Goal: Task Accomplishment & Management: Manage account settings

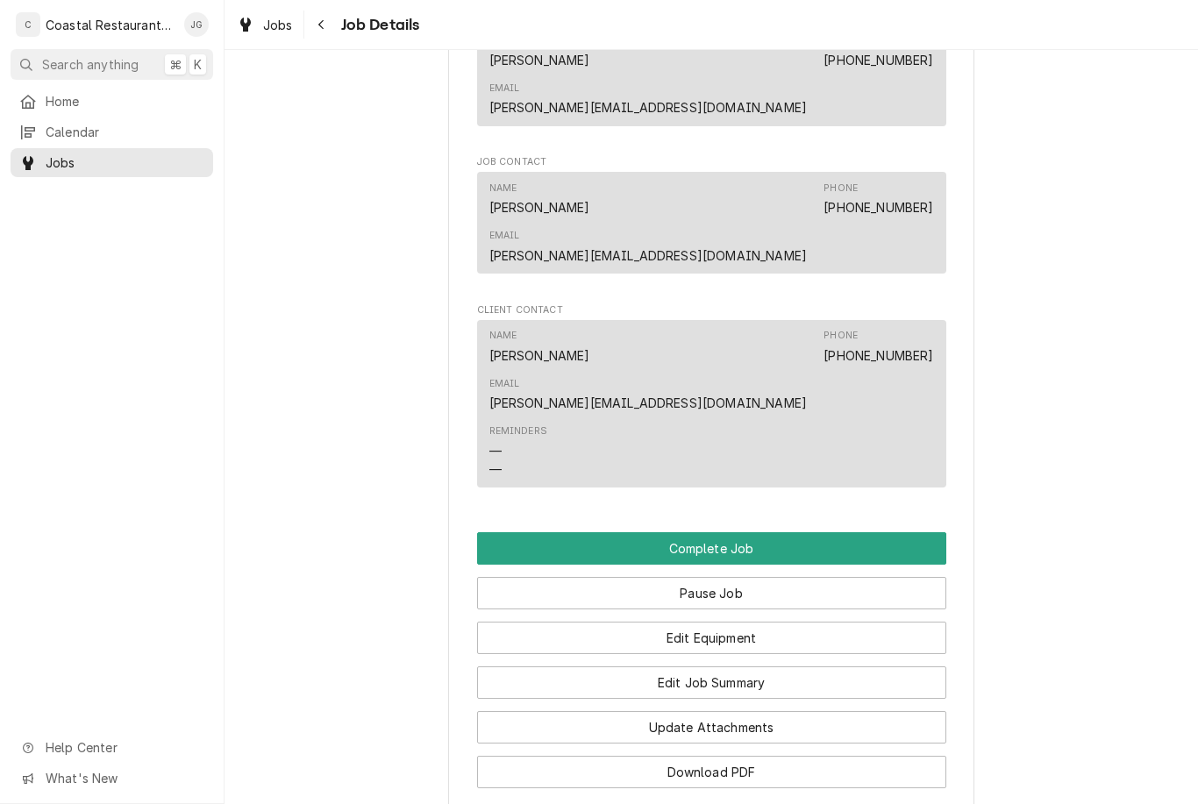
scroll to position [1181, 0]
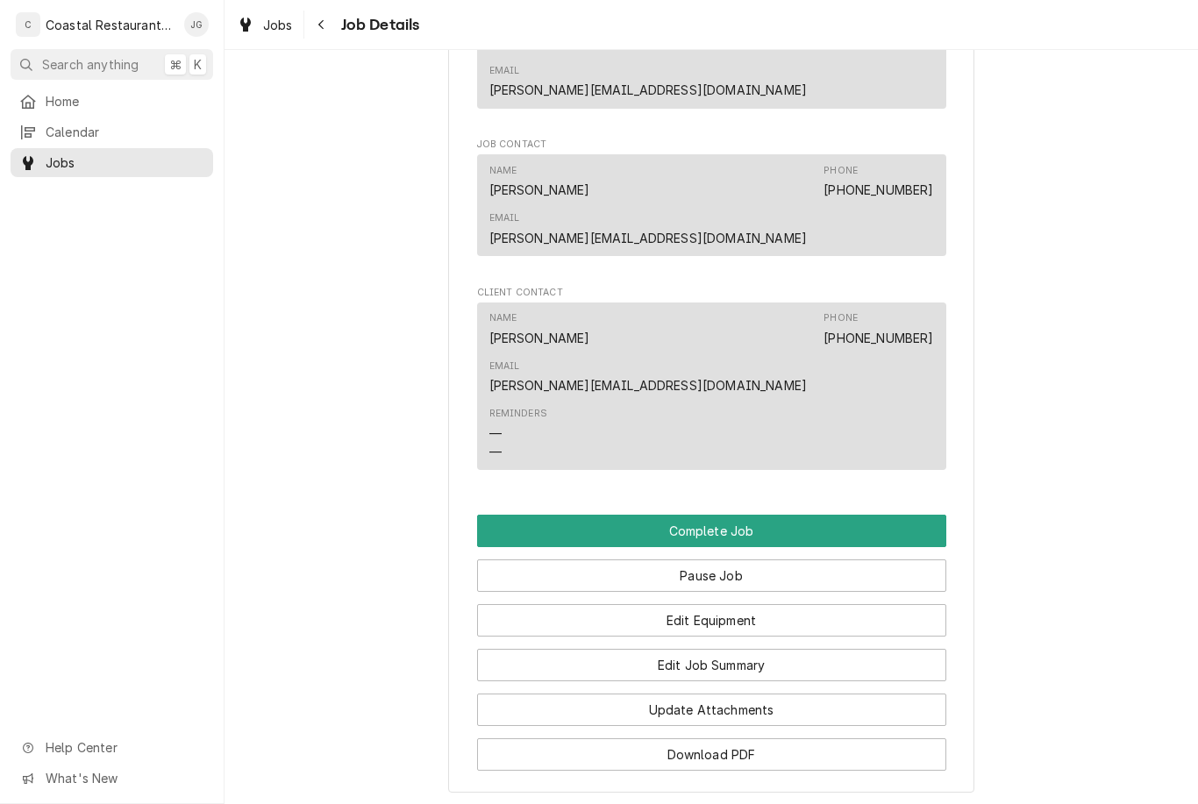
click at [759, 694] on button "Update Attachments" at bounding box center [711, 710] width 469 height 32
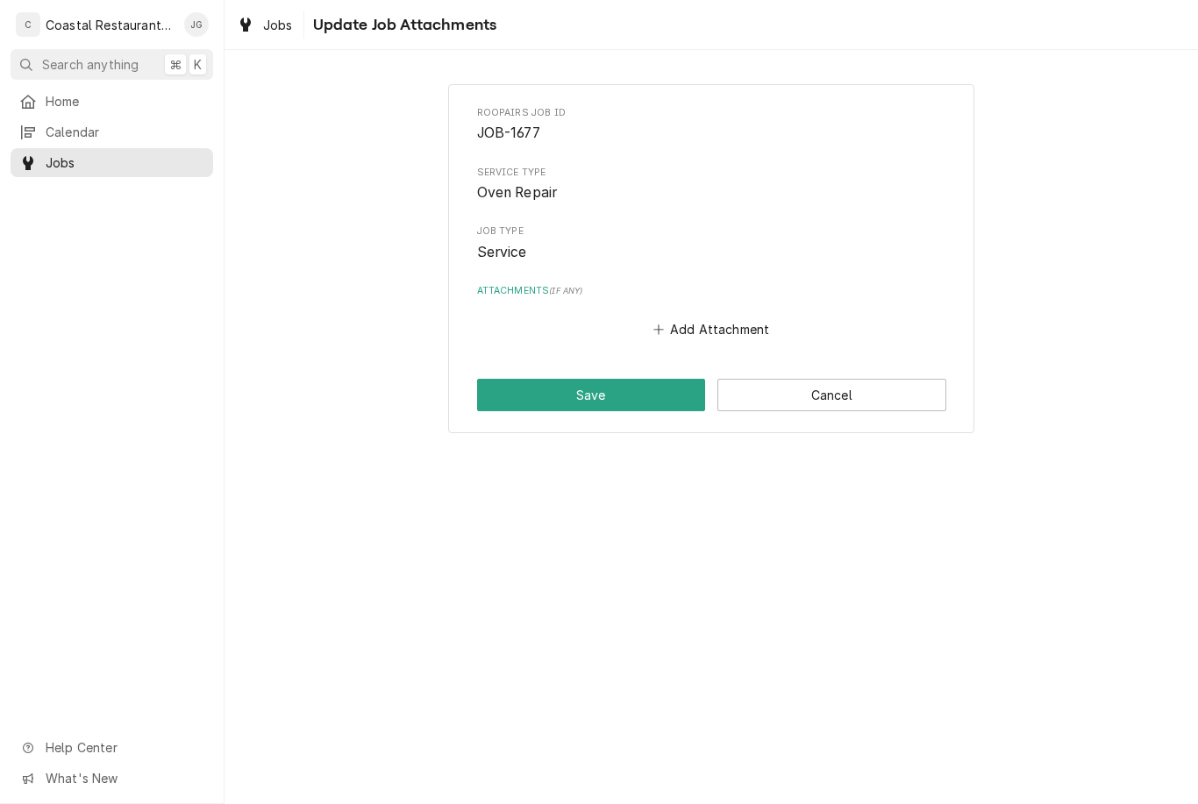
click at [683, 317] on button "Add Attachment" at bounding box center [711, 329] width 123 height 25
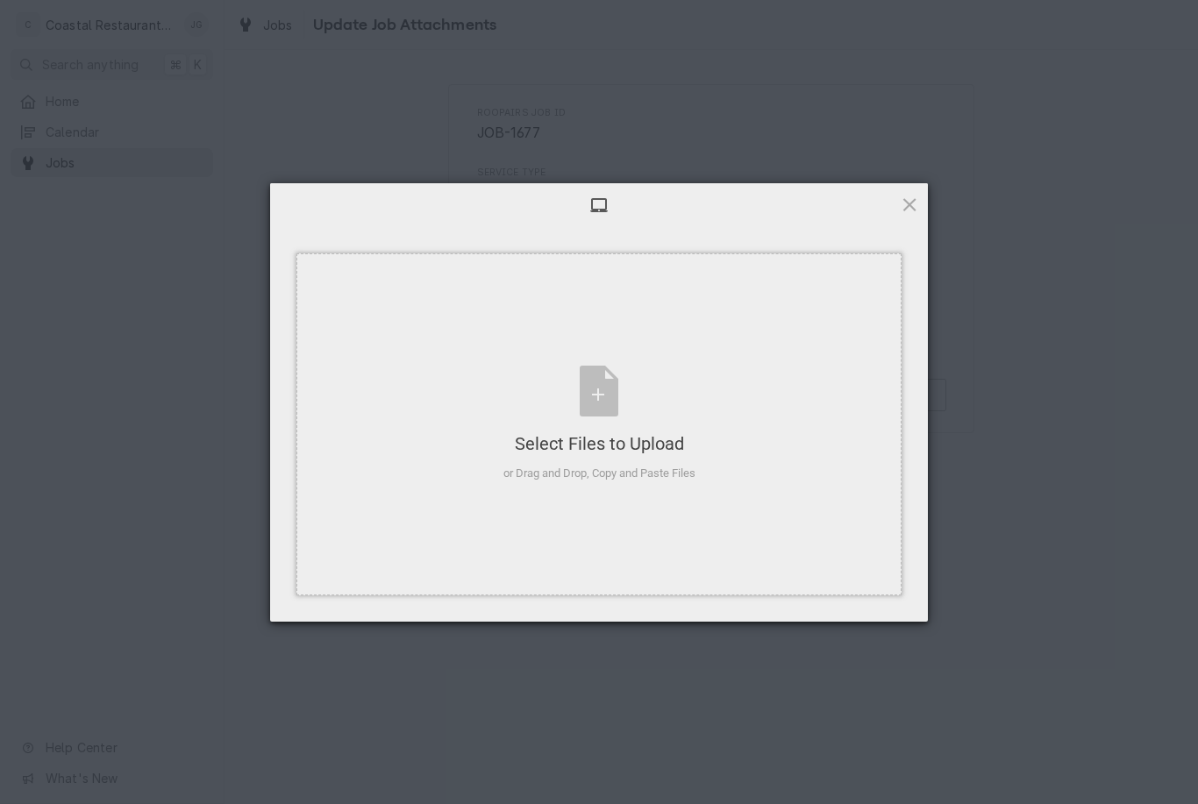
click at [698, 374] on div "Select Files to Upload or Drag and Drop, Copy and Paste Files" at bounding box center [598, 424] width 605 height 342
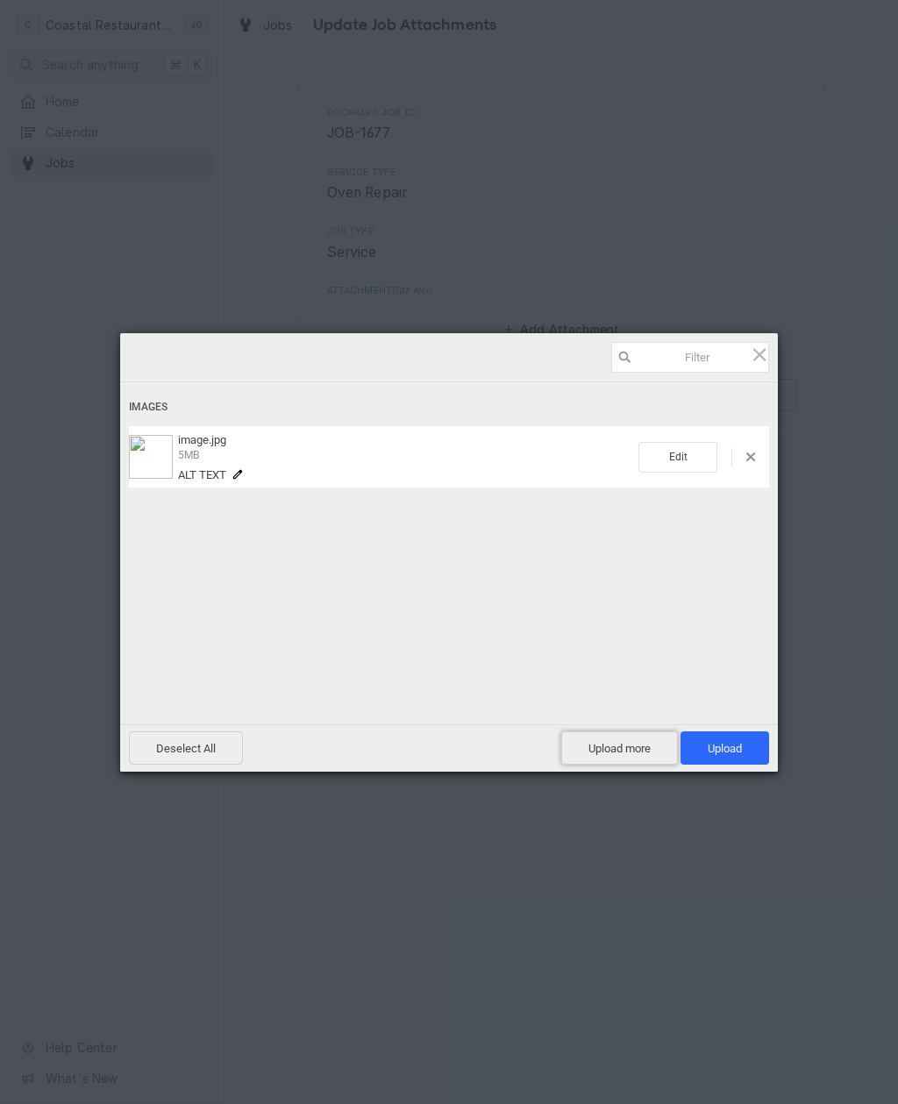
click at [634, 752] on span "Upload more" at bounding box center [619, 747] width 117 height 33
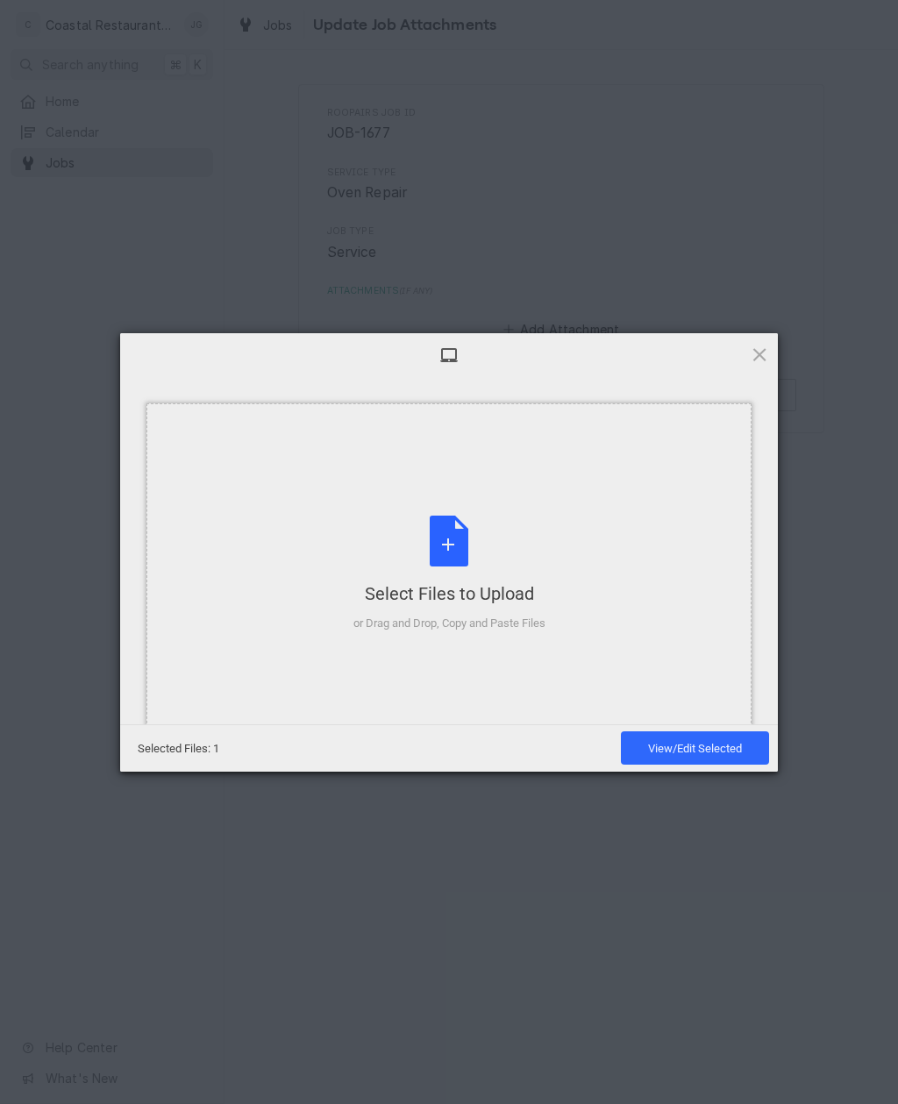
click at [604, 584] on div "Select Files to Upload or Drag and Drop, Copy and Paste Files" at bounding box center [448, 574] width 605 height 342
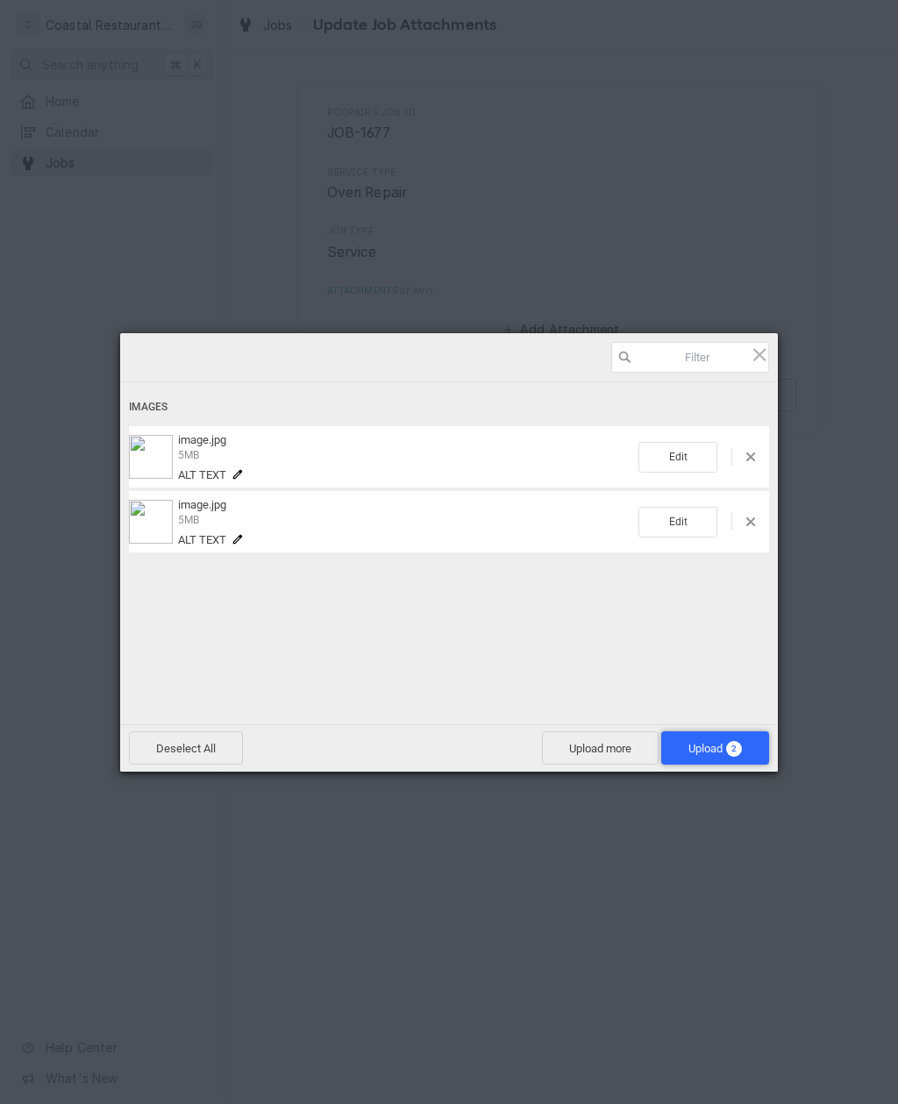
click at [712, 744] on span "Upload 2" at bounding box center [714, 748] width 53 height 13
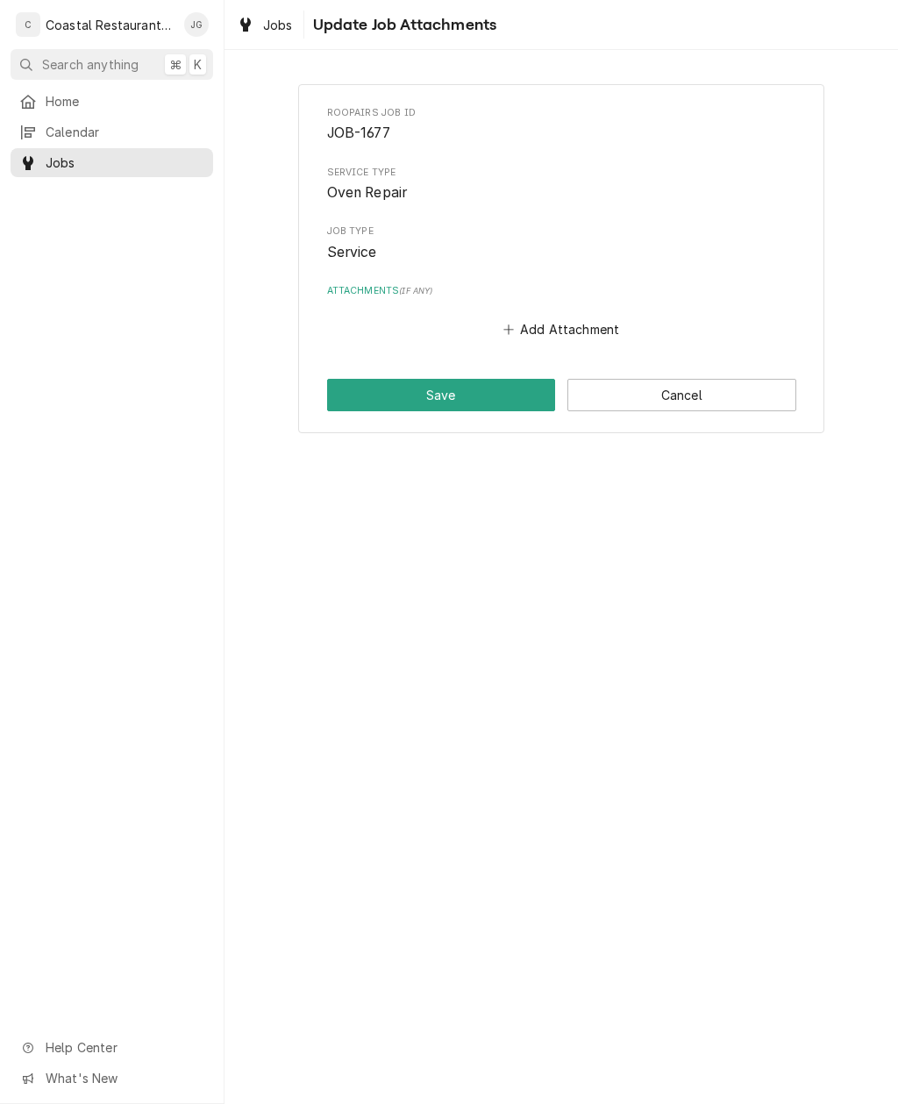
click at [478, 386] on button "Save" at bounding box center [441, 395] width 229 height 32
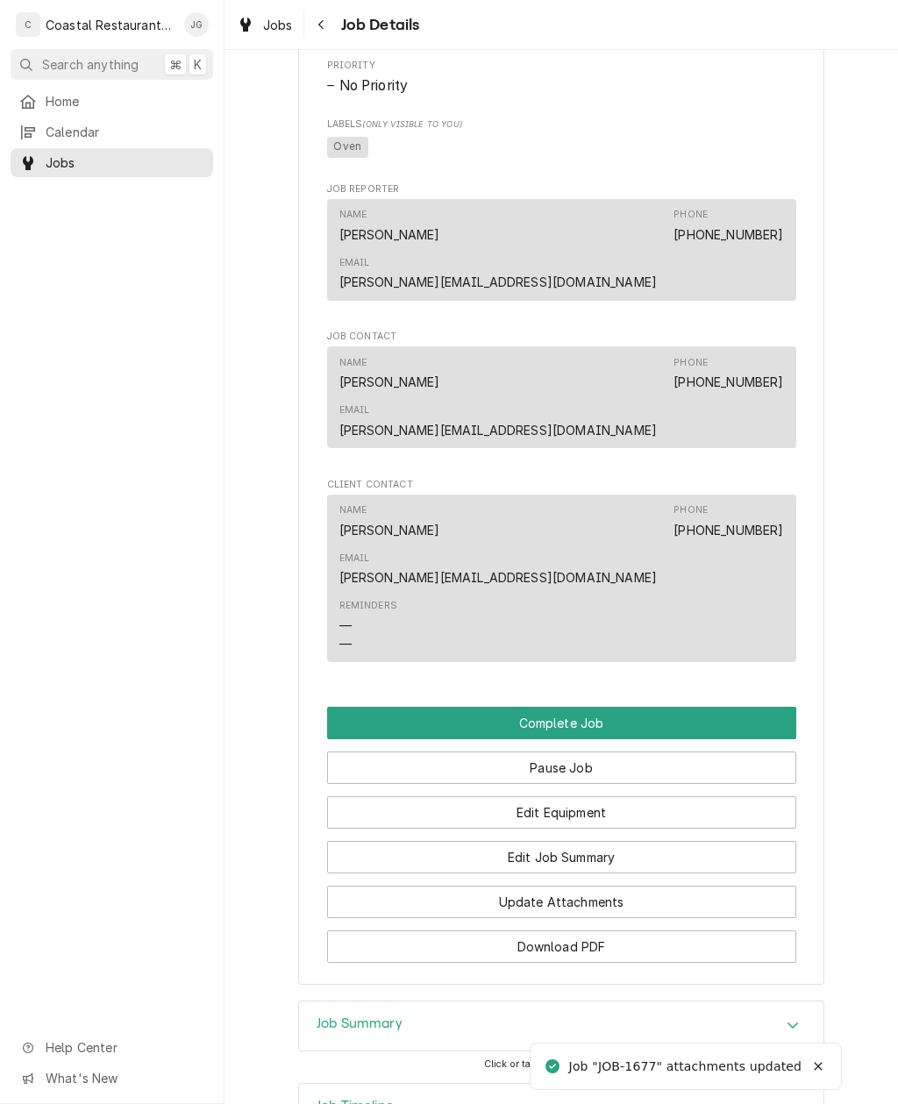
scroll to position [988, 0]
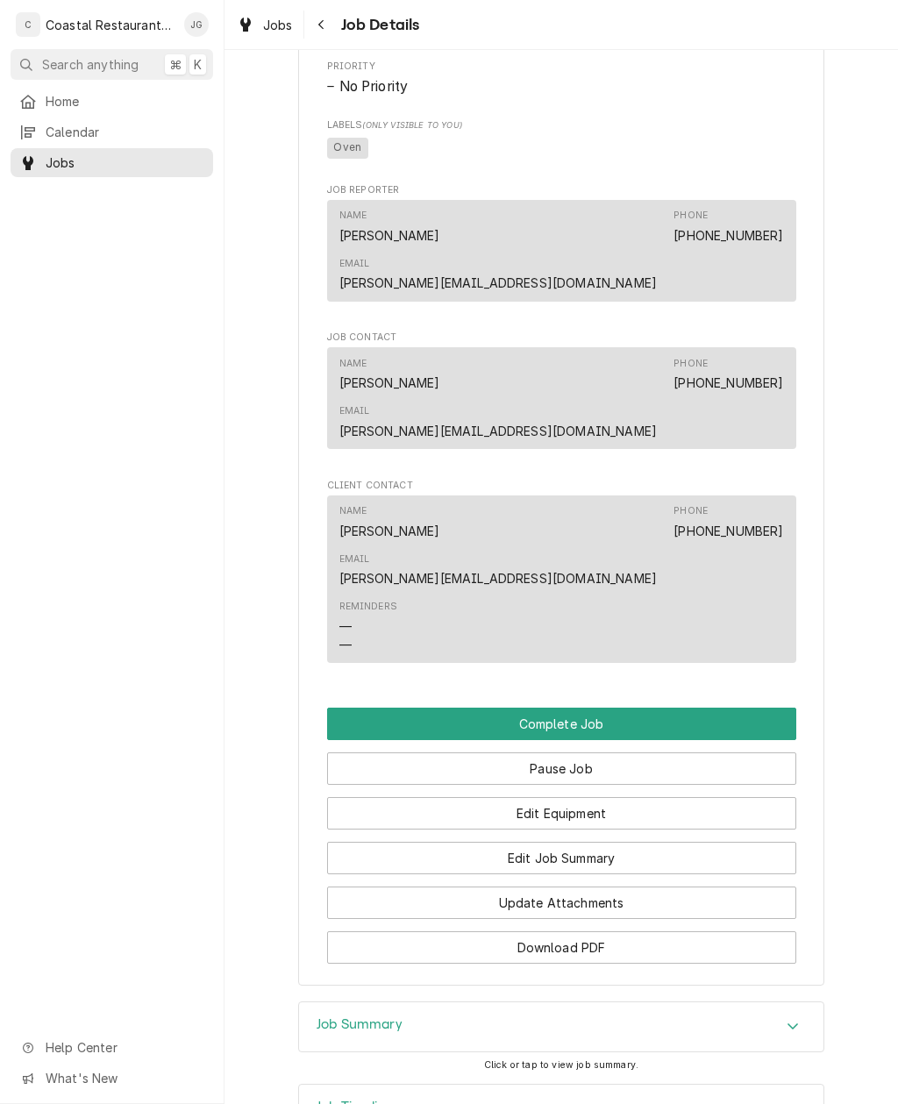
click at [645, 842] on button "Edit Job Summary" at bounding box center [561, 858] width 469 height 32
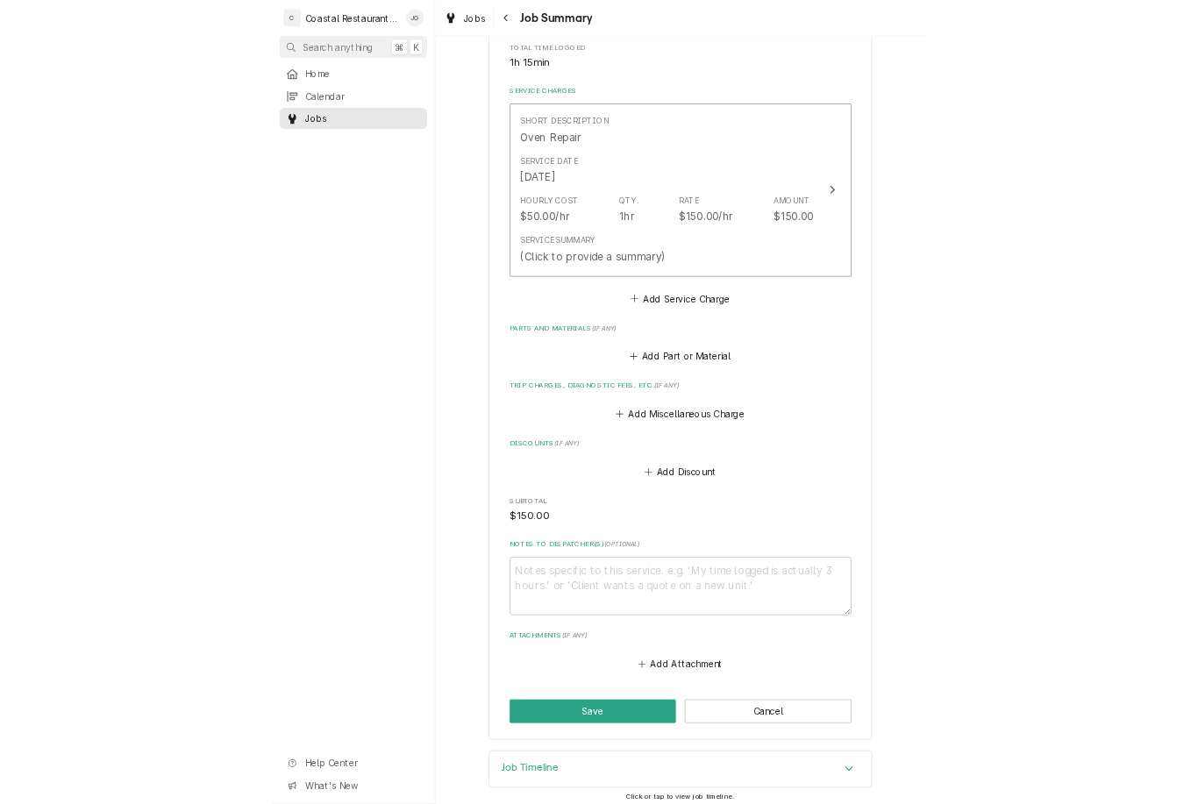
scroll to position [359, 0]
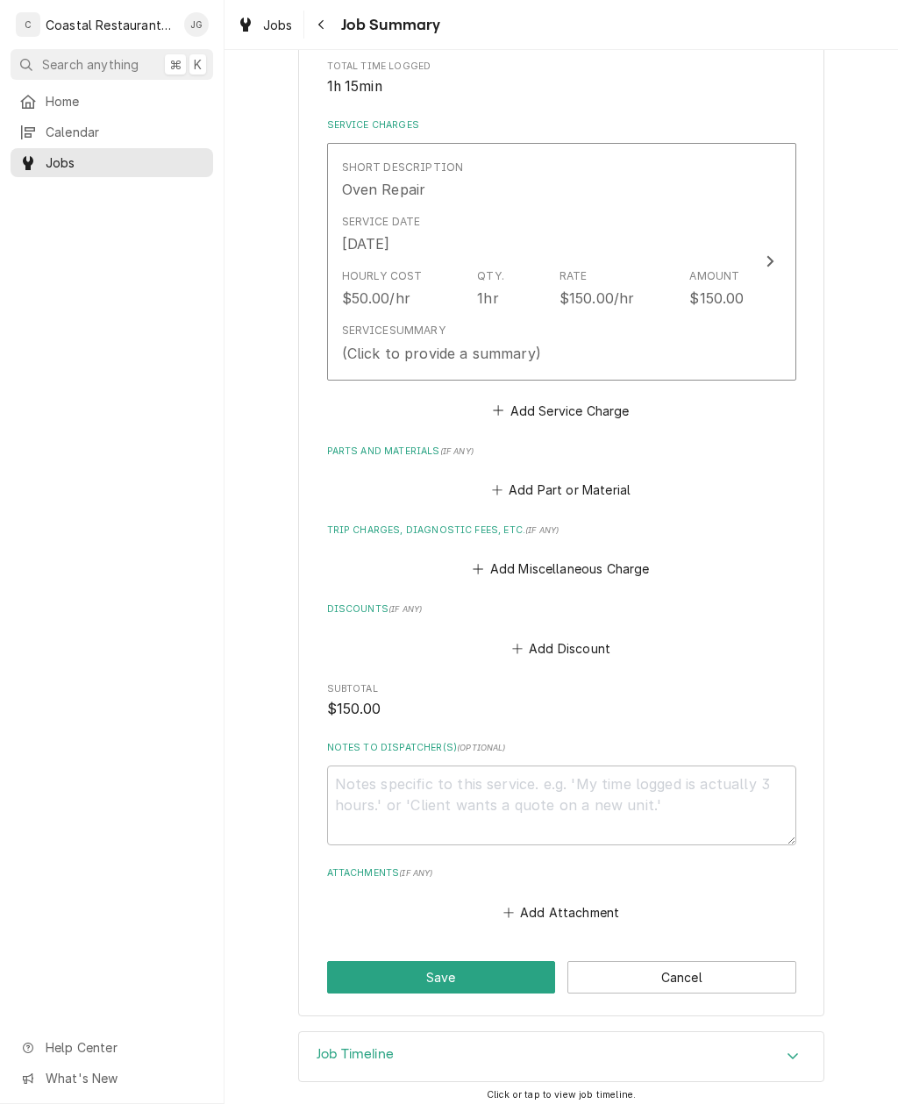
click at [505, 907] on icon "Attachments" at bounding box center [508, 913] width 11 height 12
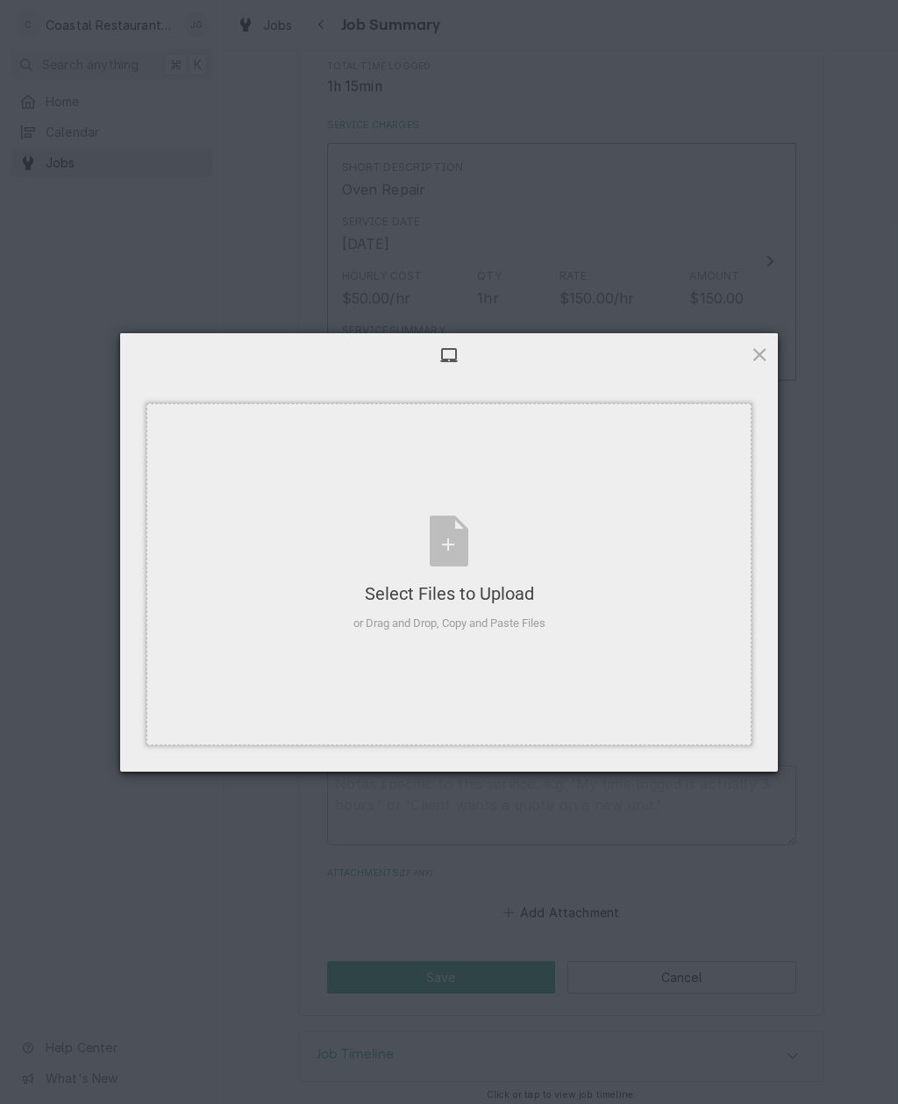
click at [647, 539] on div "Select Files to Upload or Drag and Drop, Copy and Paste Files" at bounding box center [448, 574] width 605 height 342
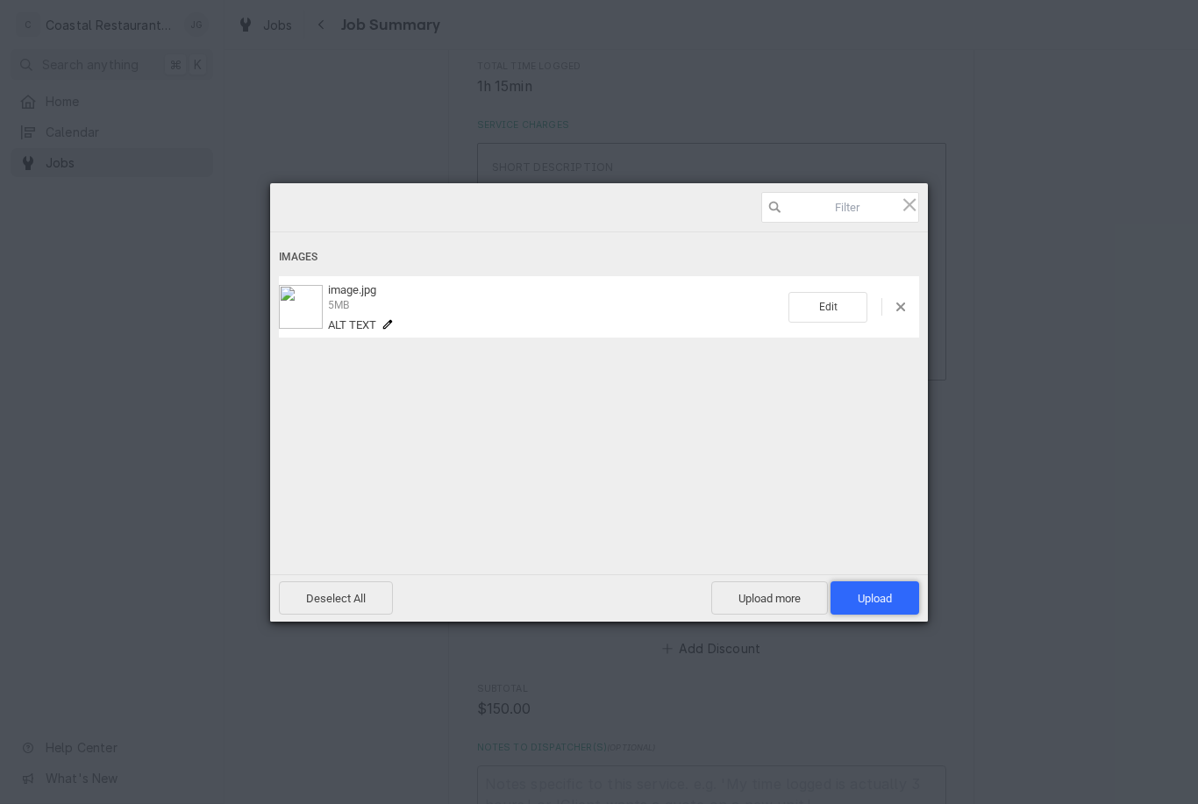
click at [881, 593] on span "Upload 1" at bounding box center [875, 598] width 34 height 13
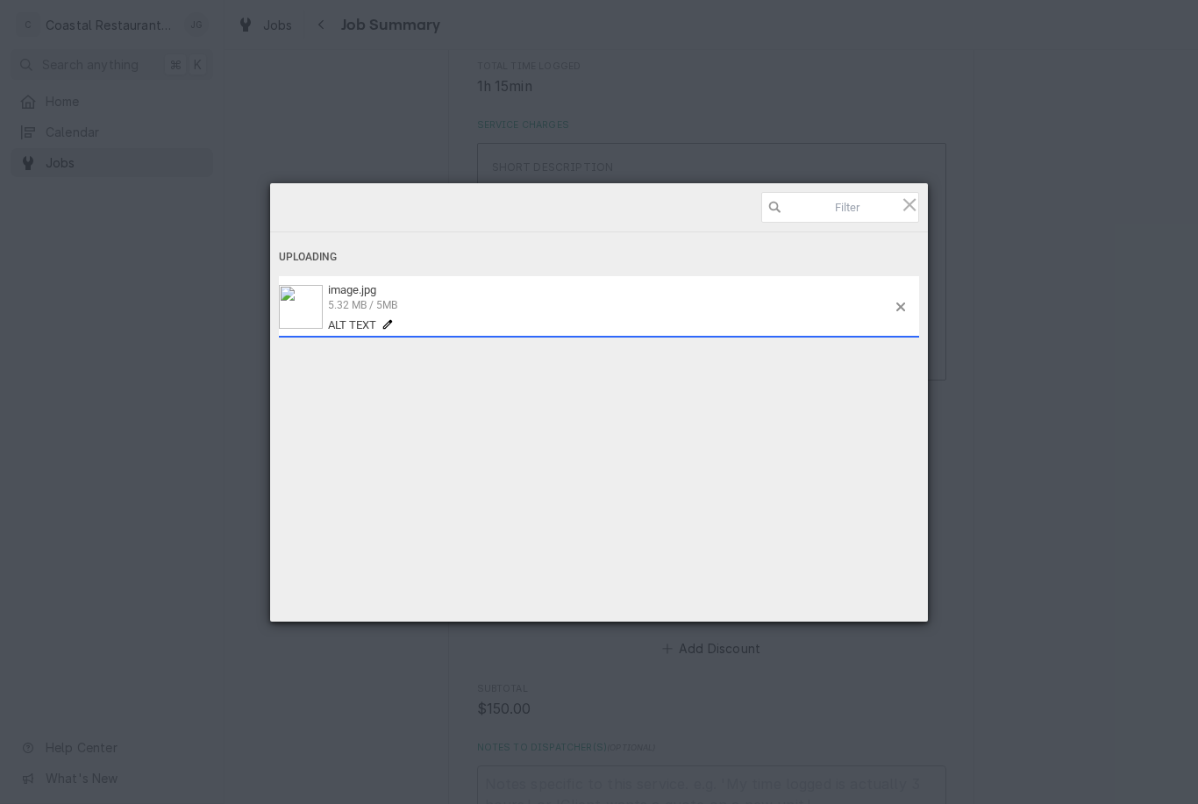
type textarea "x"
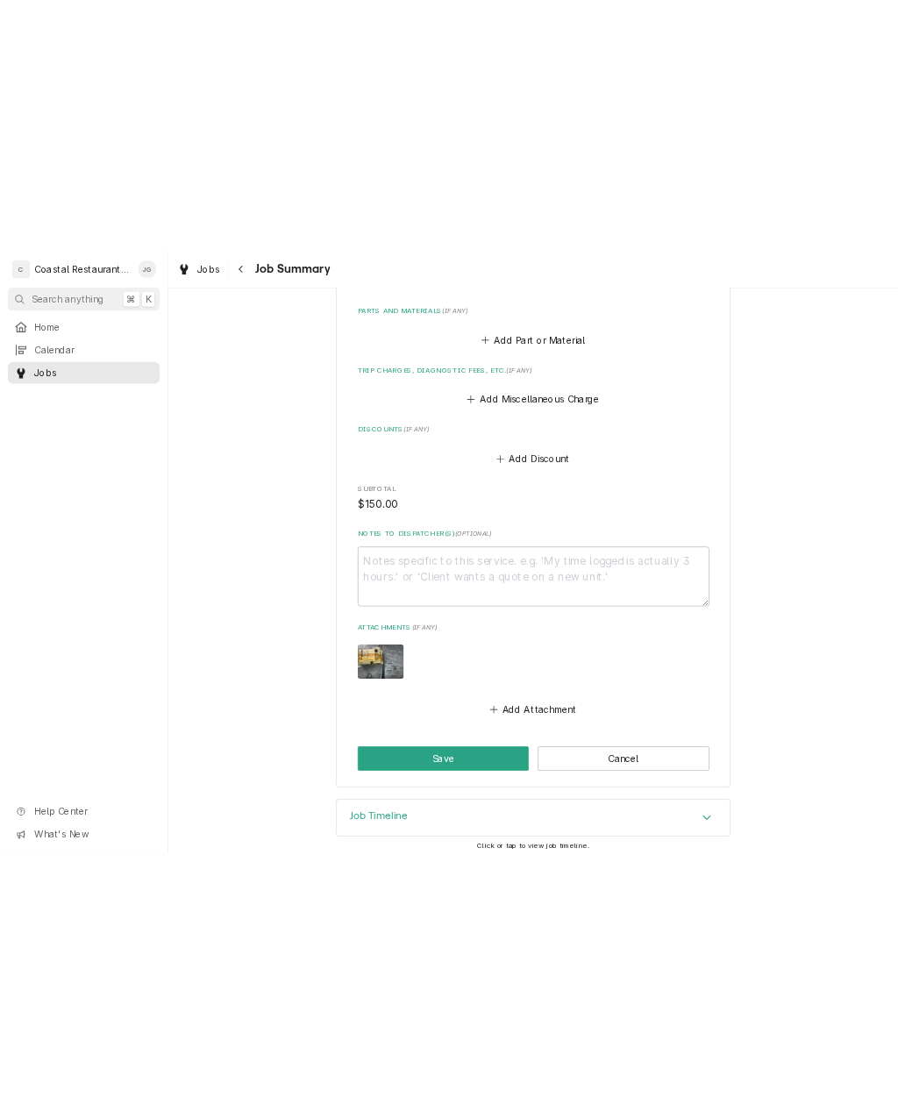
scroll to position [729, 0]
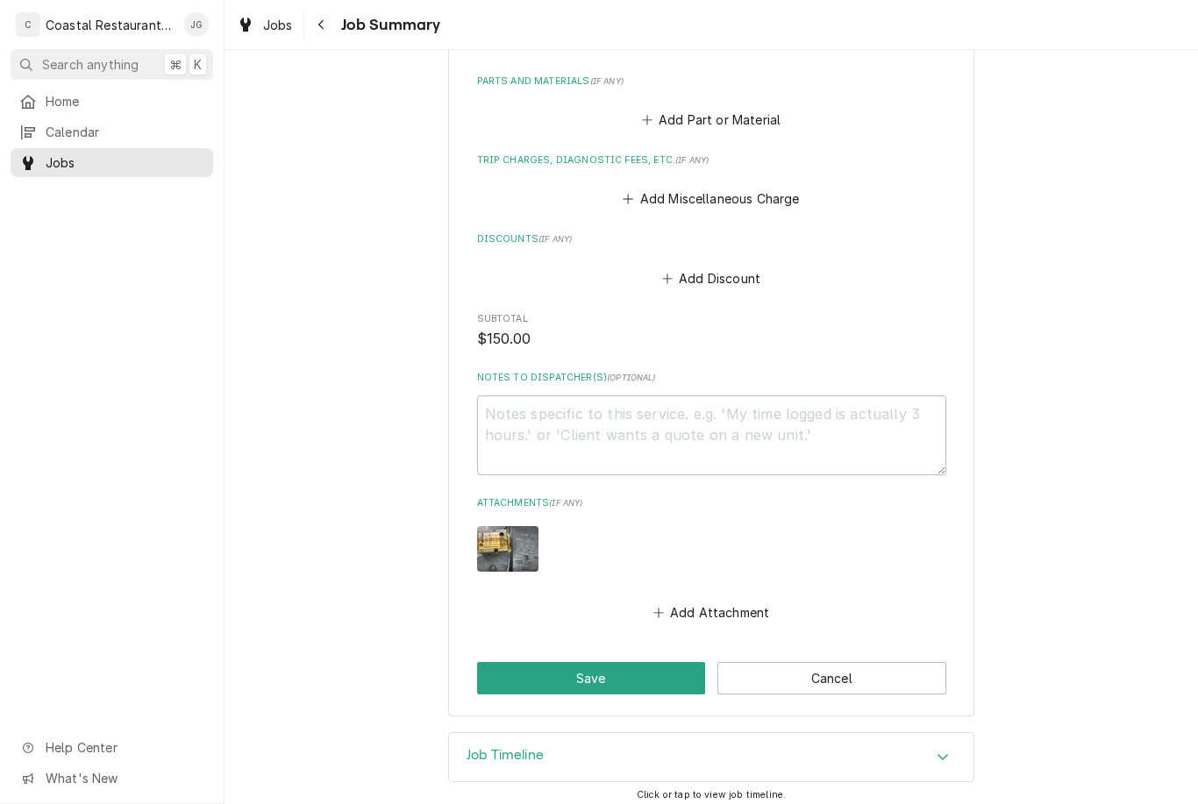
click at [662, 607] on icon "Attachments" at bounding box center [658, 613] width 11 height 12
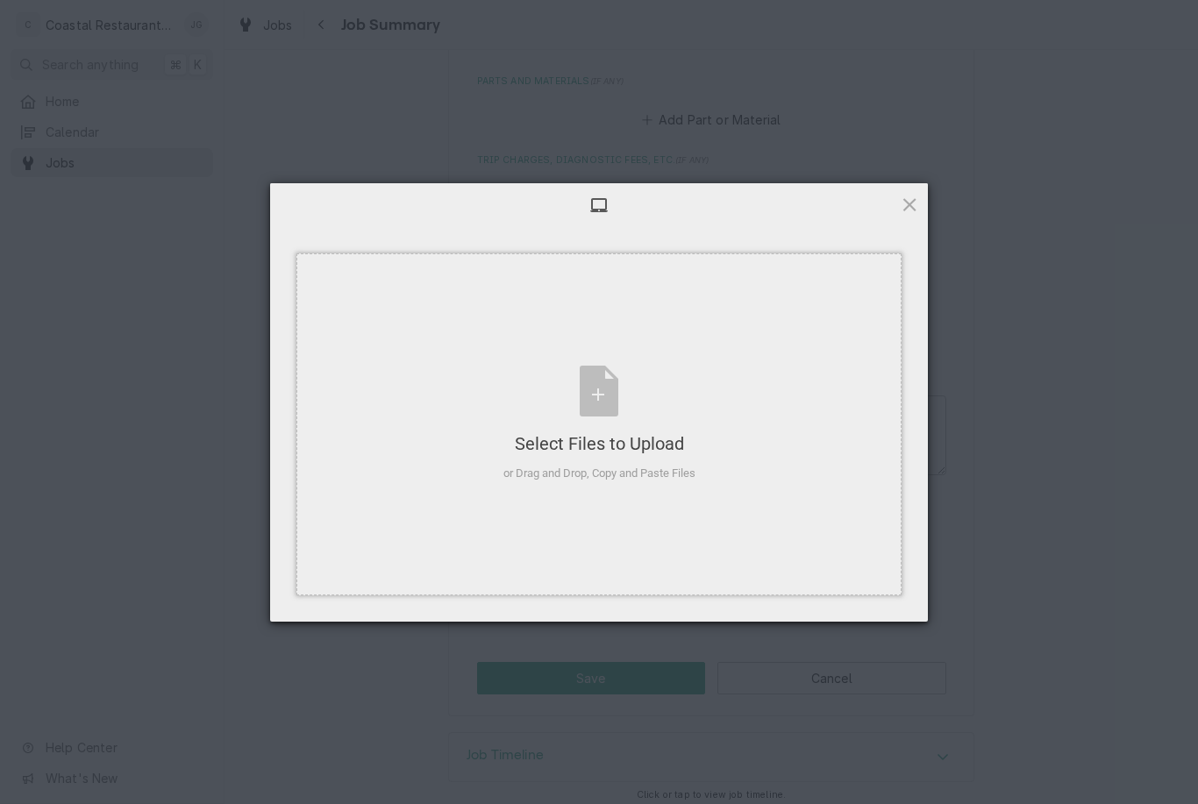
click at [722, 396] on div "Select Files to Upload or Drag and Drop, Copy and Paste Files" at bounding box center [598, 424] width 605 height 342
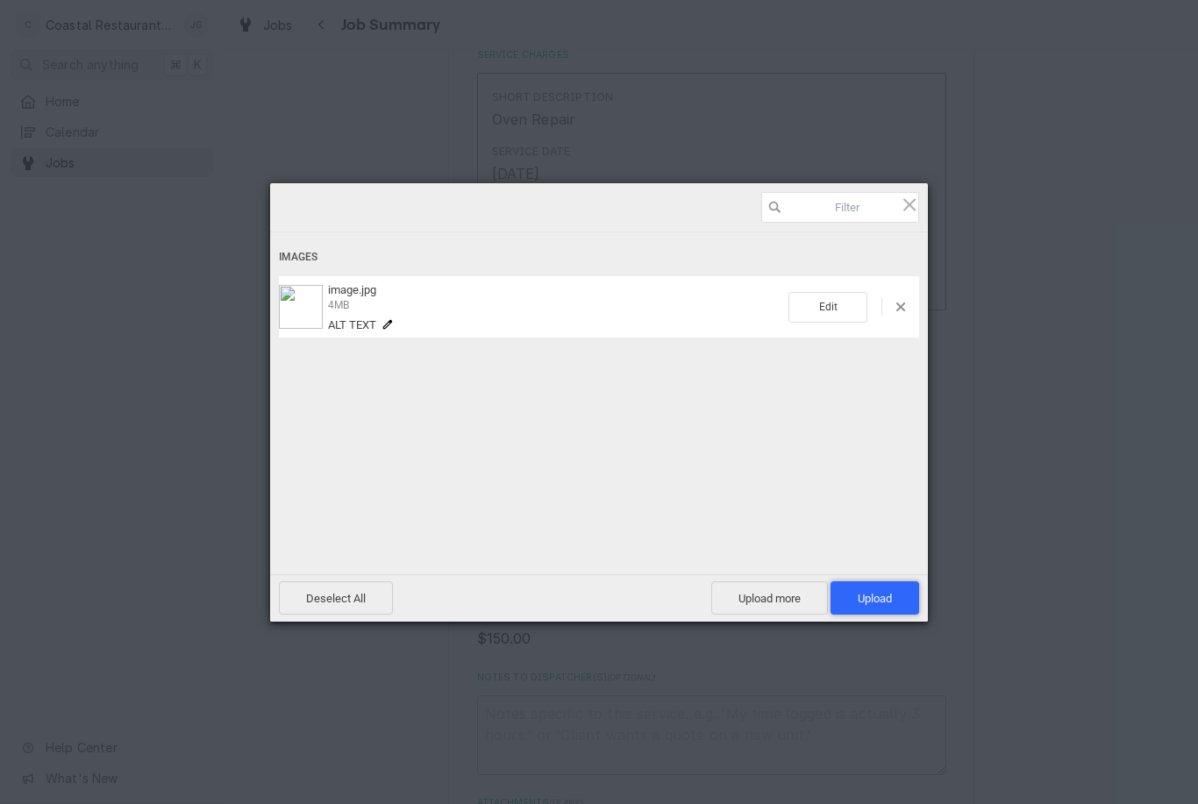
click at [863, 610] on span "Upload 1" at bounding box center [875, 597] width 89 height 33
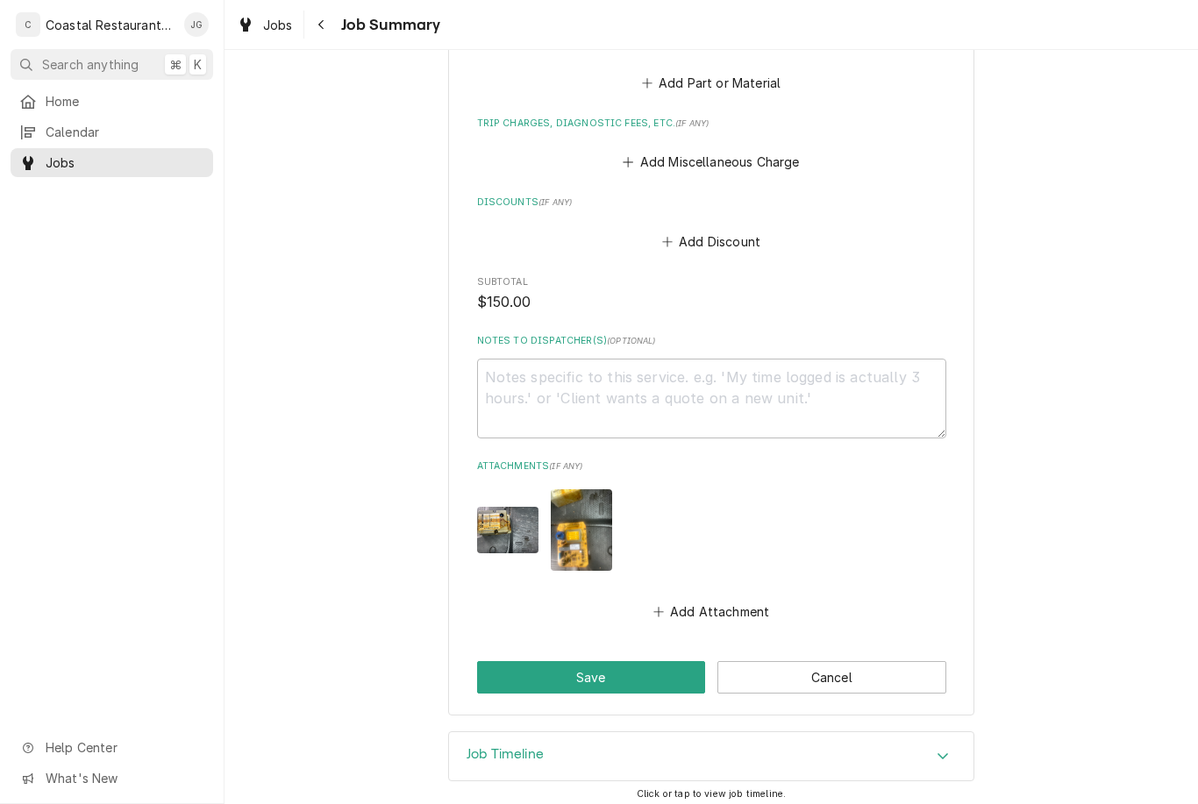
scroll to position [765, 0]
click at [616, 669] on button "Save" at bounding box center [591, 678] width 229 height 32
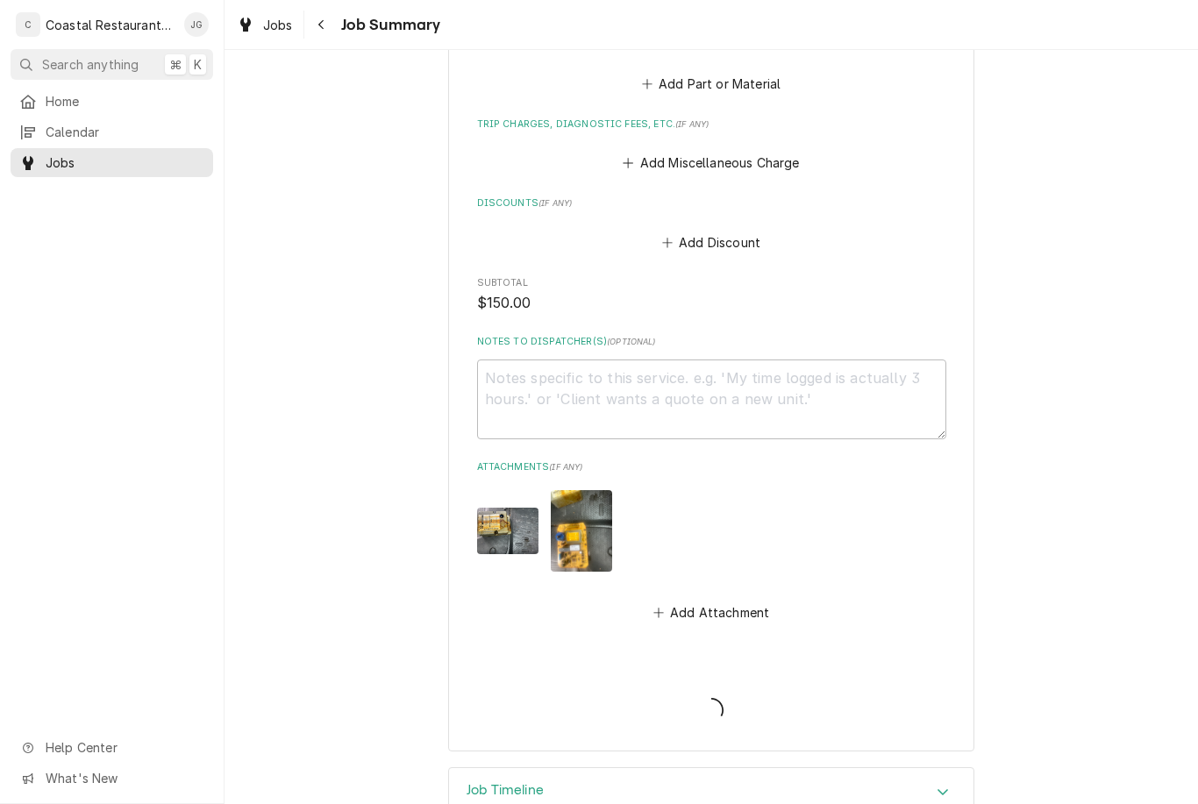
type textarea "x"
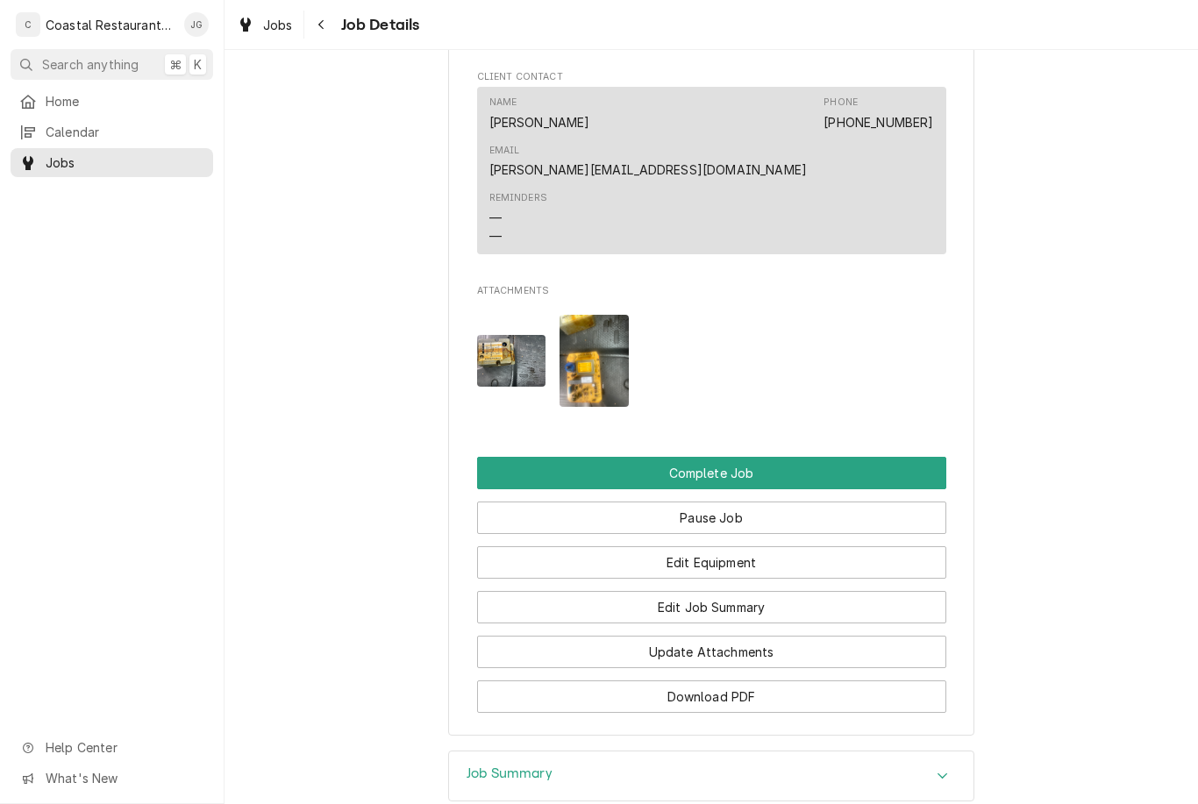
scroll to position [1527, 0]
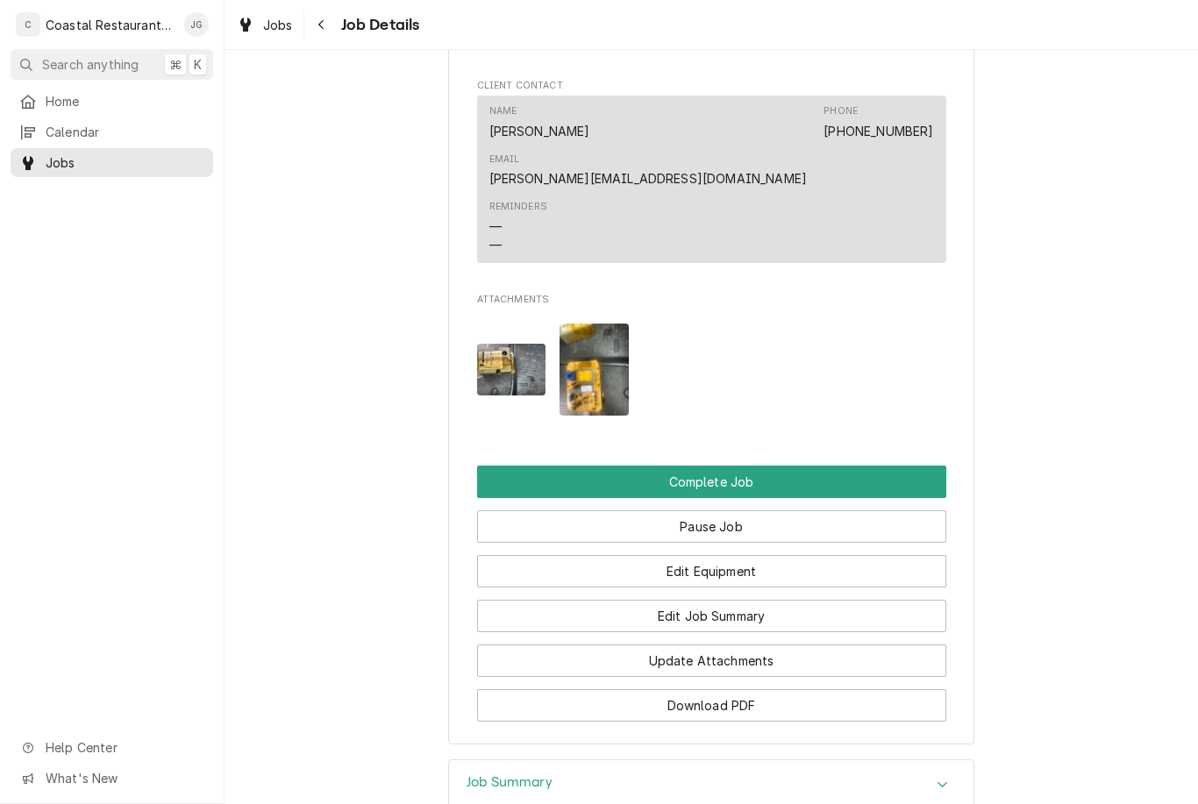
click at [774, 600] on button "Edit Job Summary" at bounding box center [711, 616] width 469 height 32
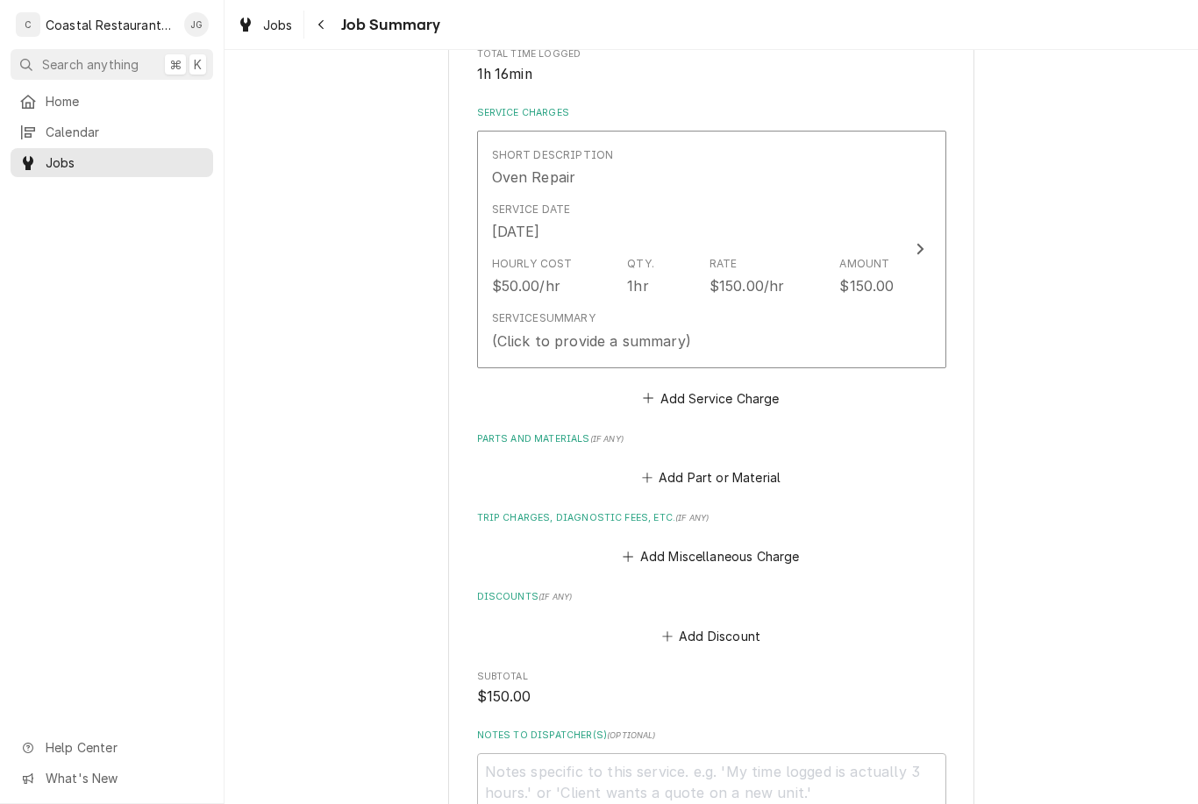
scroll to position [426, 0]
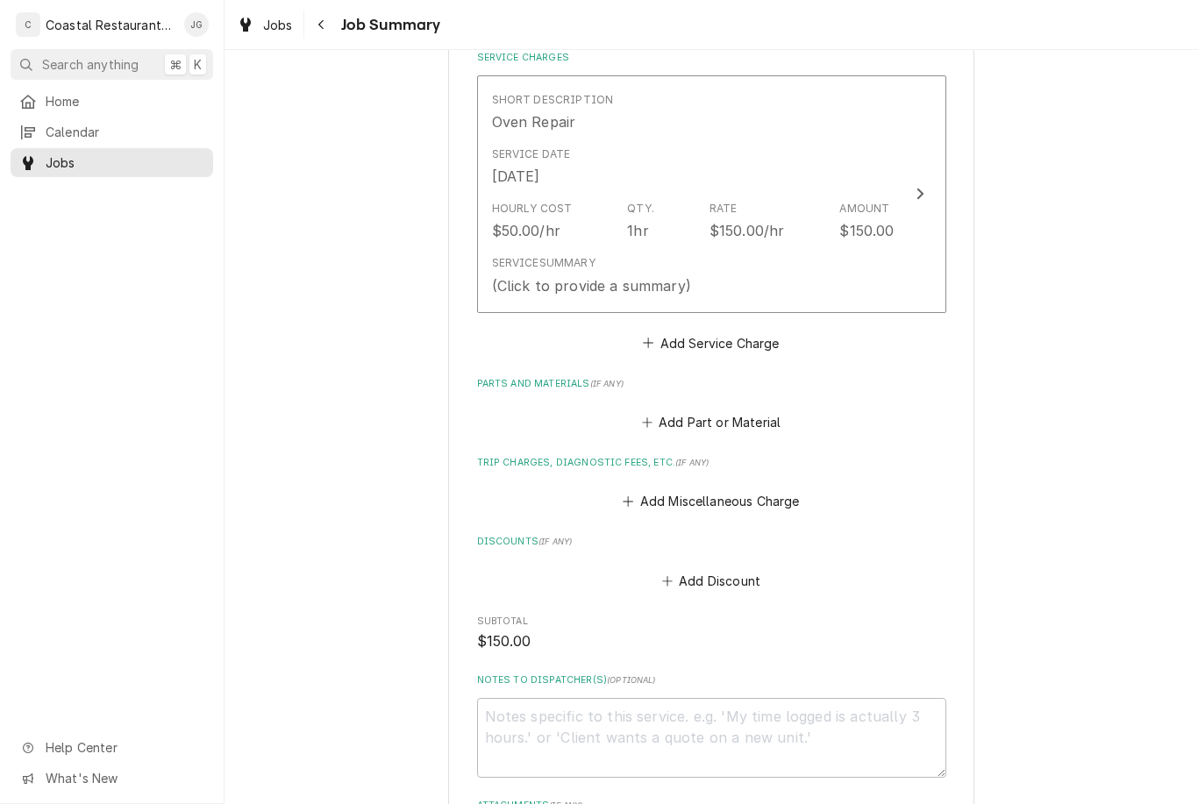
click at [634, 492] on button "Add Miscellaneous Charge" at bounding box center [711, 501] width 182 height 25
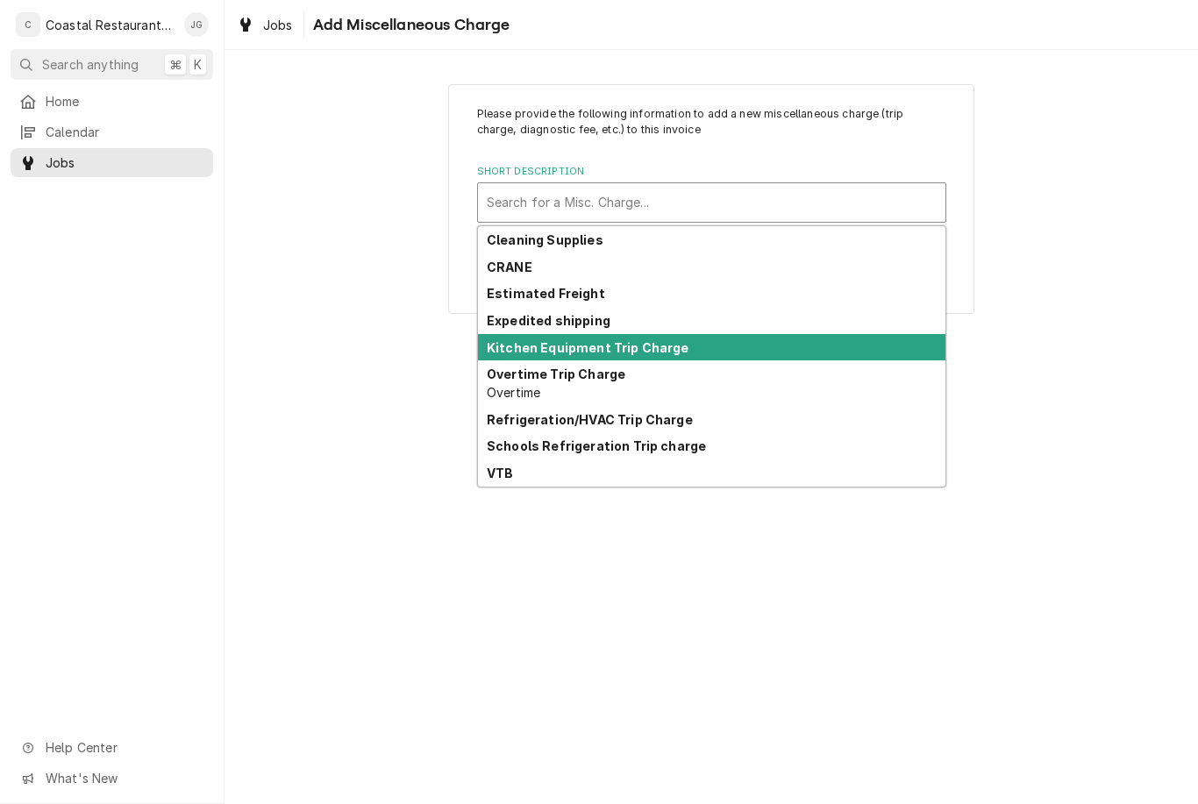
click at [670, 353] on strong "Kitchen Equipment Trip Charge" at bounding box center [588, 347] width 203 height 15
type textarea "x"
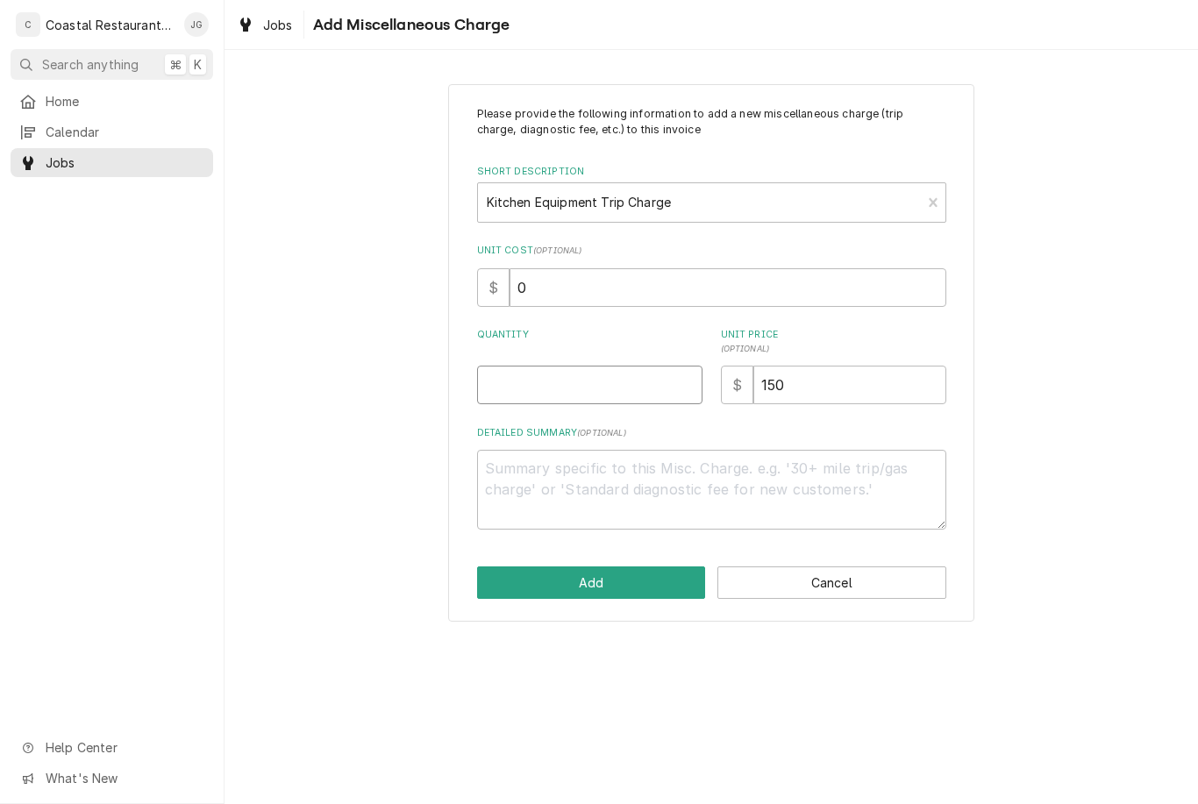
click at [629, 380] on input "Quantity" at bounding box center [589, 385] width 225 height 39
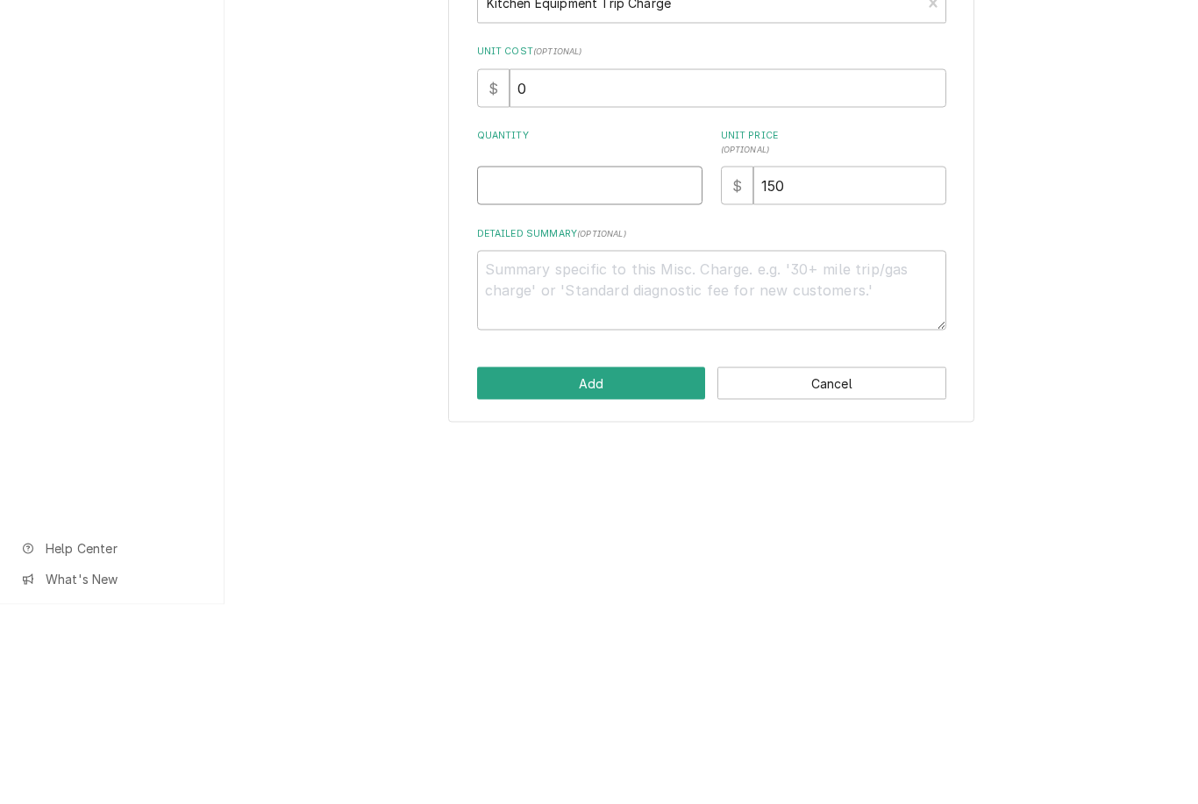
type input "1"
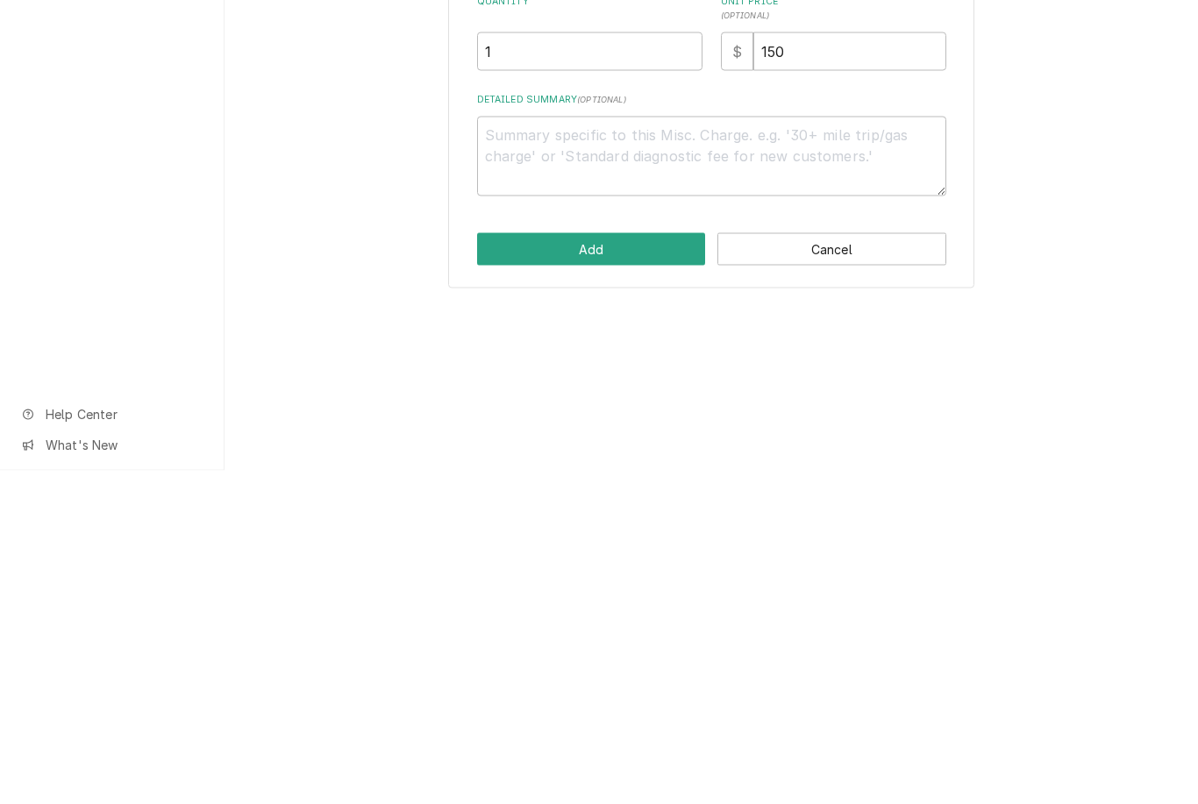
click at [610, 567] on button "Add" at bounding box center [591, 583] width 229 height 32
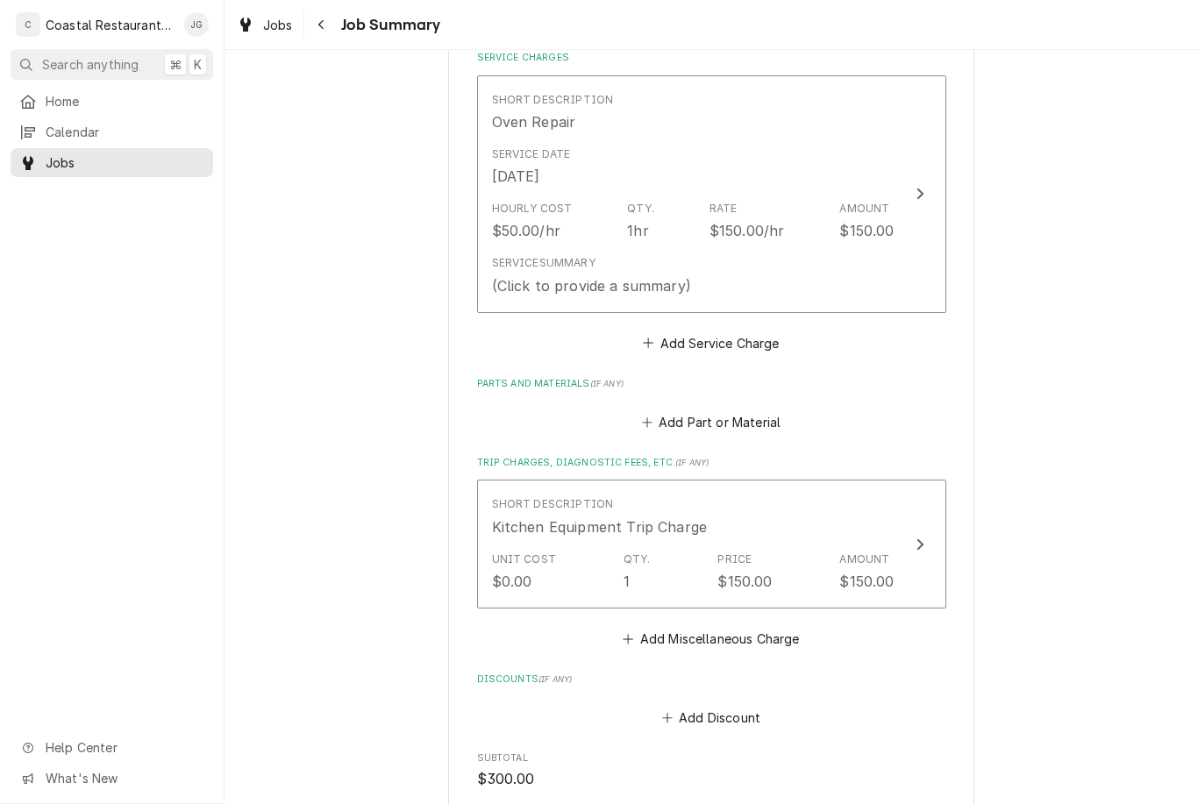
click at [787, 257] on div "Service Summary (Click to provide a summary)" at bounding box center [693, 275] width 403 height 54
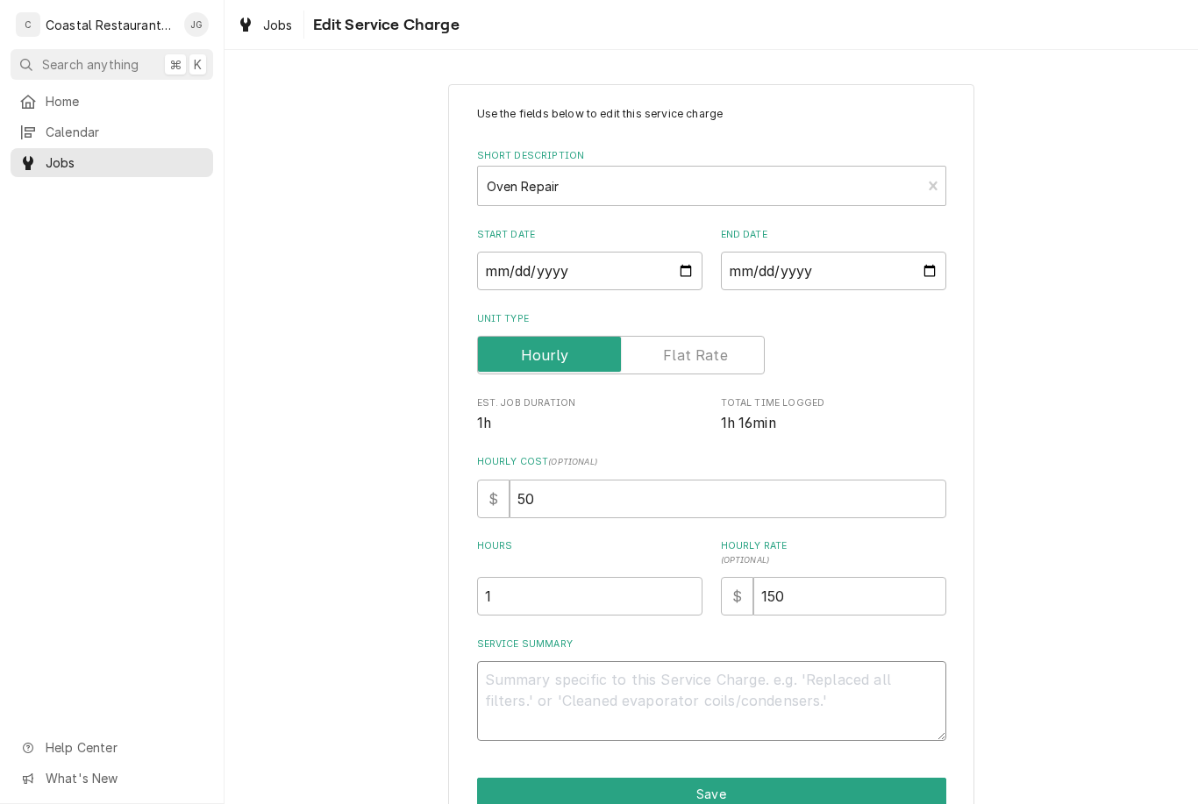
click at [645, 696] on textarea "Service Summary" at bounding box center [711, 701] width 469 height 80
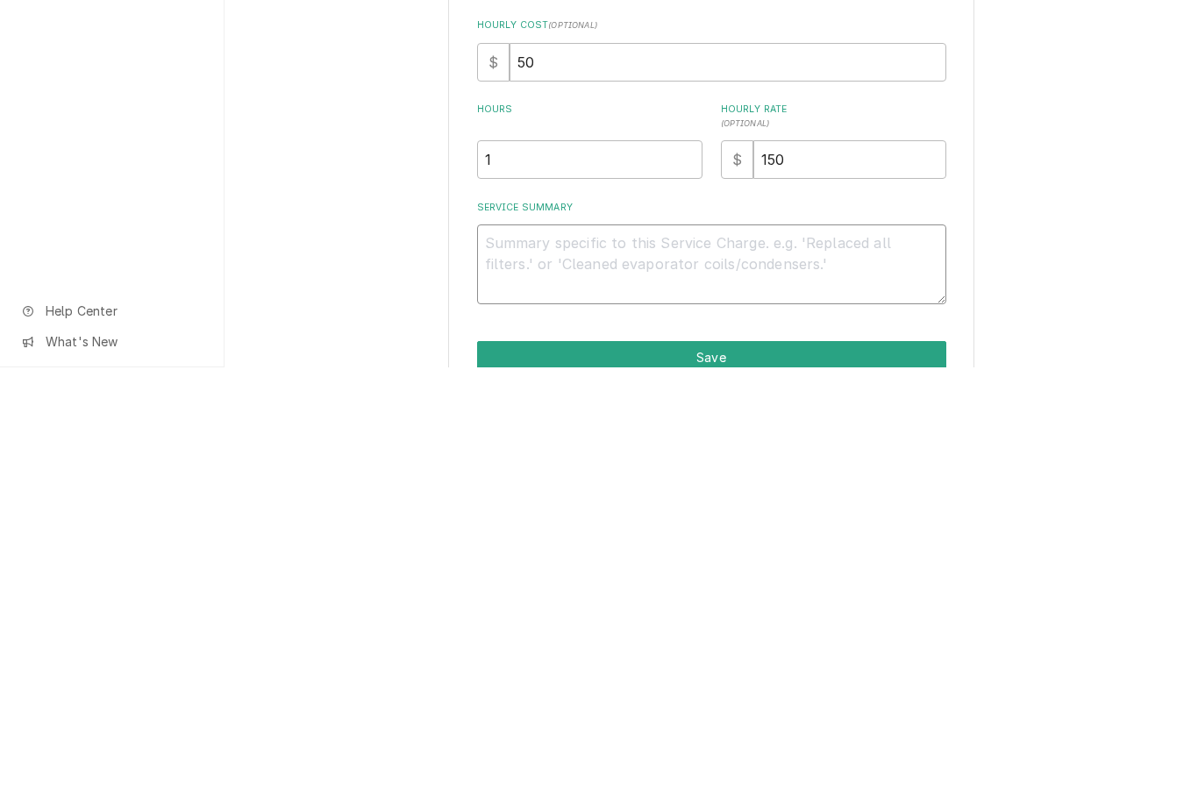
type textarea "x"
type textarea "Fo"
type textarea "x"
type textarea "Fou"
type textarea "x"
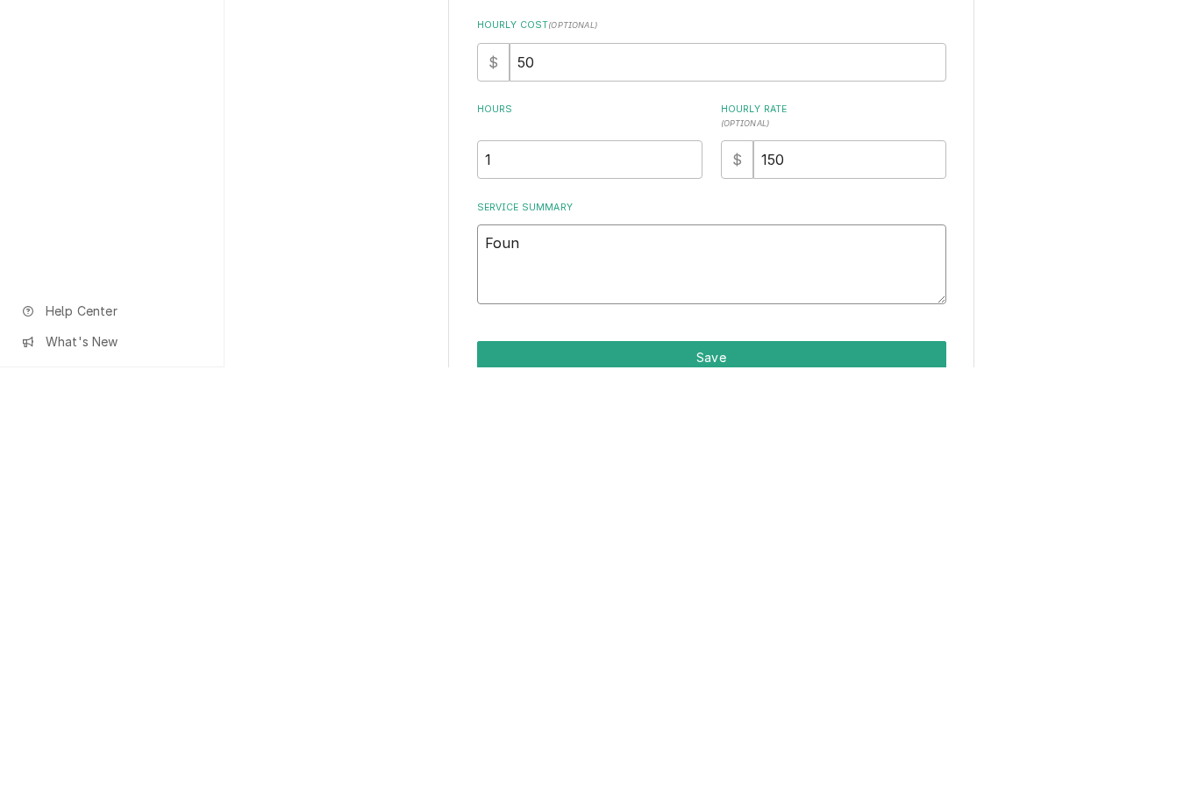
type textarea "Found"
type textarea "x"
type textarea "Found F"
type textarea "x"
type textarea "Found F"
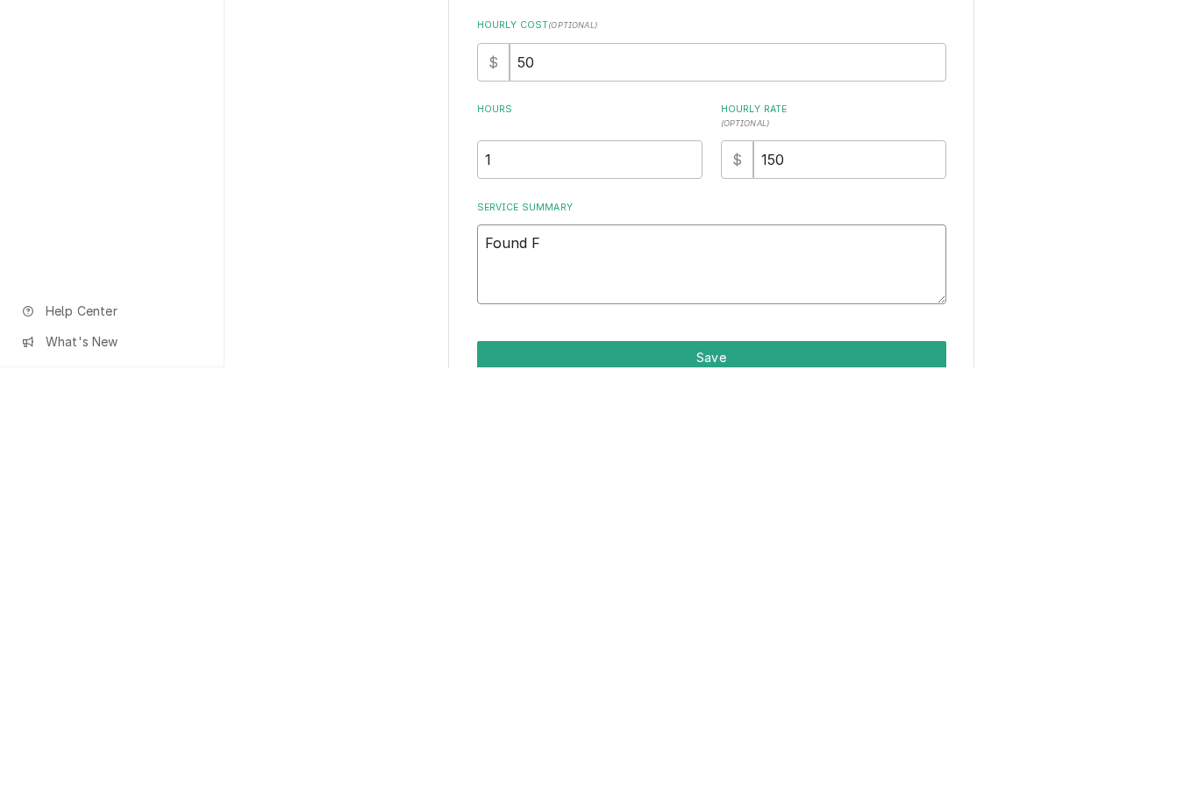
type textarea "x"
type textarea "Found T"
type textarea "x"
type textarea "Found Th"
type textarea "x"
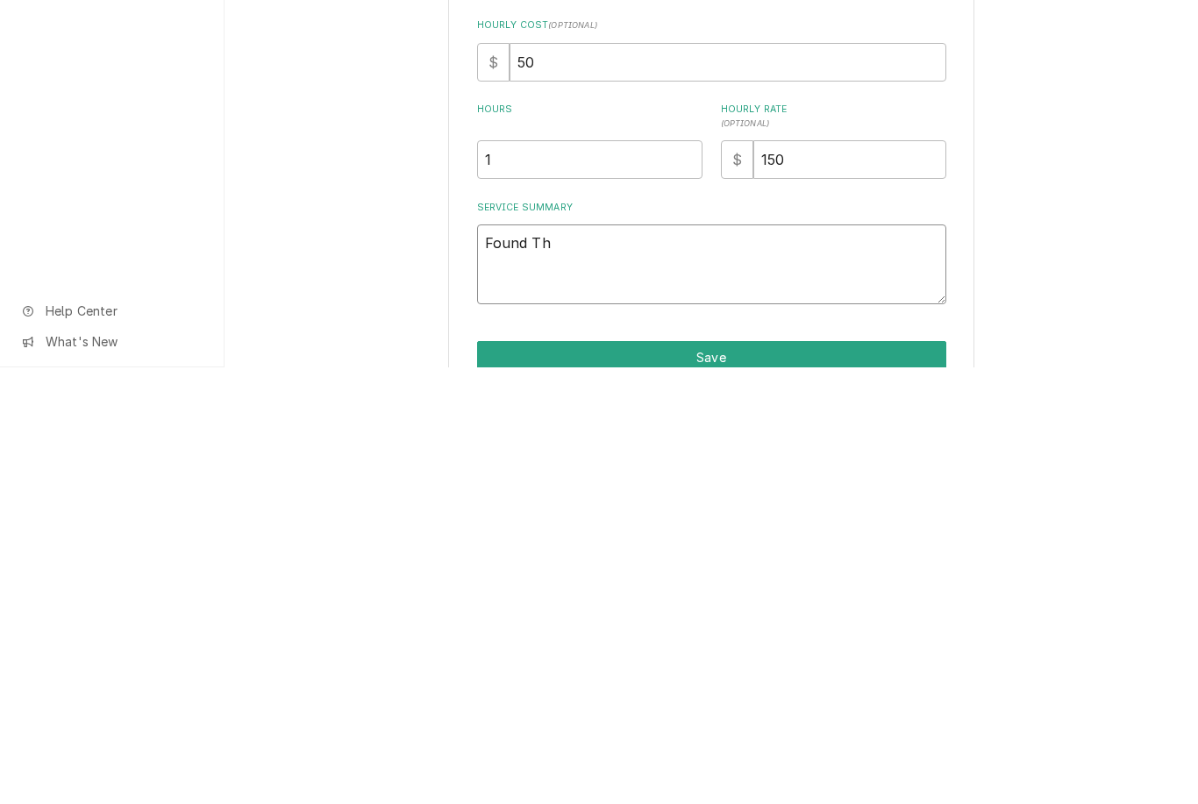
type textarea "Found The"
type textarea "x"
type textarea "Found Ther"
type textarea "x"
type textarea "Found Thermo"
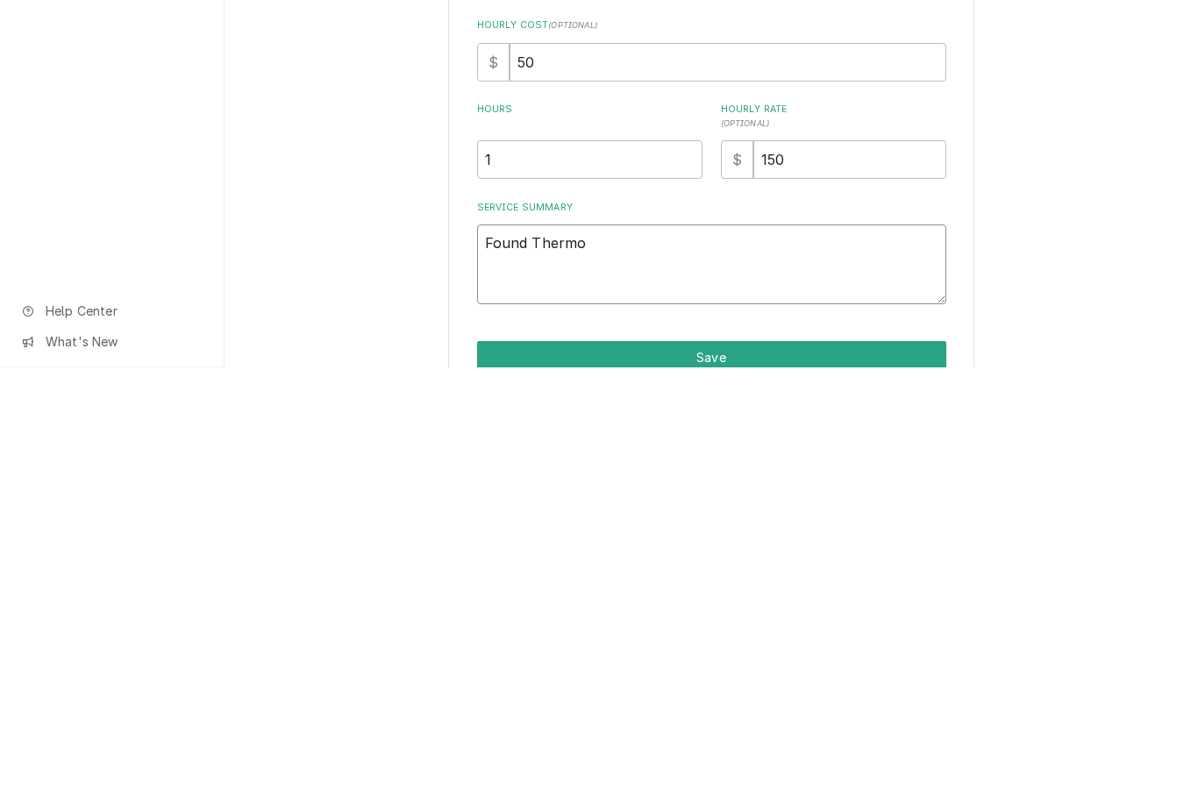
type textarea "x"
type textarea "Found Thermos"
type textarea "x"
type textarea "Found Thermosta"
type textarea "x"
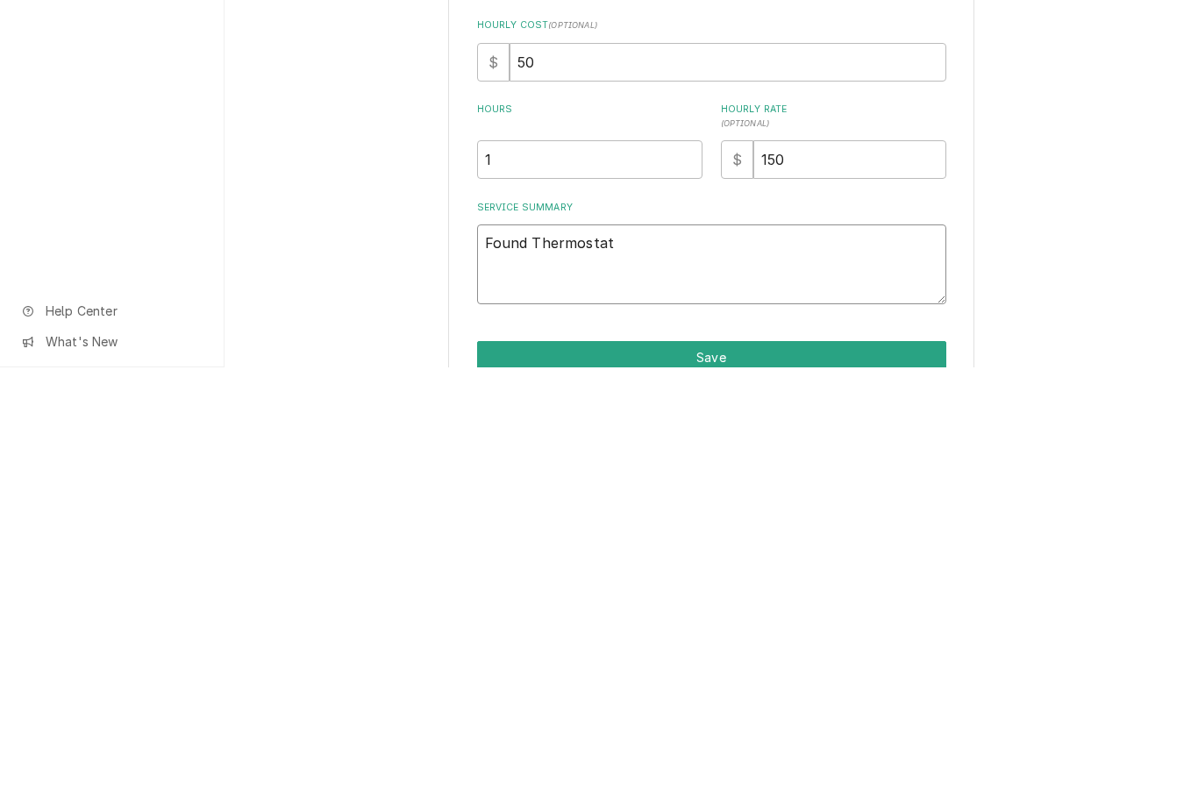
type textarea "Found Thermostate"
type textarea "x"
type textarea "Found Thermostat"
type textarea "x"
type textarea "Found Thermostat M"
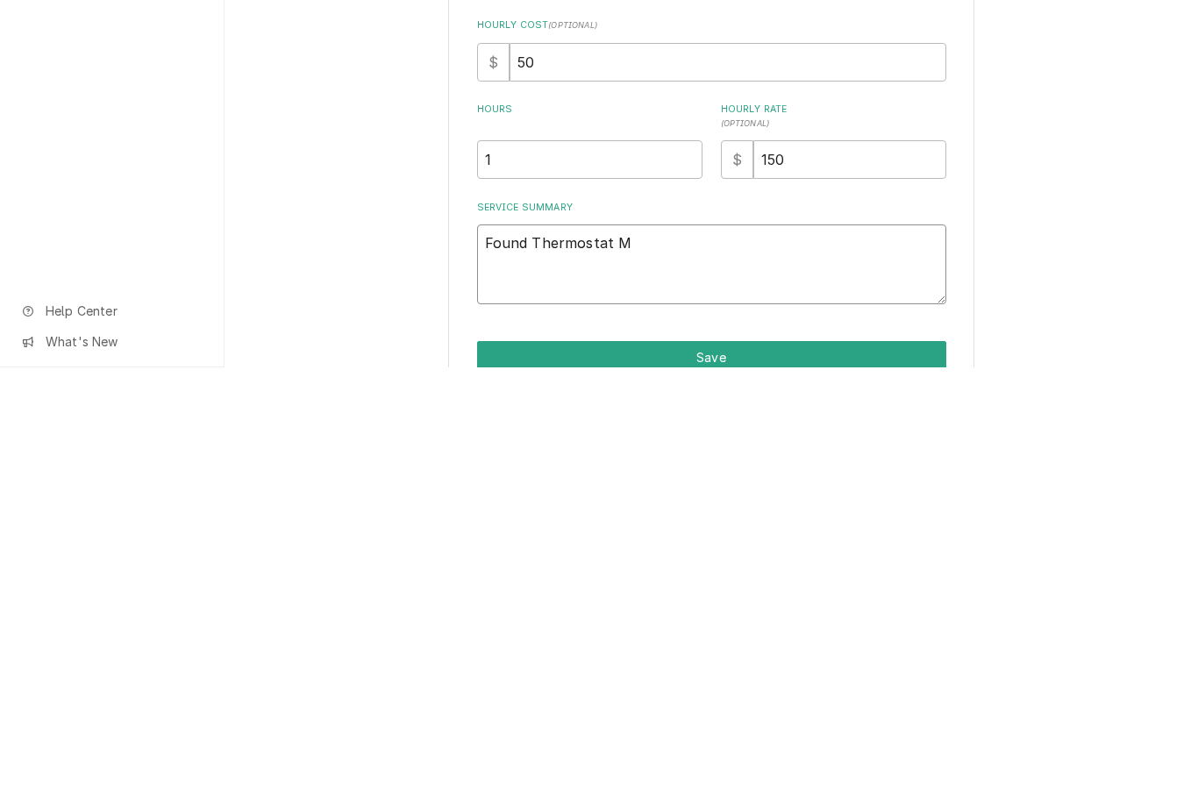
type textarea "x"
type textarea "Found Thermostat Mi"
type textarea "x"
type textarea "Found Thermostat Miss"
type textarea "x"
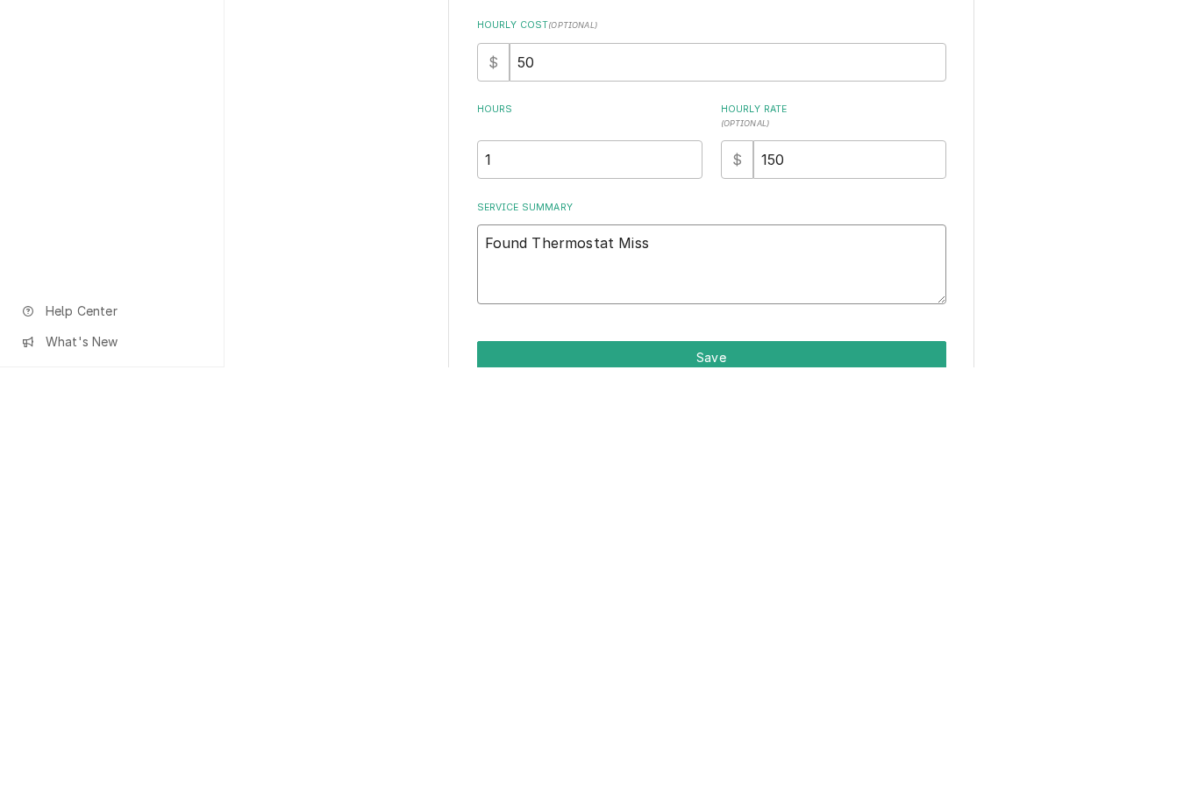
type textarea "Found Thermostat Missi"
type textarea "x"
type textarea "Found Thermostat Missin"
type textarea "x"
type textarea "Found Thermostat Missing"
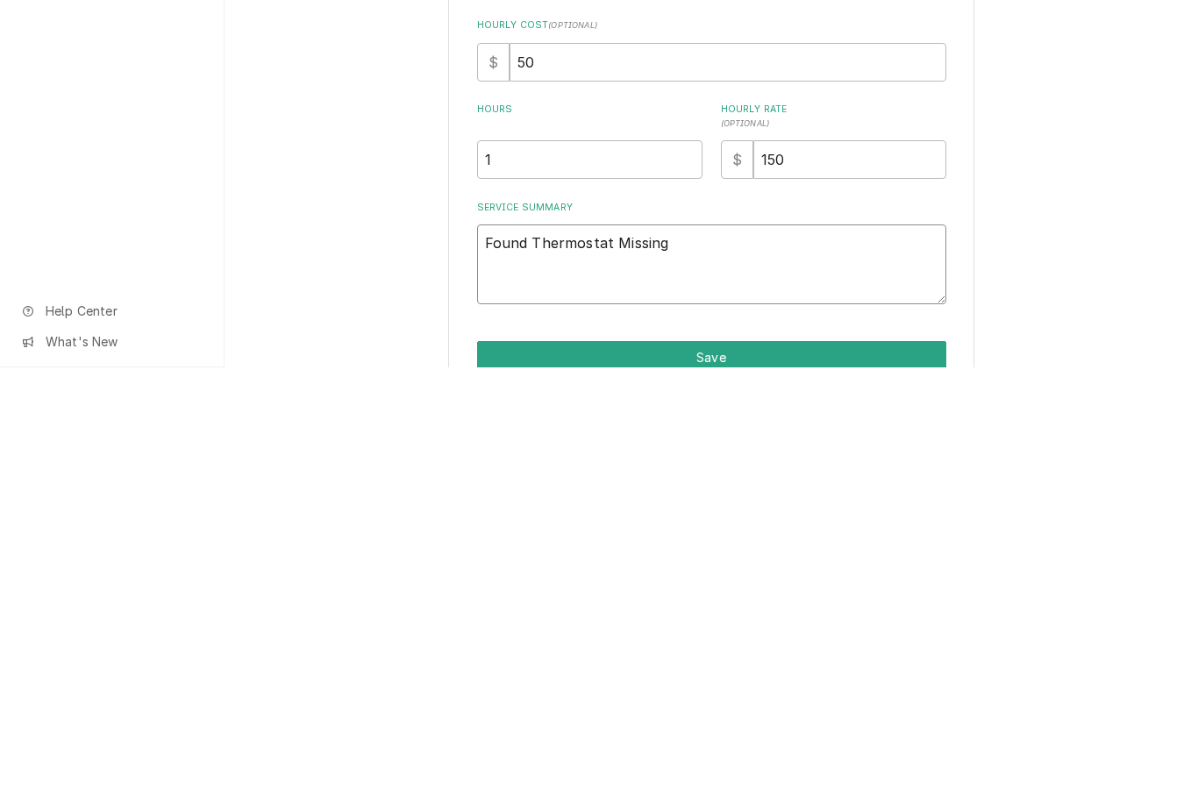
type textarea "x"
type textarea "Found Thermostat Missing"
type textarea "x"
type textarea "Found Thermostat Missing Kn"
type textarea "x"
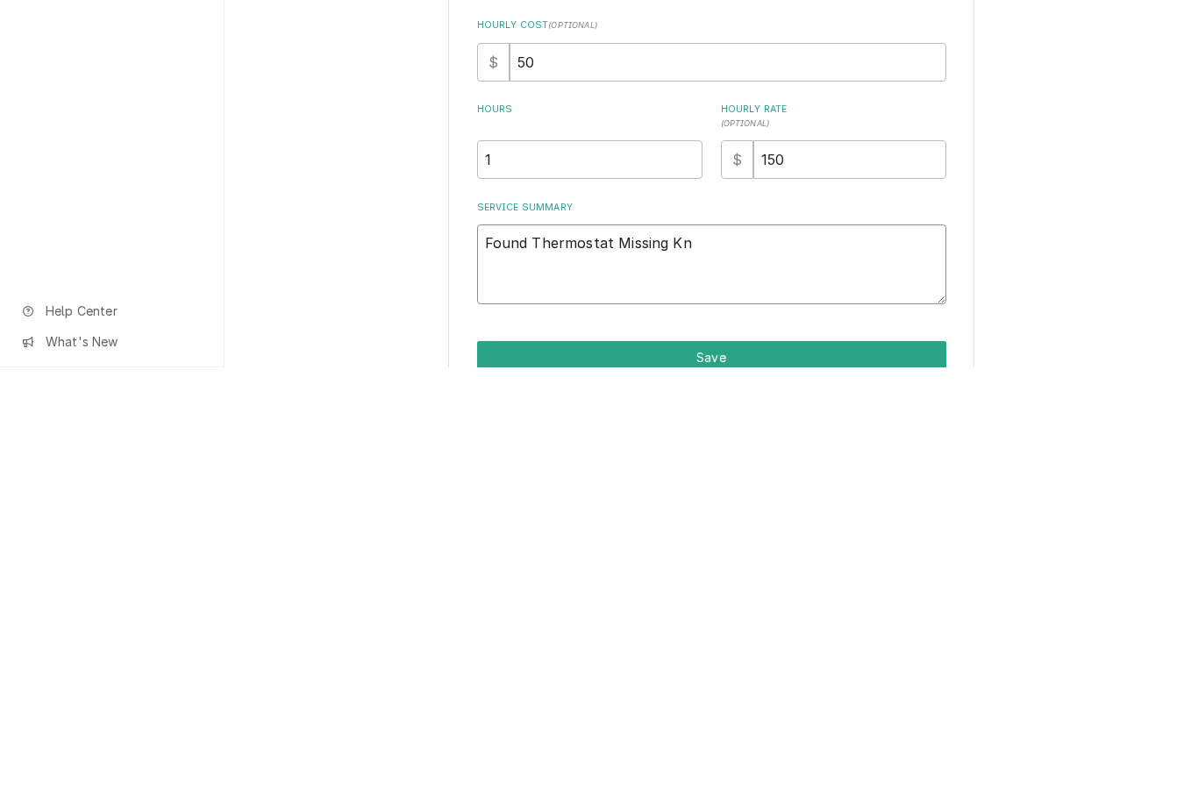
type textarea "Found Thermostat Missing Kno"
type textarea "x"
type textarea "Found Thermostat Missing Knob"
type textarea "x"
type textarea "Found Thermostat Missing Knob"
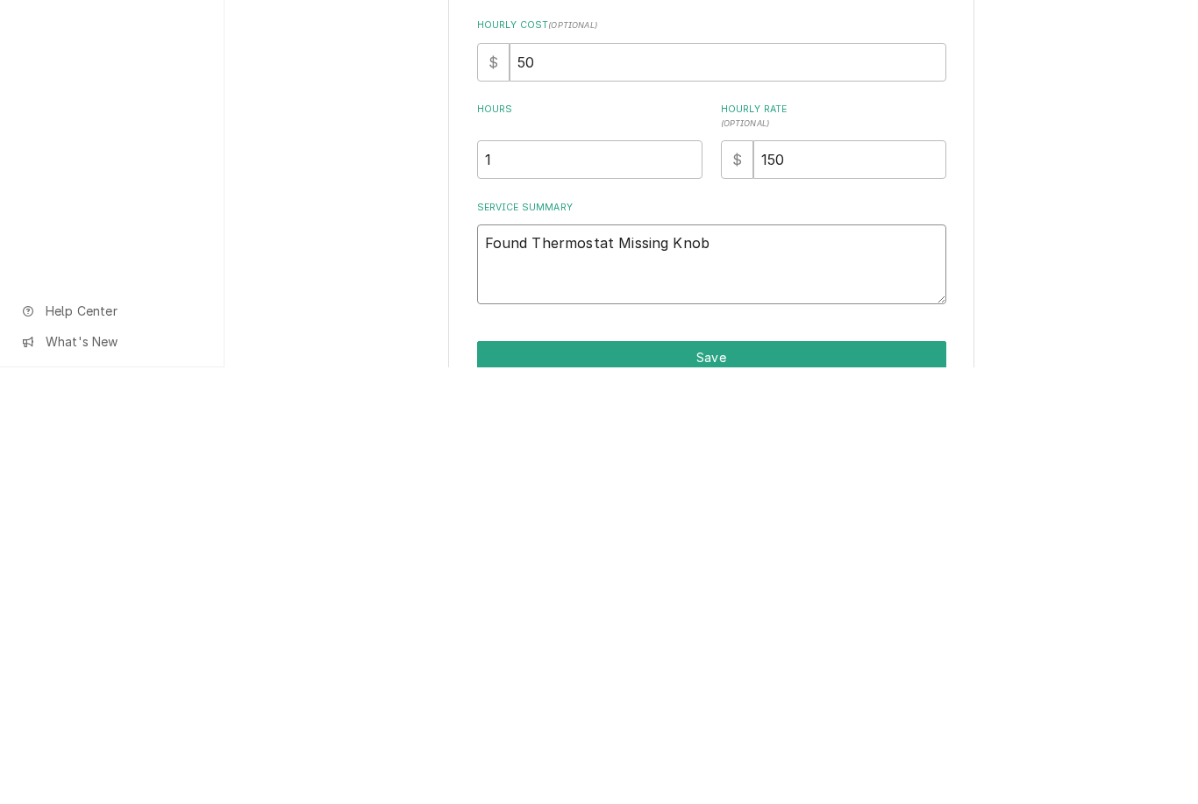
type textarea "x"
type textarea "Found Thermostat Missing Knob A"
type textarea "x"
type textarea "Found Thermostat Missing Knob An"
type textarea "x"
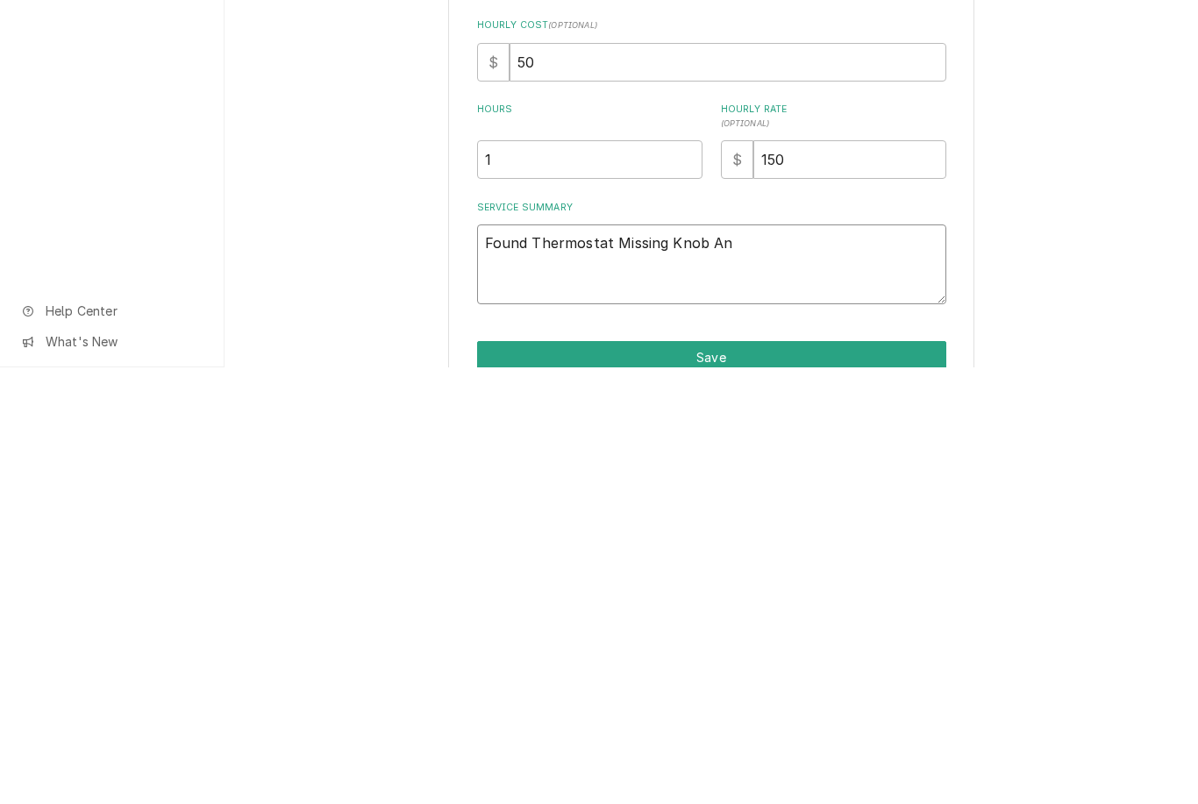
type textarea "Found Thermostat Missing Knob And"
type textarea "x"
type textarea "Found Thermostat Missing Knob And"
type textarea "x"
type textarea "Found Thermostat Missing Knob And D"
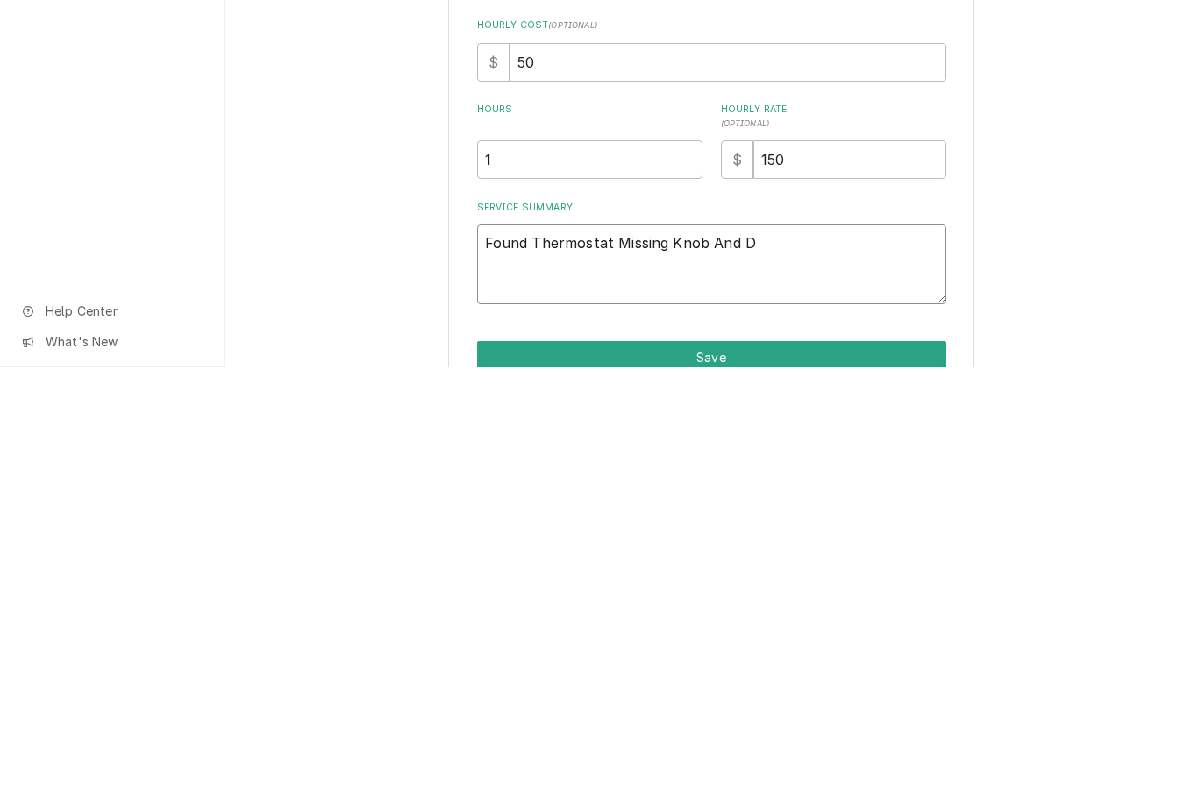
type textarea "x"
type textarea "Found Thermostat Missing Knob And Dam"
type textarea "x"
type textarea "Found Thermostat Missing Knob And Dama"
type textarea "x"
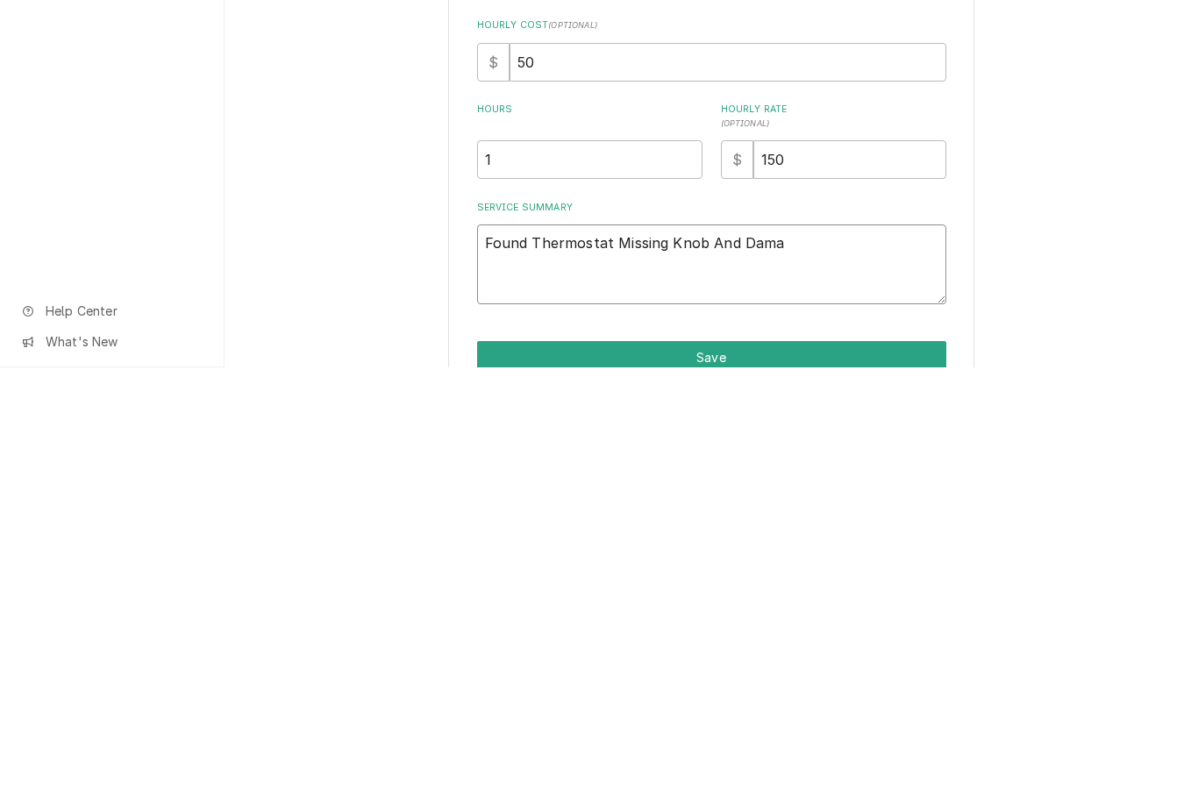
type textarea "Found Thermostat Missing Knob And Damag"
type textarea "x"
type textarea "Found Thermostat Missing Knob And Damage"
type textarea "x"
type textarea "Found Thermostat Missing Knob And Damaged"
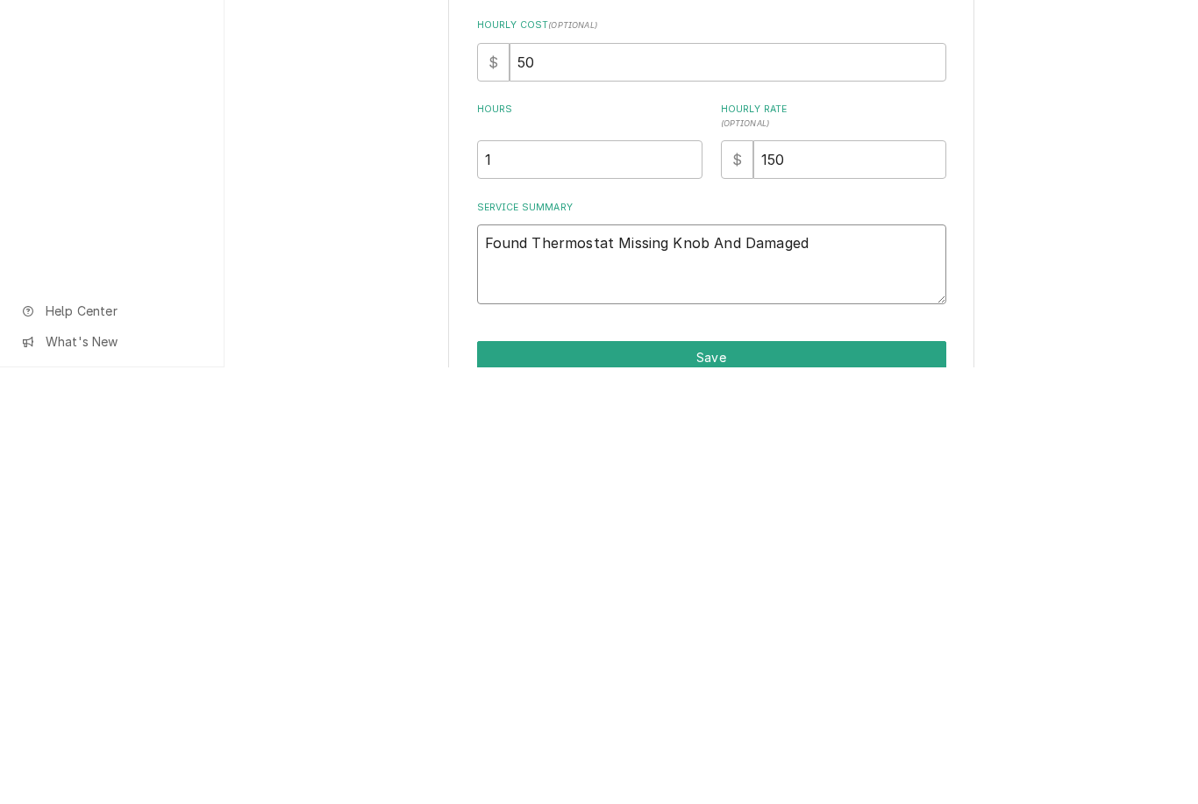
type textarea "x"
type textarea "Found Thermostat Missing Knob And Damaged."
type textarea "x"
type textarea "Found Thermostat Missing Knob And Damaged. R"
type textarea "x"
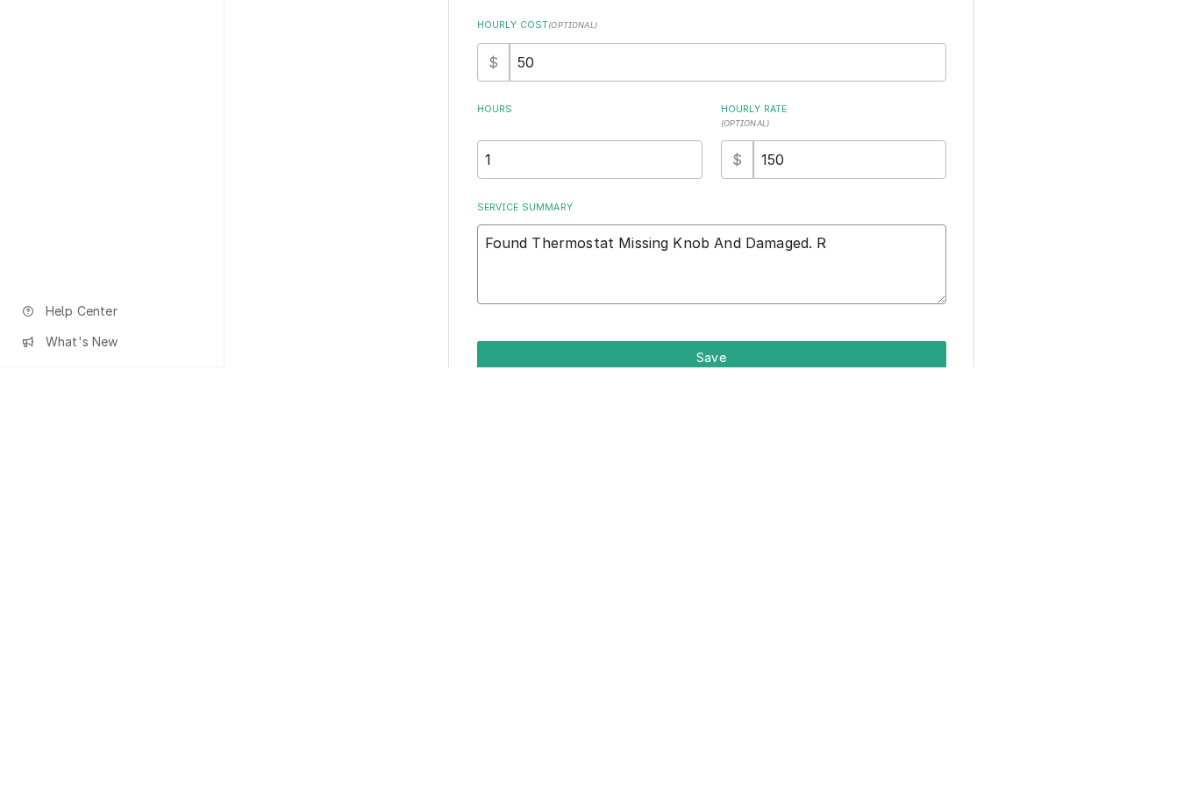
type textarea "Found Thermostat Missing Knob And Damaged. Re"
type textarea "x"
type textarea "Found Thermostat Missing Knob And Damaged. Rem"
type textarea "x"
type textarea "Found Thermostat Missing Knob And Damaged. Remo"
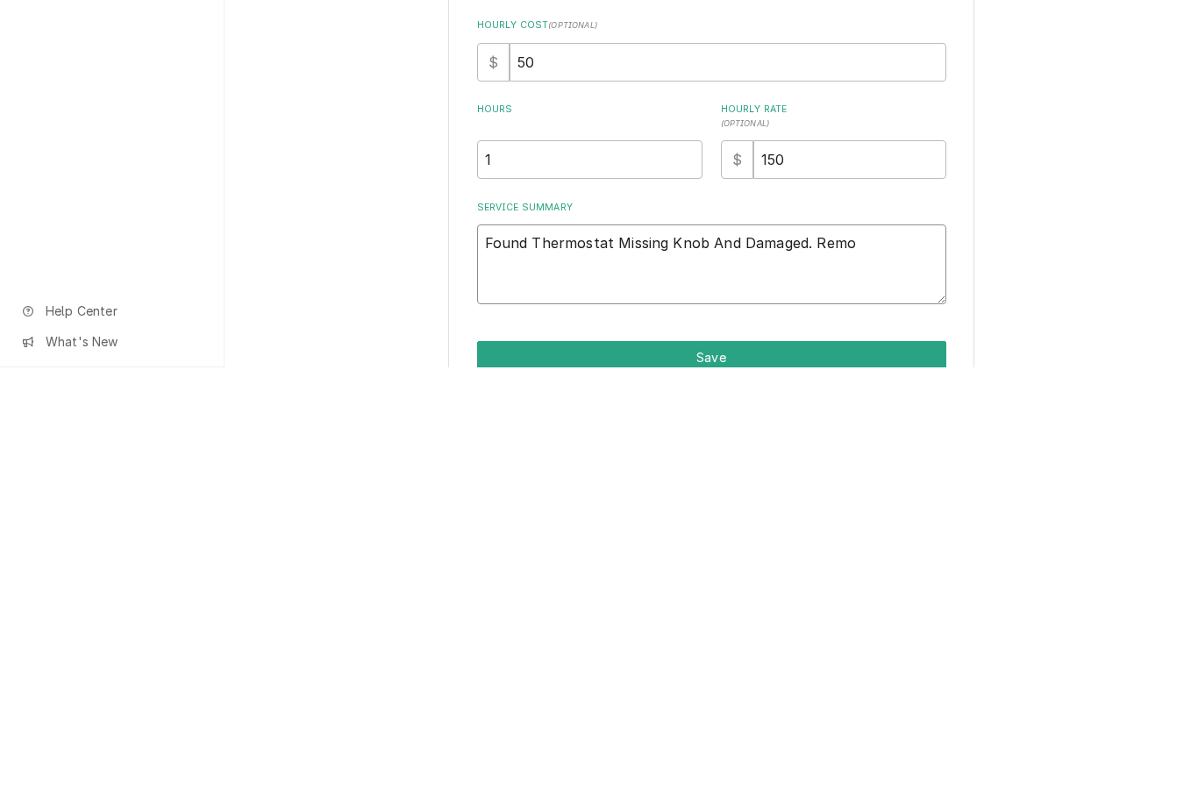
type textarea "x"
type textarea "Found Thermostat Missing Knob And Damaged. Remov"
type textarea "x"
type textarea "Found Thermostat Missing Knob And Damaged. Remove"
type textarea "x"
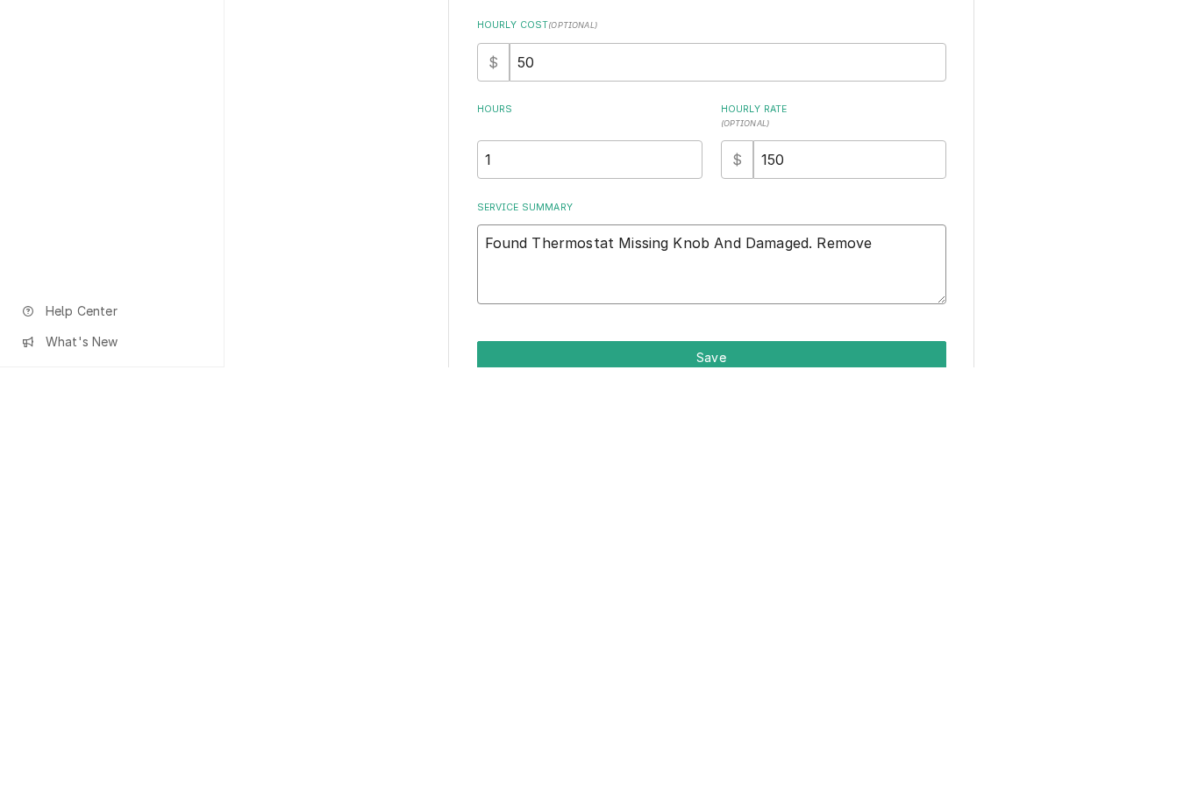
type textarea "Found Thermostat Missing Knob And Damaged. Removed"
type textarea "x"
type textarea "Found Thermostat Missing Knob And Damaged. Removed"
type textarea "x"
type textarea "Found Thermostat Missing Knob And Damaged. Removed D"
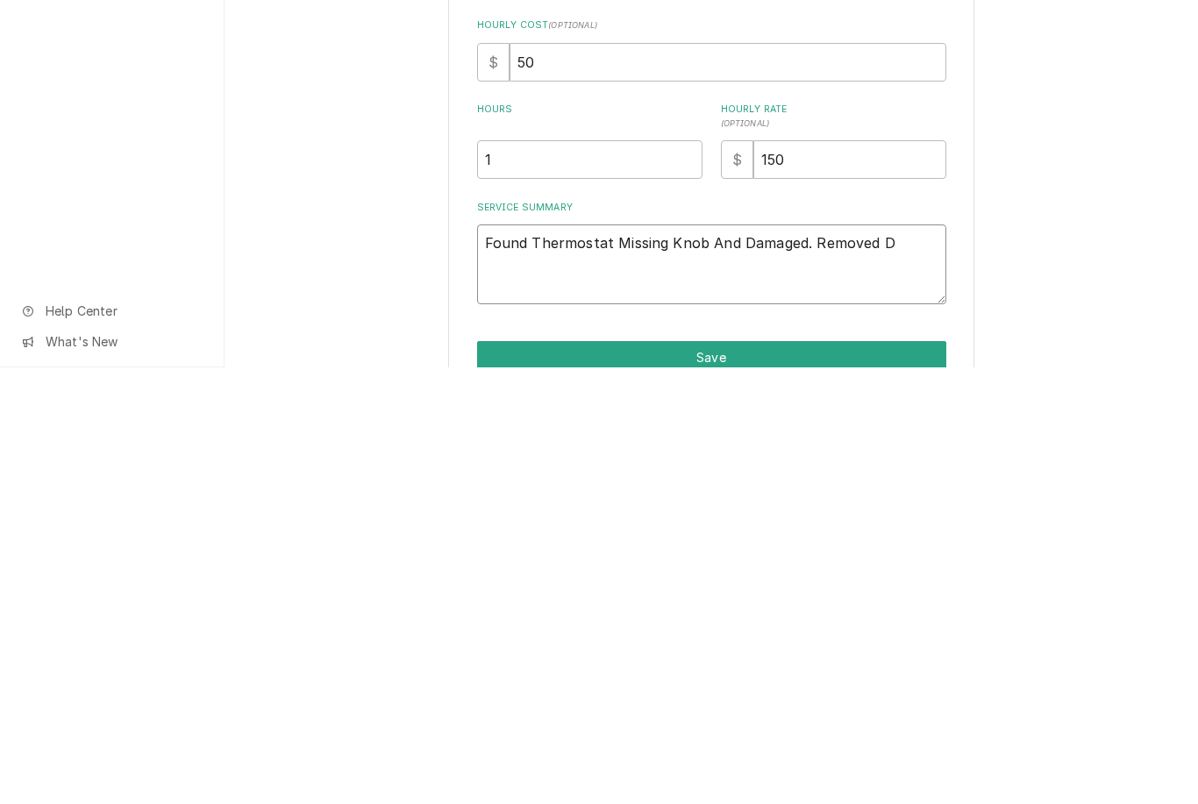
type textarea "x"
type textarea "Found Thermostat Missing Knob And Damaged. Removed Dam"
type textarea "x"
type textarea "Found Thermostat Missing Knob And Damaged. Removed Dama"
type textarea "x"
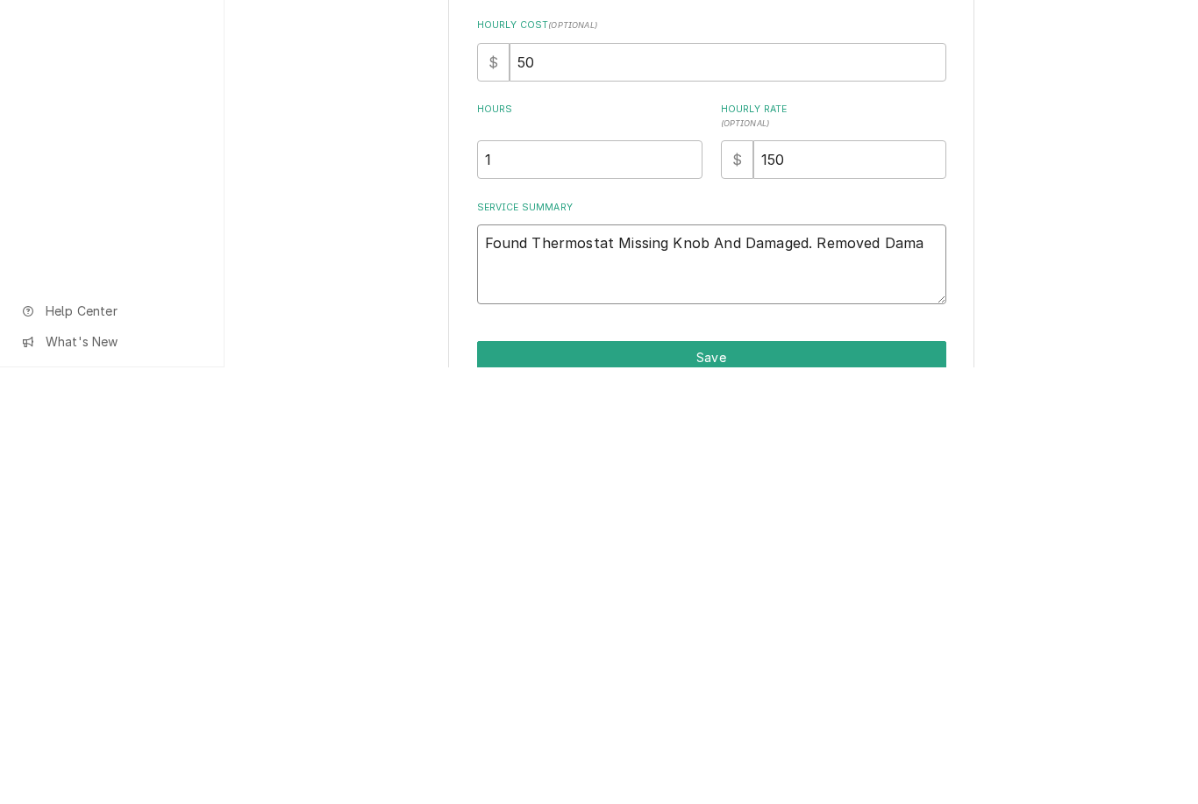
type textarea "Found Thermostat Missing Knob And Damaged. Removed Damag"
type textarea "x"
type textarea "Found Thermostat Missing Knob And Damaged. Removed Damaged"
type textarea "x"
type textarea "Found Thermostat Missing Knob And Damaged. Removed Damaged"
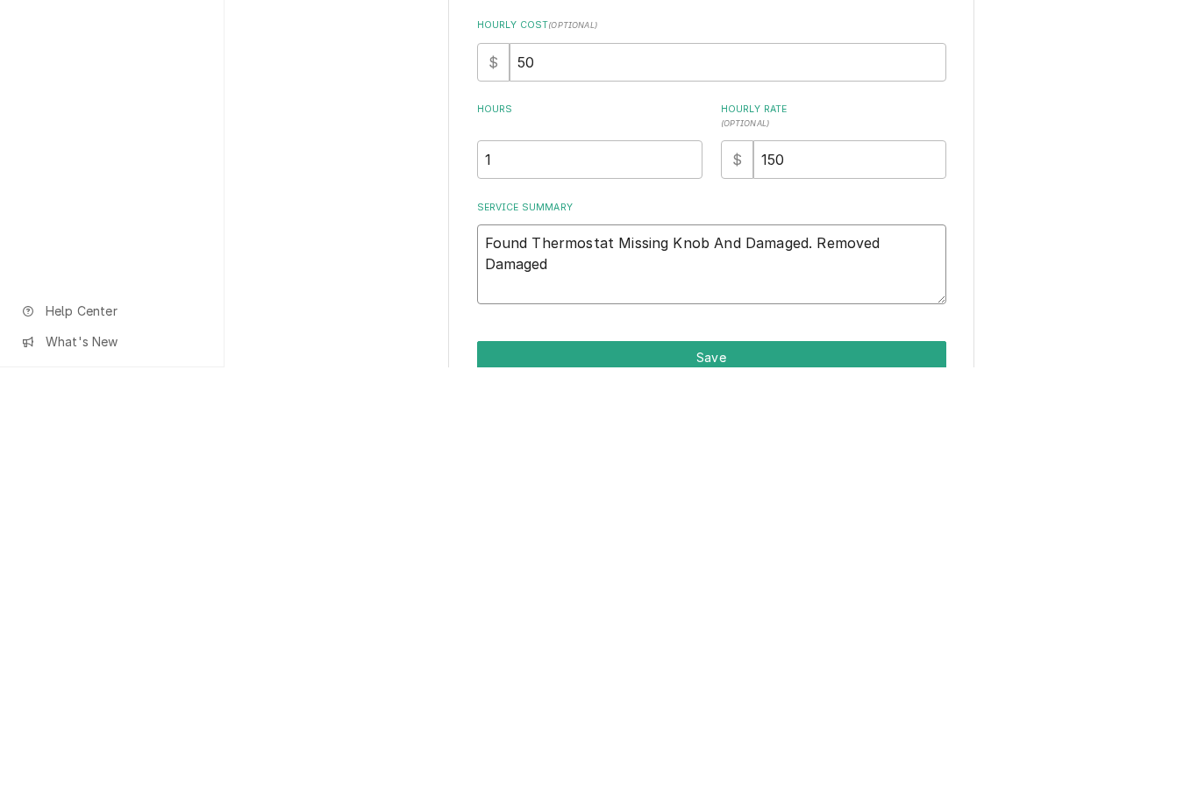
type textarea "x"
type textarea "Found Thermostat Missing Knob And Damaged. Removed Damaged T"
type textarea "x"
type textarea "Found Thermostat Missing Knob And Damaged. Removed Damaged Th"
type textarea "x"
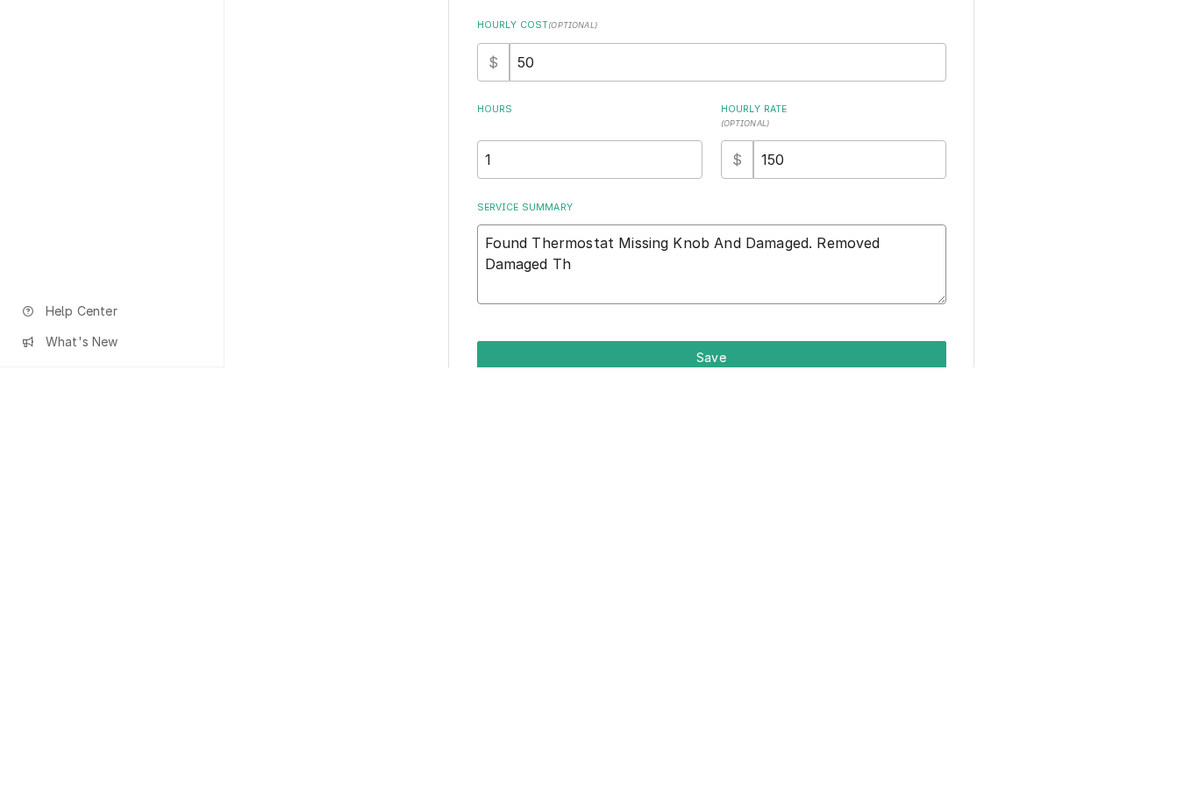
type textarea "Found Thermostat Missing Knob And Damaged. Removed Damaged The"
type textarea "x"
type textarea "Found Thermostat Missing Knob And Damaged. Removed Damaged Ther"
type textarea "x"
type textarea "Found Thermostat Missing Knob And Damaged. Removed Damaged Therm"
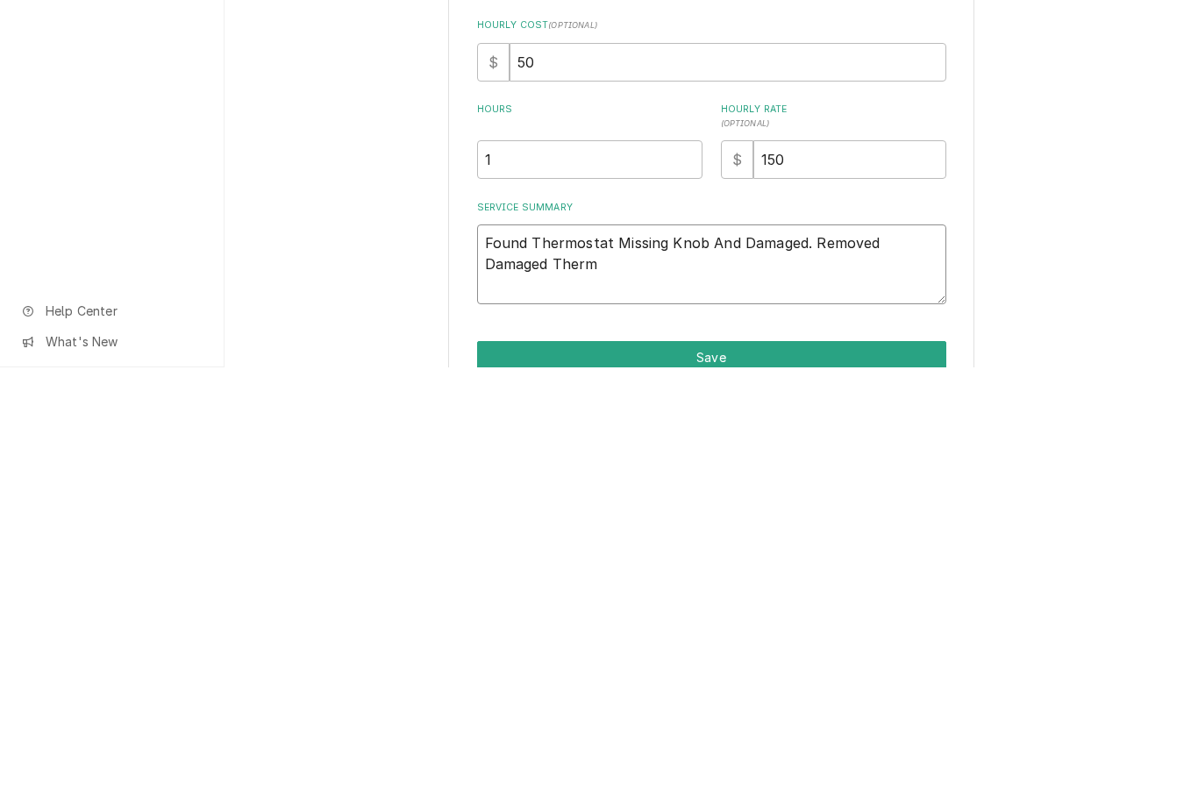
type textarea "x"
type textarea "Found Thermostat Missing Knob And Damaged. Removed Damaged Thermo"
type textarea "x"
type textarea "Found Thermostat Missing Knob And Damaged. Removed Damaged Thermos"
type textarea "x"
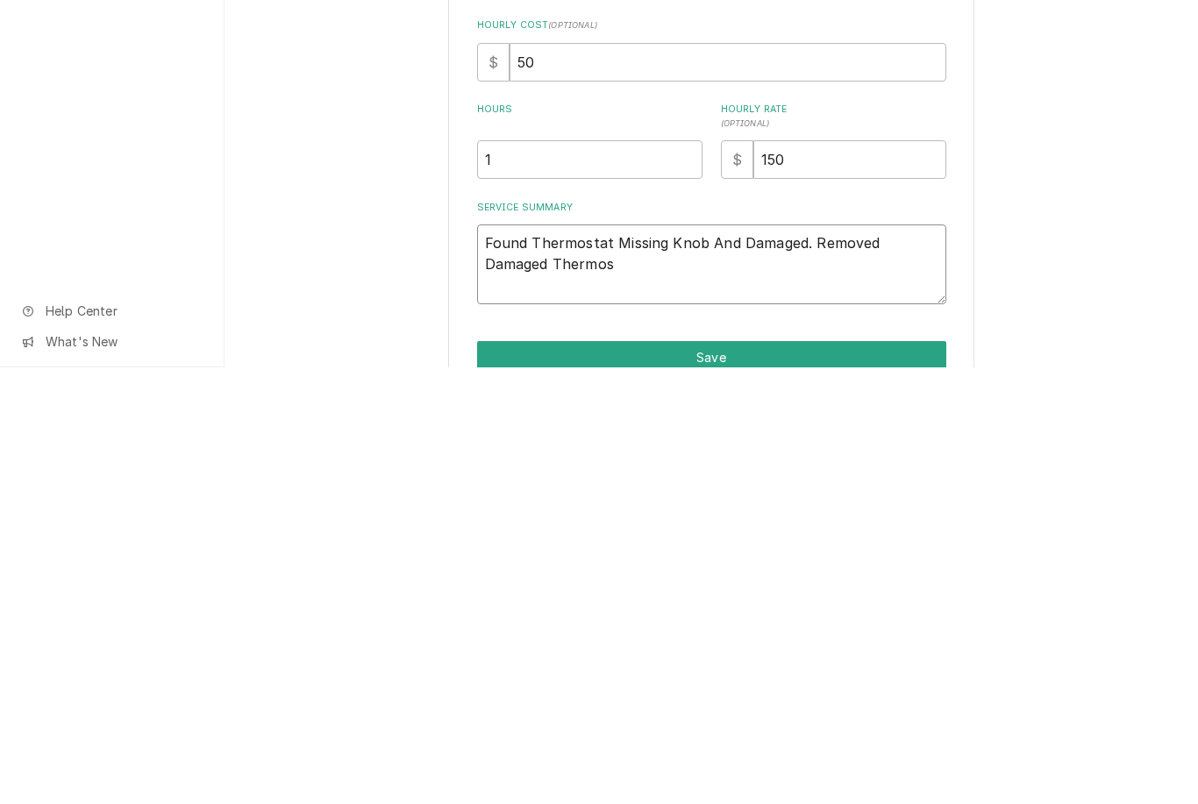
type textarea "Found Thermostat Missing Knob And Damaged. Removed Damaged Thermostat"
type textarea "x"
type textarea "Found Thermostat Missing Knob And Damaged. Removed Damaged Thermostat A"
type textarea "x"
type textarea "Found Thermostat Missing Knob And Damaged. Removed Damaged Thermostat An"
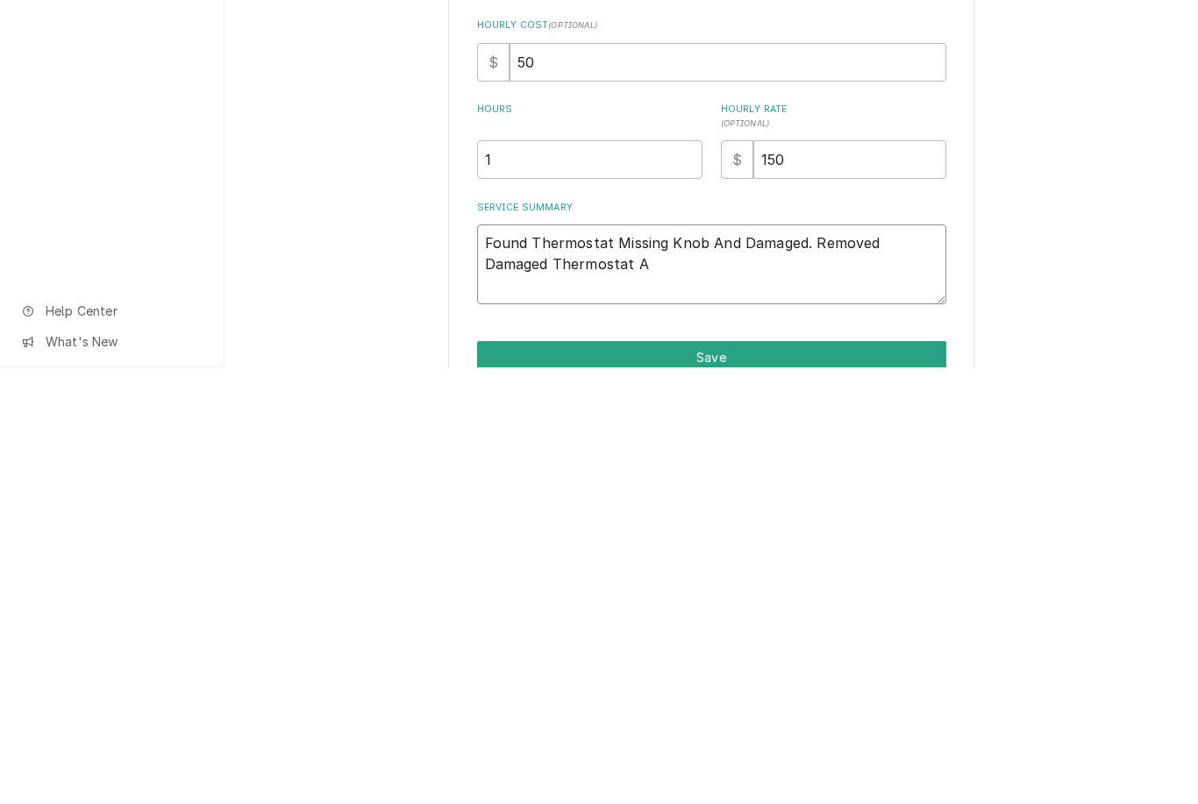
type textarea "x"
type textarea "Found Thermostat Missing Knob And Damaged. Removed Damaged Thermostat And"
type textarea "x"
type textarea "Found Thermostat Missing Knob And Damaged. Removed Damaged Thermostat And"
type textarea "x"
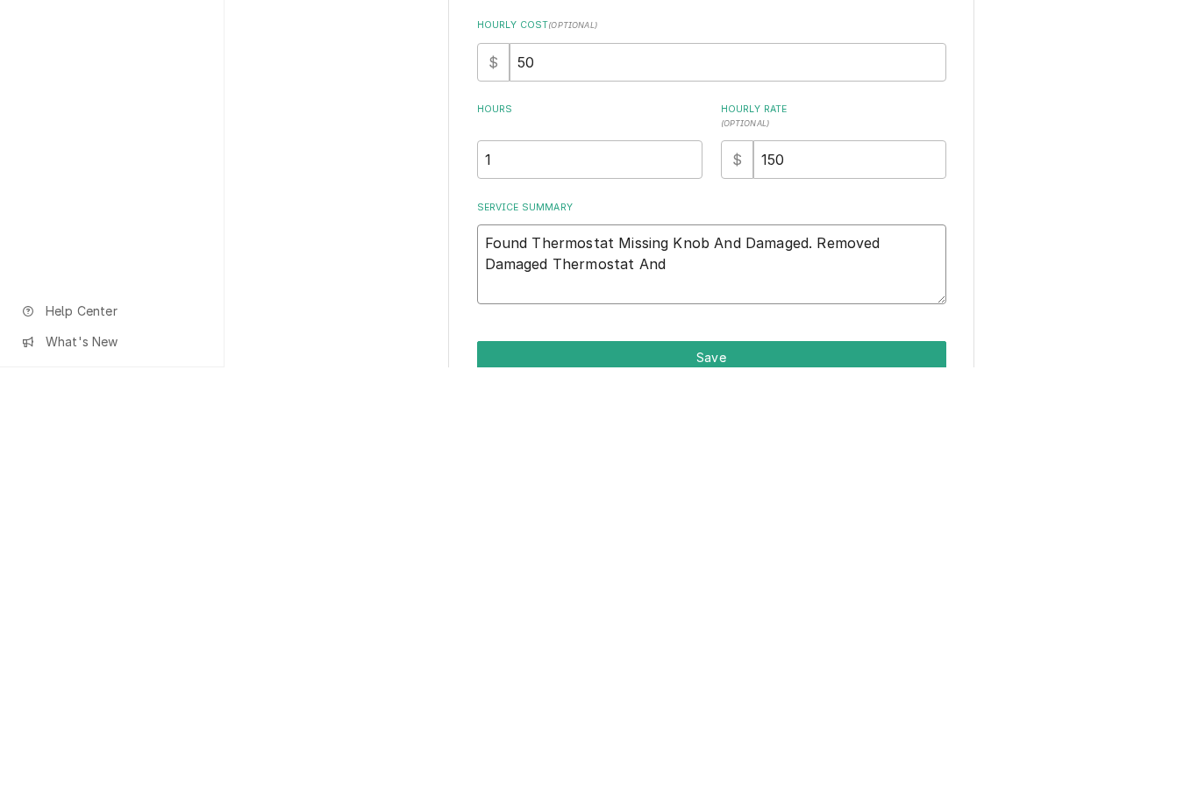
type textarea "Found Thermostat Missing Knob And Damaged. Removed Damaged Thermostat And I"
type textarea "x"
type textarea "Found Thermostat Missing Knob And Damaged. Removed Damaged Thermostat And In"
type textarea "x"
type textarea "Found Thermostat Missing Knob And Damaged. Removed Damaged Thermostat And Ins"
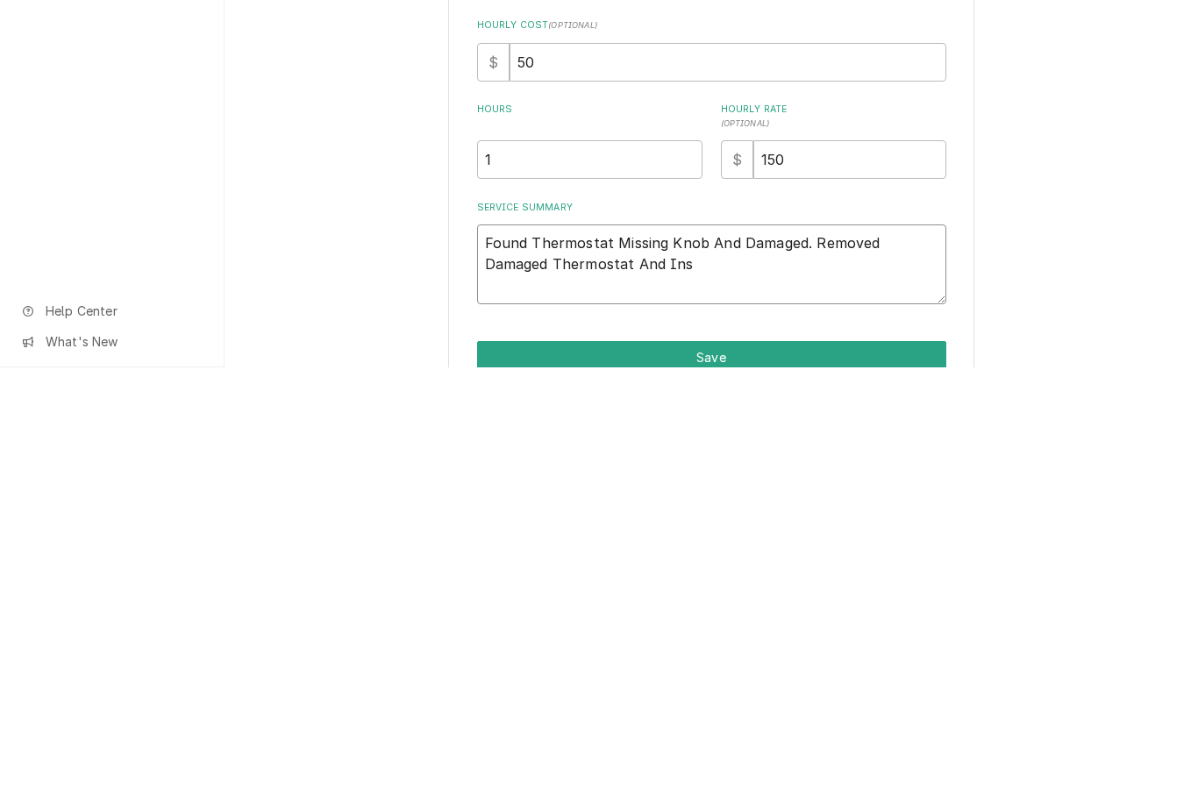
type textarea "x"
type textarea "Found Thermostat Missing Knob And Damaged. Removed Damaged Thermostat And Inst"
type textarea "x"
type textarea "Found Thermostat Missing Knob And Damaged. Removed Damaged Thermostat And Insta"
type textarea "x"
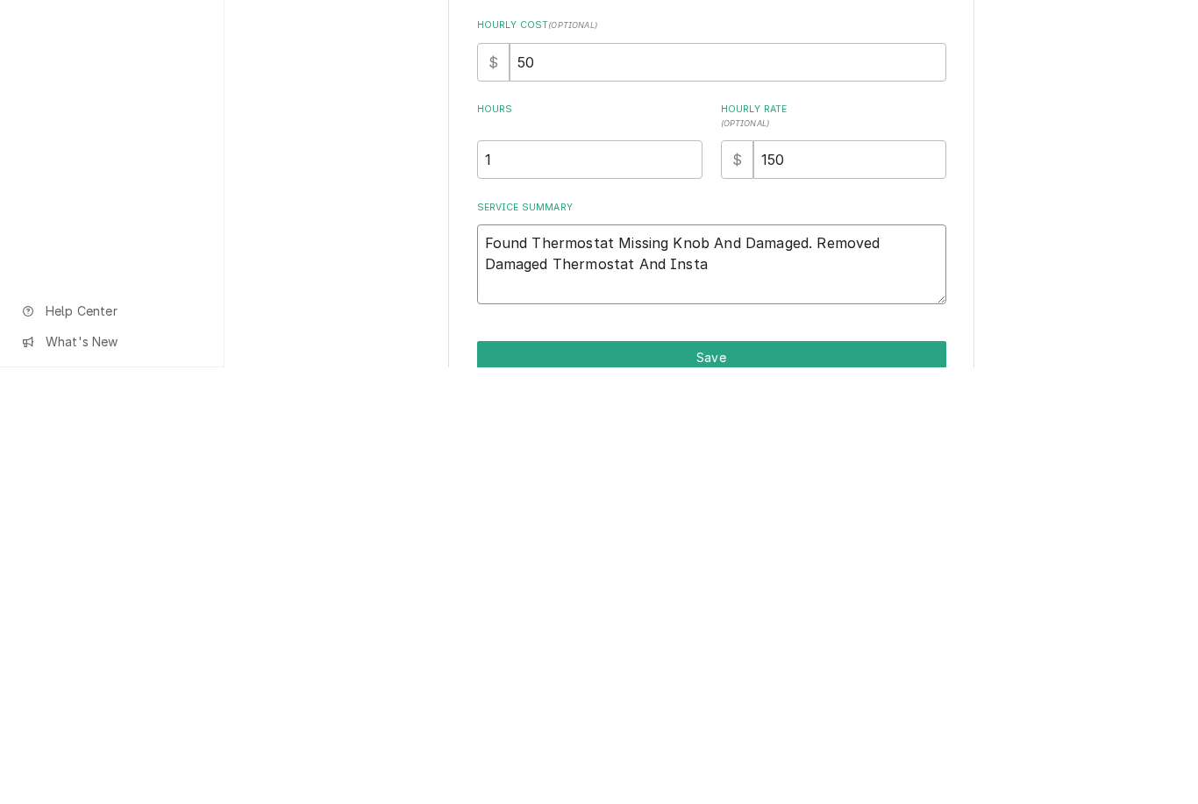
type textarea "Found Thermostat Missing Knob And Damaged. Removed Damaged Thermostat And Instal"
type textarea "x"
type textarea "Found Thermostat Missing Knob And Damaged. Removed Damaged Thermostat And Insta…"
type textarea "x"
type textarea "Found Thermostat Missing Knob And Damaged. Removed Damaged Thermostat And Insta…"
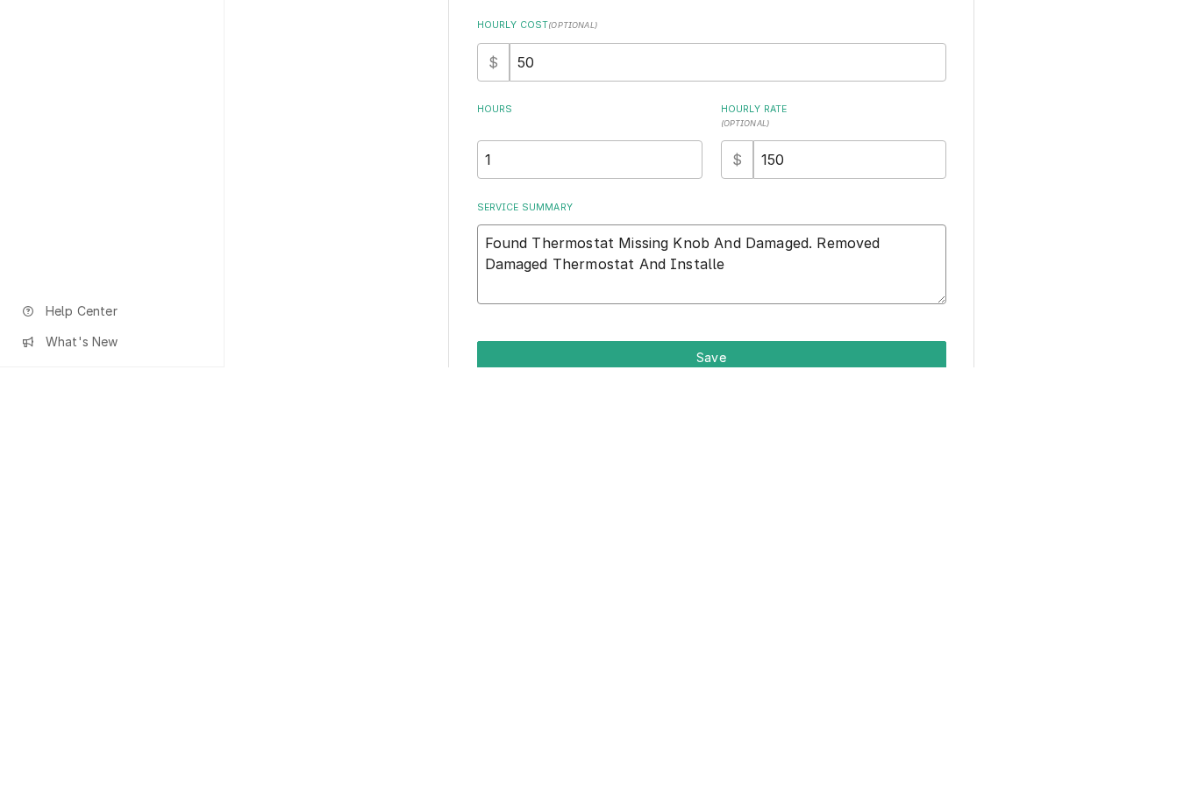
type textarea "x"
type textarea "Found Thermostat Missing Knob And Damaged. Removed Damaged Thermostat And Insta…"
type textarea "x"
type textarea "Found Thermostat Missing Knob And Damaged. Removed Damaged Thermostat And Insta…"
type textarea "x"
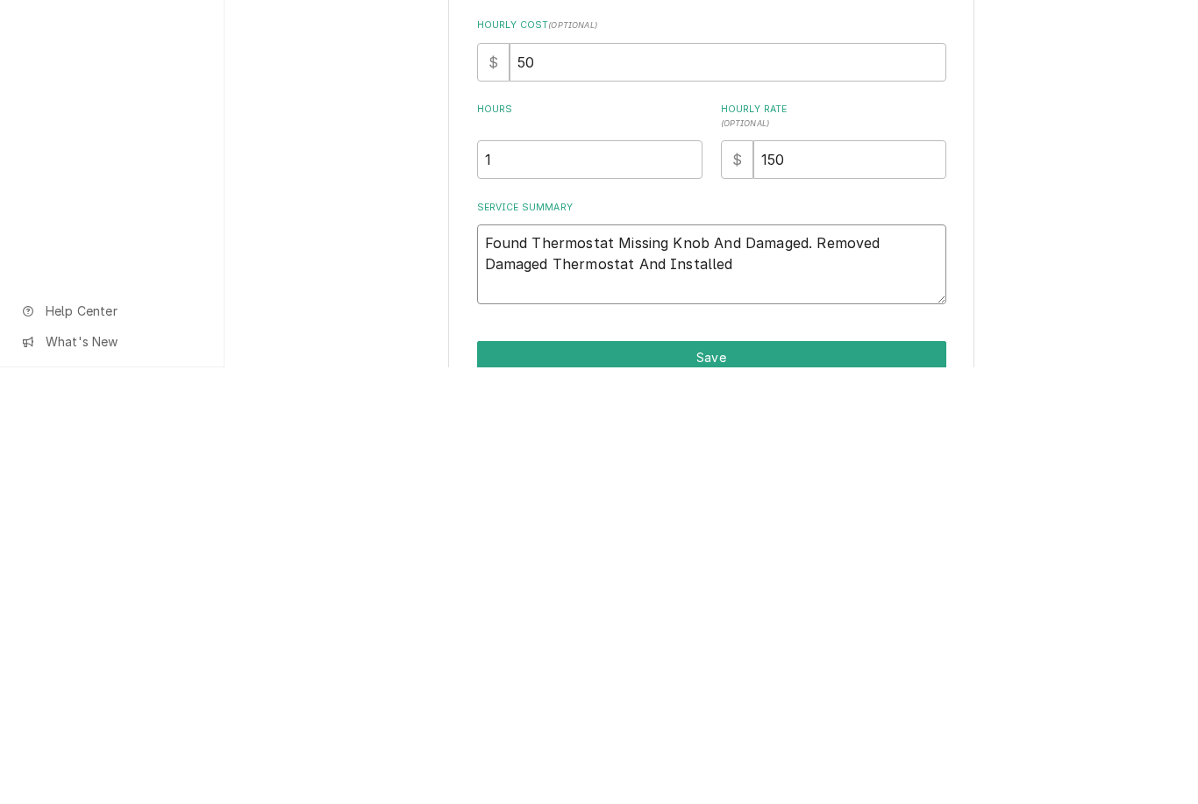
type textarea "Found Thermostat Missing Knob And Damaged. Removed Damaged Thermostat And Insta…"
type textarea "x"
type textarea "Found Thermostat Missing Knob And Damaged. Removed Damaged Thermostat And Insta…"
type textarea "x"
type textarea "Found Thermostat Missing Knob And Damaged. Removed Damaged Thermostat And Insta…"
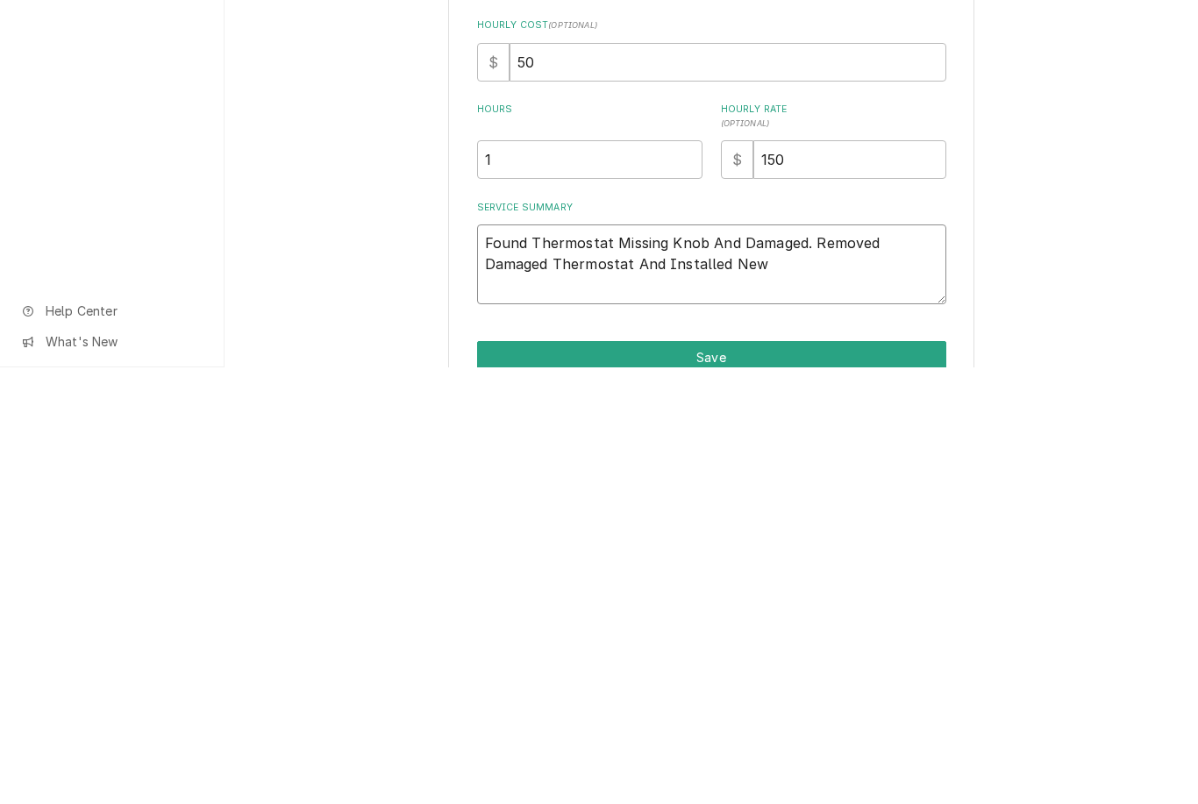
type textarea "x"
type textarea "Found Thermostat Missing Knob And Damaged. Removed Damaged Thermostat And Insta…"
type textarea "x"
type textarea "Found Thermostat Missing Knob And Damaged. Removed Damaged Thermostat And Insta…"
type textarea "x"
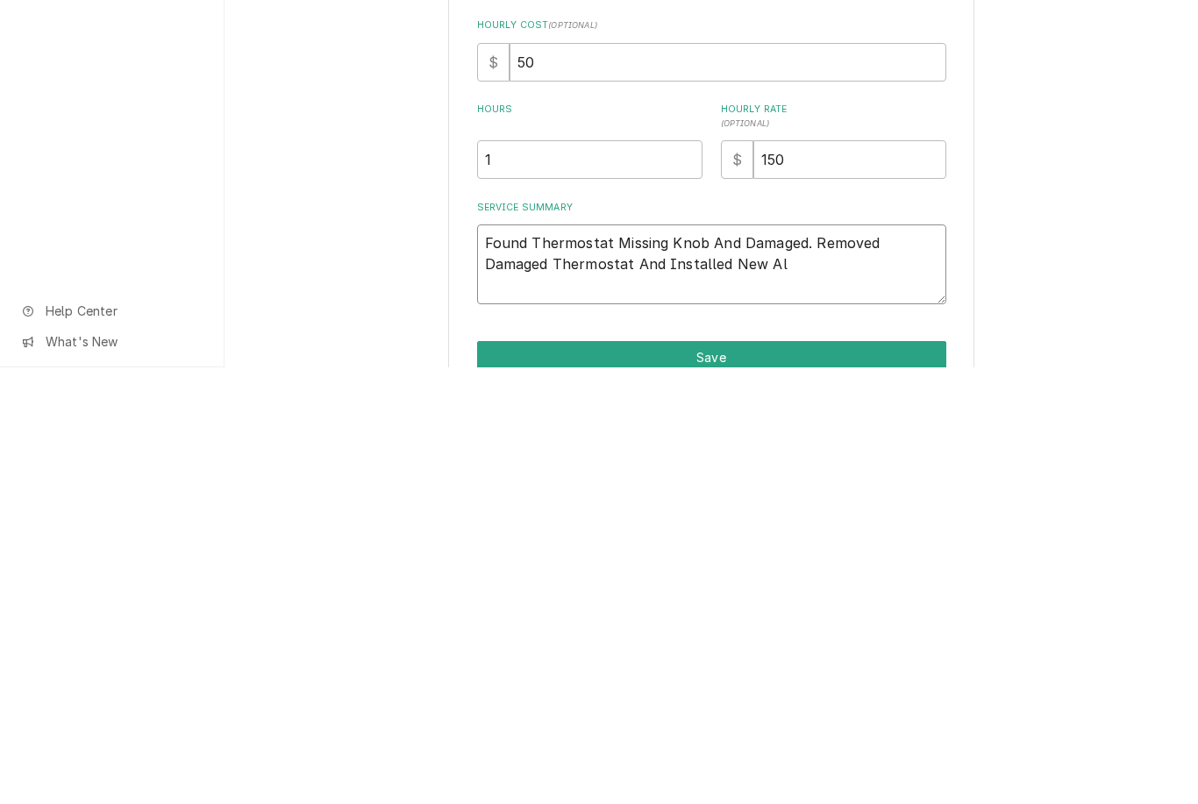
type textarea "Found Thermostat Missing Knob And Damaged. Removed Damaged Thermostat And Insta…"
type textarea "x"
type textarea "Found Thermostat Missing Knob And Damaged. Removed Damaged Thermostat And Insta…"
type textarea "x"
type textarea "Found Thermostat Missing Knob And Damaged. Removed Damaged Thermostat And Insta…"
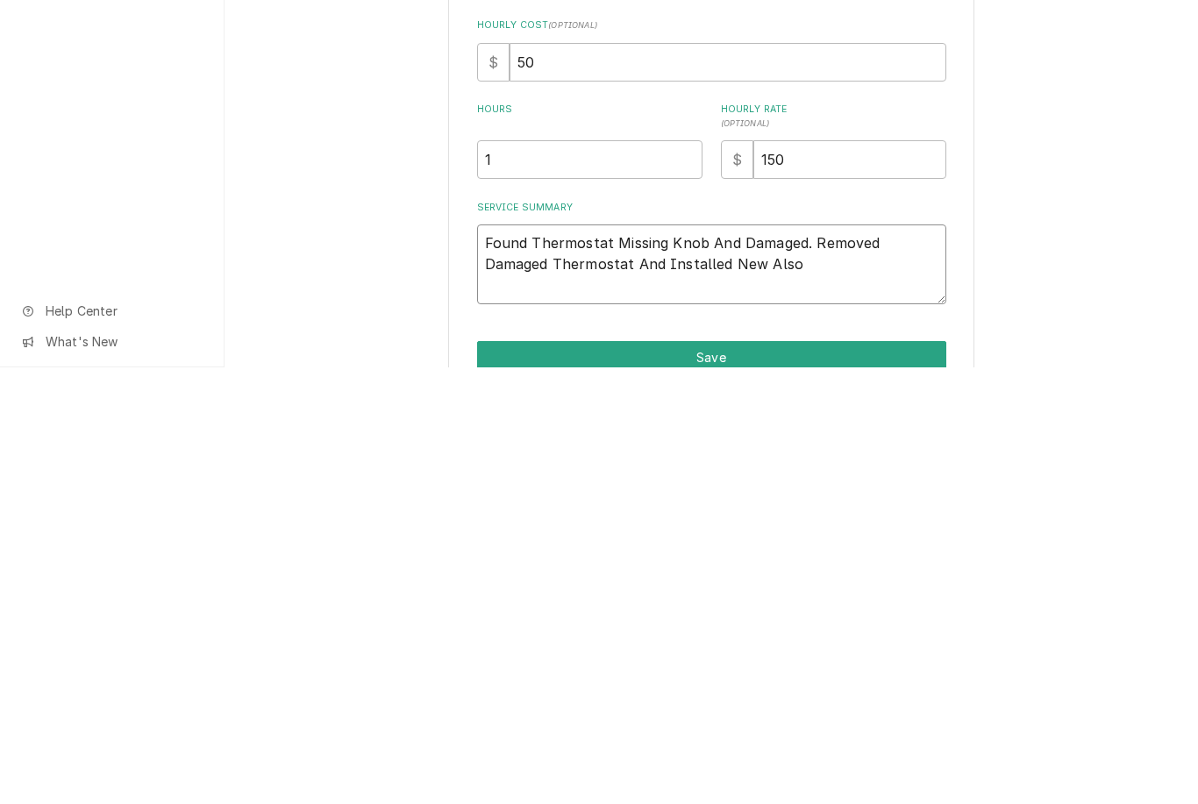
type textarea "x"
type textarea "Found Thermostat Missing Knob And Damaged. Removed Damaged Thermostat And Insta…"
type textarea "x"
type textarea "Found Thermostat Missing Knob And Damaged. Removed Damaged Thermostat And Insta…"
type textarea "x"
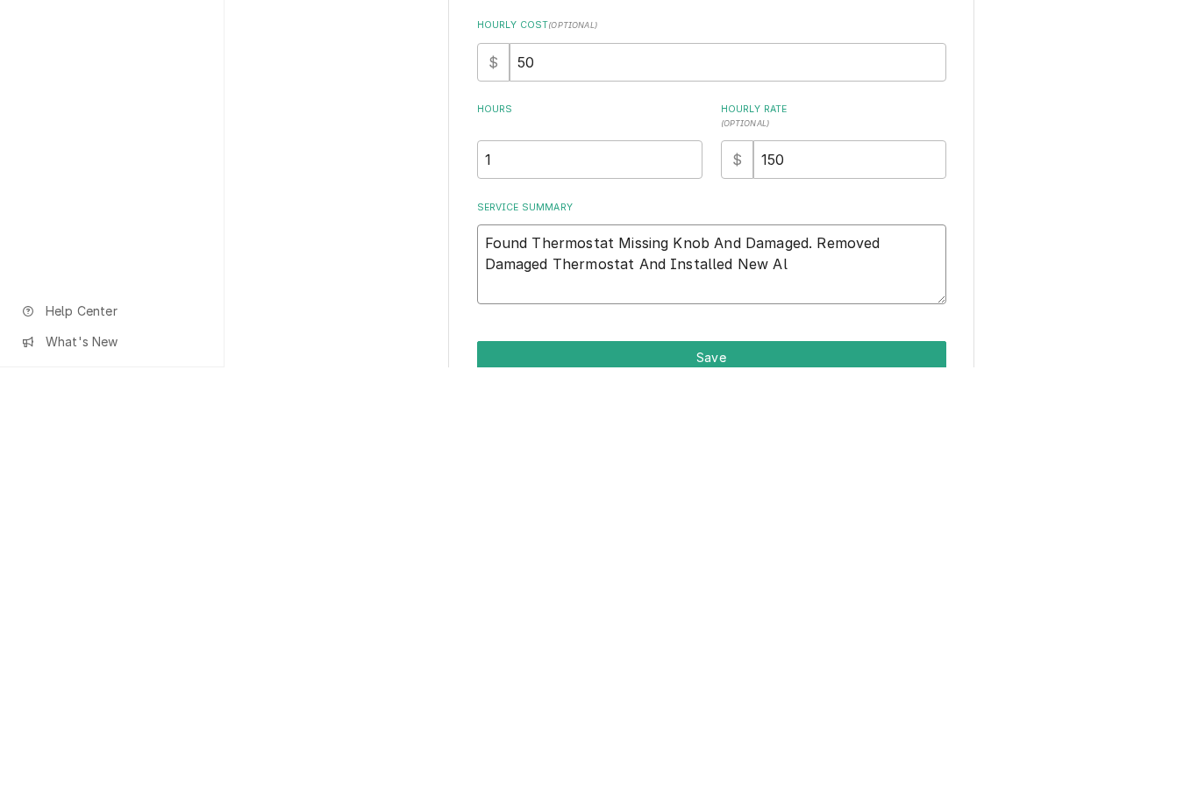
type textarea "Found Thermostat Missing Knob And Damaged. Removed Damaged Thermostat And Insta…"
type textarea "x"
type textarea "Found Thermostat Missing Knob And Damaged. Removed Damaged Thermostat And Insta…"
type textarea "x"
type textarea "Found Thermostat Missing Knob And Damaged. Removed Damaged Thermostat And Insta…"
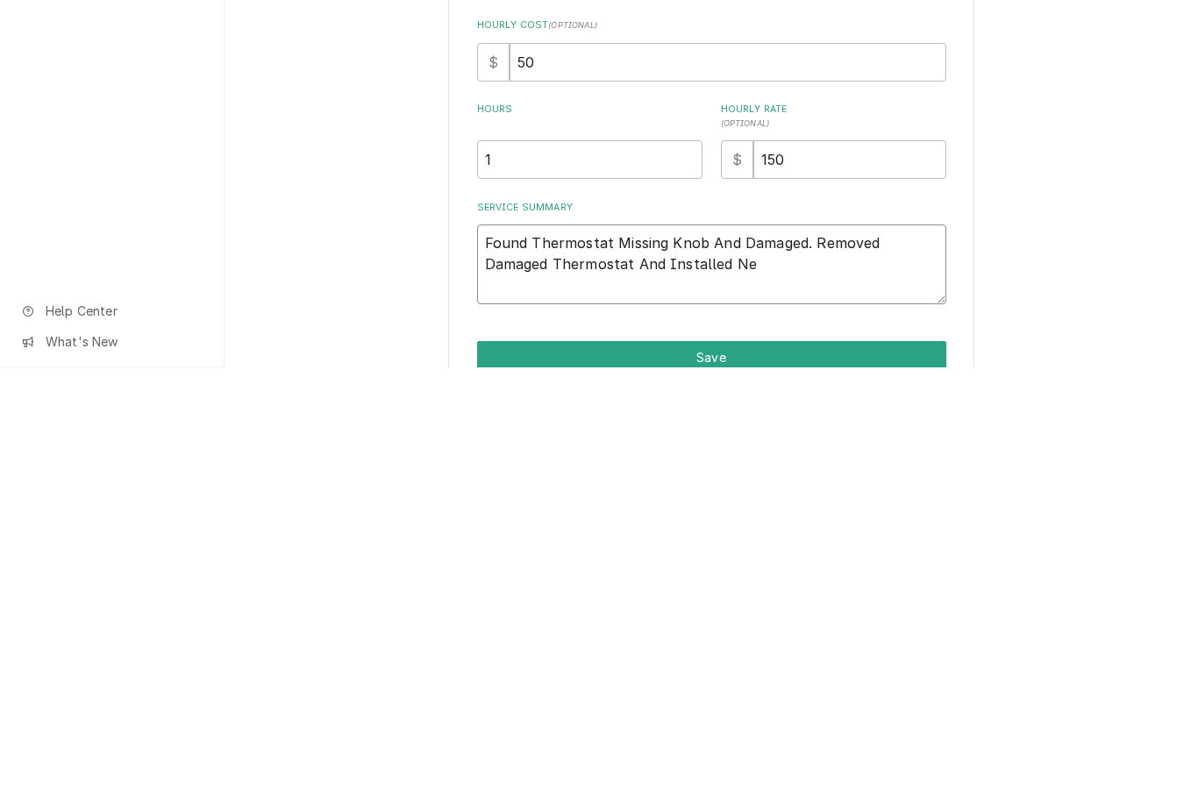
type textarea "x"
type textarea "Found Thermostat Missing Knob And Damaged. Removed Damaged Thermostat And Insta…"
type textarea "x"
type textarea "Found Thermostat Missing Knob And Damaged. Removed Damaged Thermostat And Insta…"
type textarea "x"
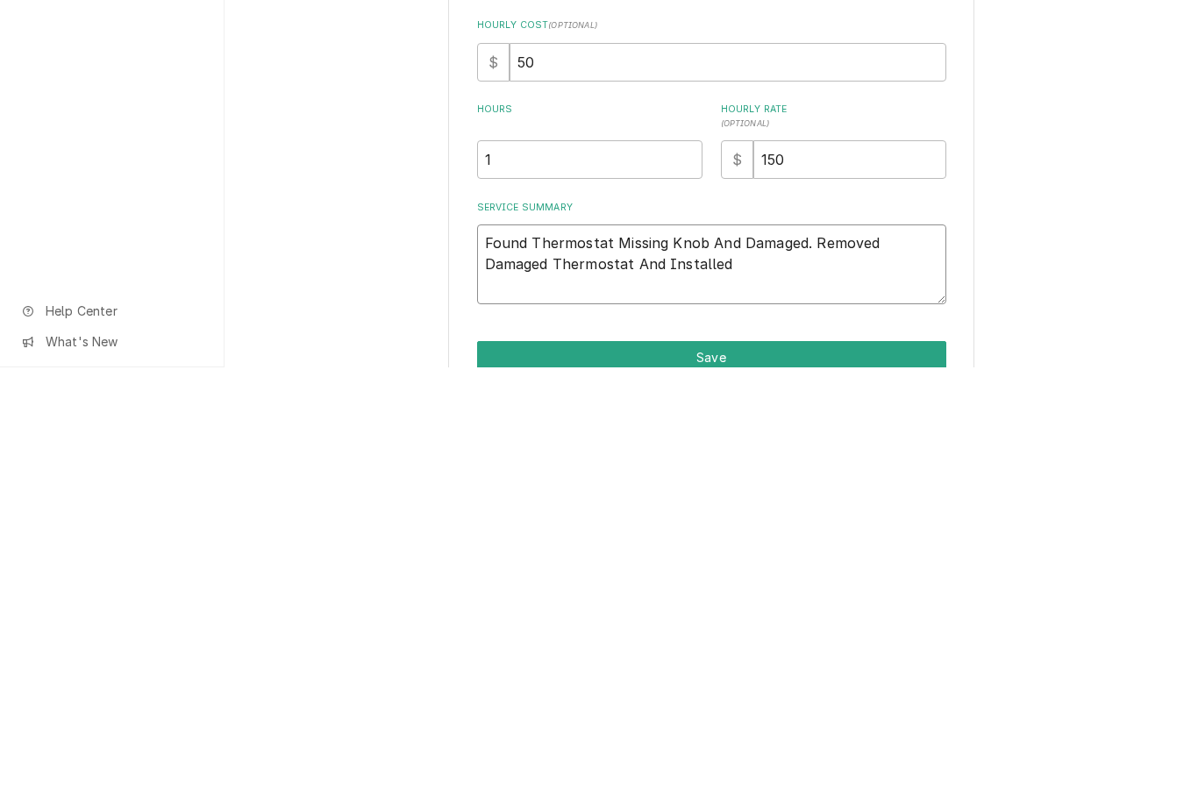
type textarea "Found Thermostat Missing Knob And Damaged. Removed Damaged Thermostat And Insta…"
type textarea "x"
type textarea "Found Thermostat Missing Knob And Damaged. Removed Damaged Thermostat And Insta…"
type textarea "x"
type textarea "Found Thermostat Missing Knob And Damaged. Removed Damaged Thermostat And Insta…"
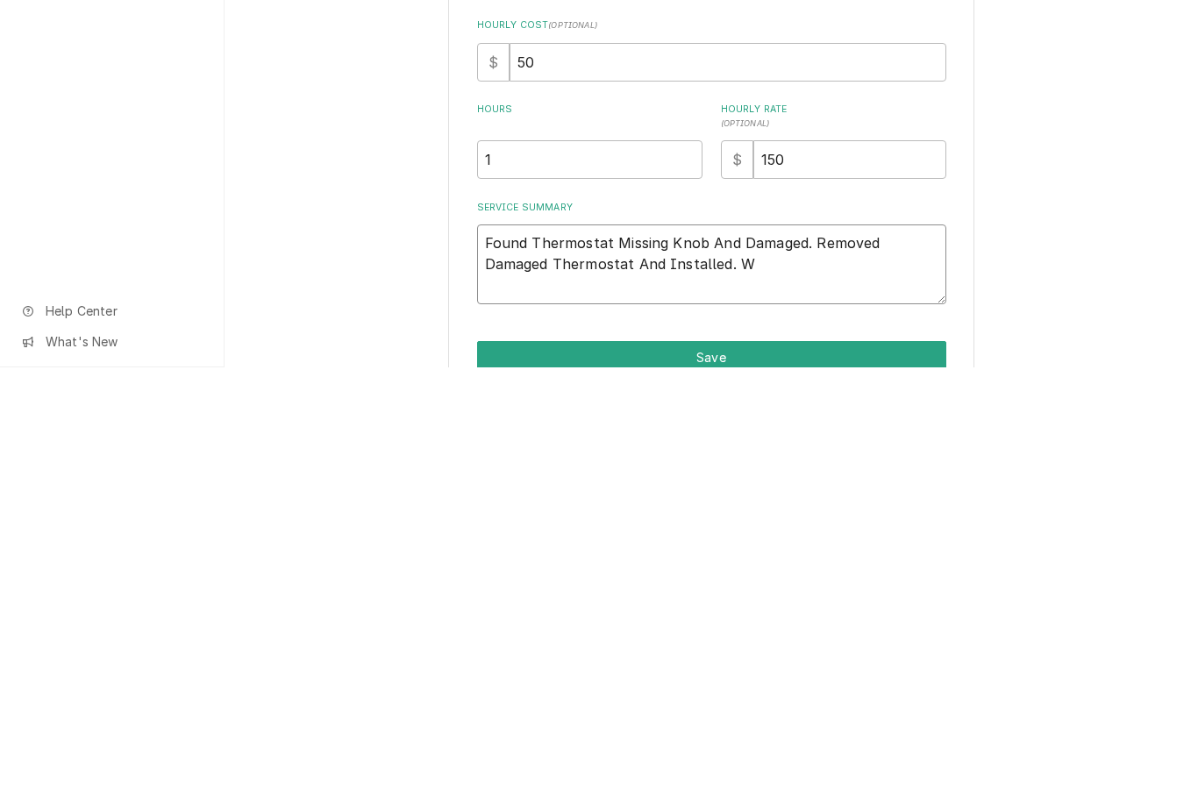
type textarea "x"
type textarea "Found Thermostat Missing Knob And Damaged. Removed Damaged Thermostat And Insta…"
type textarea "x"
type textarea "Found Thermostat Missing Knob And Damaged. Removed Damaged Thermostat And Insta…"
type textarea "x"
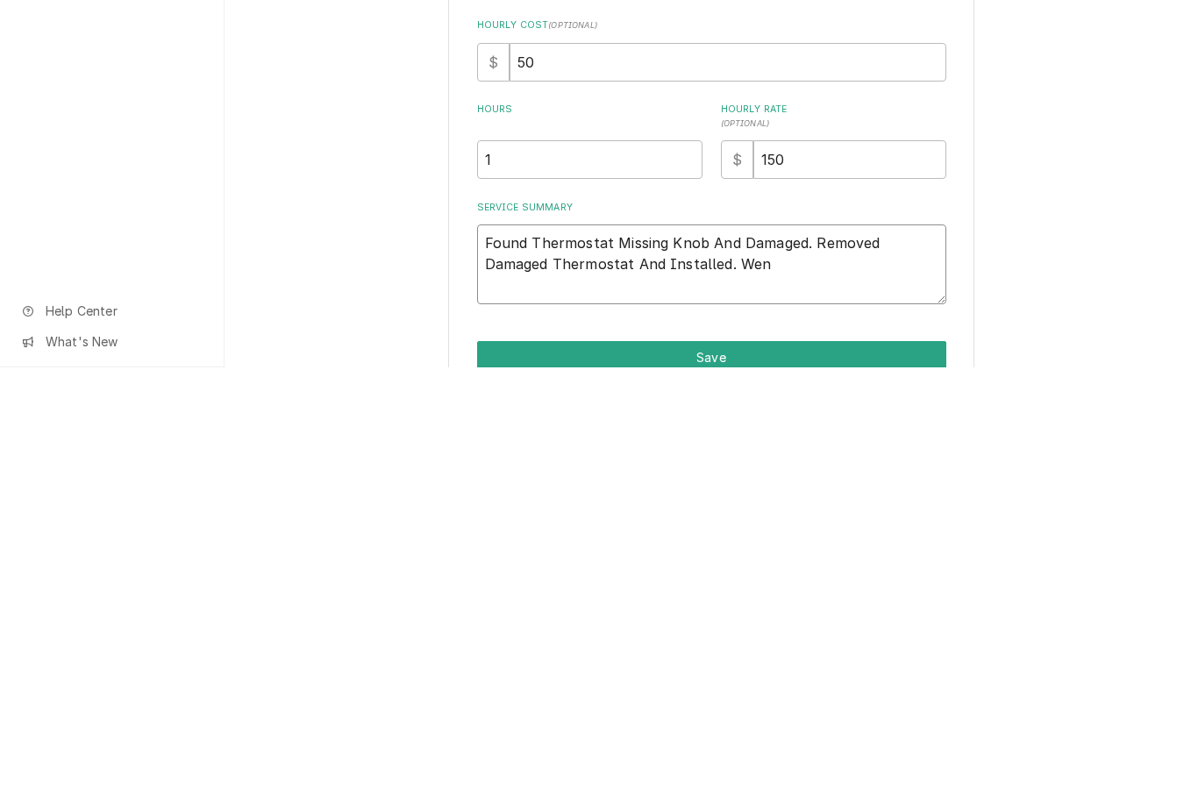
type textarea "Found Thermostat Missing Knob And Damaged. Removed Damaged Thermostat And Insta…"
type textarea "x"
type textarea "Found Thermostat Missing Knob And Damaged. Removed Damaged Thermostat And Insta…"
type textarea "x"
type textarea "Found Thermostat Missing Knob And Damaged. Removed Damaged Thermostat And Insta…"
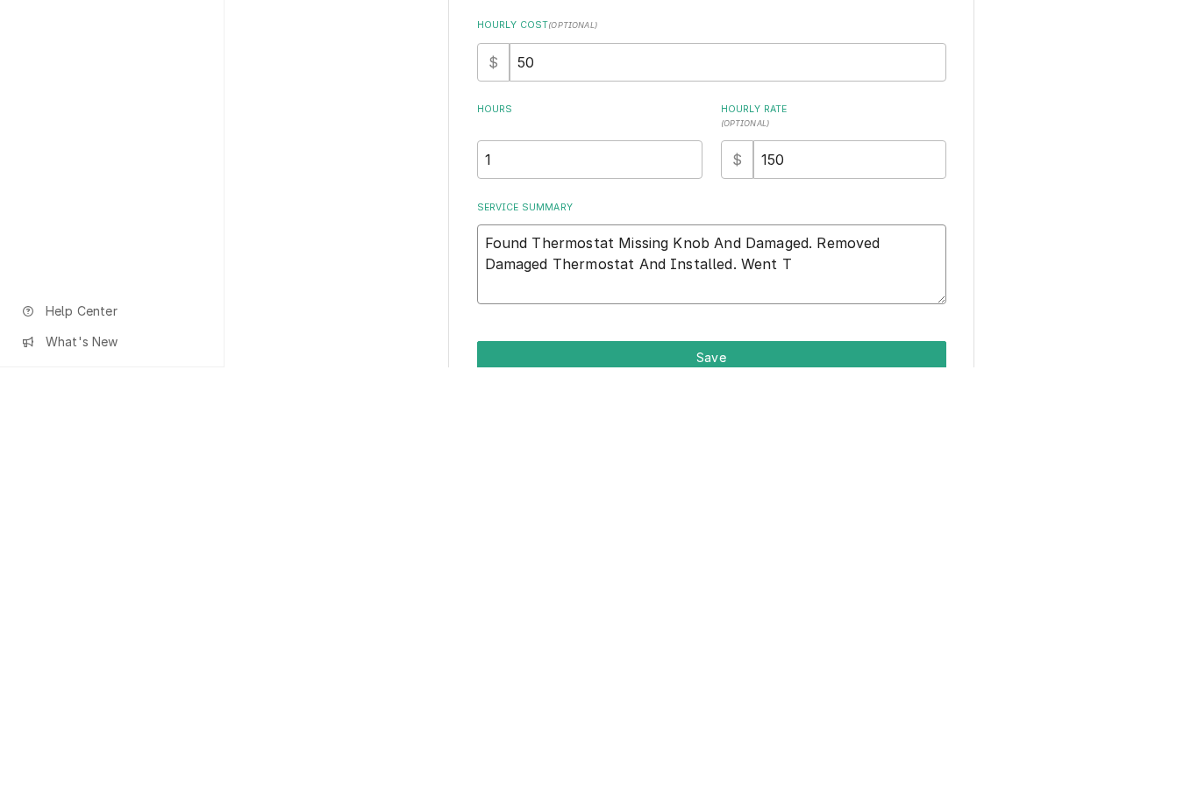
type textarea "x"
type textarea "Found Thermostat Missing Knob And Damaged. Removed Damaged Thermostat And Insta…"
type textarea "x"
type textarea "Found Thermostat Missing Knob And Damaged. Removed Damaged Thermostat And Insta…"
type textarea "x"
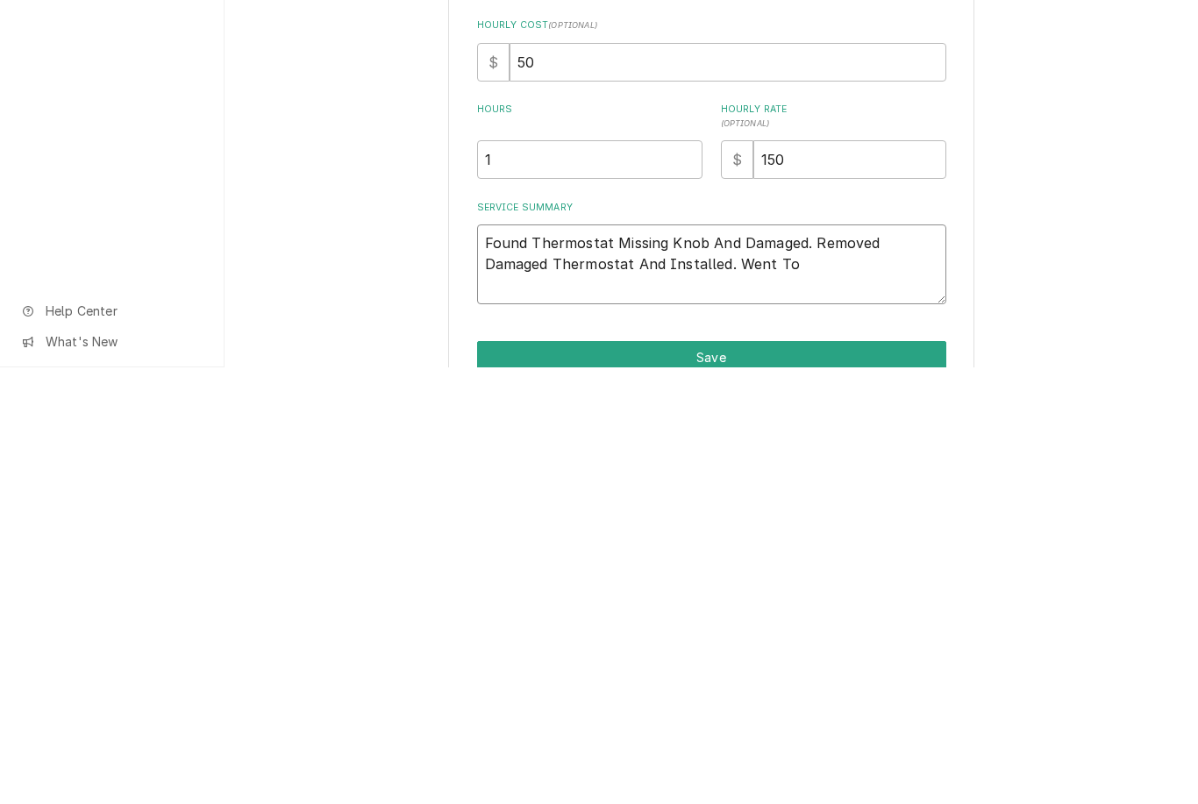
type textarea "Found Thermostat Missing Knob And Damaged. Removed Damaged Thermostat And Insta…"
type textarea "x"
type textarea "Found Thermostat Missing Knob And Damaged. Removed Damaged Thermostat And Insta…"
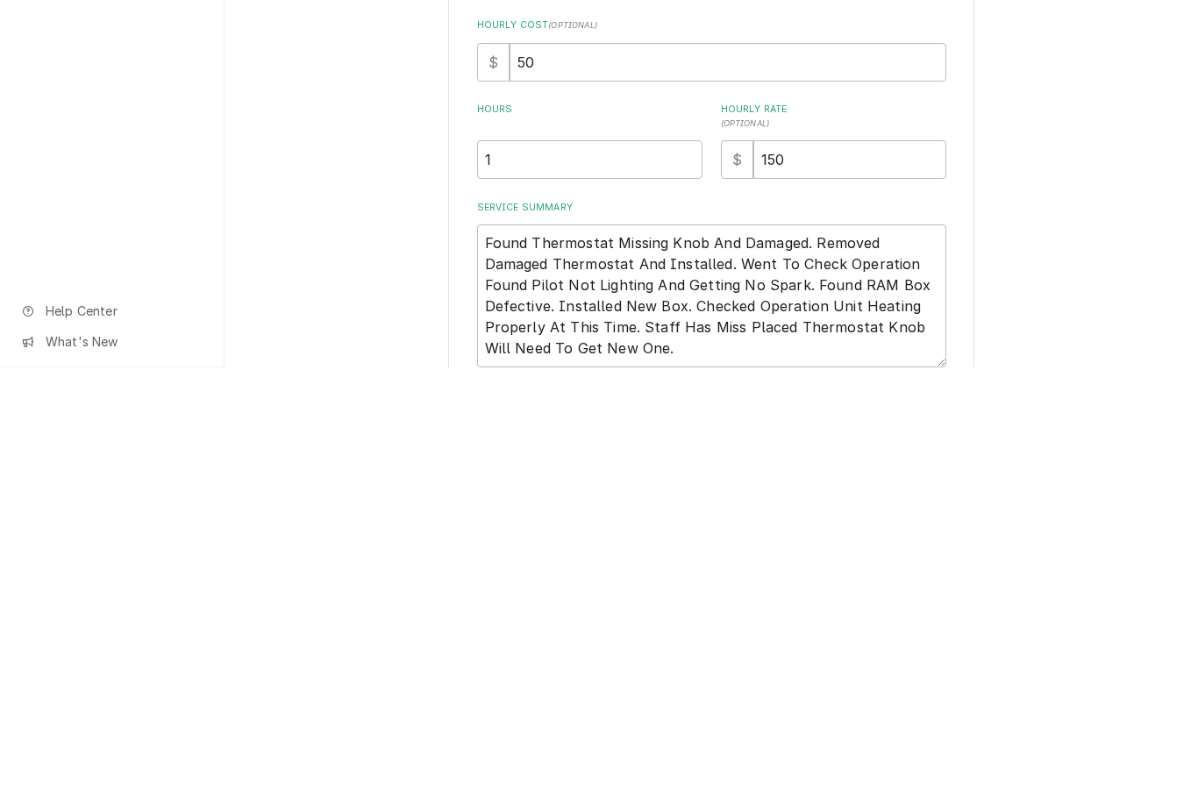
click at [1084, 303] on div "Use the fields below to edit this service charge Short Description Oven Repair …" at bounding box center [712, 512] width 974 height 888
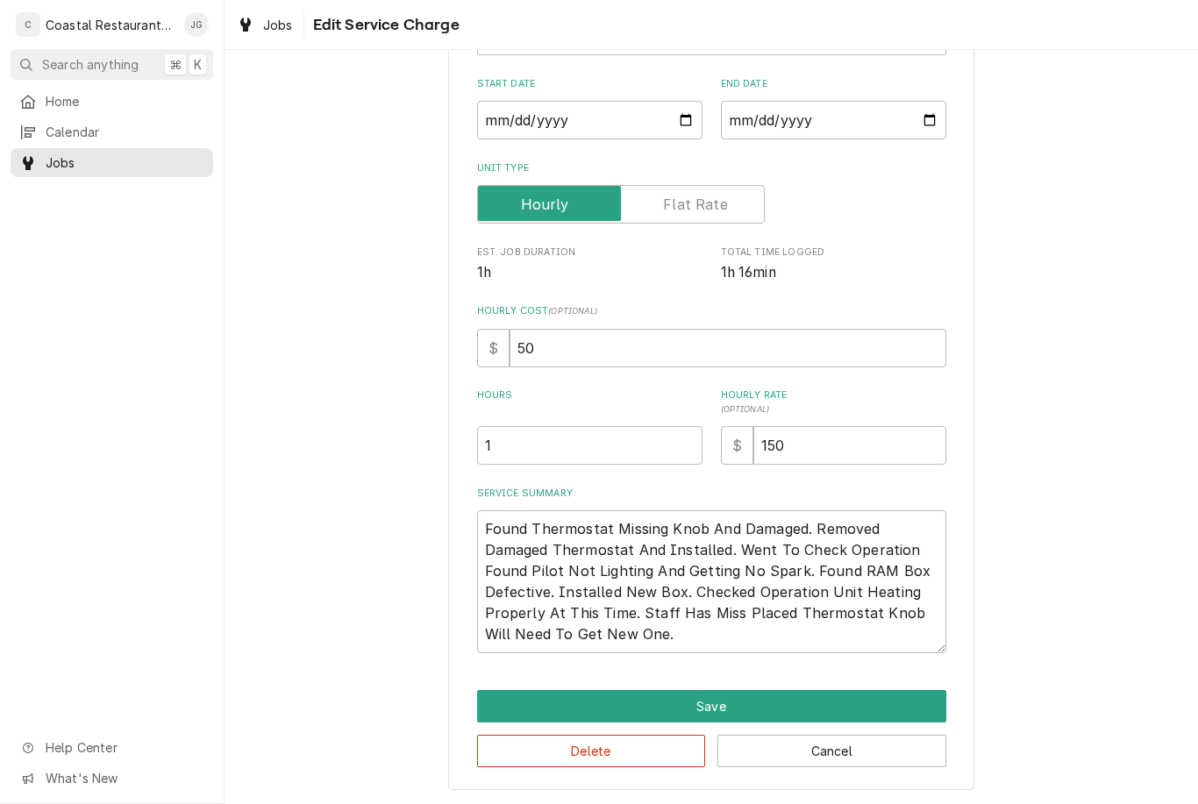
click at [756, 691] on button "Save" at bounding box center [711, 706] width 469 height 32
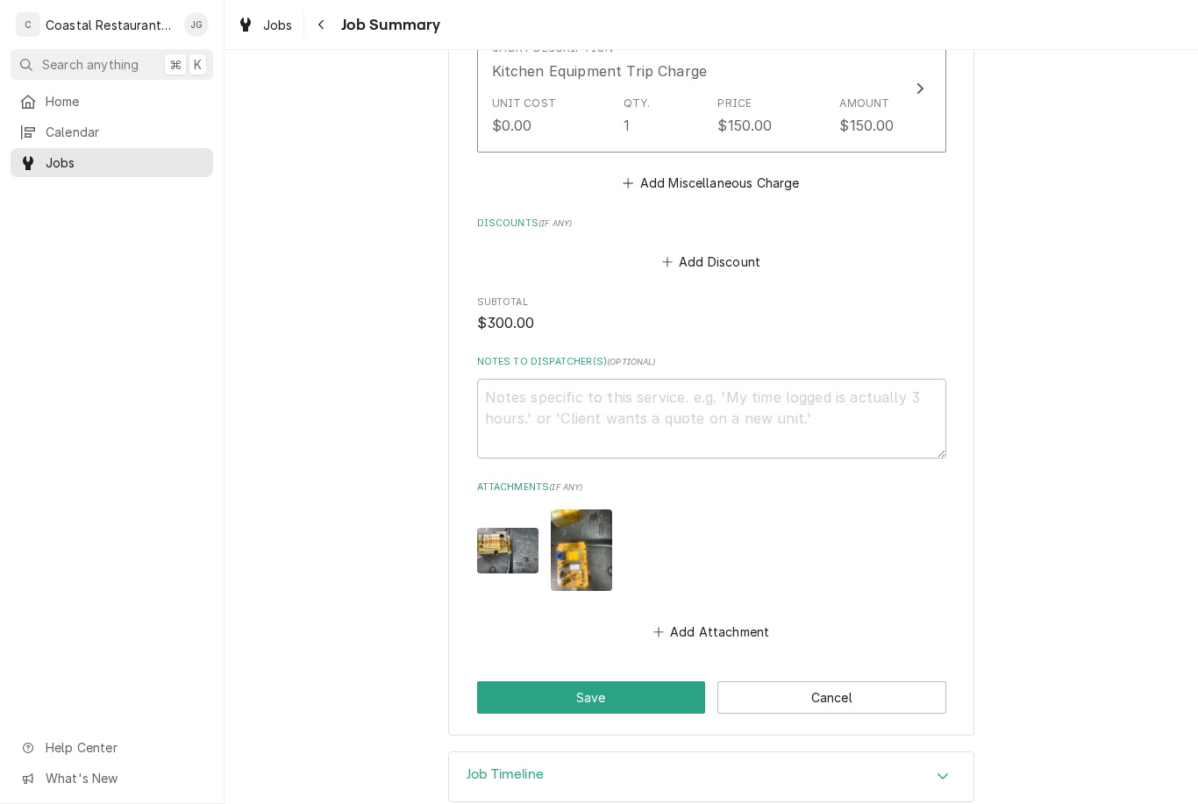
scroll to position [1008, 0]
click at [624, 682] on button "Save" at bounding box center [591, 698] width 229 height 32
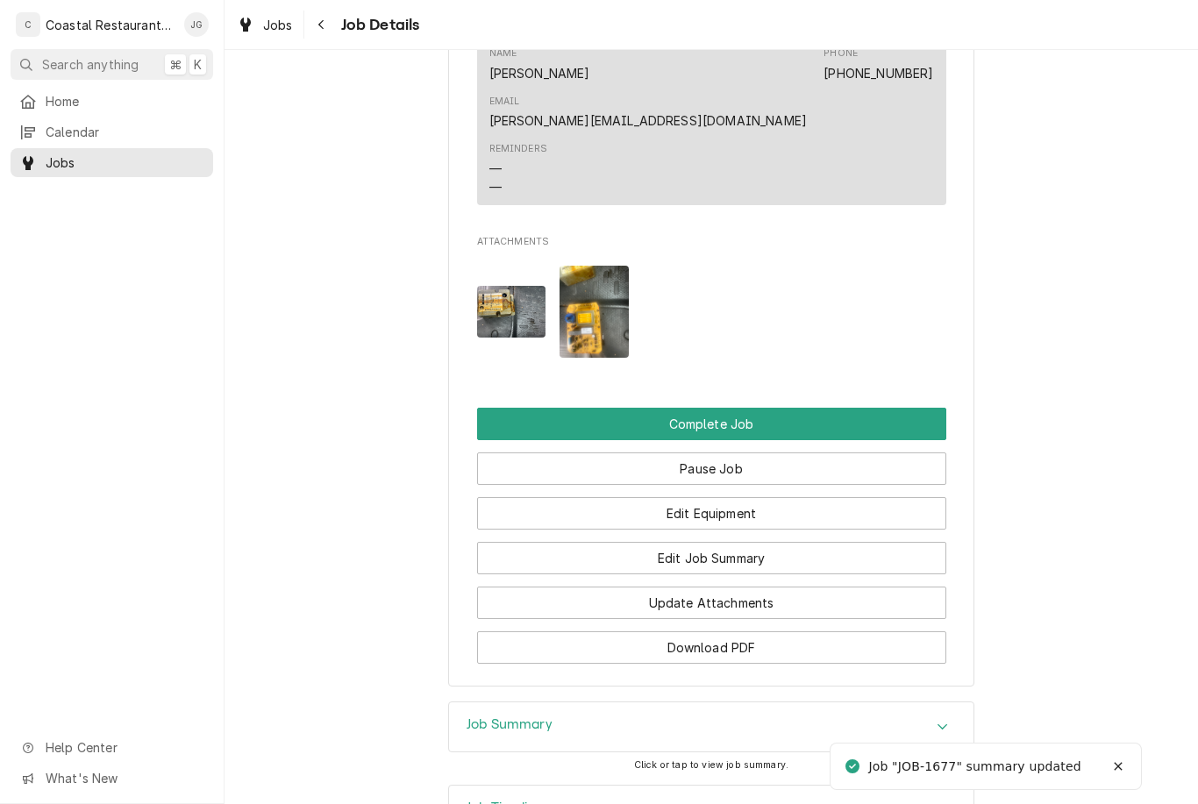
scroll to position [1657, 0]
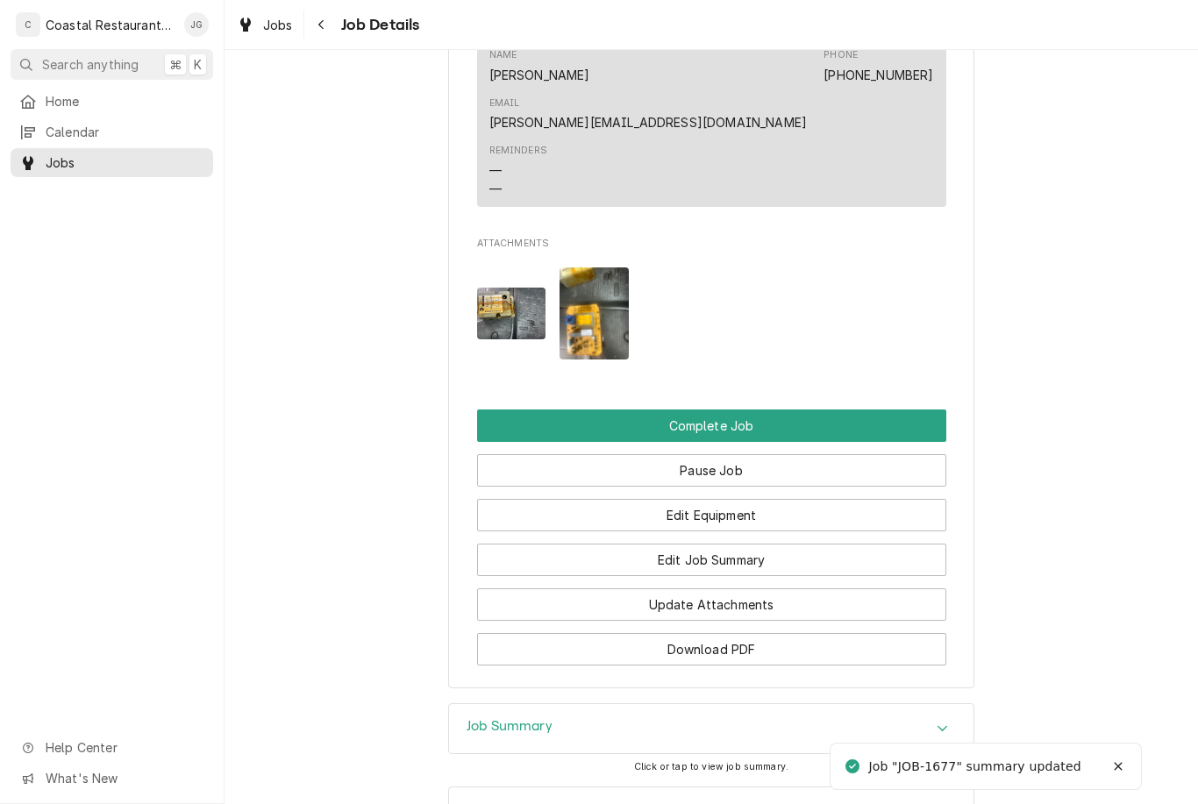
click at [793, 544] on button "Edit Job Summary" at bounding box center [711, 560] width 469 height 32
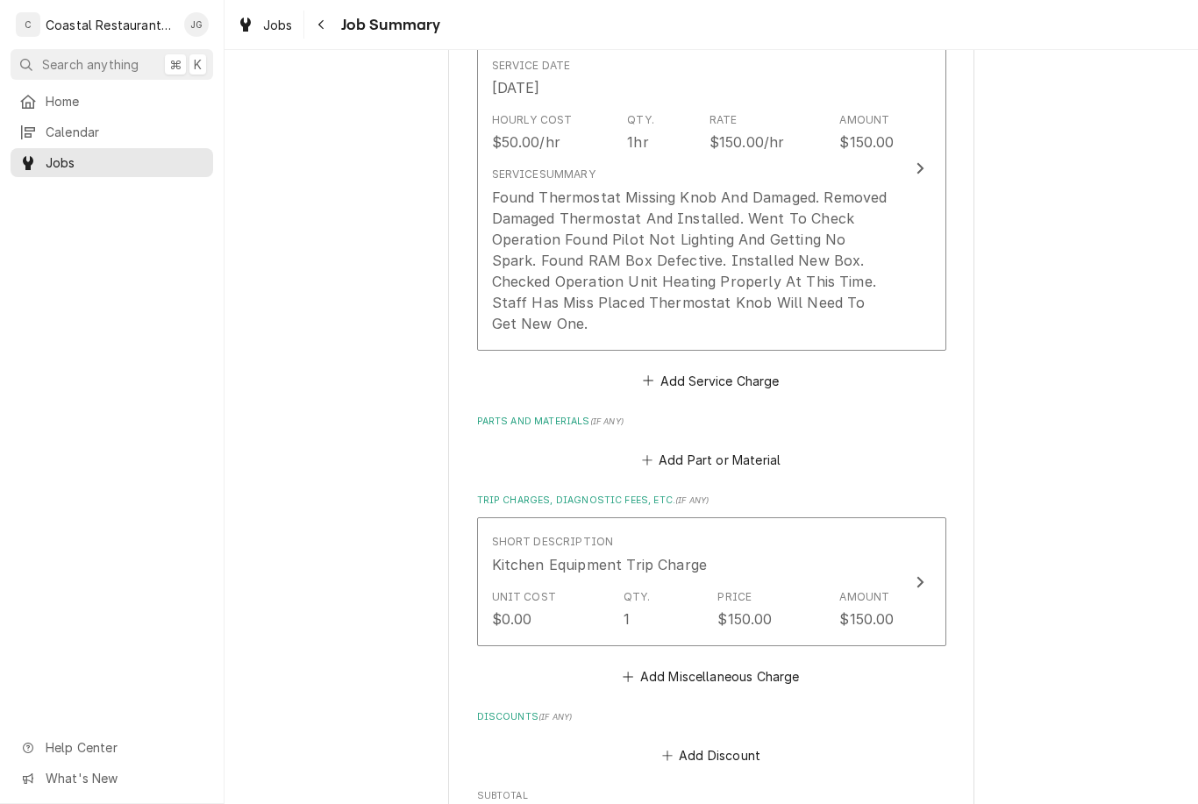
scroll to position [517, 0]
click at [674, 446] on button "Add Part or Material" at bounding box center [710, 458] width 145 height 25
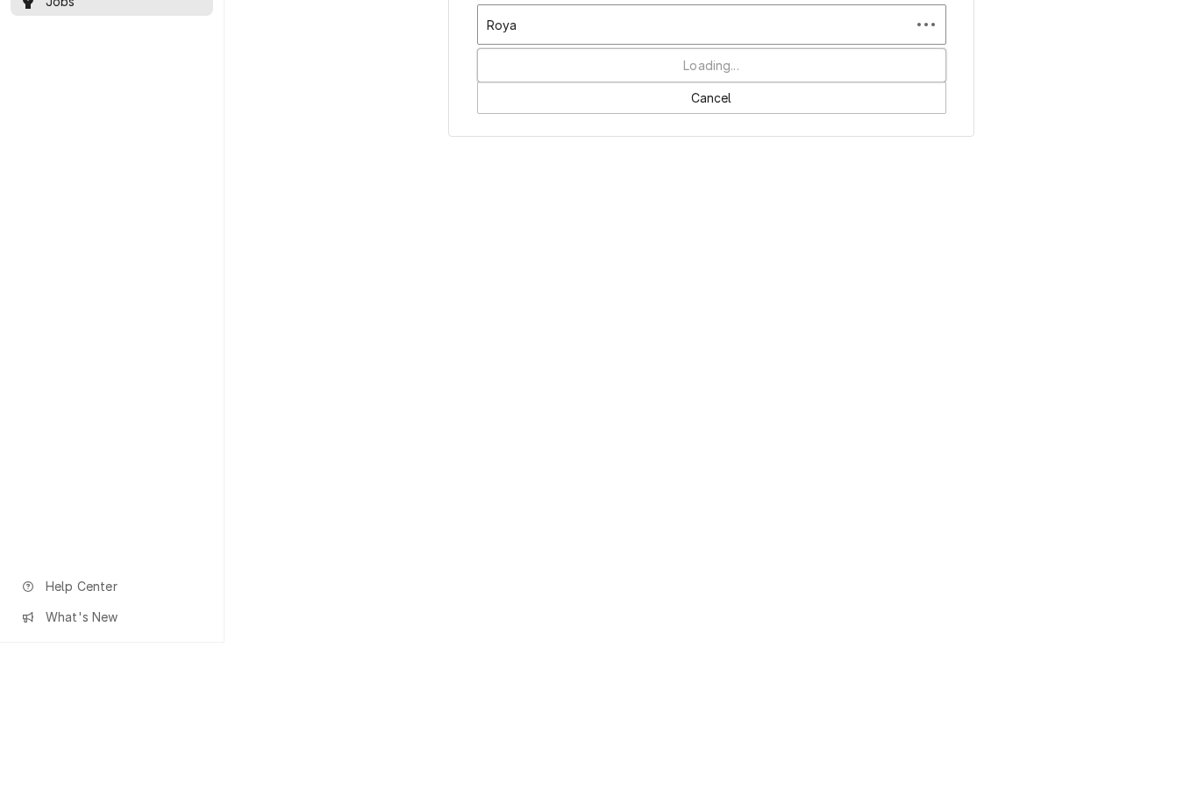
type input "Royal"
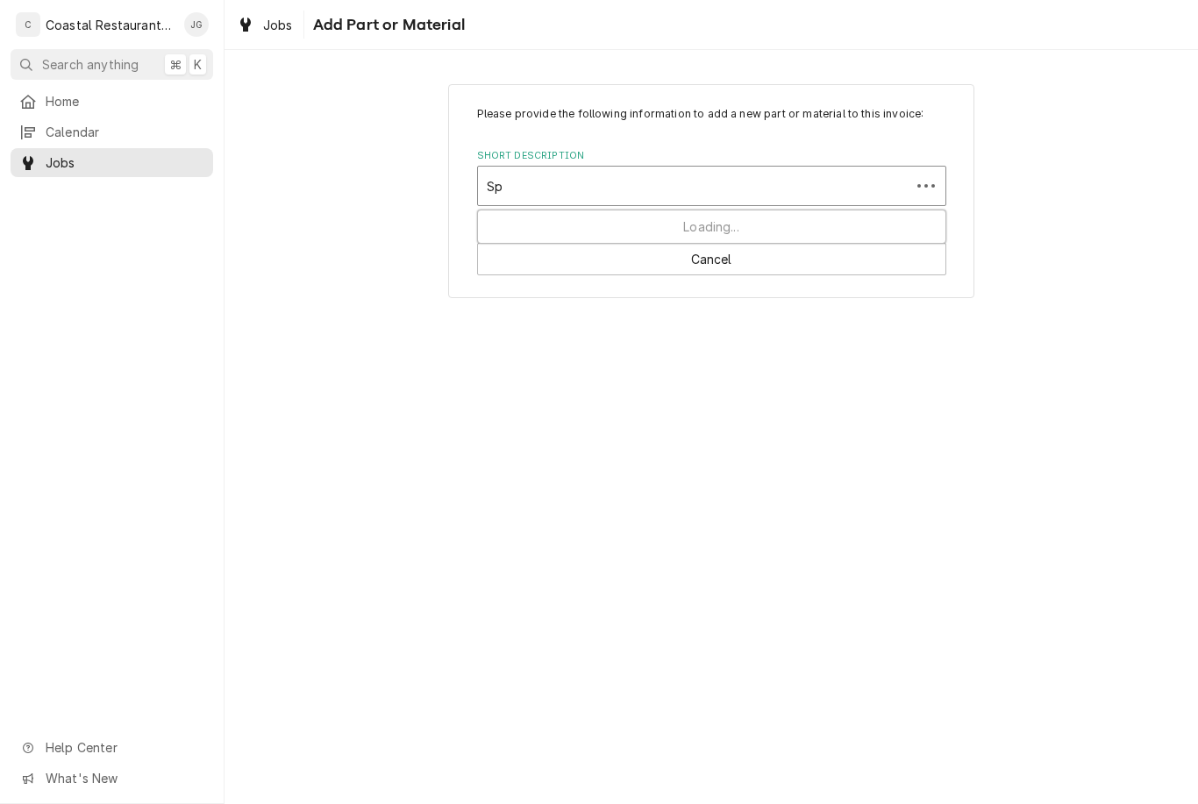
type input "S"
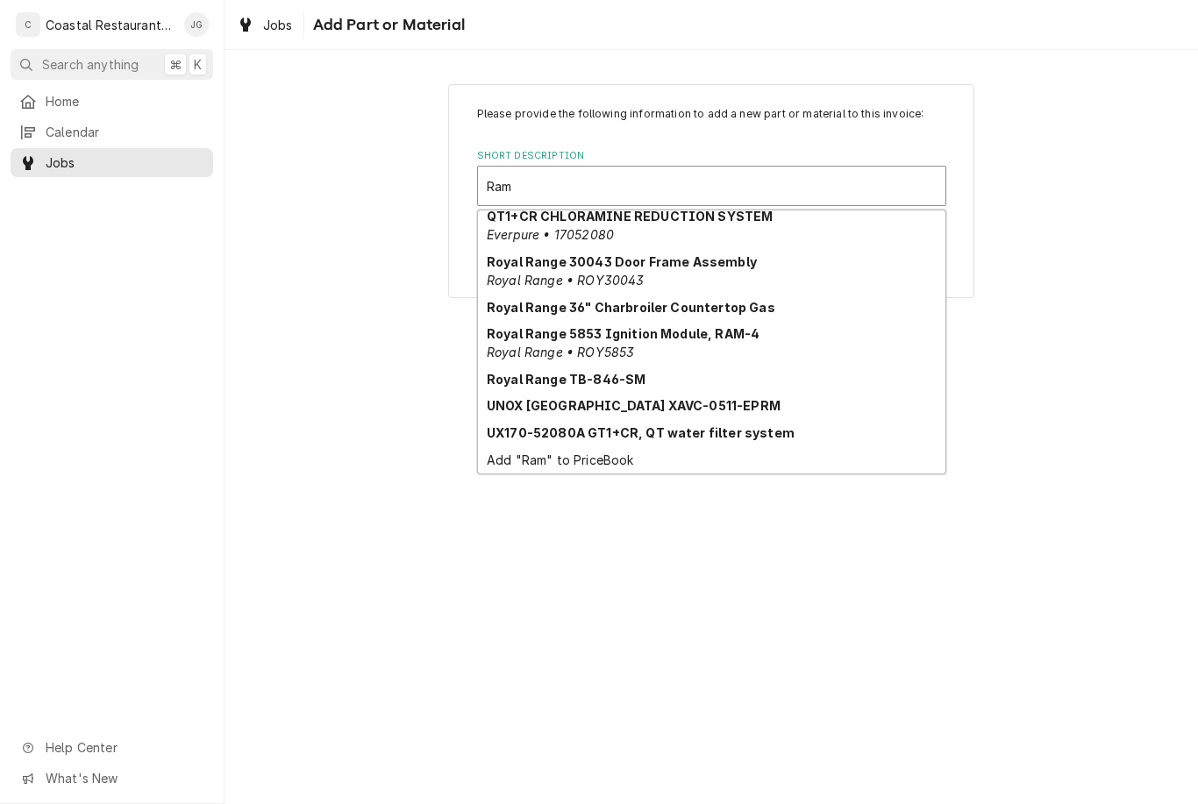
scroll to position [286, 0]
click at [716, 346] on div "Royal Range 5853 Ignition Module, RAM-4 Royal Range • ROY5853" at bounding box center [711, 343] width 467 height 46
type input "Ram"
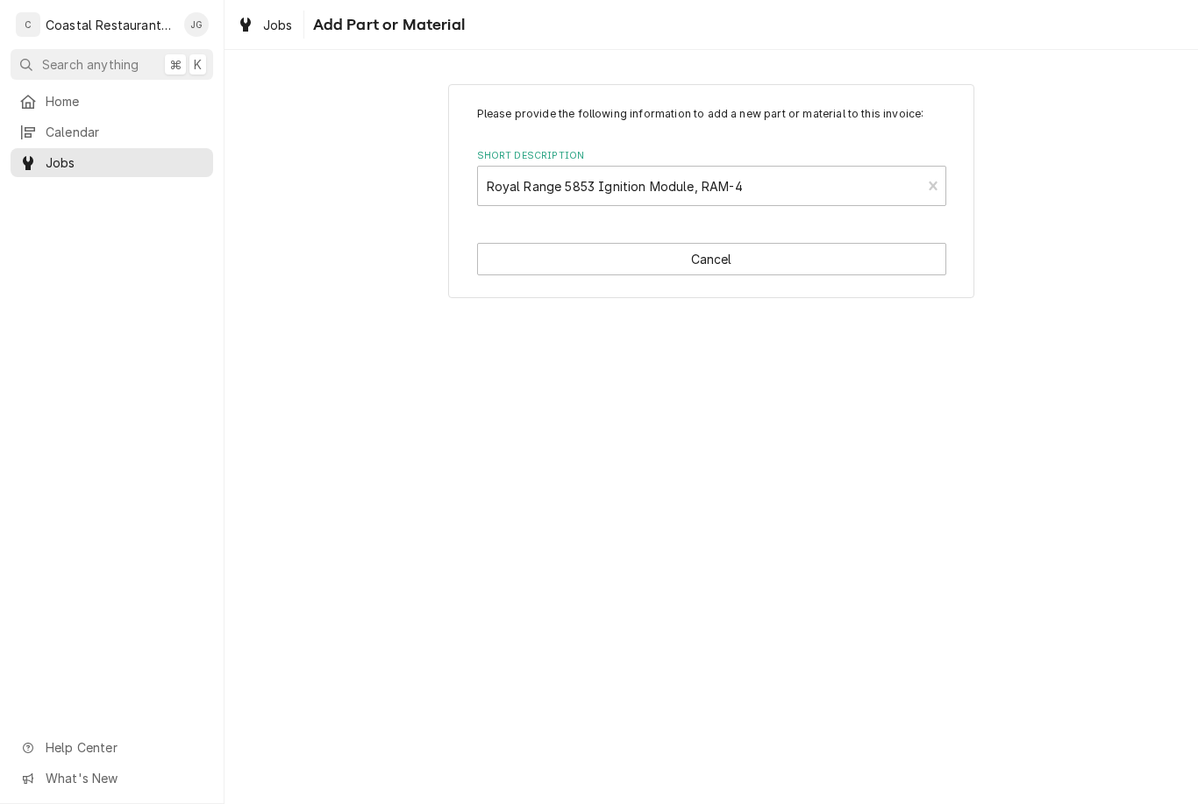
type textarea "x"
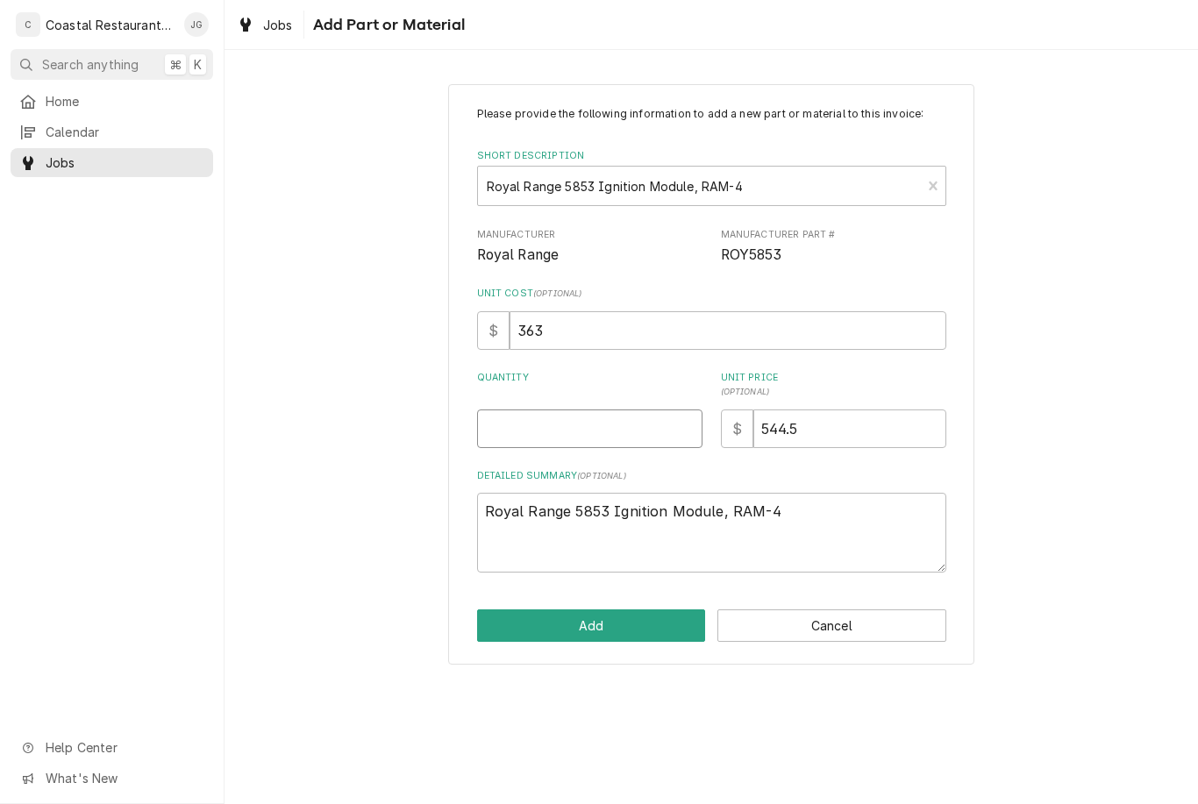
click at [609, 431] on input "Quantity" at bounding box center [589, 429] width 225 height 39
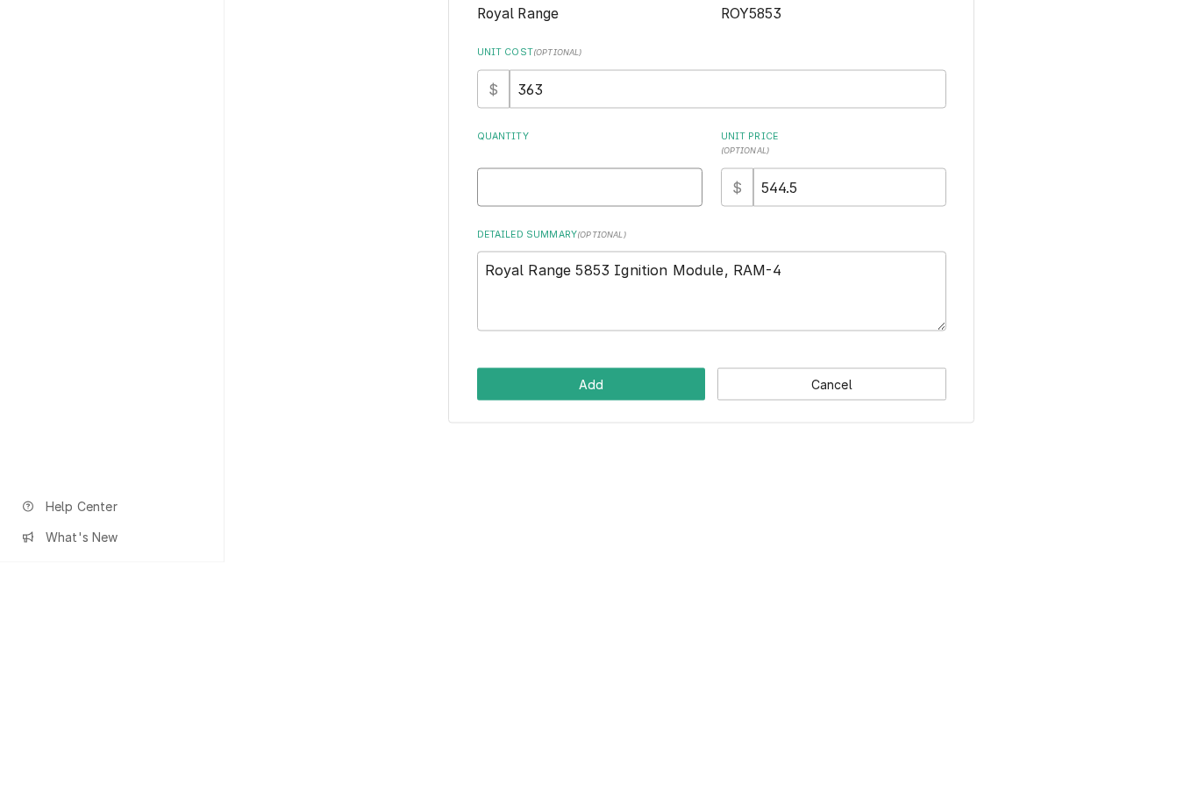
type input "1"
type textarea "x"
type input "1"
click at [1056, 246] on div "Please provide the following information to add a new part or material to this …" at bounding box center [712, 373] width 974 height 611
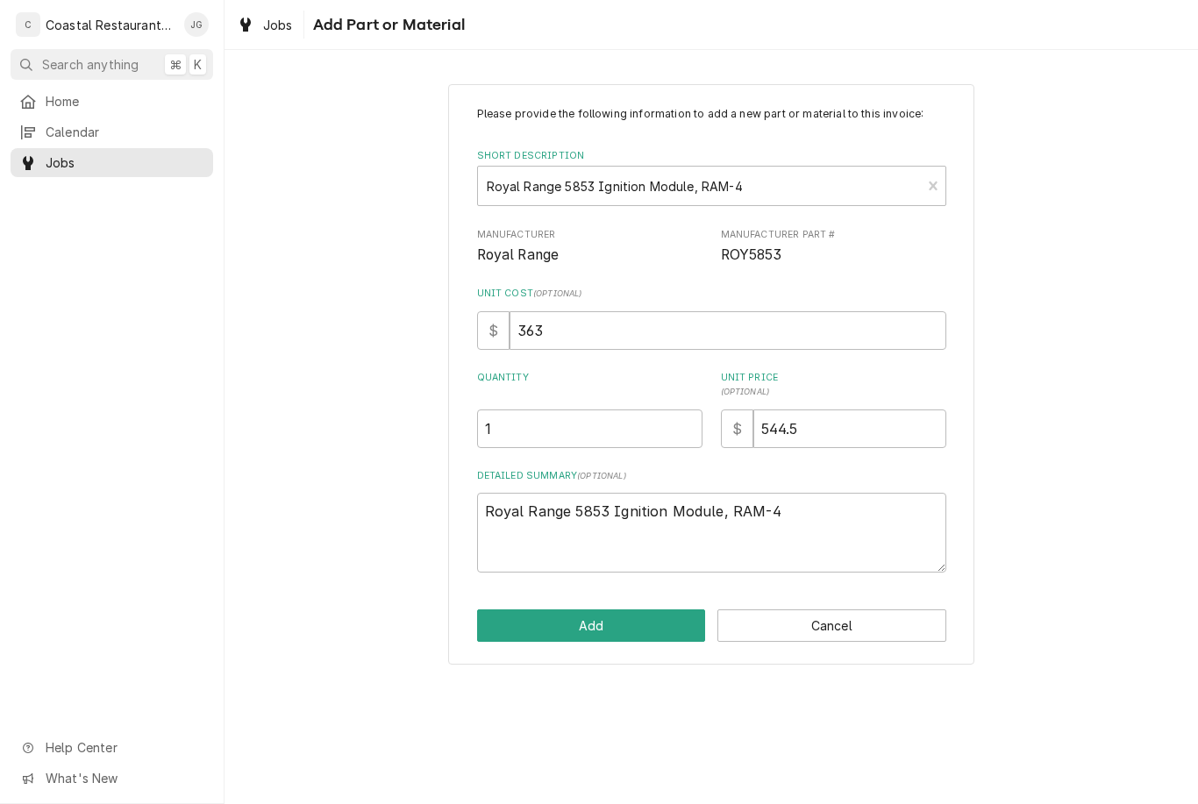
click at [633, 627] on button "Add" at bounding box center [591, 626] width 229 height 32
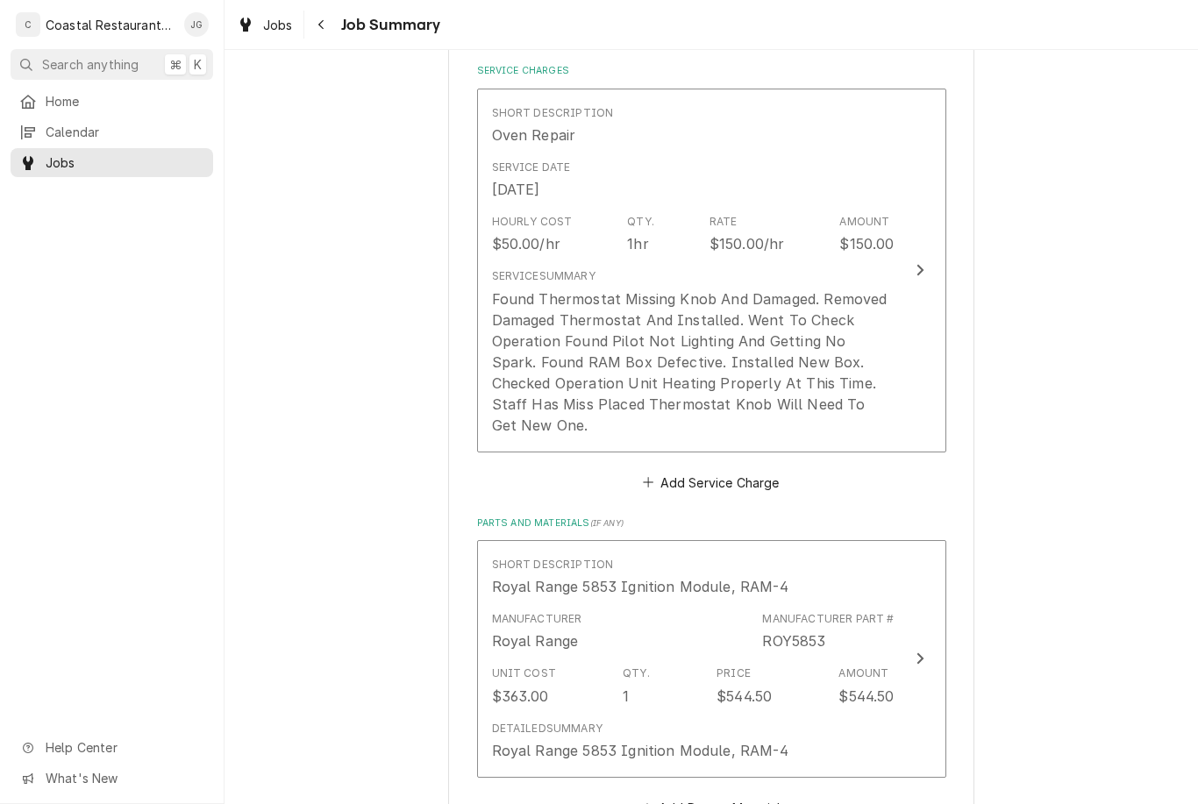
scroll to position [416, 0]
click at [791, 628] on div "ROY5853" at bounding box center [793, 638] width 63 height 21
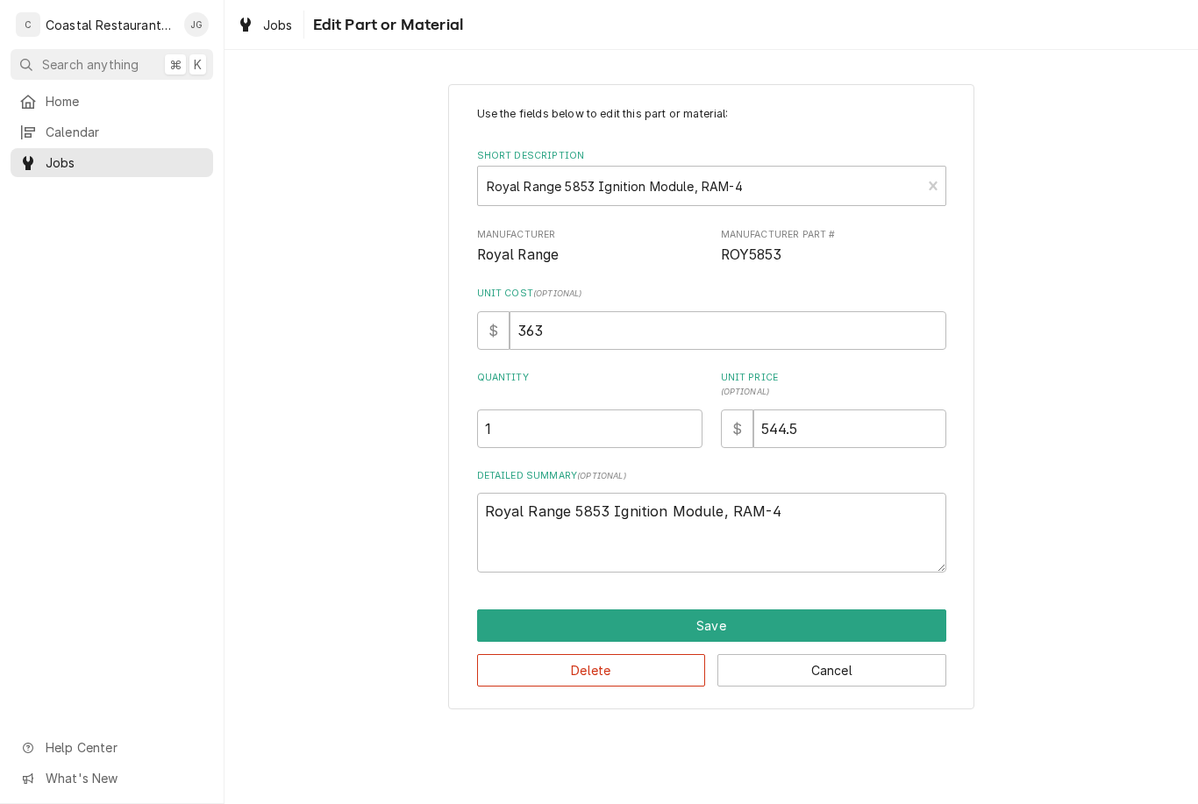
click at [806, 618] on button "Save" at bounding box center [711, 626] width 469 height 32
type textarea "x"
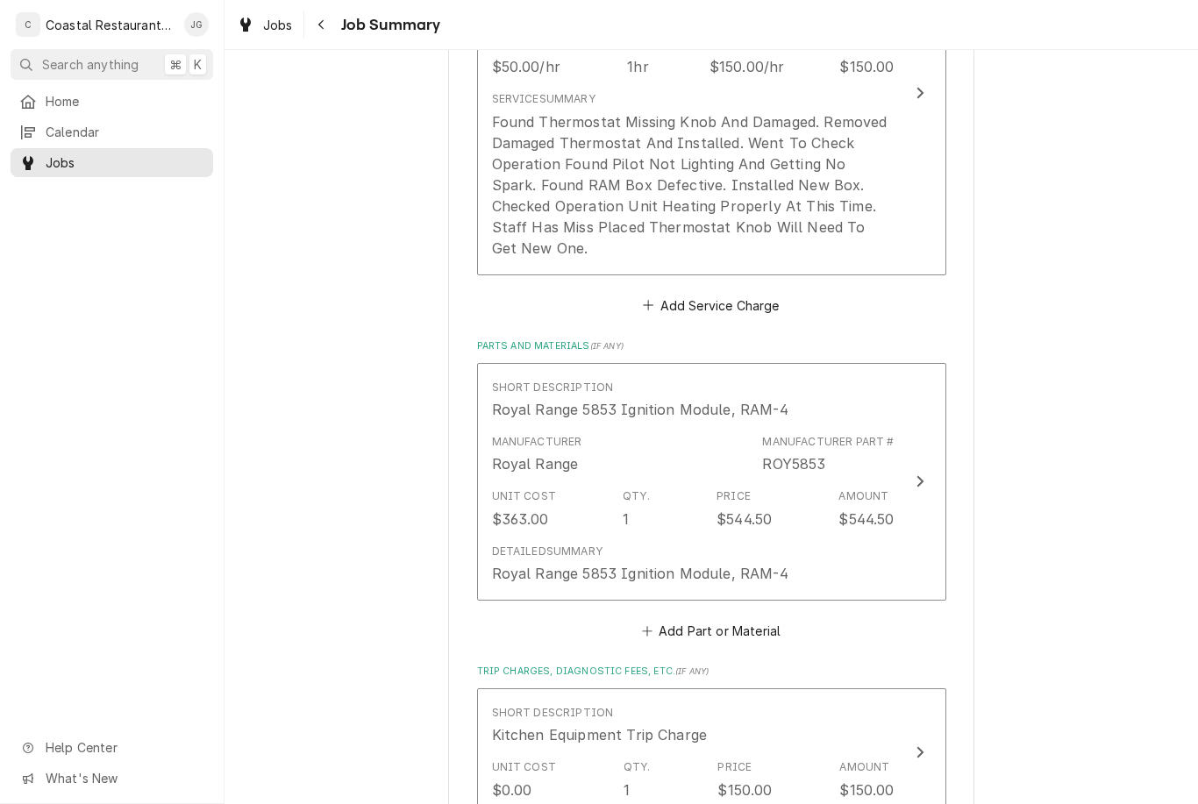
scroll to position [592, 0]
click at [639, 618] on div "Please provide a summary of the work you've done, the parts and materials you u…" at bounding box center [711, 449] width 469 height 1718
click at [646, 617] on button "Add Part or Material" at bounding box center [710, 629] width 145 height 25
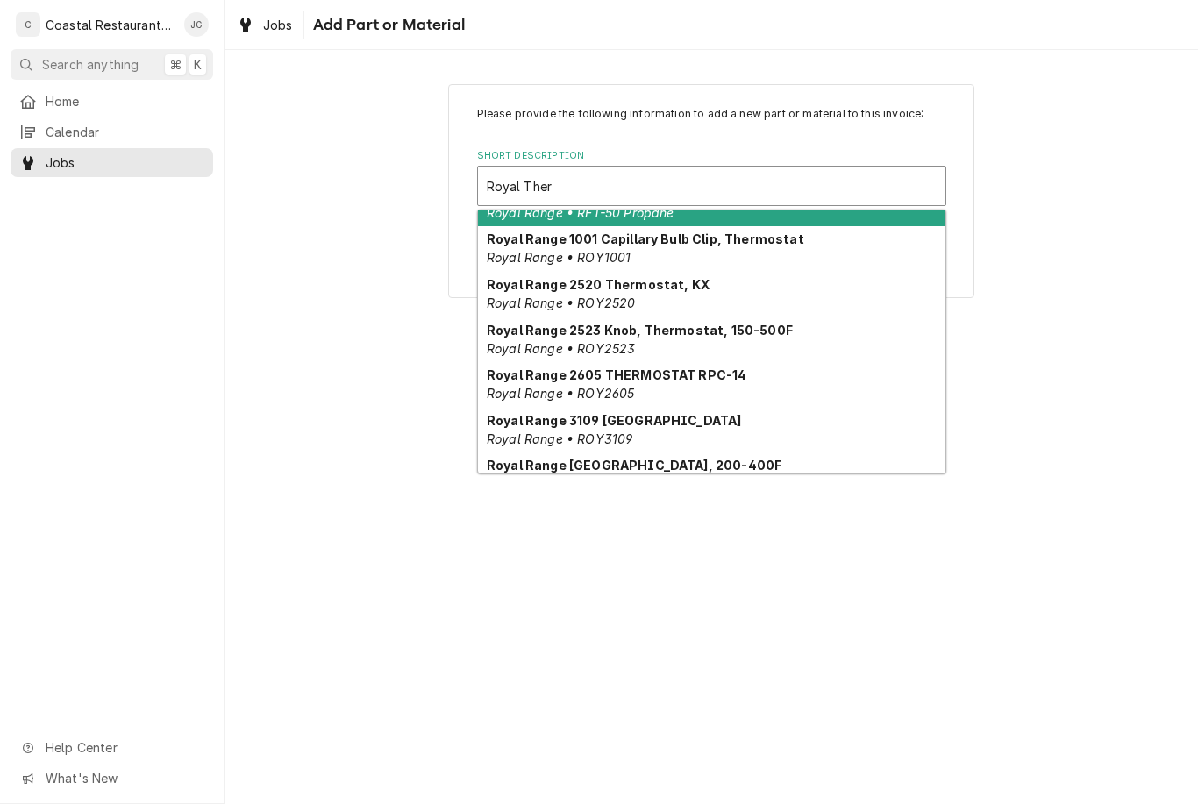
scroll to position [31, 0]
click at [674, 336] on strong "Royal Range 2523 Knob, Thermostat, 150-500F" at bounding box center [640, 329] width 306 height 15
type input "Royal Ther"
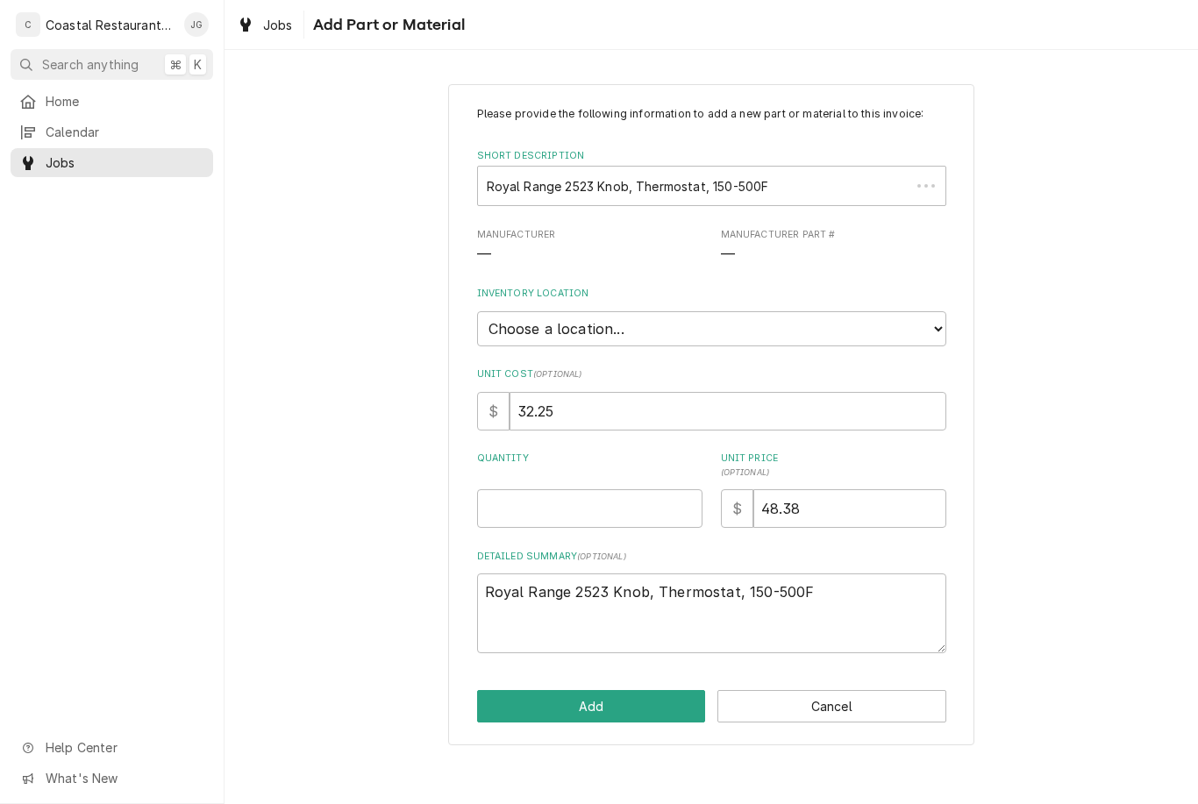
type textarea "x"
click at [635, 497] on input "Quantity" at bounding box center [589, 508] width 225 height 39
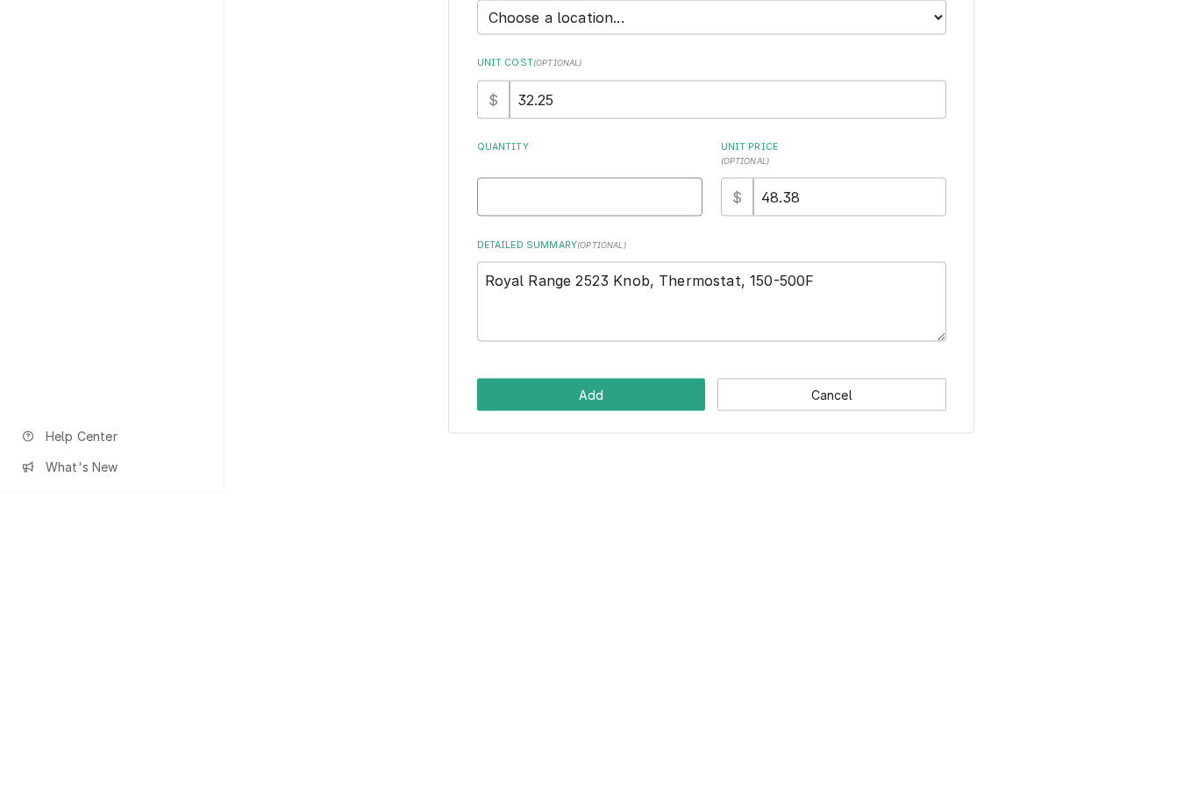
type input "1"
type textarea "x"
type input "1"
click at [1062, 256] on div "Please provide the following information to add a new part or material to this …" at bounding box center [712, 414] width 974 height 692
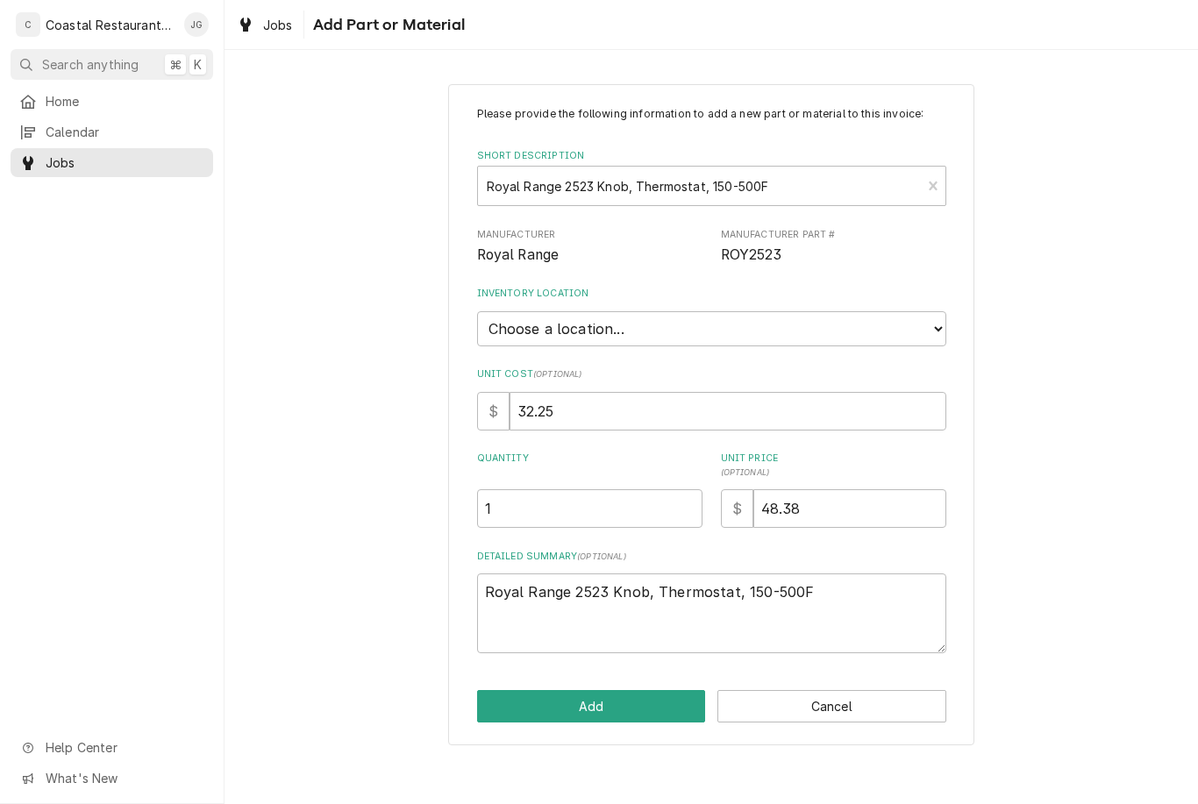
click at [631, 690] on button "Add" at bounding box center [591, 706] width 229 height 32
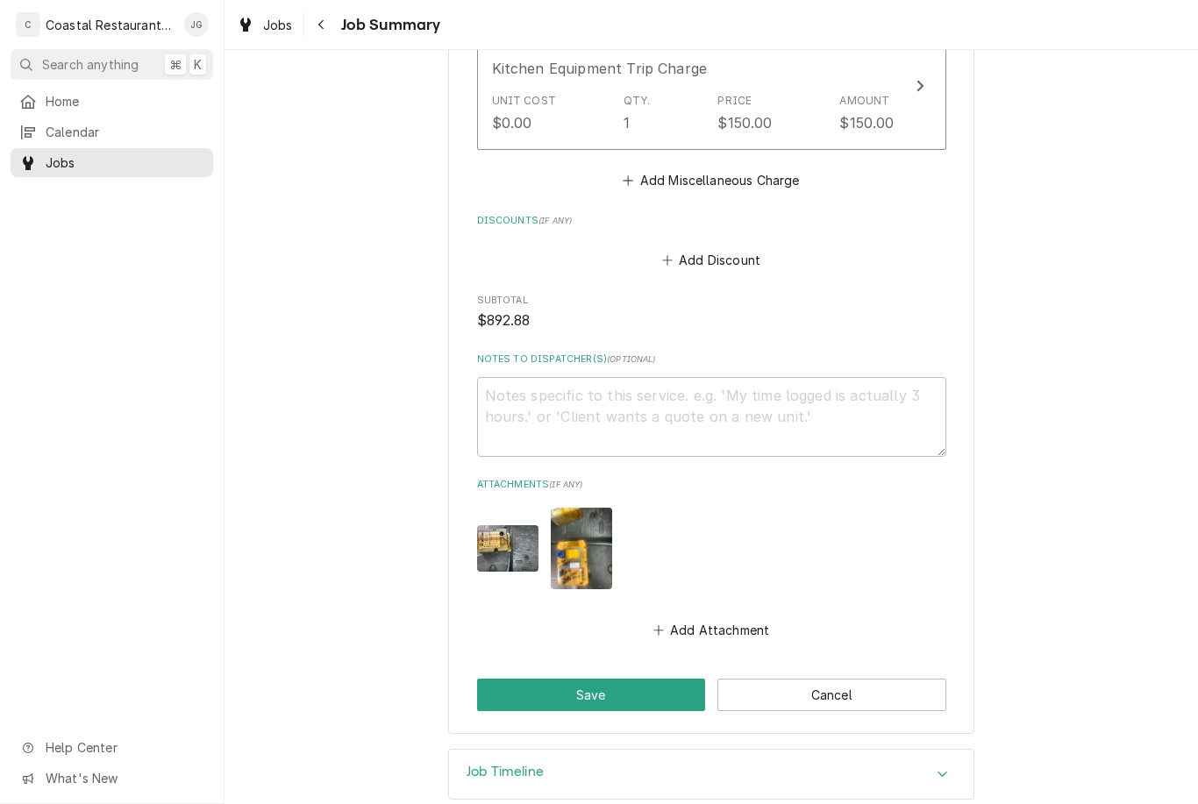
scroll to position [1502, 0]
click at [618, 680] on button "Save" at bounding box center [591, 696] width 229 height 32
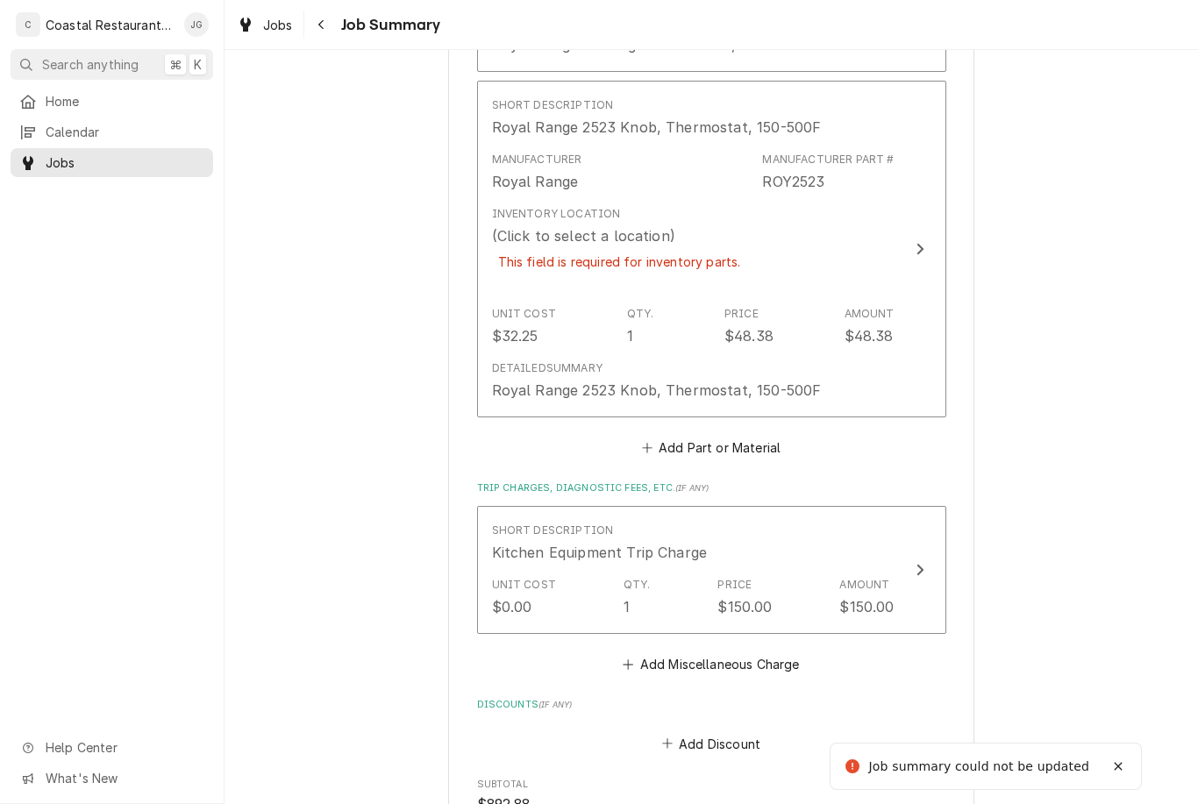
scroll to position [1173, 0]
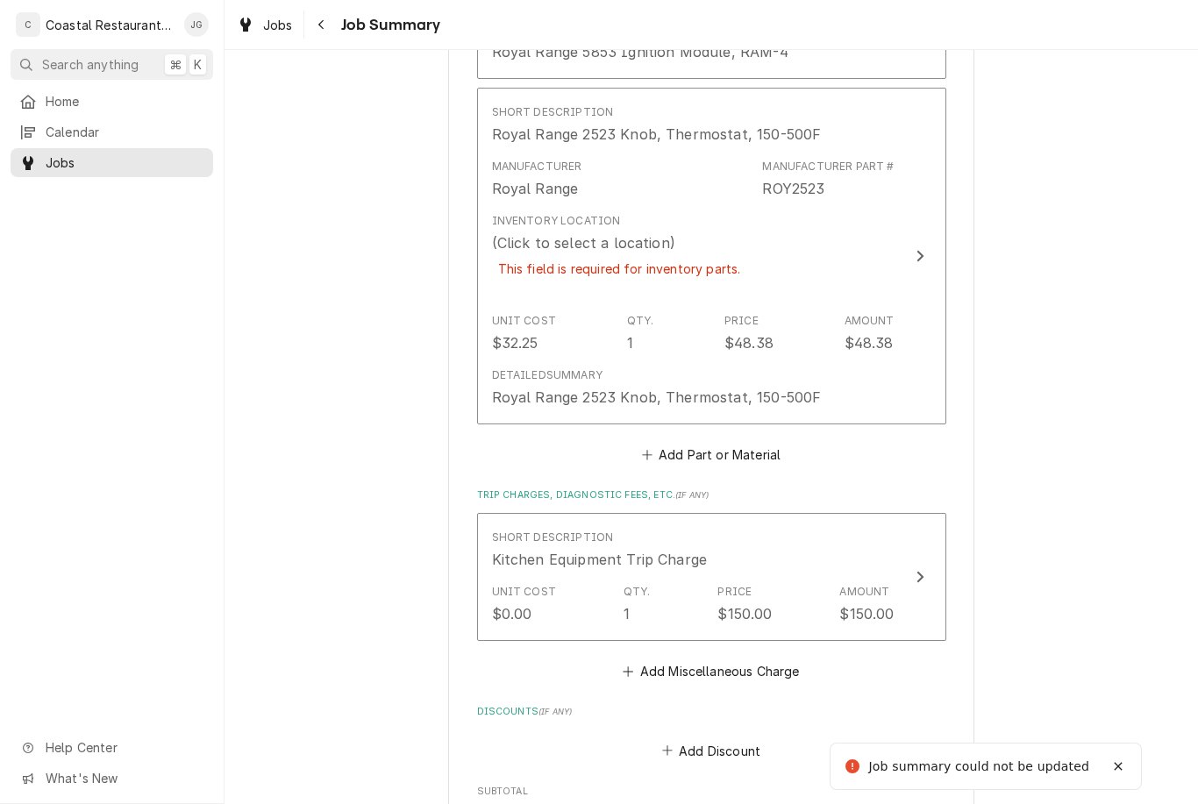
click at [782, 256] on div "Inventory Location (Click to select a location) This field is required for inve…" at bounding box center [693, 256] width 403 height 100
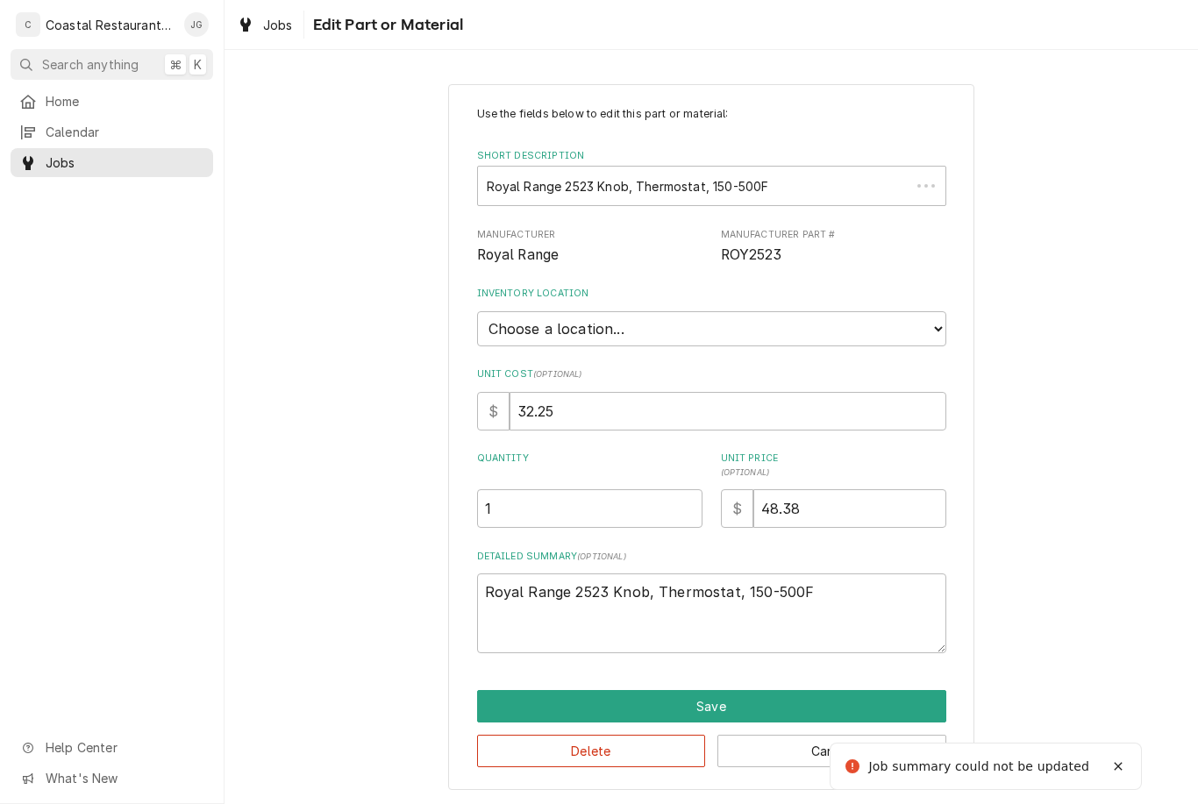
type textarea "x"
click at [884, 316] on select "Choose a location... Fenwick Warehouse James Gatton Truck Mike Lynch Truck Phil…" at bounding box center [711, 328] width 469 height 35
select select "325"
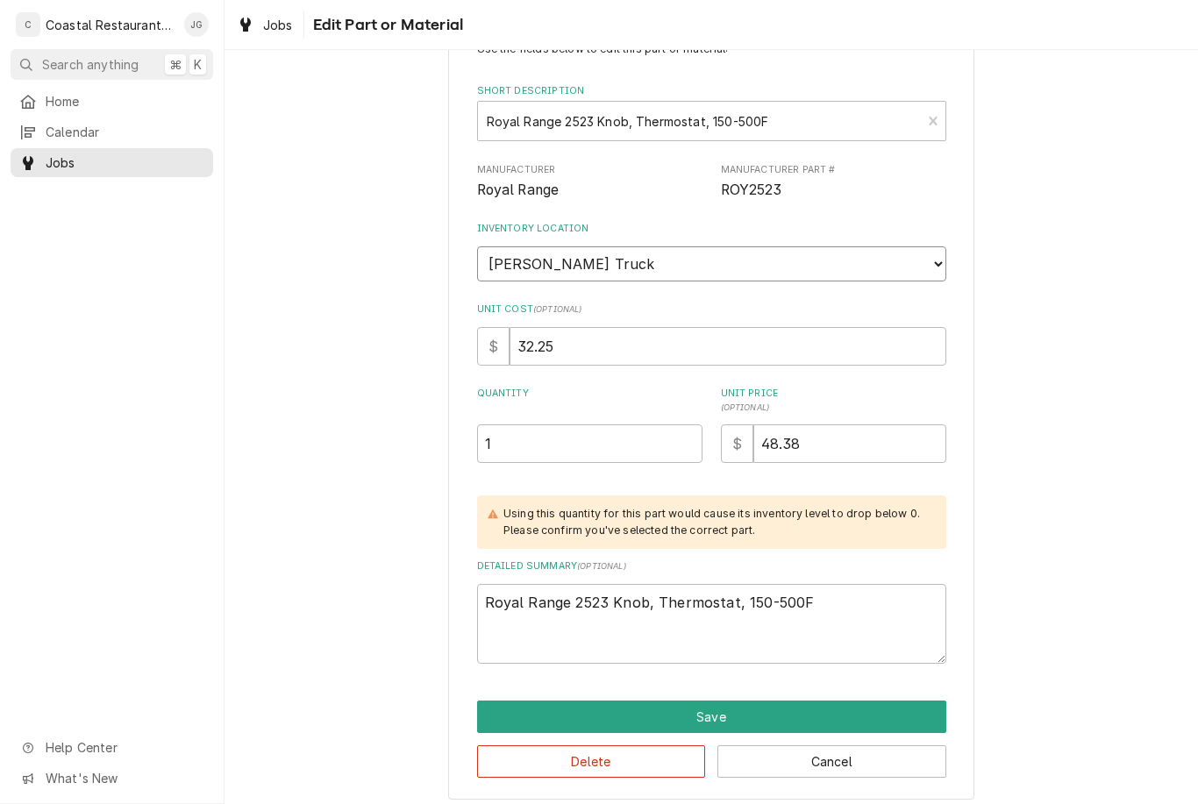
scroll to position [63, 0]
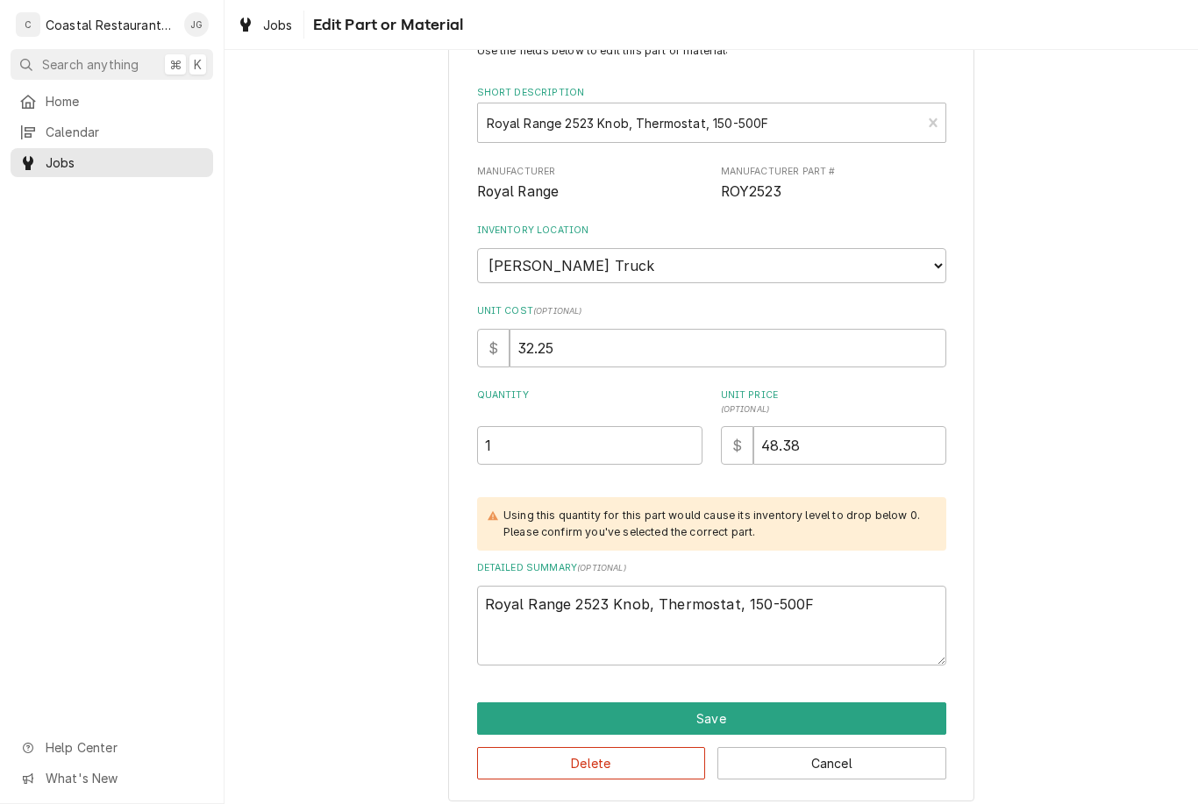
click at [753, 703] on button "Save" at bounding box center [711, 719] width 469 height 32
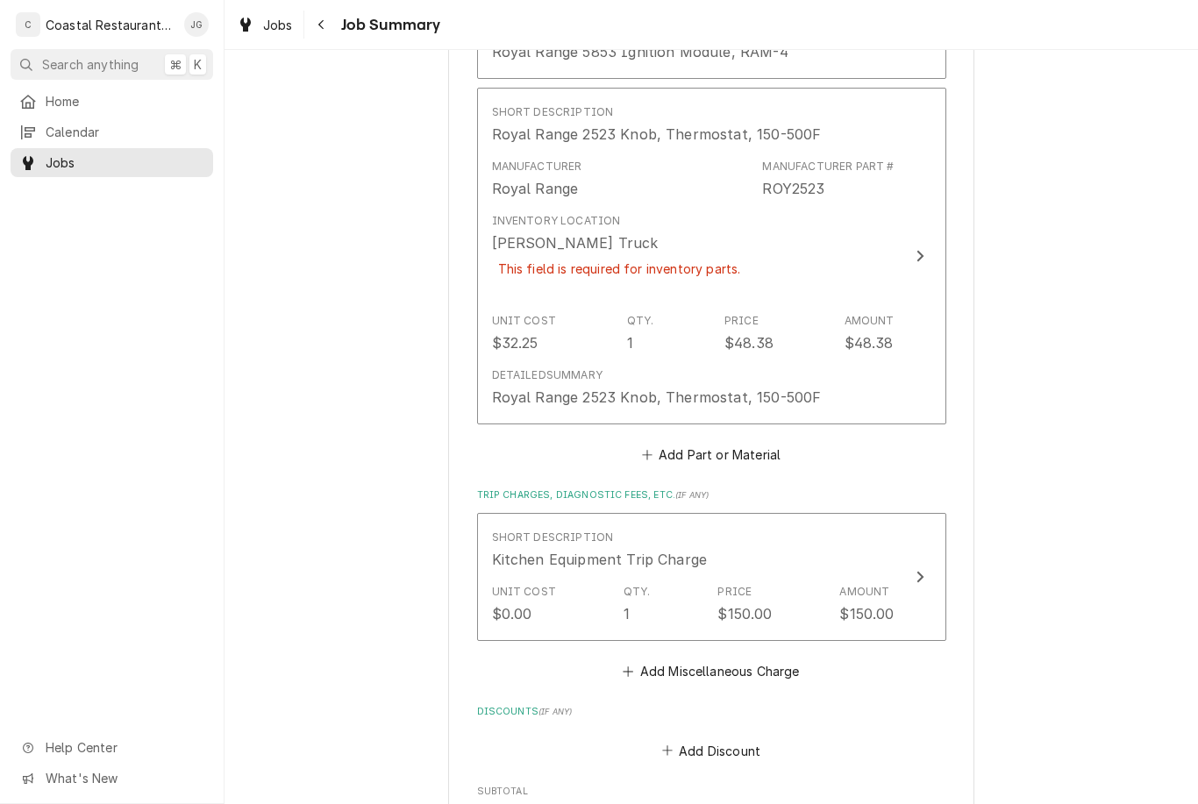
click at [768, 233] on div "Inventory Location James Gatton Truck This field is required for inventory part…" at bounding box center [693, 256] width 403 height 100
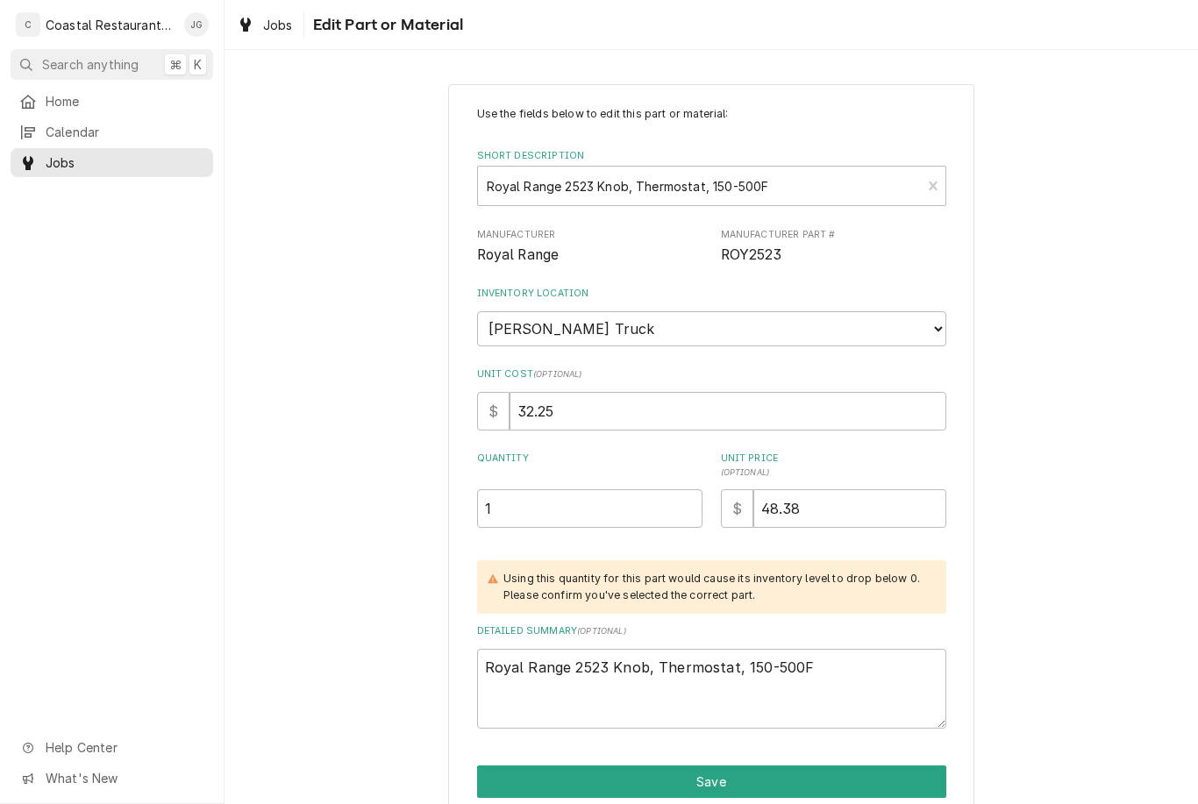
click at [733, 773] on button "Save" at bounding box center [711, 782] width 469 height 32
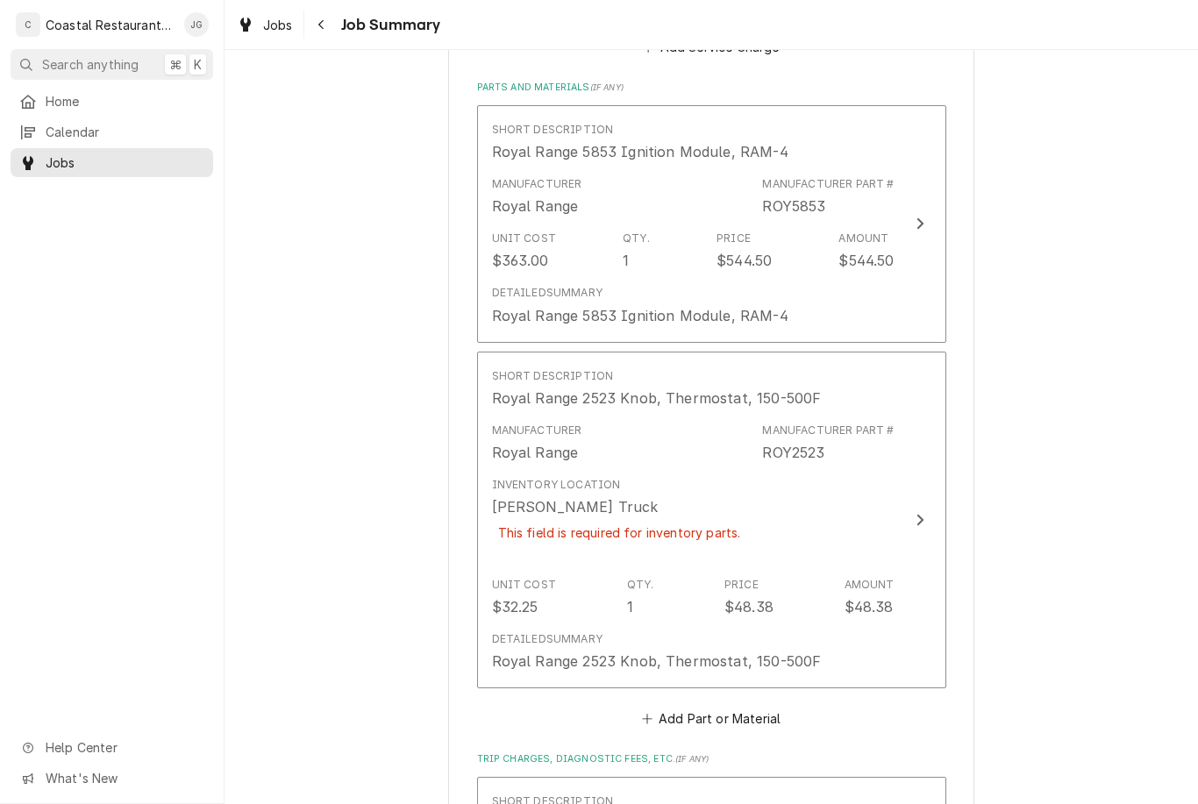
scroll to position [888, 0]
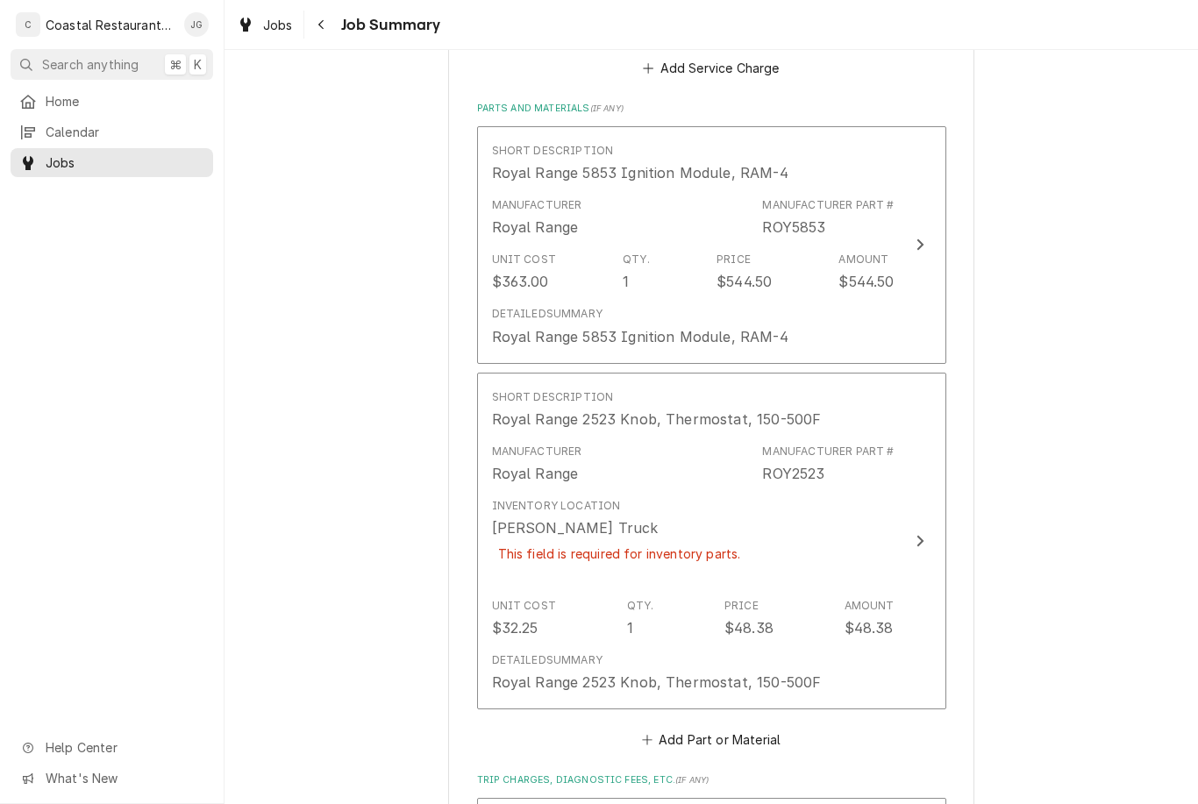
click at [826, 491] on div "Inventory Location James Gatton Truck This field is required for inventory part…" at bounding box center [693, 541] width 403 height 100
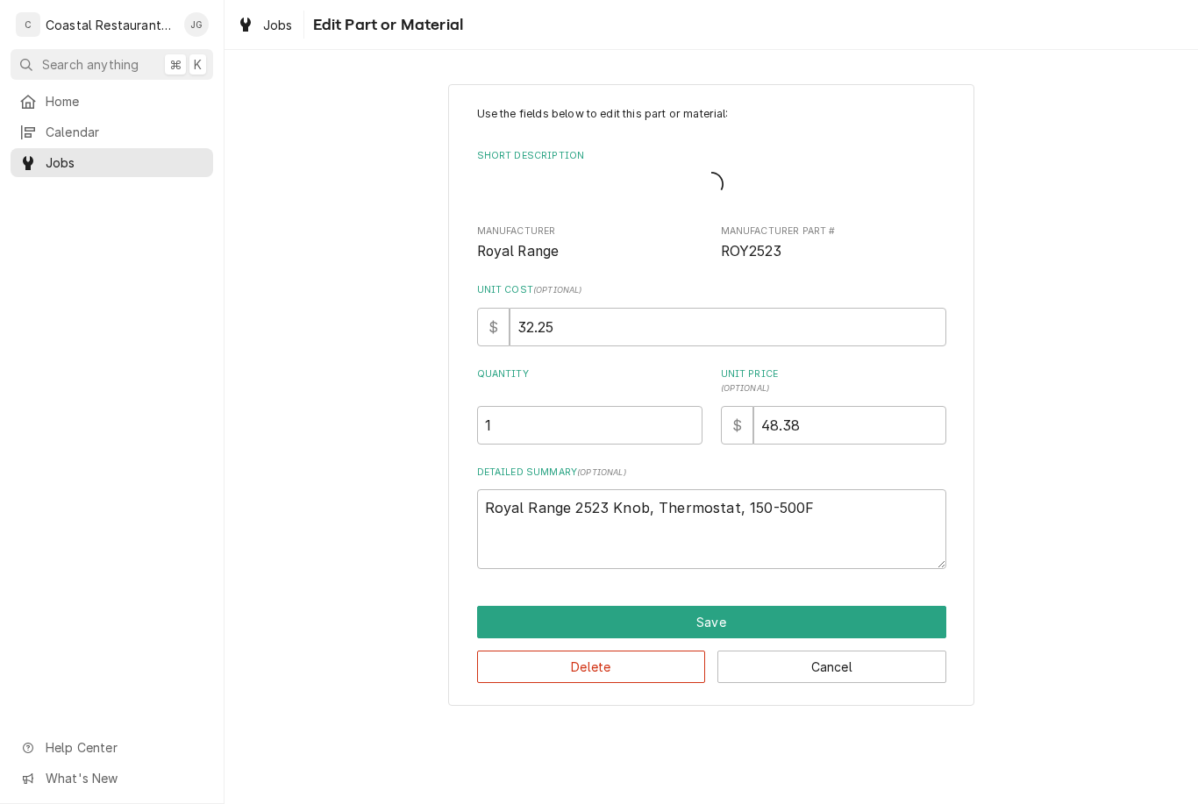
type textarea "x"
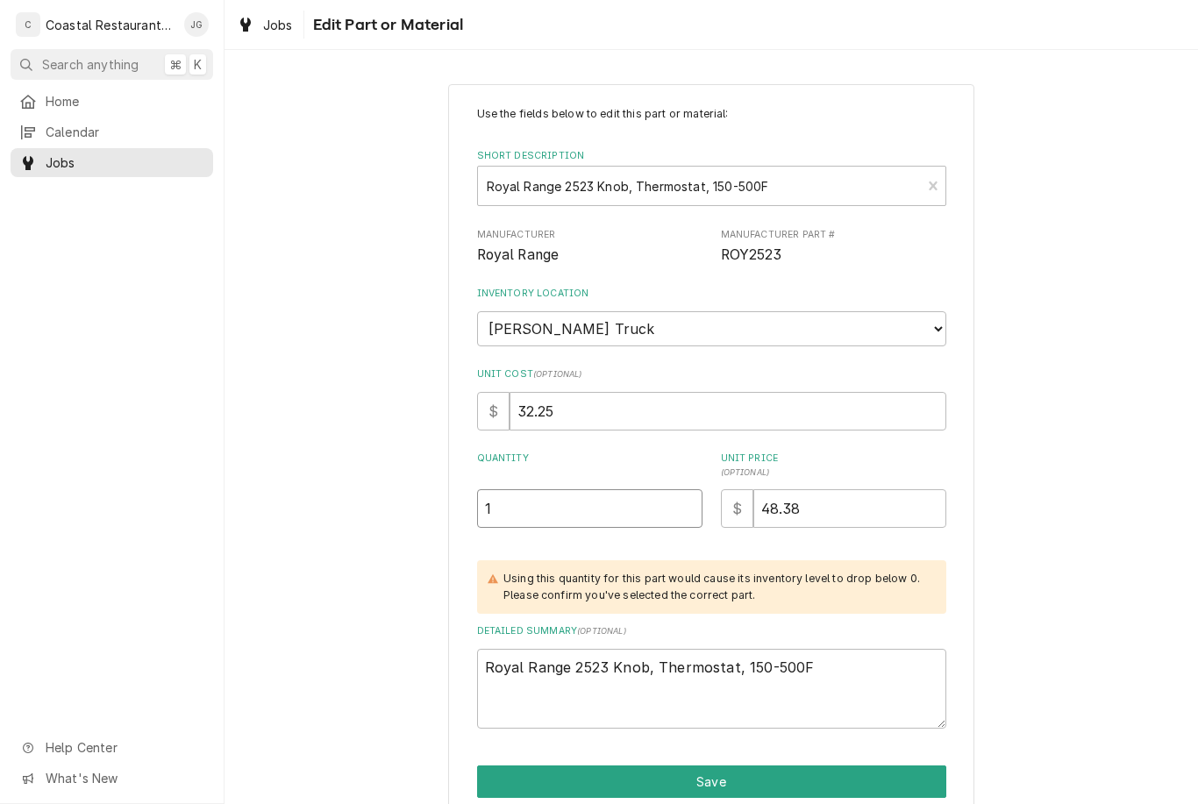
click at [631, 501] on input "1" at bounding box center [589, 508] width 225 height 39
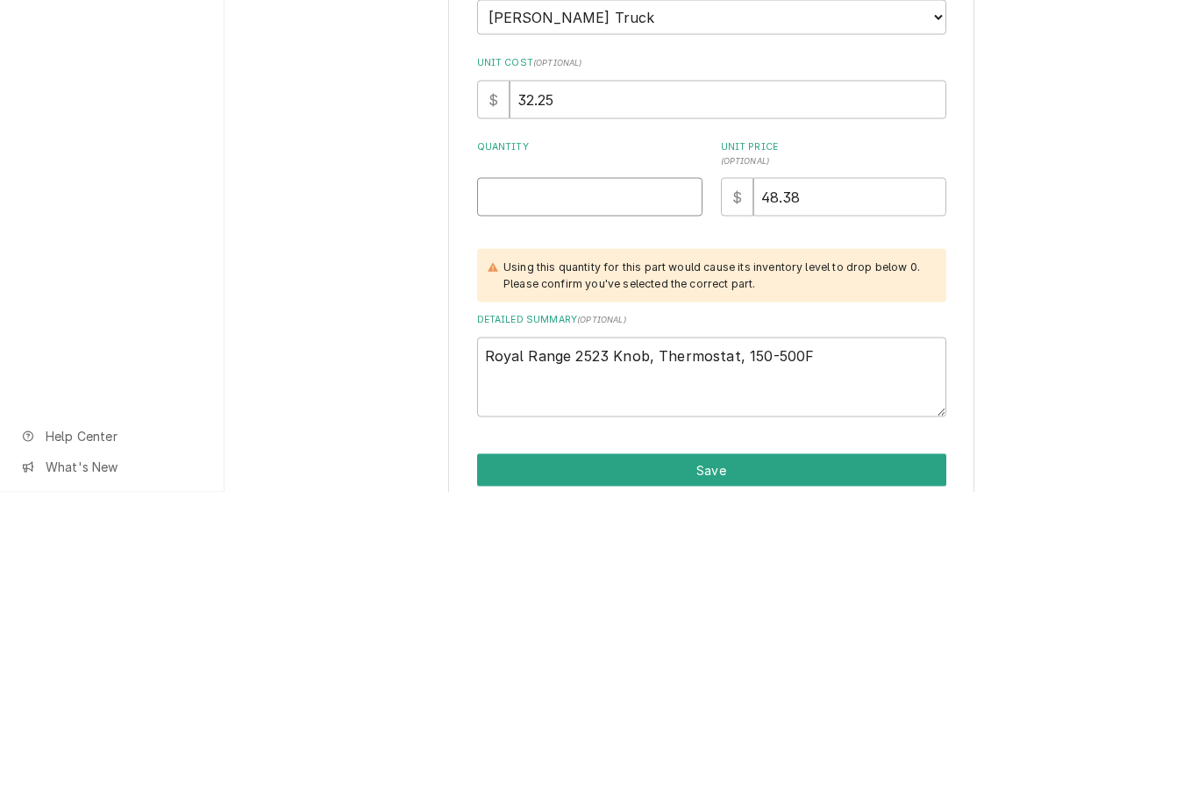
type textarea "x"
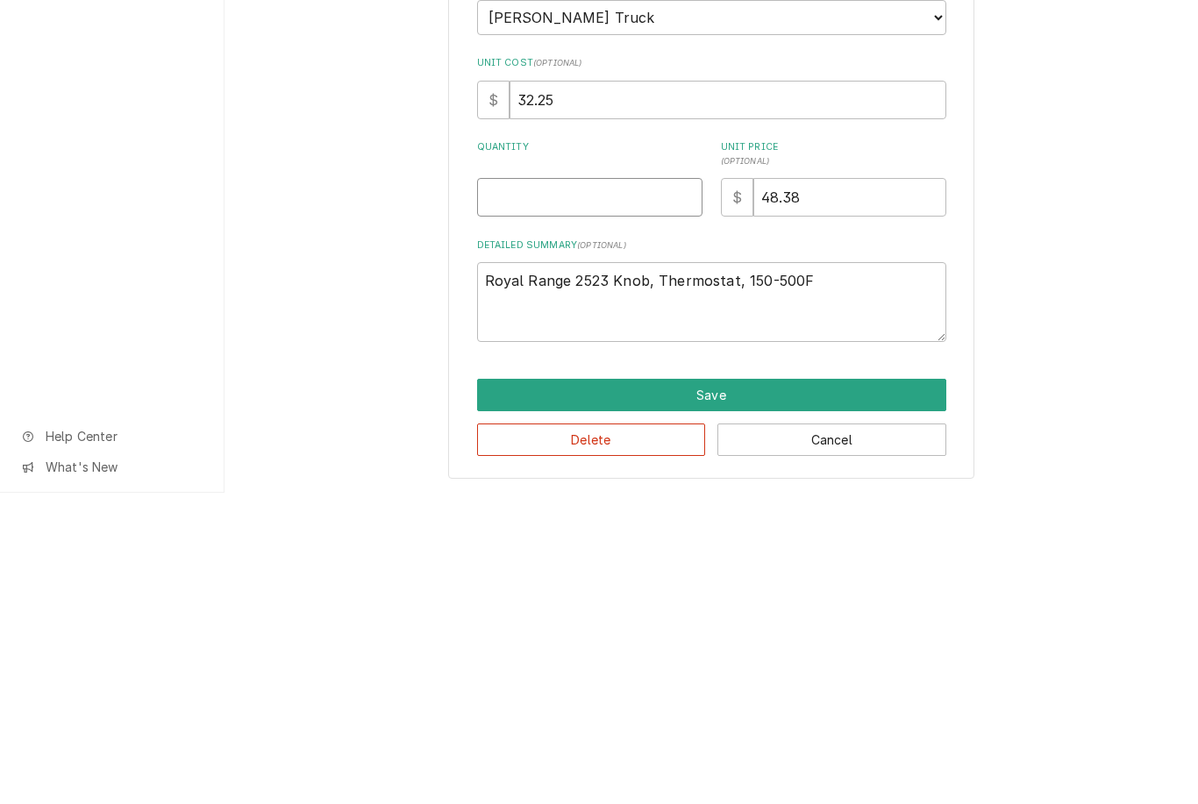
type input "1"
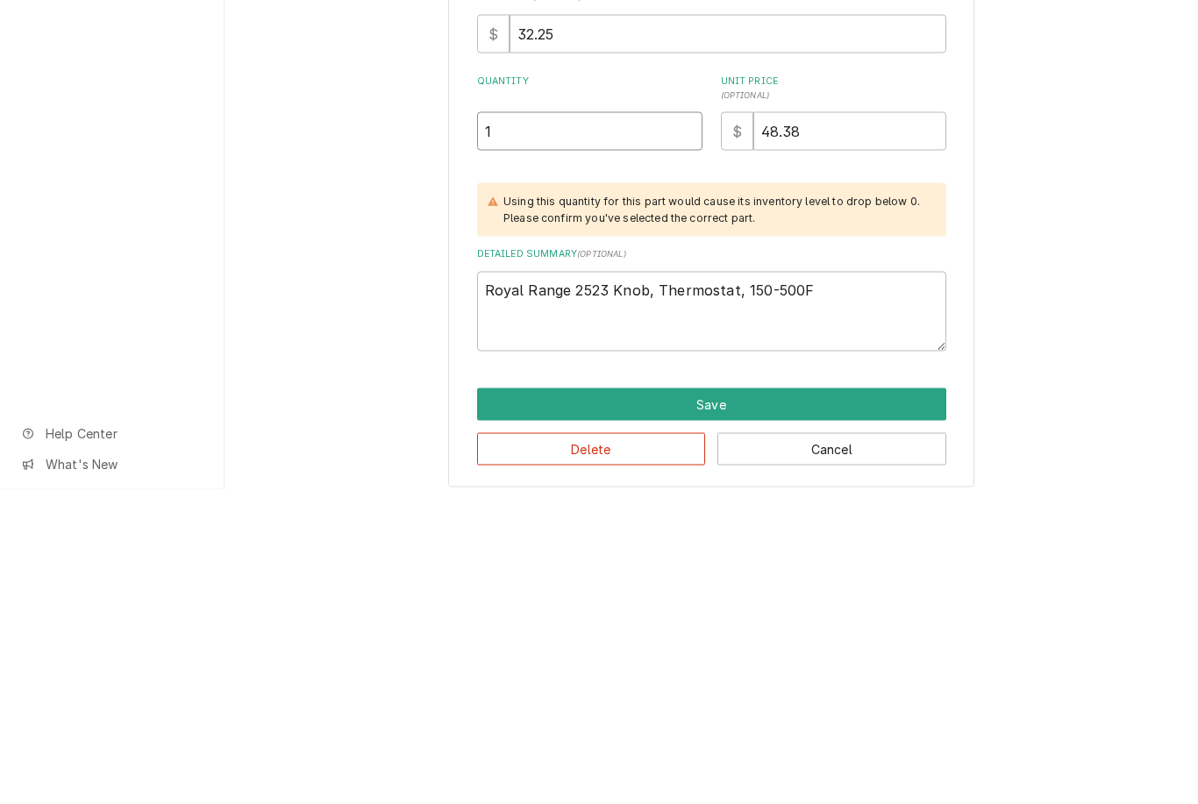
scroll to position [63, 0]
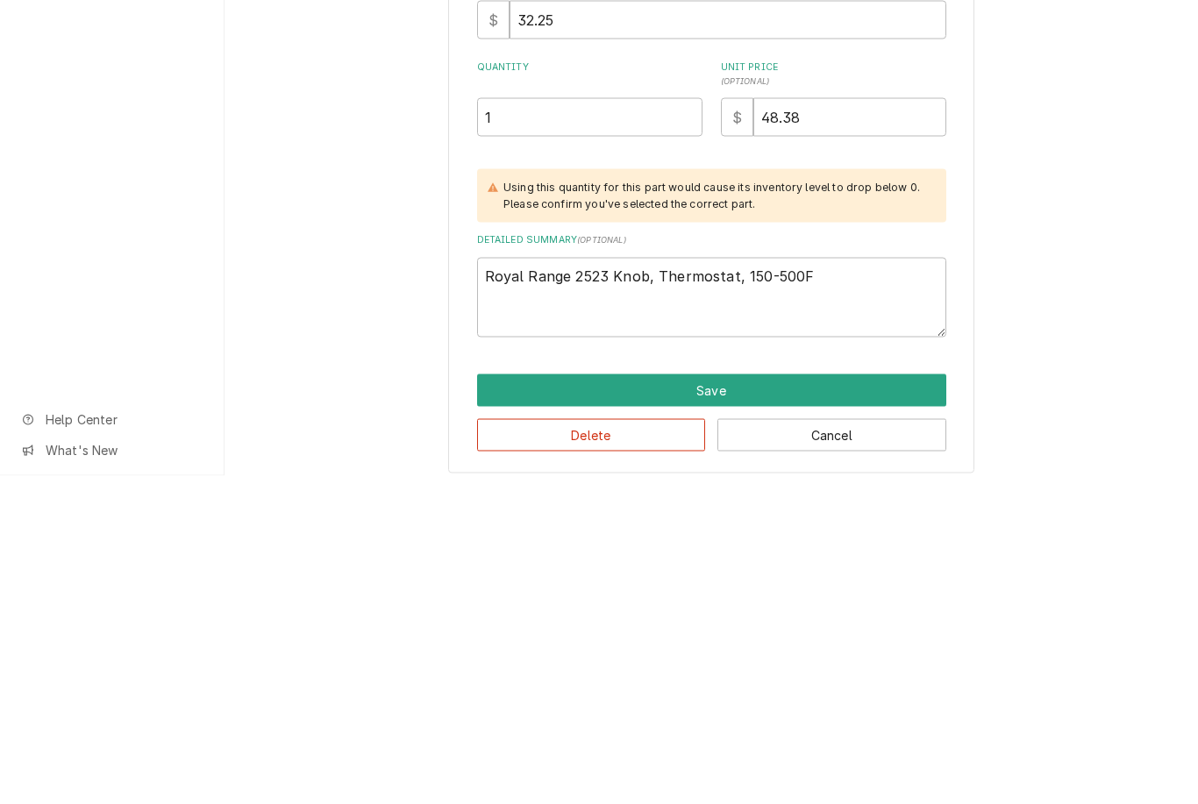
click at [1052, 231] on div "Use the fields below to edit this part or material: Short Description Royal Ran…" at bounding box center [712, 411] width 974 height 812
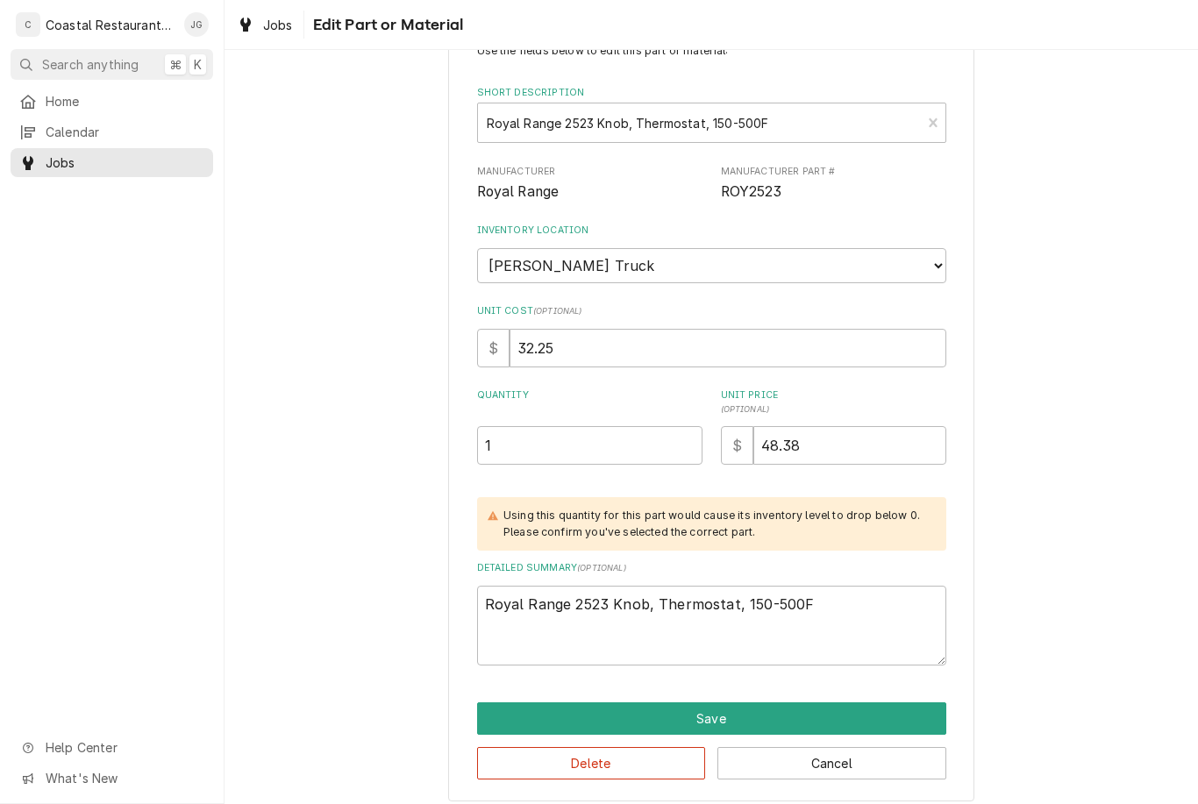
click at [741, 709] on button "Save" at bounding box center [711, 719] width 469 height 32
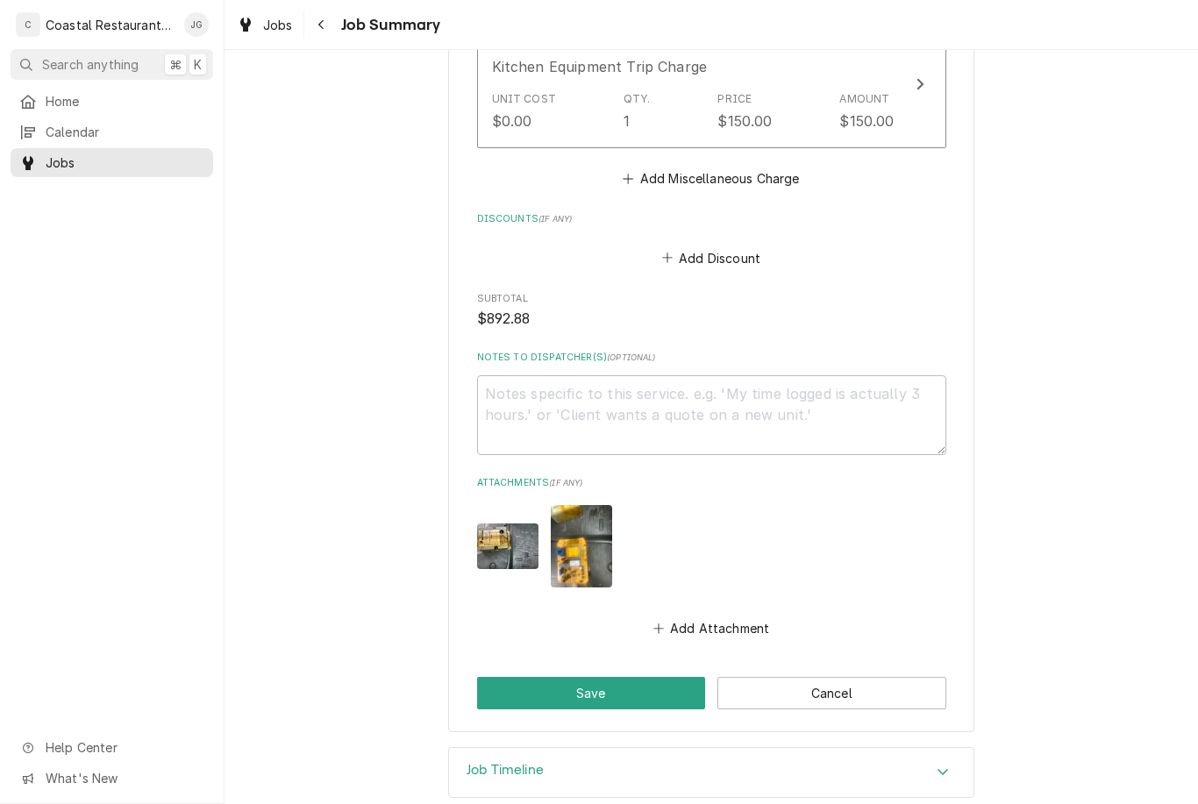
scroll to position [1663, 0]
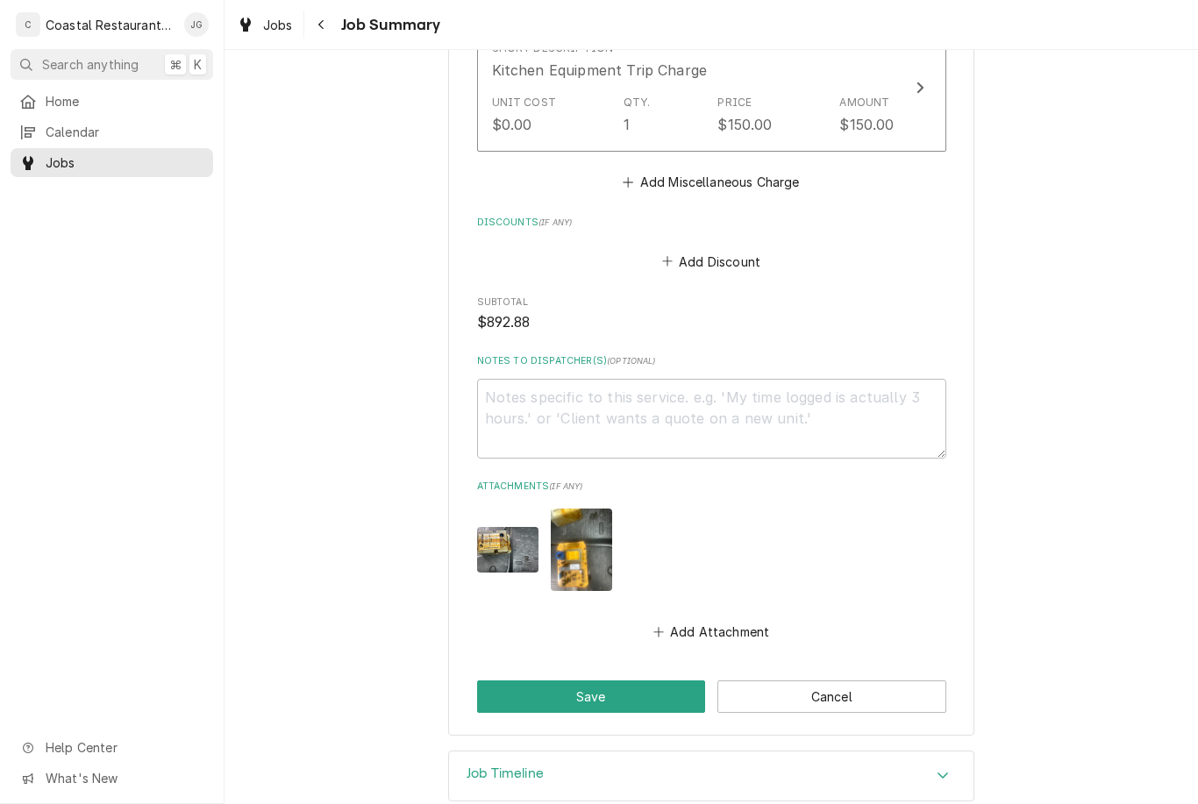
click at [614, 681] on button "Save" at bounding box center [591, 697] width 229 height 32
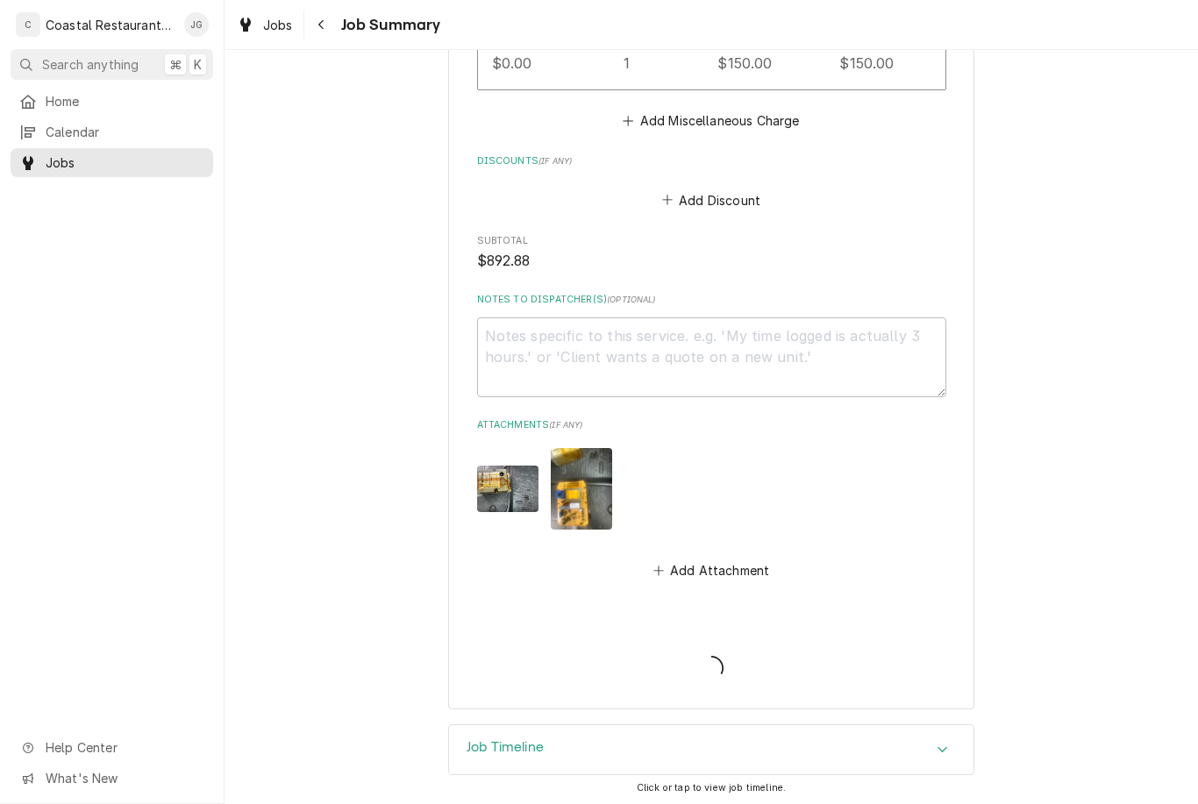
scroll to position [1637, 0]
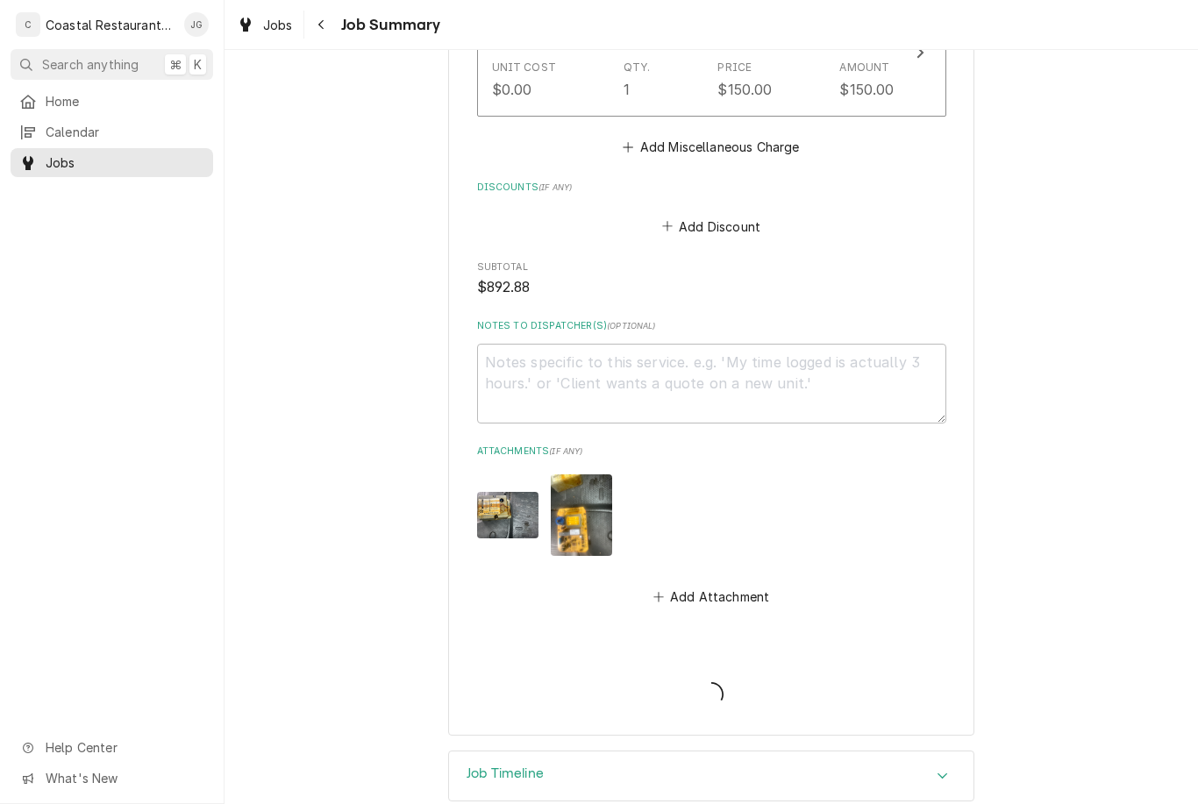
type textarea "x"
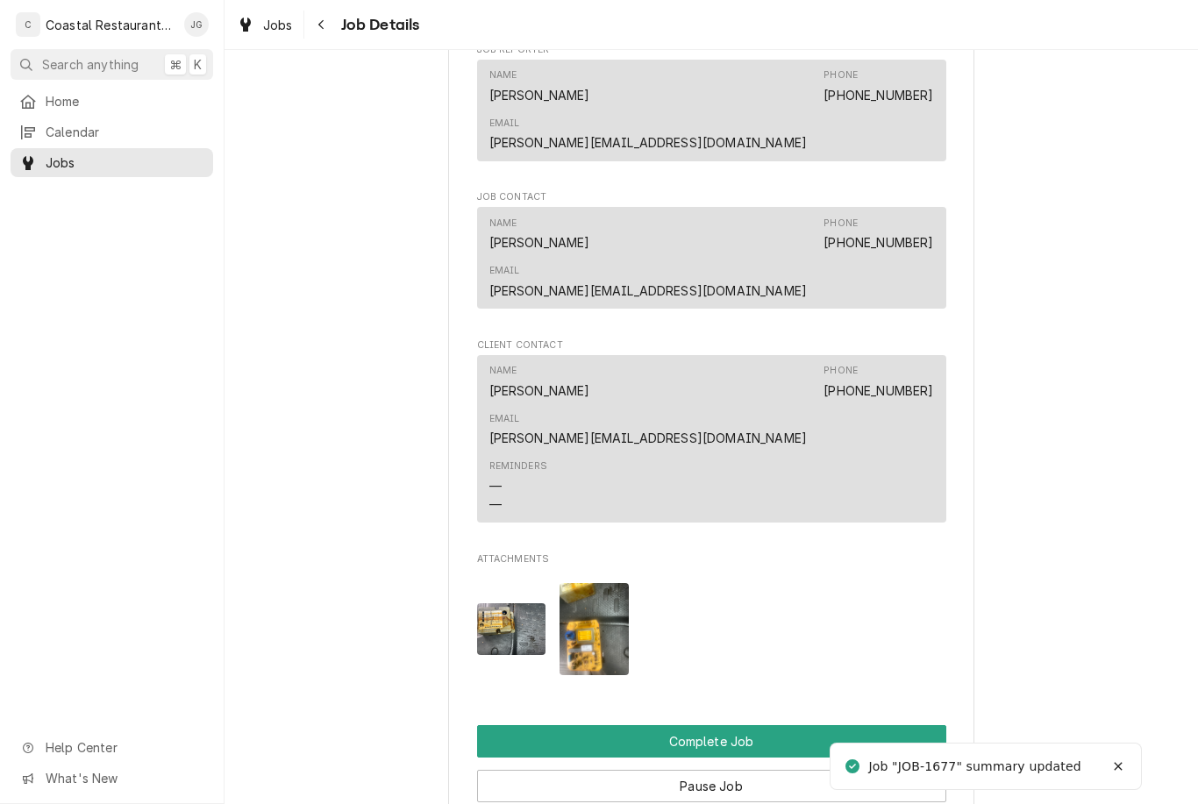
scroll to position [1343, 0]
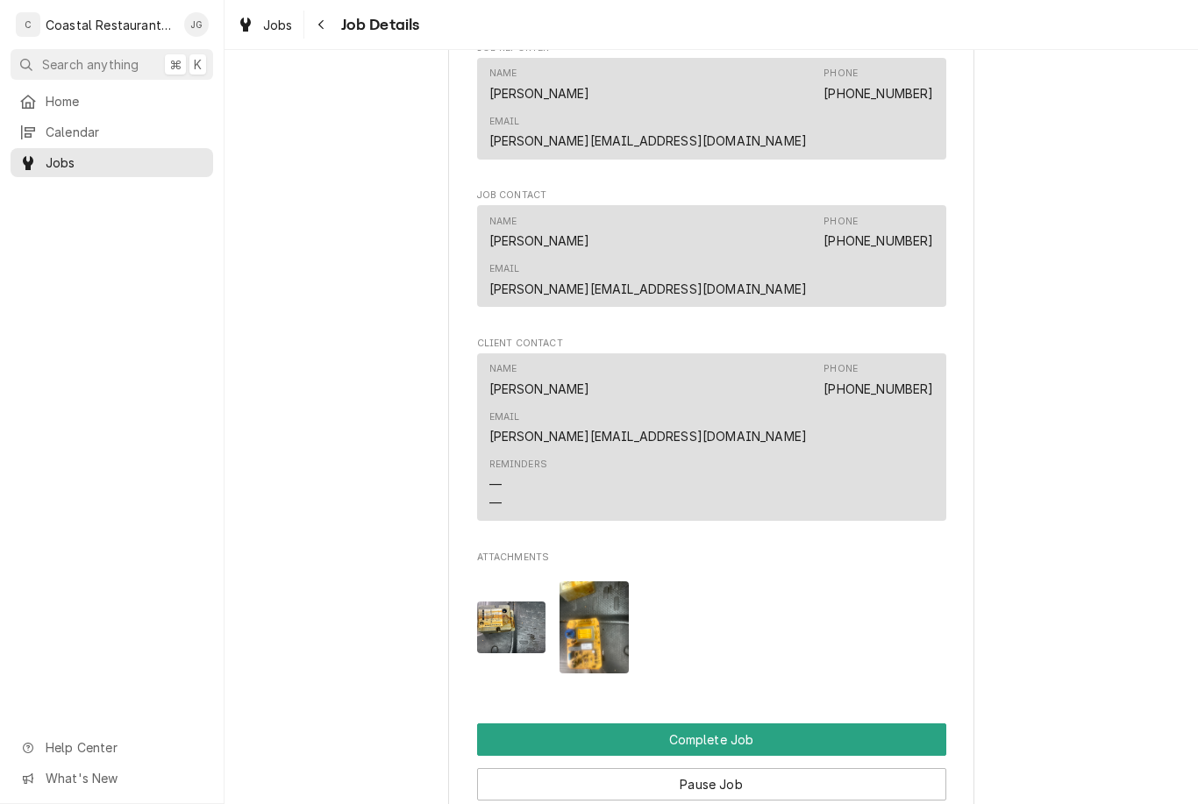
click at [778, 724] on button "Complete Job" at bounding box center [711, 740] width 469 height 32
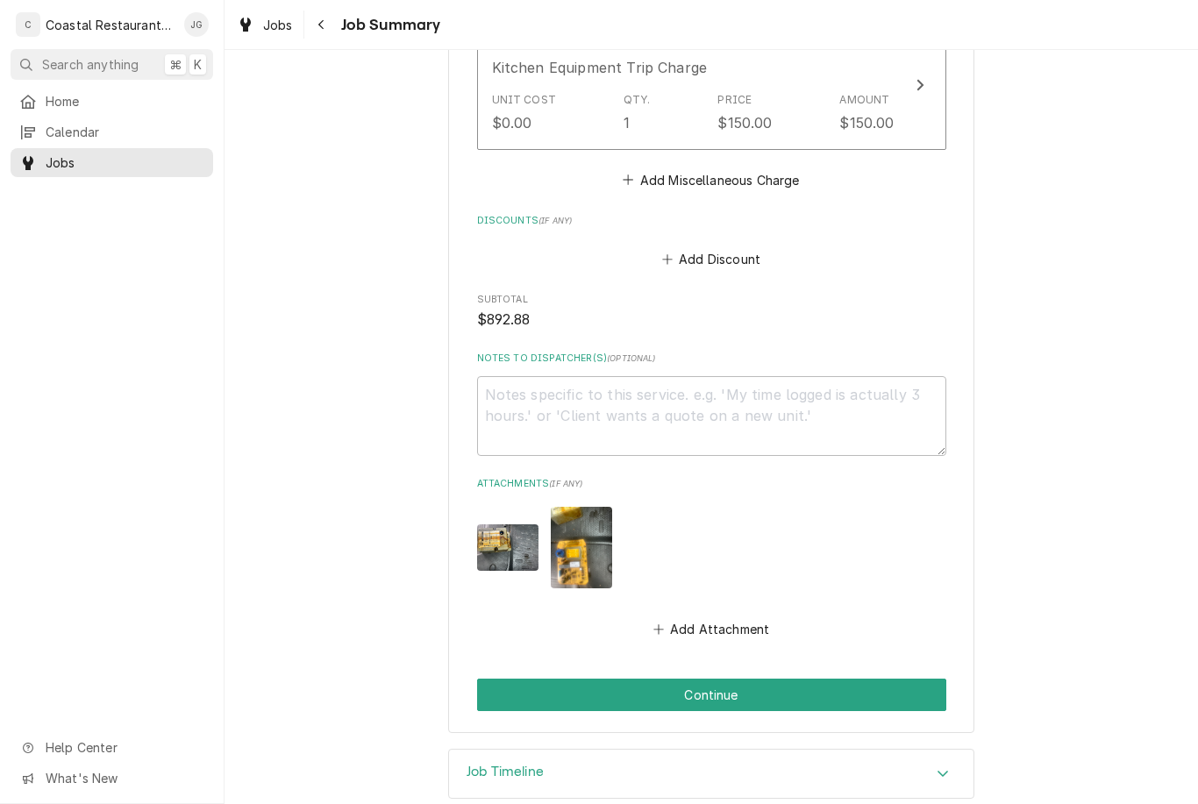
scroll to position [1557, 0]
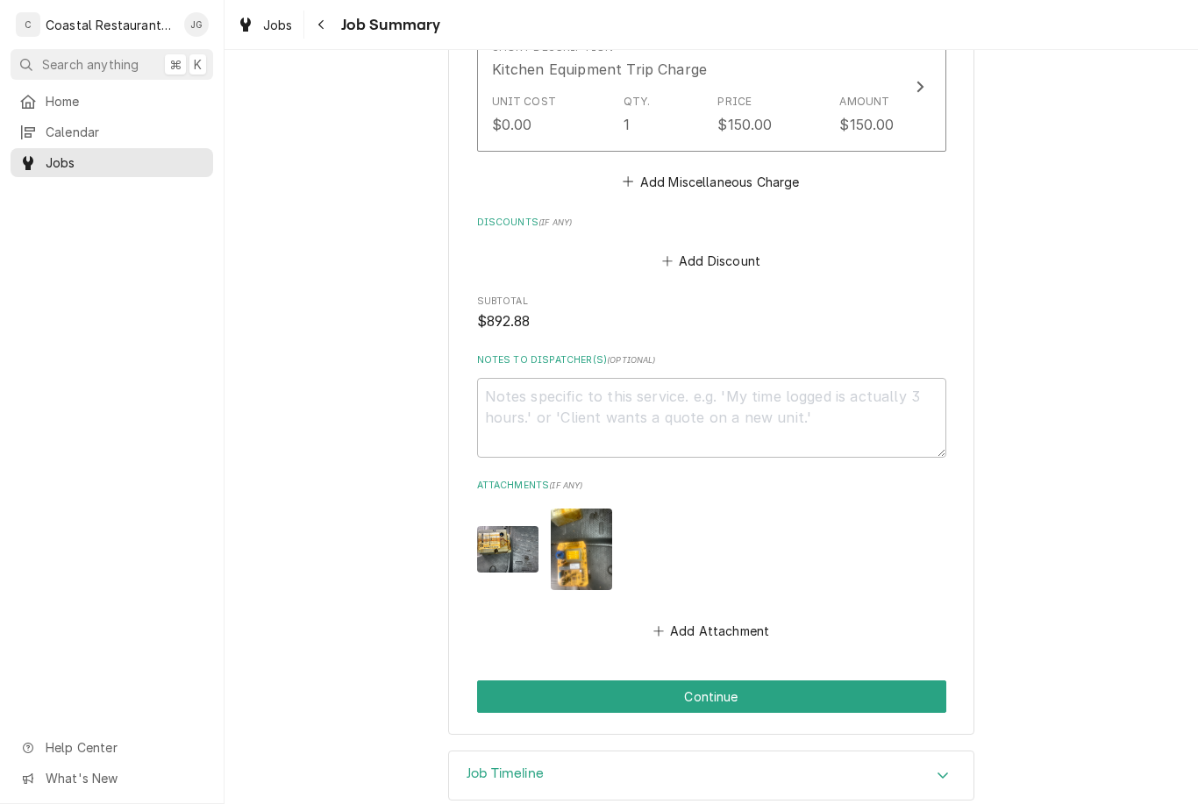
click at [880, 681] on button "Continue" at bounding box center [711, 697] width 469 height 32
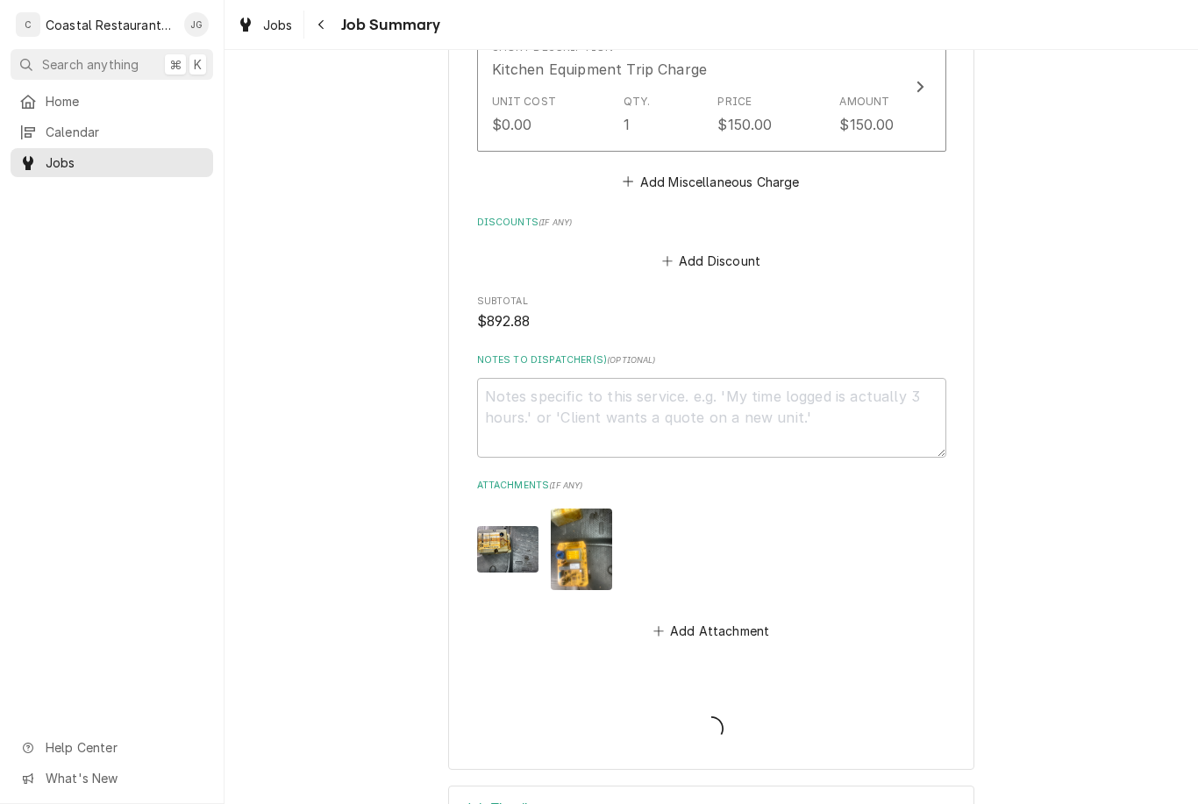
type textarea "x"
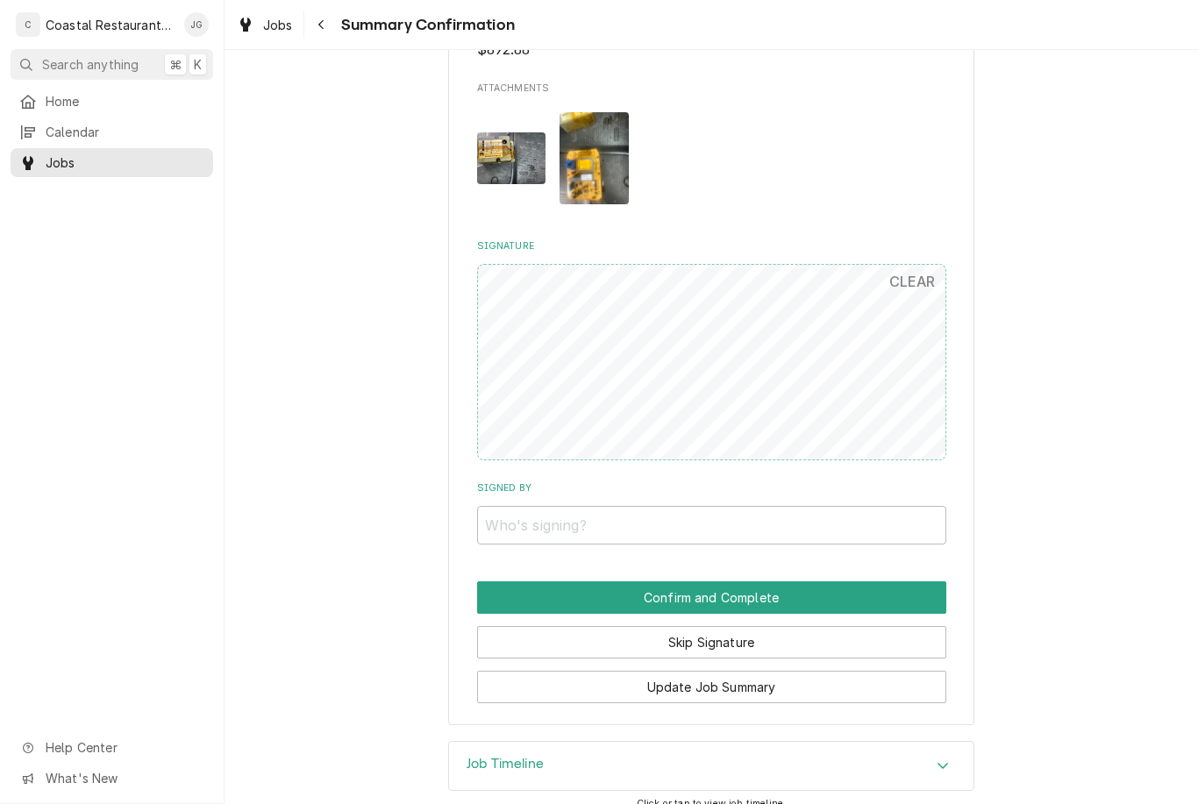
scroll to position [1509, 0]
click at [641, 507] on input "Signed By" at bounding box center [711, 526] width 469 height 39
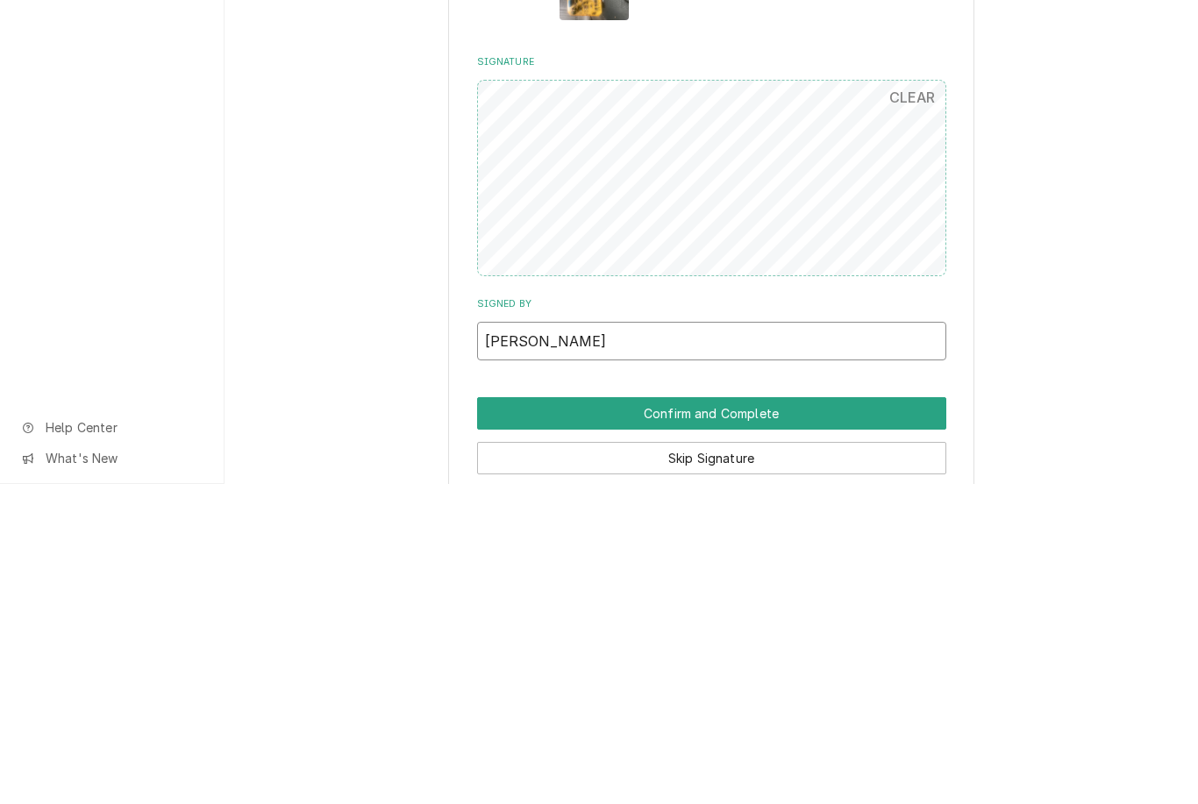
scroll to position [1370, 0]
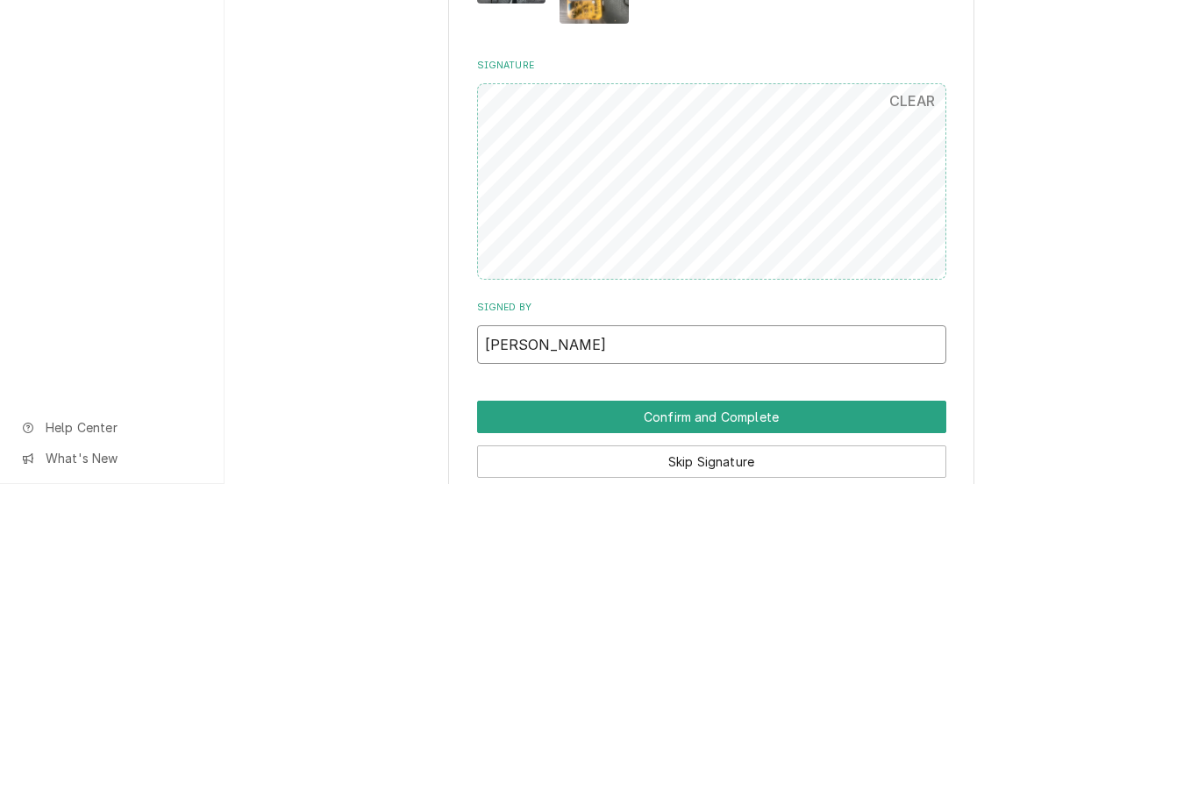
type input "[PERSON_NAME]"
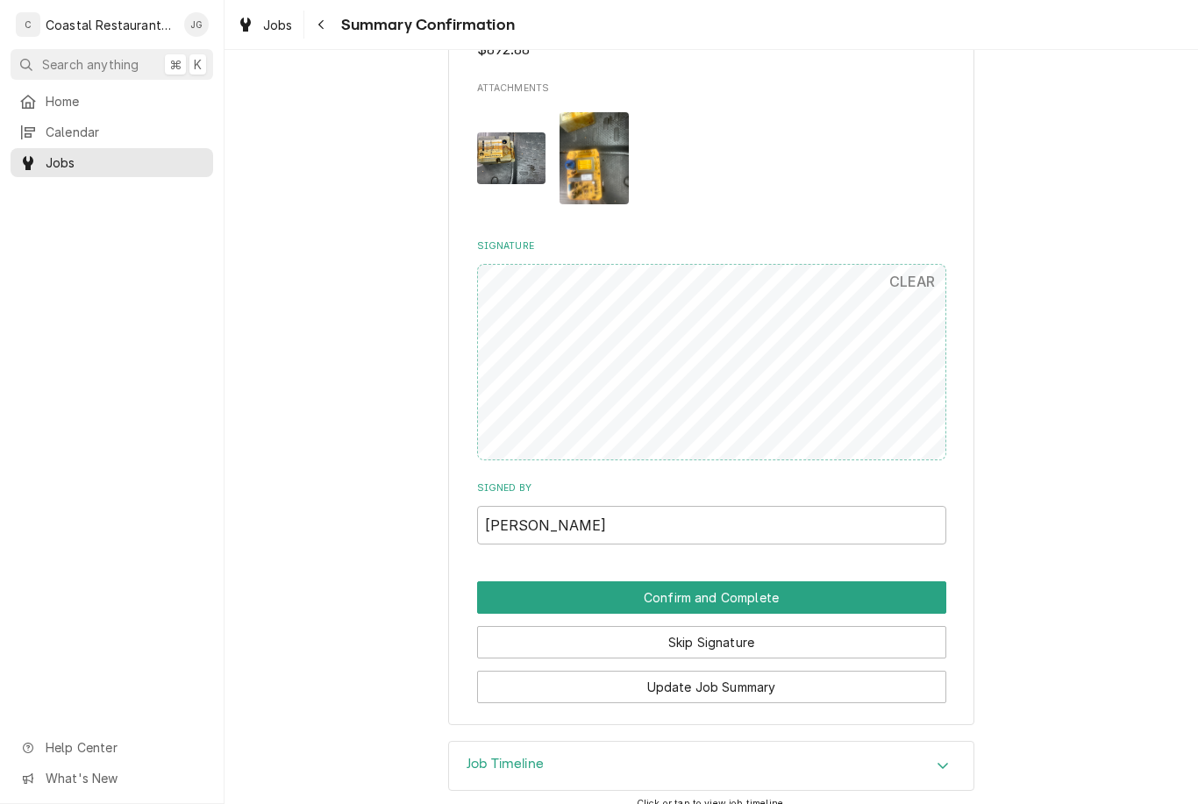
scroll to position [1509, 0]
click at [865, 582] on button "Confirm and Complete" at bounding box center [711, 598] width 469 height 32
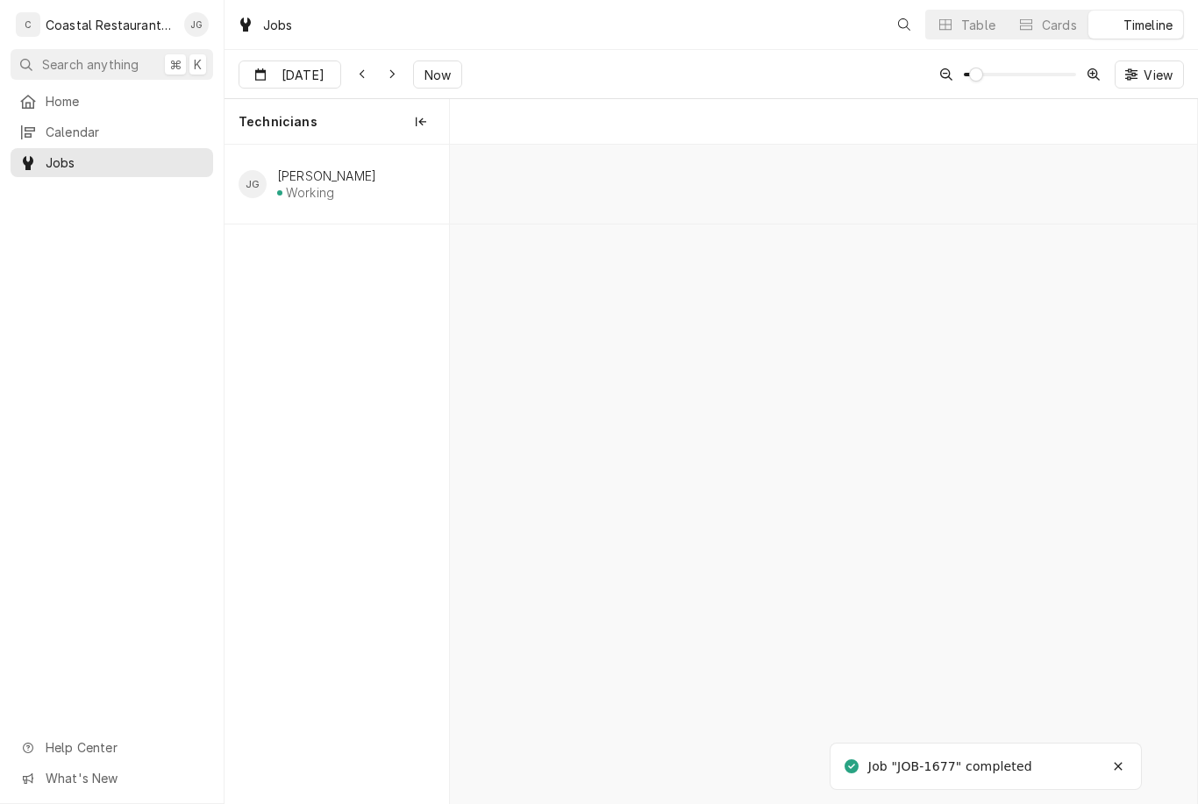
scroll to position [0, 14812]
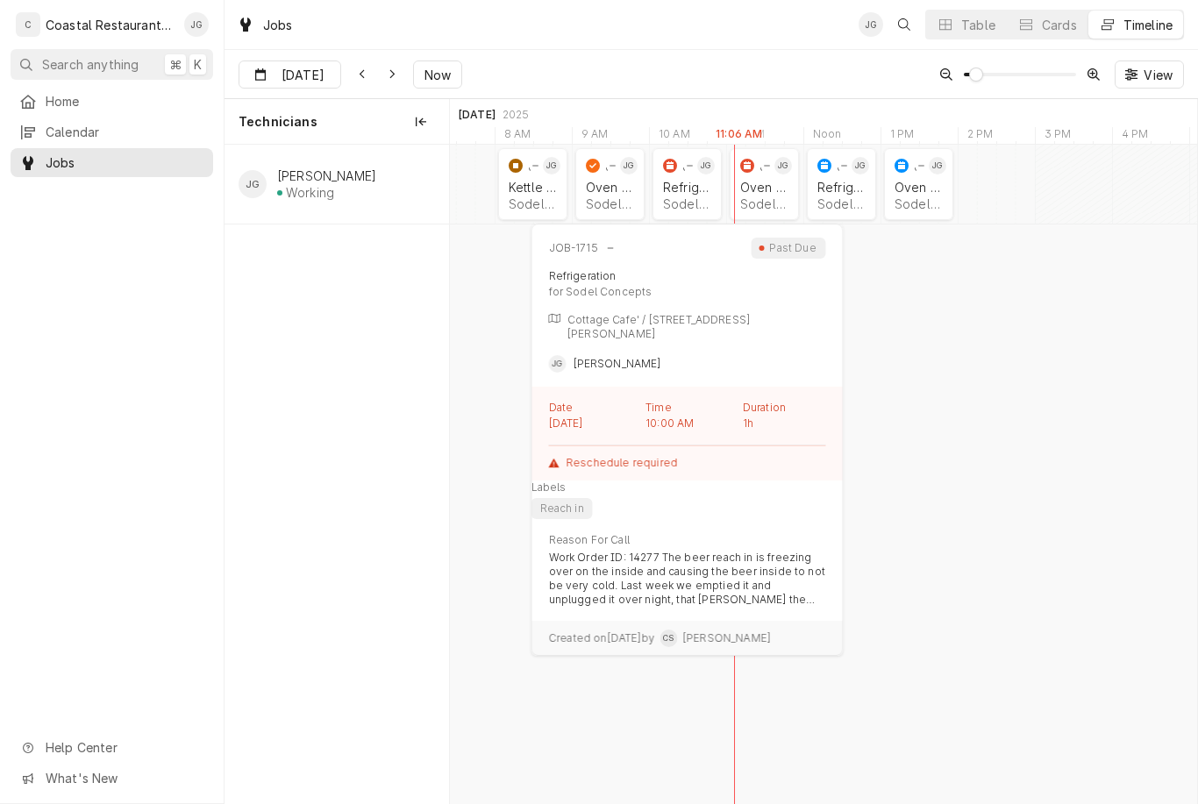
click at [696, 187] on div "Refrigeration" at bounding box center [687, 187] width 48 height 15
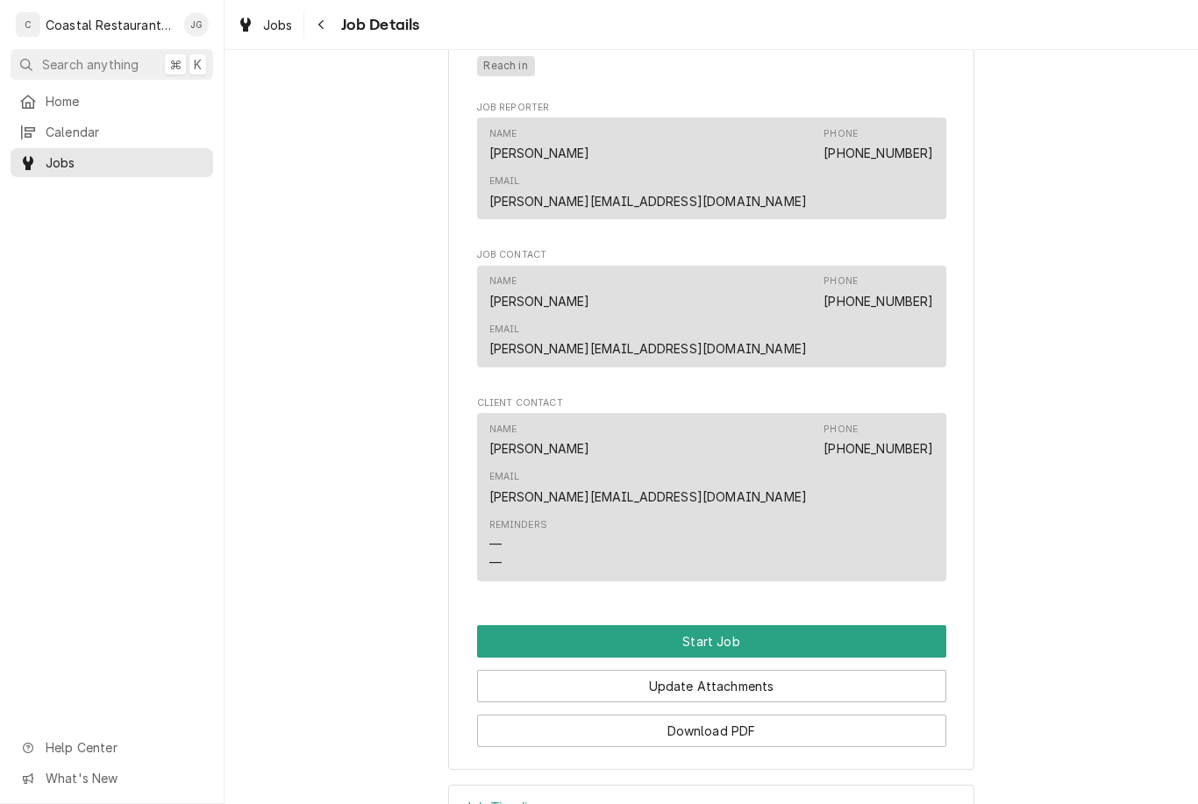
scroll to position [1073, 0]
click at [82, 109] on link "Home" at bounding box center [112, 101] width 203 height 29
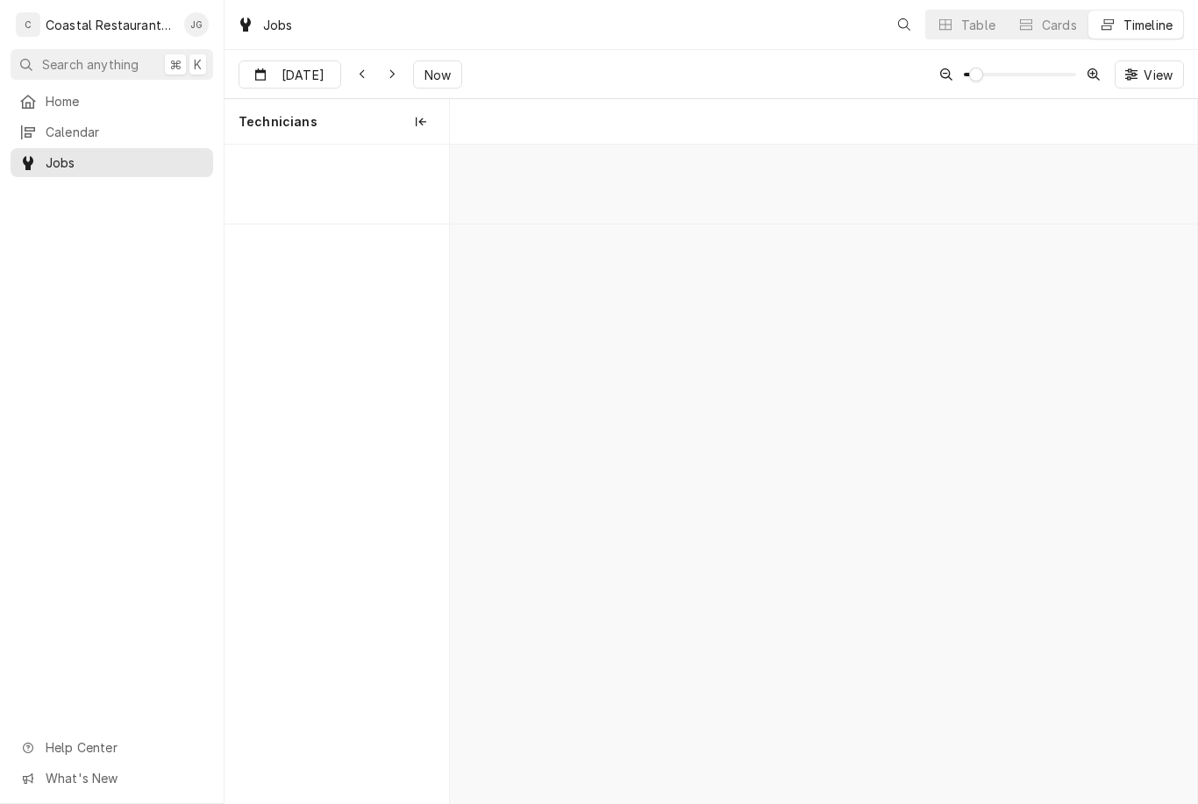
scroll to position [0, 14812]
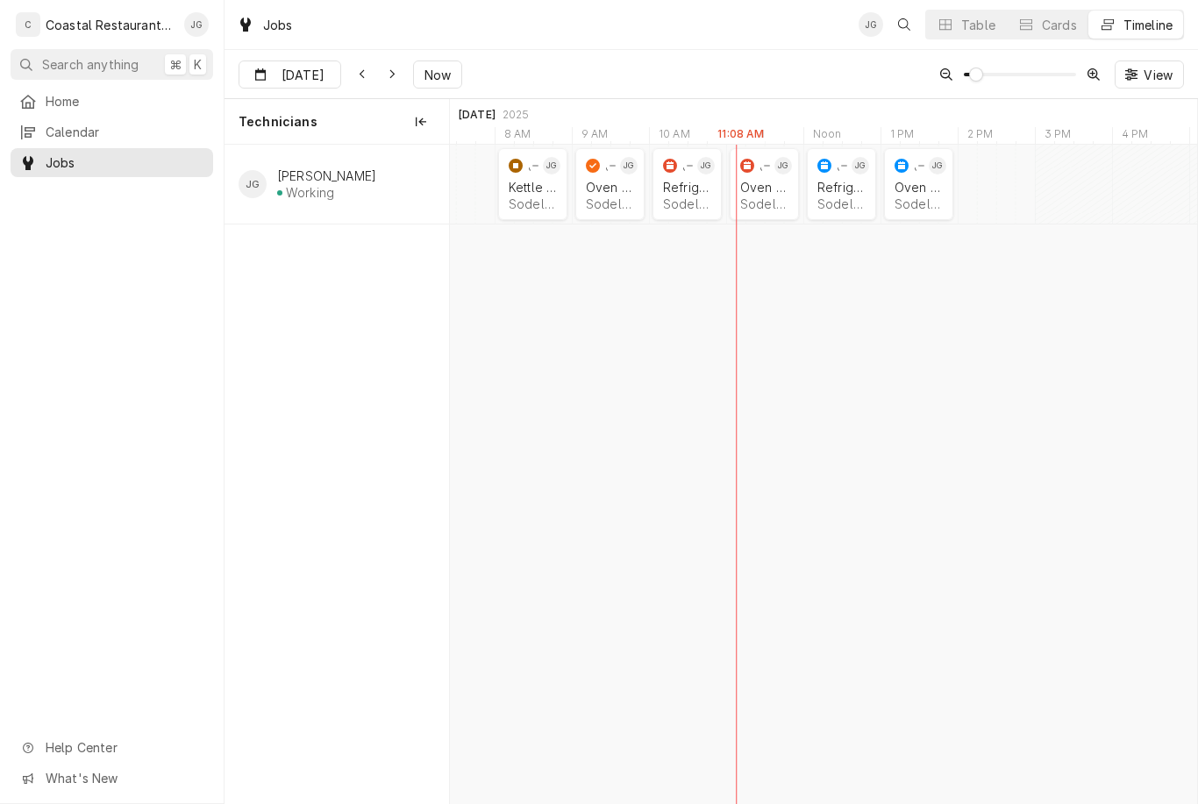
click at [771, 189] on div "Oven Repair" at bounding box center [764, 187] width 48 height 15
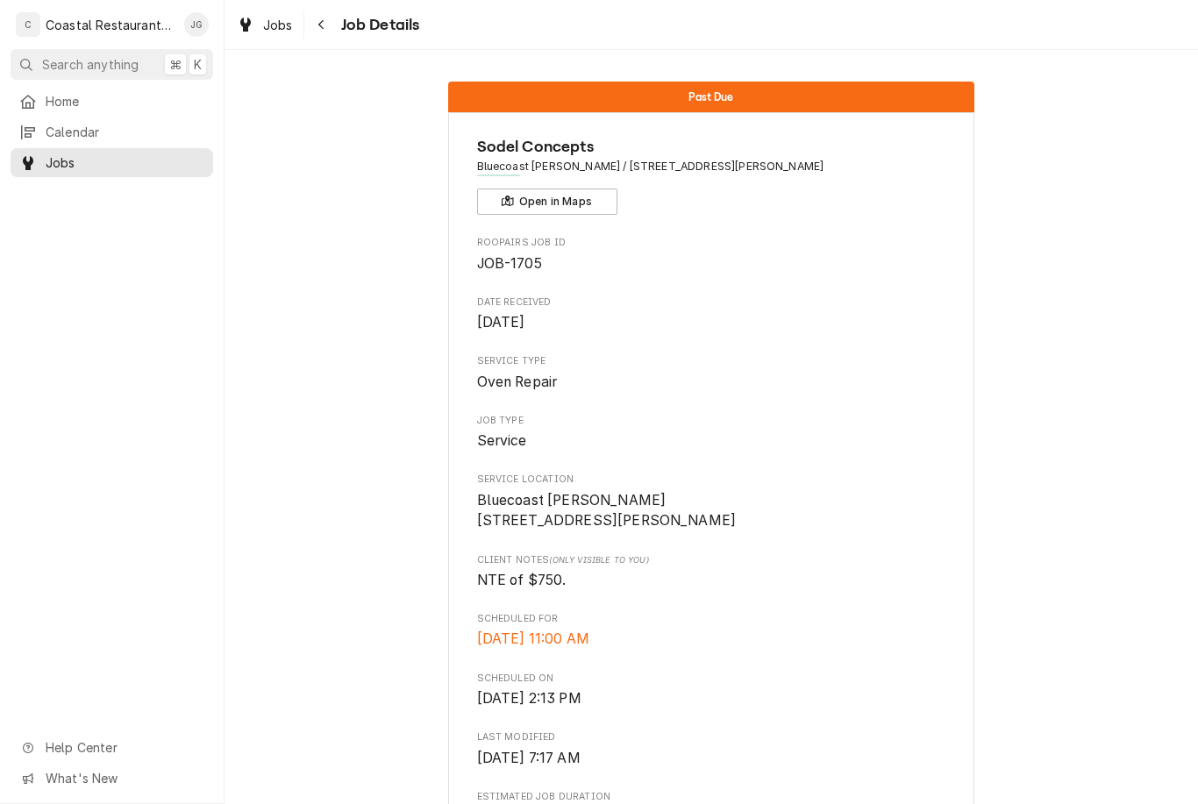
click at [127, 96] on span "Home" at bounding box center [125, 101] width 159 height 18
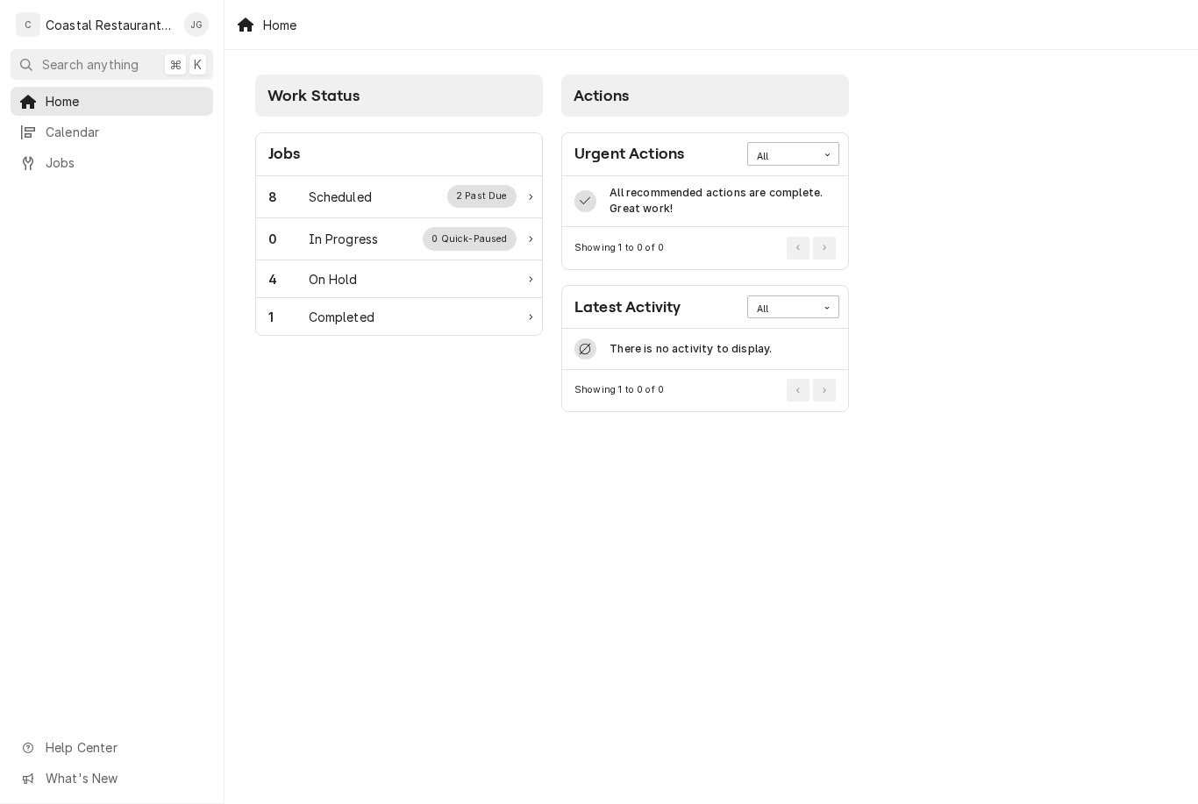
click at [365, 203] on div "Scheduled" at bounding box center [340, 197] width 63 height 18
click at [363, 216] on div "8 Scheduled 2 Past Due" at bounding box center [399, 197] width 286 height 42
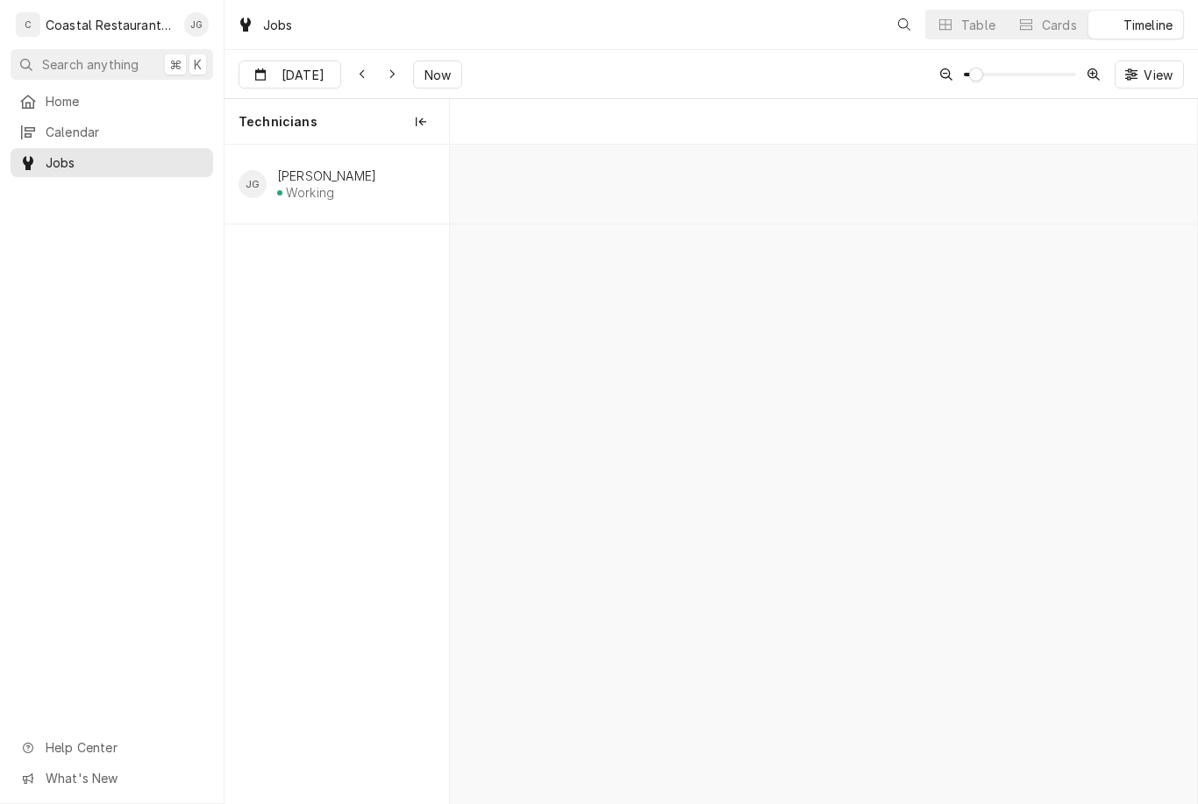
scroll to position [0, 14812]
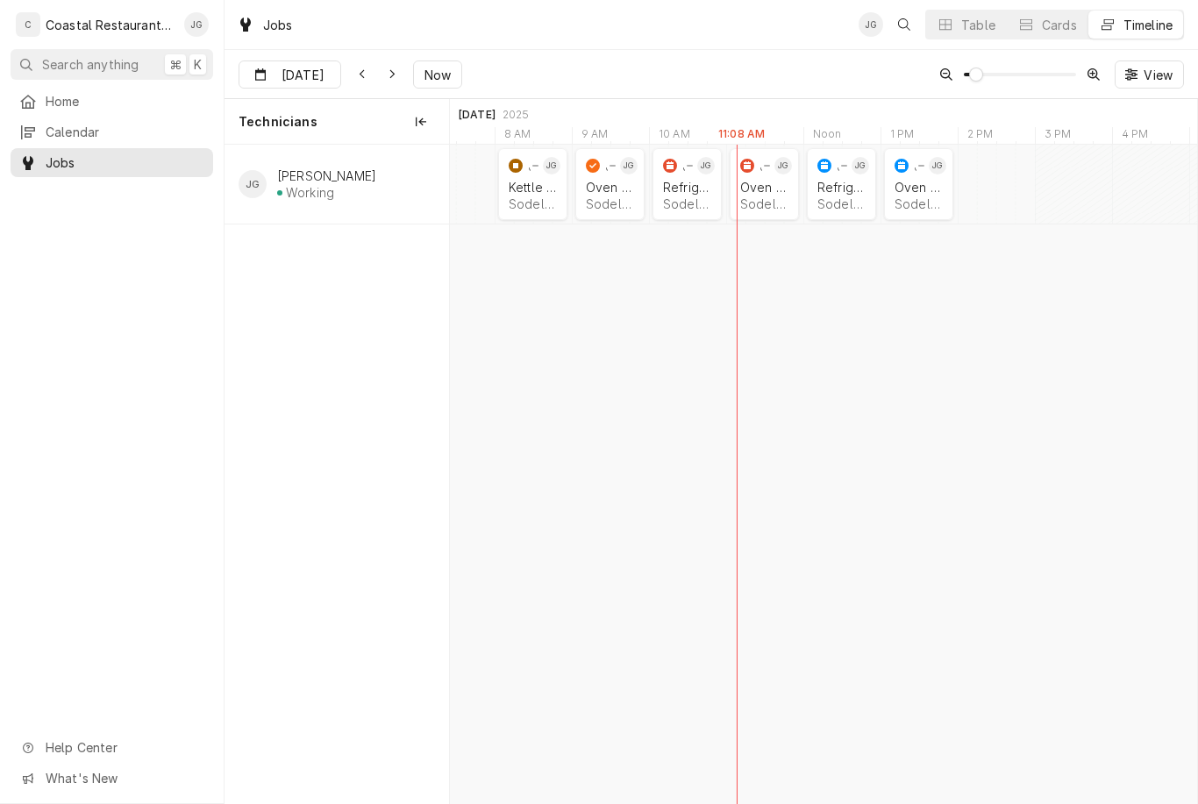
click at [674, 197] on div "Sodel Concepts | Bethany Beach, 19930" at bounding box center [687, 203] width 48 height 15
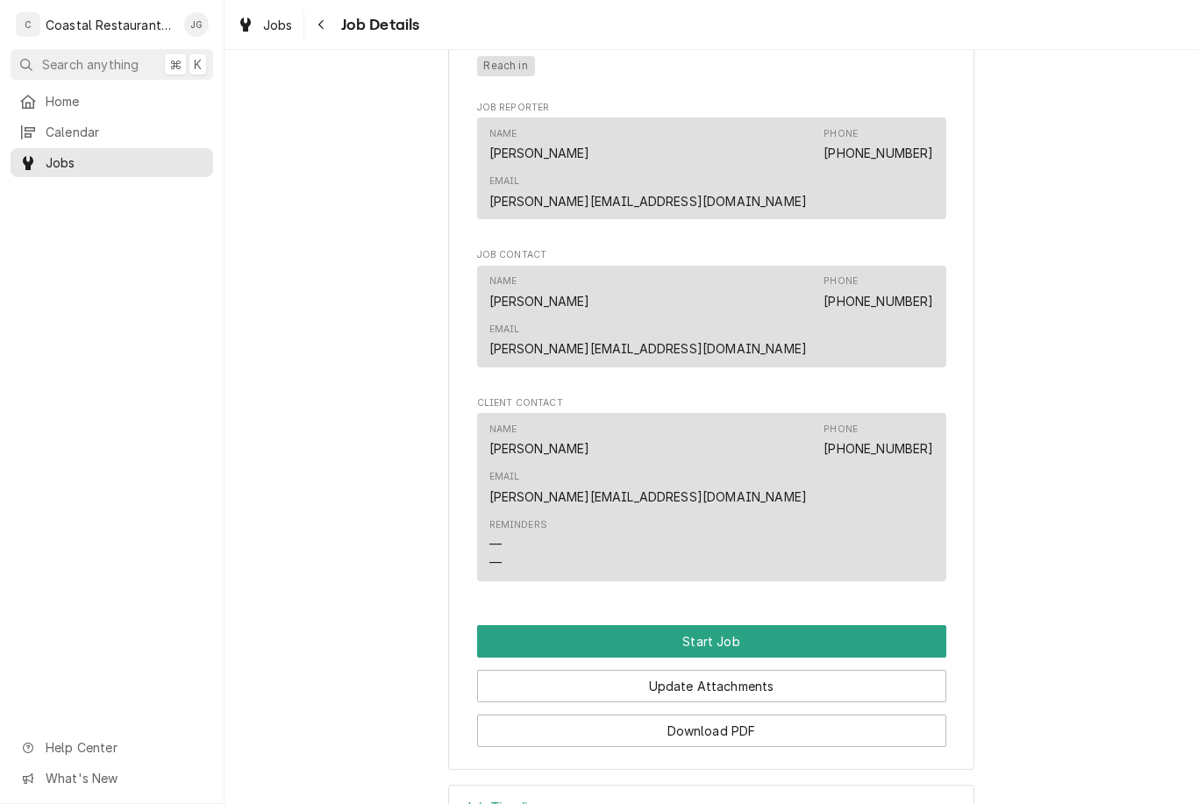
scroll to position [1073, 0]
click at [716, 626] on button "Start Job" at bounding box center [711, 642] width 469 height 32
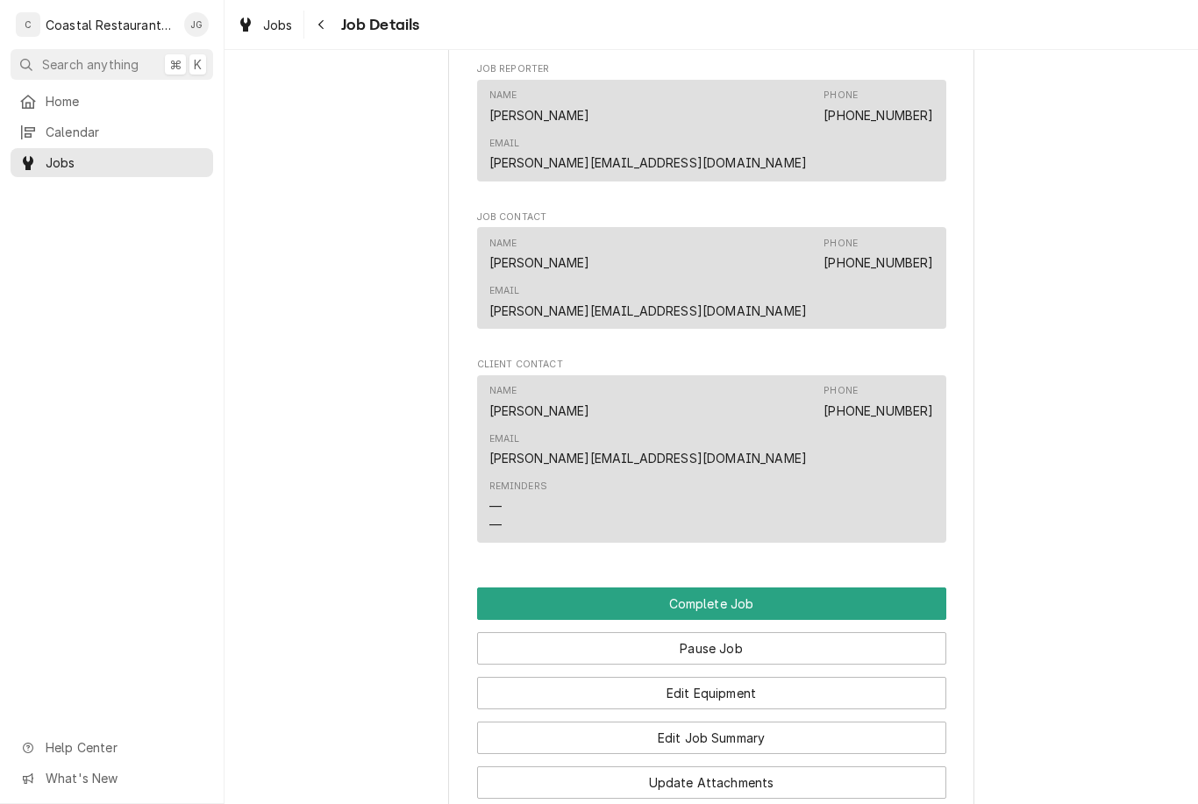
scroll to position [1253, 0]
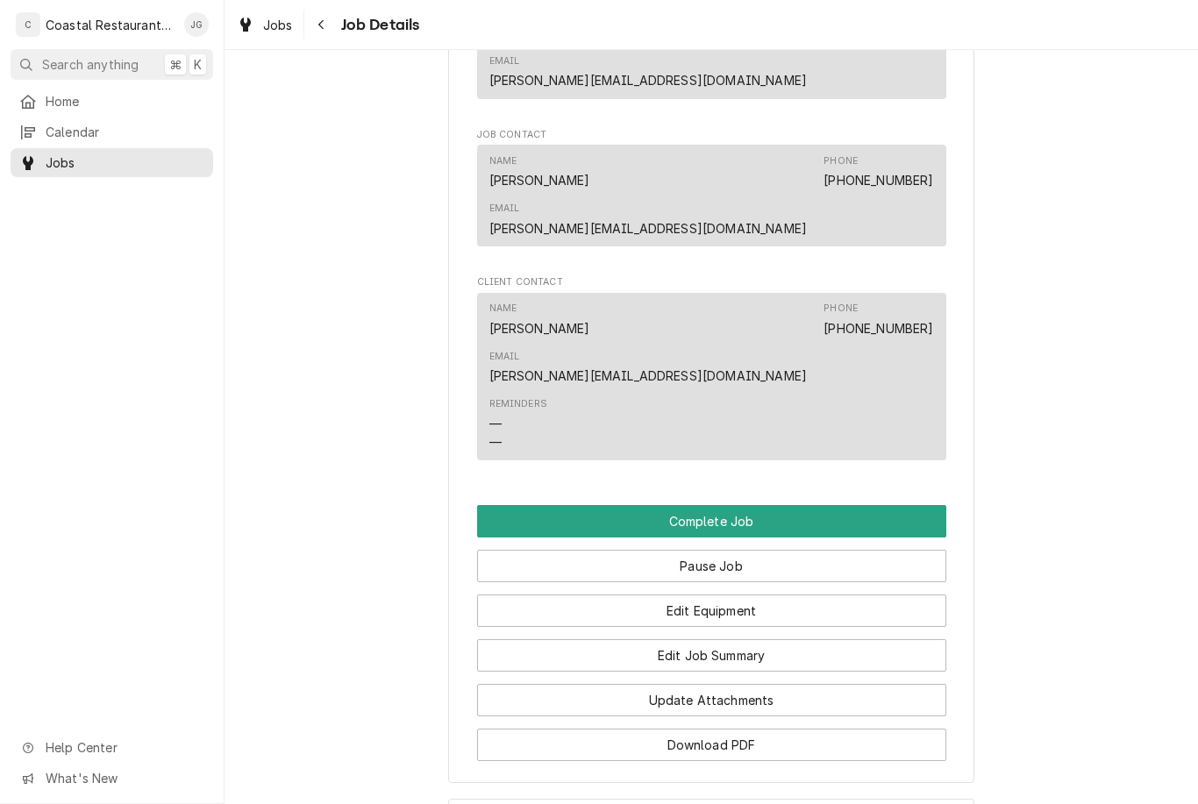
click at [788, 639] on button "Edit Job Summary" at bounding box center [711, 655] width 469 height 32
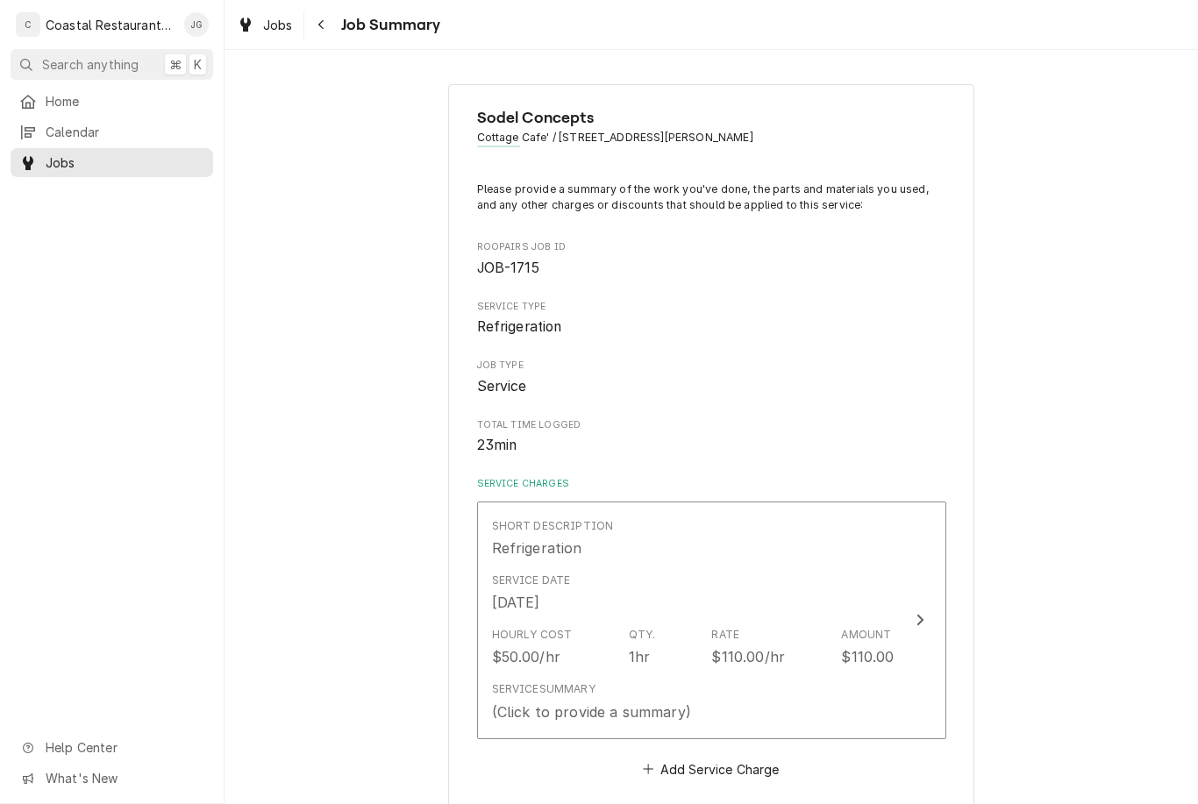
scroll to position [593, 0]
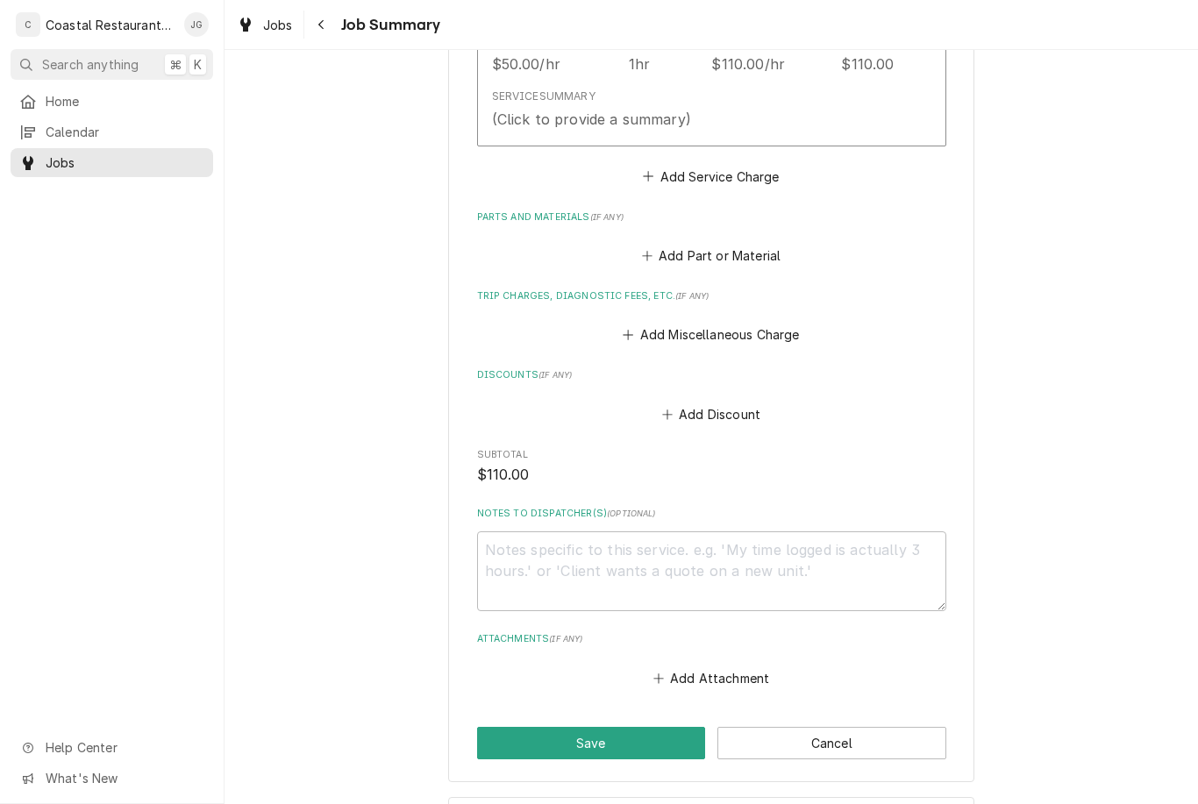
click at [650, 329] on button "Add Miscellaneous Charge" at bounding box center [711, 335] width 182 height 25
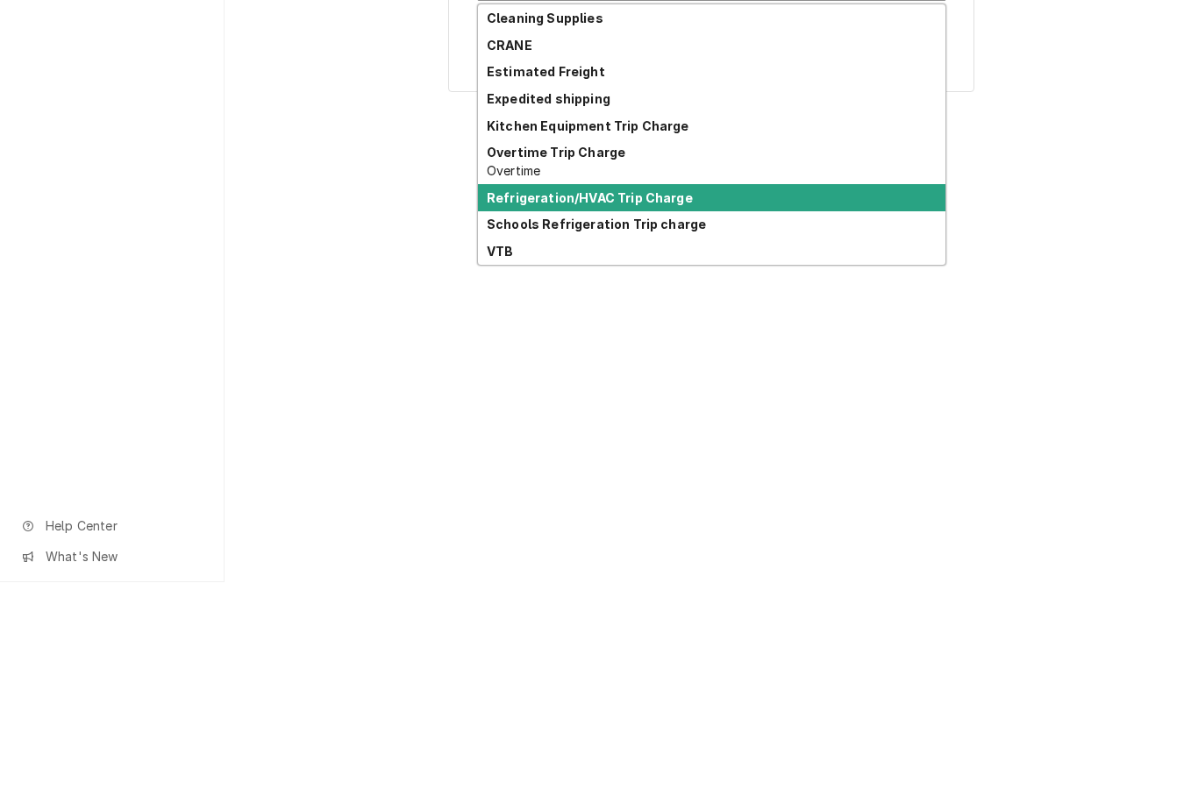
click at [689, 406] on div "Refrigeration/HVAC Trip Charge" at bounding box center [711, 419] width 467 height 27
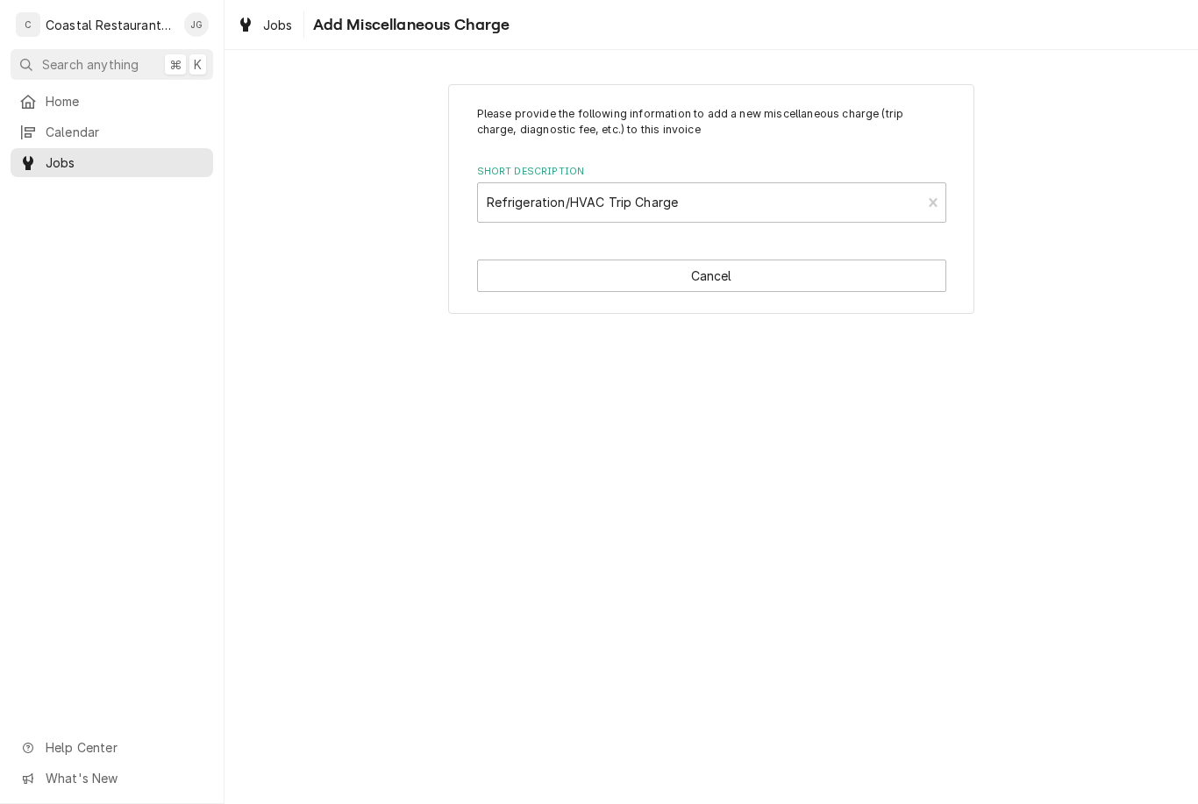
type textarea "x"
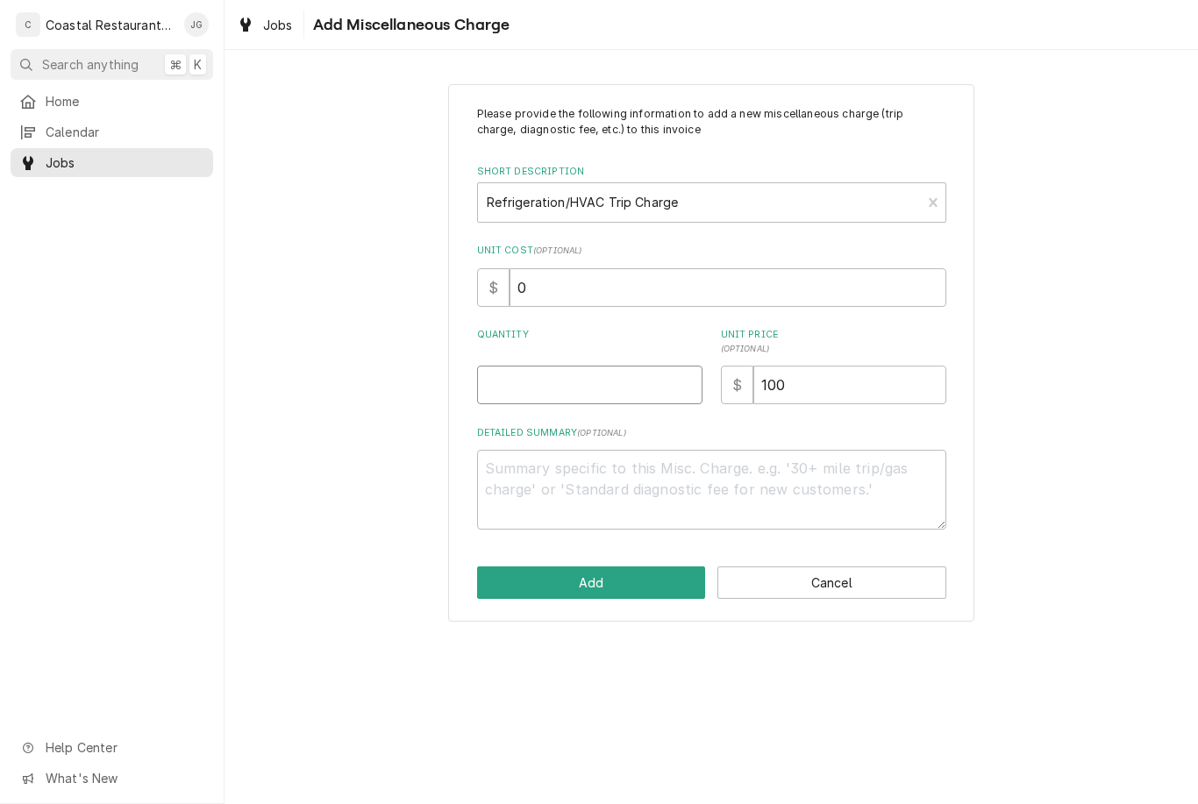
click at [586, 380] on input "Quantity" at bounding box center [589, 385] width 225 height 39
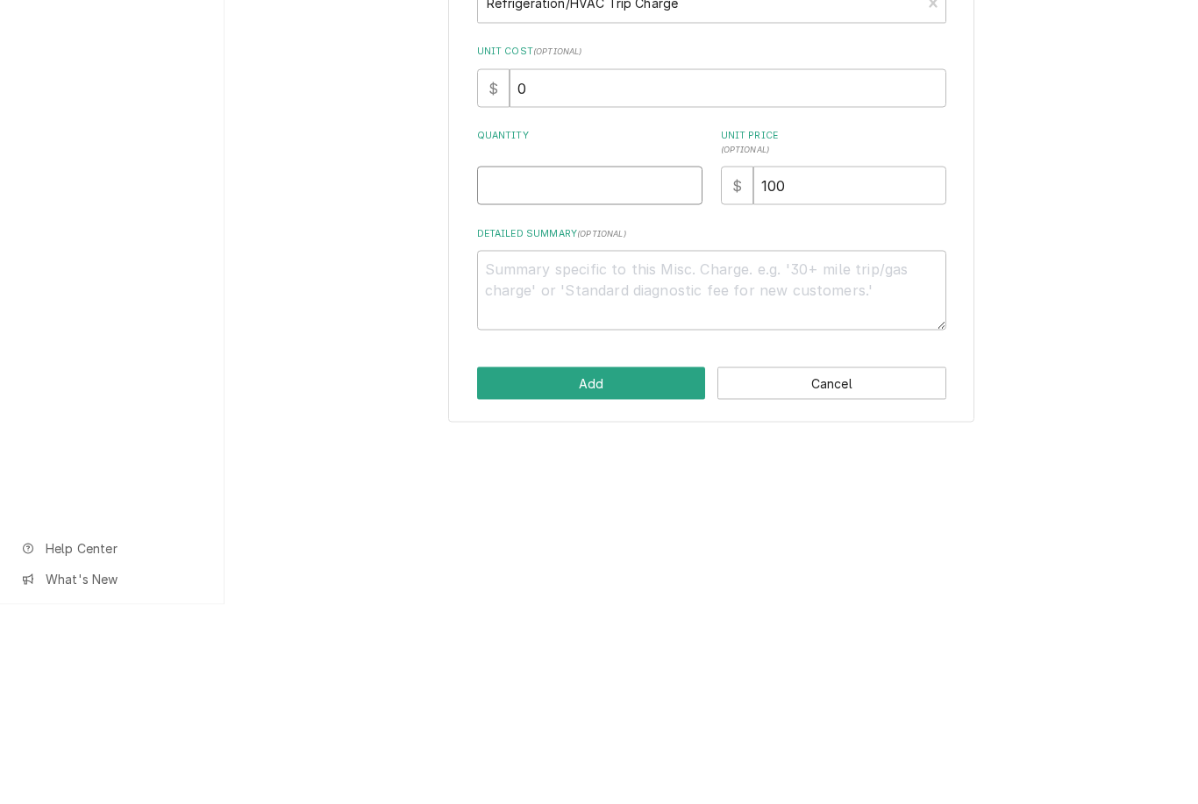
type input "1"
type textarea "x"
type input "1"
click at [1039, 207] on div "Please provide the following information to add a new miscellaneous charge (tri…" at bounding box center [712, 352] width 974 height 568
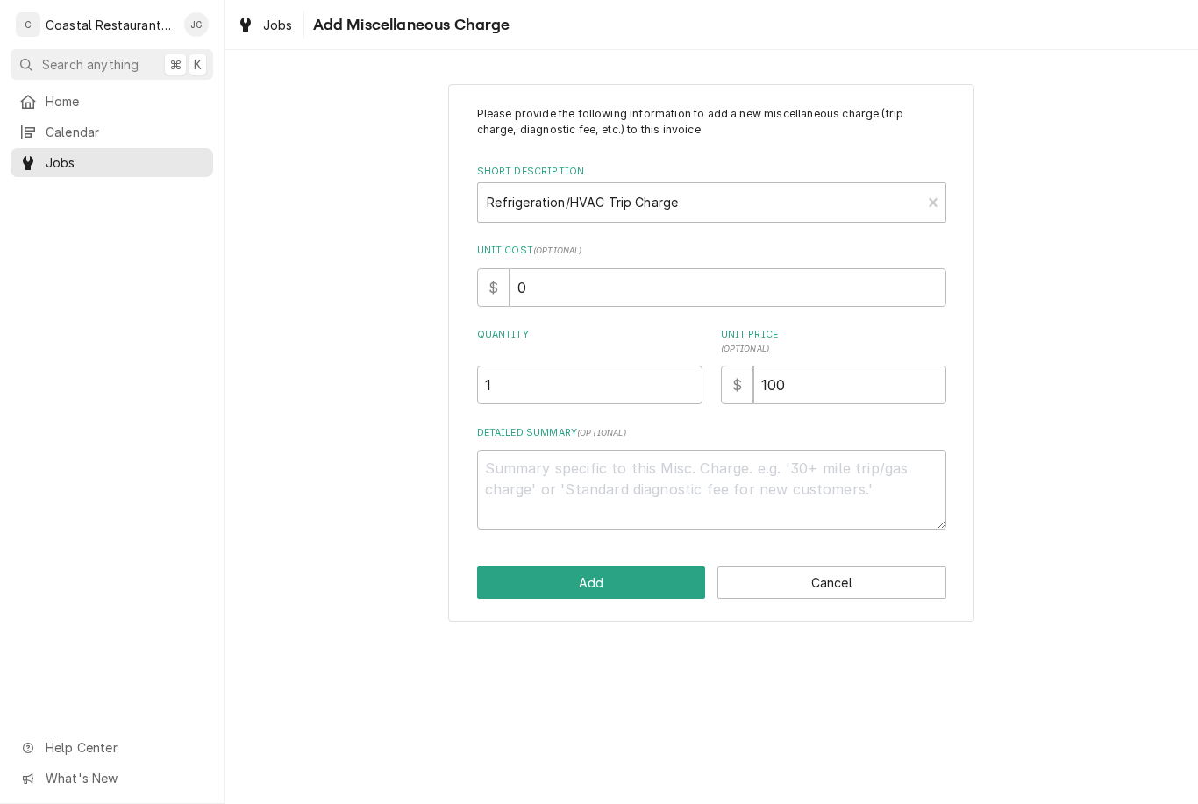
click at [644, 583] on button "Add" at bounding box center [591, 583] width 229 height 32
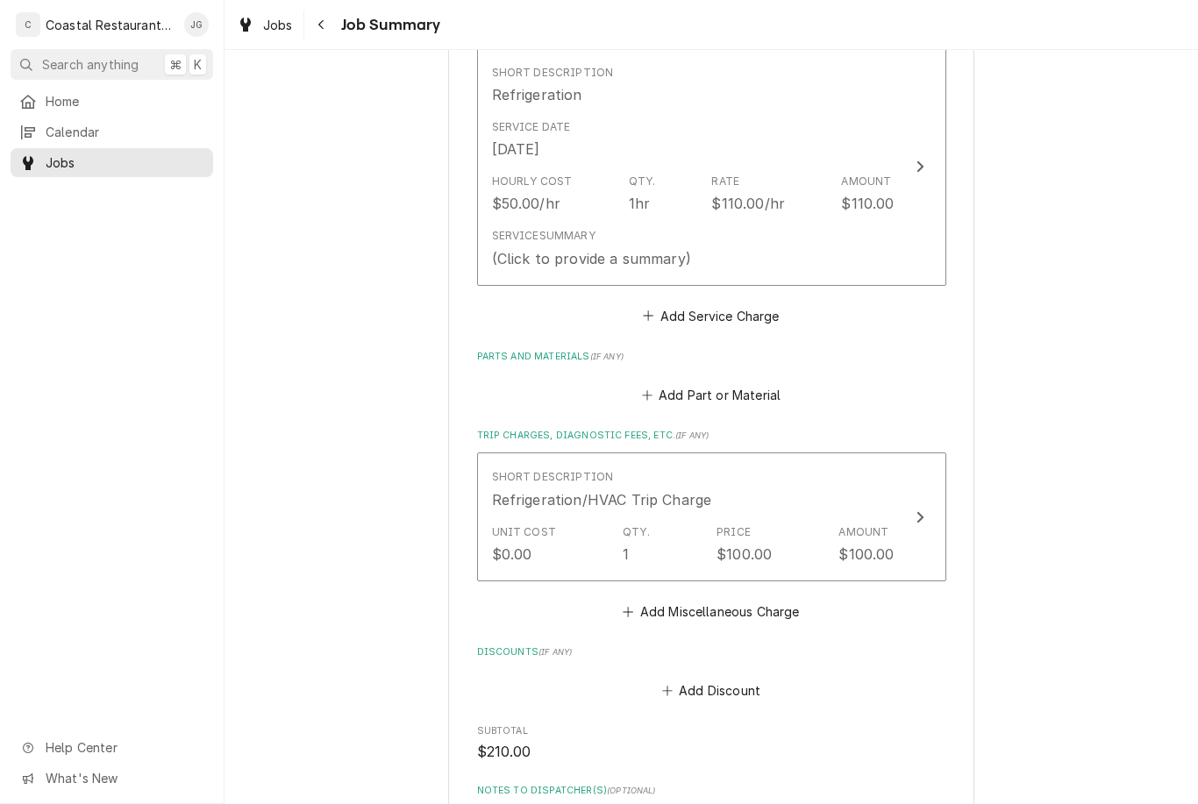
scroll to position [453, 0]
click at [741, 246] on div "Service Summary (Click to provide a summary)" at bounding box center [693, 249] width 403 height 54
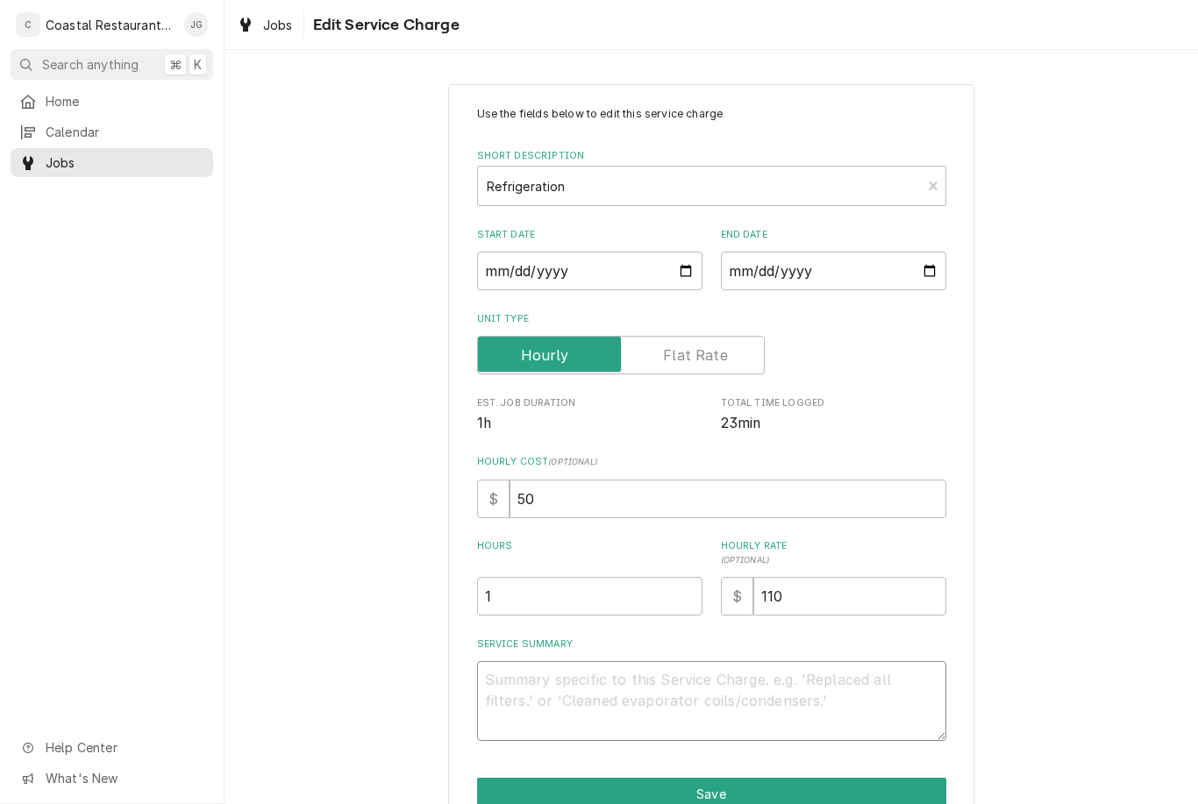
click at [620, 670] on textarea "Service Summary" at bounding box center [711, 701] width 469 height 80
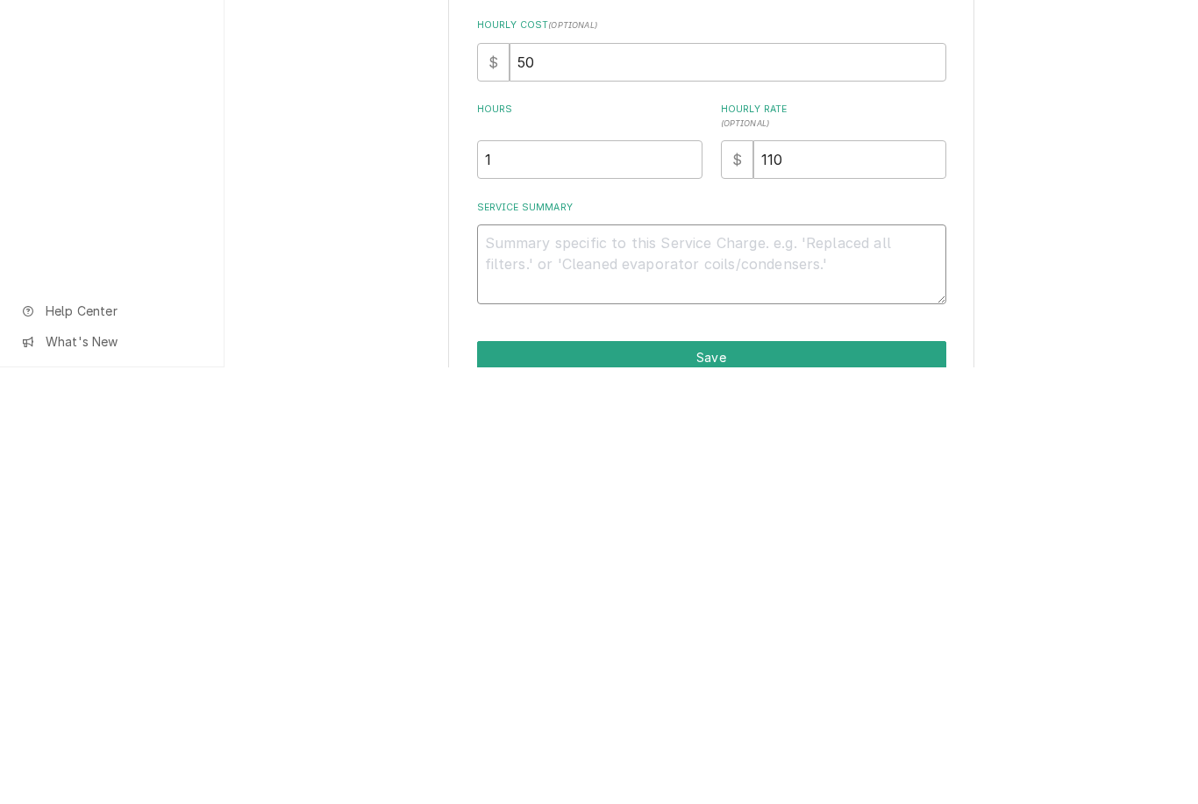
type textarea "x"
type textarea "On"
type textarea "x"
type textarea "Ons"
type textarea "x"
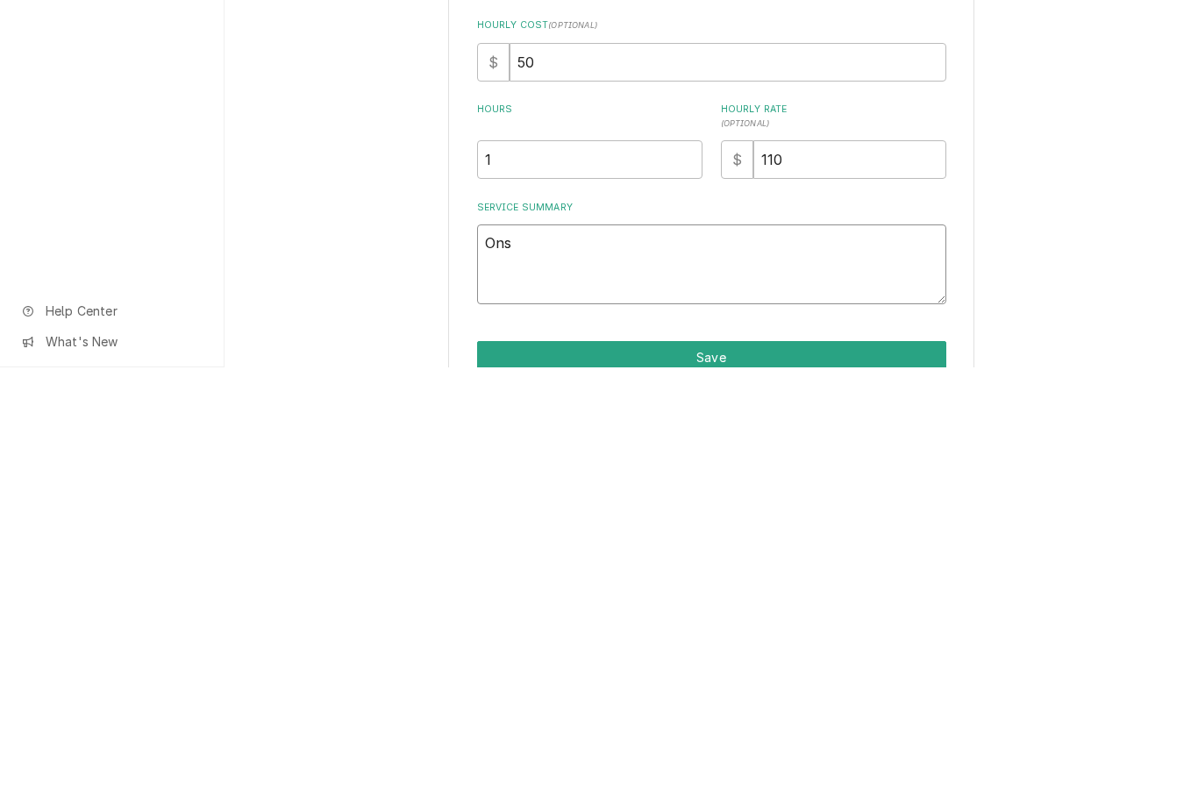
type textarea "Onsi"
type textarea "x"
type textarea "Onsit"
type textarea "x"
type textarea "Onsite"
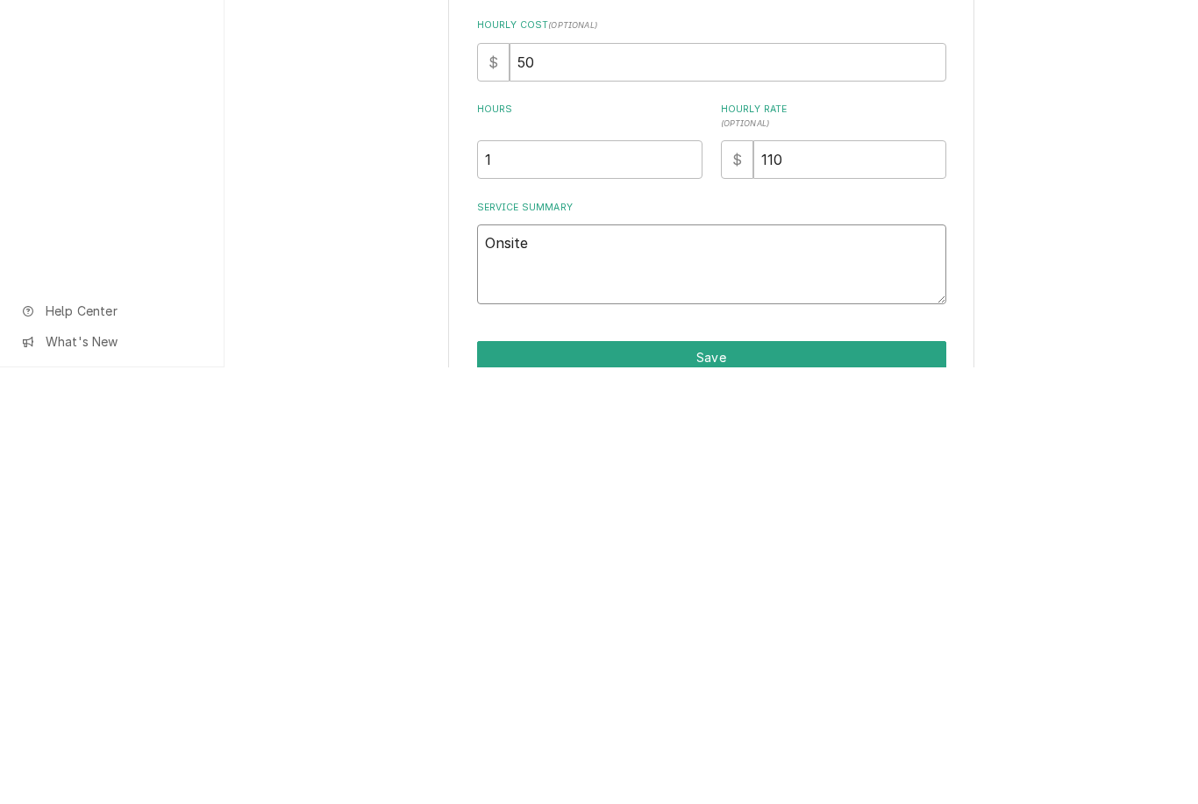
type textarea "x"
type textarea "Onsite"
type textarea "x"
type textarea "Onsite f"
type textarea "x"
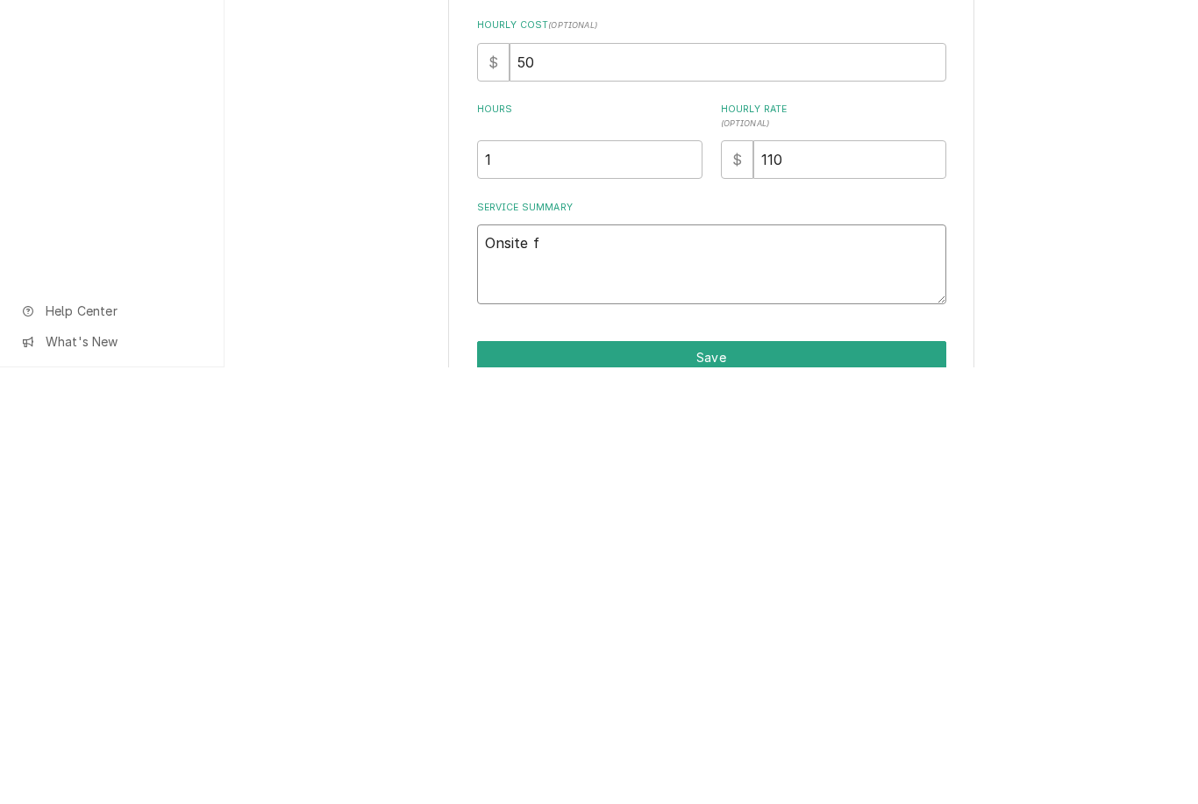
type textarea "Onsite fo"
type textarea "x"
type textarea "Onsite fou"
type textarea "x"
type textarea "Onsite fo"
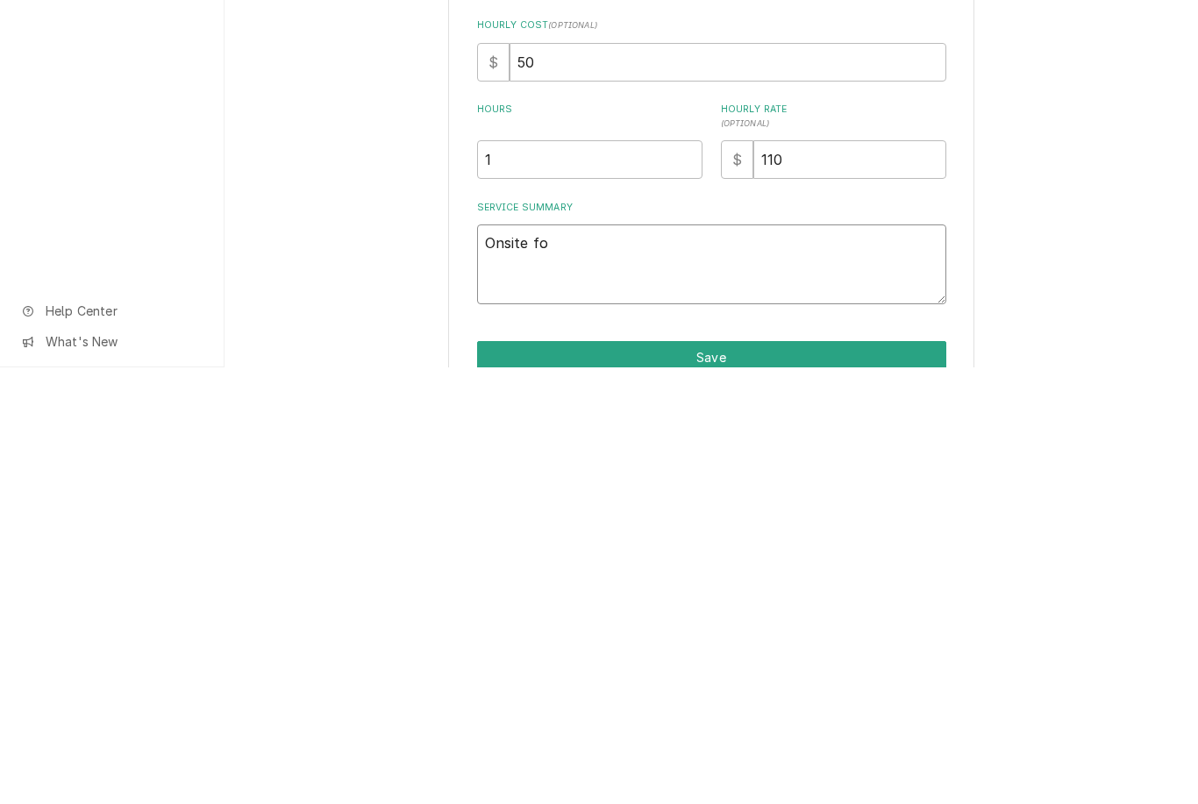
type textarea "x"
type textarea "Onsite f"
type textarea "x"
type textarea "Onsite"
type textarea "x"
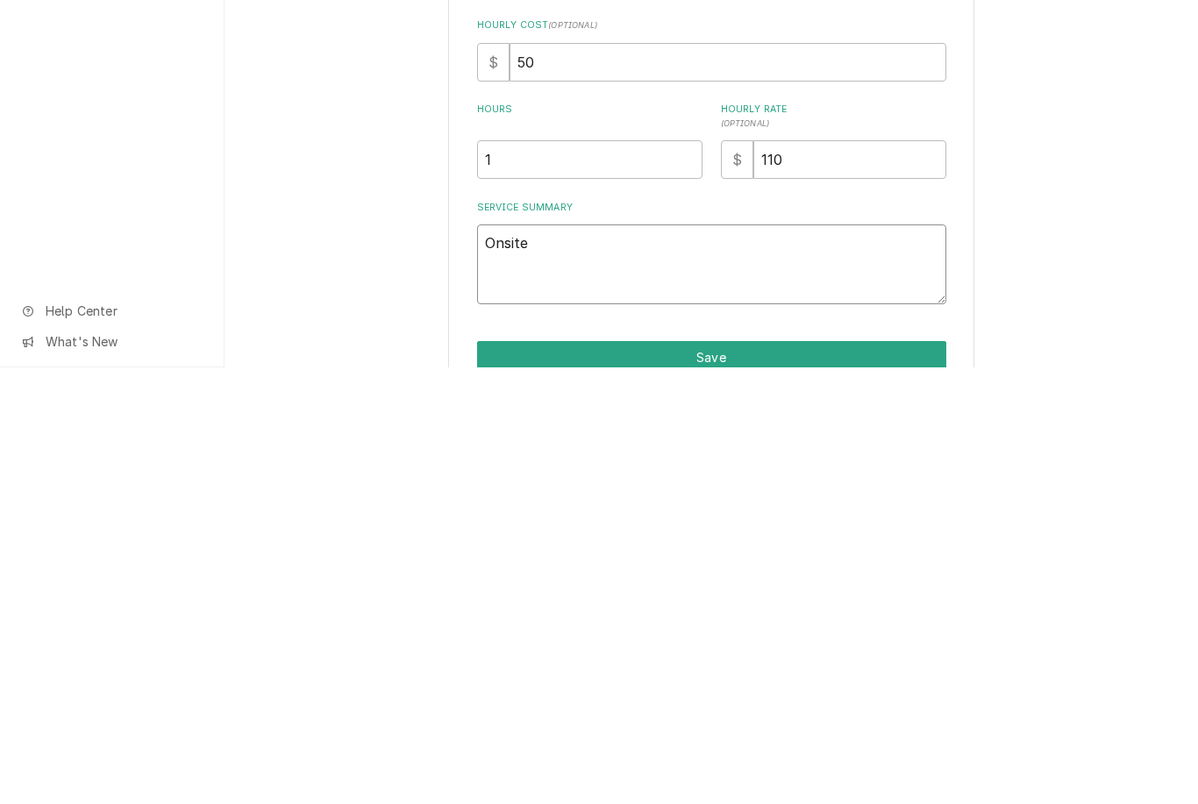
type textarea "Onsite fo"
type textarea "x"
type textarea "Onsite foun"
type textarea "x"
type textarea "Onsite found"
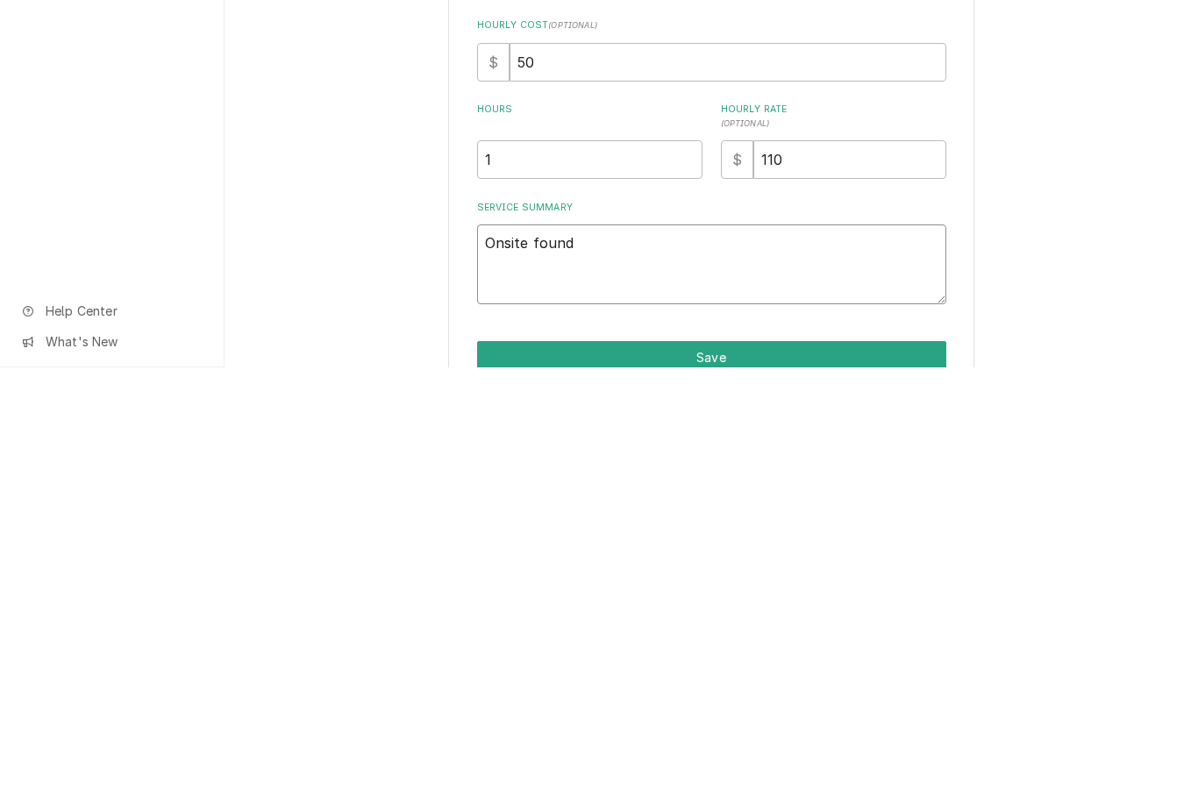
type textarea "x"
type textarea "Onsite found reach"
type textarea "x"
type textarea "Onsite found reaching"
type textarea "x"
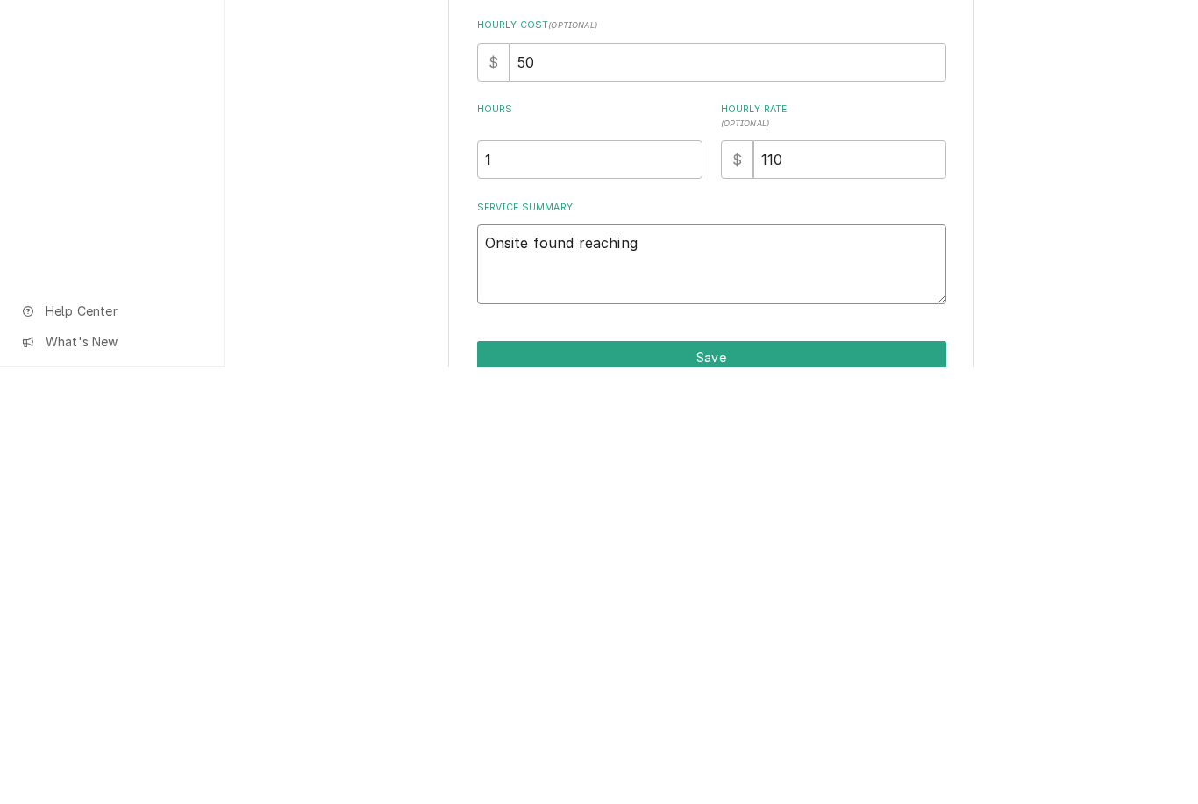
type textarea "Onsite found reaching evaporator"
type textarea "x"
type textarea "Onsite found reaching evaporator a block of"
type textarea "x"
type textarea "Onsite found reaching evaporator a block of ice"
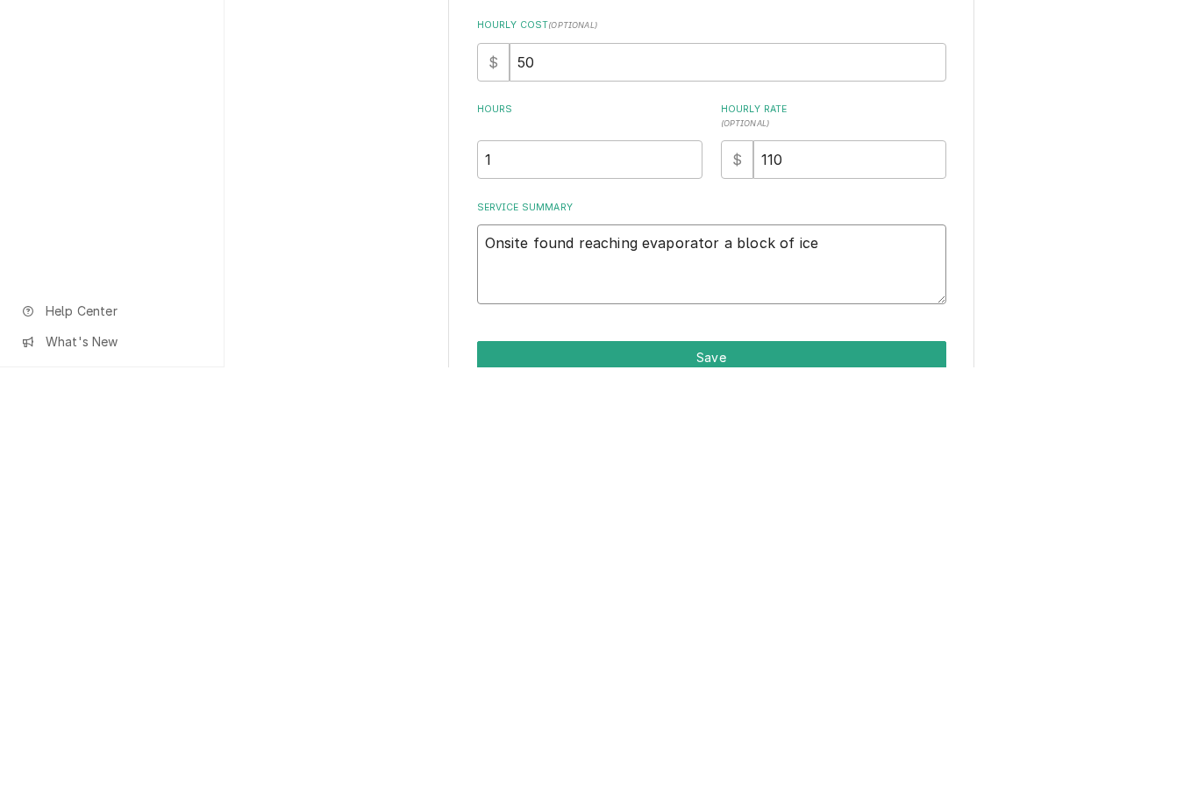
type textarea "x"
type textarea "Onsite found reaching evaporator a block of ice in order to"
type textarea "x"
type textarea "Onsite found reaching evaporator a block of ice in order to thaw"
type textarea "x"
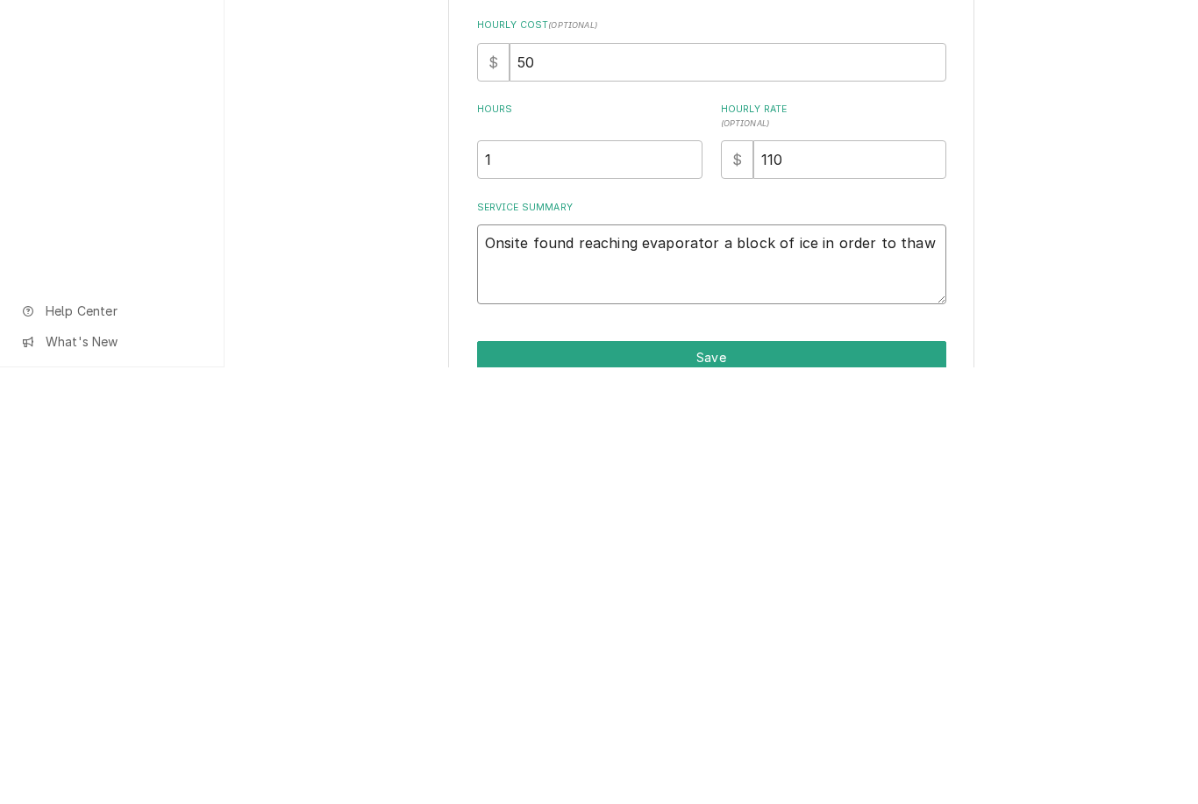
type textarea "Onsite found reaching evaporator a block of ice in order to thaw it out"
type textarea "x"
type textarea "Onsite found reaching evaporator a block of ice in order to thaw it out would h…"
type textarea "x"
type textarea "Onsite found reaching evaporator a block of ice in order to thaw it out would h…"
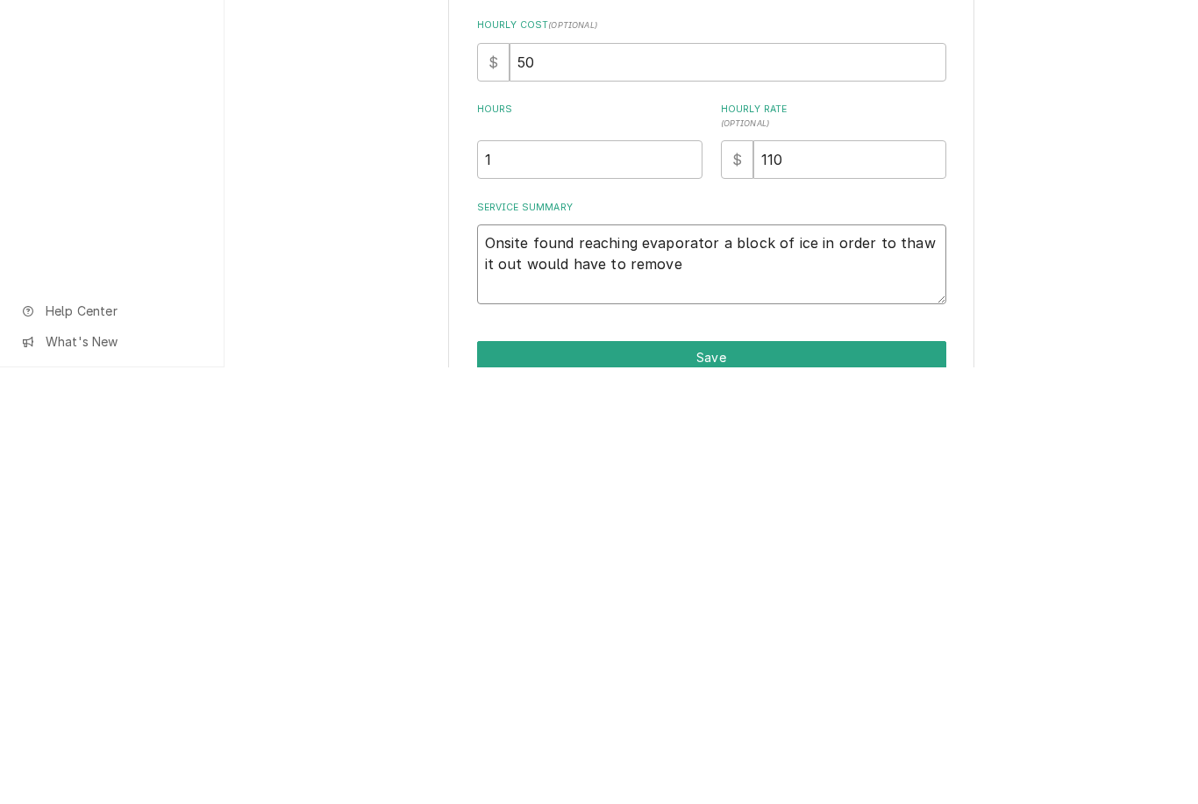
type textarea "x"
type textarea "Onsite found reaching evaporator a block of ice in order to thaw it out would h…"
type textarea "x"
type textarea "Onsite found reaching evaporator a block of ice in order to thaw it out would h…"
type textarea "x"
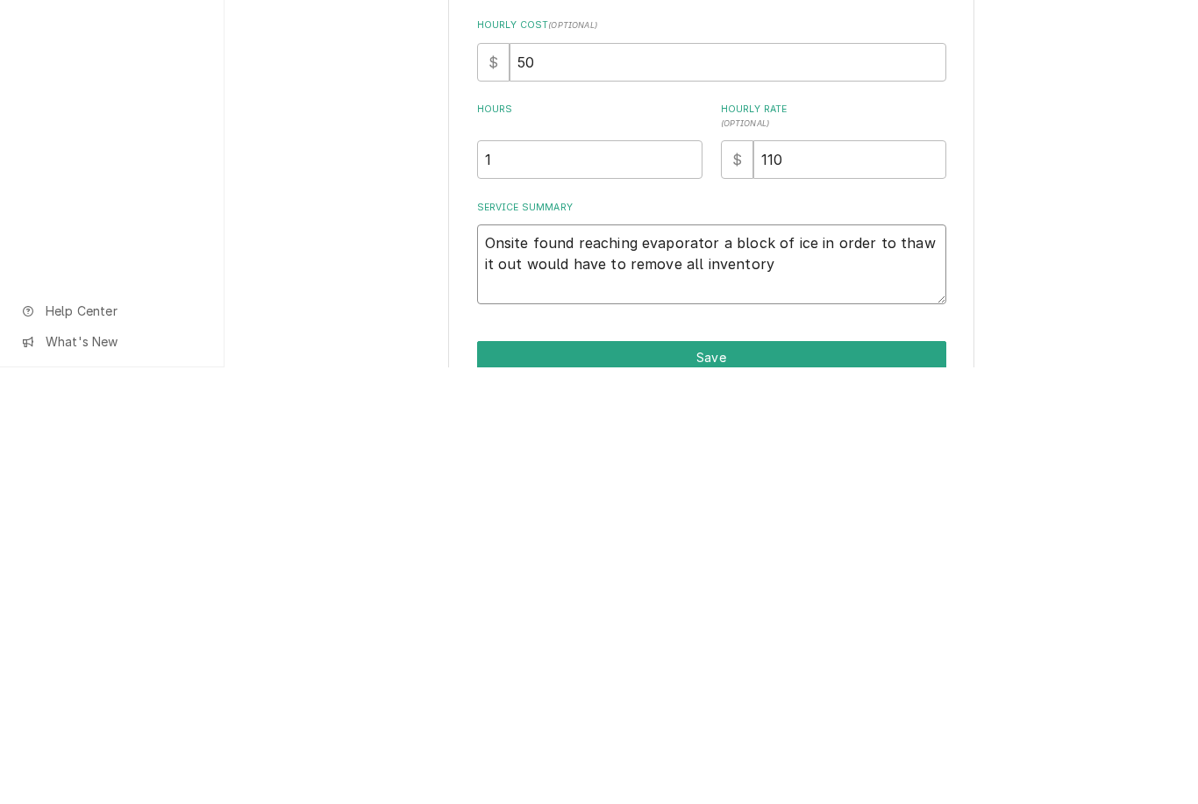
type textarea "Onsite found reach in evaporator a block of ice in order to thaw it out would h…"
type textarea "x"
type textarea "Onsite found reach in evaporator a block of ice in order to thaw it out would h…"
type textarea "x"
type textarea "Onsite found reach in evaporator a block of ice in order to thaw it out would h…"
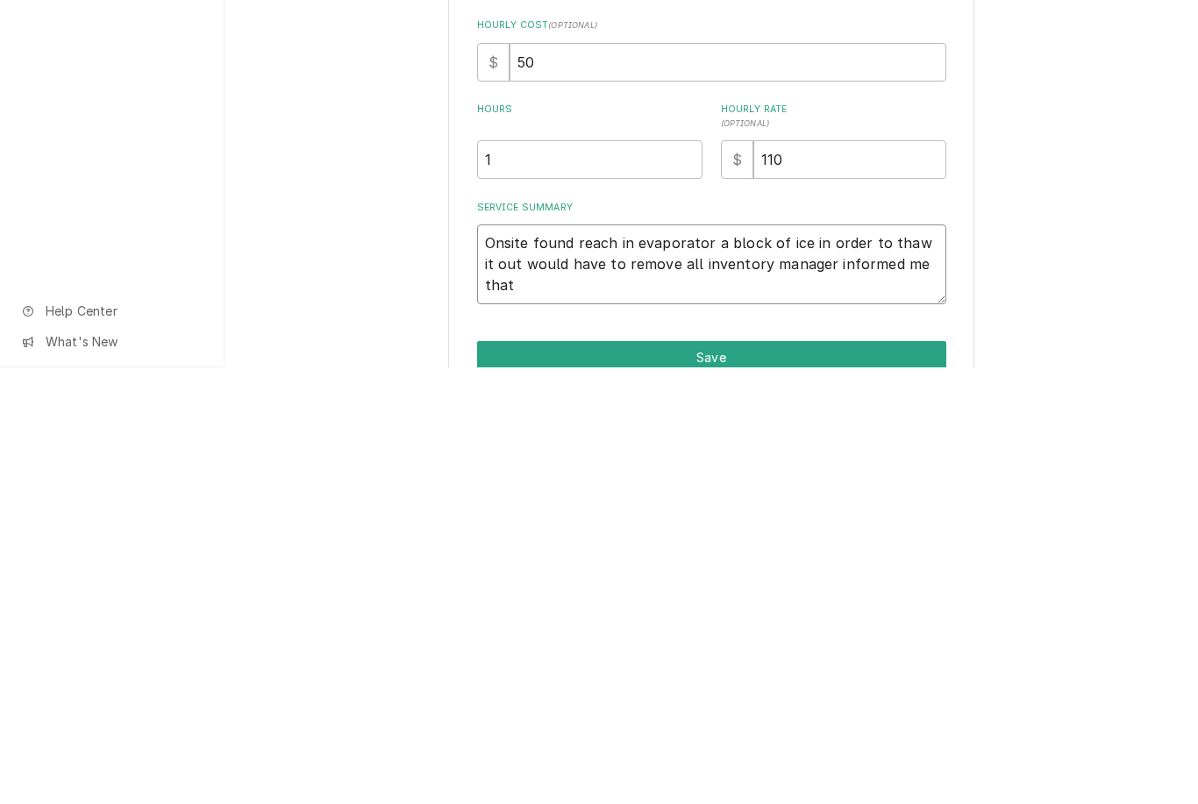
type textarea "x"
type textarea "Onsite found reach in evaporator a block of ice in order to thaw it out would h…"
type textarea "x"
type textarea "Onsite found reach in evaporator a block of ice in order to thaw. It out would …"
type textarea "x"
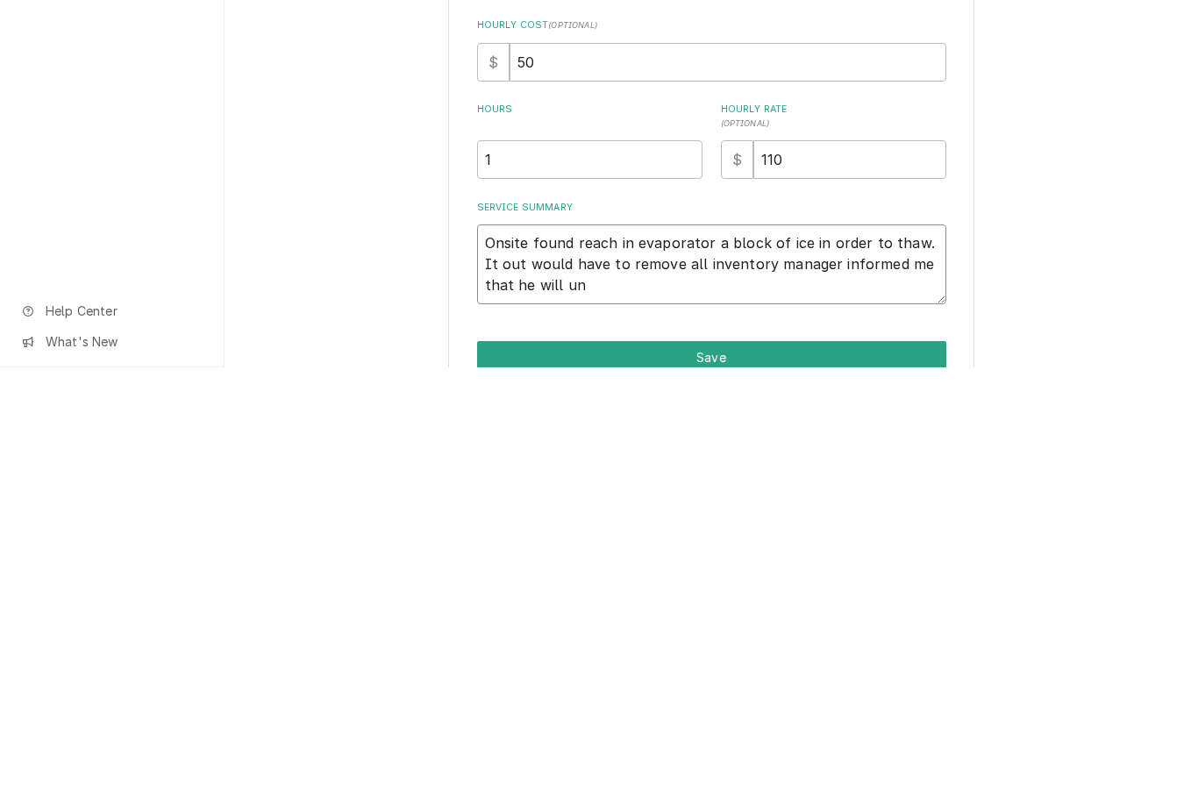
type textarea "Onsite found reach in evaporator a block of ice in order to thaw. It out would …"
type textarea "x"
type textarea "Onsite found reach in evaporator a block of ice in order to thaw it out would h…"
type textarea "x"
type textarea "Onsite found reach in evaporator a block of ice in order to thaw. It out would …"
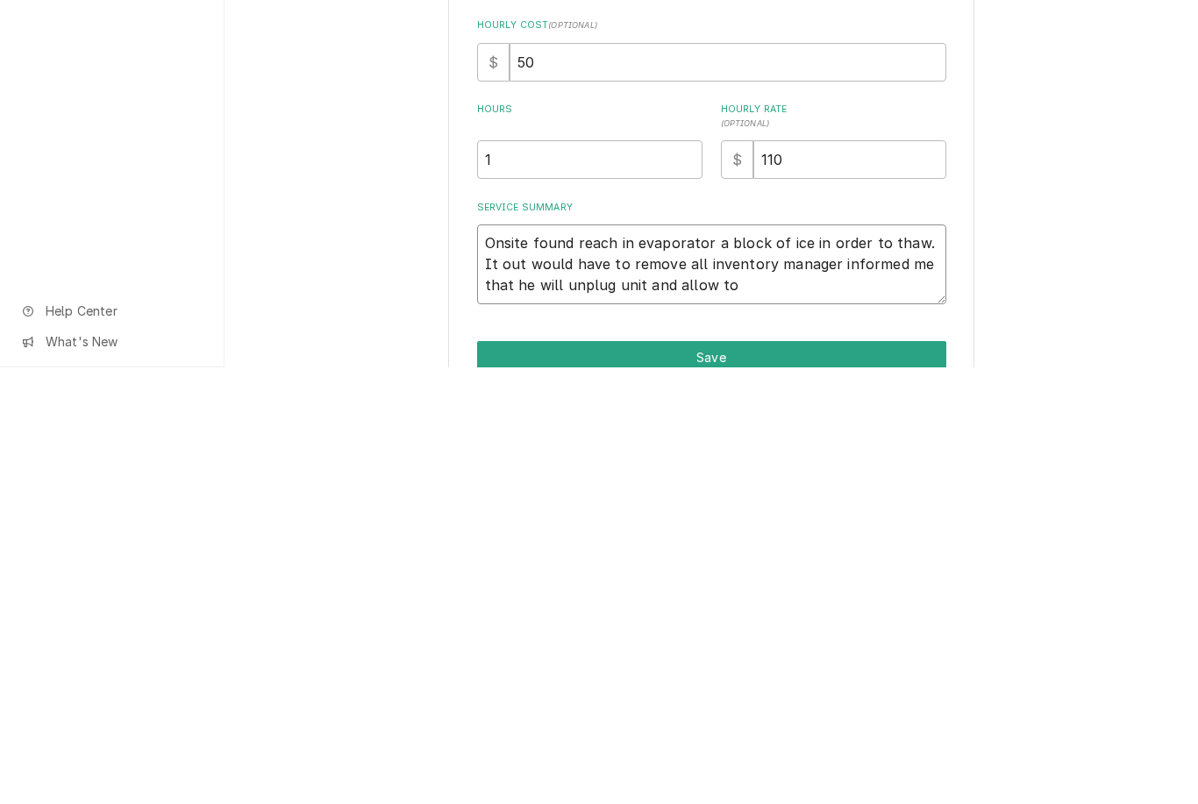
type textarea "x"
type textarea "Onsite found reach in evaporator a block of ice in order to thaw. It out would …"
type textarea "x"
type textarea "Onsite found reach in evaporator a block of ice in order to thaw. It out would …"
type textarea "x"
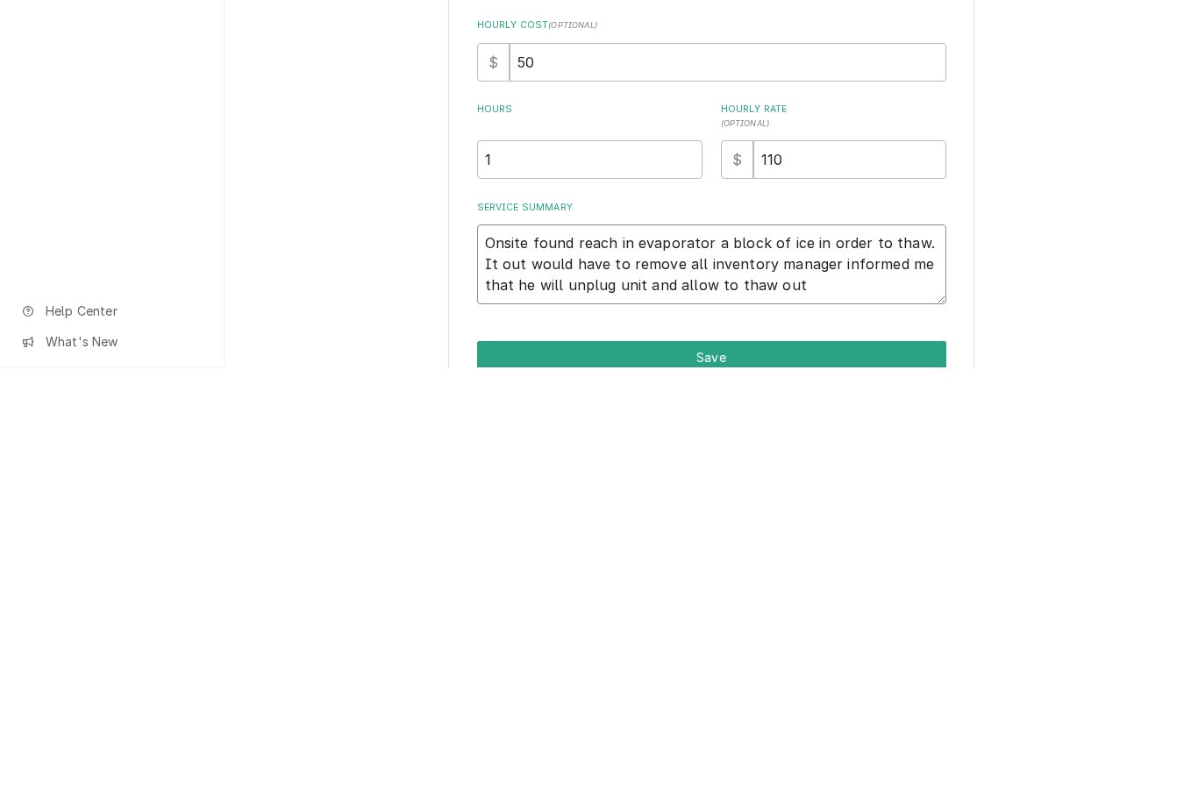
type textarea "Onsite found reach in evaporator a block of ice in order to thaw it out would h…"
type textarea "x"
type textarea "Onsite found reach in evaporator a block of ice in order to thaw it out would h…"
type textarea "x"
type textarea "Onsite found reach in evaporator a block of ice in order to thaw. It out would …"
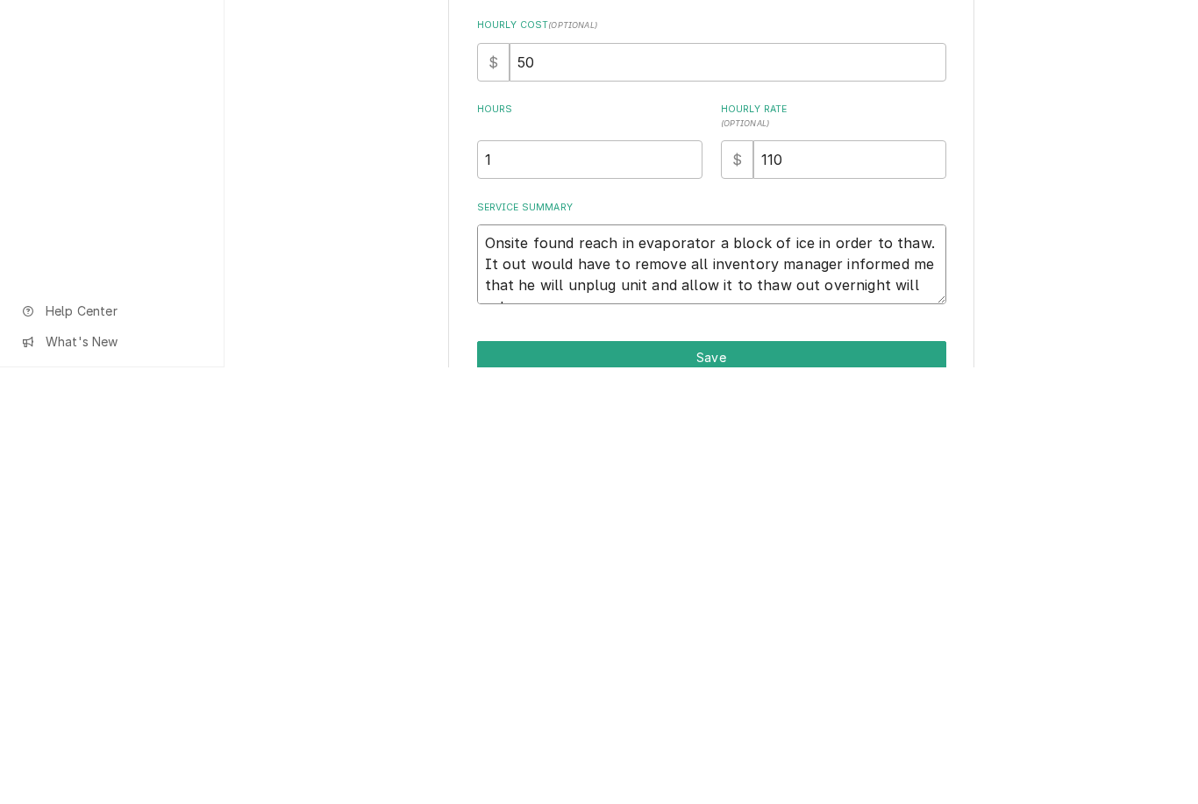
type textarea "x"
type textarea "Onsite found reach in evaporator a block of ice in order to thaw it out would h…"
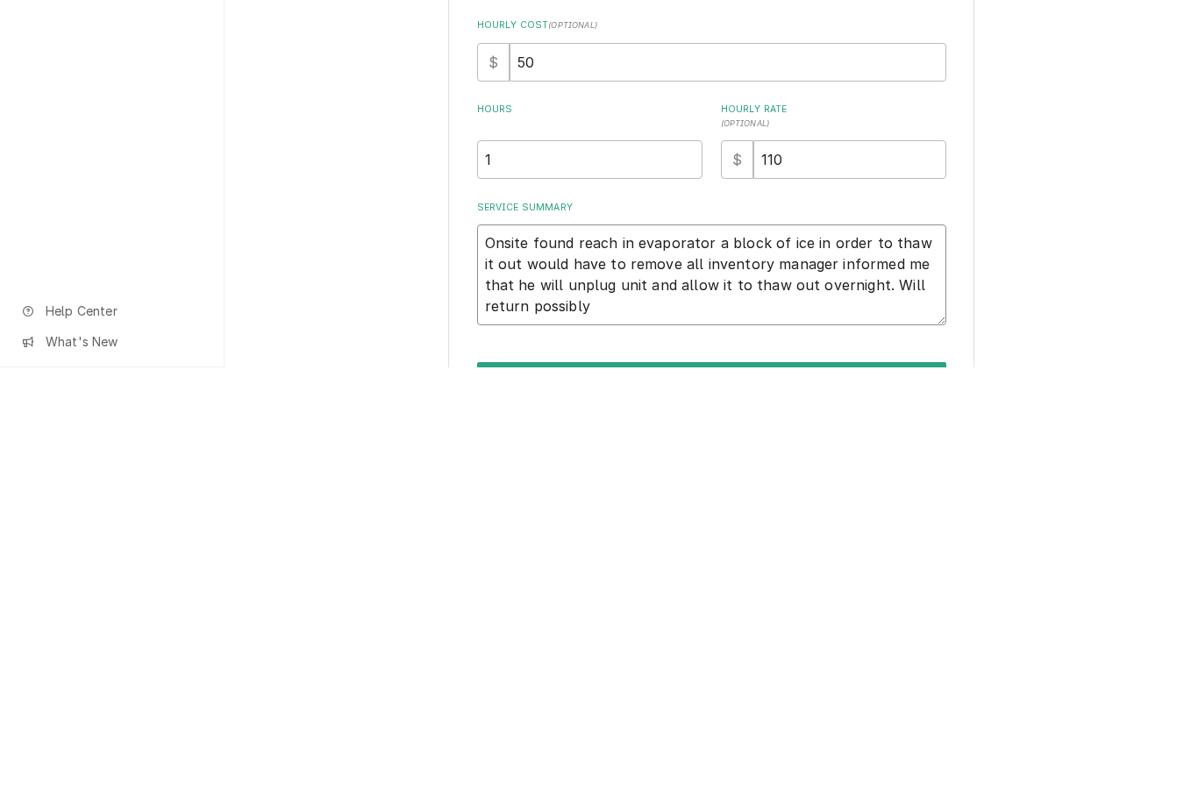
type textarea "x"
type textarea "Onsite found reach in evaporator a block of ice in order to thaw it out would h…"
type textarea "x"
type textarea "Onsite found reach in evaporator a block of ice in order to thaw it out would h…"
type textarea "x"
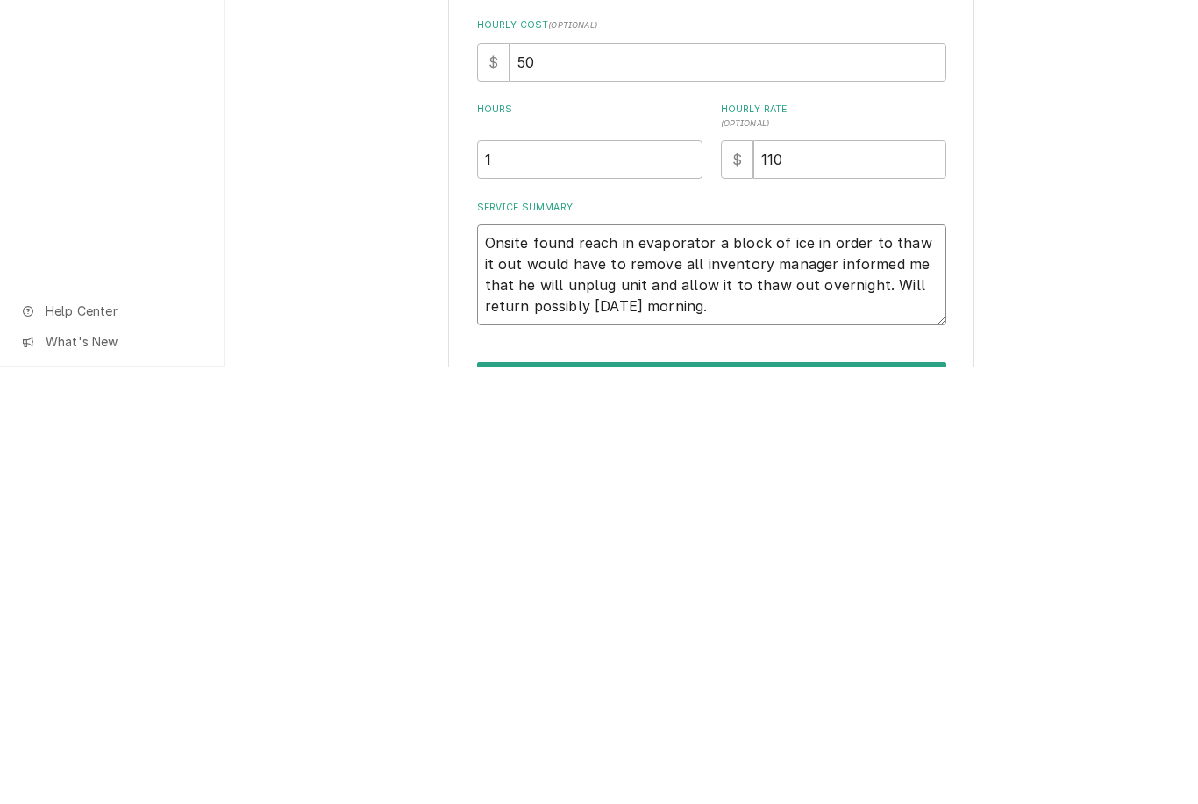
type textarea "Onsite found reach in evaporator a block of ice in order to thaw it out would h…"
type textarea "x"
type textarea "Onsite found reach in evaporator a block of ice in order to thaw it out would h…"
click at [1065, 251] on div "Use the fields below to edit this service charge Short Description Refrigeratio…" at bounding box center [712, 490] width 974 height 845
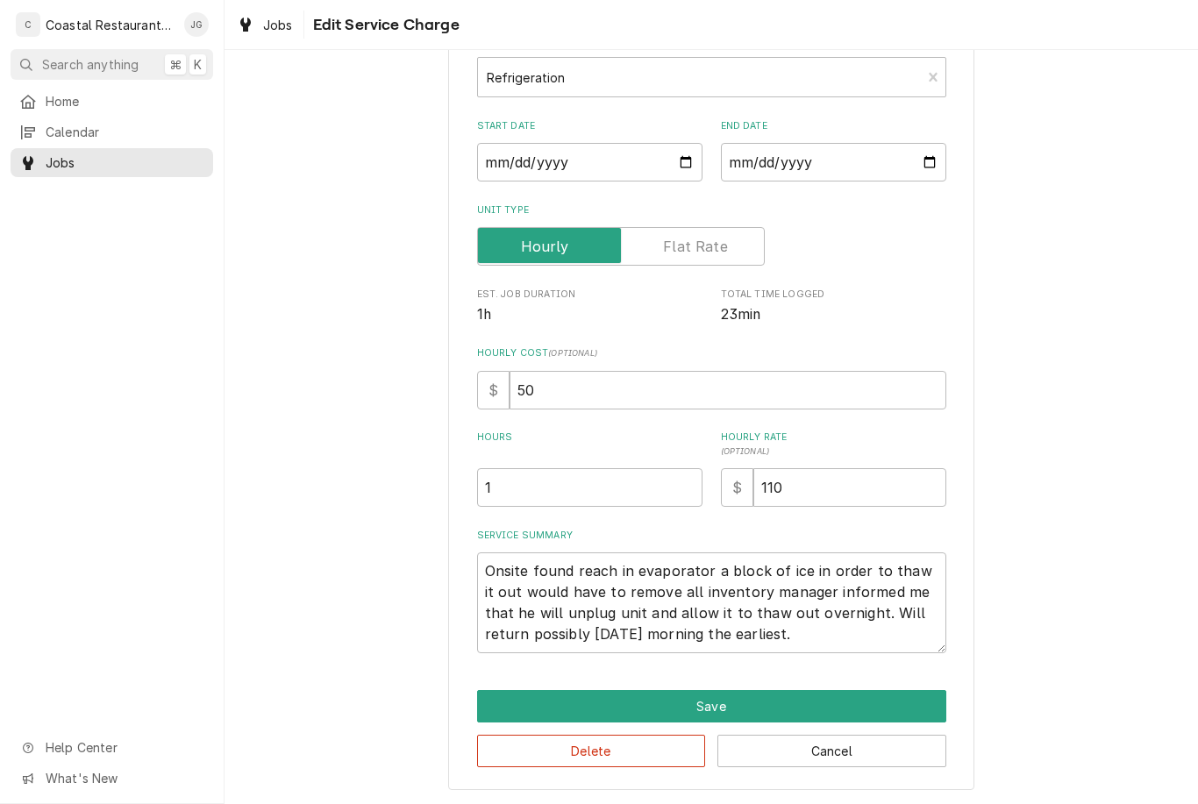
click at [826, 706] on button "Save" at bounding box center [711, 706] width 469 height 32
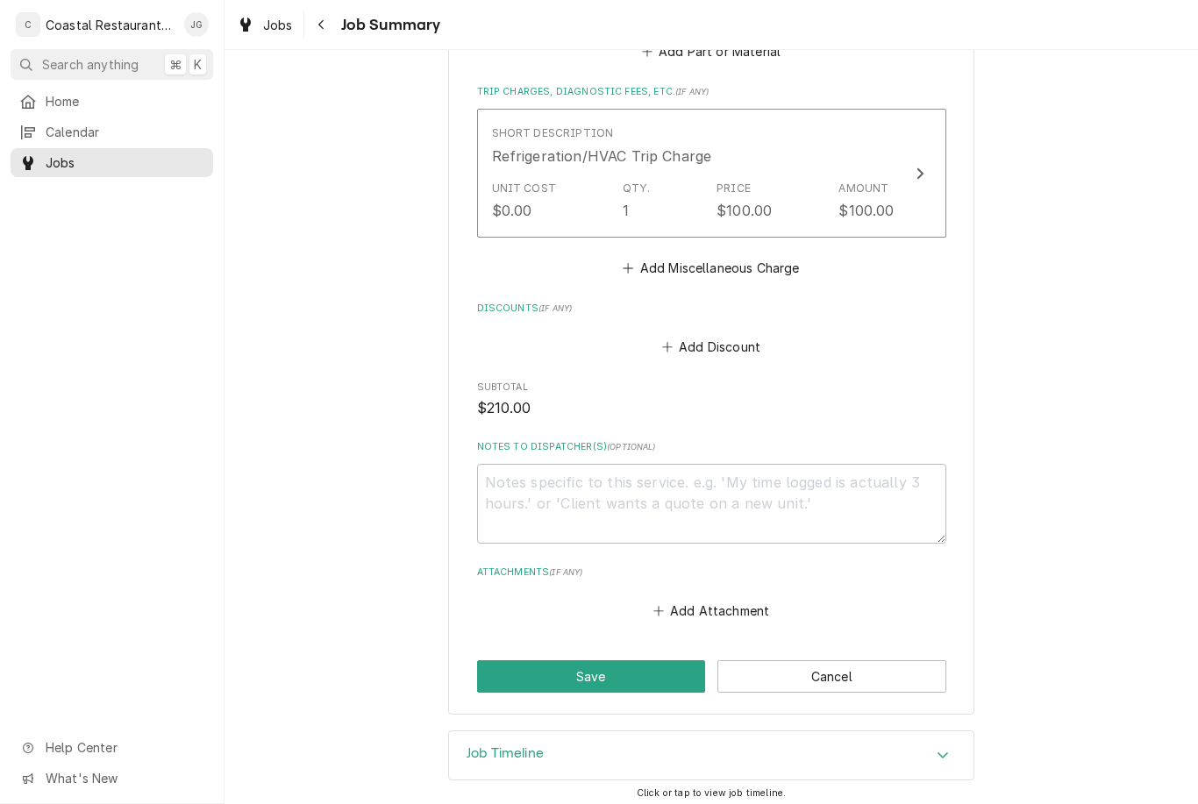
scroll to position [881, 0]
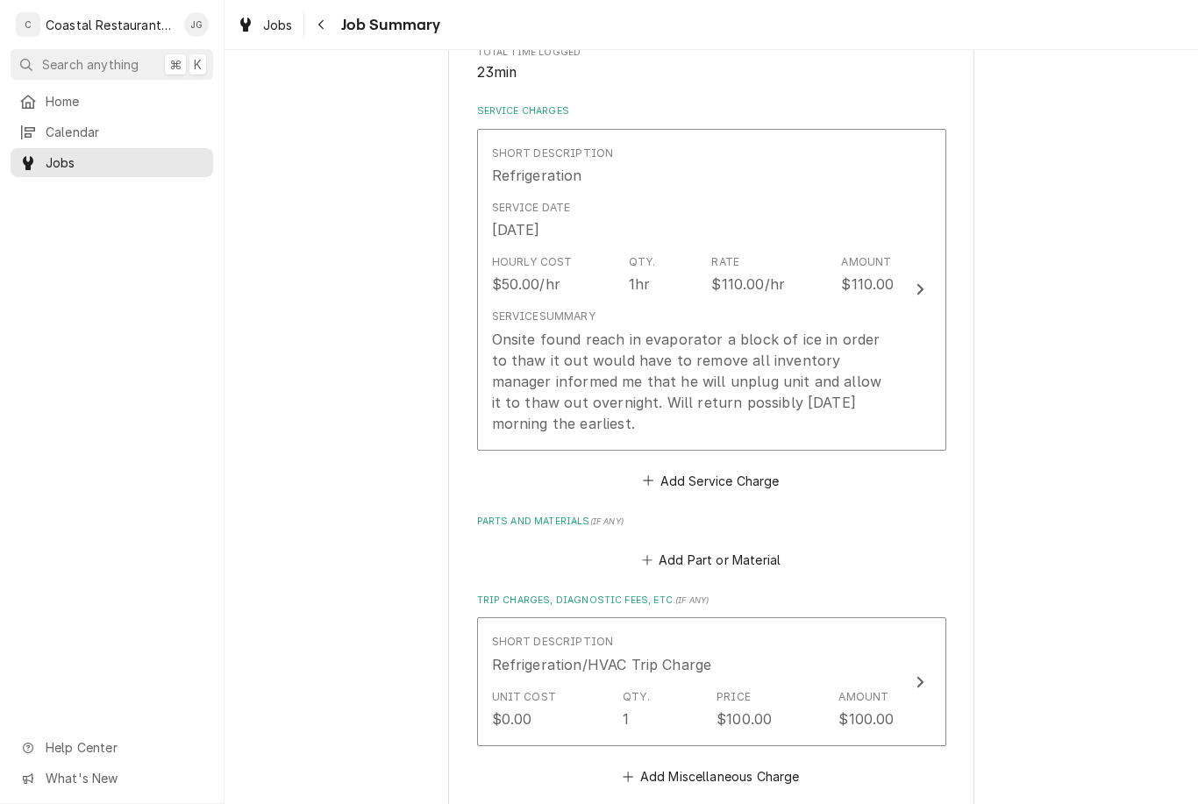
click at [827, 387] on div "Onsite found reach in evaporator a block of ice in order to thaw it out would h…" at bounding box center [693, 381] width 403 height 105
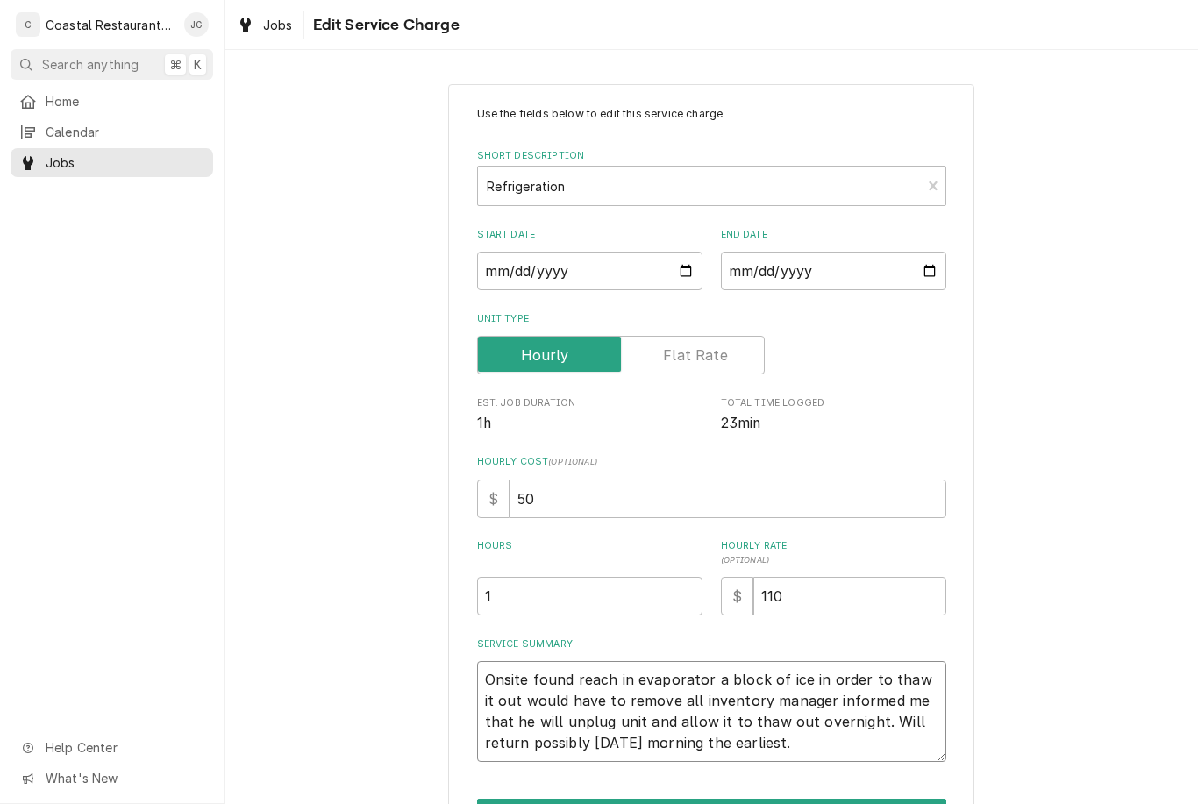
click at [843, 717] on textarea "Onsite found reach in evaporator a block of ice in order to thaw it out would h…" at bounding box center [711, 711] width 469 height 101
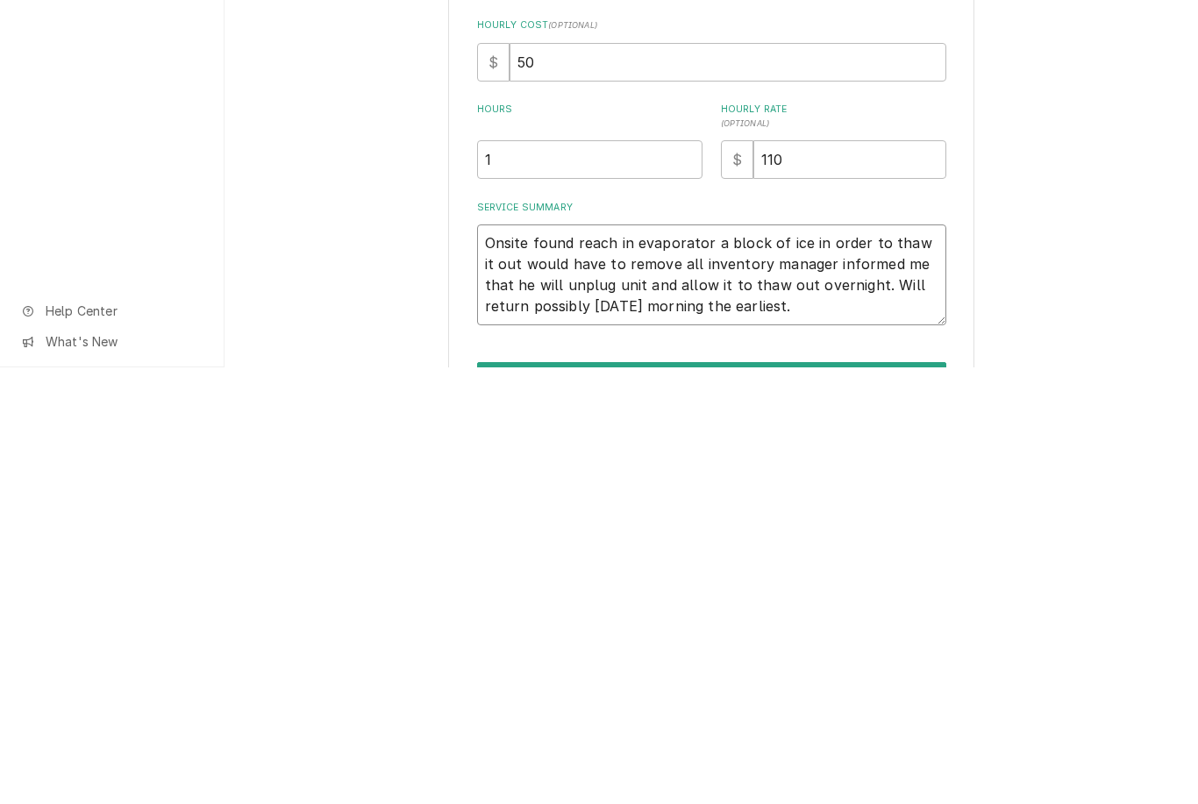
type textarea "x"
type textarea "Onsite found reach in evaporator a block of ice in order to thaw it out would h…"
type textarea "x"
type textarea "Onsite found reach in evaporator a block of ice in order to thaw it out would h…"
type textarea "x"
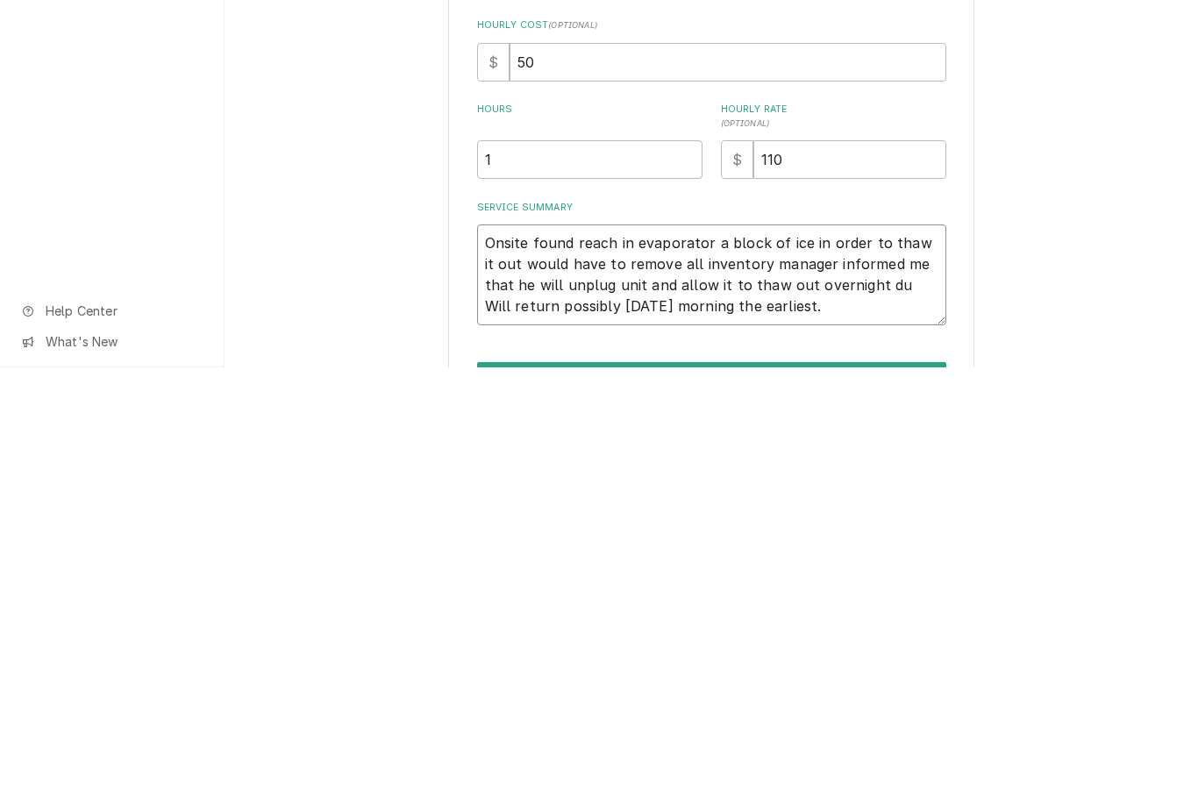
type textarea "Onsite found reach in evaporator a block of ice in order to thaw it out would h…"
type textarea "x"
type textarea "Onsite found reach in evaporator a block of ice in order to thaw it out would h…"
type textarea "x"
type textarea "Onsite found reach in evaporator a block of ice in order to thaw it out would h…"
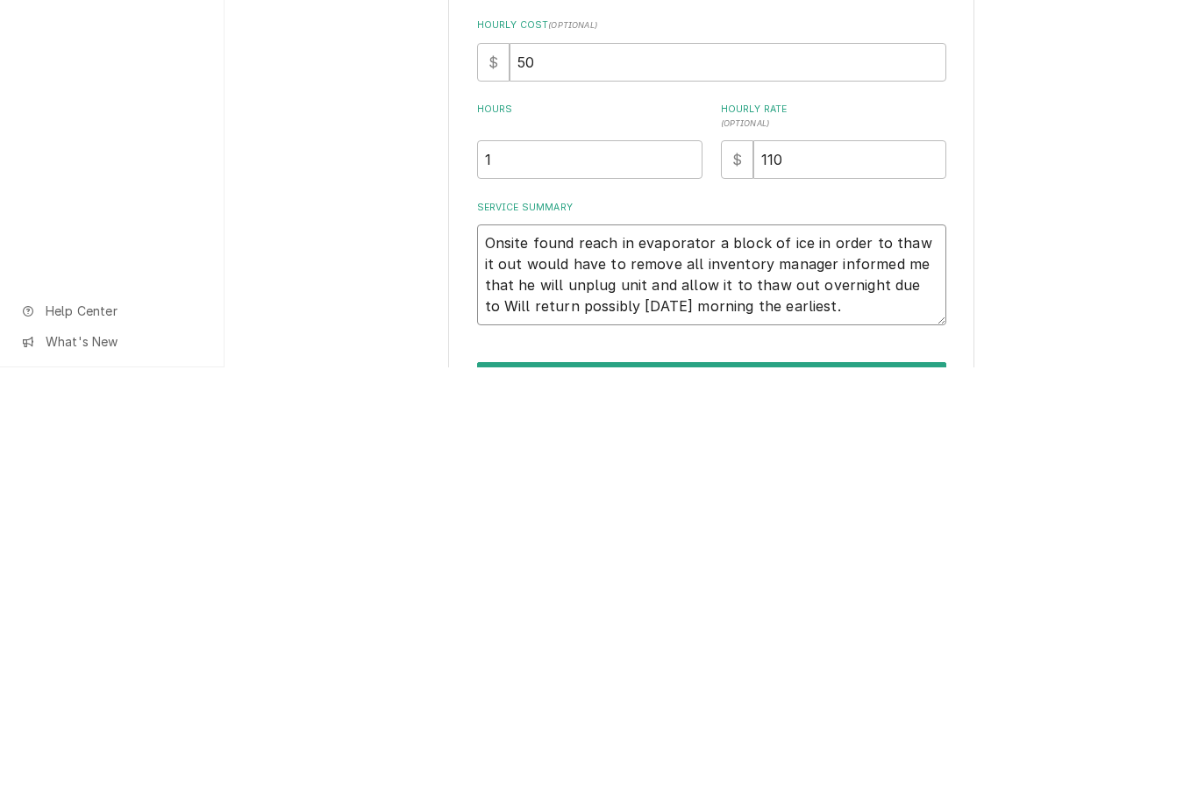
type textarea "x"
type textarea "Onsite found reach in evaporator a block of ice in order to thaw it out would h…"
type textarea "x"
type textarea "Onsite found reach in evaporator a block of ice in order to thaw it out would h…"
type textarea "x"
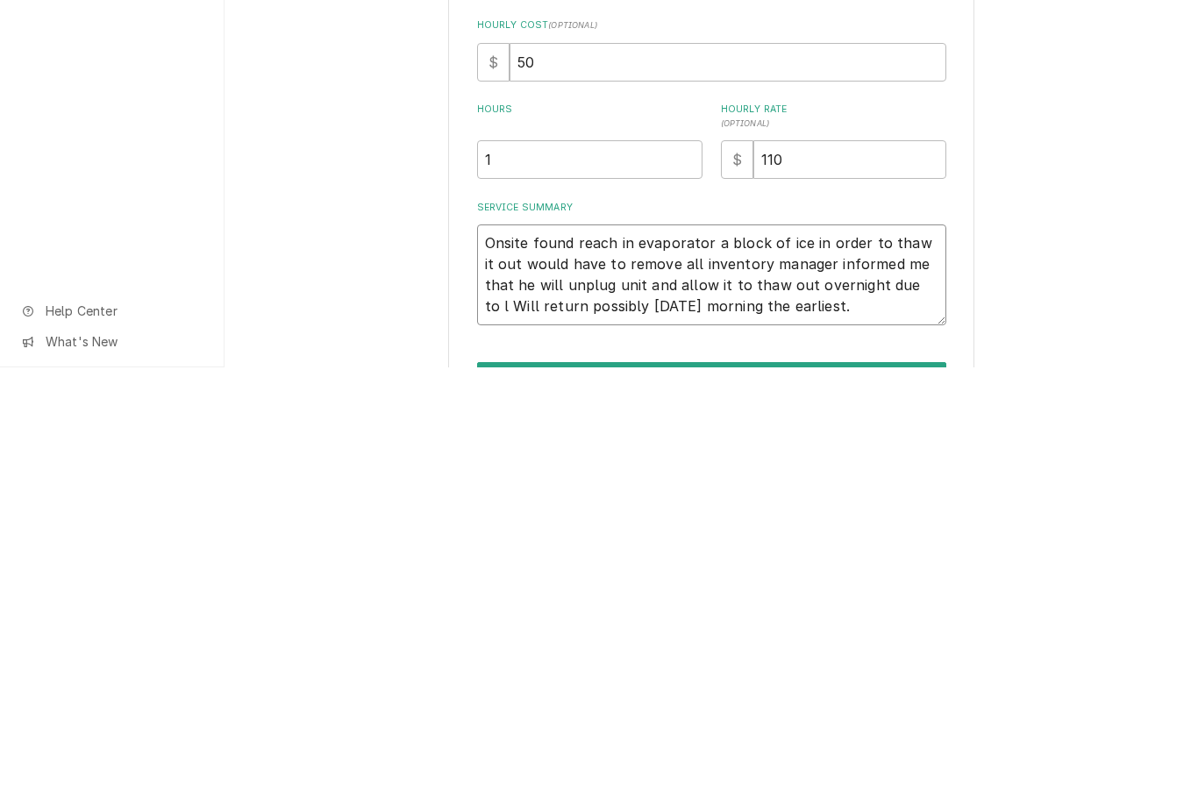
type textarea "Onsite found reach in evaporator a block of ice in order to thaw it out would h…"
type textarea "x"
type textarea "Onsite found reach in evaporator a block of ice in order to thaw it out would h…"
type textarea "x"
type textarea "Onsite found reach in evaporator a block of ice in order to thaw it out would h…"
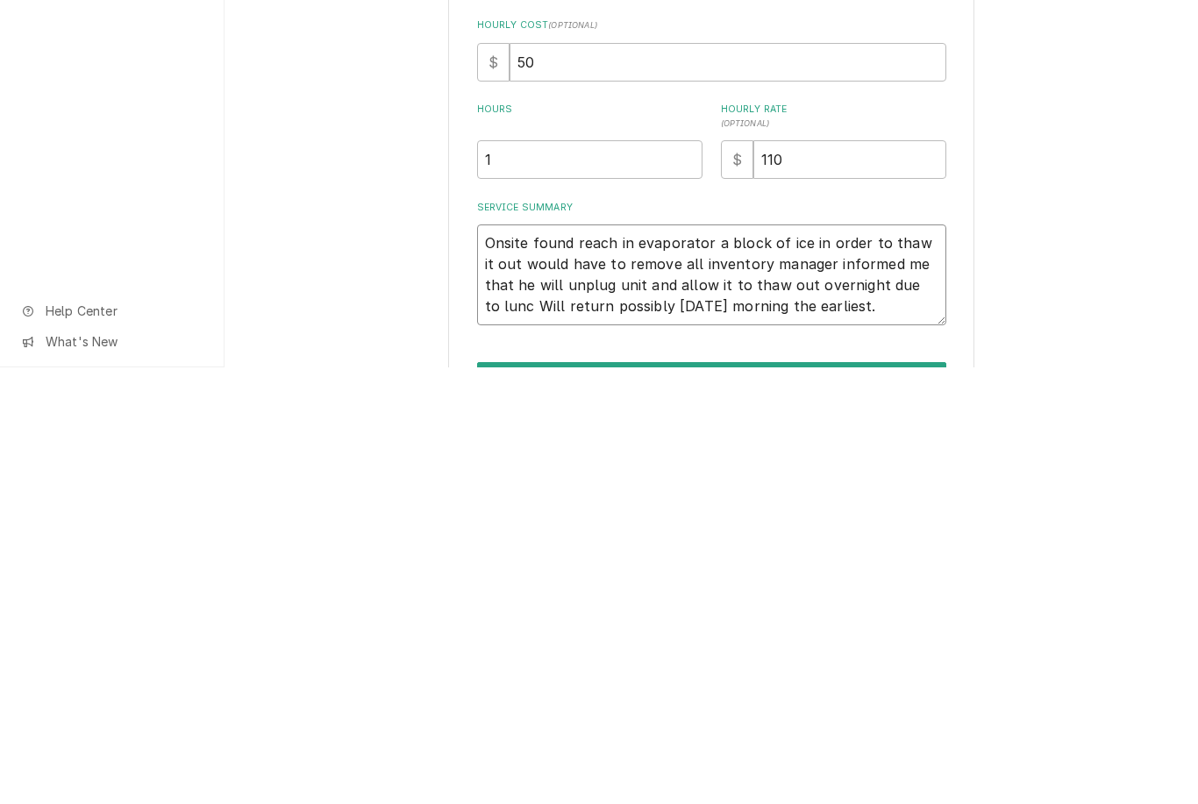
type textarea "x"
type textarea "Onsite found reach in evaporator a block of ice in order to thaw it out would h…"
type textarea "x"
type textarea "Onsite found reach in evaporator a block of ice in order to thaw it out would h…"
type textarea "x"
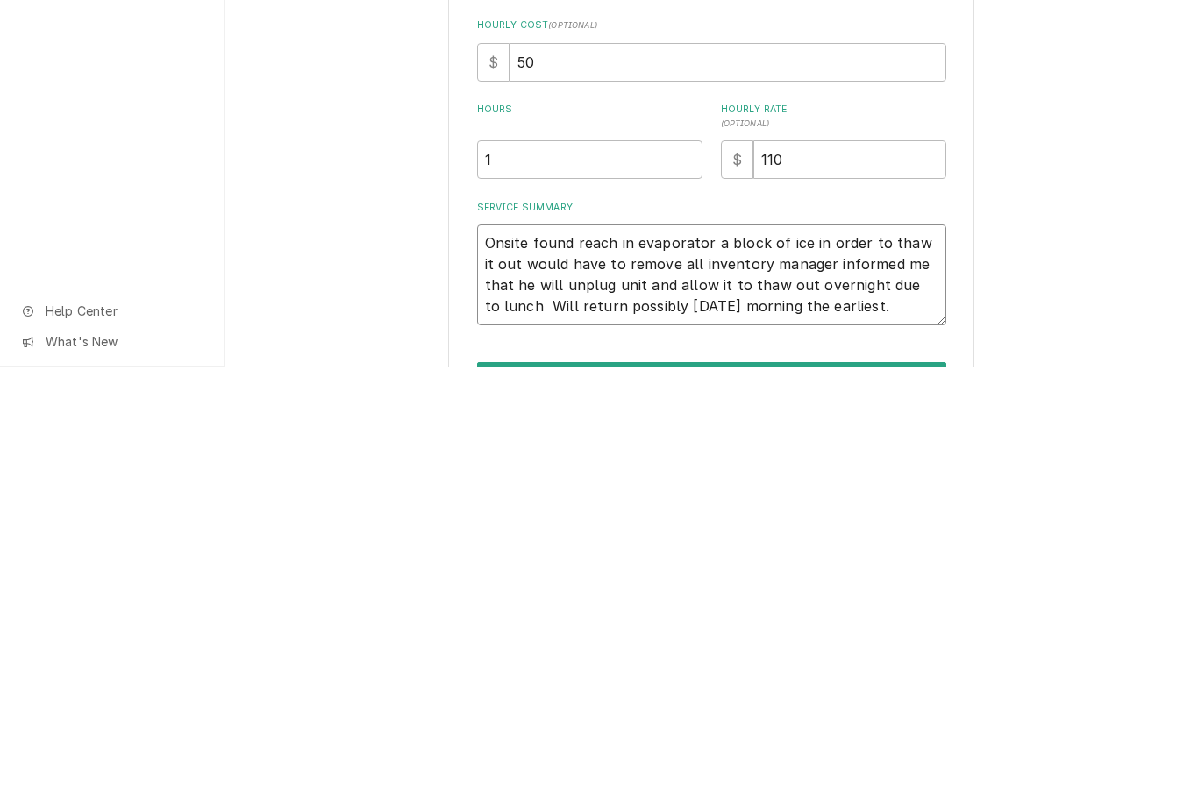
type textarea "Onsite found reach in evaporator a block of ice in order to thaw it out would h…"
type textarea "x"
type textarea "Onsite found reach in evaporator a block of ice in order to thaw it out would h…"
type textarea "x"
type textarea "Onsite found reach in evaporator a block of ice in order to thaw it out would h…"
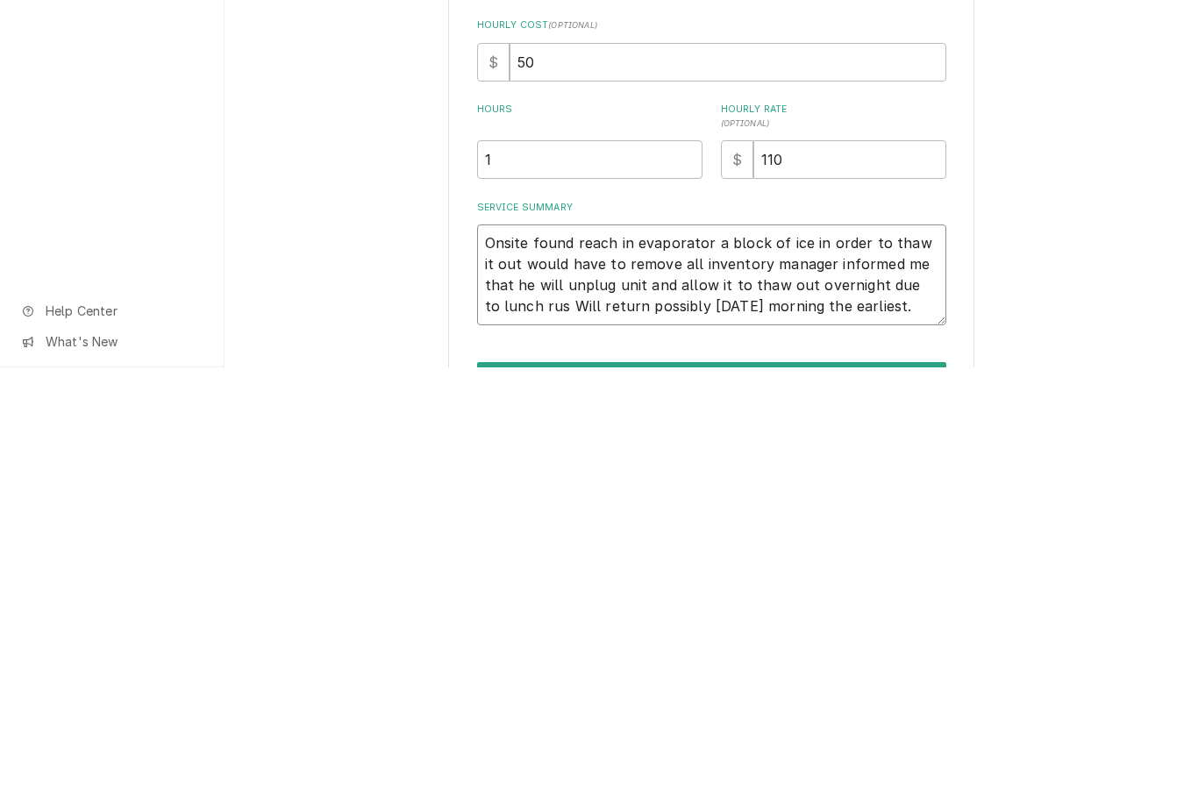
type textarea "x"
type textarea "Onsite found reach in evaporator a block of ice in order to thaw it out would h…"
type textarea "x"
type textarea "Onsite found reach in evaporator a block of ice in order to thaw it out would h…"
click at [1077, 276] on div "Use the fields below to edit this service charge Short Description Refrigeratio…" at bounding box center [712, 490] width 974 height 845
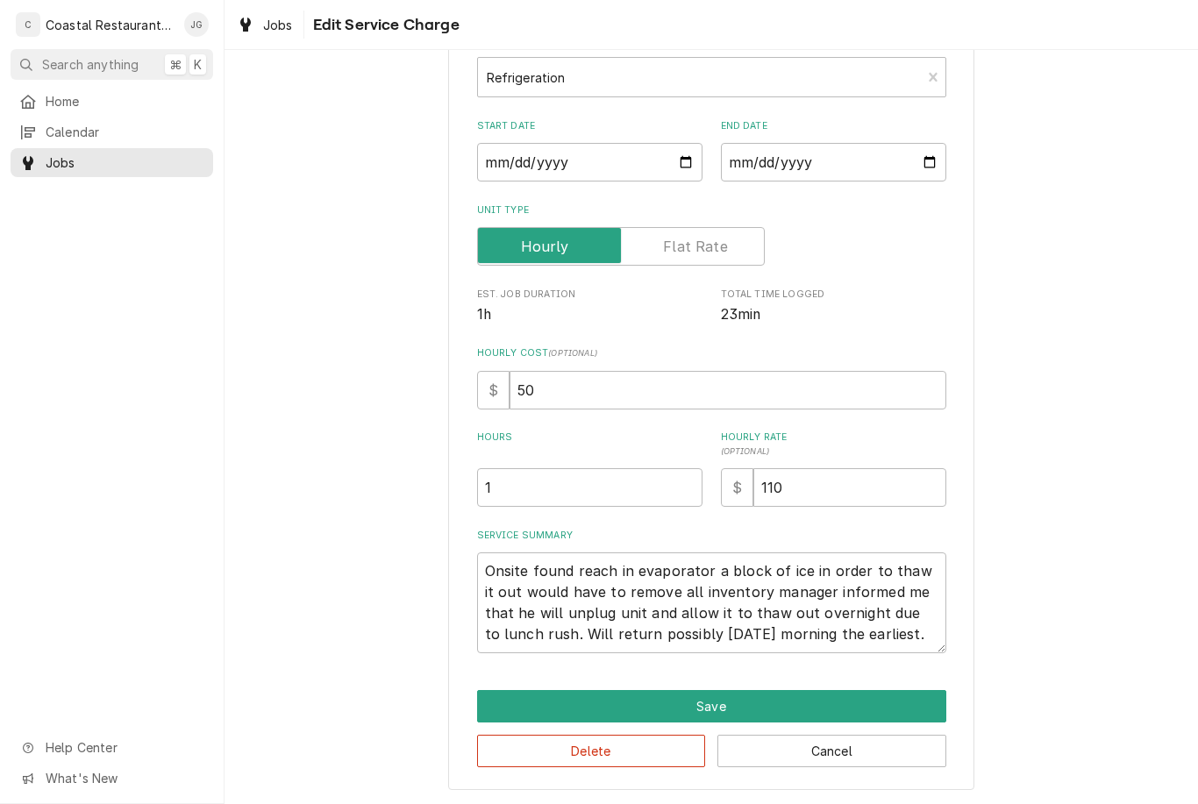
click at [833, 710] on button "Save" at bounding box center [711, 706] width 469 height 32
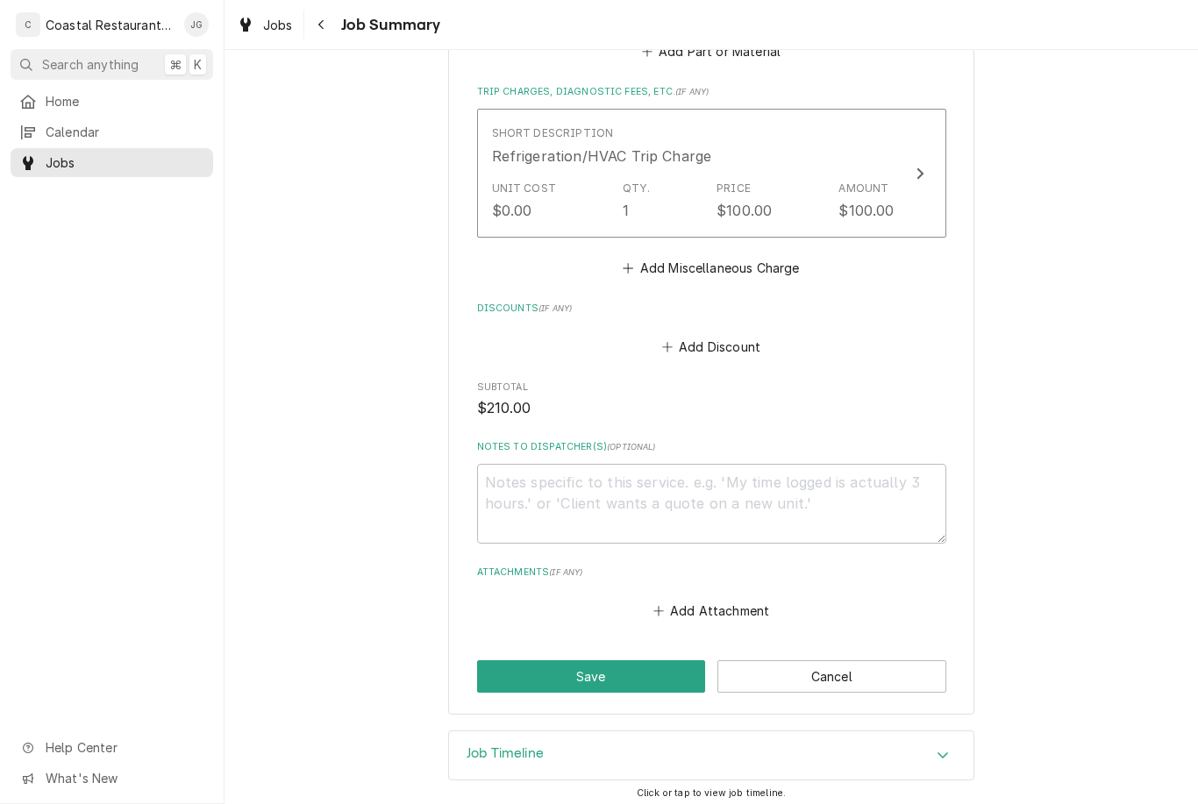
scroll to position [881, 0]
click at [644, 669] on button "Save" at bounding box center [591, 677] width 229 height 32
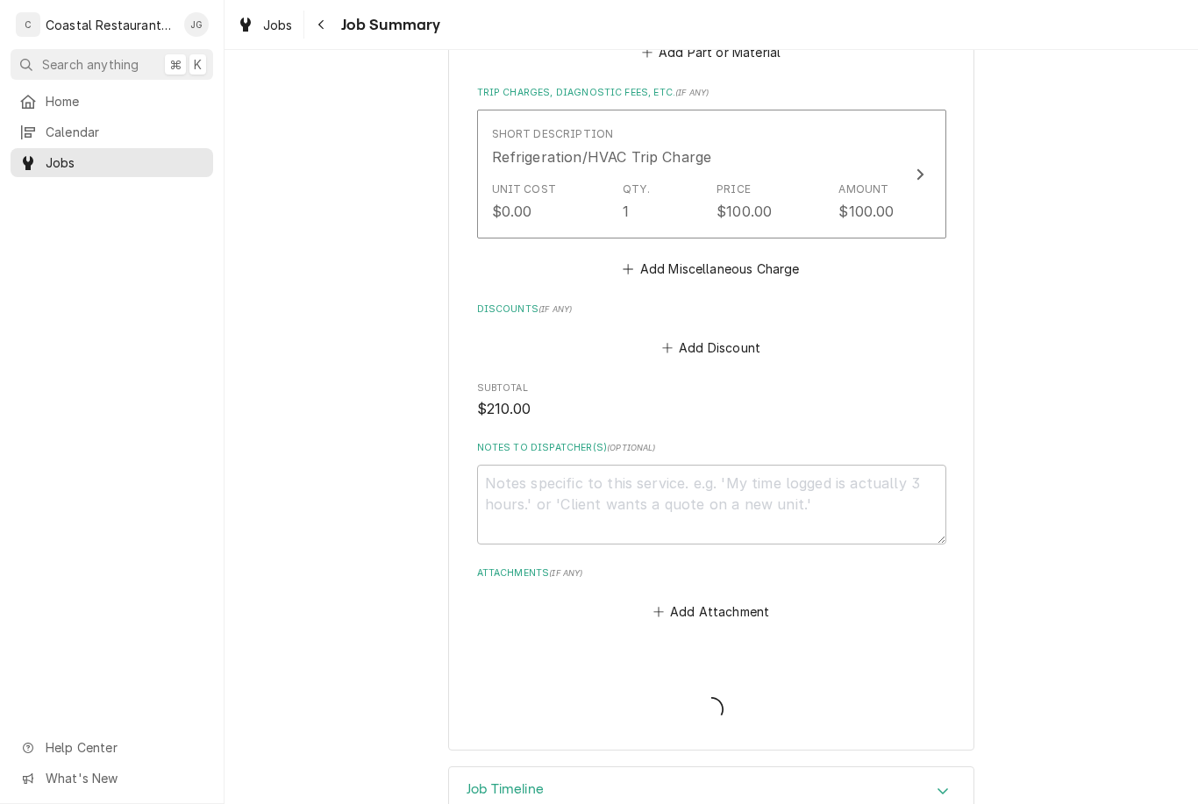
type textarea "x"
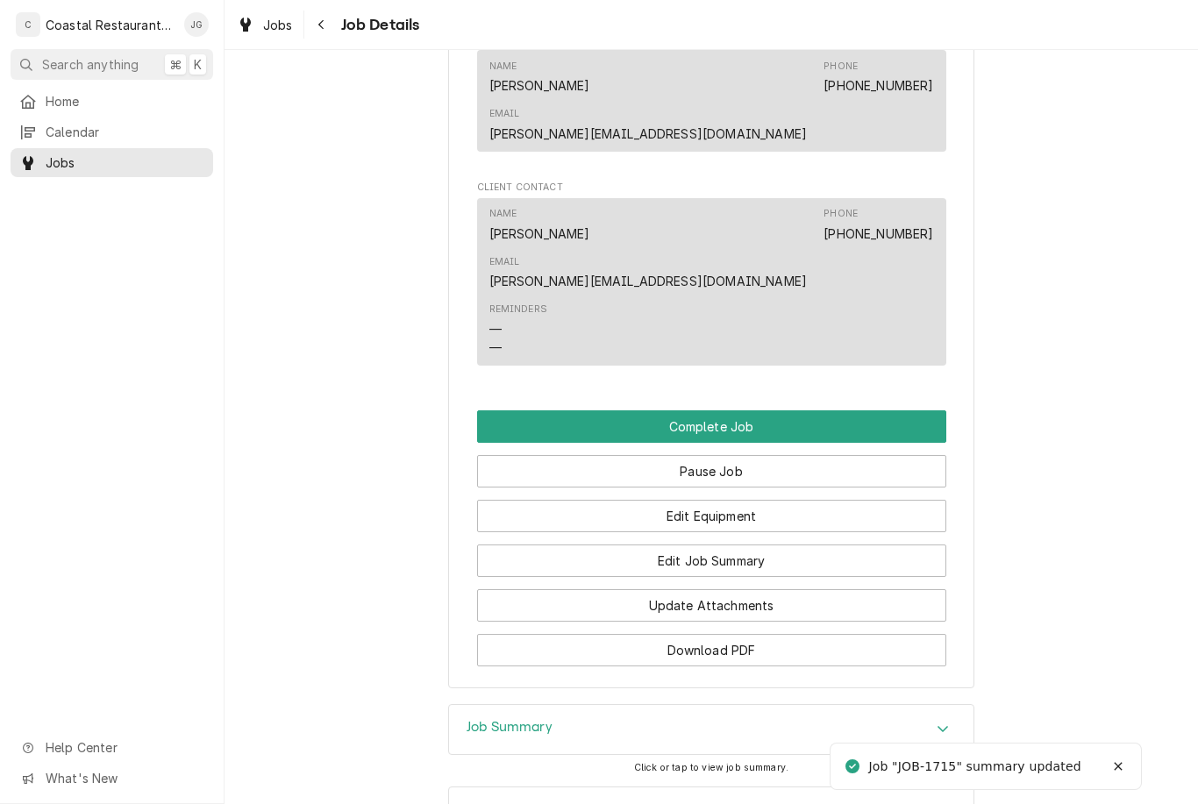
scroll to position [1559, 0]
click at [827, 456] on button "Pause Job" at bounding box center [711, 472] width 469 height 32
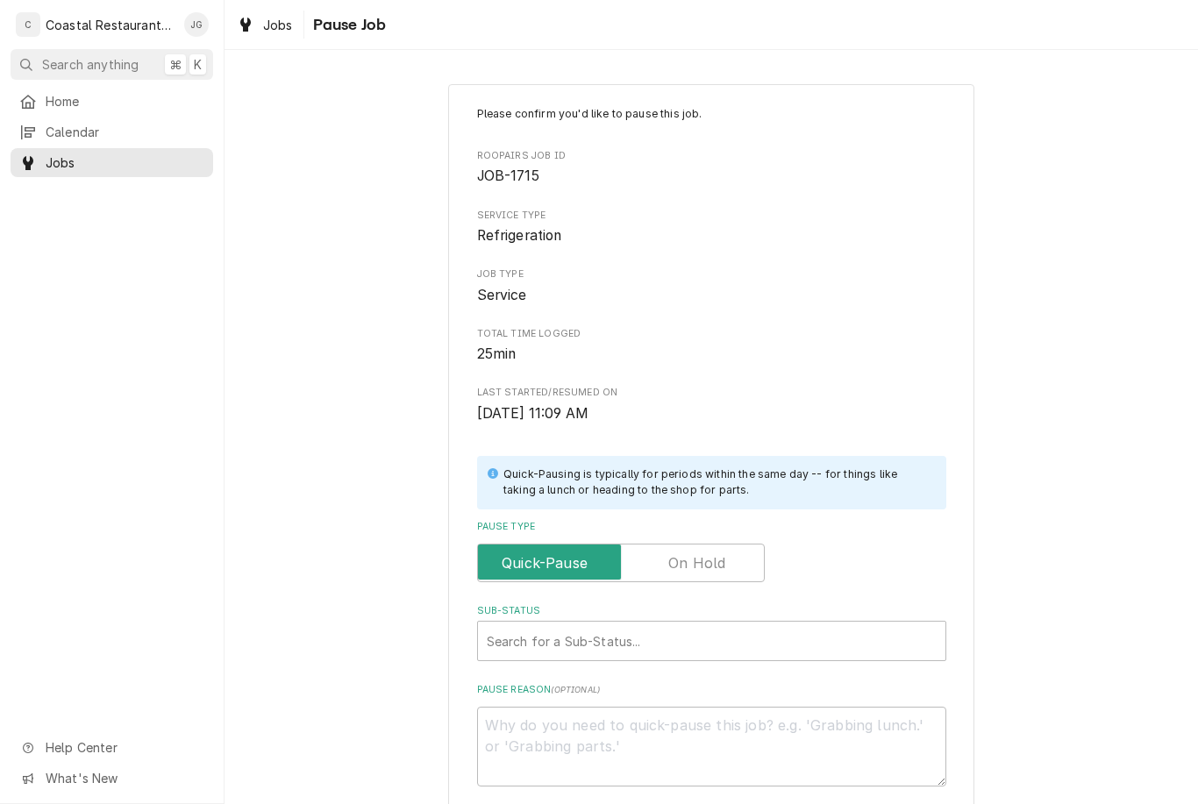
click at [740, 546] on input "Pause Type" at bounding box center [621, 563] width 272 height 39
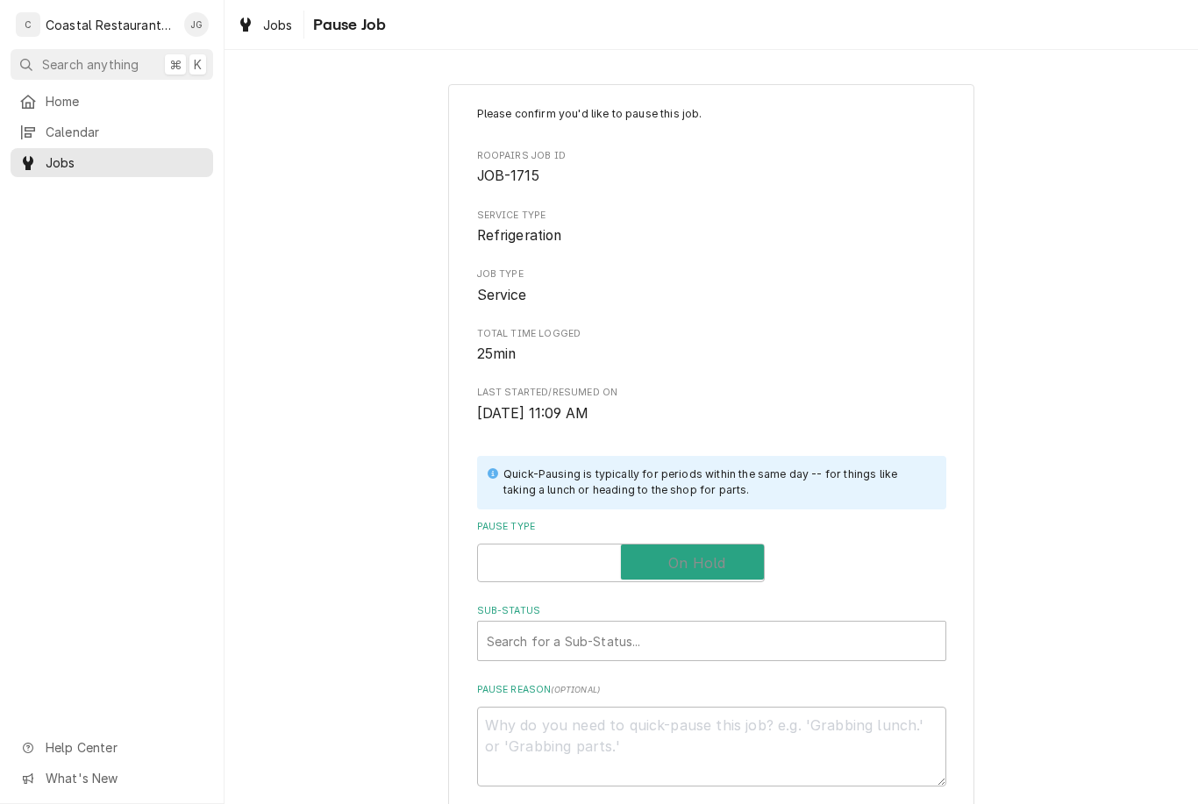
checkbox input "true"
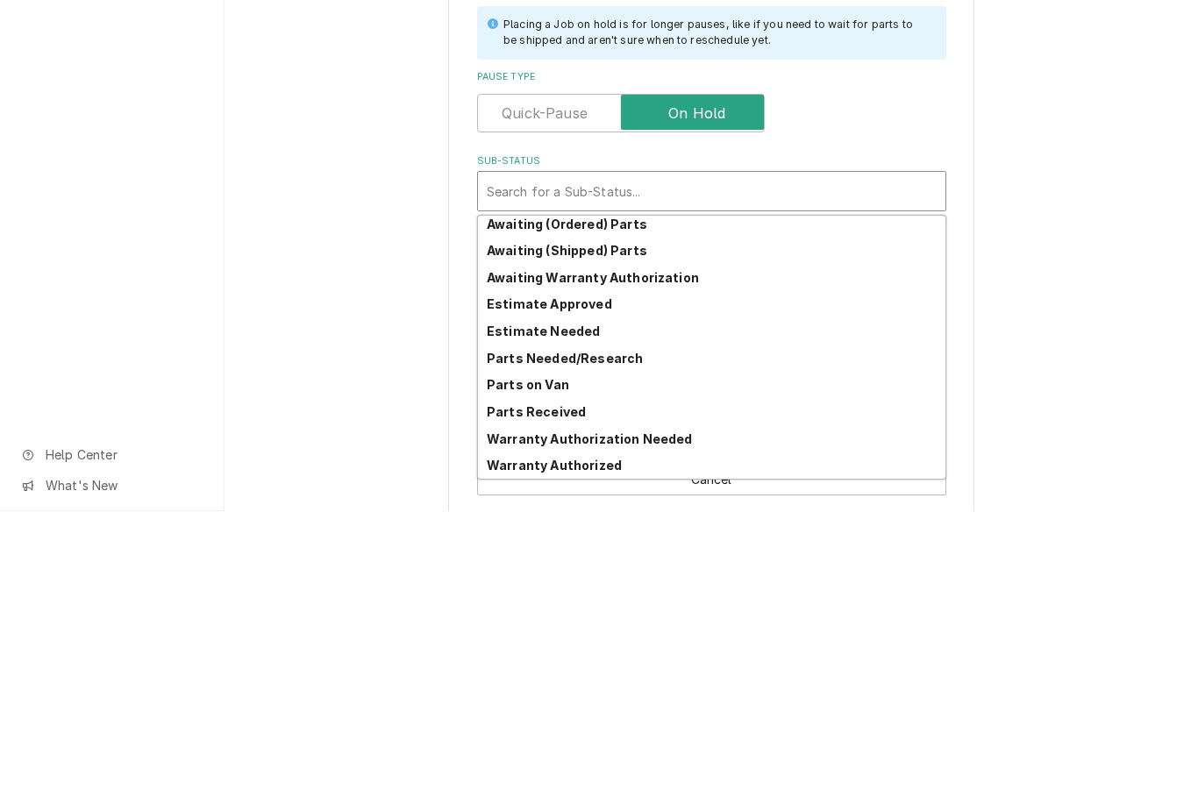
scroll to position [86, 0]
click at [676, 638] on div "Parts Needed/Research" at bounding box center [711, 651] width 467 height 27
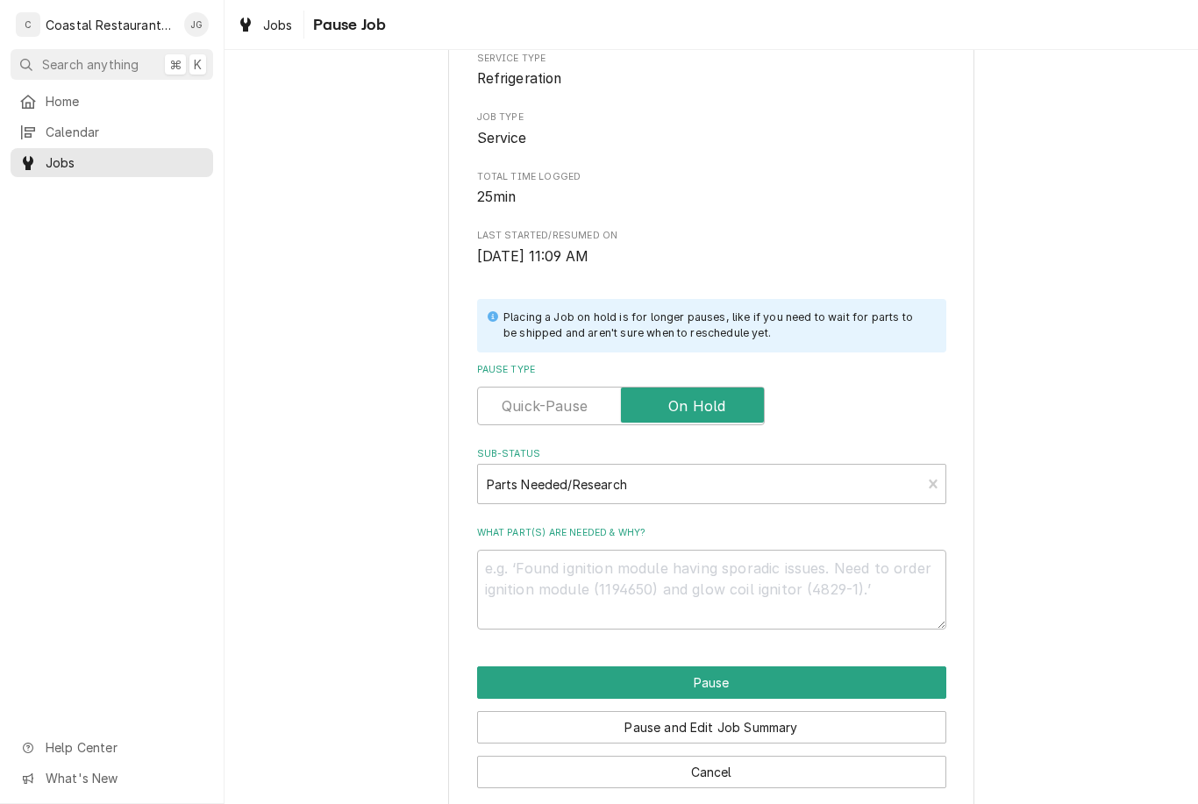
scroll to position [153, 0]
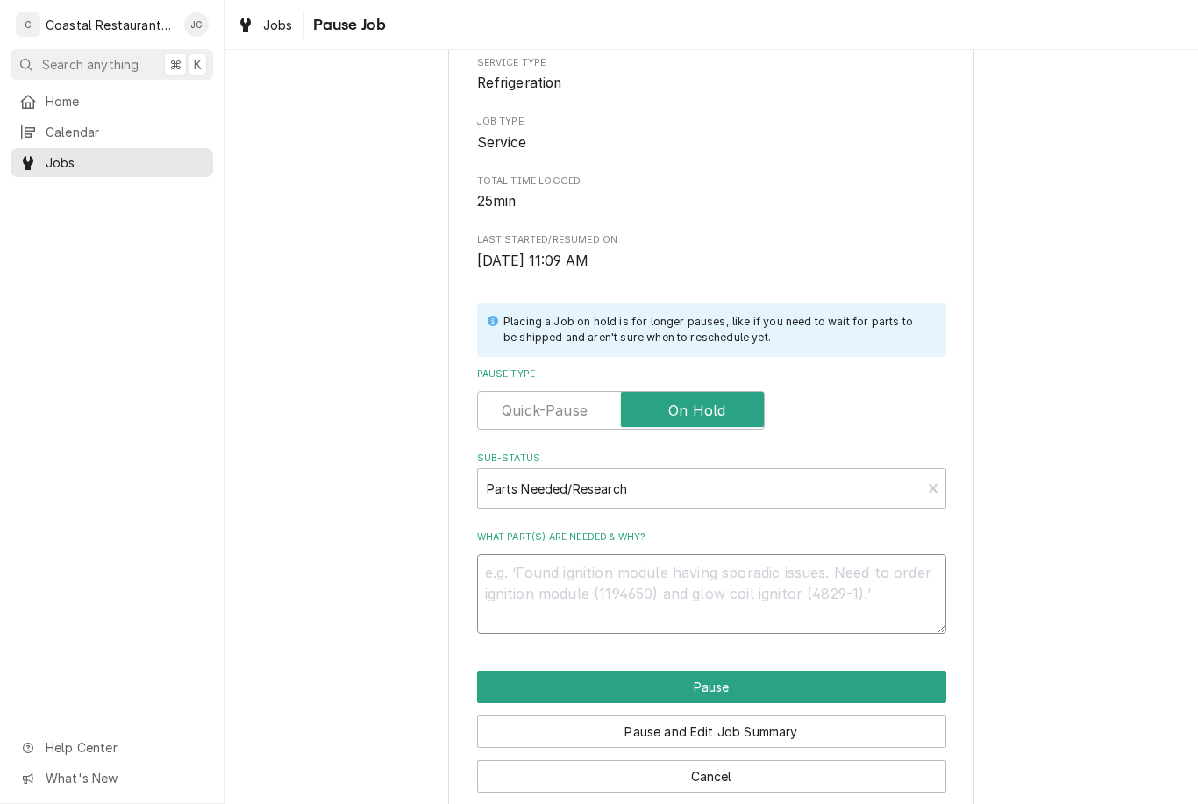
click at [738, 588] on textarea "What part(s) are needed & why?" at bounding box center [711, 594] width 469 height 80
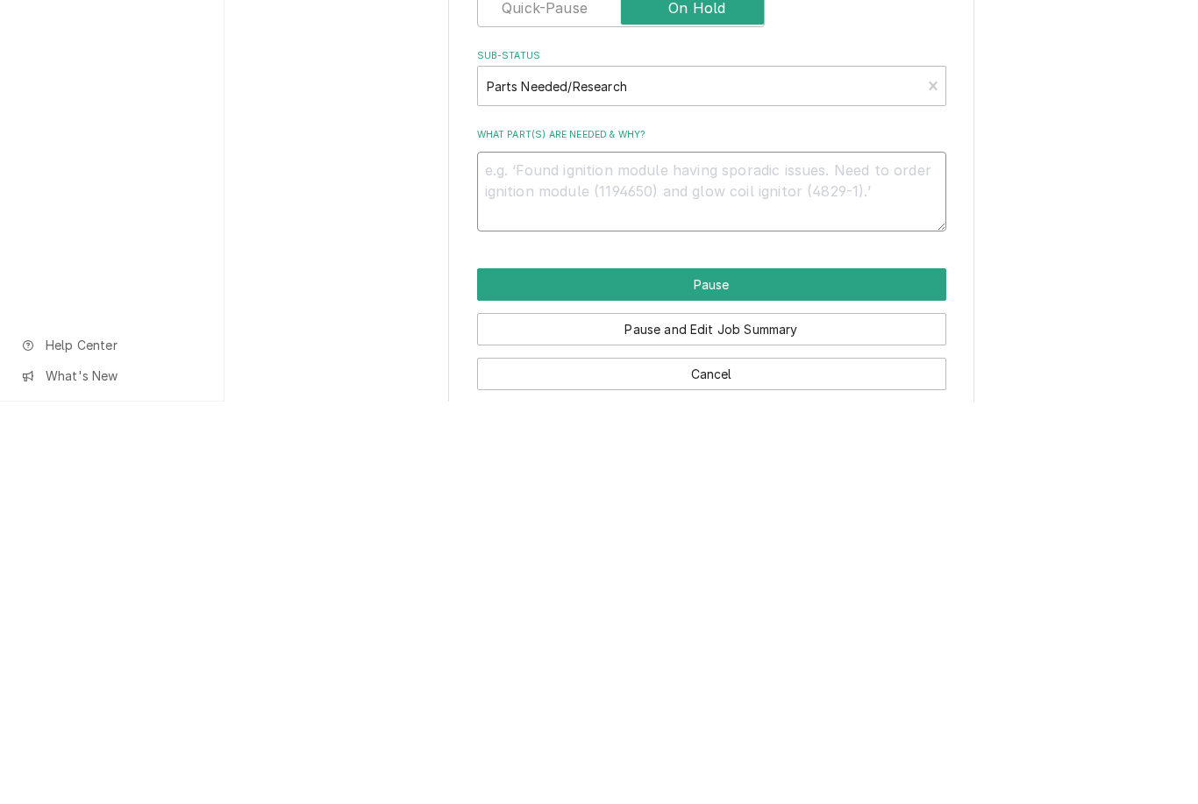
type textarea "x"
type textarea "Re"
type textarea "x"
type textarea "Res"
type textarea "x"
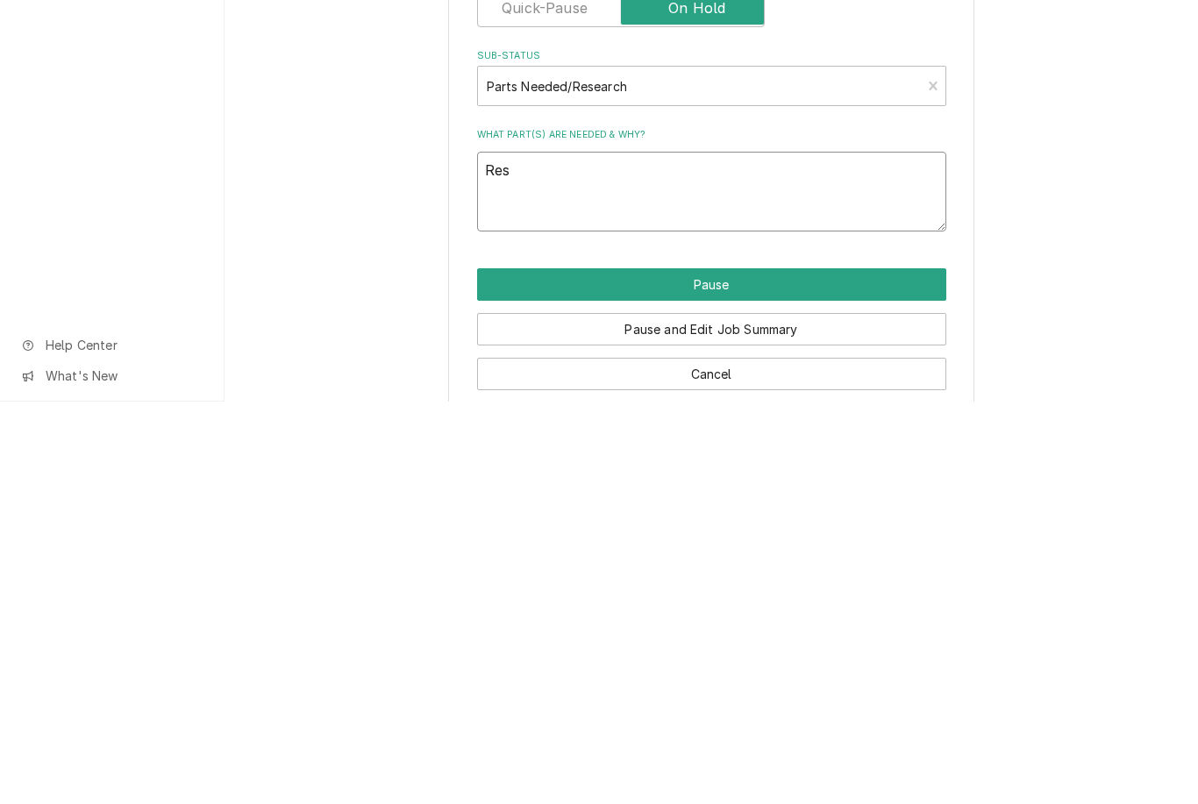
type textarea "Resc"
type textarea "x"
type textarea "[PERSON_NAME]"
type textarea "x"
type textarea "Reschedule"
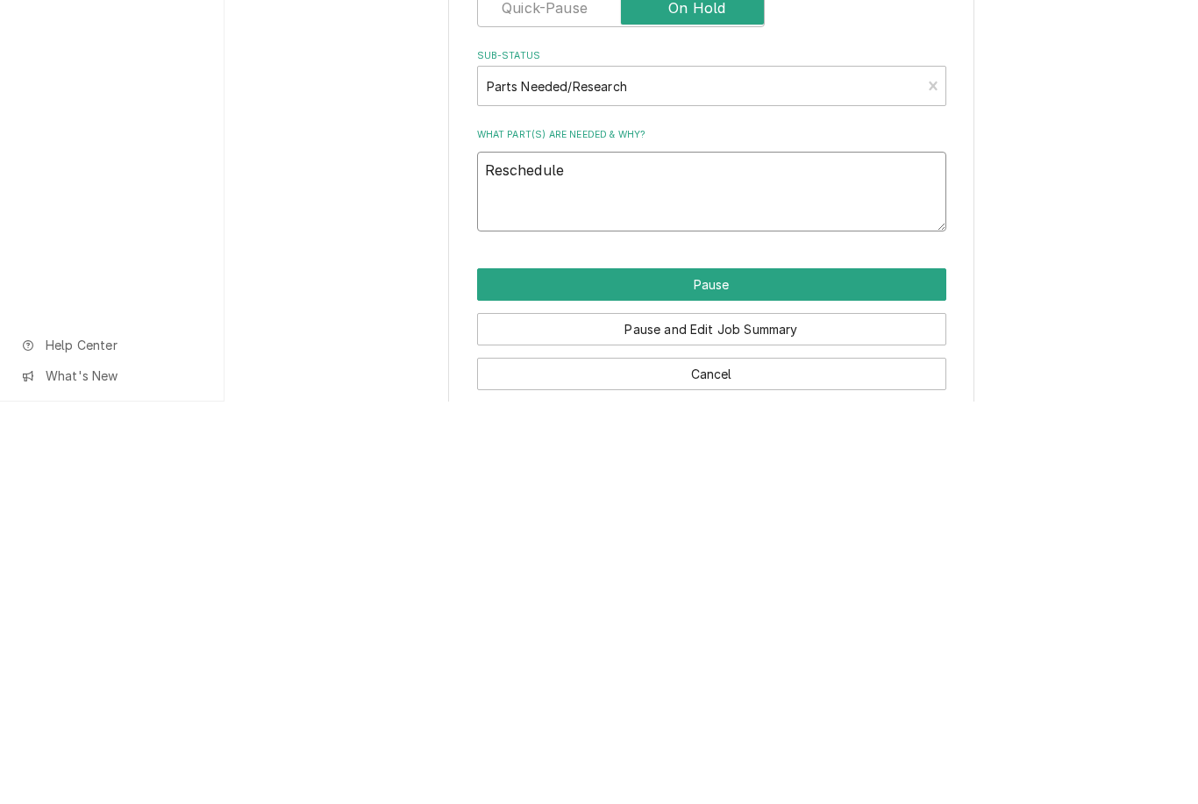
type textarea "x"
type textarea "Reschedule"
click at [821, 671] on button "Pause" at bounding box center [711, 687] width 469 height 32
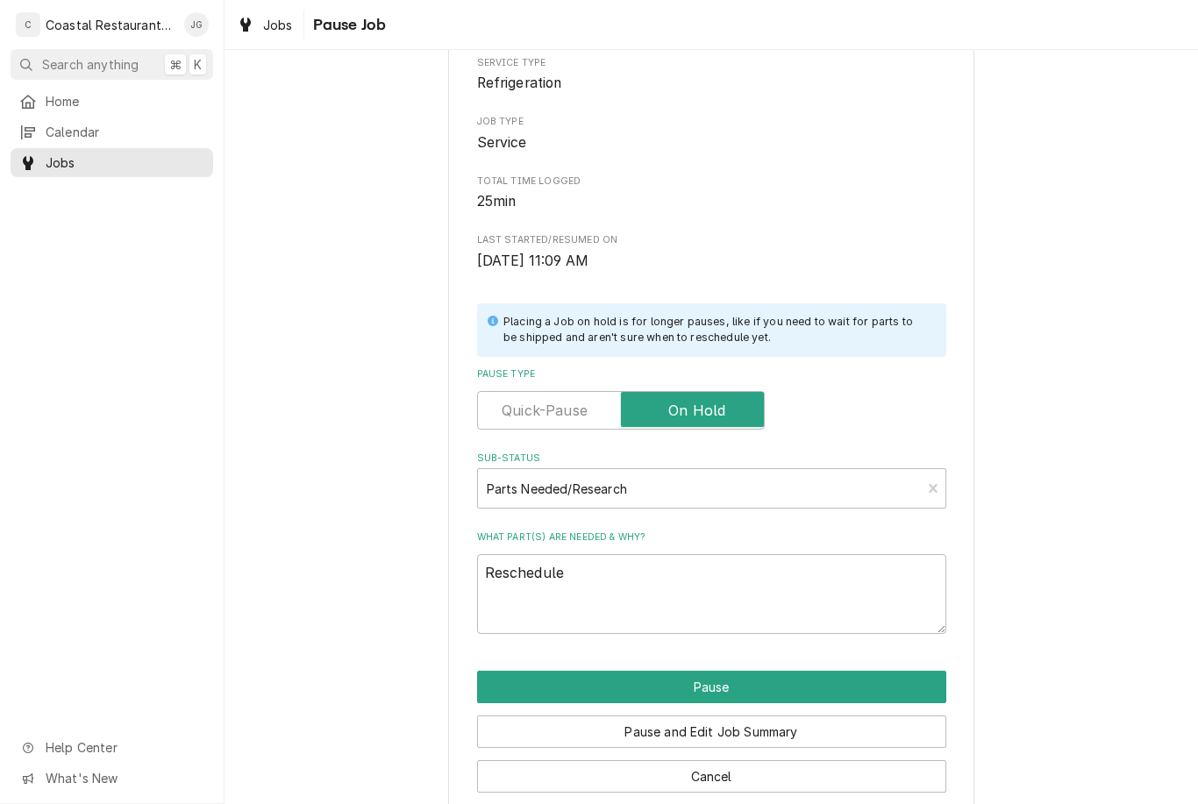
type textarea "x"
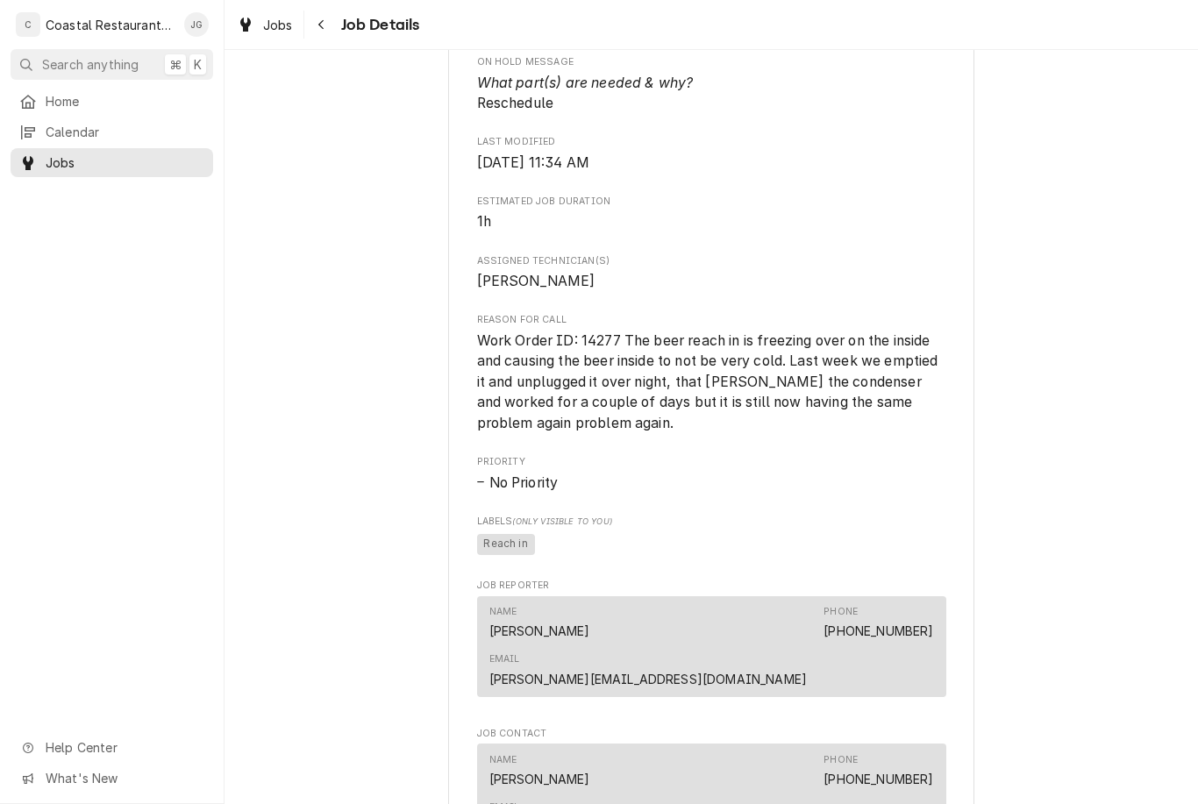
scroll to position [1007, 0]
click at [92, 106] on span "Home" at bounding box center [125, 101] width 159 height 18
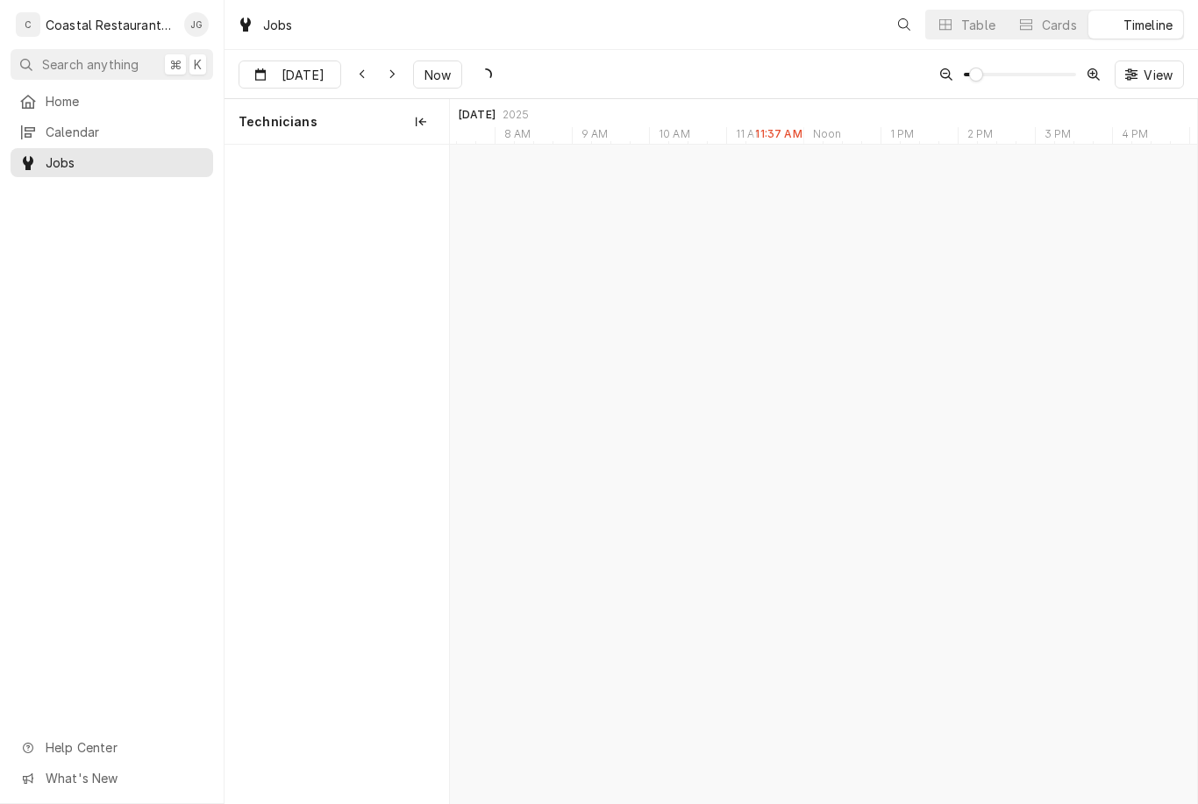
scroll to position [0, 14812]
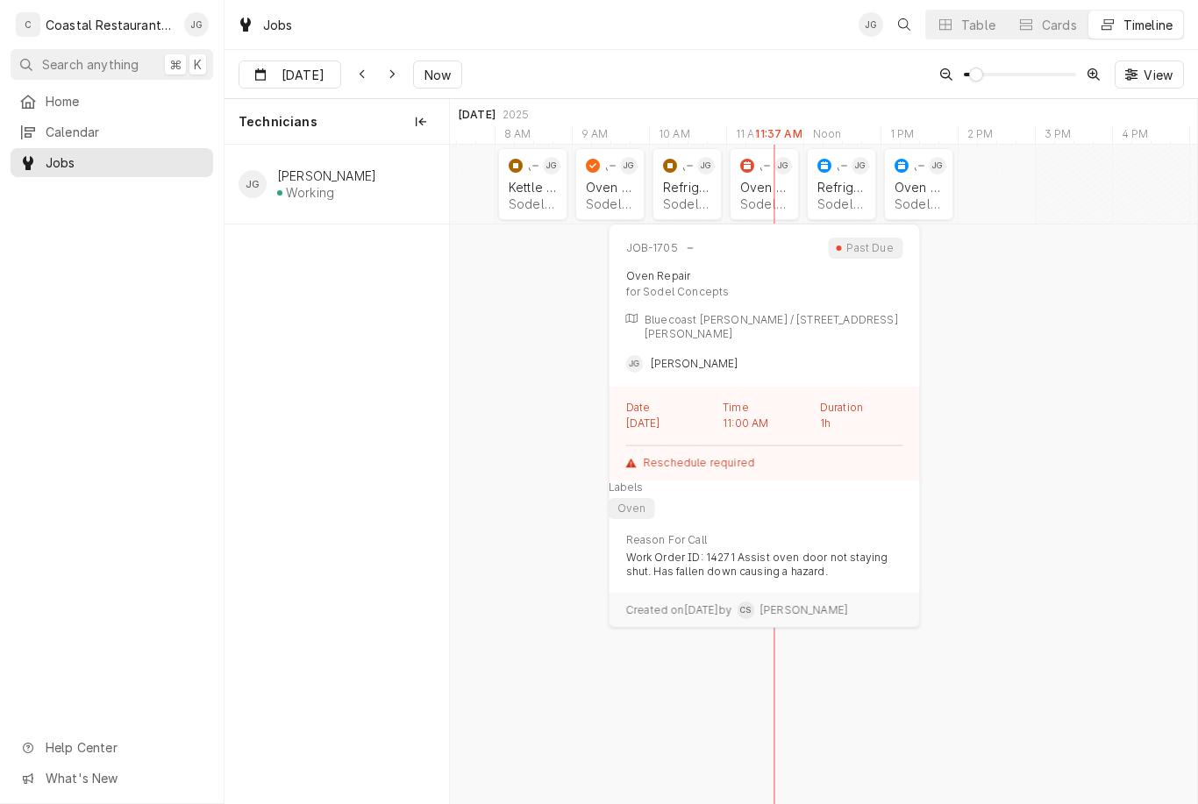
click at [769, 189] on div "Oven Repair" at bounding box center [764, 187] width 48 height 15
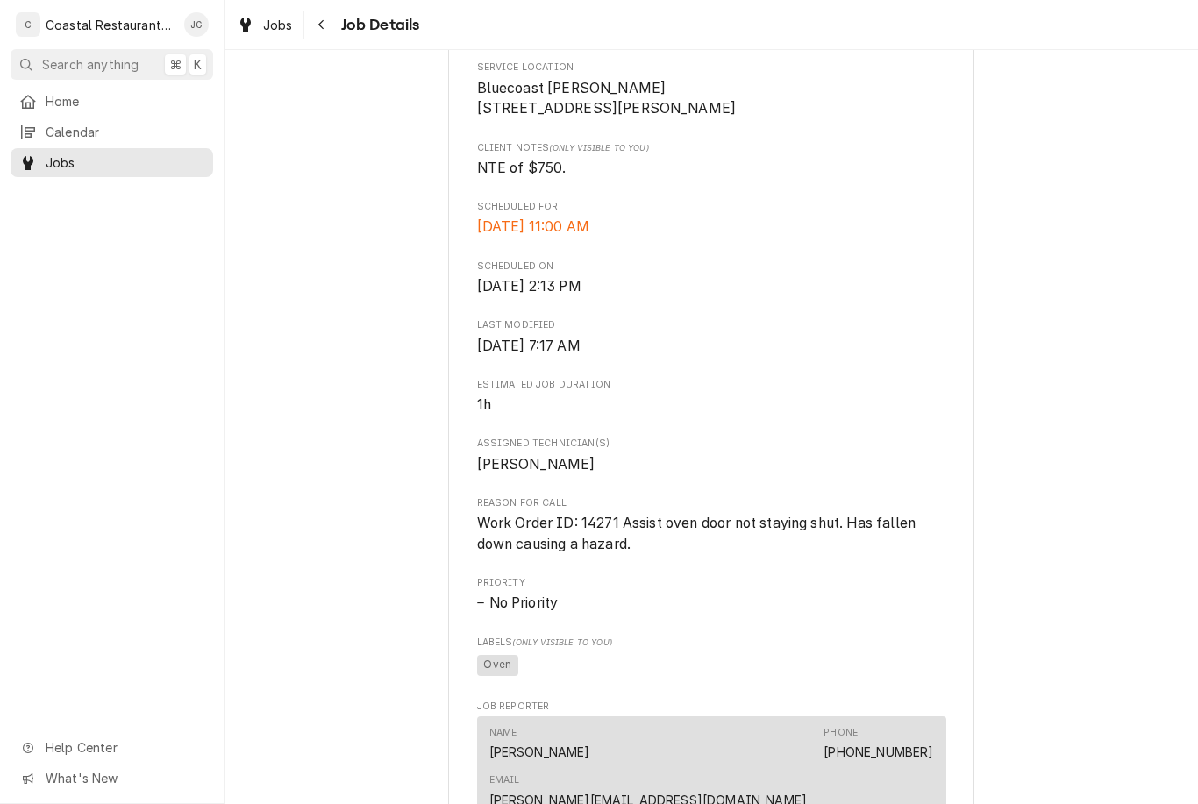
scroll to position [413, 0]
click at [104, 111] on link "Home" at bounding box center [112, 101] width 203 height 29
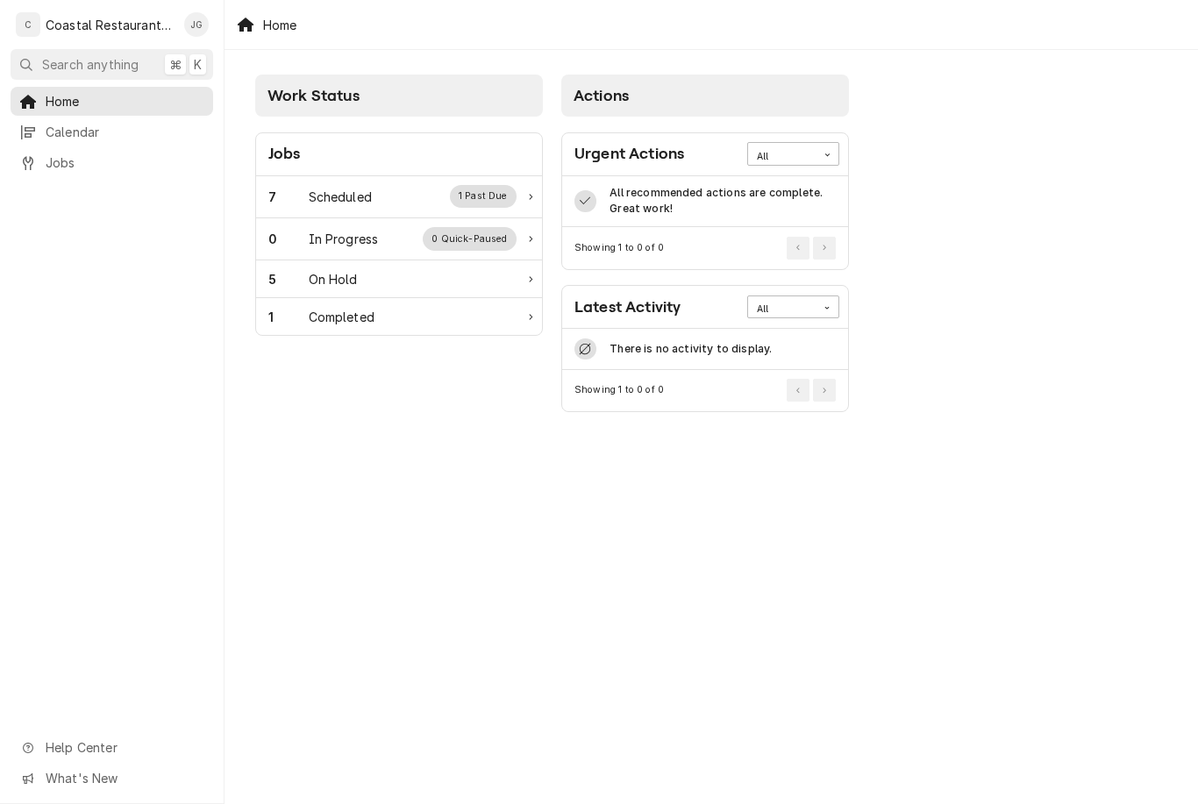
click at [399, 182] on div "7 Scheduled 1 Past Due" at bounding box center [399, 197] width 286 height 42
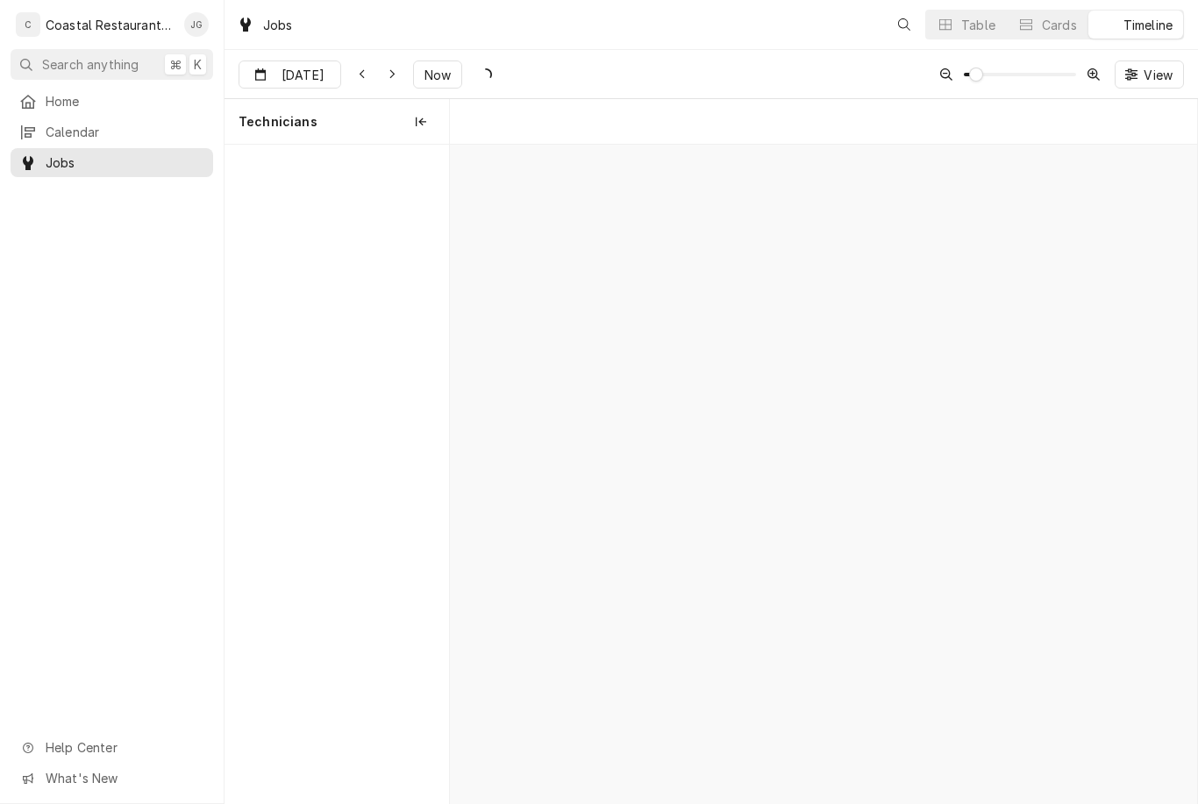
scroll to position [0, 14812]
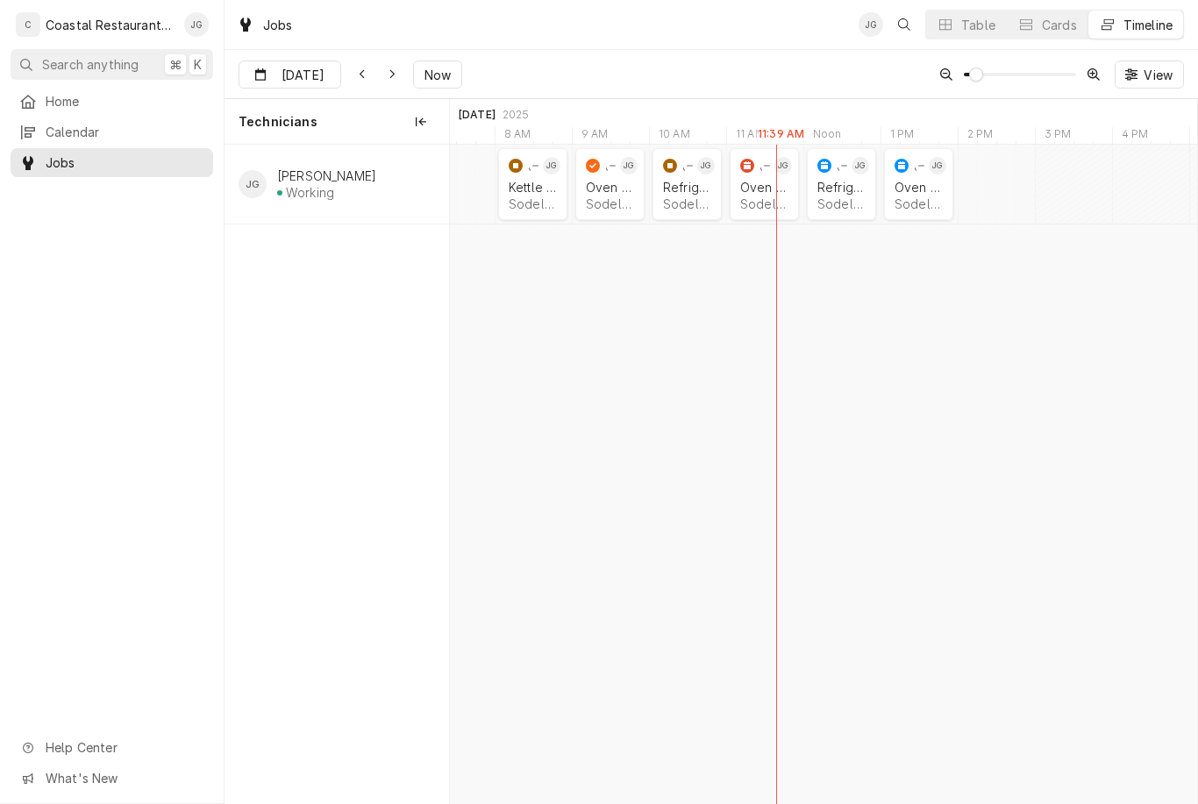
click at [835, 175] on div "JOB-1707" at bounding box center [830, 165] width 33 height 21
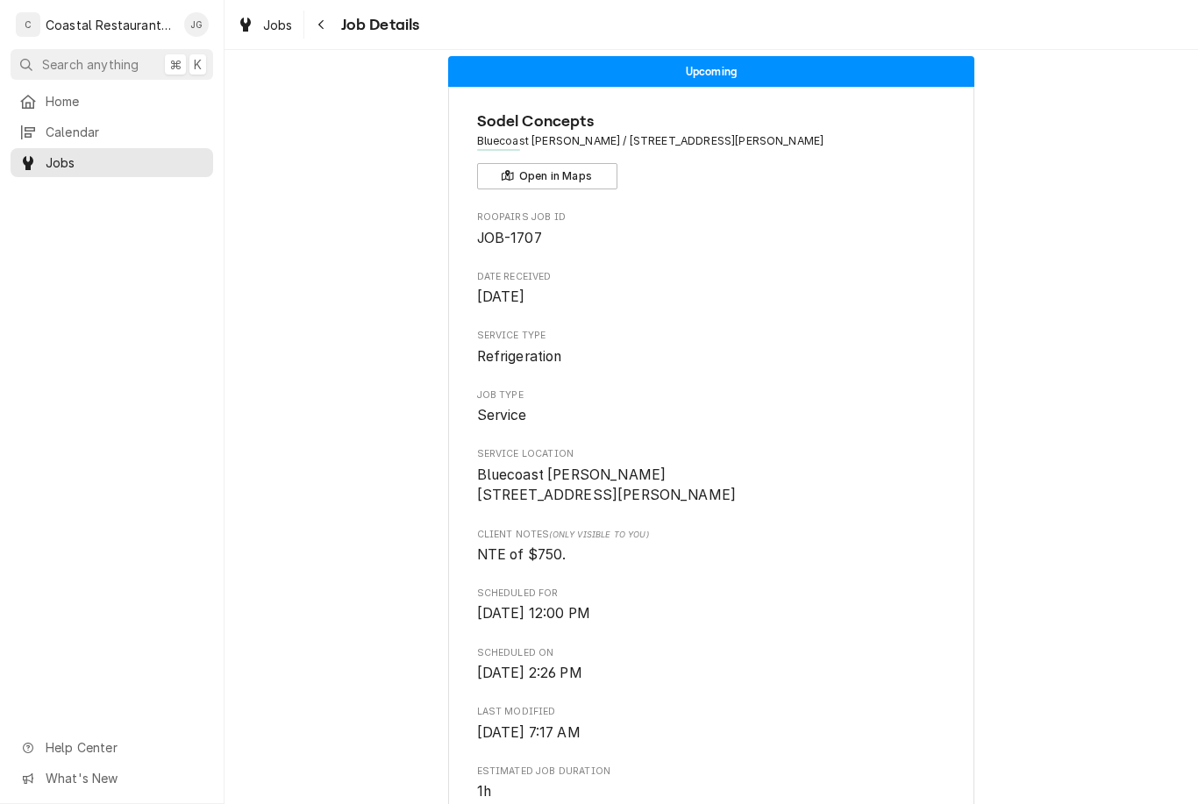
click at [123, 98] on span "Home" at bounding box center [125, 101] width 159 height 18
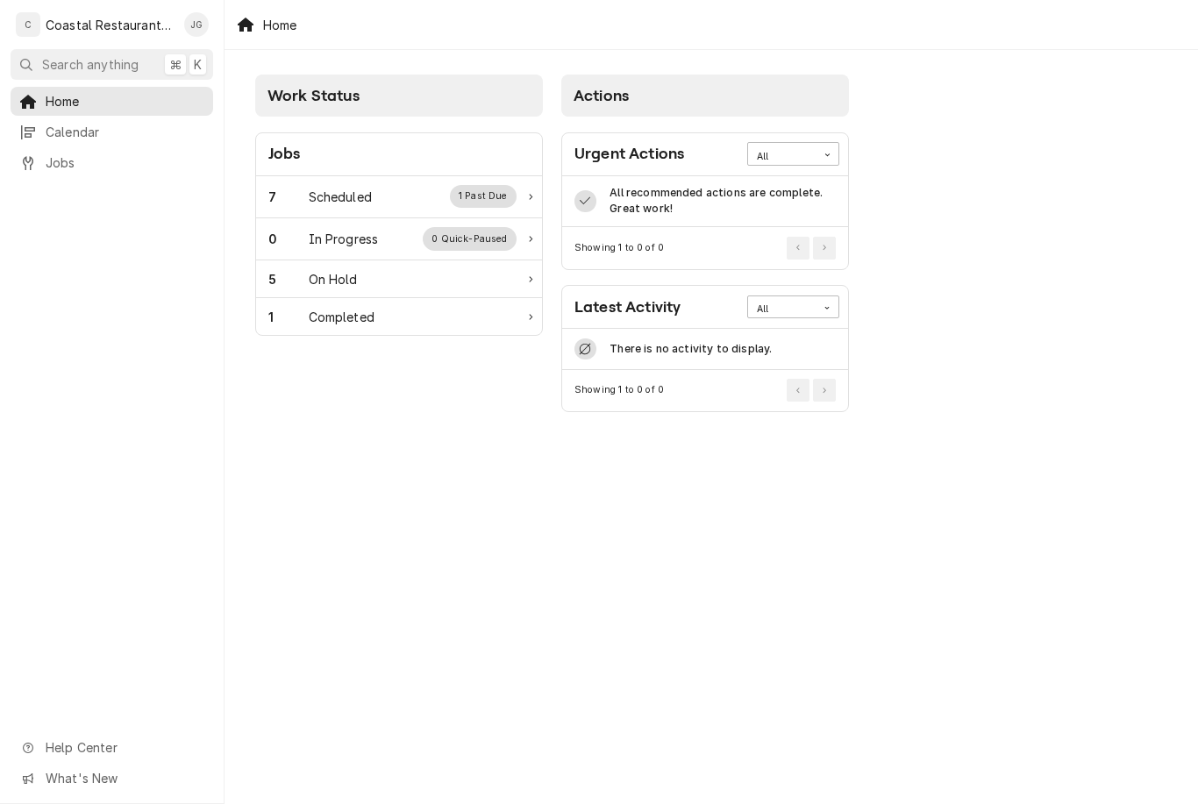
click at [369, 196] on div "Scheduled" at bounding box center [340, 197] width 63 height 18
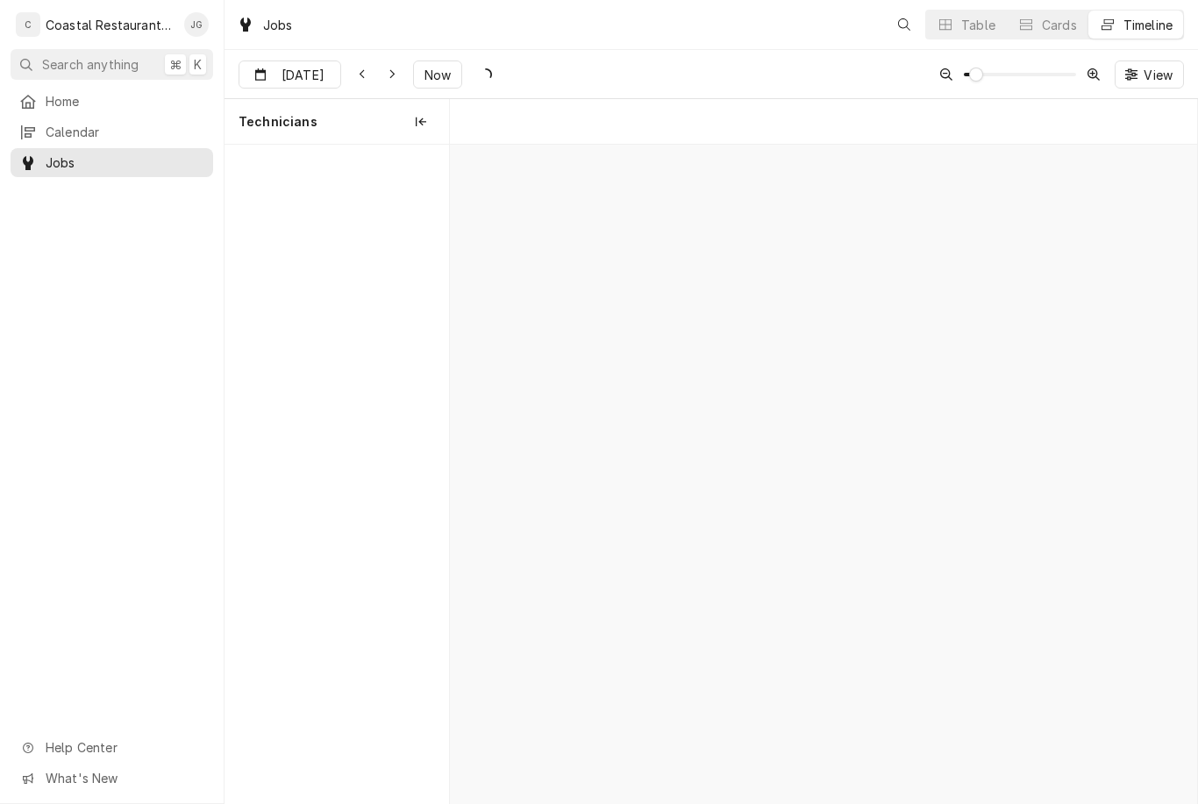
scroll to position [0, 14812]
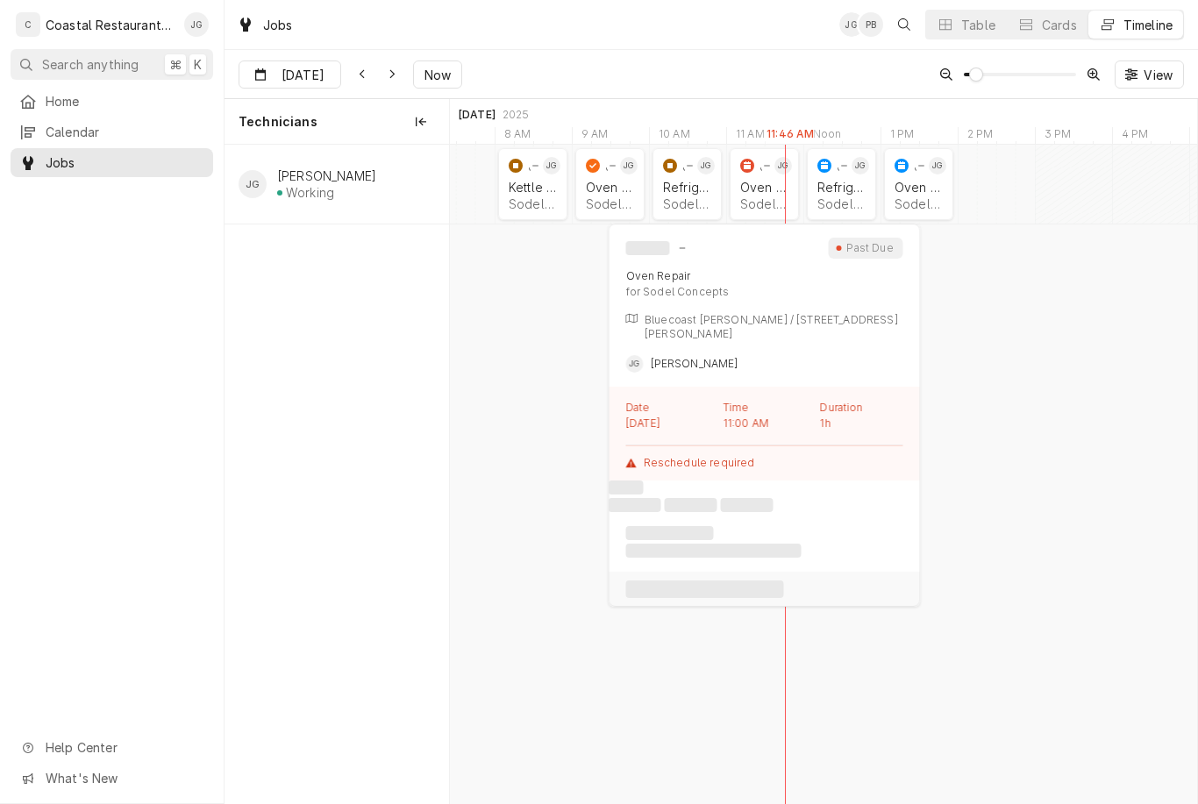
click at [759, 207] on div "Sodel Concepts | Bethany Beach, 19930" at bounding box center [764, 203] width 48 height 15
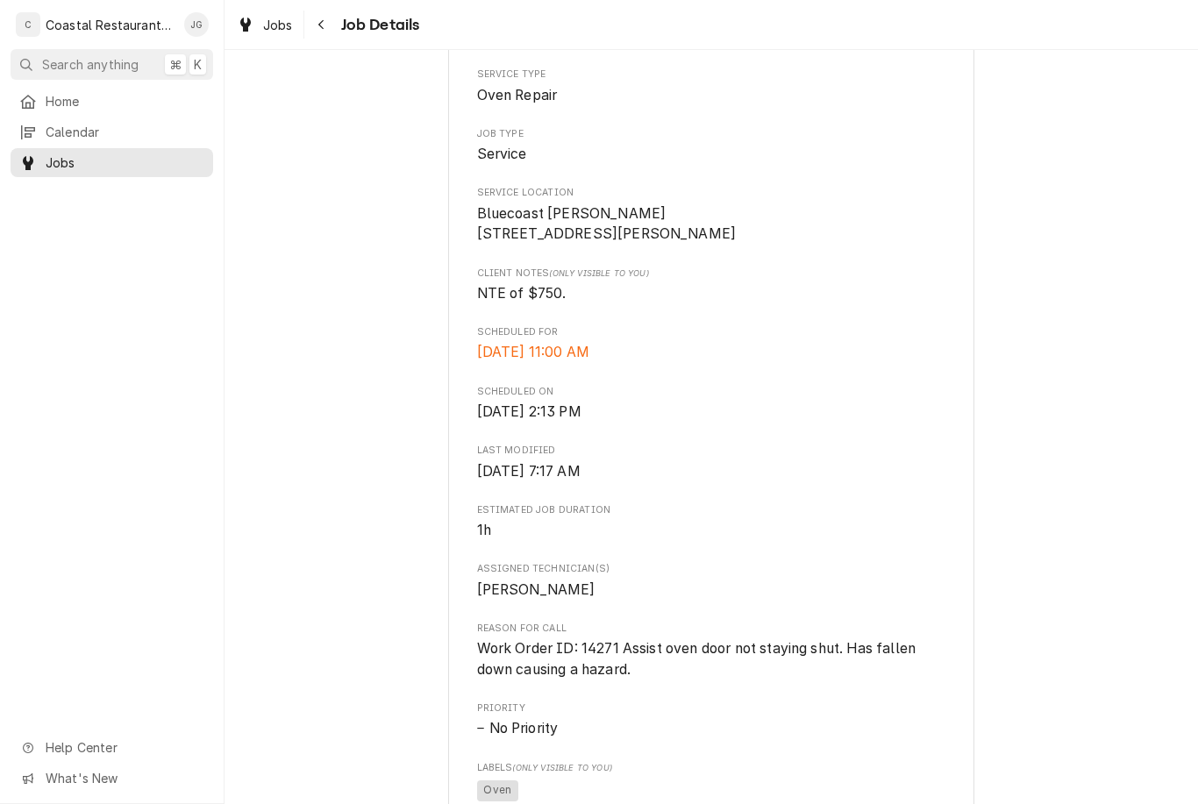
scroll to position [295, 0]
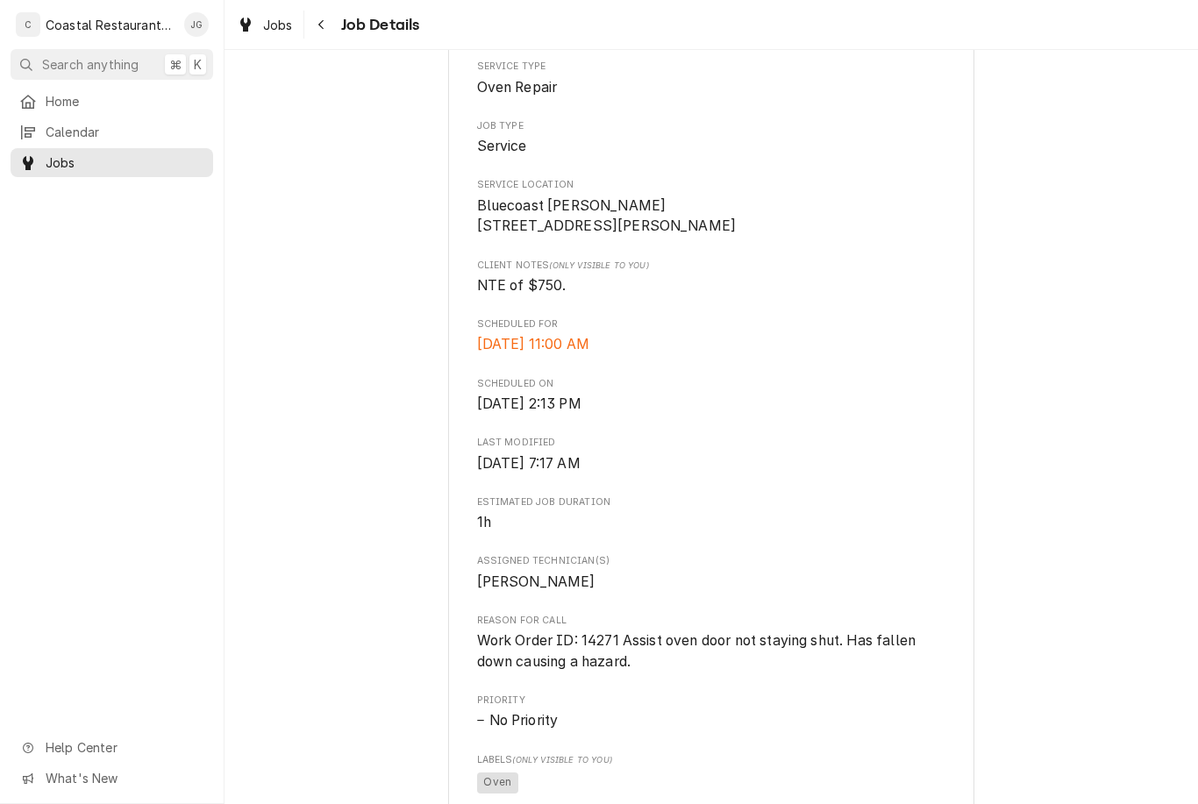
click at [138, 118] on link "Calendar" at bounding box center [112, 132] width 203 height 29
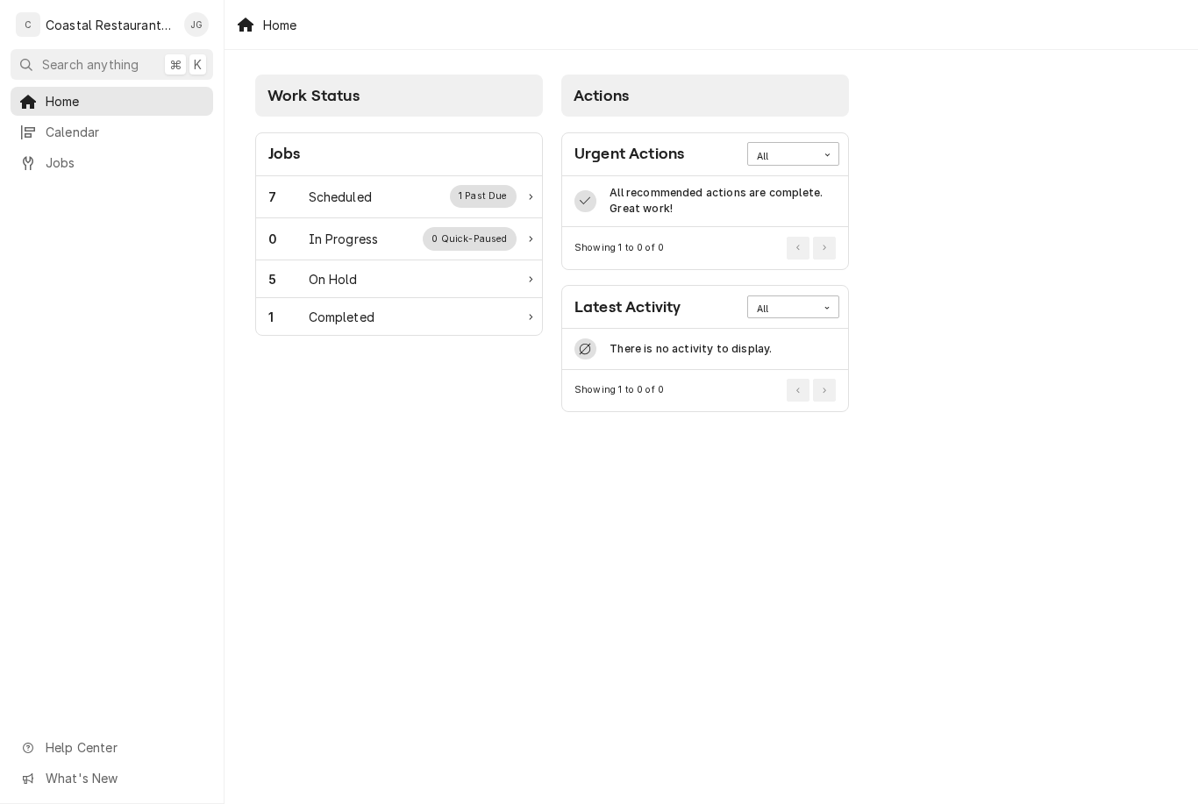
click at [388, 198] on div "7 Scheduled 1 Past Due" at bounding box center [392, 196] width 248 height 23
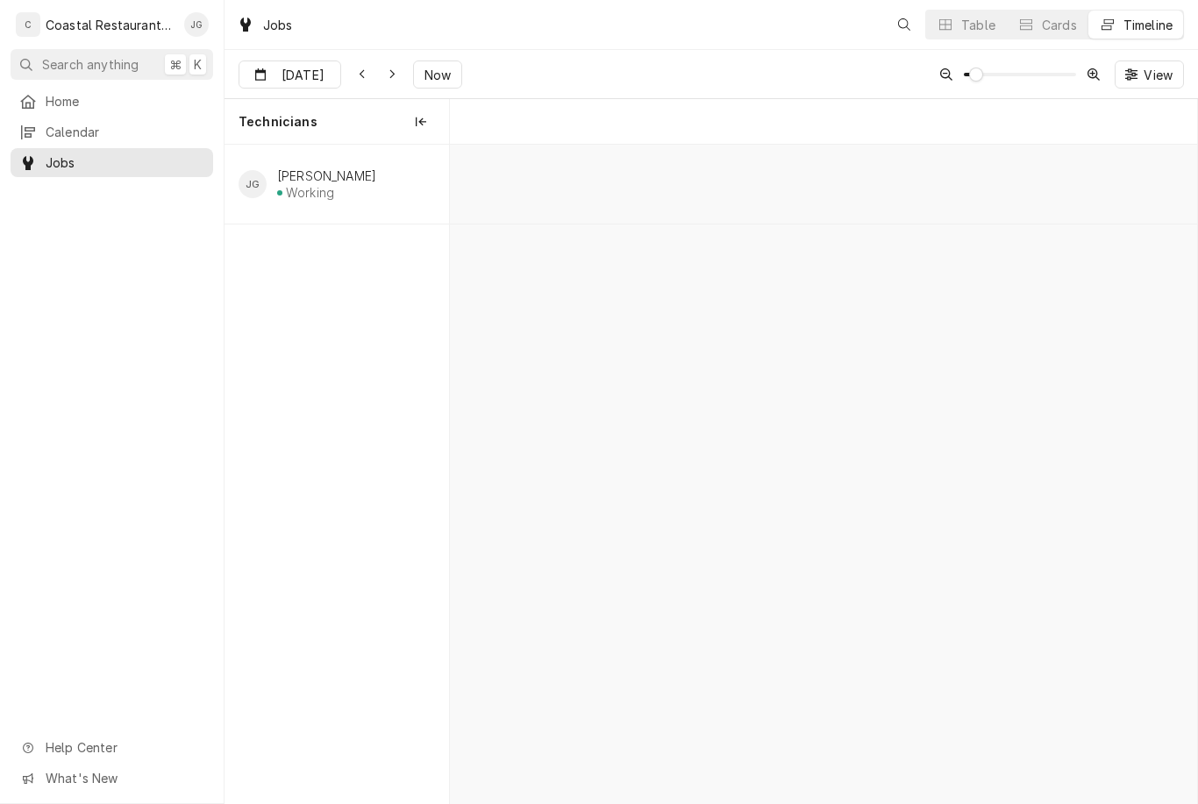
scroll to position [0, 14812]
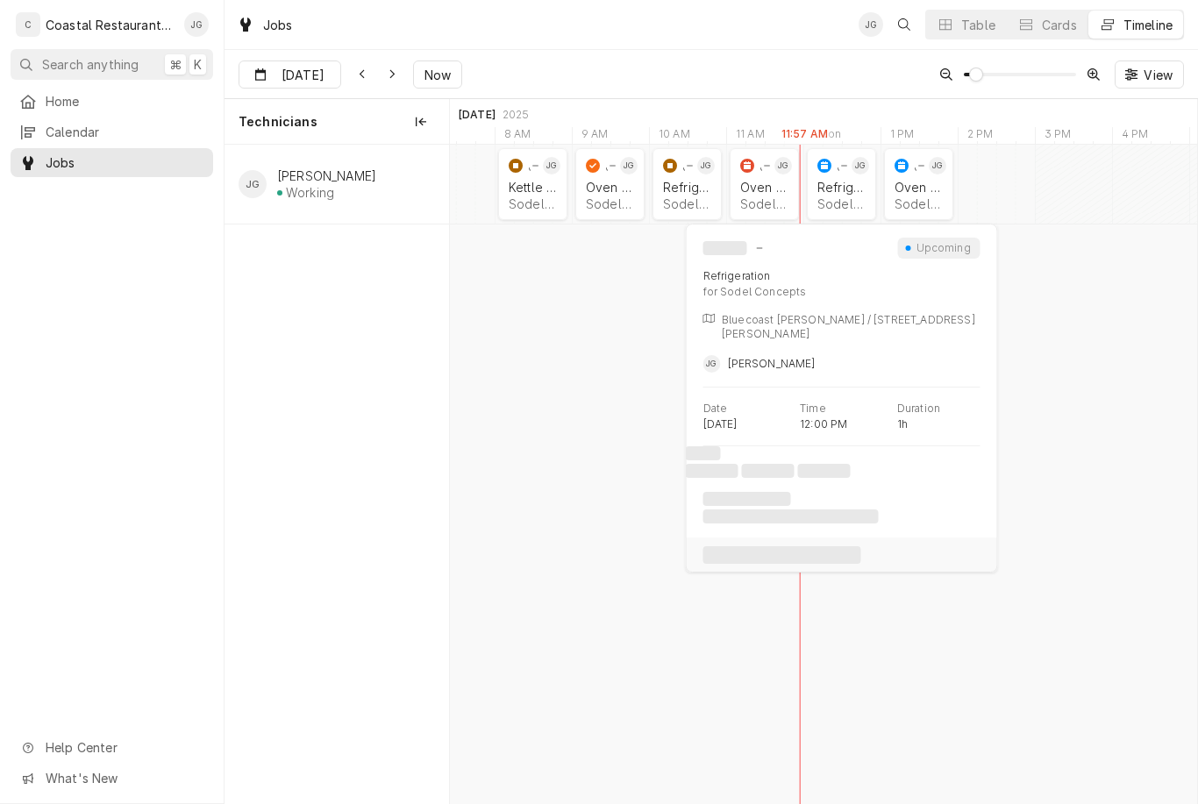
click at [837, 196] on div "Sodel Concepts | [PERSON_NAME][GEOGRAPHIC_DATA], 19930" at bounding box center [841, 203] width 48 height 15
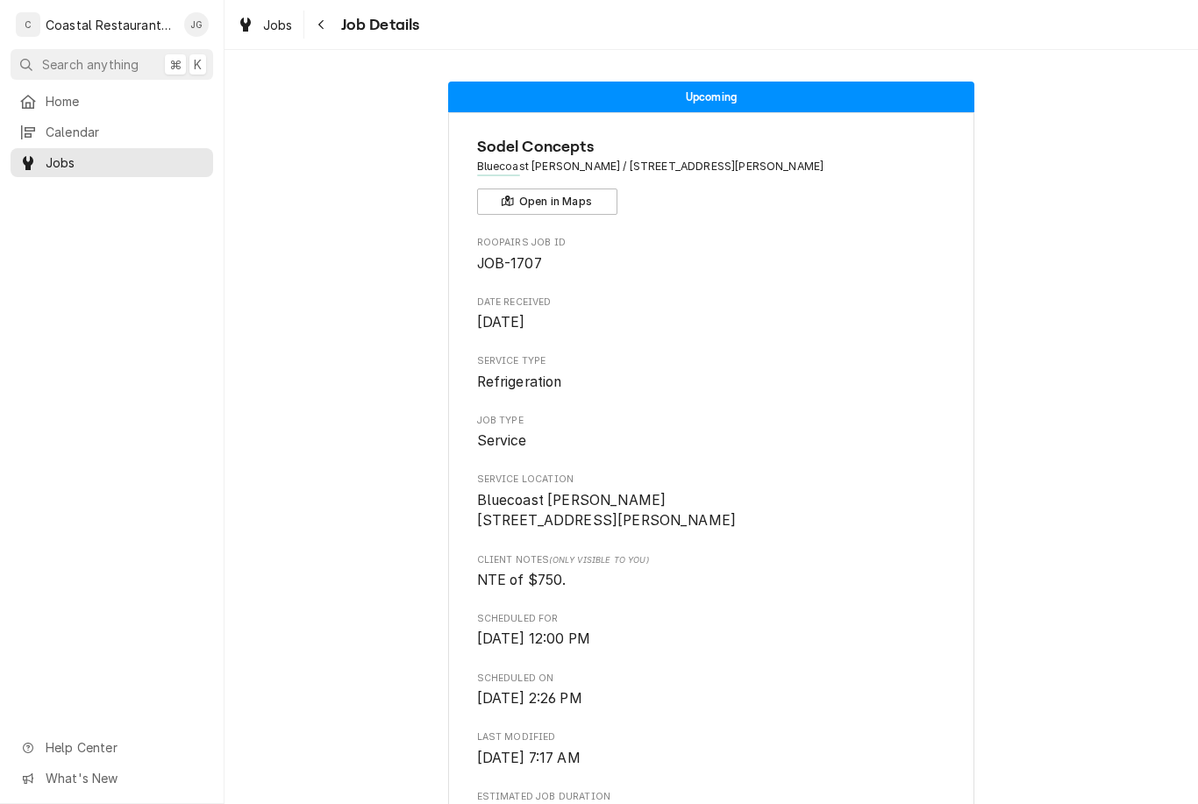
click at [138, 104] on span "Home" at bounding box center [125, 101] width 159 height 18
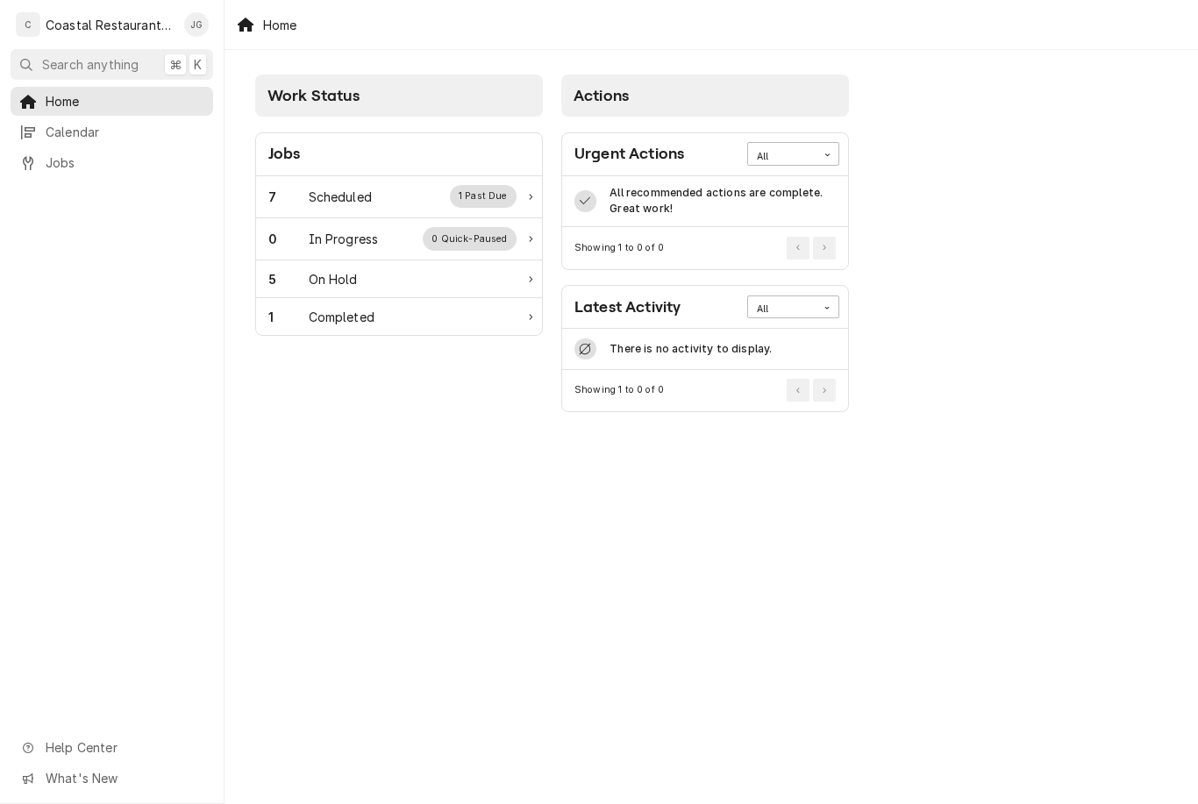
click at [390, 203] on div "7 Scheduled 1 Past Due" at bounding box center [392, 196] width 248 height 23
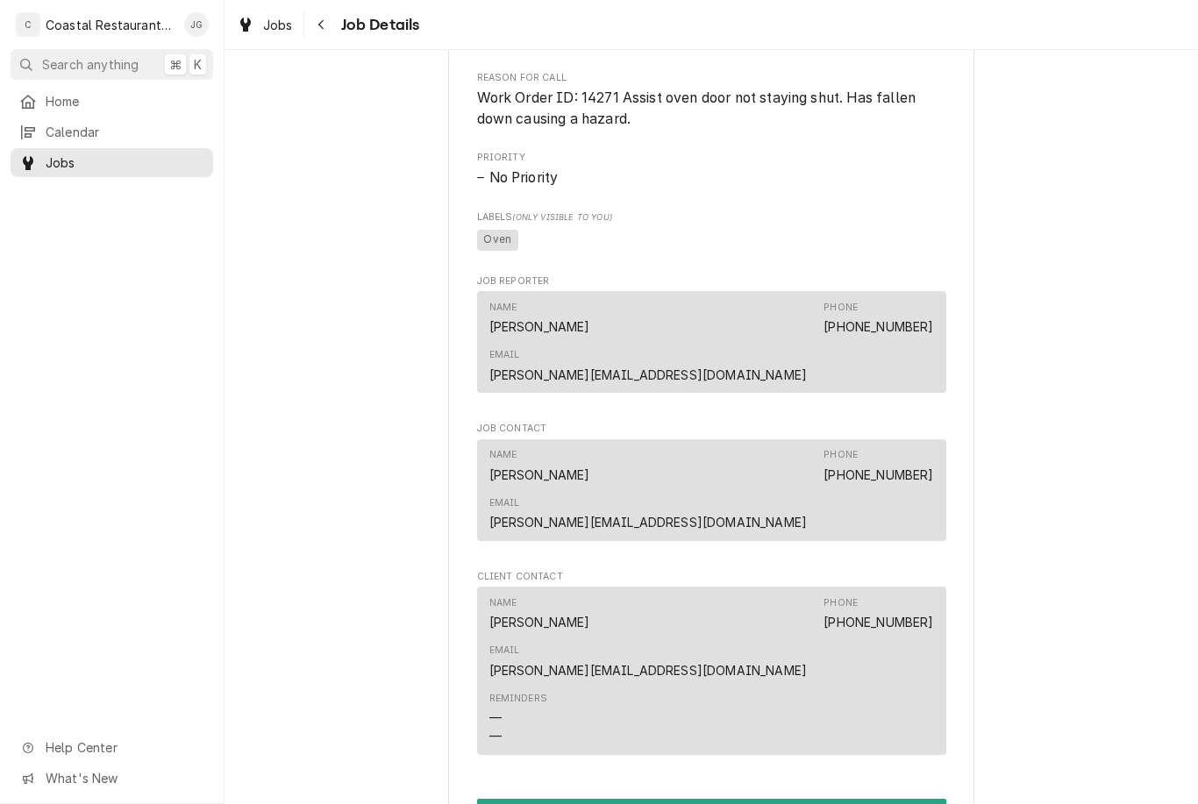
scroll to position [882, 0]
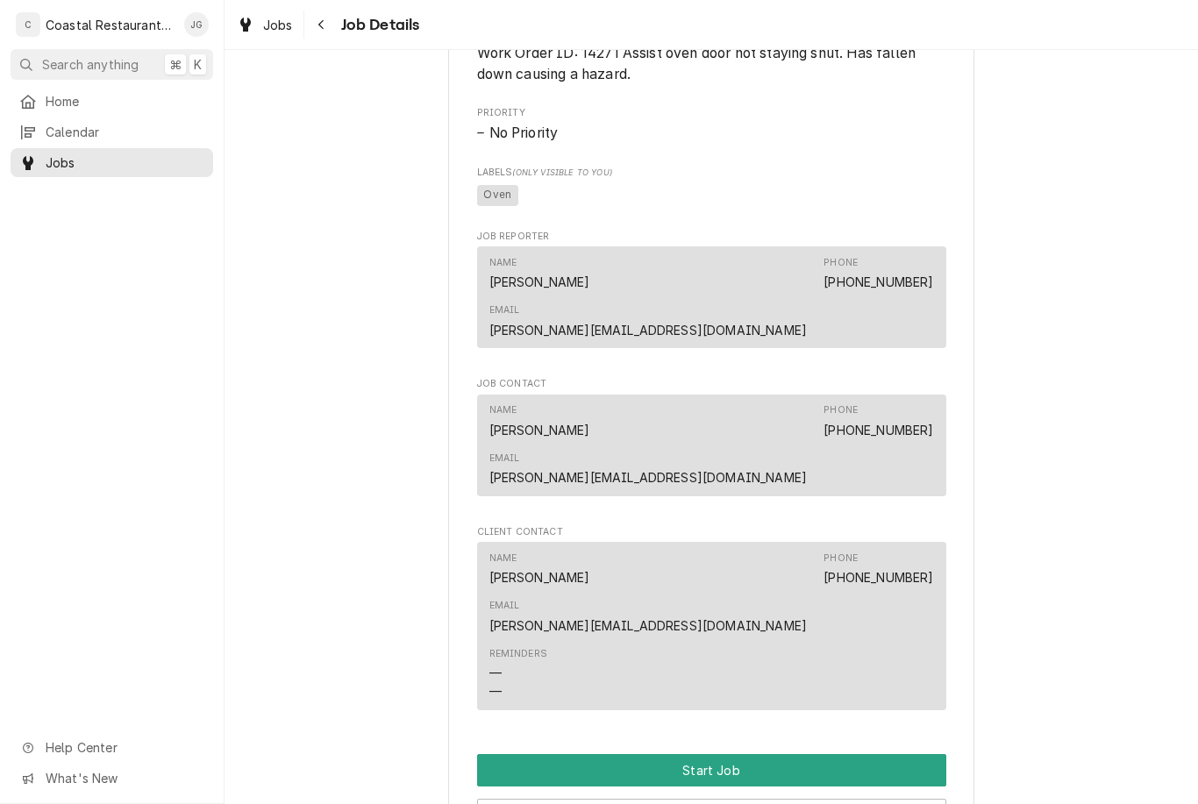
click at [767, 754] on button "Start Job" at bounding box center [711, 770] width 469 height 32
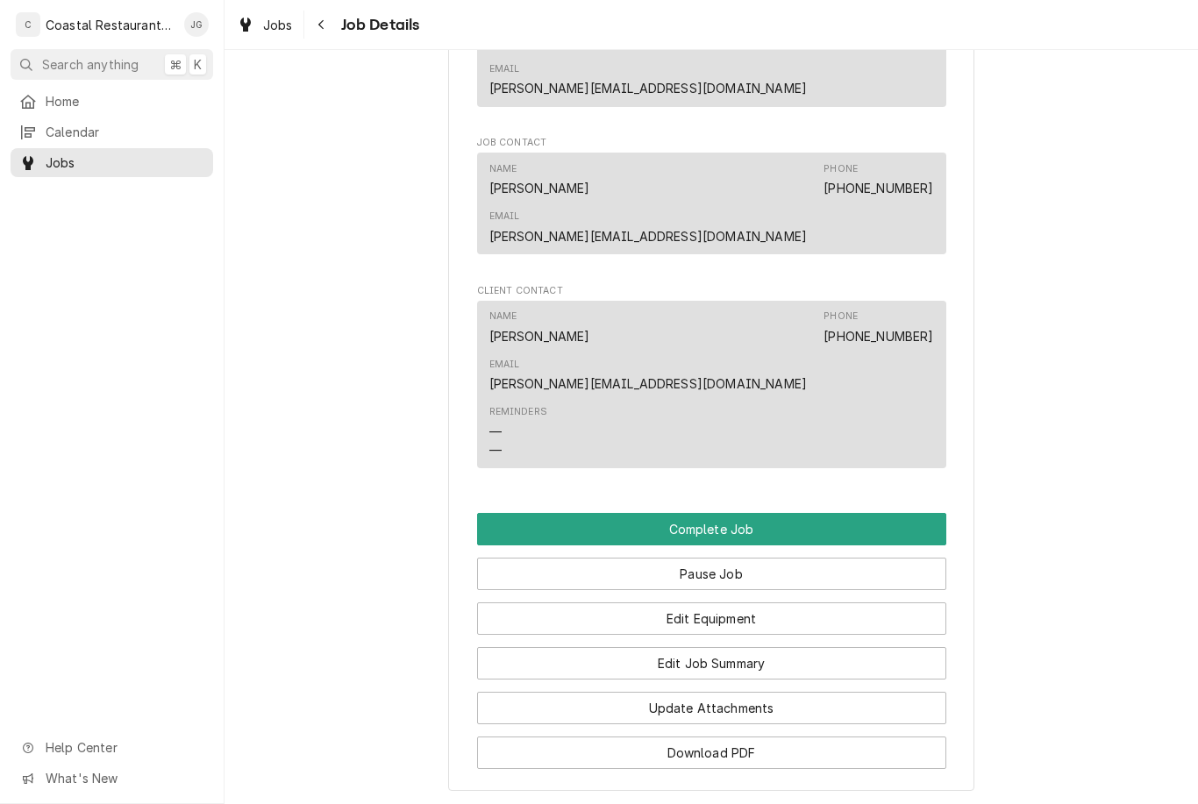
scroll to position [1184, 0]
click at [740, 602] on button "Edit Equipment" at bounding box center [711, 618] width 469 height 32
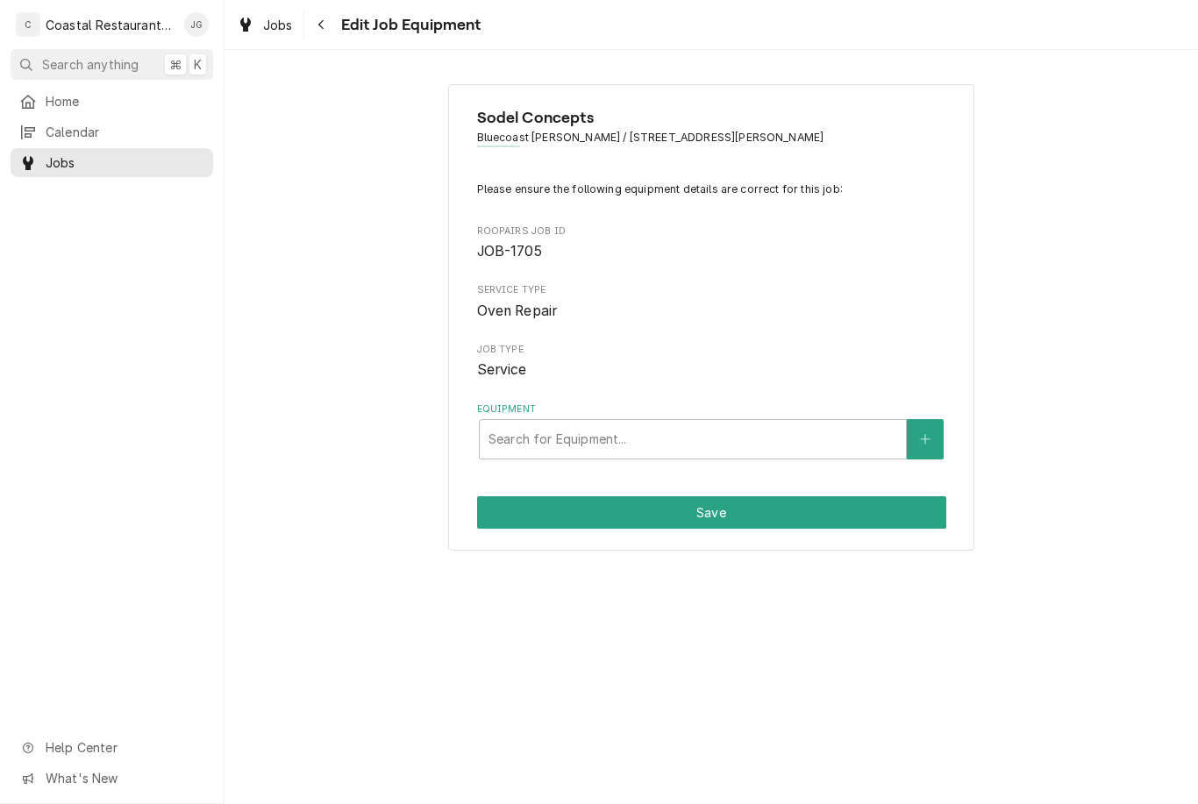
click at [96, 75] on button "Search anything ⌘ K" at bounding box center [112, 64] width 203 height 31
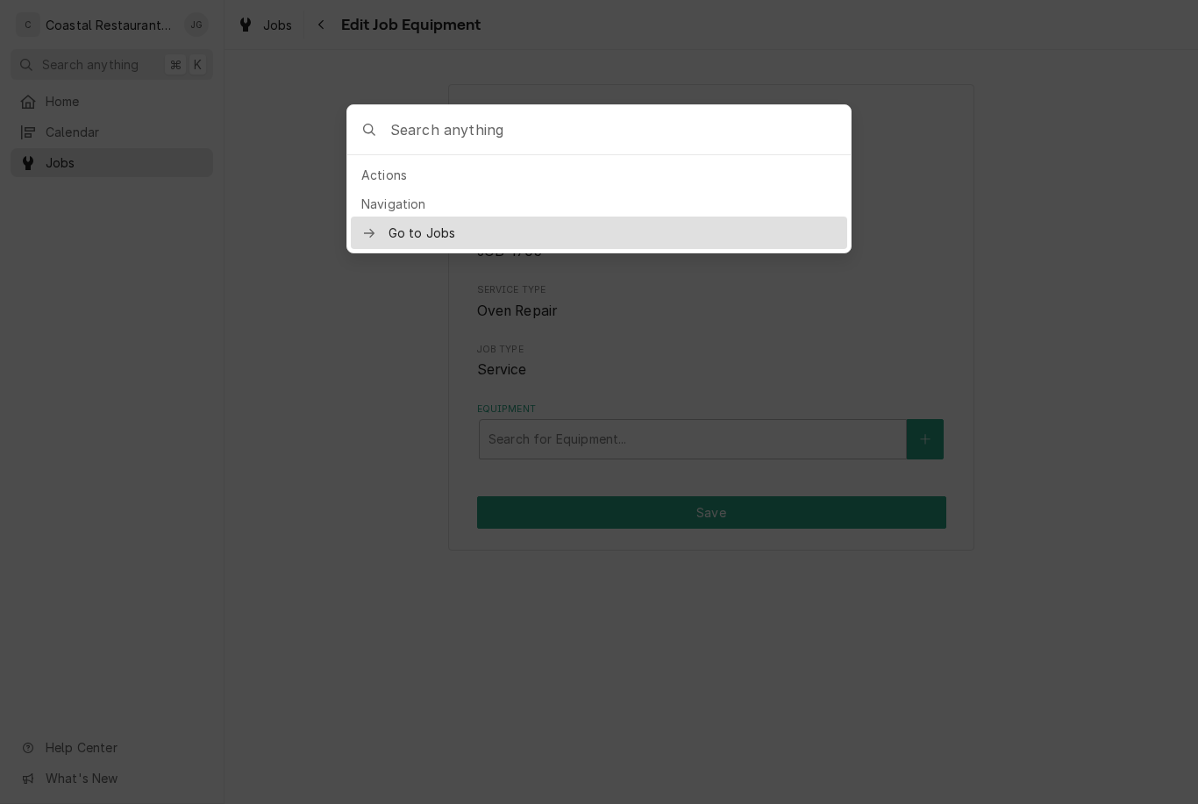
click at [214, 204] on div at bounding box center [599, 402] width 1198 height 804
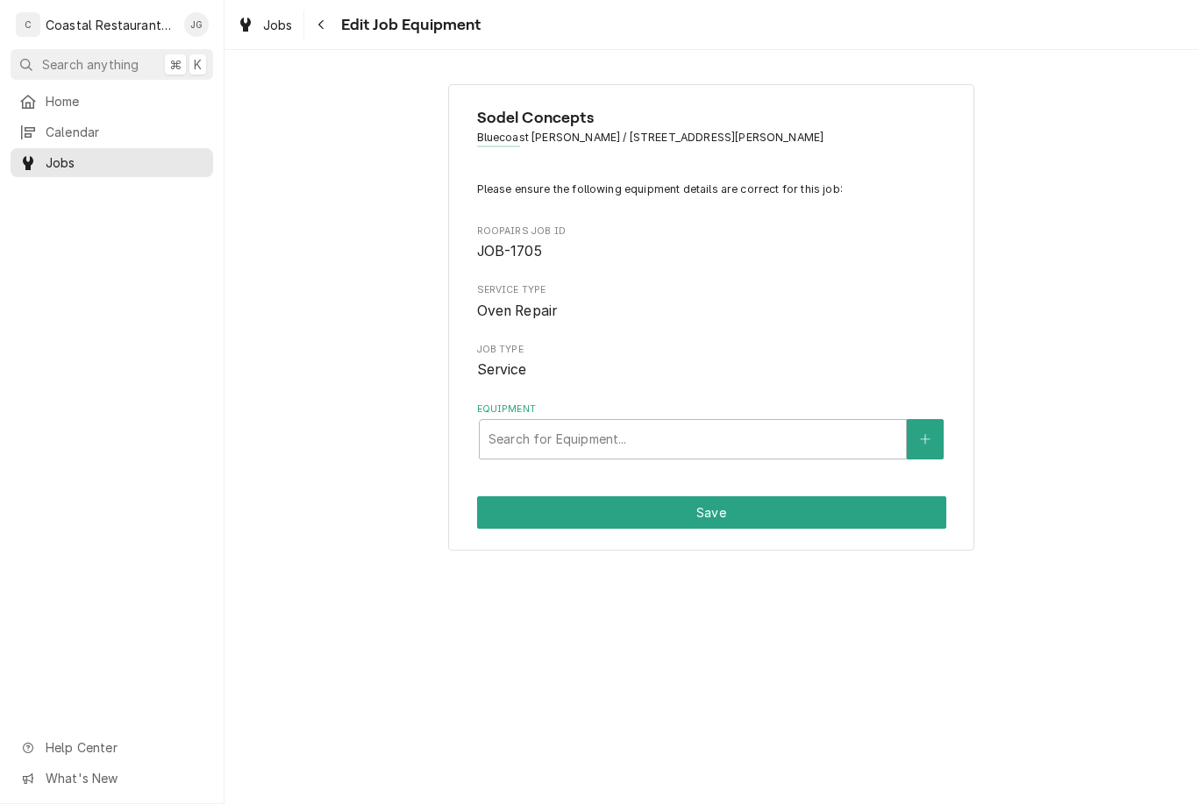
click at [81, 90] on div "Home" at bounding box center [112, 101] width 196 height 22
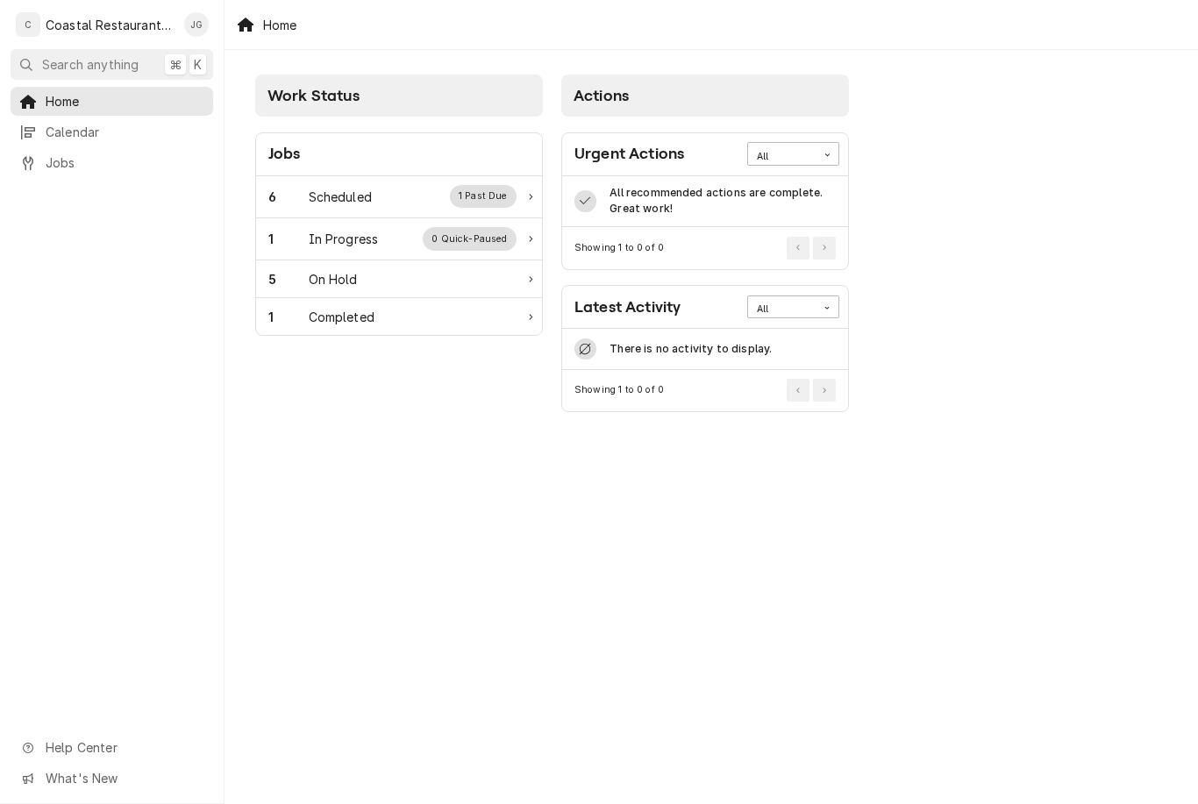
click at [371, 203] on div "Scheduled" at bounding box center [340, 197] width 63 height 18
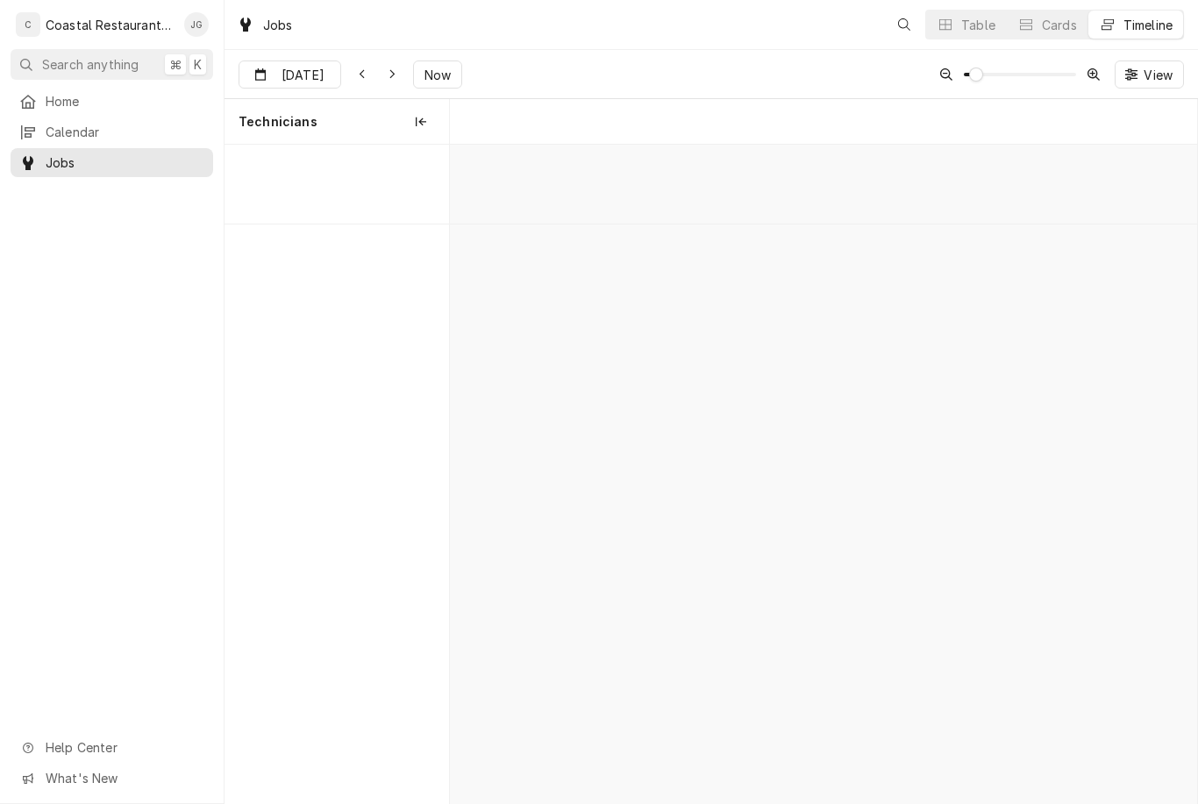
scroll to position [0, 14812]
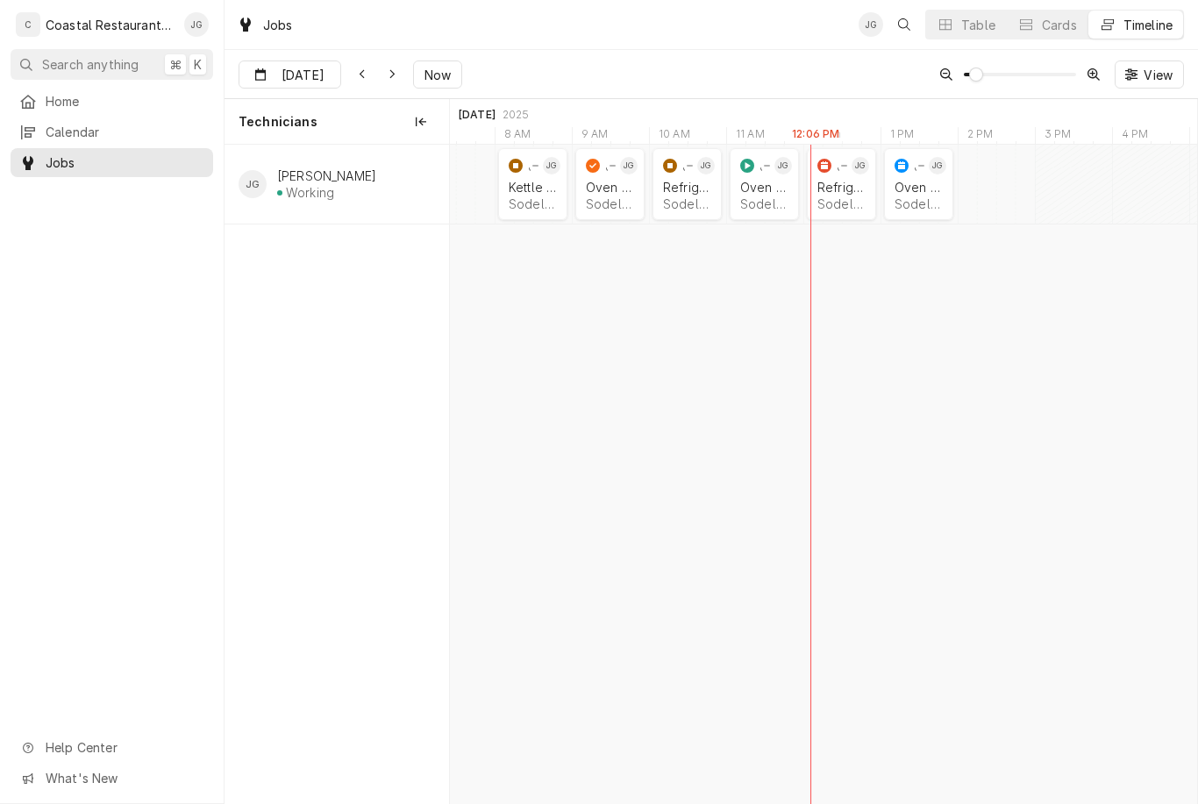
click at [760, 210] on div "Oven Repair Sodel Concepts | Bethany Beach, 19930" at bounding box center [764, 195] width 55 height 39
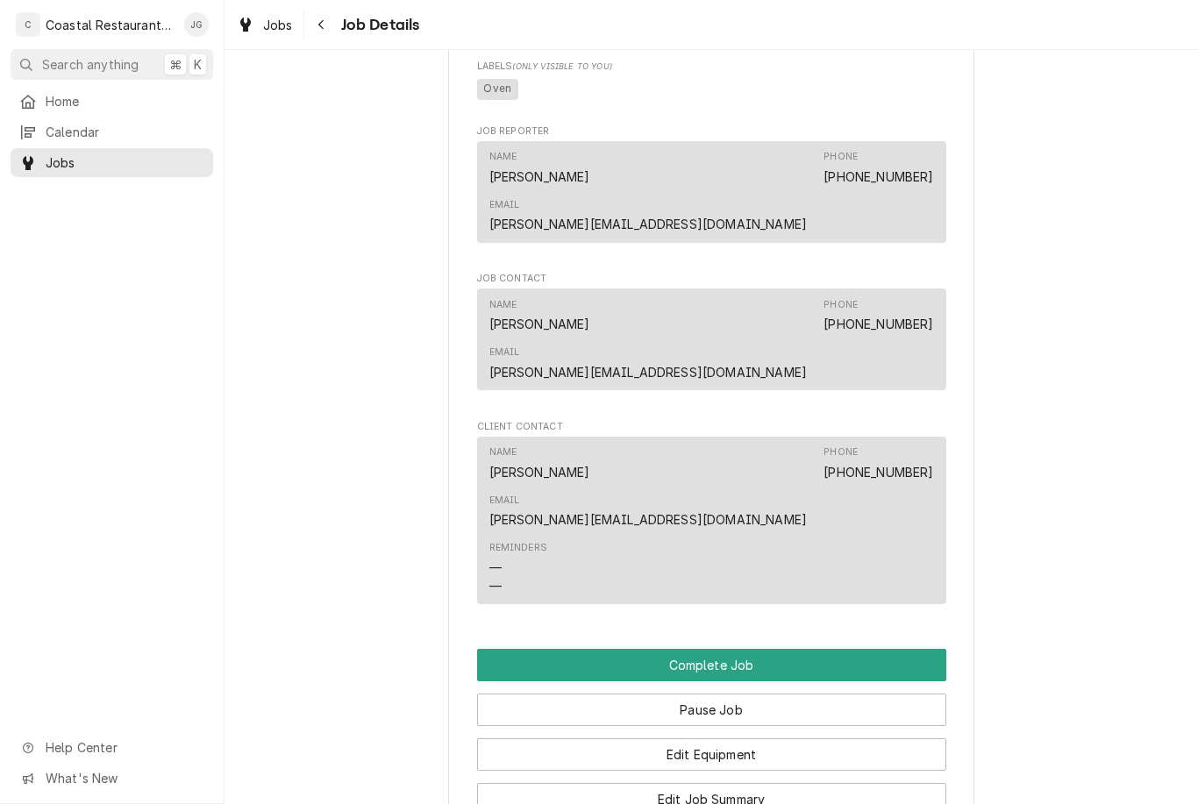
scroll to position [1055, 0]
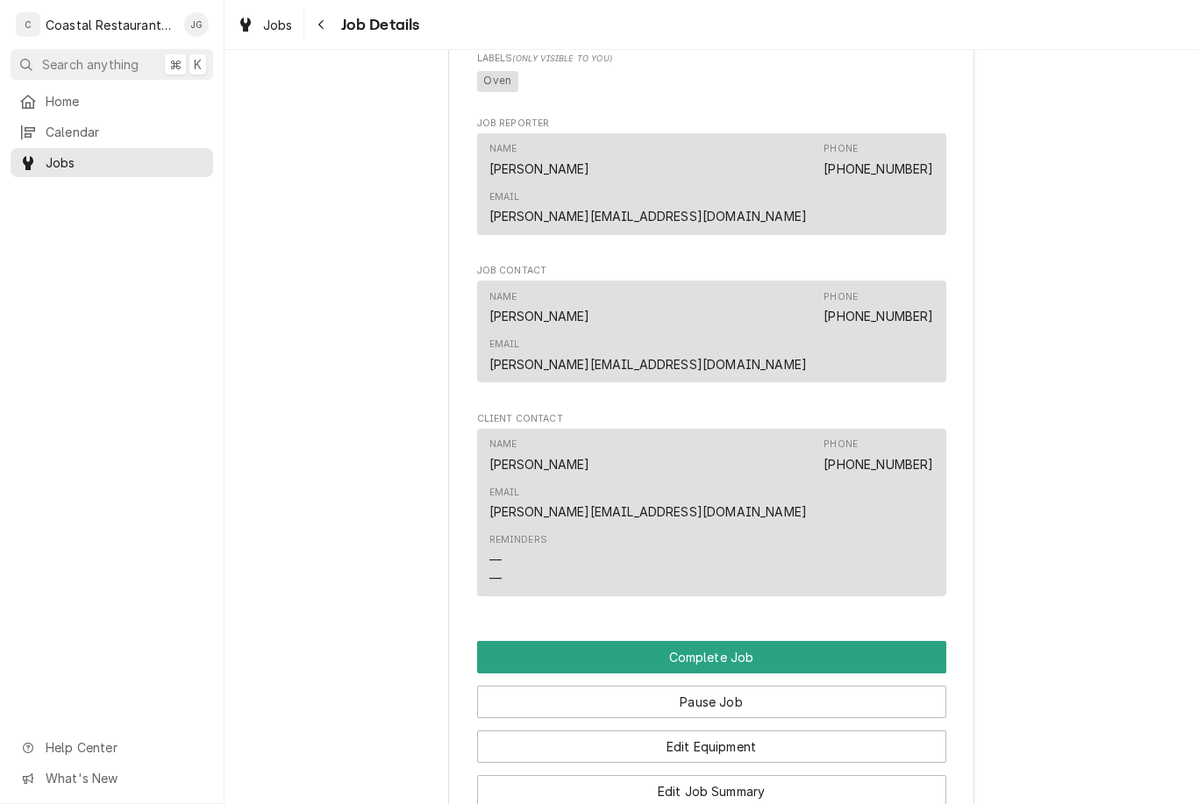
click at [745, 775] on button "Edit Job Summary" at bounding box center [711, 791] width 469 height 32
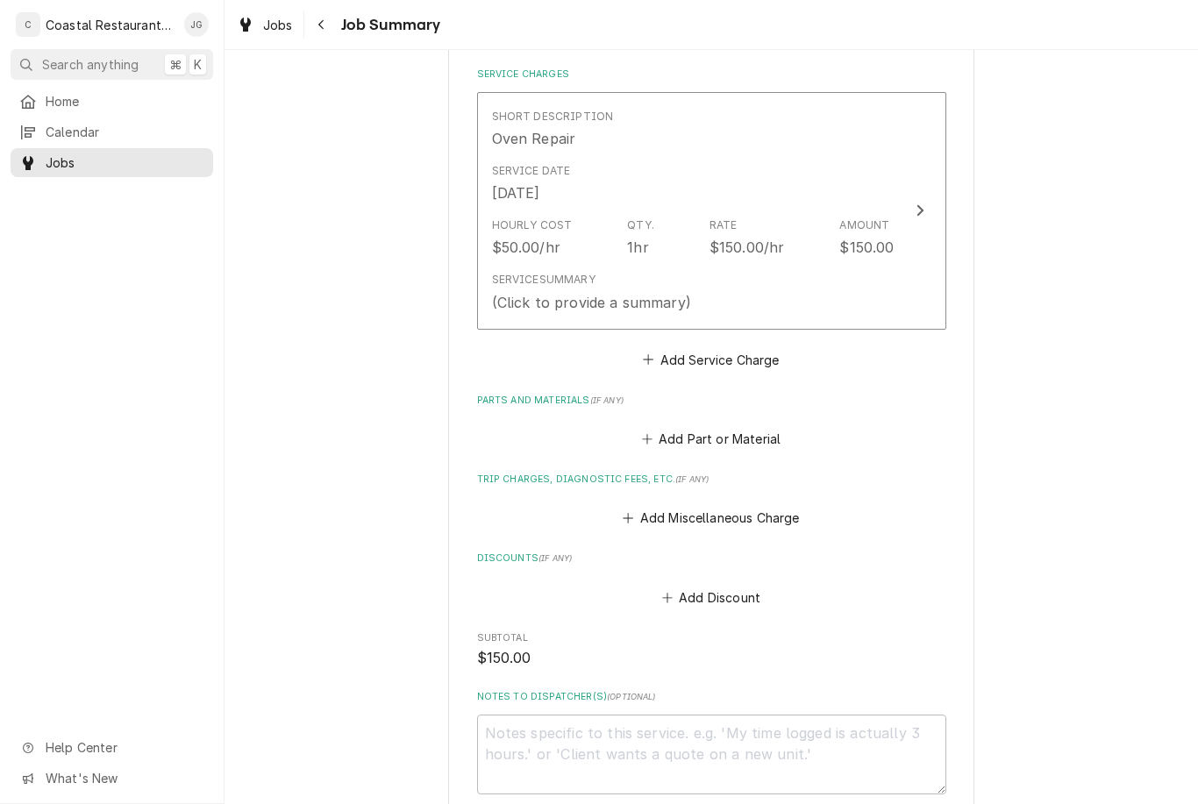
scroll to position [414, 0]
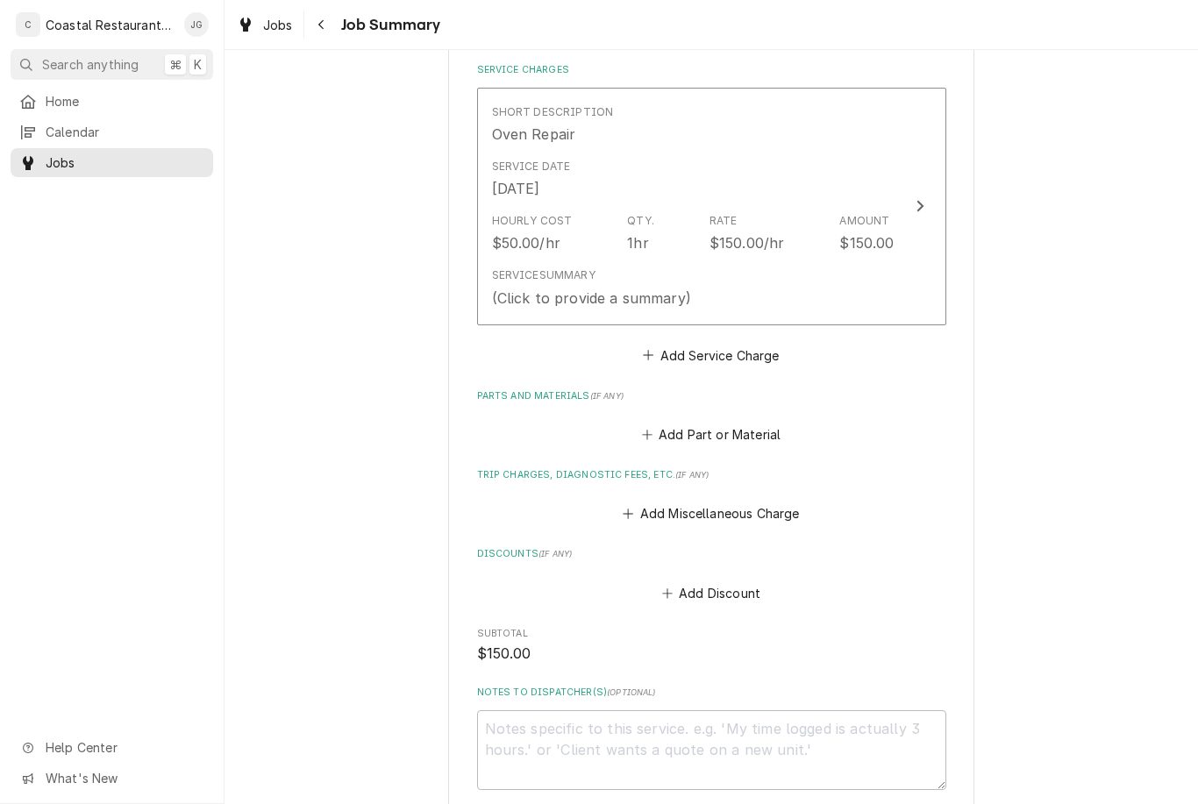
click at [631, 511] on icon "Trip Charges, Diagnostic Fees, etc." at bounding box center [628, 514] width 11 height 12
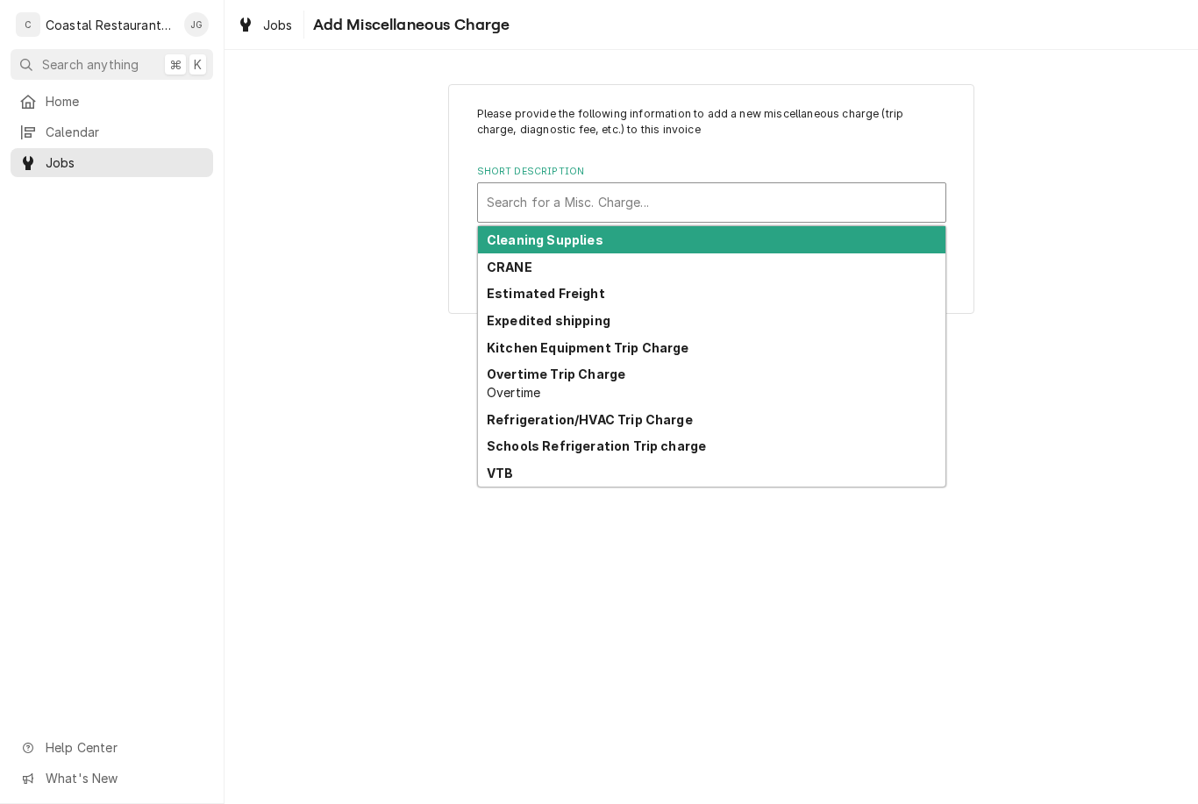
click at [665, 343] on strong "Kitchen Equipment Trip Charge" at bounding box center [588, 347] width 203 height 15
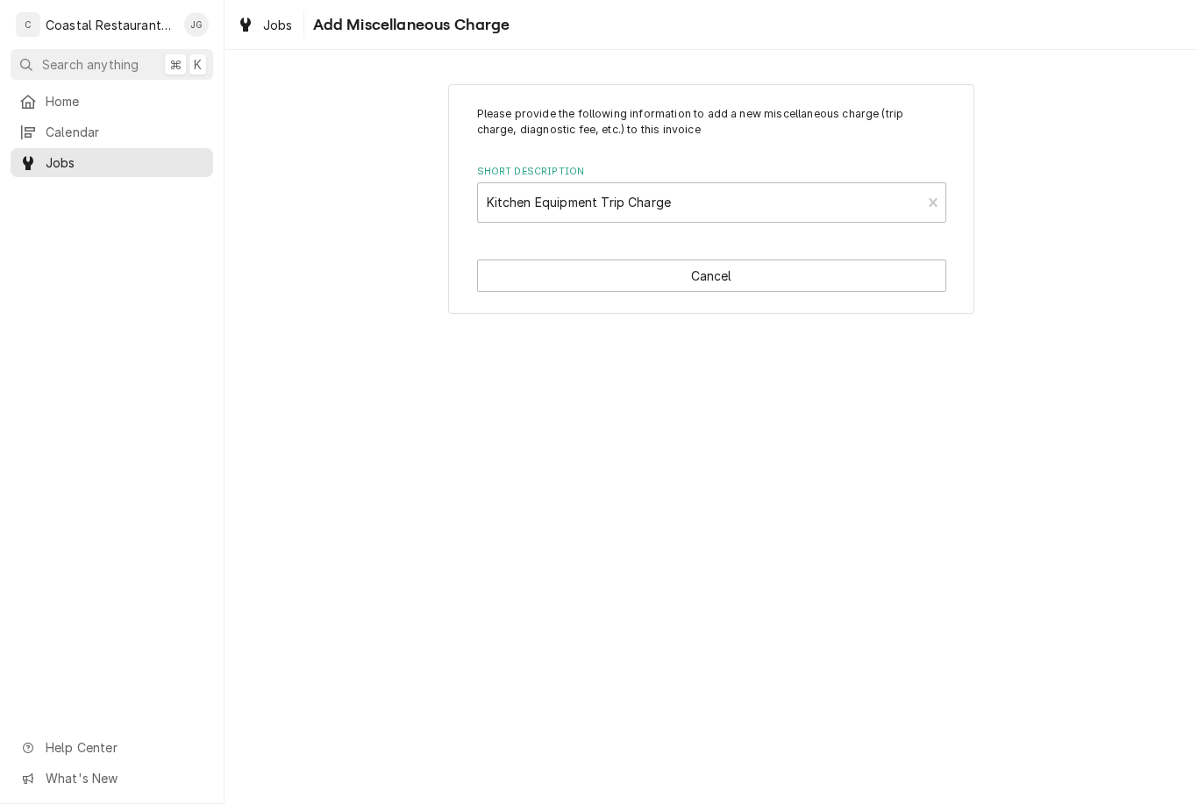
type textarea "x"
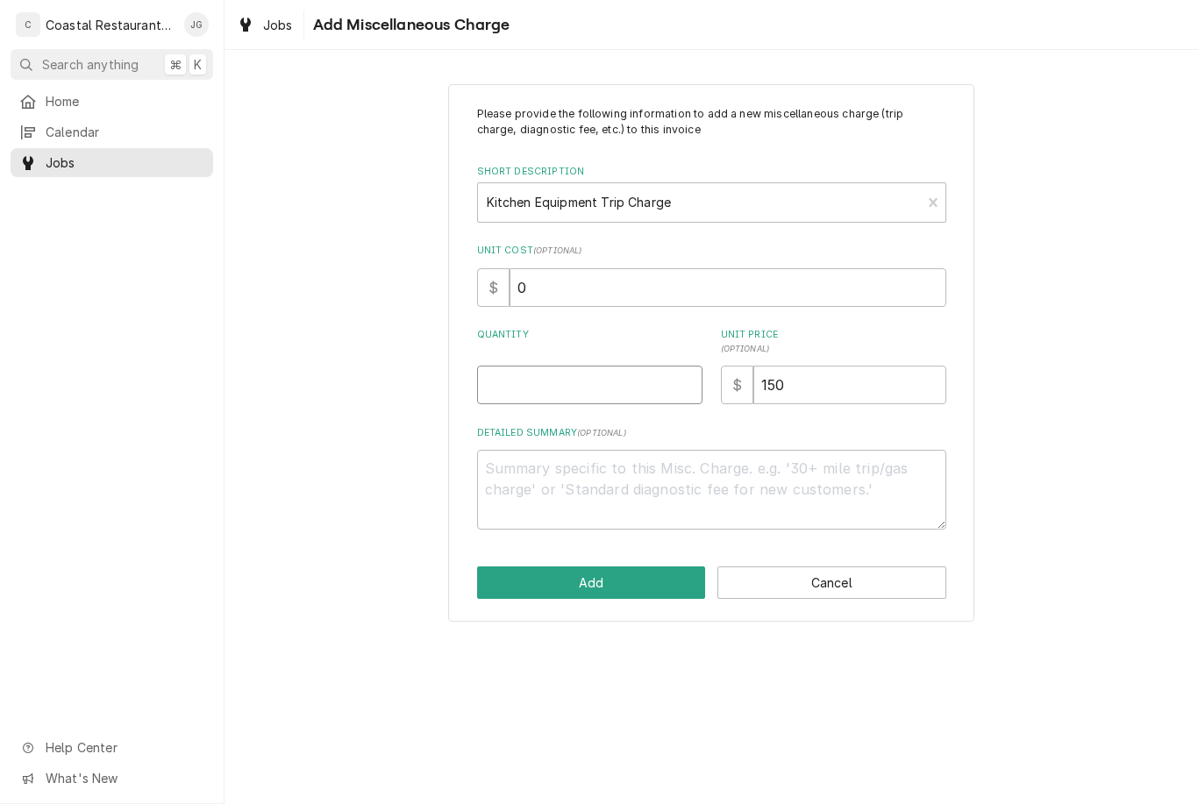
click at [577, 376] on input "Quantity" at bounding box center [589, 385] width 225 height 39
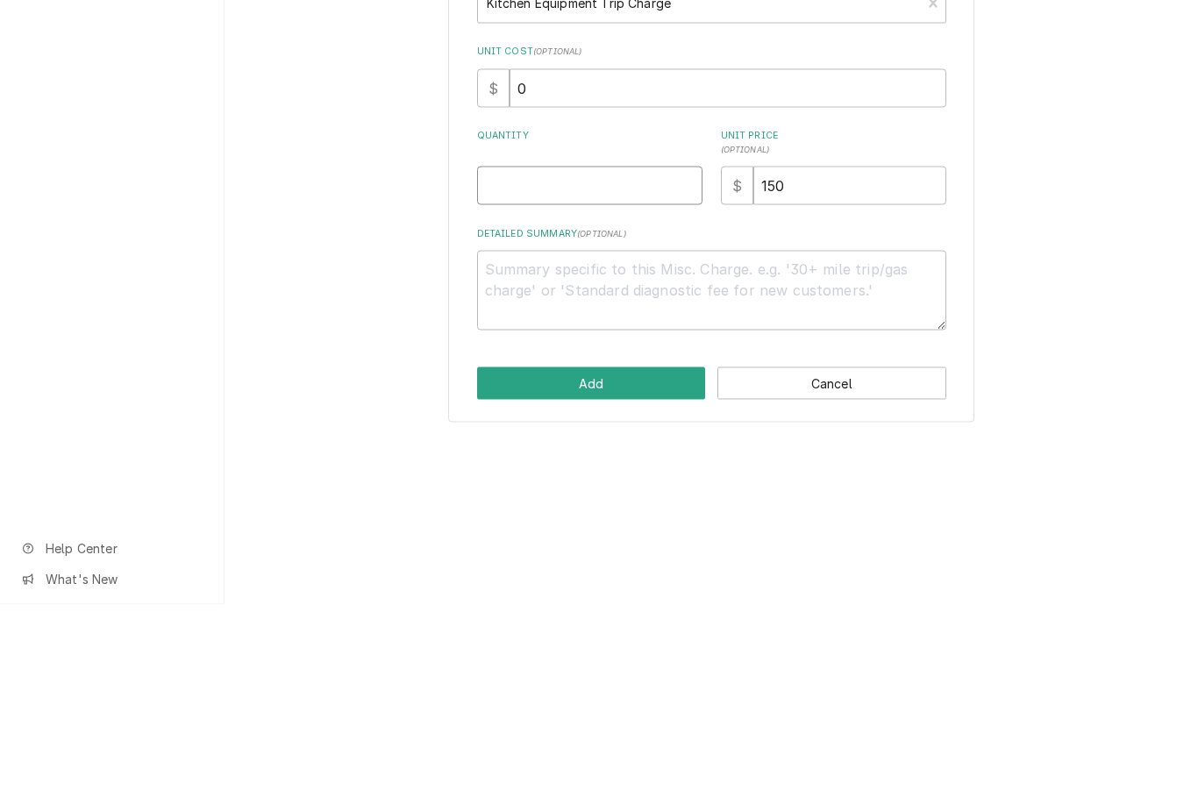
type input "1"
type textarea "x"
type input "1"
click at [1138, 243] on div "Please provide the following information to add a new miscellaneous charge (tri…" at bounding box center [712, 352] width 974 height 568
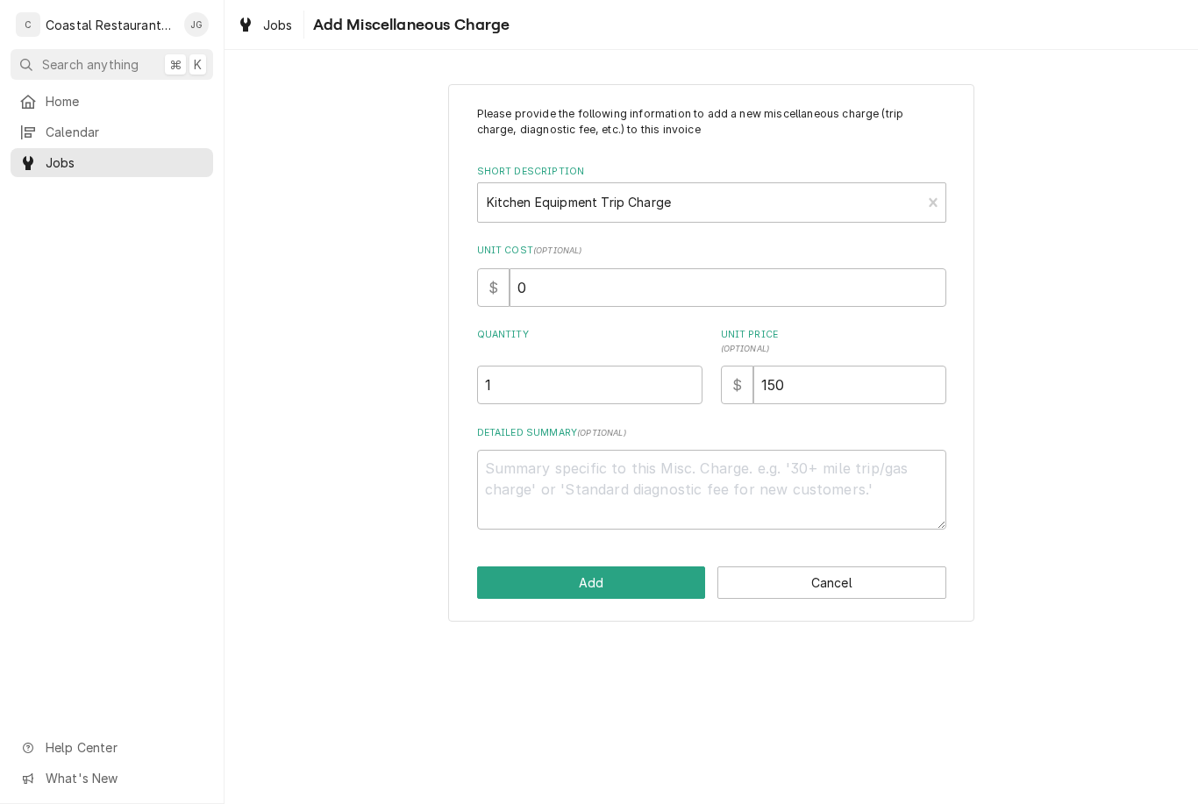
click at [621, 579] on button "Add" at bounding box center [591, 583] width 229 height 32
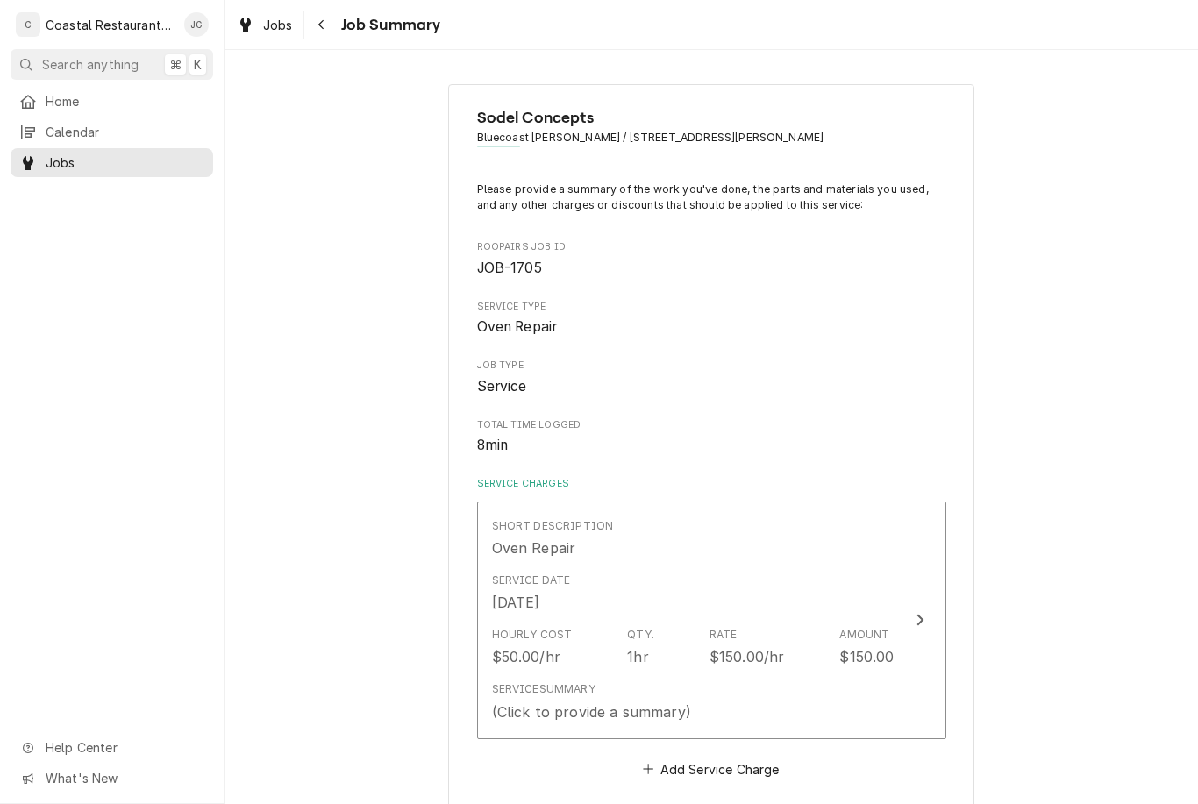
scroll to position [414, 0]
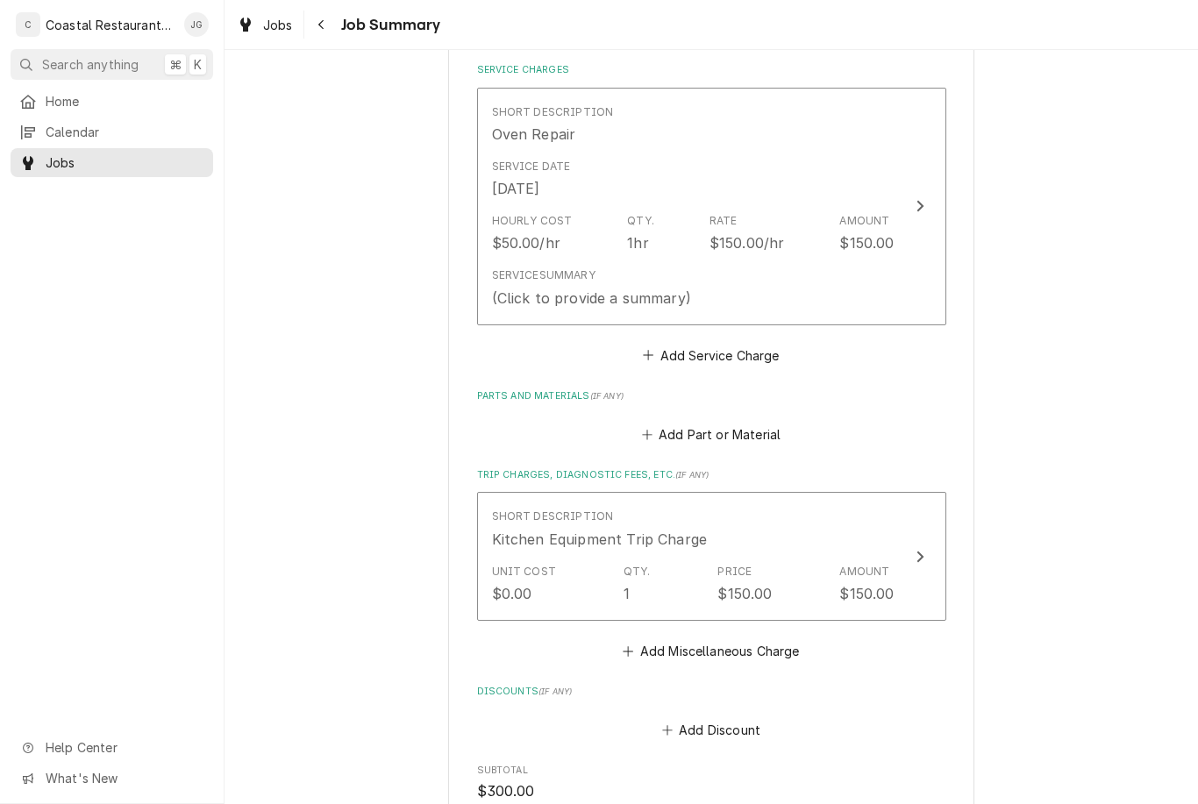
click at [742, 239] on div "$150.00/hr" at bounding box center [747, 242] width 75 height 21
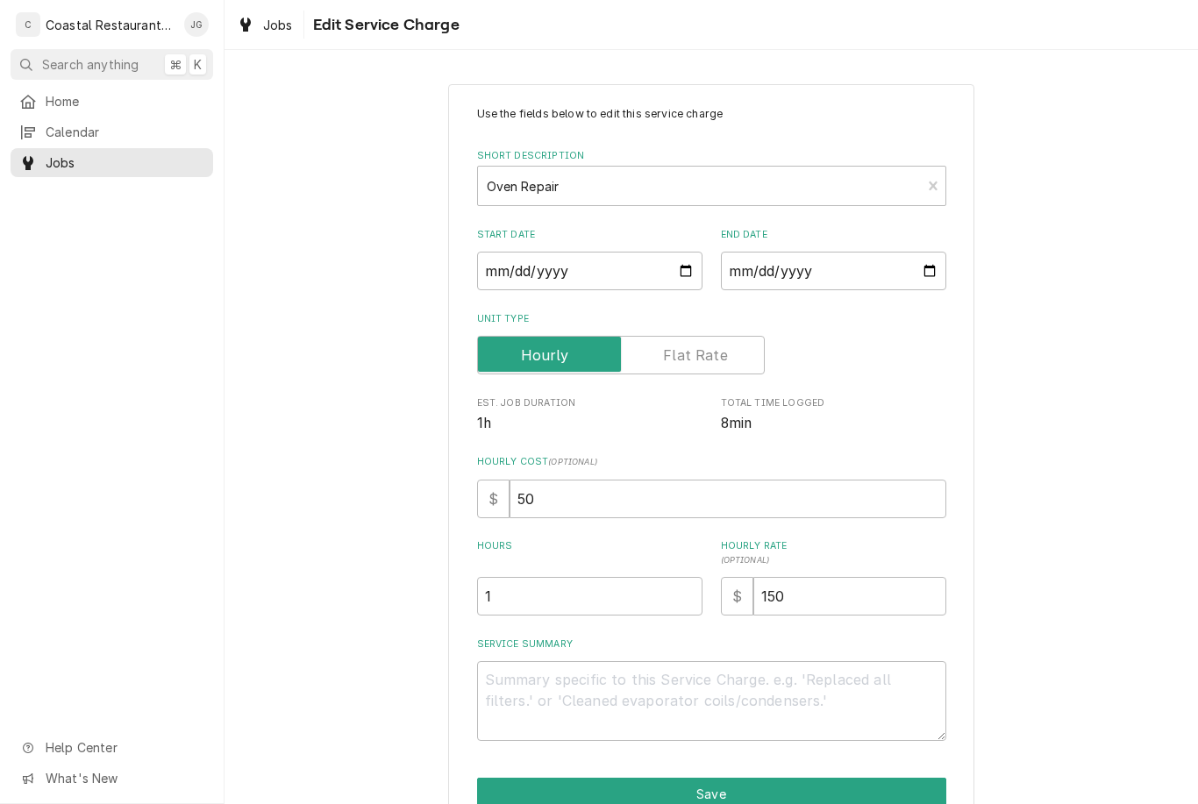
click at [524, 681] on textarea "Service Summary" at bounding box center [711, 701] width 469 height 80
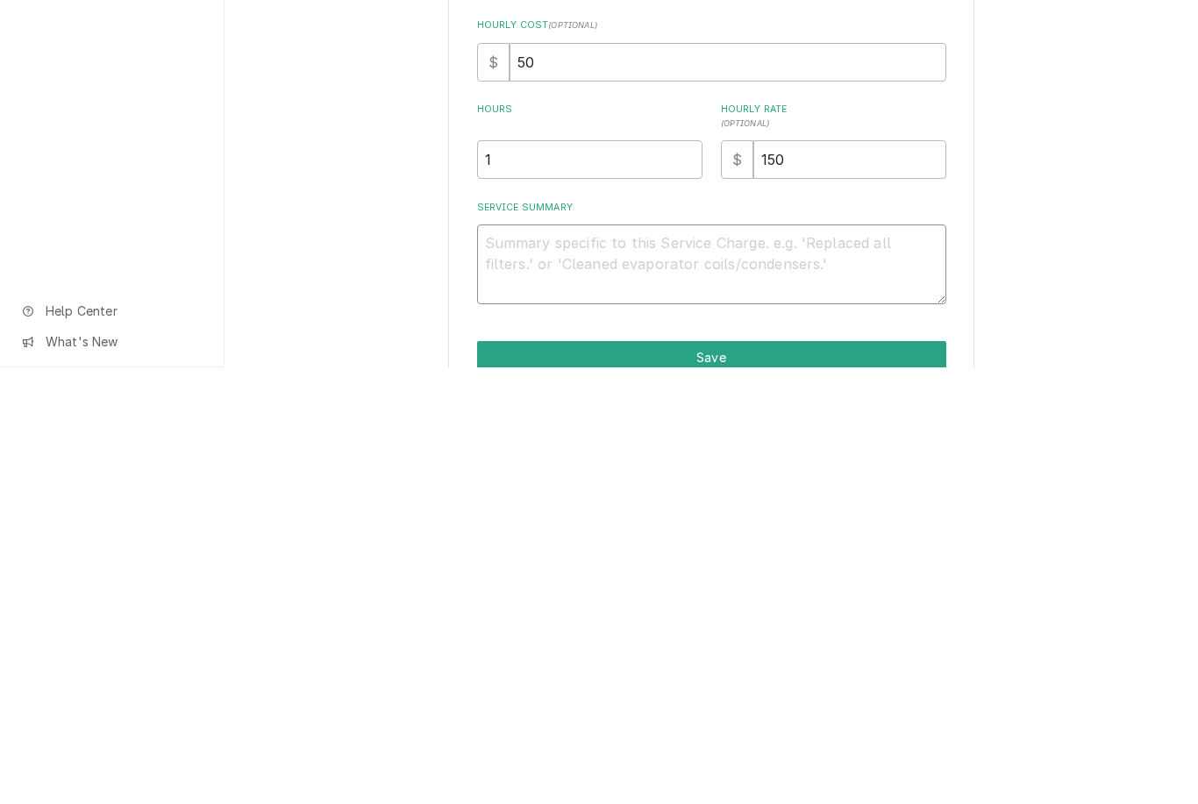
type textarea "x"
type textarea "A"
type textarea "x"
type textarea "Ar"
type textarea "x"
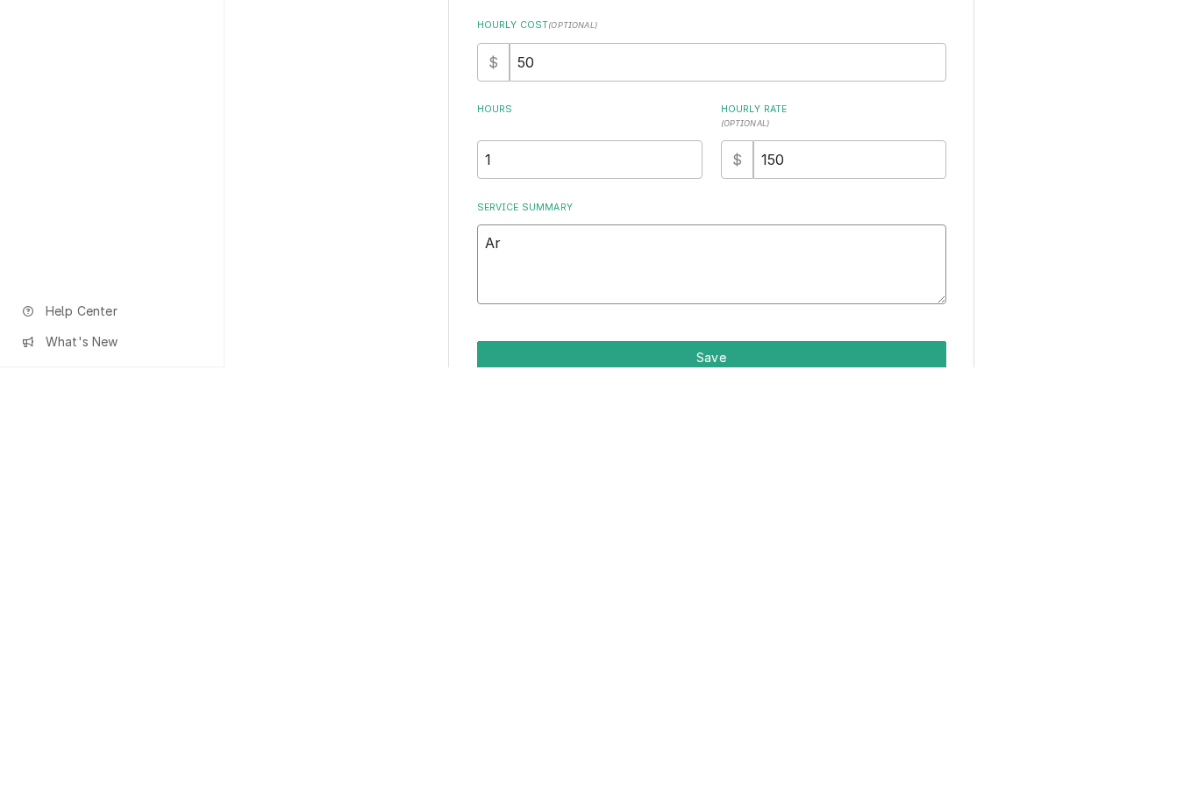
type textarea "Arrived"
type textarea "x"
type textarea "Arrived o"
type textarea "x"
type textarea "Arrived on"
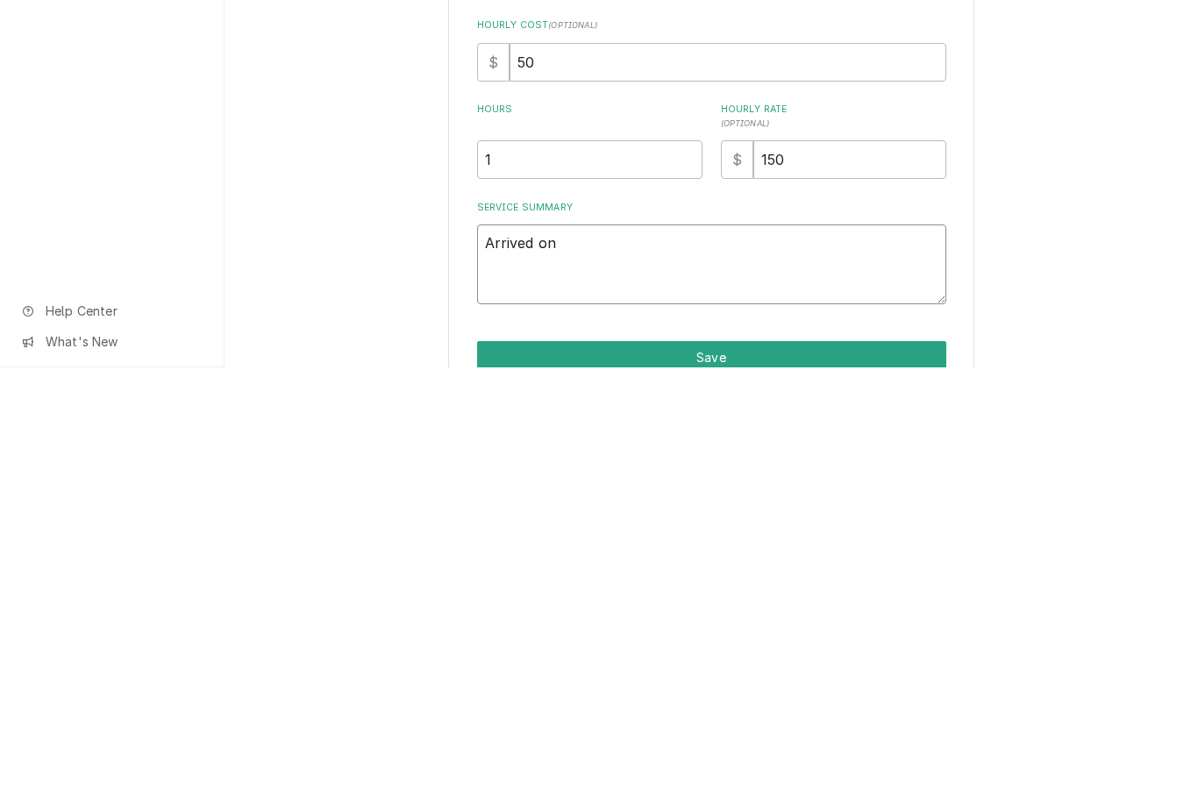
type textarea "x"
type textarea "Arrived onsite"
type textarea "x"
type textarea "Arrived onsite"
type textarea "x"
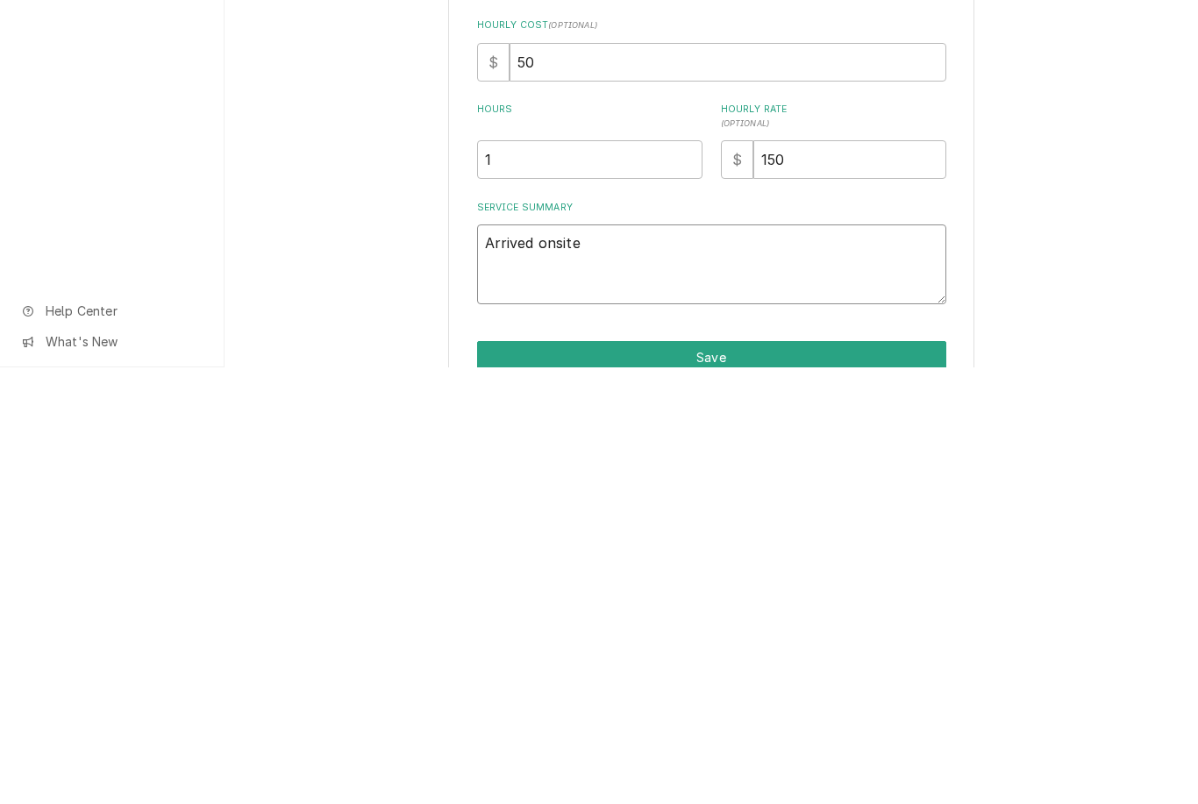
type textarea "Arrived onsite fou"
type textarea "x"
type textarea "Arrived onsite found"
type textarea "x"
type textarea "Arrived onsite found middle"
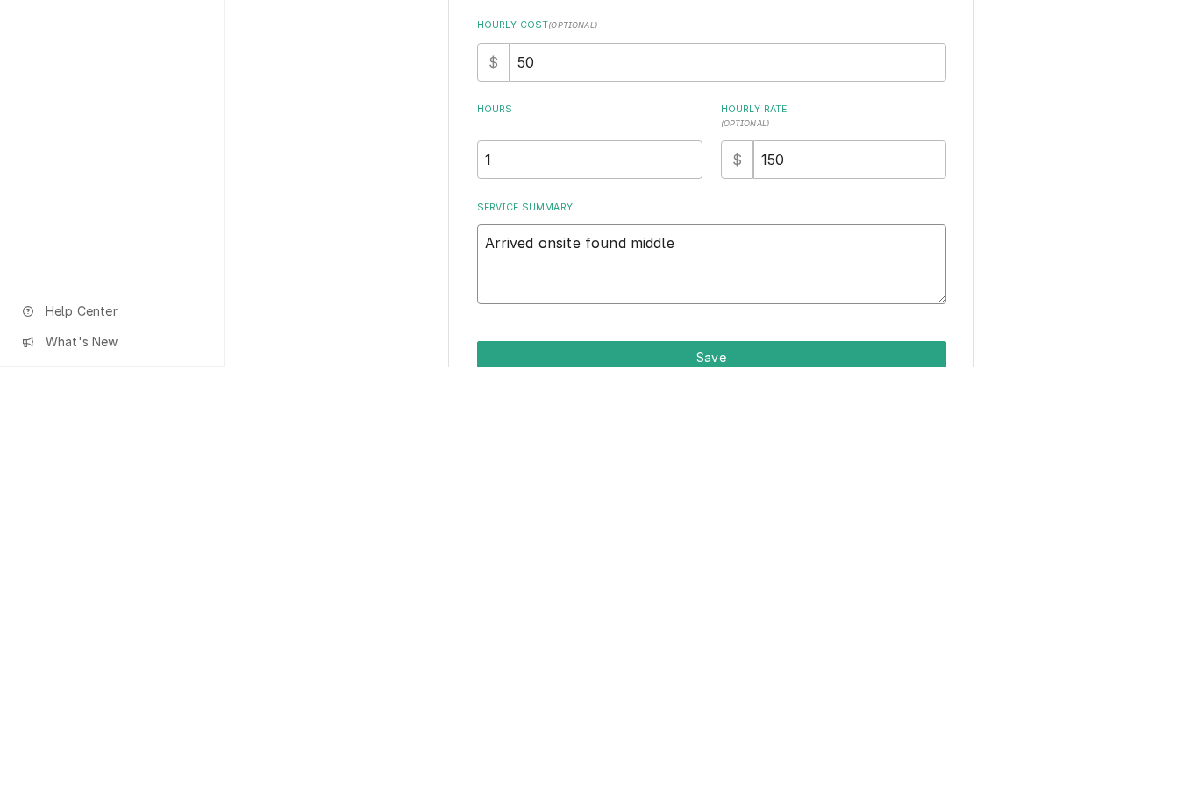
type textarea "x"
type textarea "Arrived onsite found middle oven"
type textarea "x"
type textarea "Arrived onsite found middle oven door"
type textarea "x"
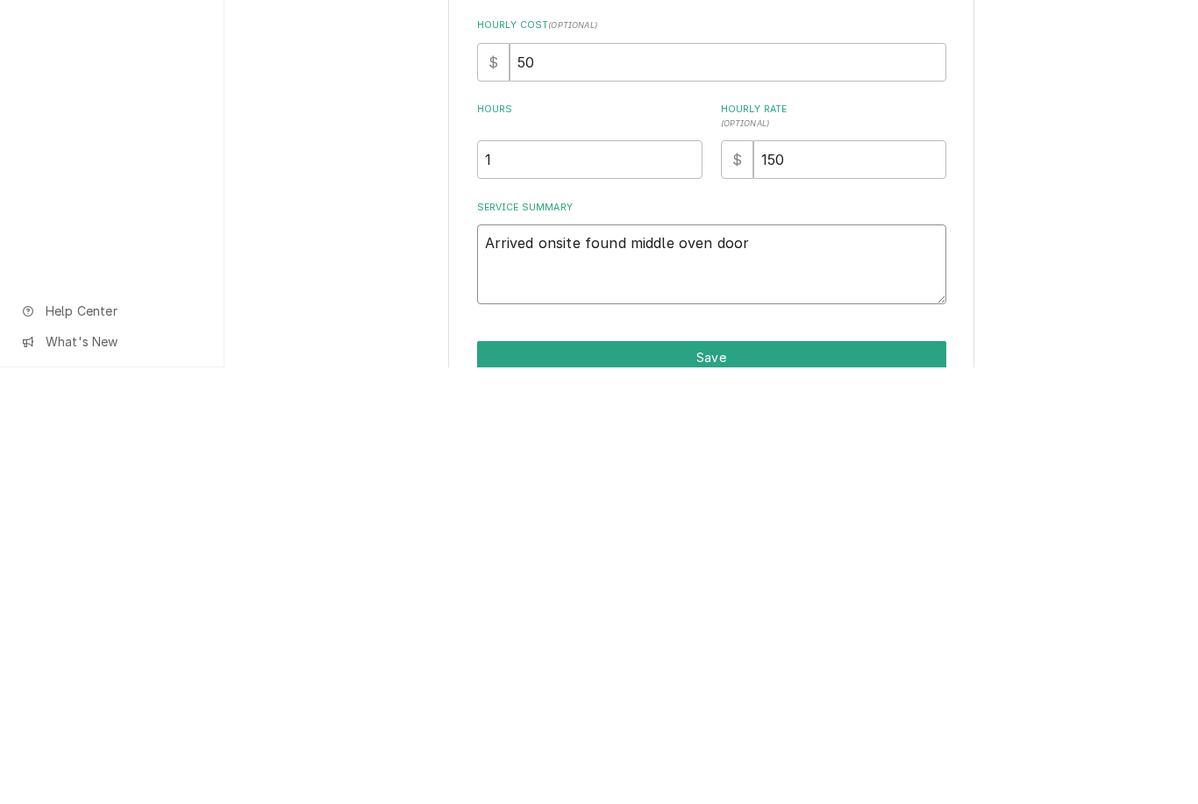
type textarea "Arrived onsite found middle oven door latch"
type textarea "x"
type textarea "Arrived onsite found middle oven door"
type textarea "x"
type textarea "Arrived onsite found middle oven d"
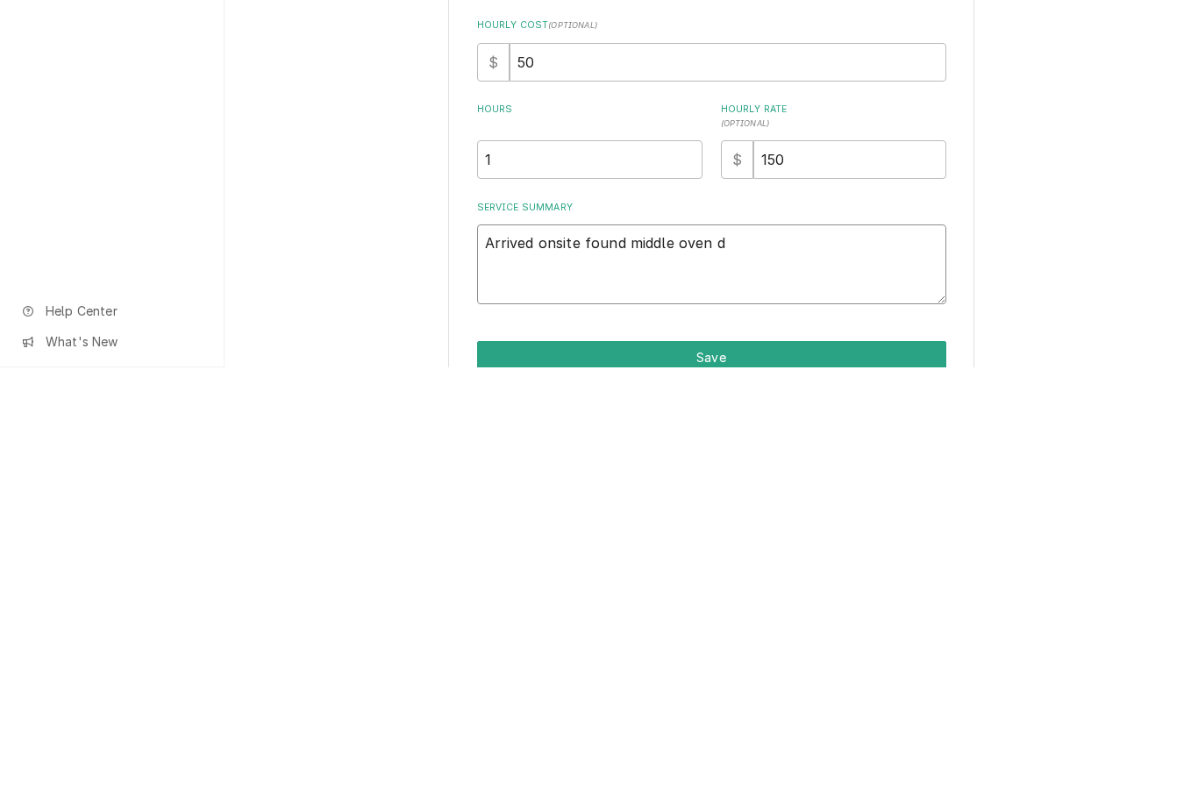
type textarea "x"
type textarea "Arrived onsite found middle oven do"
type textarea "x"
type textarea "Arrived onsite found middle oven doo"
type textarea "x"
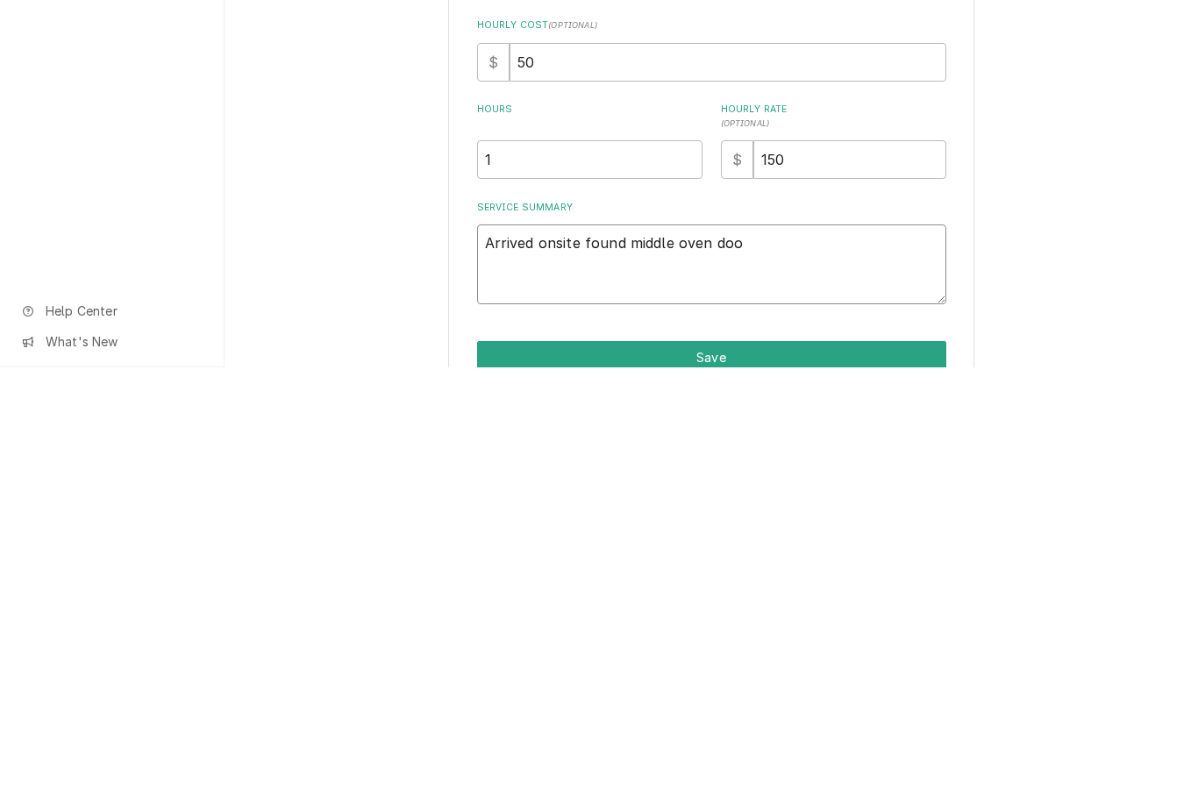
type textarea "Arrived onsite found middle oven door"
type textarea "x"
type textarea "Arrived onsite found middle oven door"
type textarea "x"
type textarea "Arrived onsite found middle oven door w"
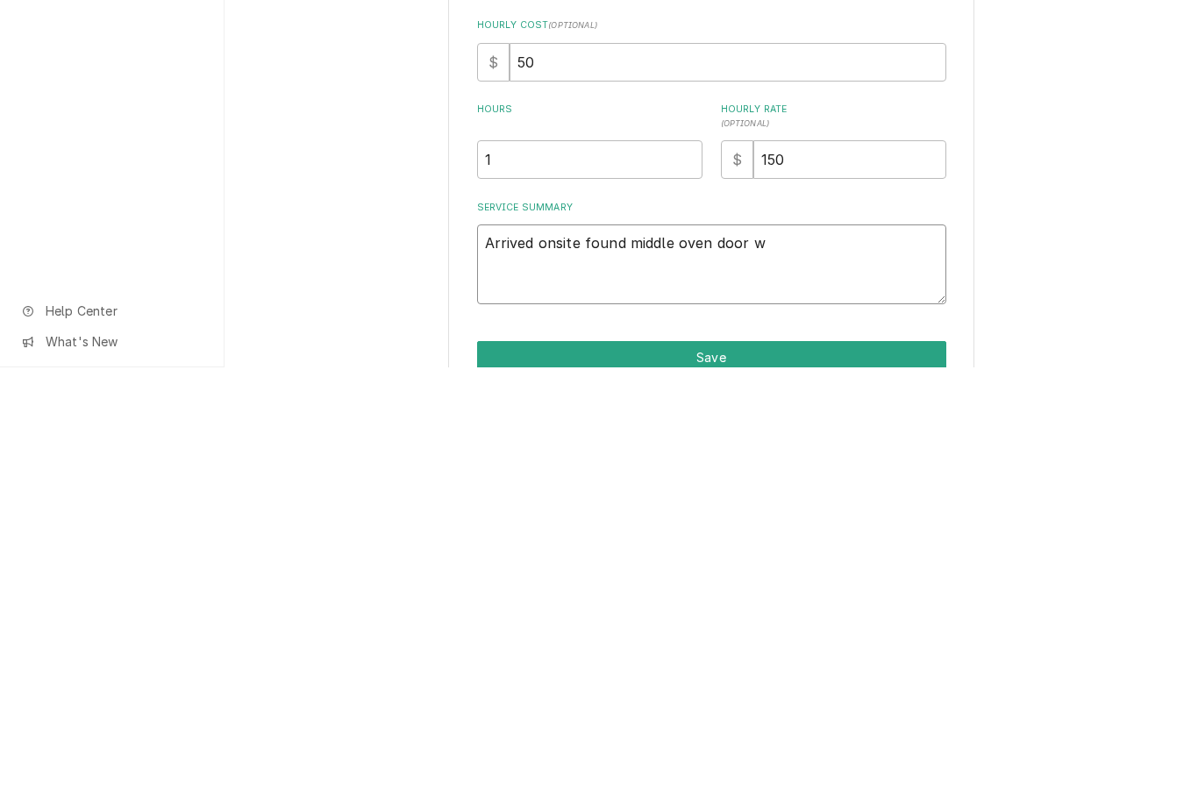
type textarea "x"
type textarea "Arrived onsite found middle oven door wit"
type textarea "x"
type textarea "Arrived onsite found middle oven door with"
type textarea "x"
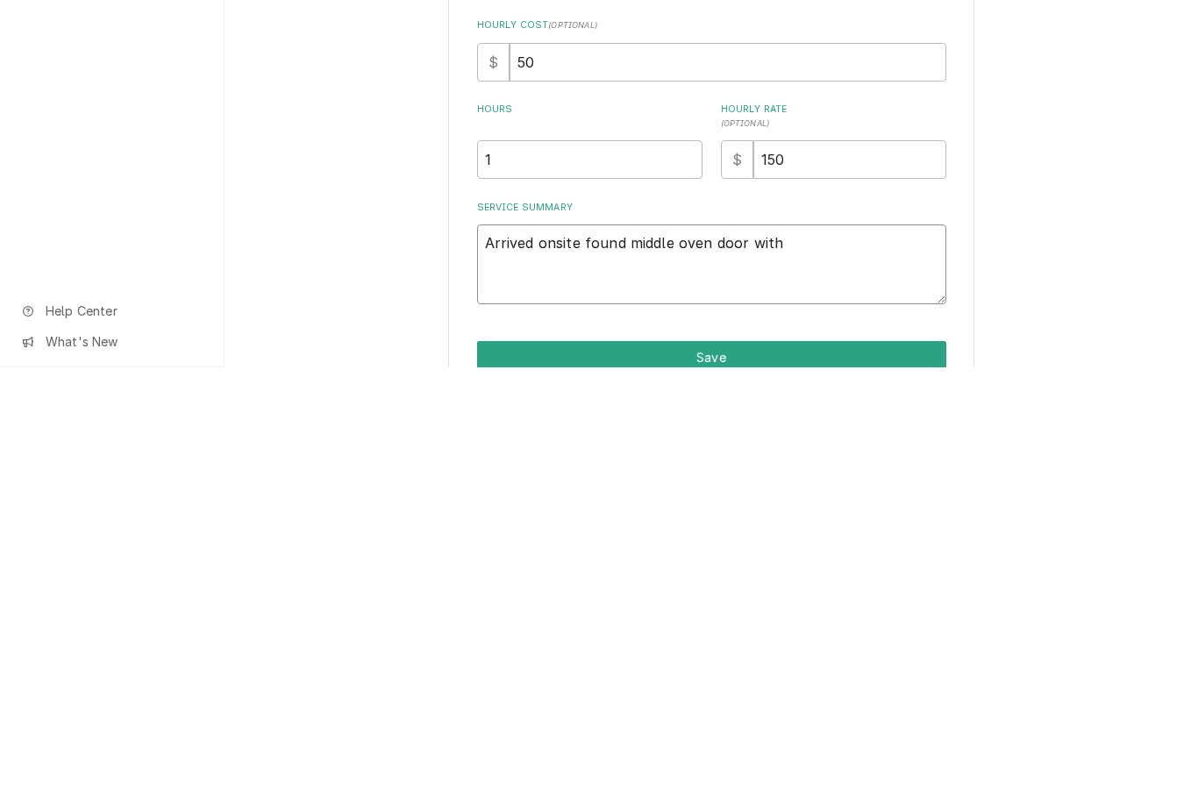
type textarea "Arrived onsite found middle oven door with b"
type textarea "x"
type textarea "Arrived onsite found middle oven door with"
type textarea "x"
type textarea "Arrived onsite found middle oven door with bro"
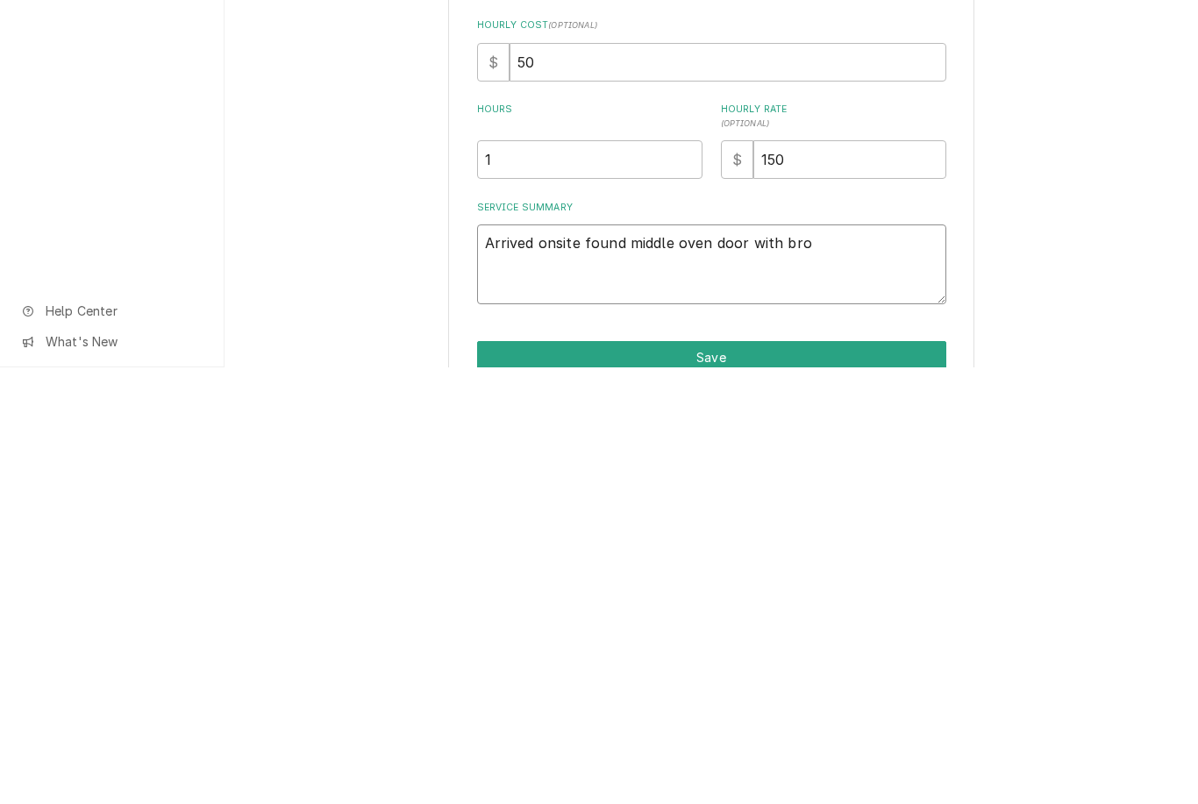
type textarea "x"
type textarea "Arrived onsite found middle oven door with broke"
type textarea "x"
type textarea "Arrived onsite found middle oven door with broken"
type textarea "x"
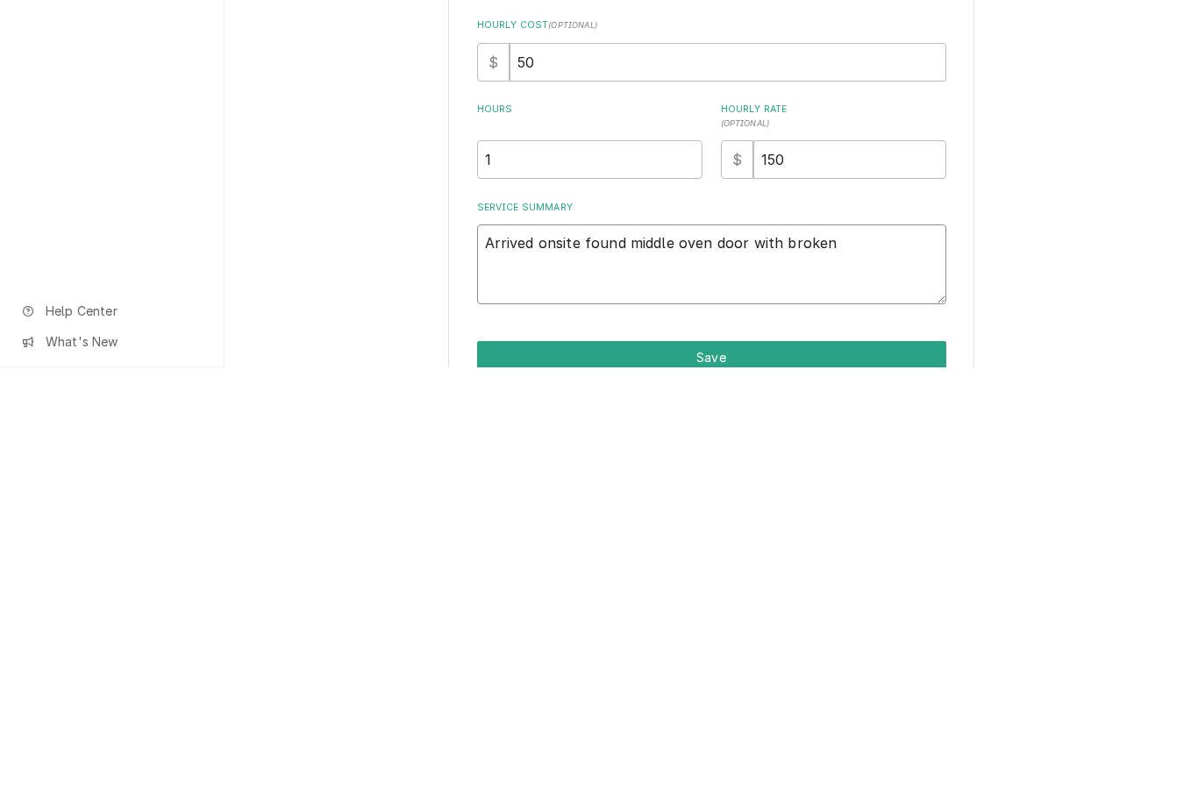
type textarea "Arrived onsite found middle oven door with broken spring"
type textarea "x"
type textarea "Arrived onsite found middle oven door with broken spring went"
type textarea "x"
type textarea "Arrived onsite found middle oven door with broken spring, went ahead"
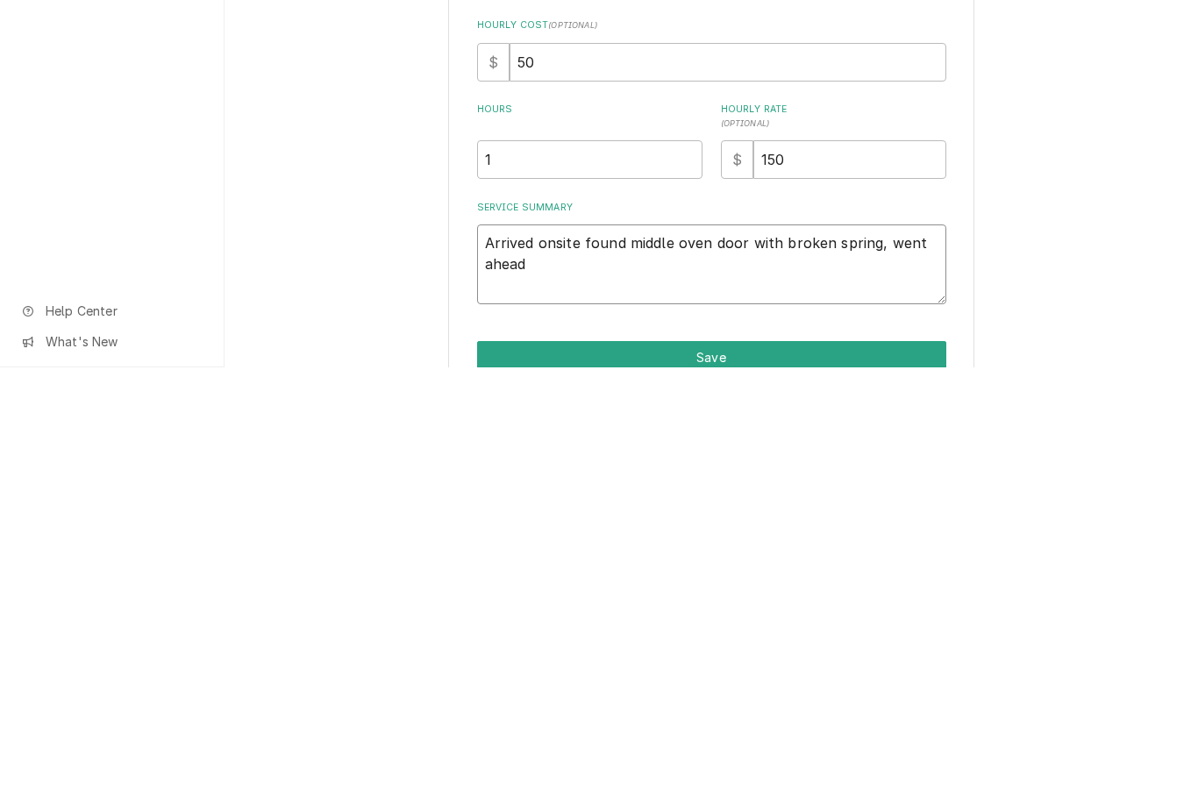
type textarea "x"
type textarea "Arrived onsite found middle oven door with broken spring, went ahead and"
type textarea "x"
type textarea "Arrived onsite found middle oven door with broken spring, went ahead and took"
type textarea "x"
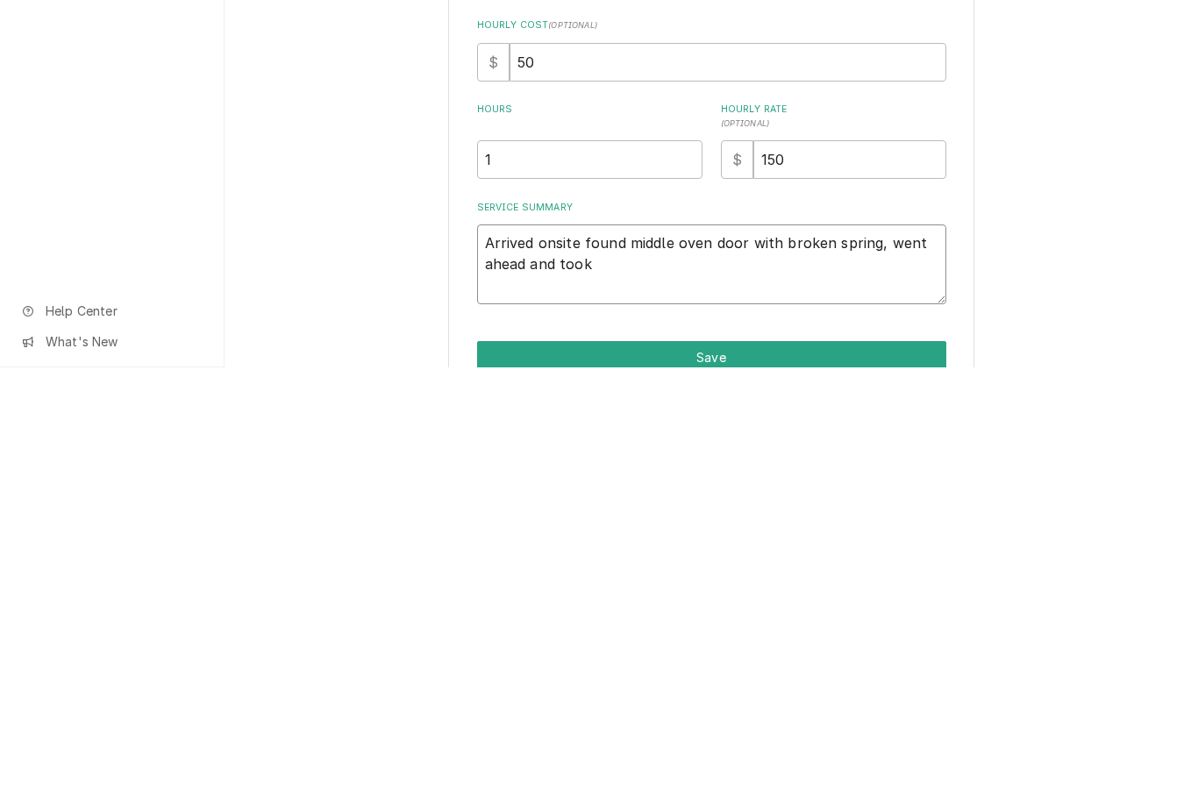
type textarea "Arrived onsite found middle oven door with broken spring, went ahead and took t…"
type textarea "x"
type textarea "Arrived onsite found middle oven door with broken spring, went ahead and took t…"
type textarea "x"
type textarea "Arrived onsite found middle oven door with broken spring, went ahead and took t…"
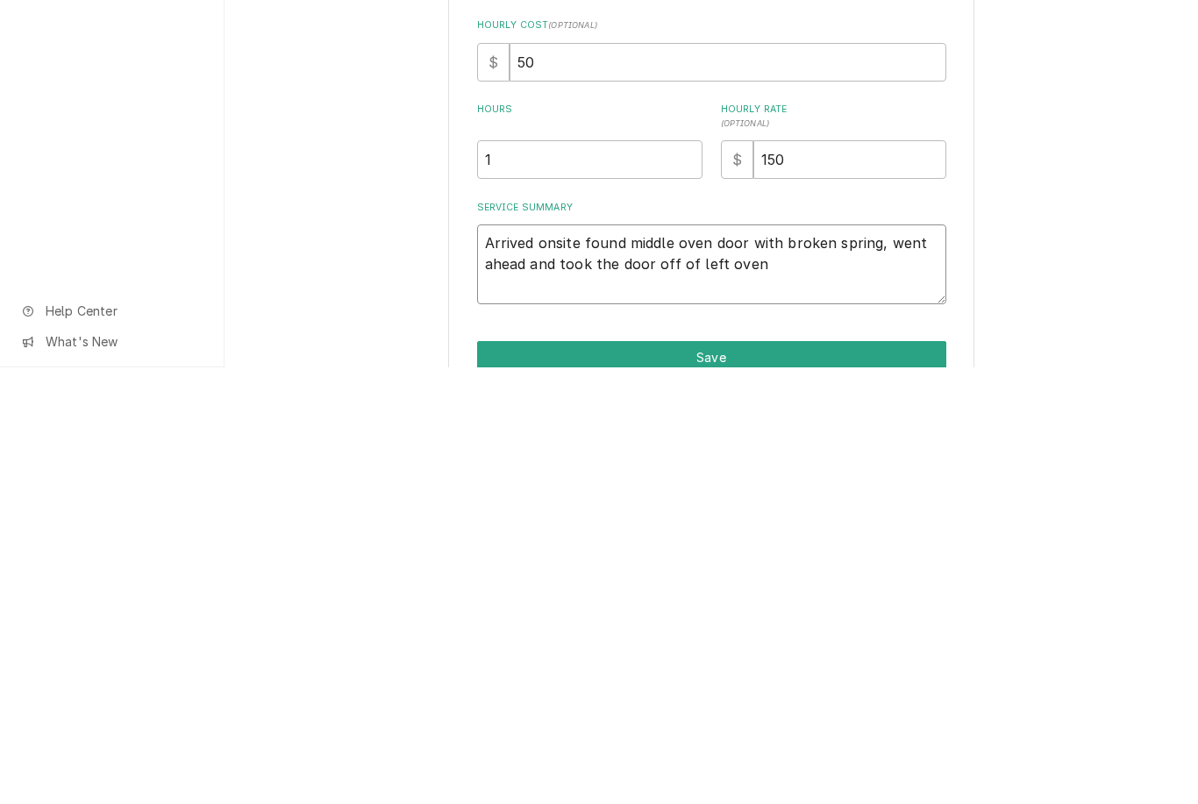
type textarea "x"
type textarea "Arrived onsite found middle oven door with broken spring, went ahead and took t…"
type textarea "x"
type textarea "Arrived onsite found middle oven door with broken spring, went ahead and took t…"
type textarea "x"
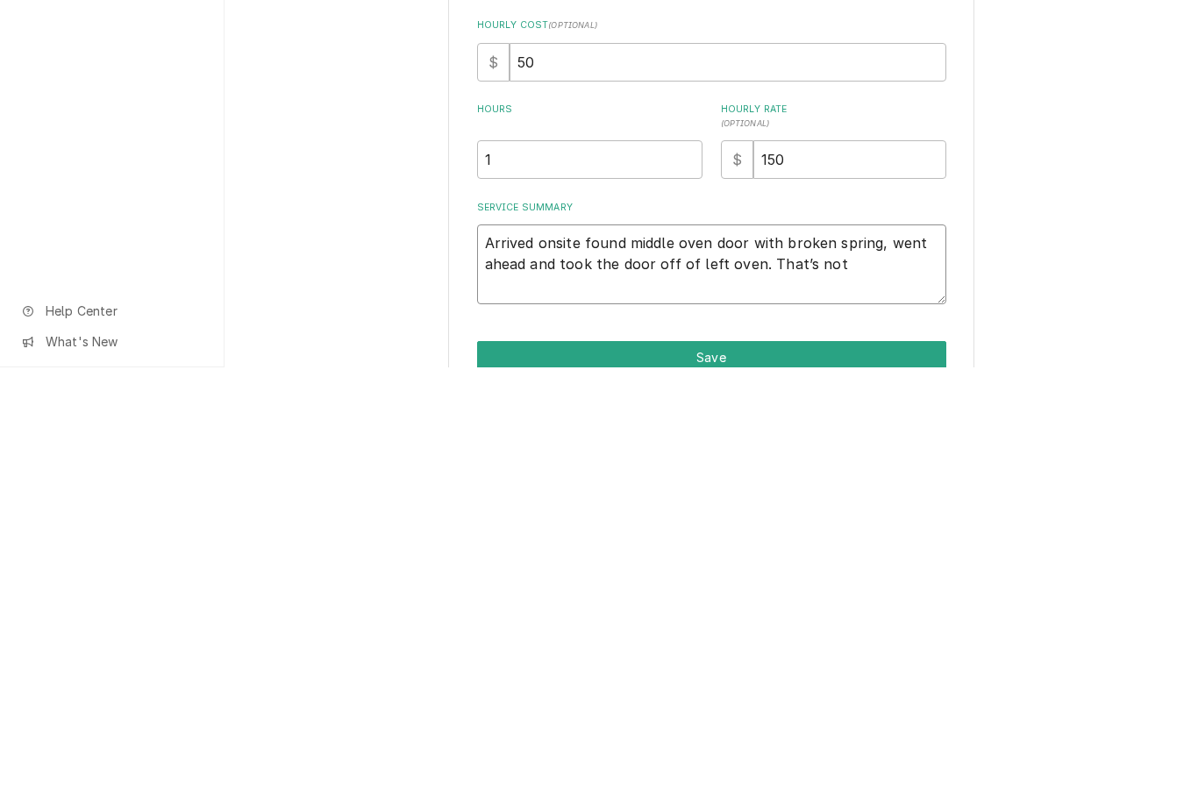
type textarea "Arrived onsite found middle oven door with broken spring, went ahead and took t…"
type textarea "x"
type textarea "Arrived onsite found middle oven door with broken spring, went ahead and took t…"
type textarea "x"
type textarea "Arrived onsite found middle oven door with broken spring, went ahead and took t…"
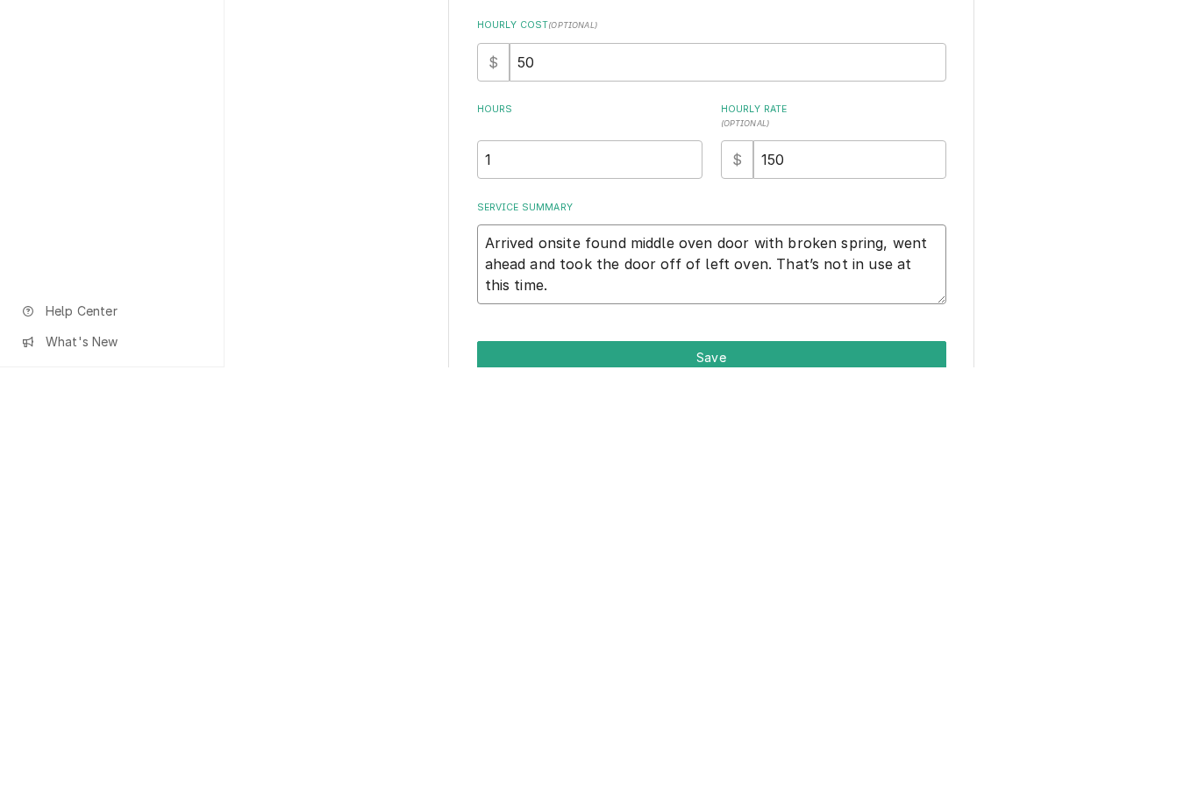
click at [776, 661] on textarea "Arrived onsite found middle oven door with broken spring, went ahead and took t…" at bounding box center [711, 701] width 469 height 80
click at [803, 661] on textarea "Arrived onsite found middle oven door with broken spring, went ahead and took t…" at bounding box center [711, 701] width 469 height 80
type textarea "x"
type textarea "Arrived onsite found middle oven door with broken spring, went ahead and took t…"
type textarea "x"
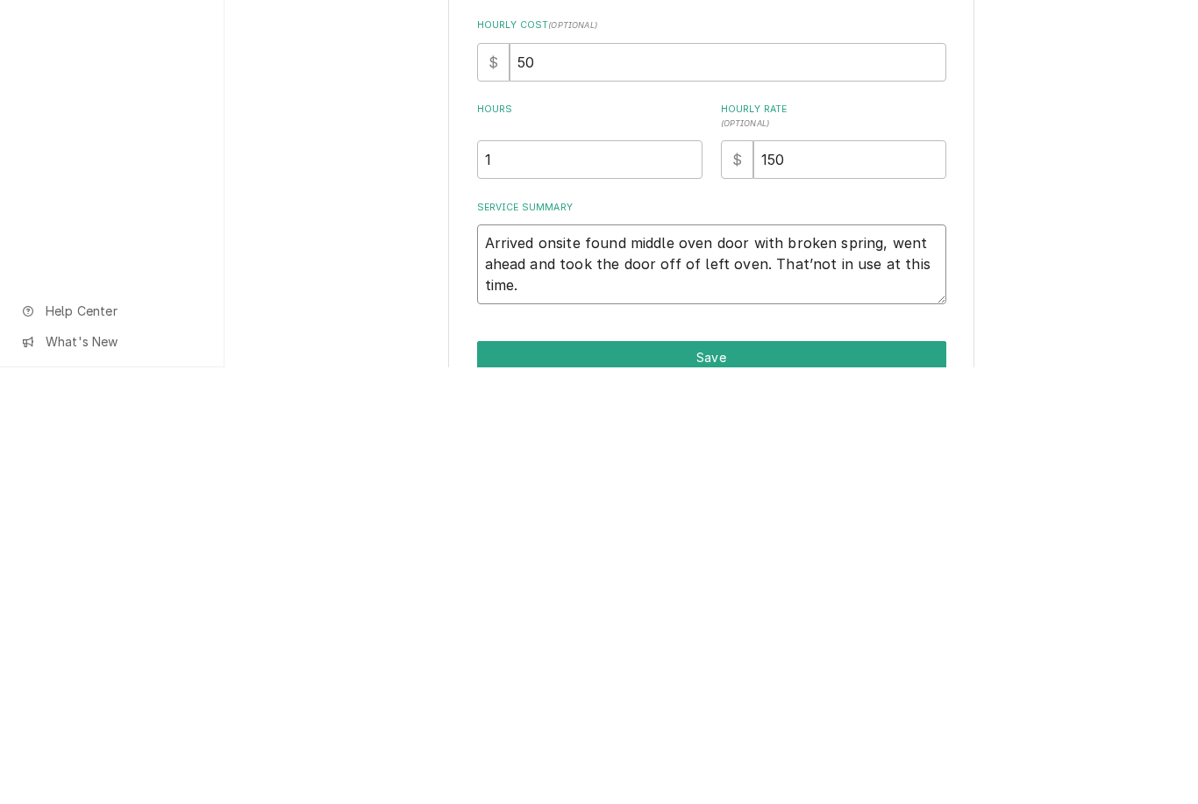
type textarea "Arrived onsite found middle oven door with broken spring, went ahead and took t…"
type textarea "x"
type textarea "Arrived onsite found middle oven door with broken spring, went ahead and took t…"
type textarea "x"
type textarea "Arrived onsite found middle oven door with broken spring, went ahead and took t…"
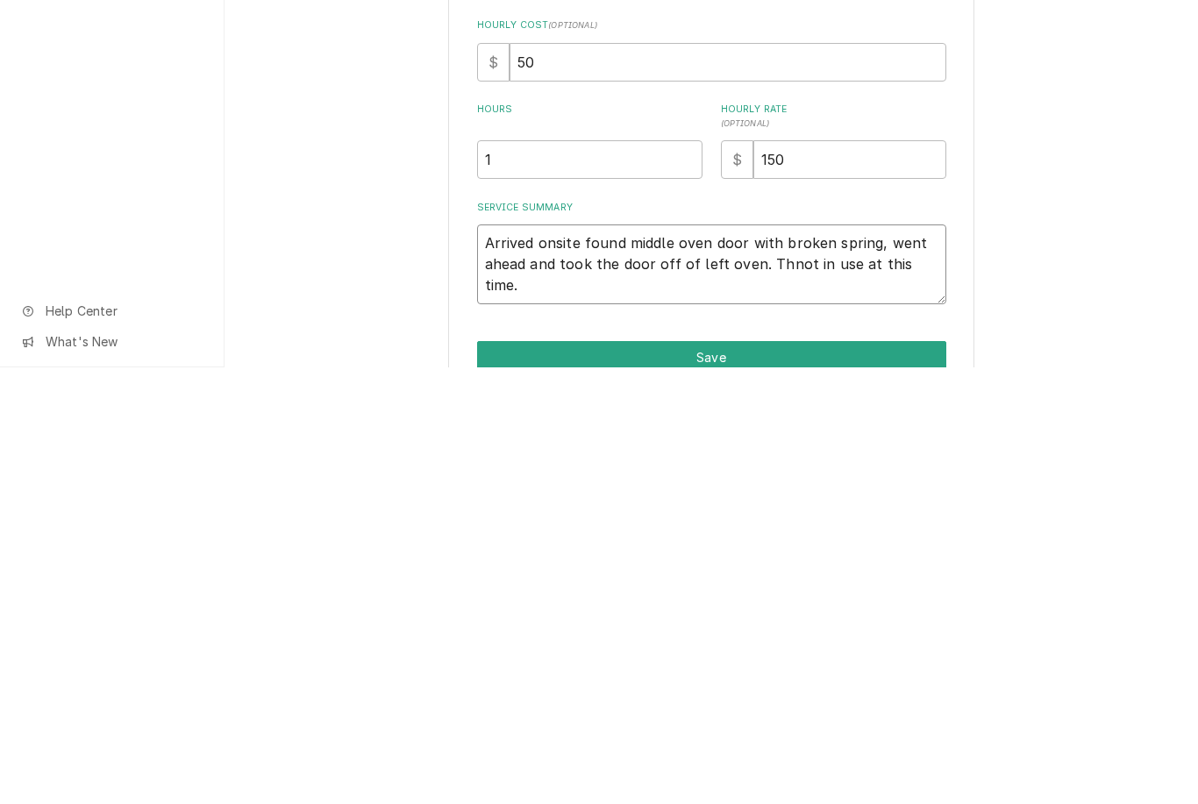
type textarea "x"
type textarea "Arrived onsite found middle oven door with broken spring, went ahead and took t…"
type textarea "x"
type textarea "Arrived onsite found middle oven door with broken spring, went ahead and took t…"
type textarea "x"
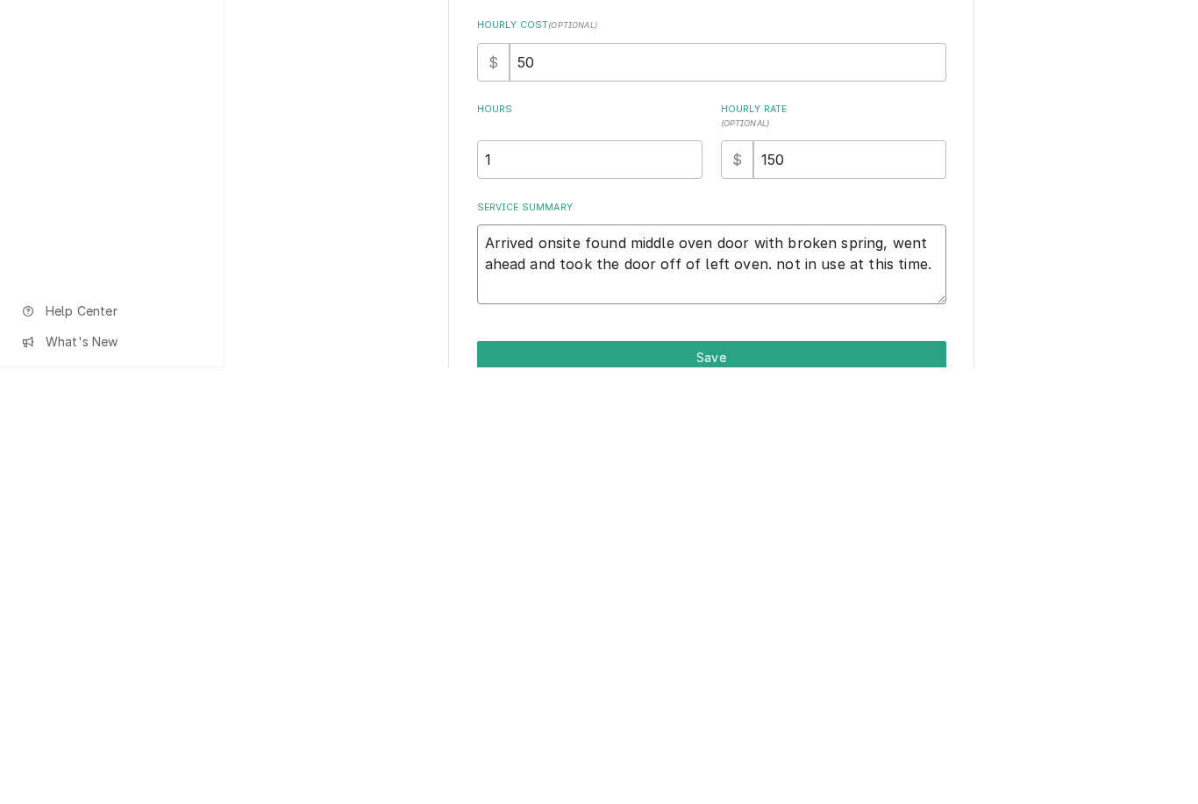
type textarea "Arrived onsite found middle oven door with broken spring, went ahead and took t…"
type textarea "x"
type textarea "Arrived onsite found middle oven door with broken spring, went ahead and took t…"
type textarea "x"
type textarea "Arrived onsite found middle oven door with broken spring, went ahead and took t…"
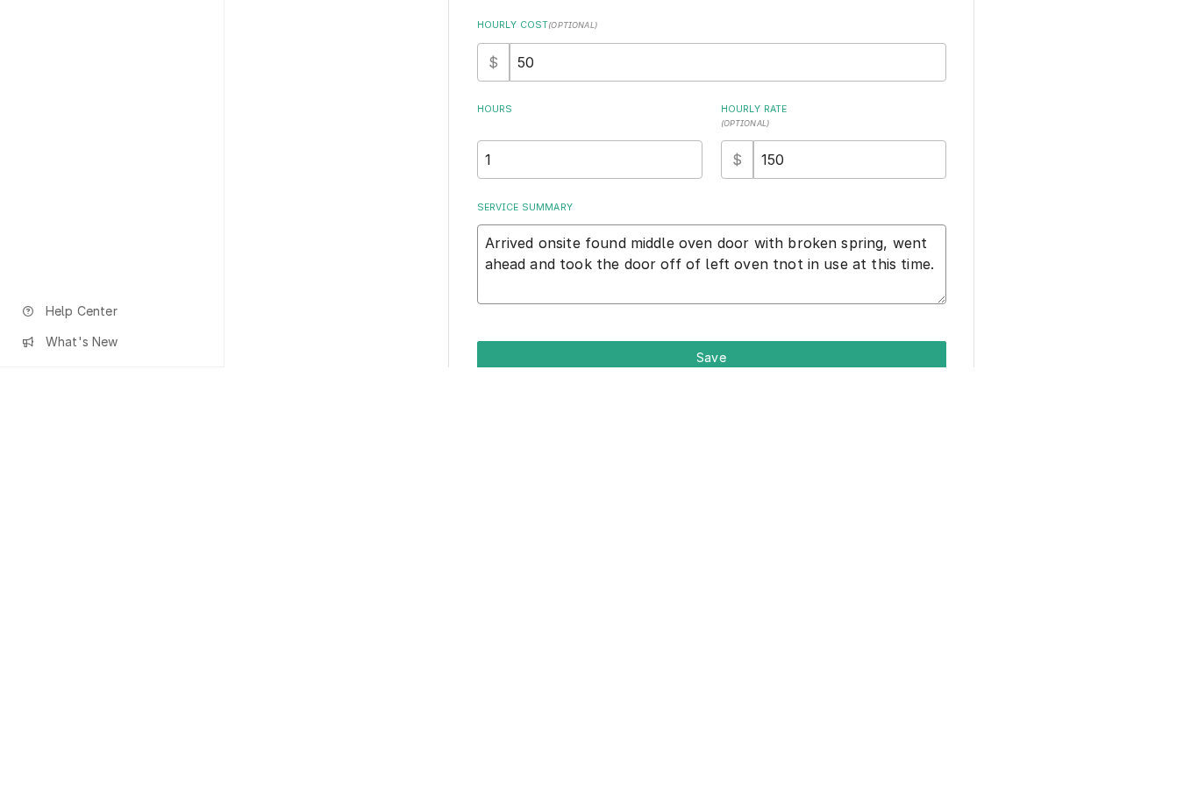
type textarea "x"
type textarea "Arrived onsite found middle oven door with broken spring, went ahead and took t…"
type textarea "x"
type textarea "Arrived onsite found middle oven door with broken spring, went ahead and took t…"
type textarea "x"
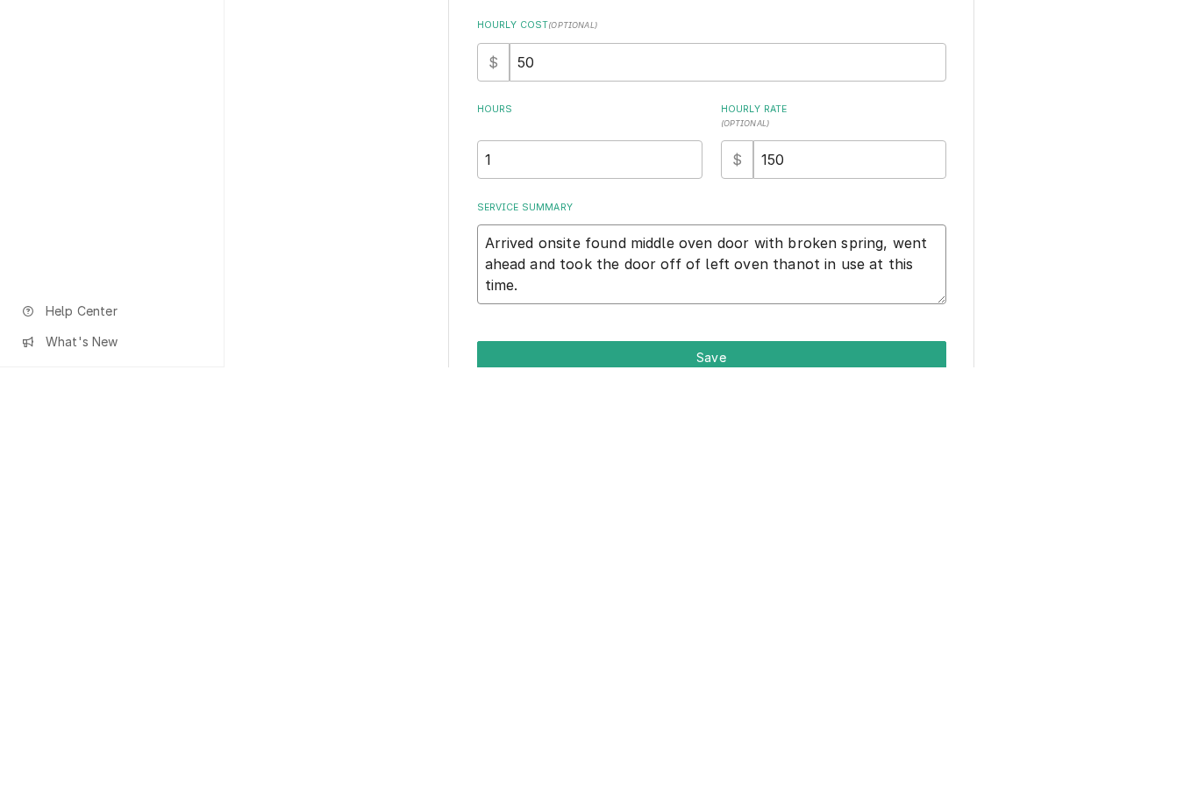
type textarea "Arrived onsite found middle oven door with broken spring, went ahead and took t…"
type textarea "x"
type textarea "Arrived onsite found middle oven door with broken spring, went ahead and took t…"
type textarea "x"
click at [533, 661] on textarea "Arrived onsite found middle oven door with broken spring, went ahead and took t…" at bounding box center [711, 701] width 469 height 80
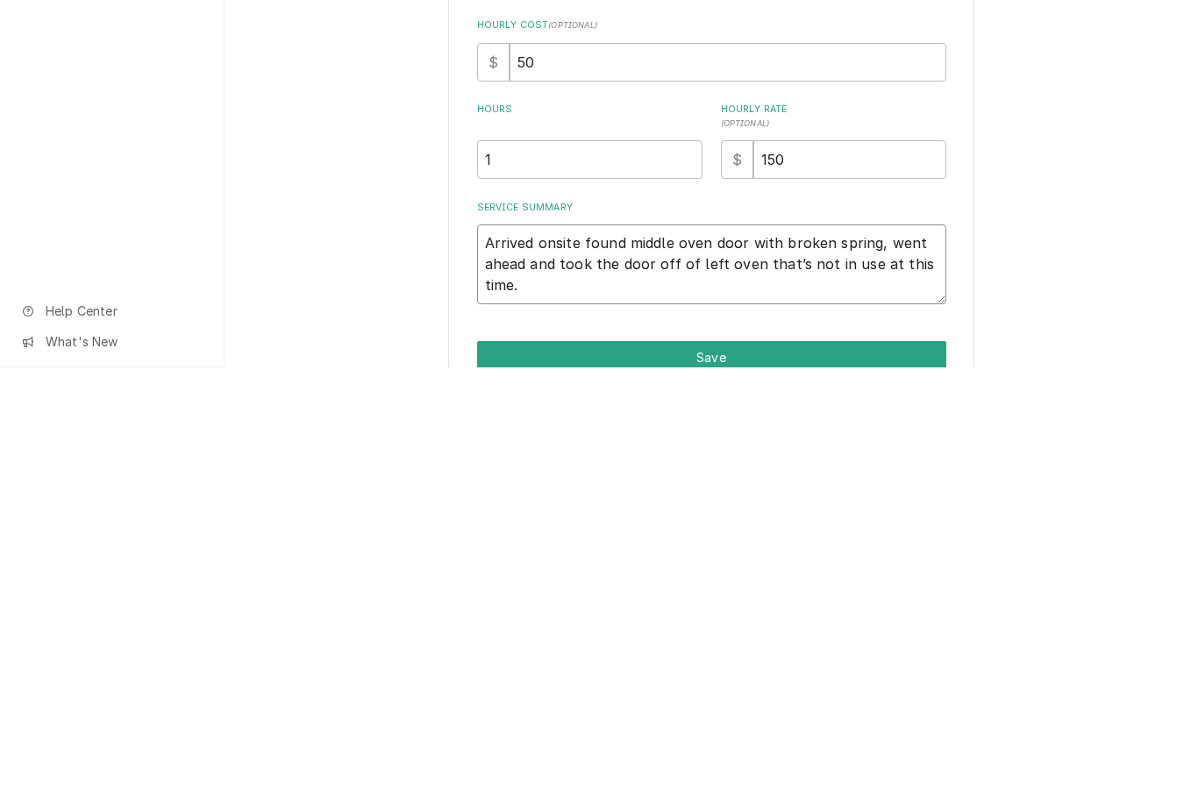
type textarea "Arrived onsite found middle oven door with broken spring, went ahead and took t…"
type textarea "x"
type textarea "Arrived onsite found middle oven door with broken spring, went ahead and took t…"
type textarea "x"
type textarea "Arrived onsite found middle oven door with broken spring, went ahead and took t…"
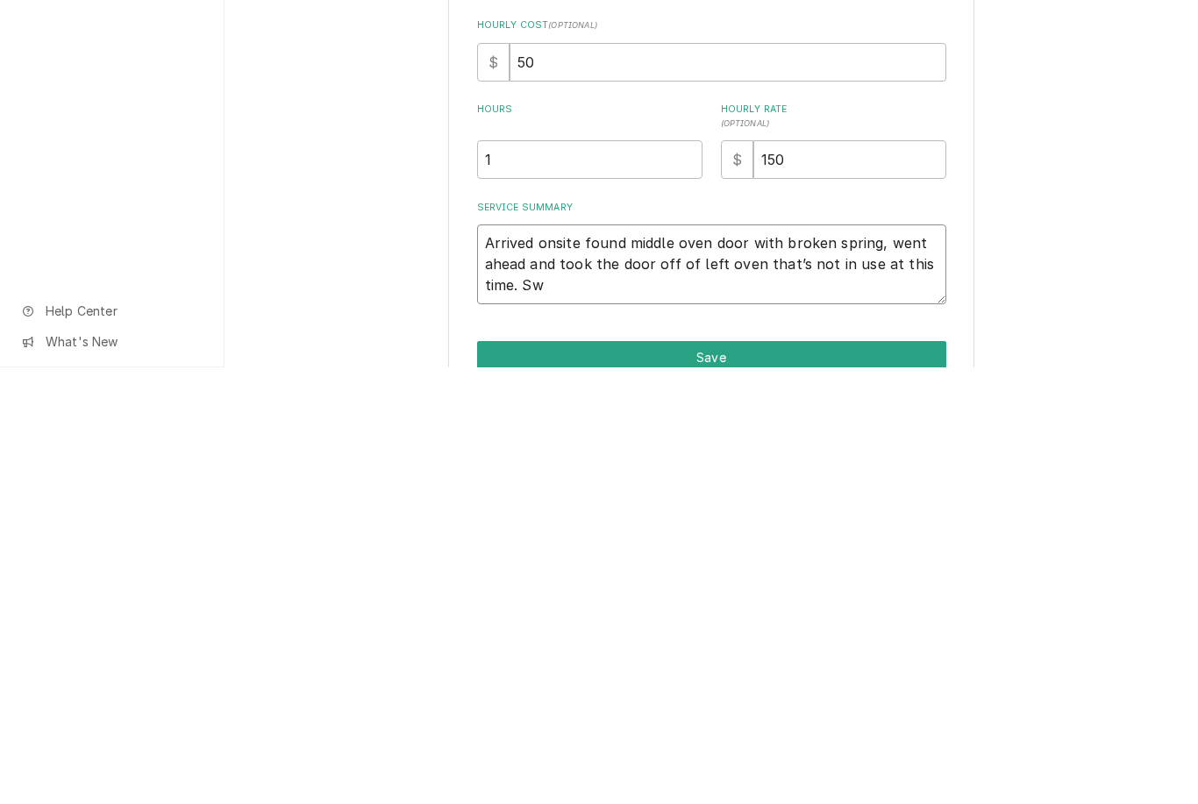
type textarea "x"
type textarea "Arrived onsite found middle oven door with broken spring, went ahead and took t…"
type textarea "x"
type textarea "Arrived onsite found middle oven door with broken spring, went ahead and took t…"
type textarea "x"
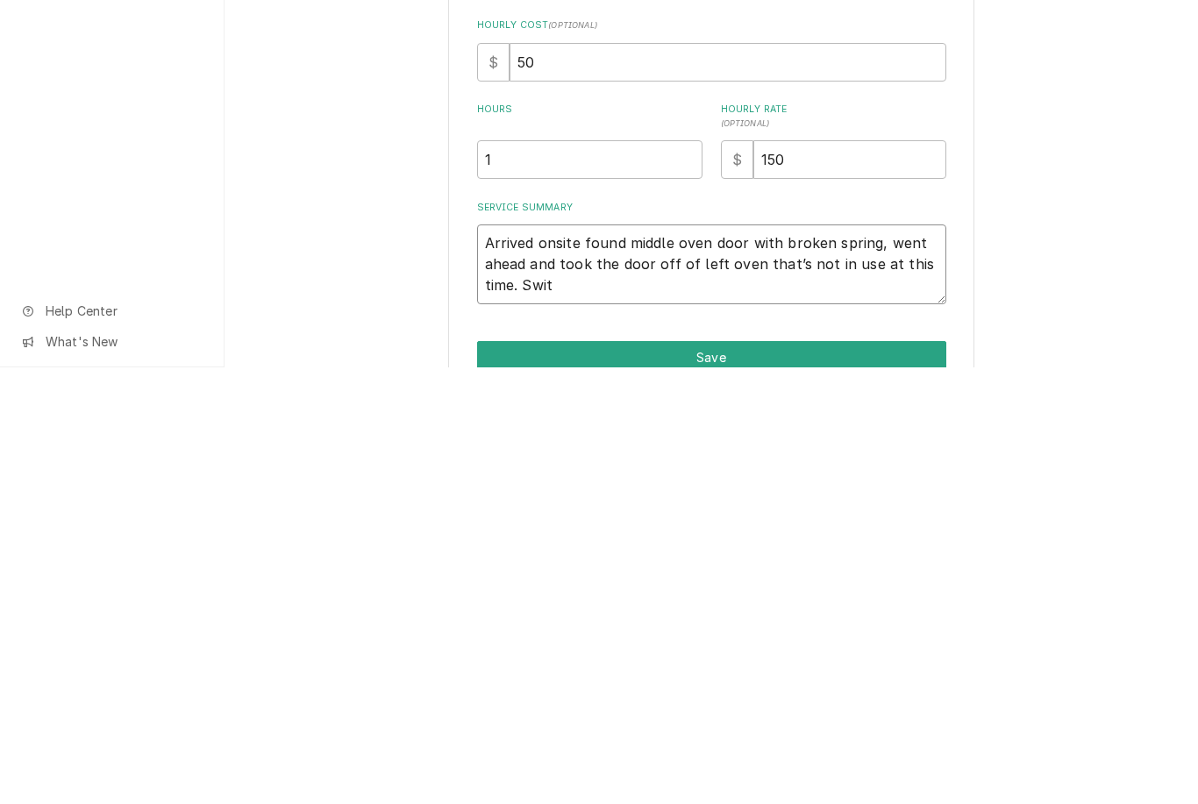
type textarea "Arrived onsite found middle oven door with broken spring, went ahead and took t…"
type textarea "x"
type textarea "Arrived onsite found middle oven door with broken spring, went ahead and took t…"
type textarea "x"
type textarea "Arrived onsite found middle oven door with broken spring, went ahead and took t…"
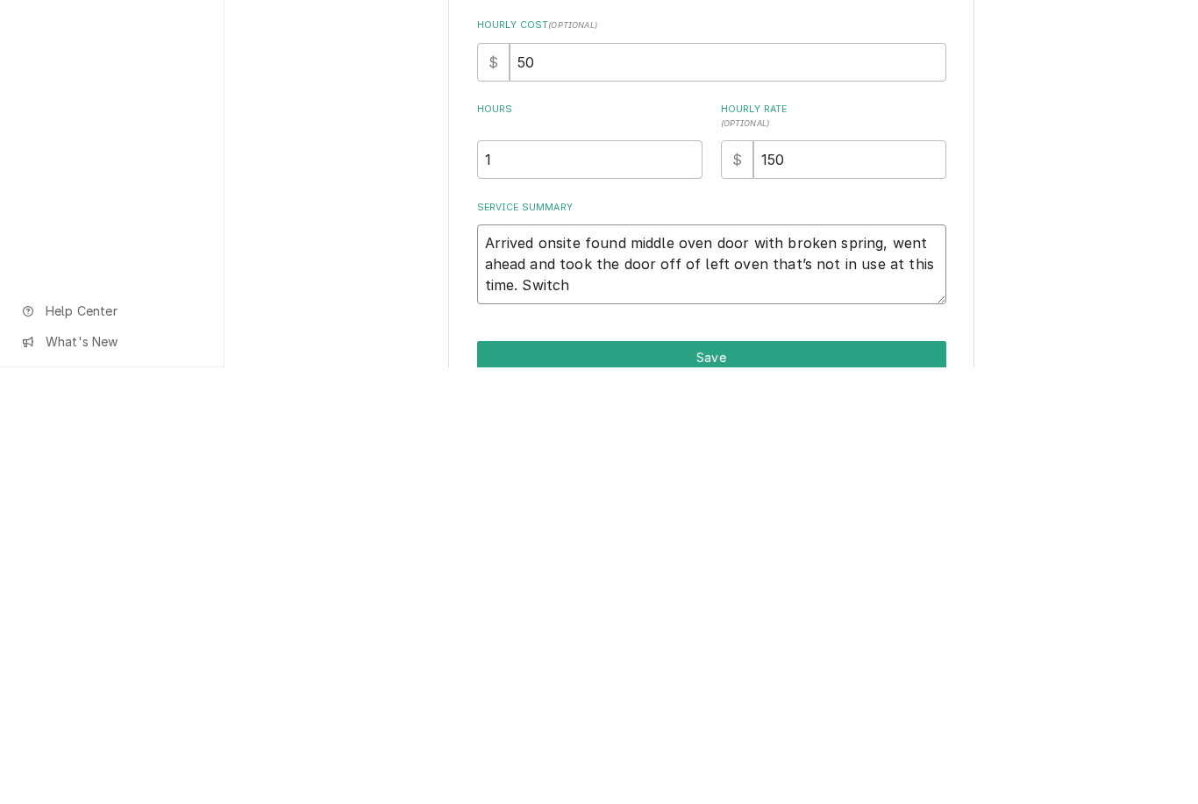
type textarea "x"
type textarea "Arrived onsite found middle oven door with broken spring, went ahead and took t…"
type textarea "x"
type textarea "Arrived onsite found middle oven door with broken spring, went ahead and took t…"
type textarea "x"
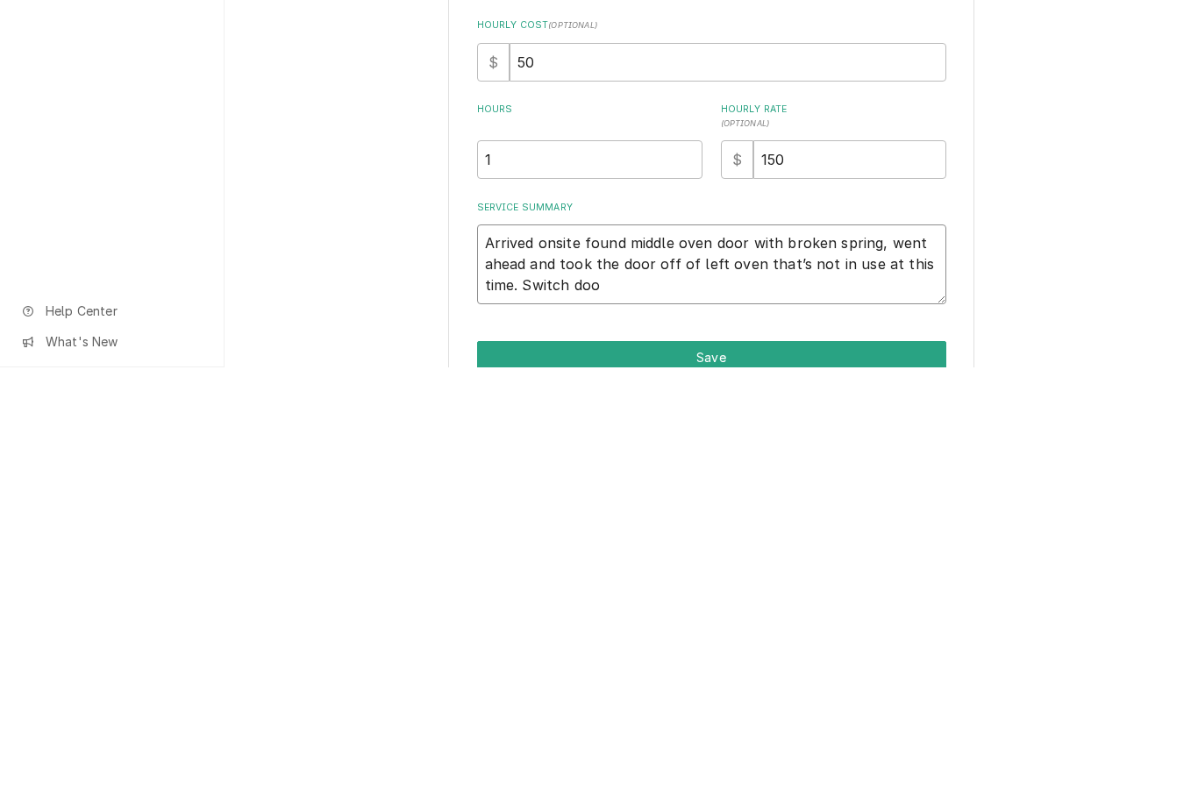
type textarea "Arrived onsite found middle oven door with broken spring, went ahead and took t…"
type textarea "x"
type textarea "Arrived onsite found middle oven door with broken spring, went ahead and took t…"
type textarea "x"
type textarea "Arrived onsite found middle oven door with broken spring, went ahead and took t…"
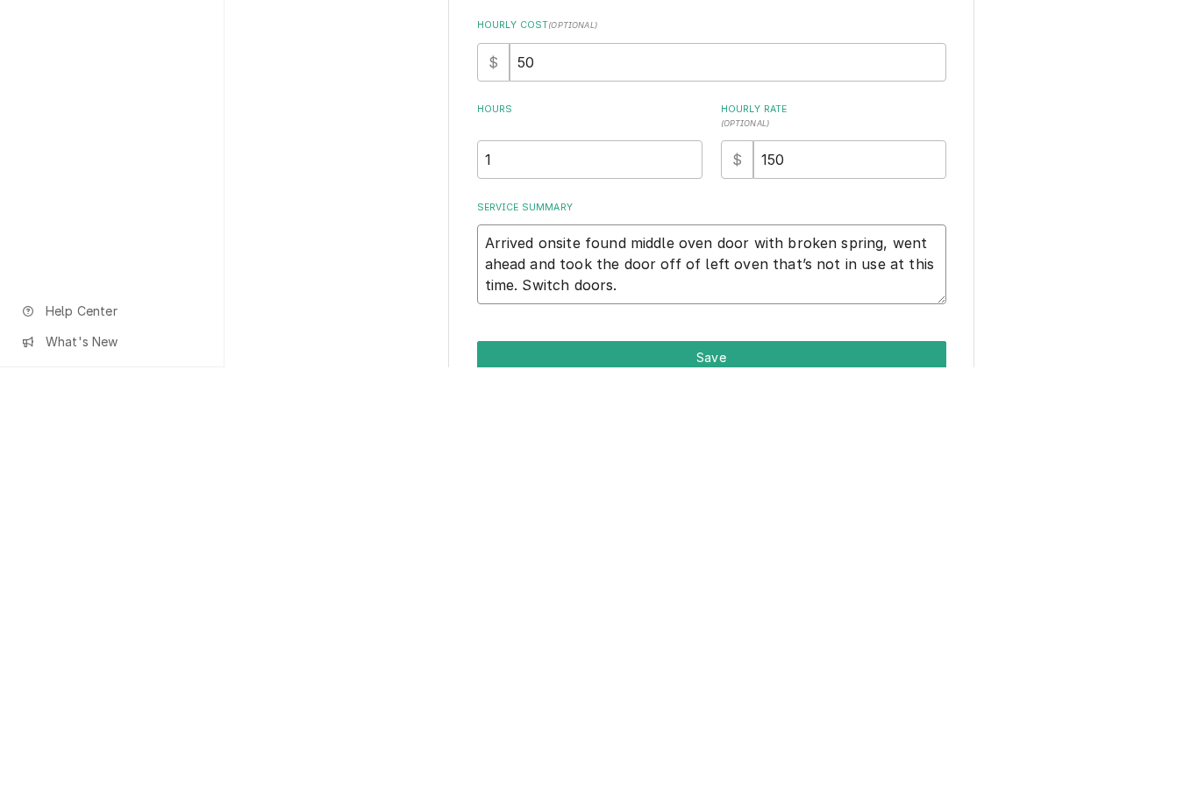
type textarea "x"
type textarea "Arrived onsite found middle oven door with broken spring, went ahead and took t…"
type textarea "x"
type textarea "Arrived onsite found middle oven door with broken spring, went ahead and took t…"
type textarea "x"
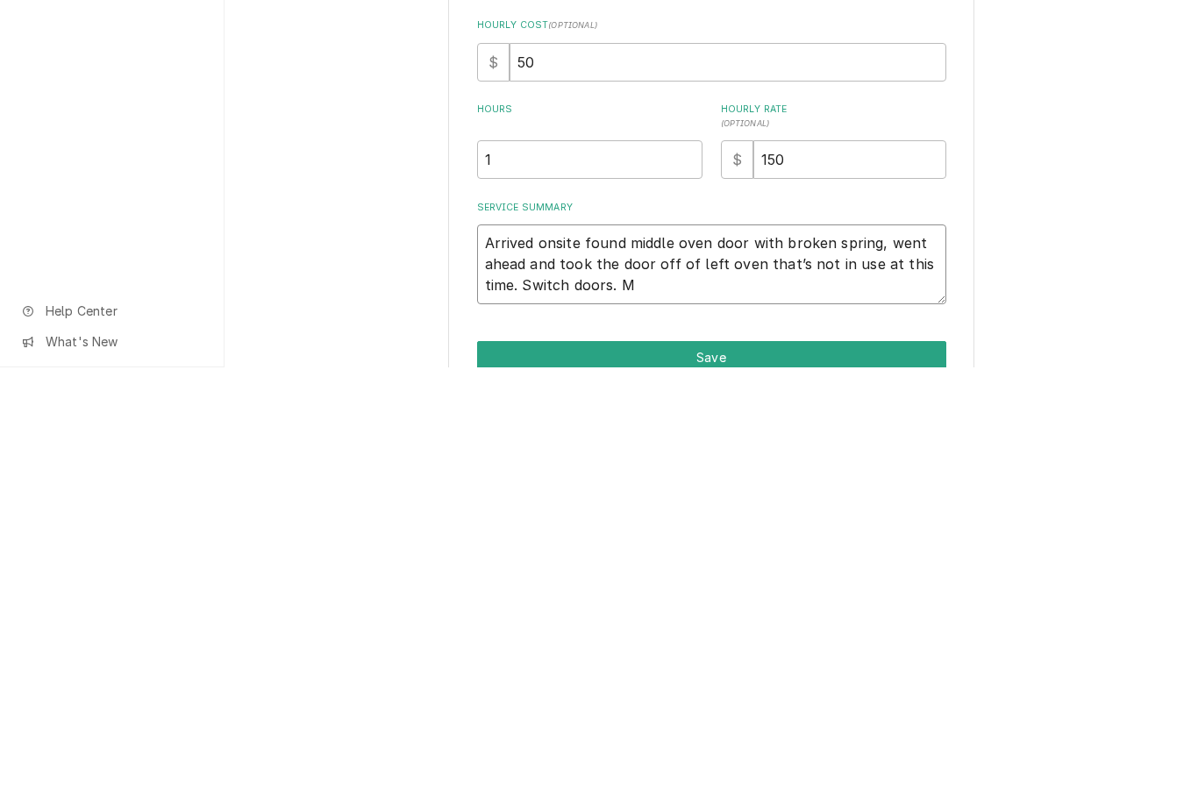
type textarea "Arrived onsite found middle oven door with broken spring, went ahead and took t…"
type textarea "x"
type textarea "Arrived onsite found middle oven door with broken spring, went ahead and took t…"
type textarea "x"
type textarea "Arrived onsite found middle oven door with broken spring, went ahead and took t…"
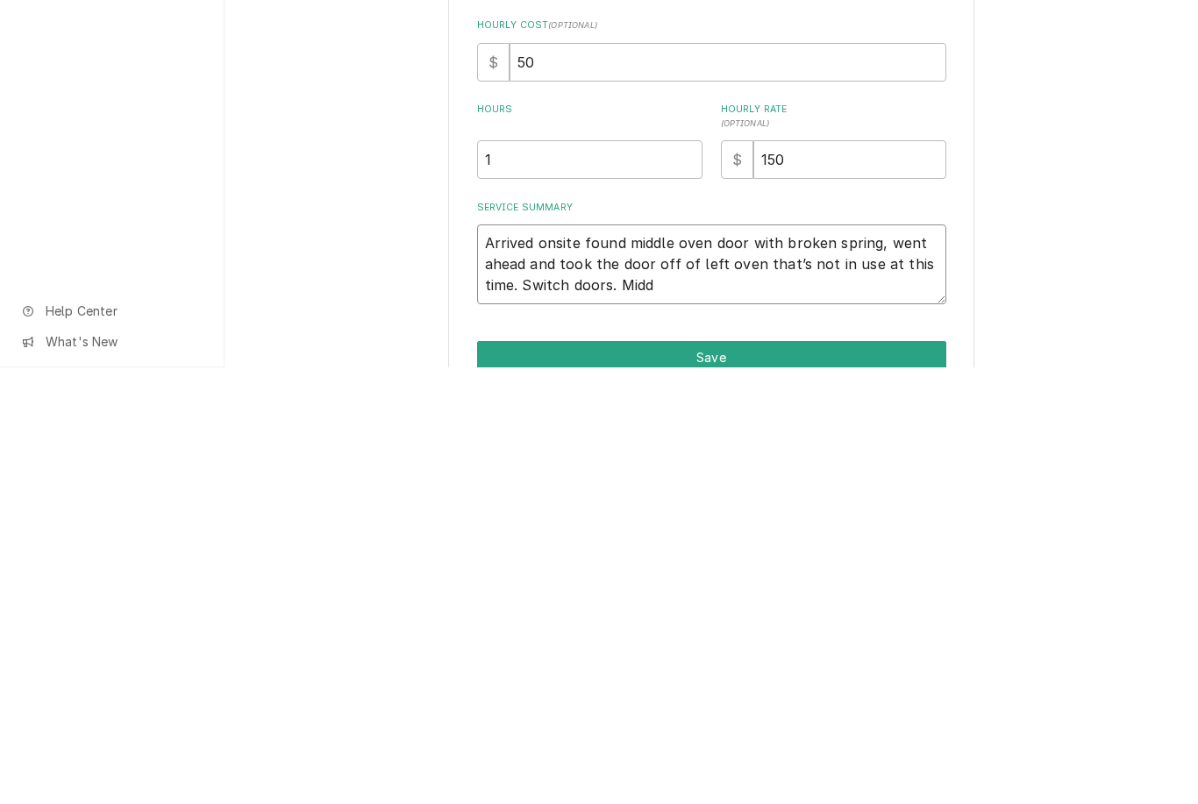
type textarea "x"
type textarea "Arrived onsite found middle oven door with broken spring, went ahead and took t…"
type textarea "x"
type textarea "Arrived onsite found middle oven door with broken spring, went ahead and took t…"
type textarea "x"
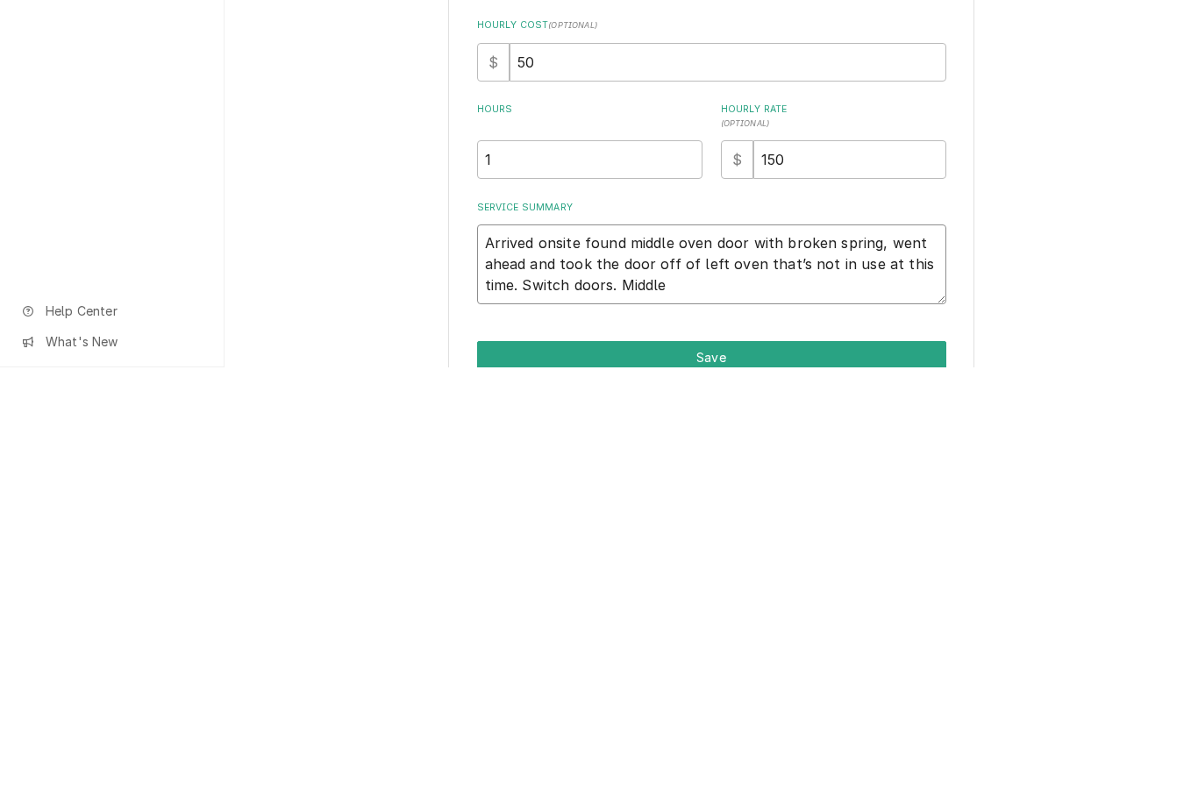
type textarea "Arrived onsite found middle oven door with broken spring, went ahead and took t…"
type textarea "x"
type textarea "Arrived onsite found middle oven door with broken spring, went ahead and took t…"
type textarea "x"
type textarea "Arrived onsite found middle oven door with broken spring, went ahead and took t…"
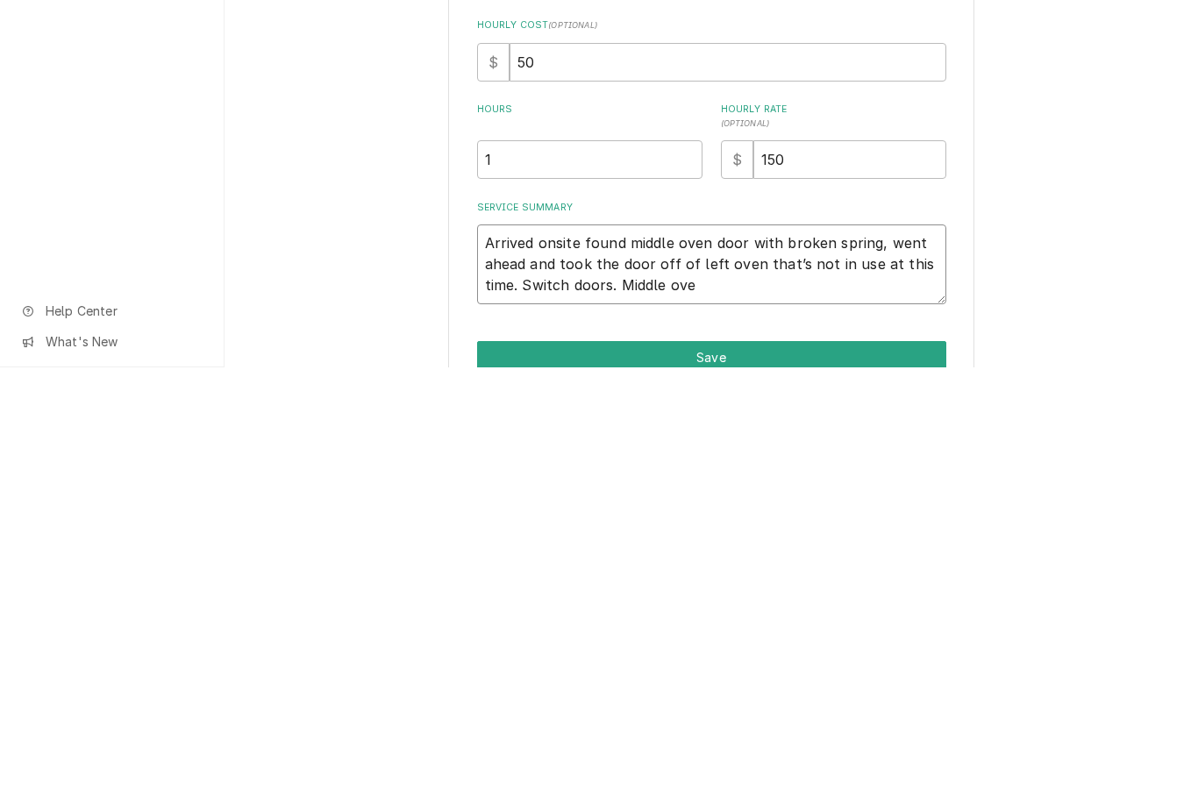
type textarea "x"
type textarea "Arrived onsite found middle oven door with broken spring, went ahead and took t…"
type textarea "x"
type textarea "Arrived onsite found middle oven door with broken spring, went ahead and took t…"
type textarea "x"
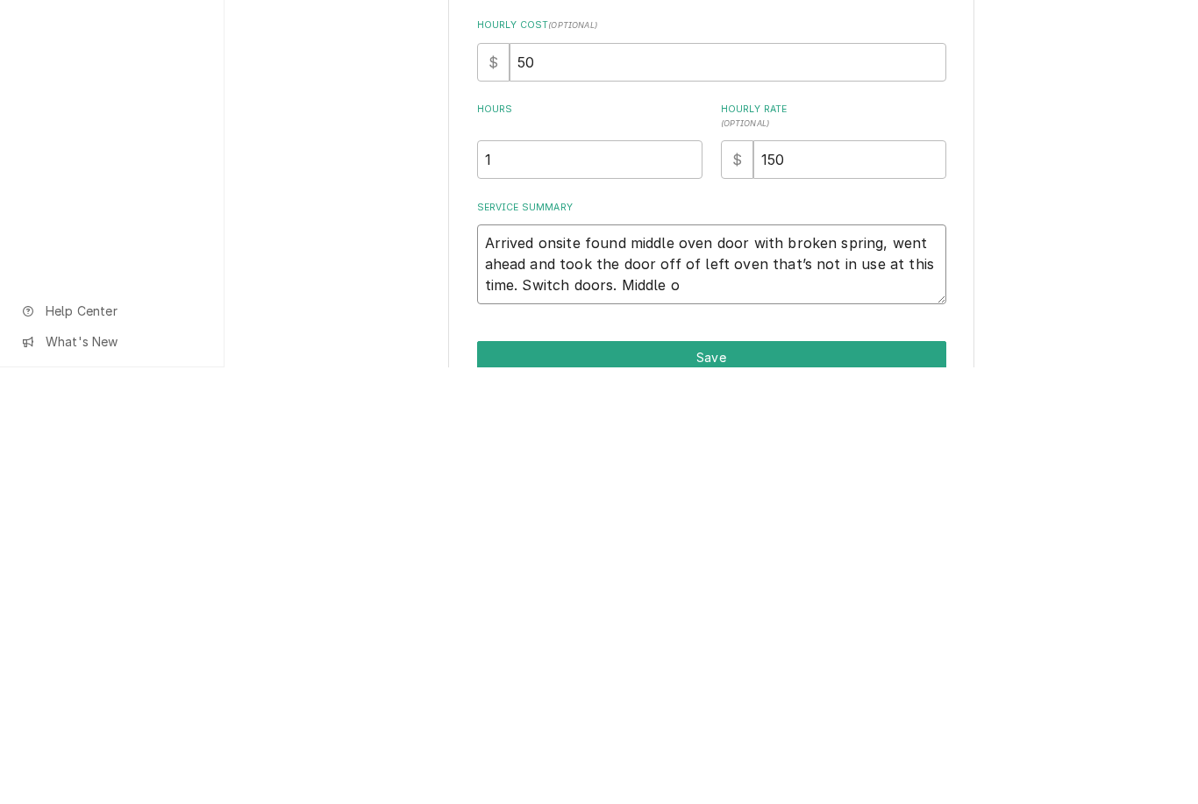
type textarea "Arrived onsite found middle oven door with broken spring, went ahead and took t…"
type textarea "x"
type textarea "Arrived onsite found middle oven door with broken spring, went ahead and took t…"
type textarea "x"
type textarea "Arrived onsite found middle oven door with broken spring, went ahead and took t…"
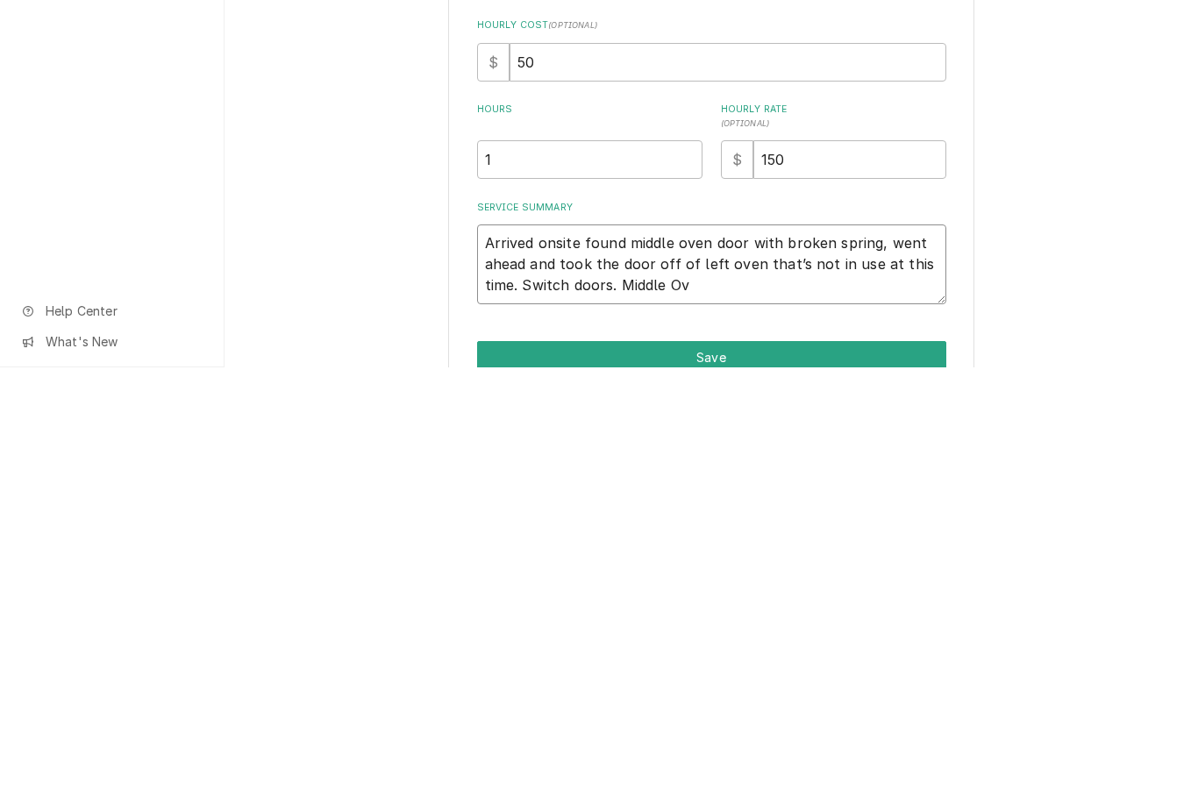
type textarea "x"
type textarea "Arrived onsite found middle oven door with broken spring, went ahead and took t…"
type textarea "x"
type textarea "Arrived onsite found middle oven door with broken spring, went ahead and took t…"
type textarea "x"
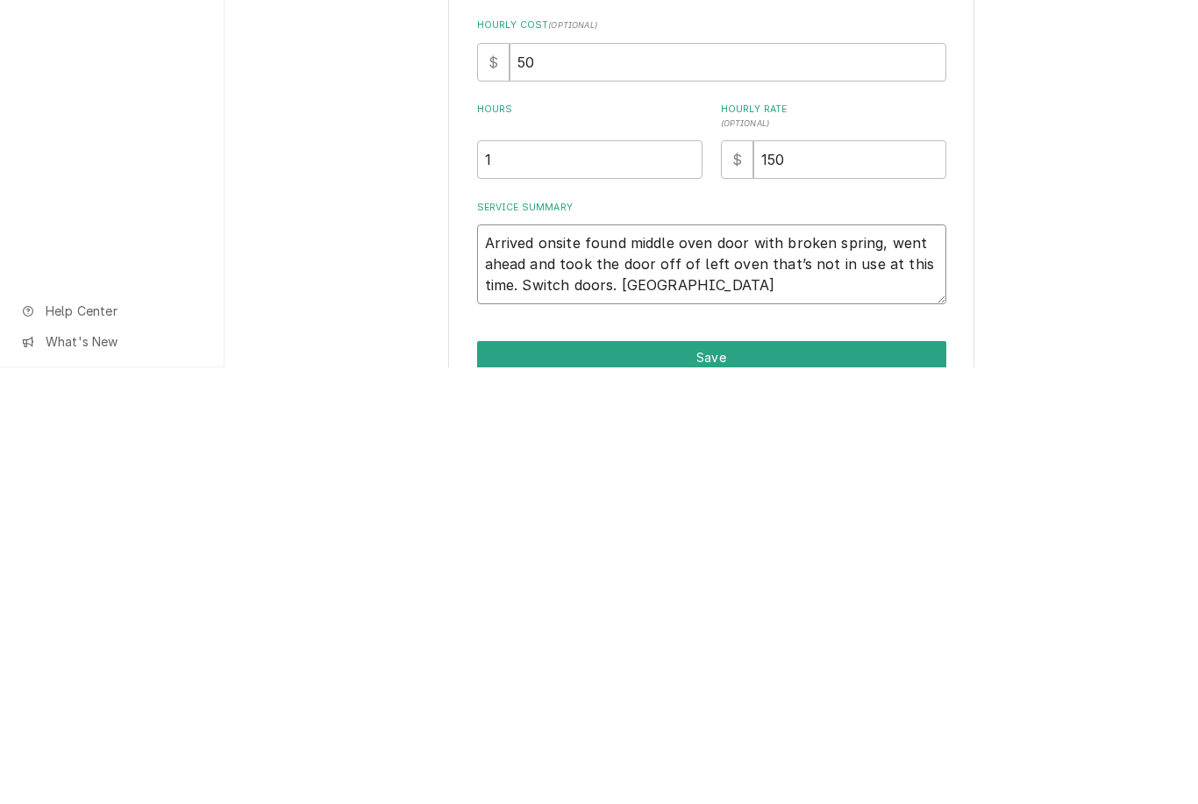
type textarea "Arrived onsite found middle oven door with broken spring, went ahead and took t…"
type textarea "x"
type textarea "Arrived onsite found middle oven door with broken spring, went ahead and took t…"
type textarea "x"
type textarea "Arrived onsite found middle oven door with broken spring, went ahead and took t…"
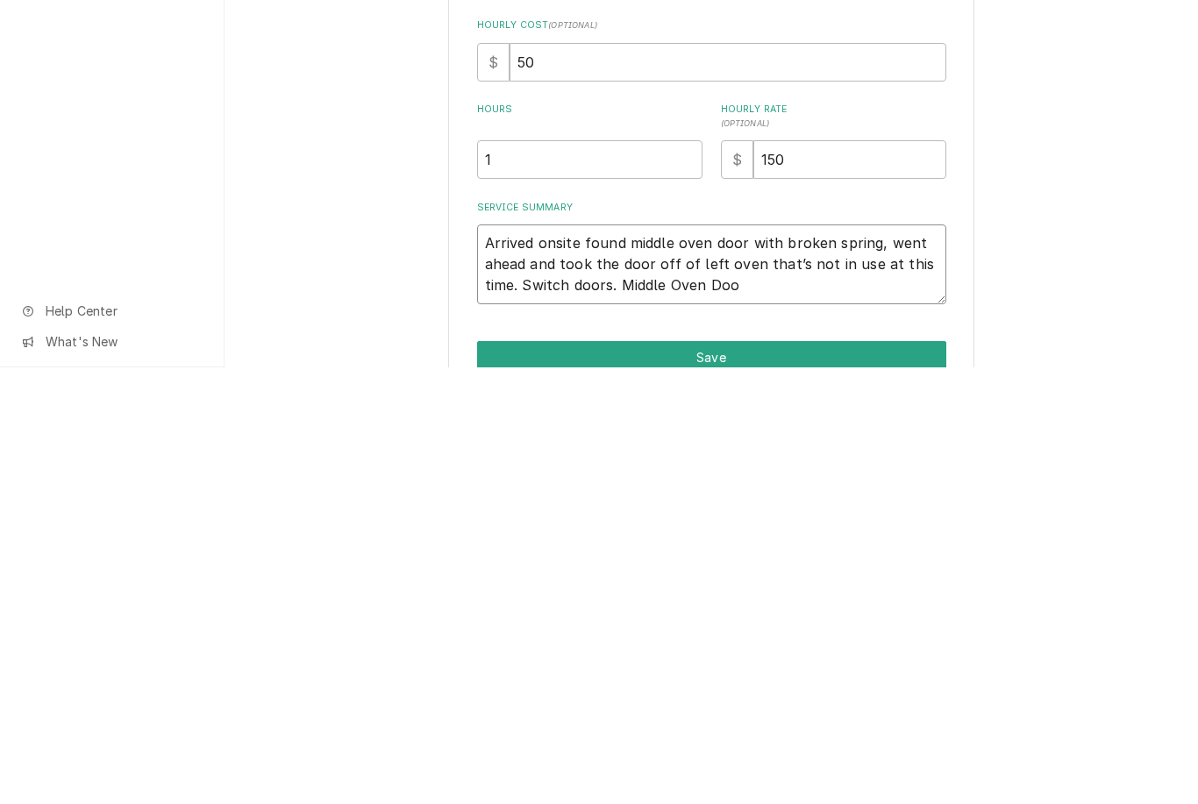
type textarea "x"
type textarea "Arrived onsite found middle oven door with broken spring, went ahead and took t…"
type textarea "x"
type textarea "Arrived onsite found middle oven door with broken spring, went ahead and took t…"
type textarea "x"
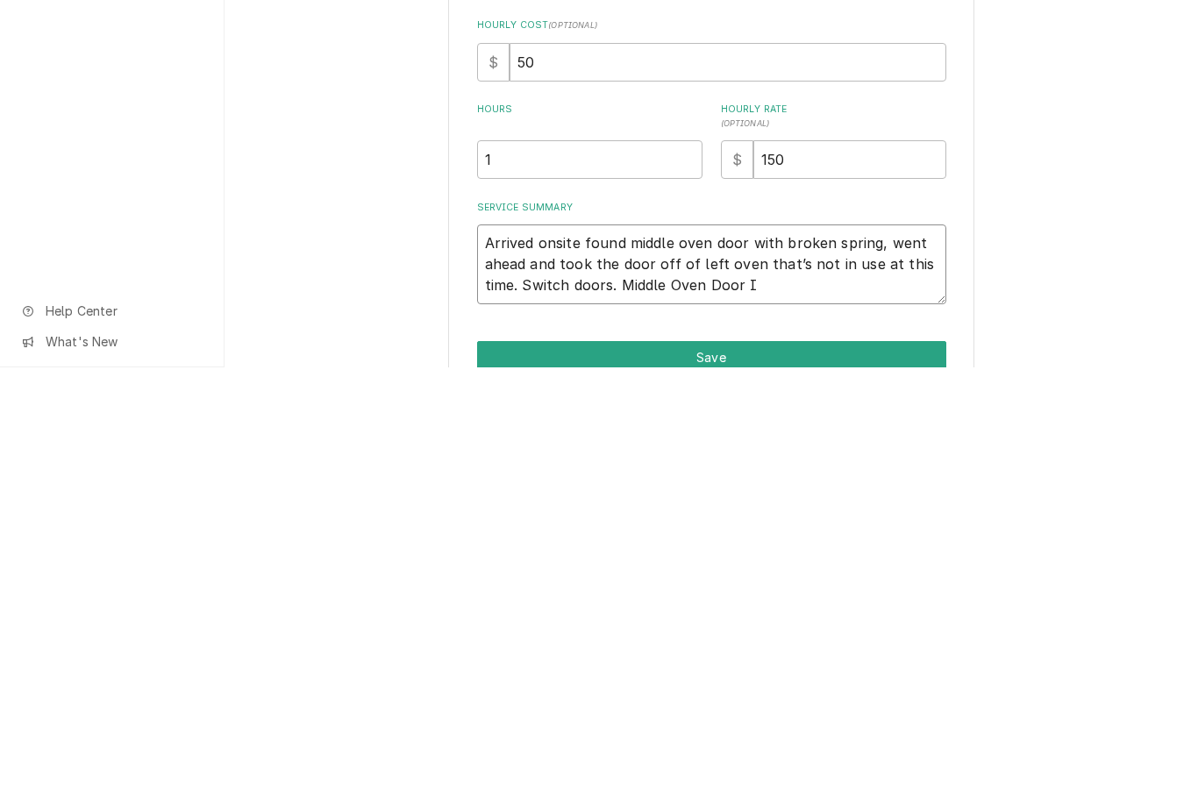
type textarea "Arrived onsite found middle oven door with broken spring, went ahead and took t…"
type textarea "x"
type textarea "Arrived onsite found middle oven door with broken spring, went ahead and took t…"
type textarea "x"
type textarea "Arrived onsite found middle oven door with broken spring, went ahead and took t…"
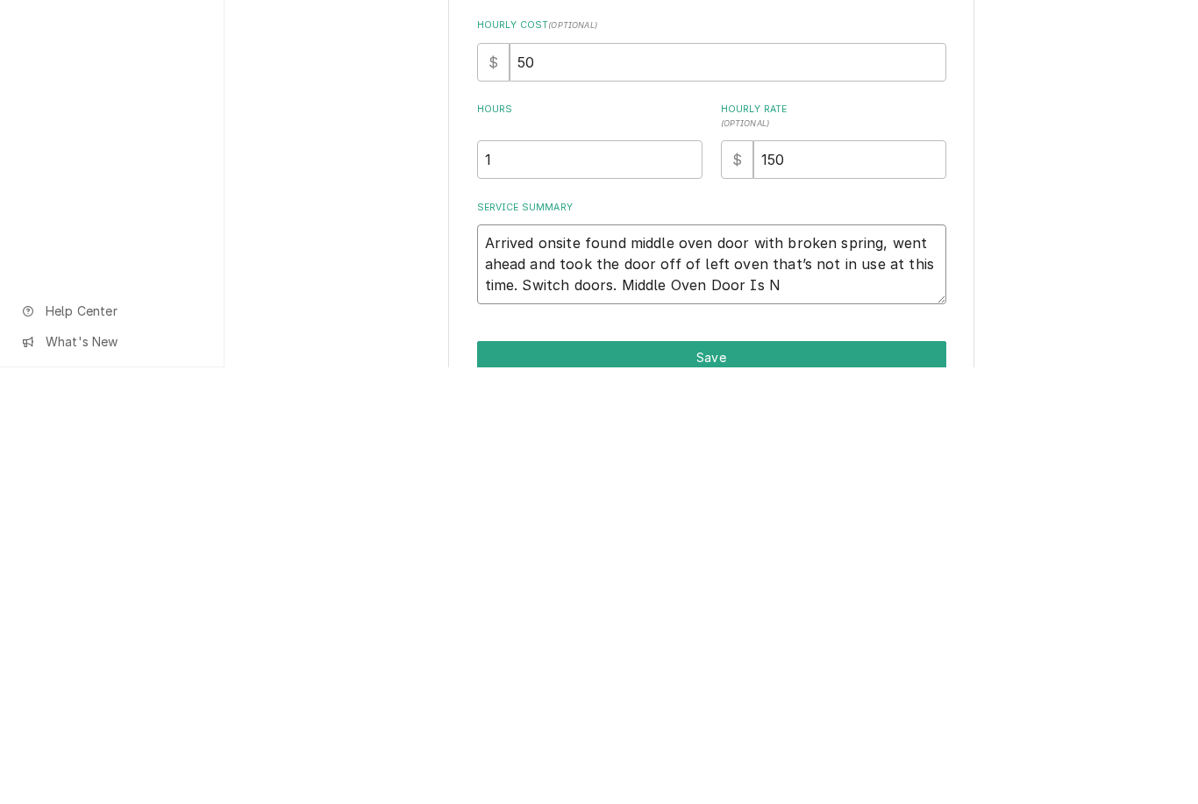
type textarea "x"
type textarea "Arrived onsite found middle oven door with broken spring, went ahead and took t…"
type textarea "x"
type textarea "Arrived onsite found middle oven door with broken spring, went ahead and took t…"
type textarea "x"
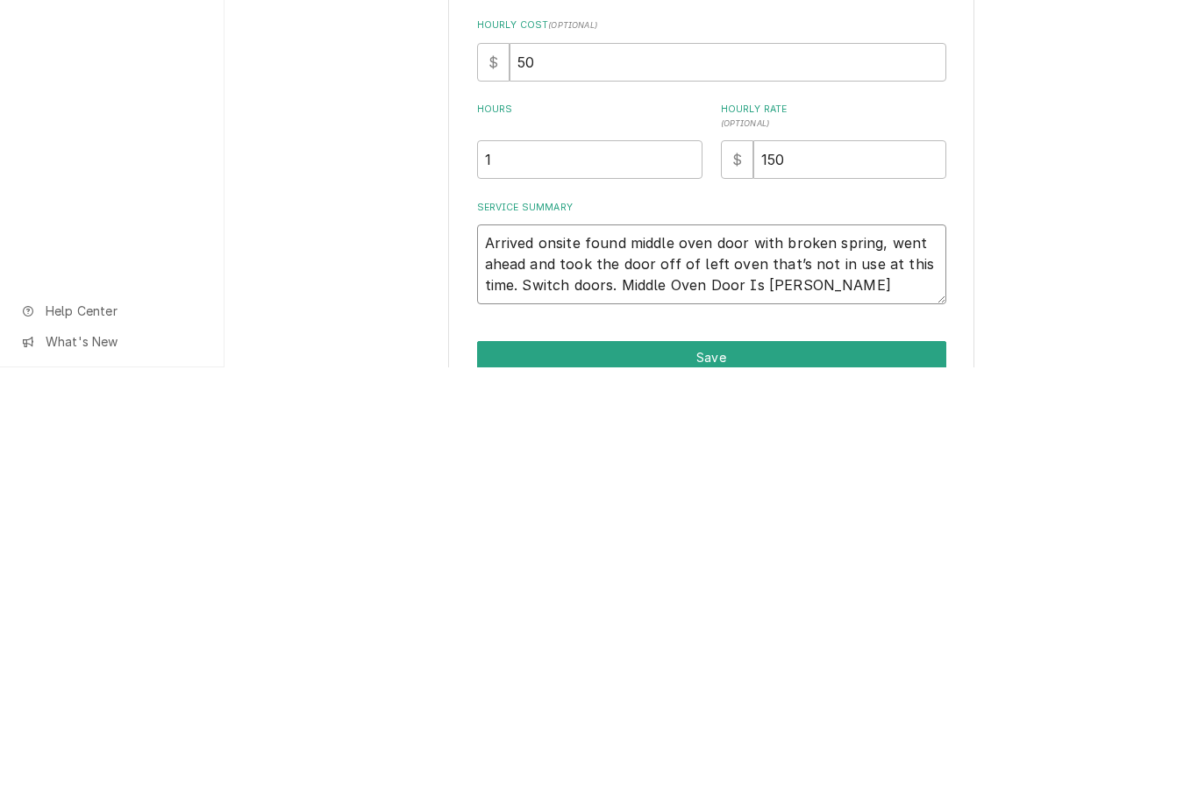
type textarea "Arrived onsite found middle oven door with broken spring, went ahead and took t…"
type textarea "x"
type textarea "Arrived onsite found middle oven door with broken spring, went ahead and took t…"
type textarea "x"
type textarea "Arrived onsite found middle oven door with broken spring, went ahead and took t…"
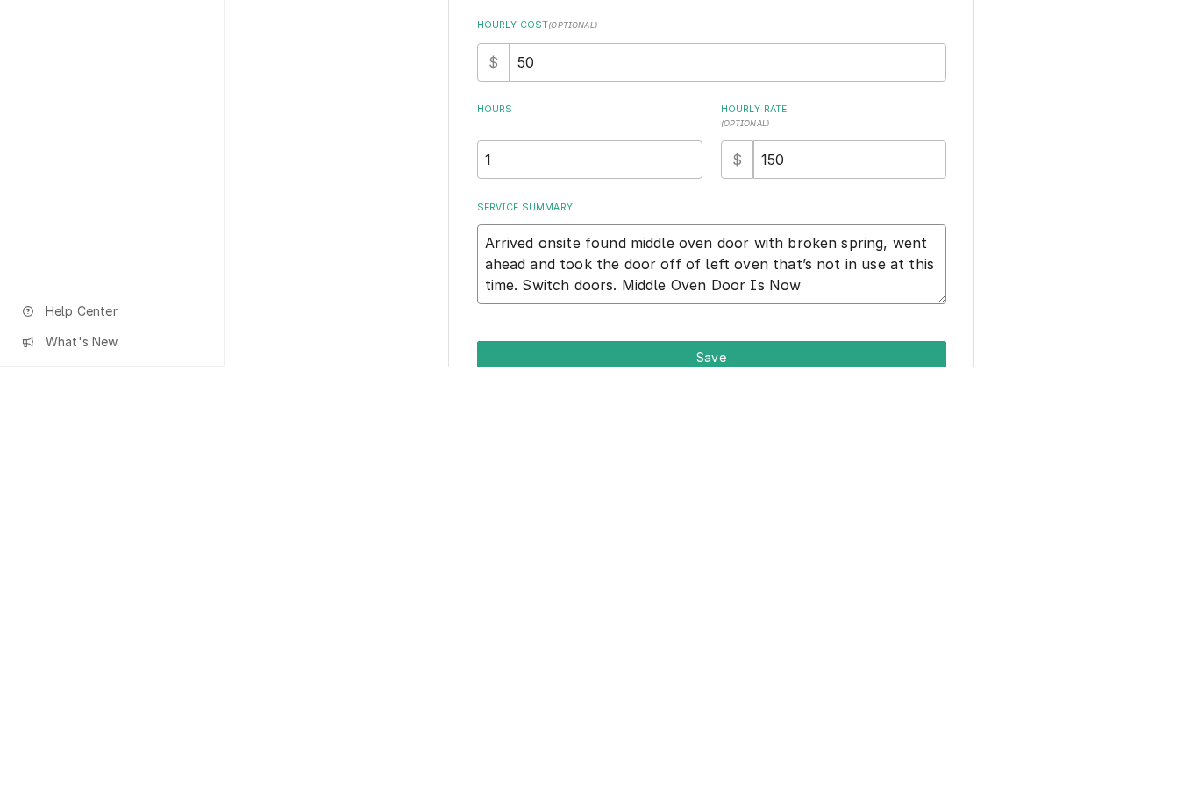
type textarea "x"
type textarea "Arrived onsite found middle oven door with broken spring, went ahead and took t…"
type textarea "x"
type textarea "Arrived onsite found middle oven door with broken spring, went ahead and took t…"
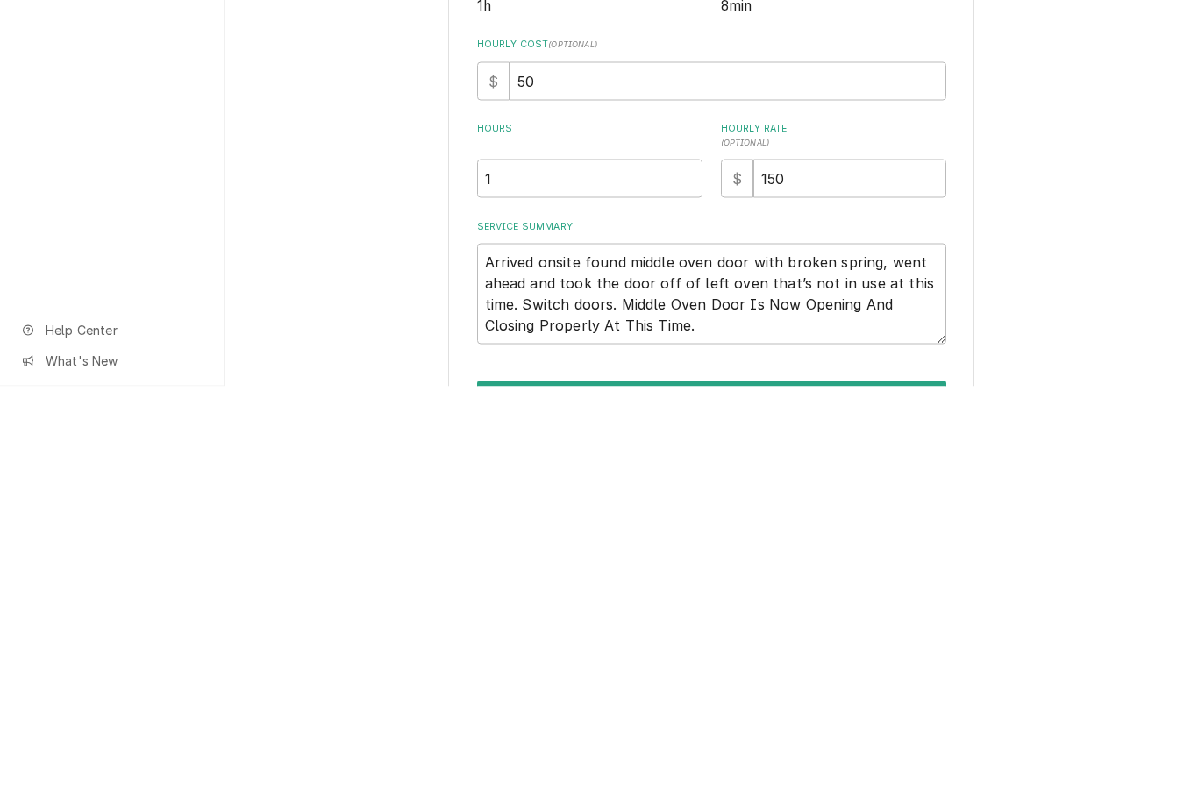
click at [1071, 175] on div "Use the fields below to edit this service charge Short Description Oven Repair …" at bounding box center [712, 490] width 974 height 845
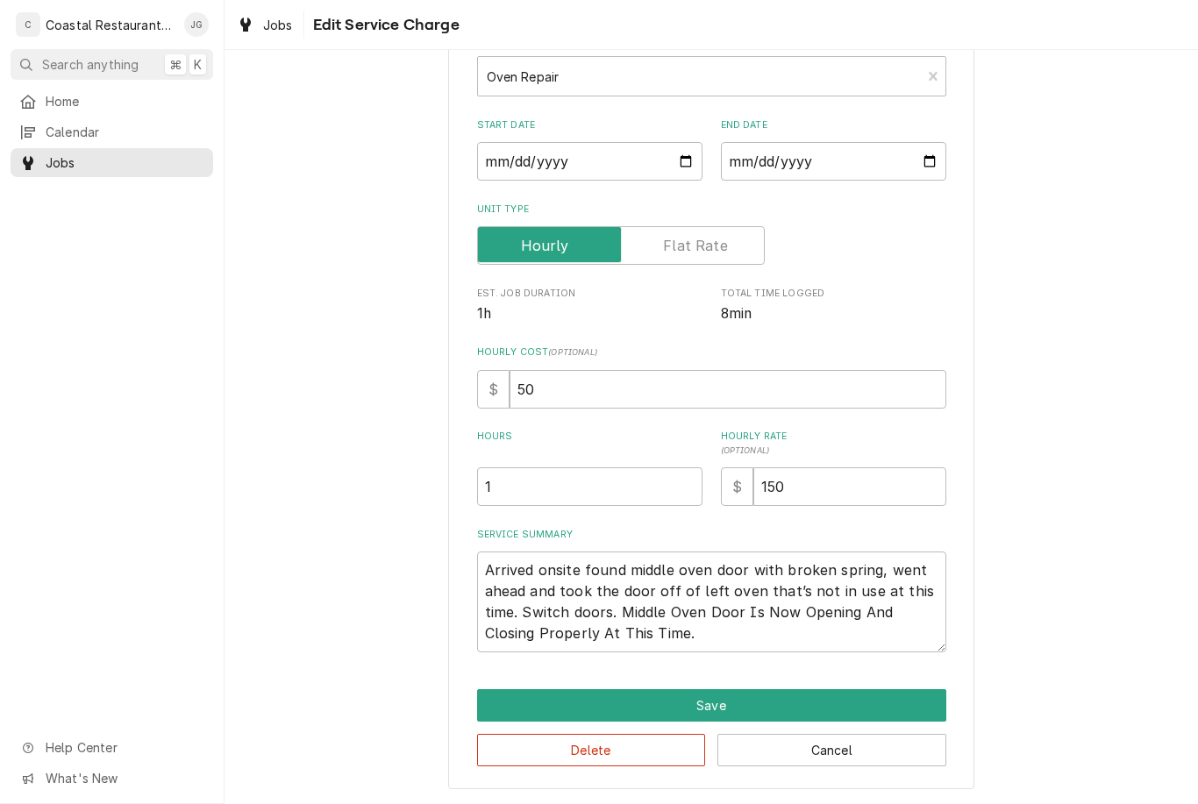
scroll to position [109, 0]
click at [1062, 503] on div "Use the fields below to edit this service charge Short Description Oven Repair …" at bounding box center [712, 382] width 974 height 845
click at [745, 699] on button "Save" at bounding box center [711, 706] width 469 height 32
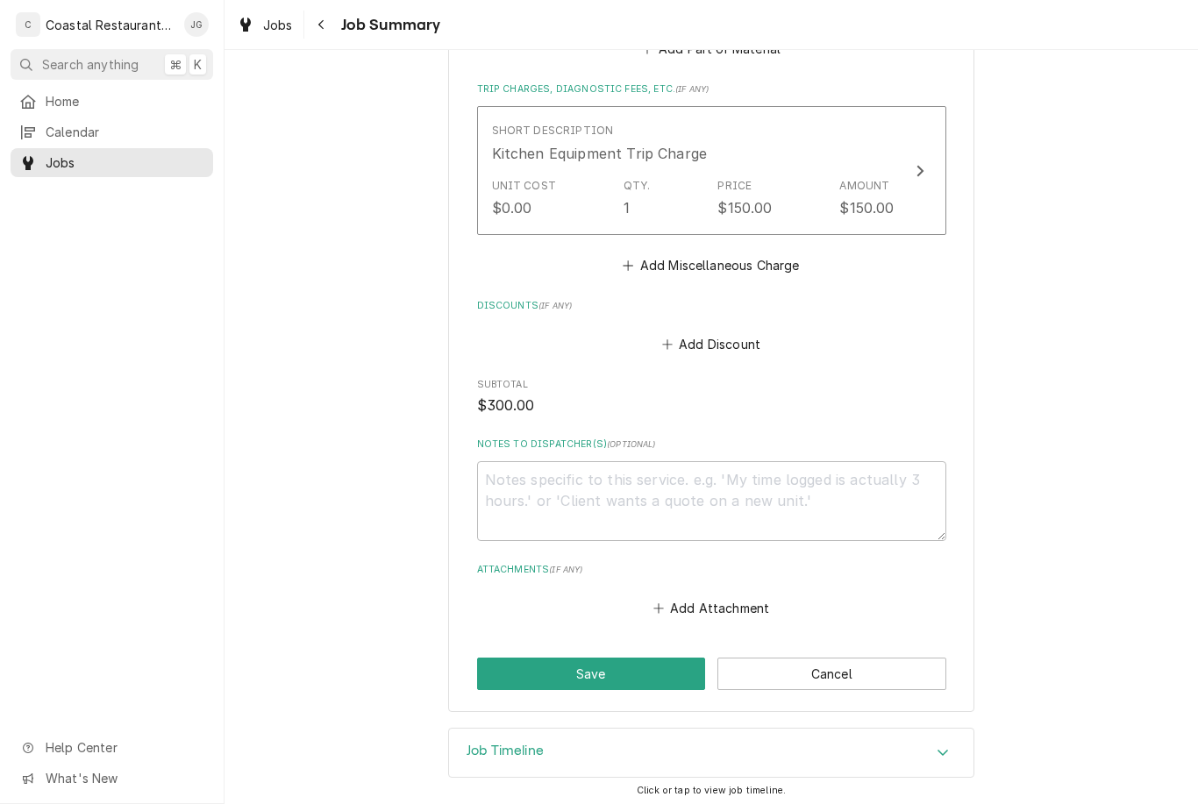
scroll to position [860, 0]
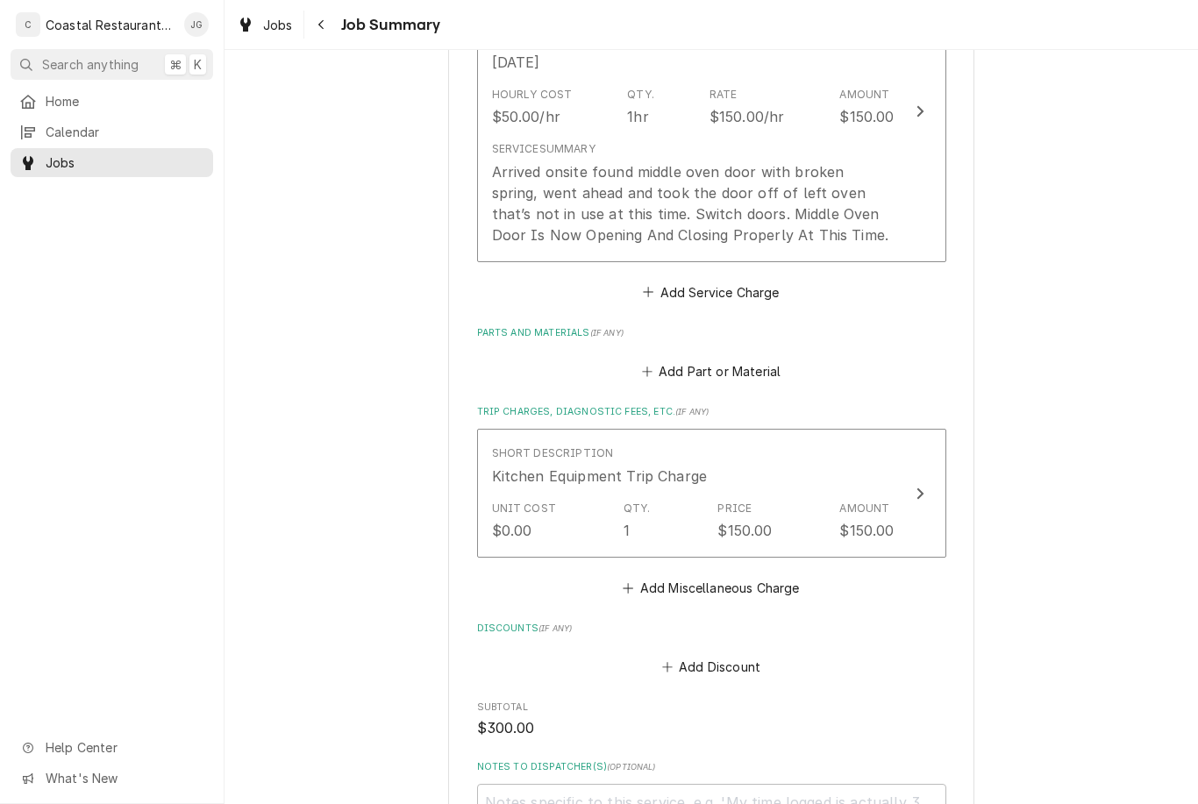
click at [771, 226] on div "Arrived onsite found middle oven door with broken spring, went ahead and took t…" at bounding box center [693, 203] width 403 height 84
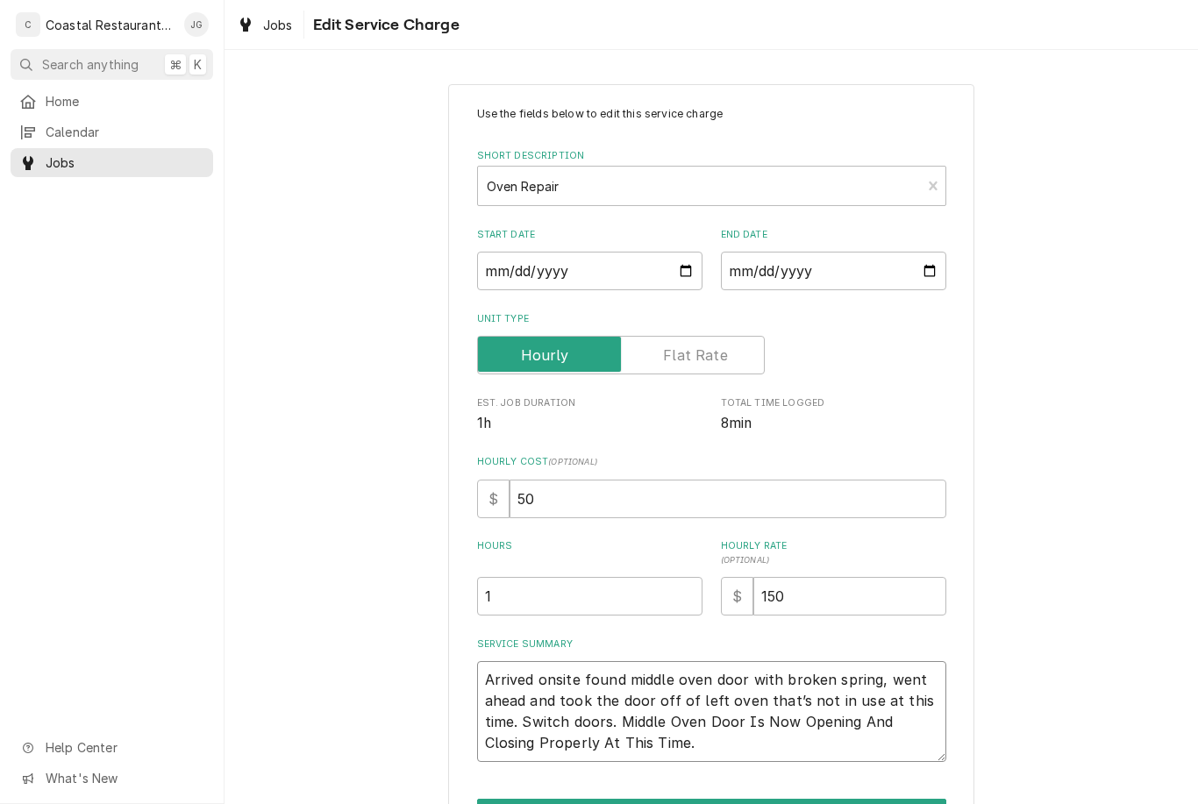
click at [715, 740] on textarea "Arrived onsite found middle oven door with broken spring, went ahead and took t…" at bounding box center [711, 711] width 469 height 101
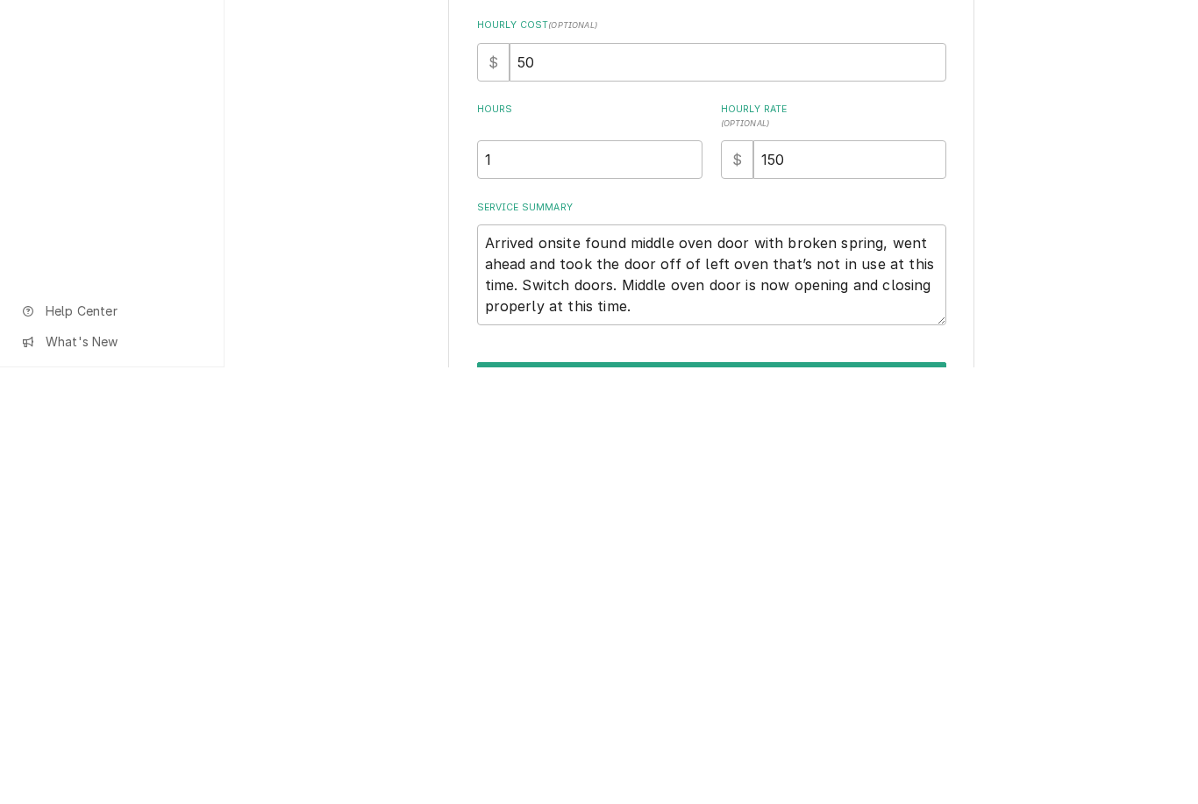
click at [1064, 279] on div "Use the fields below to edit this service charge Short Description Oven Repair …" at bounding box center [712, 490] width 974 height 845
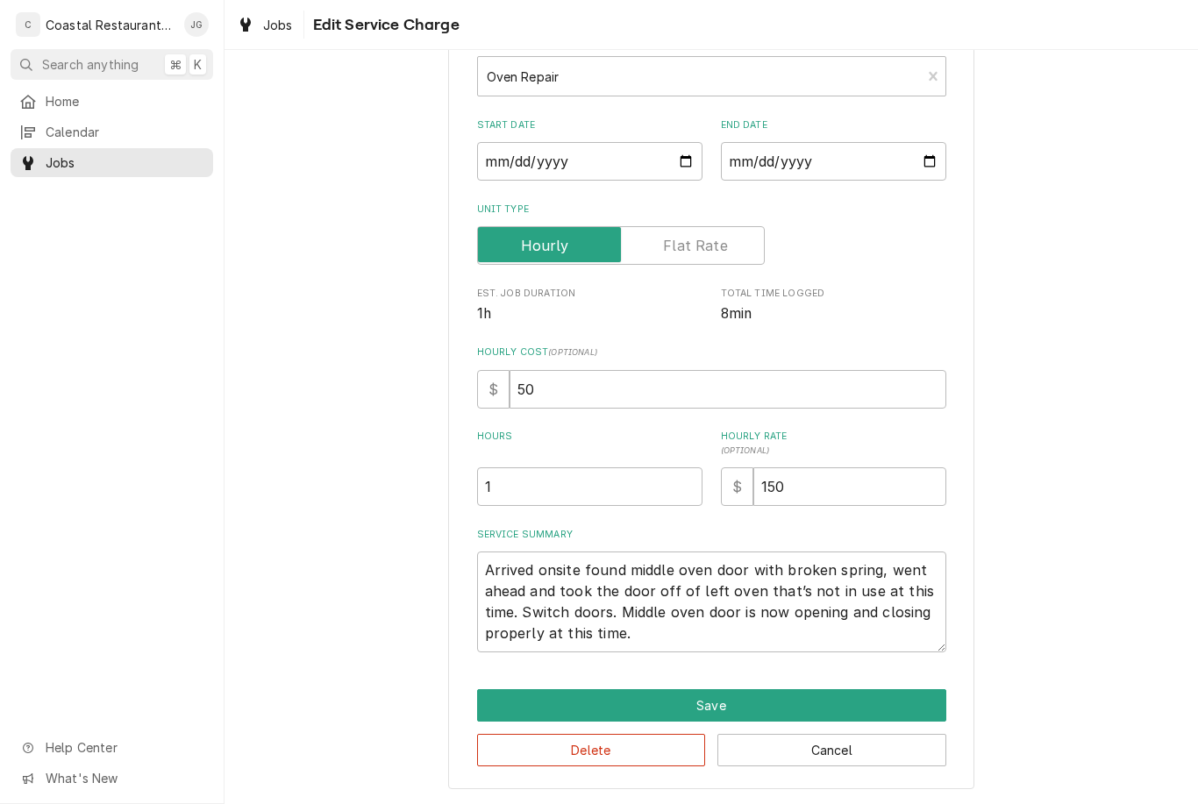
scroll to position [109, 0]
click at [745, 706] on button "Save" at bounding box center [711, 706] width 469 height 32
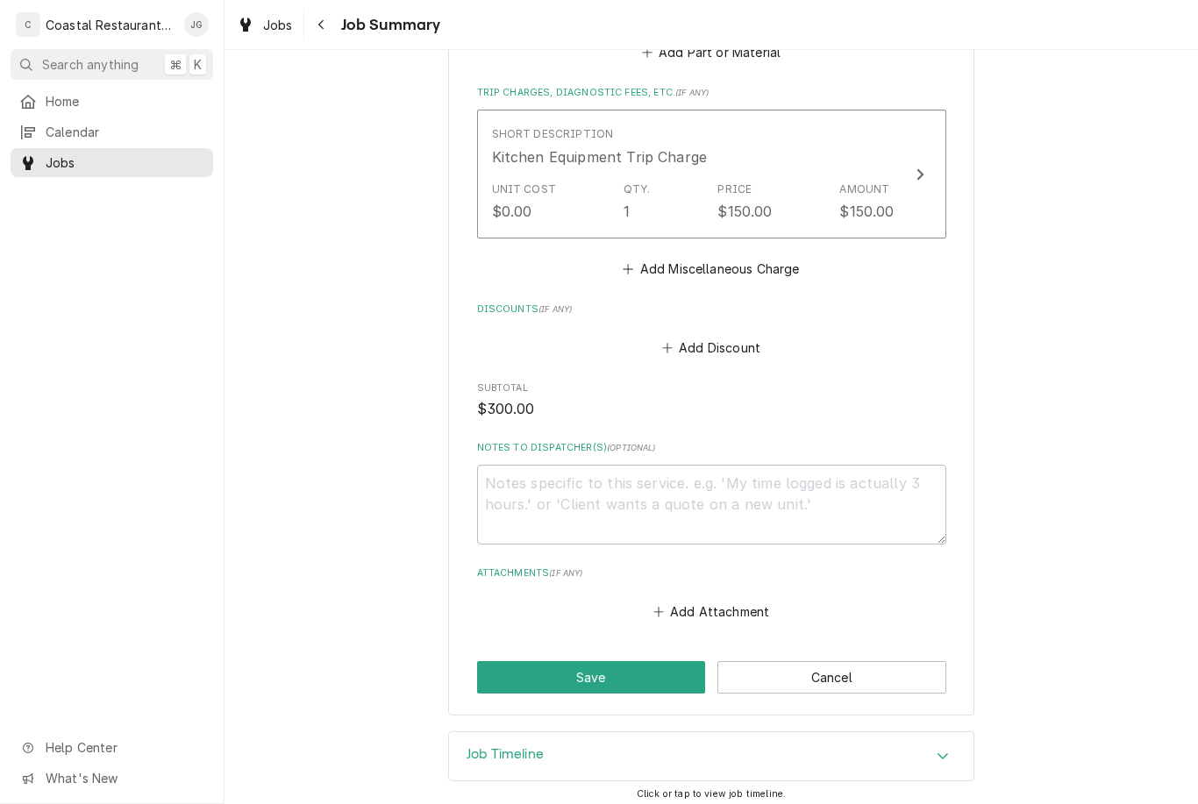
click at [605, 685] on button "Save" at bounding box center [591, 677] width 229 height 32
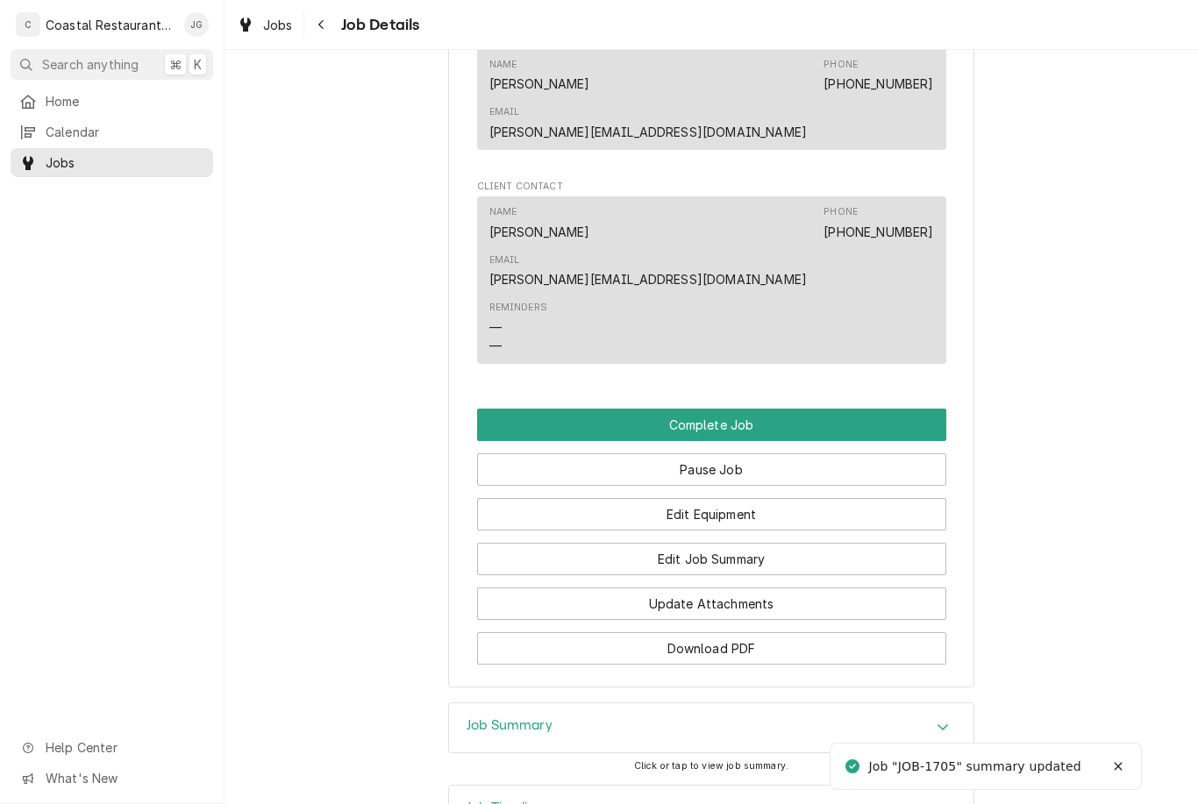
scroll to position [1480, 0]
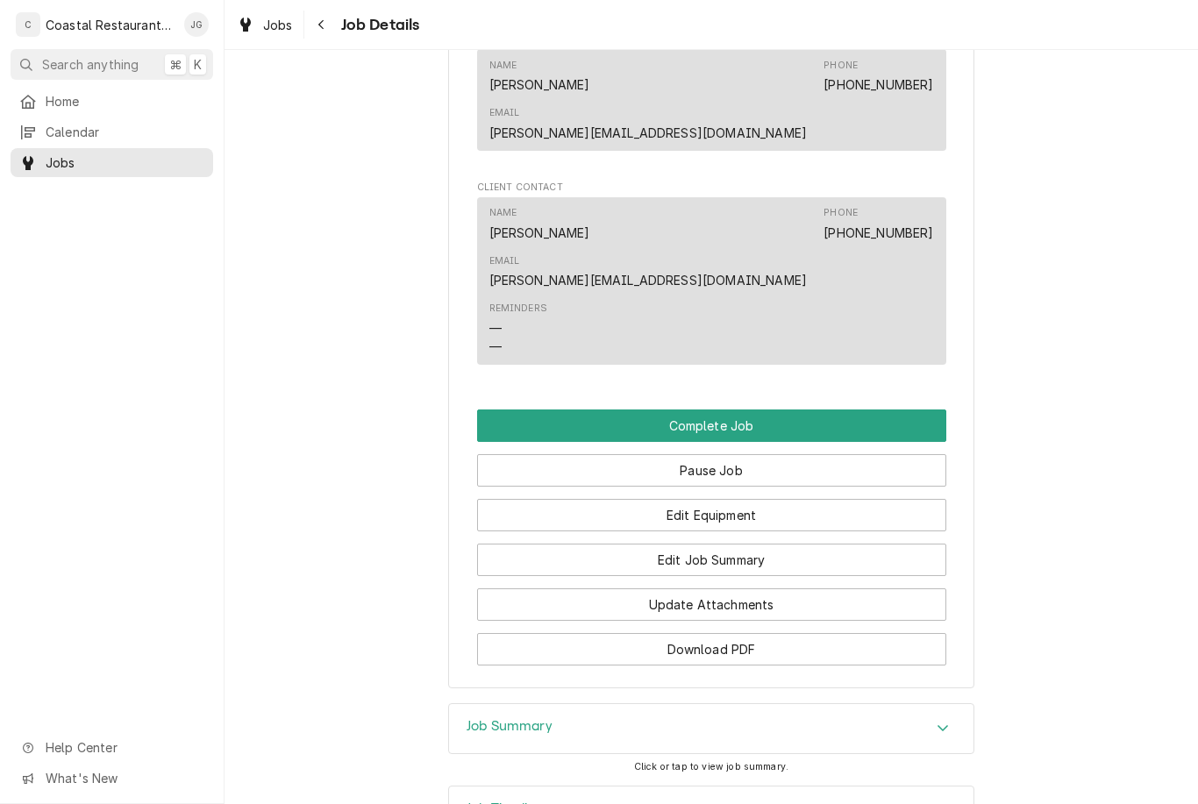
click at [774, 410] on button "Complete Job" at bounding box center [711, 426] width 469 height 32
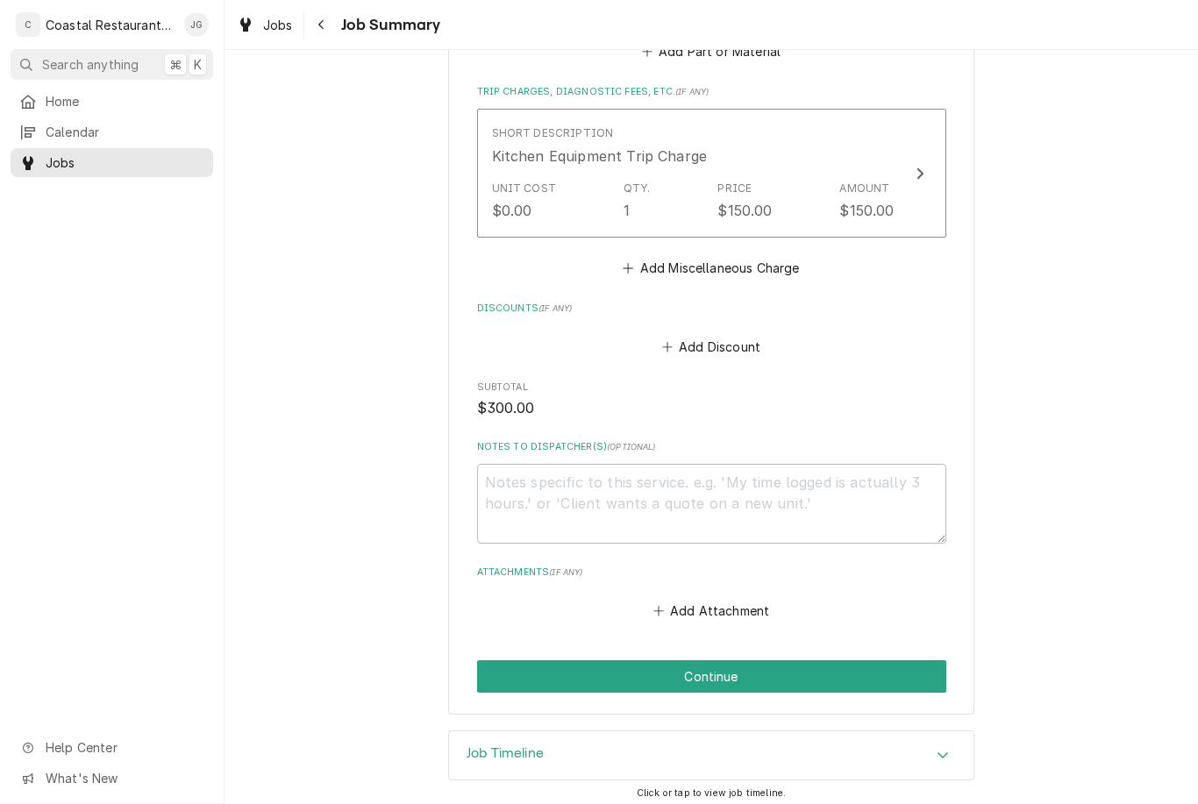
scroll to position [860, 0]
click at [740, 685] on button "Continue" at bounding box center [711, 677] width 469 height 32
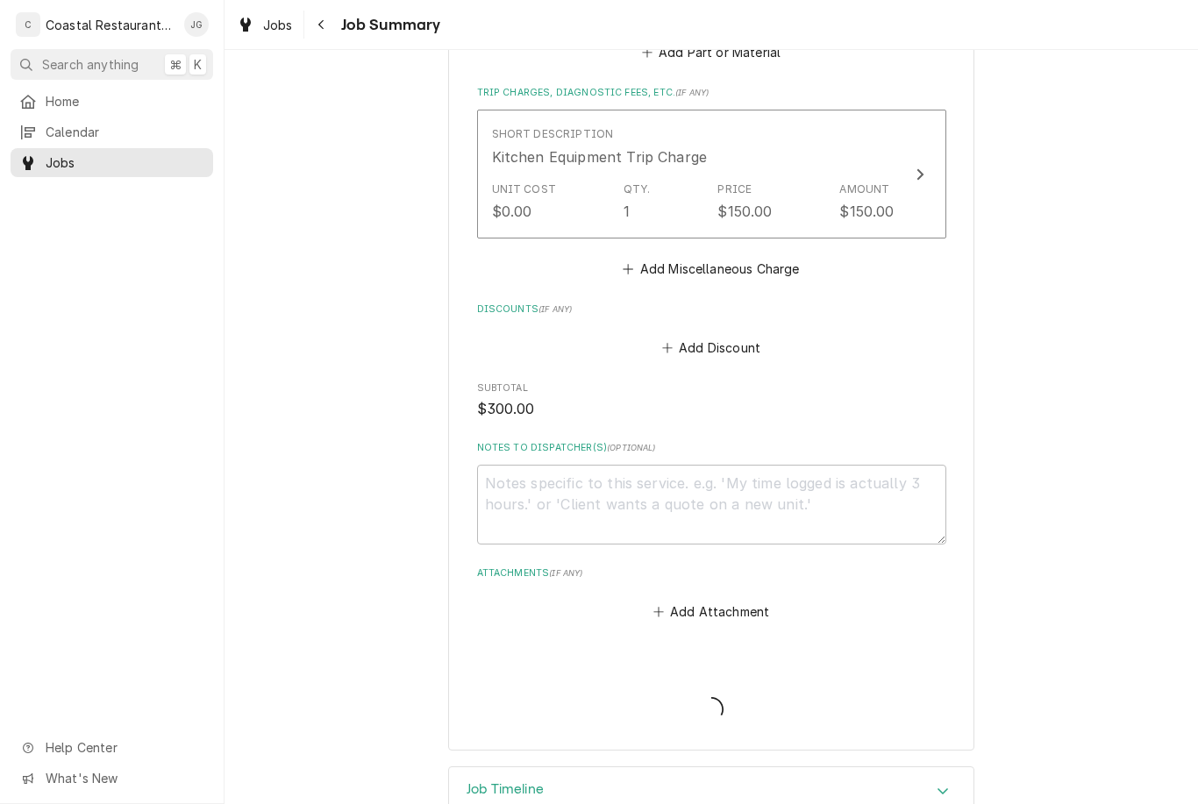
type textarea "x"
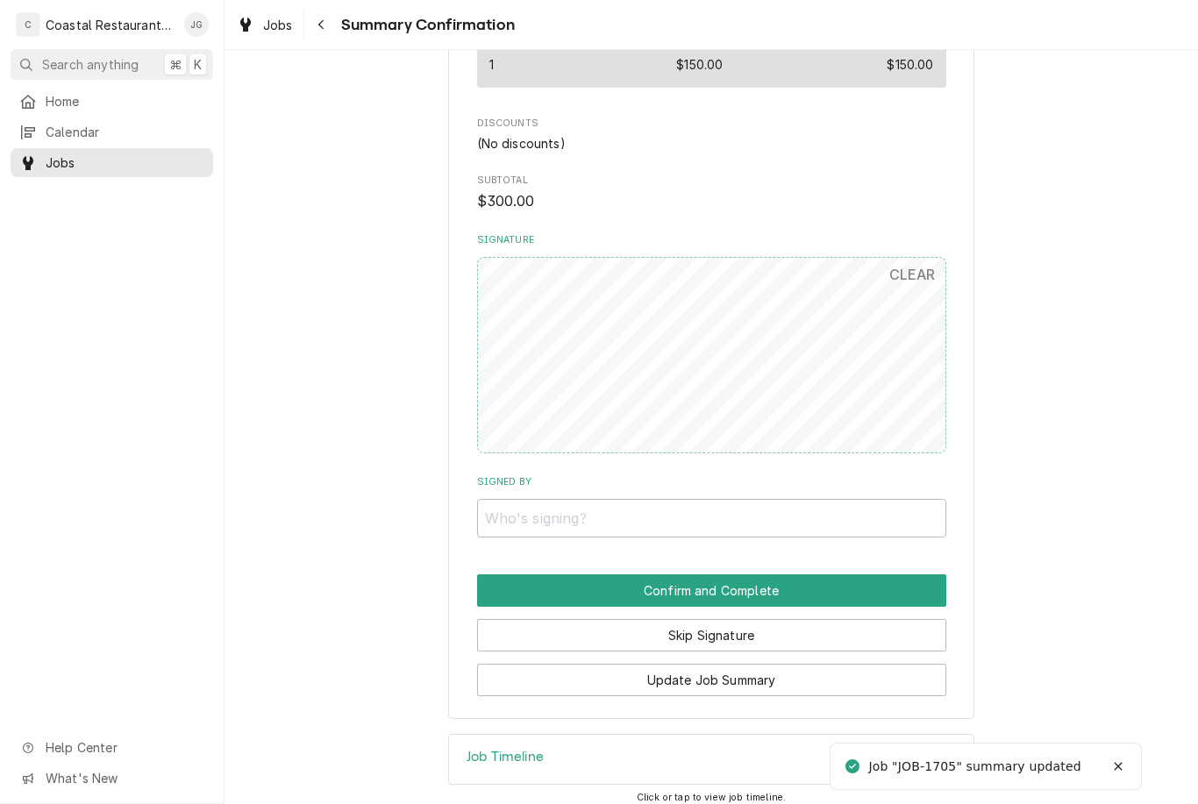
scroll to position [863, 0]
click at [733, 622] on button "Skip Signature" at bounding box center [711, 636] width 469 height 32
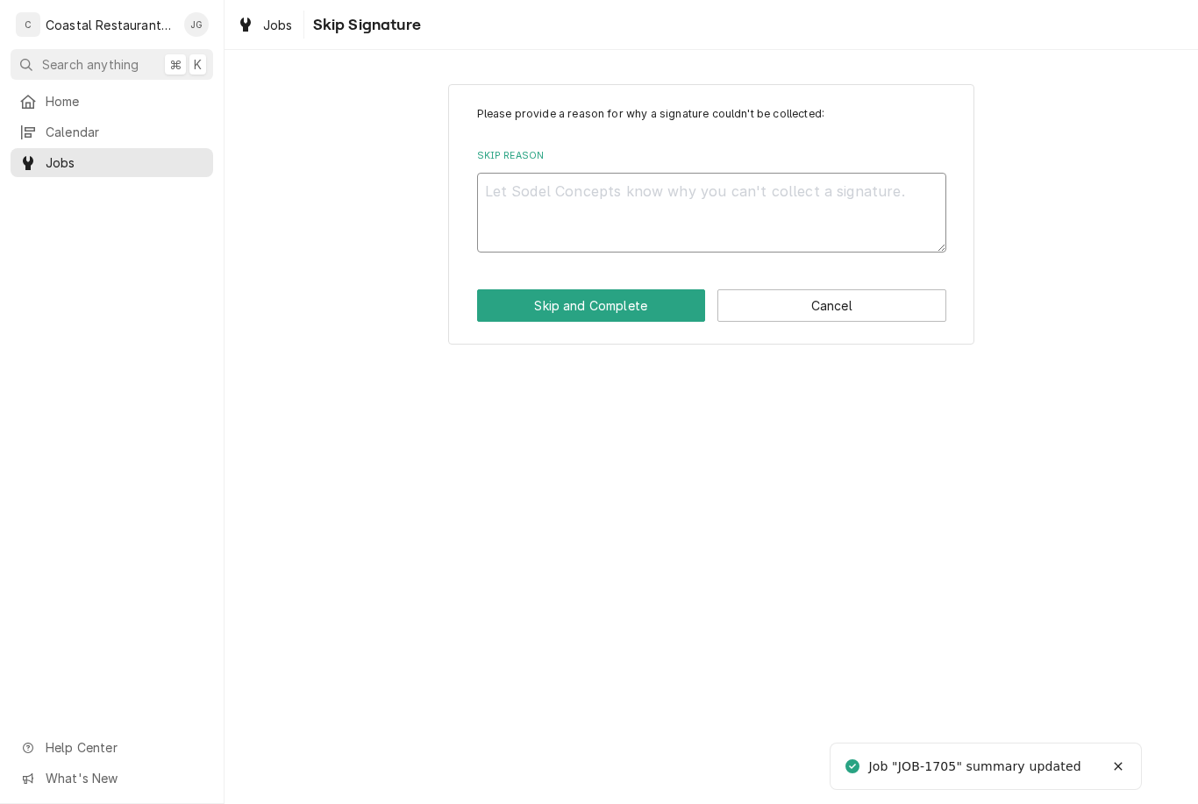
click at [588, 221] on textarea "Skip Reason" at bounding box center [711, 213] width 469 height 80
type textarea "x"
type textarea "N"
type textarea "x"
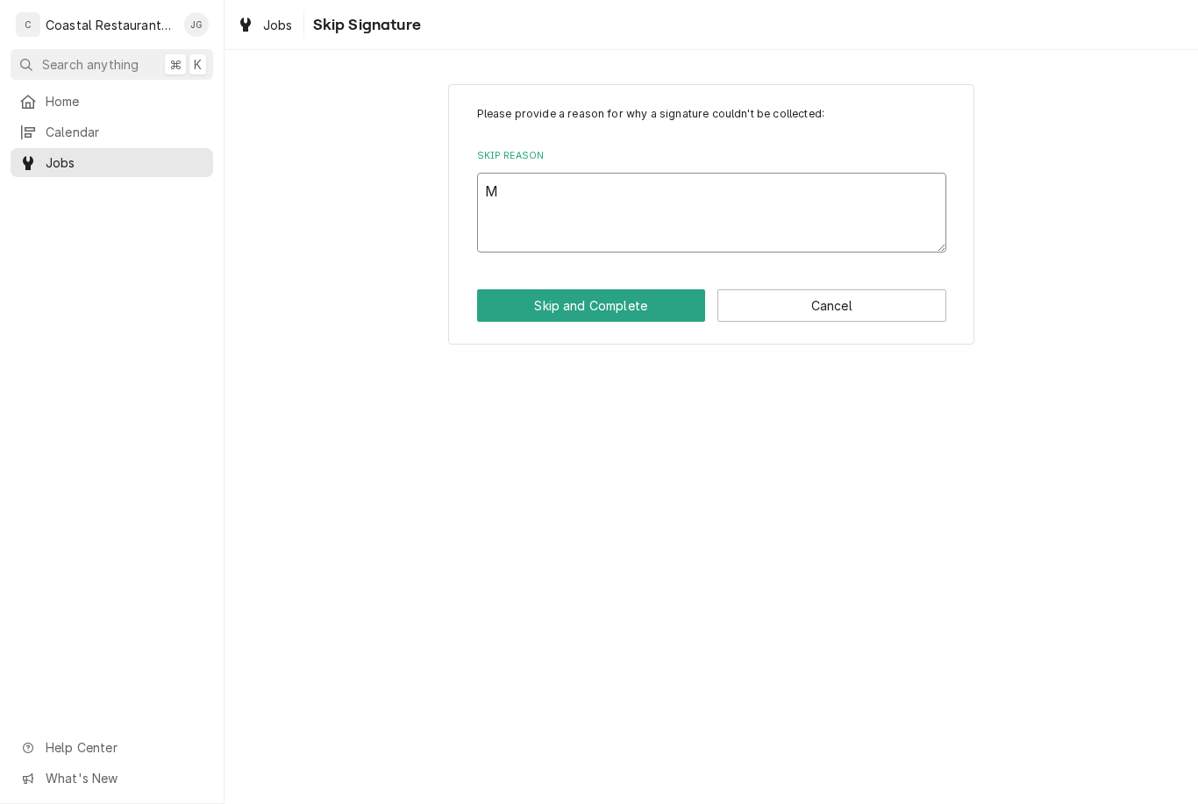
type textarea "Ma"
type textarea "x"
type textarea "Man"
type textarea "x"
type textarea "Manager"
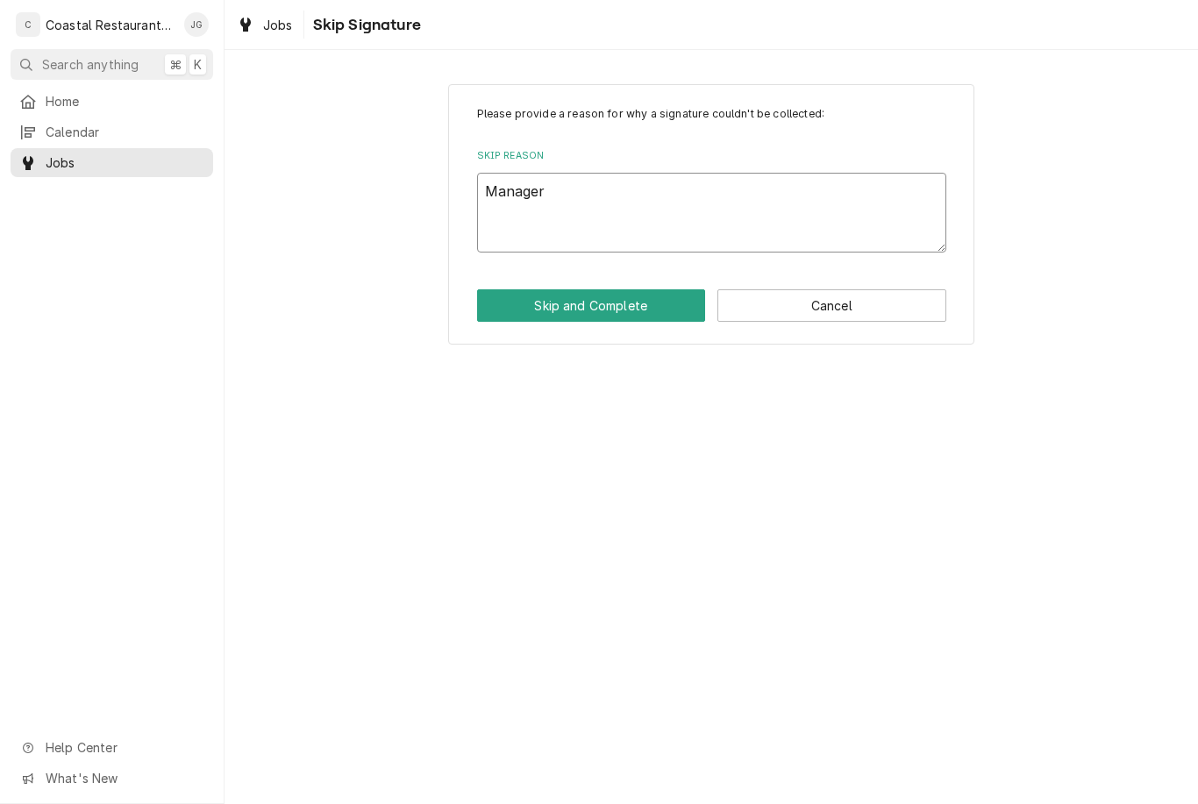
type textarea "x"
type textarea "Manager n"
type textarea "x"
type textarea "Manager no"
type textarea "x"
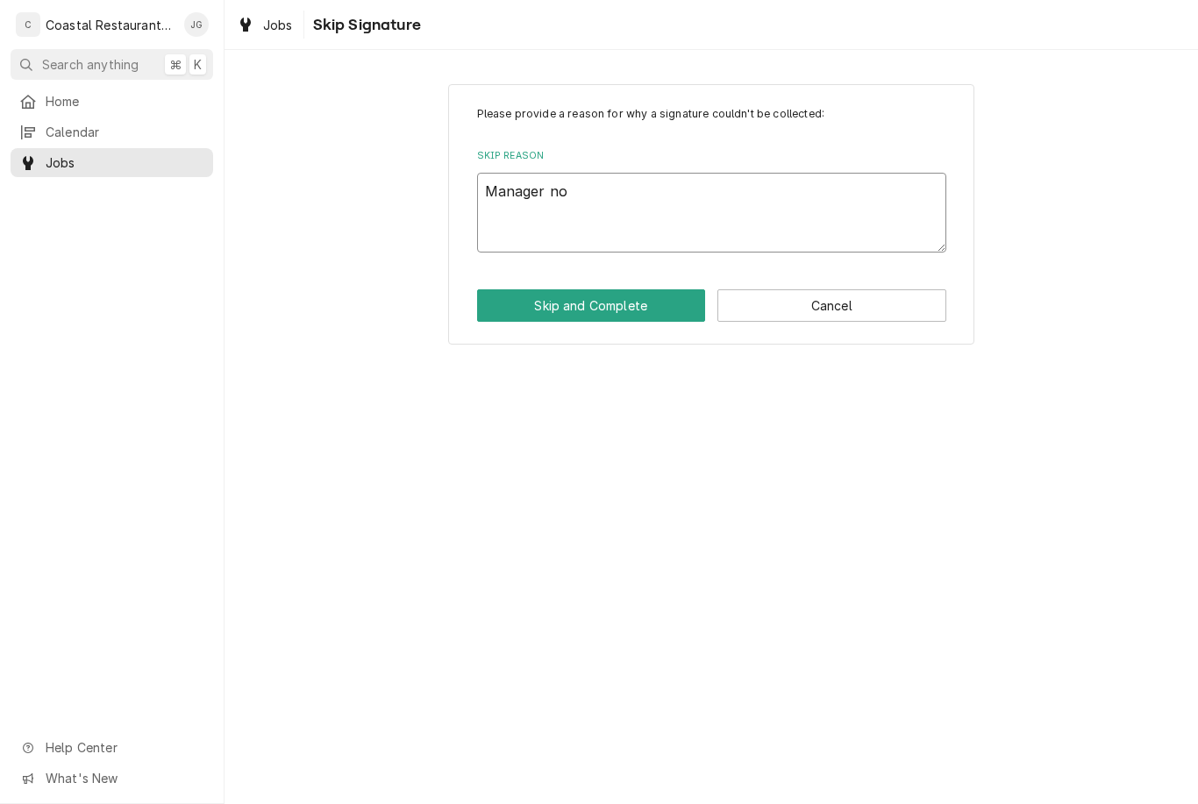
type textarea "Manager not"
type textarea "x"
type textarea "Manager not o"
type textarea "x"
type textarea "Manager not on"
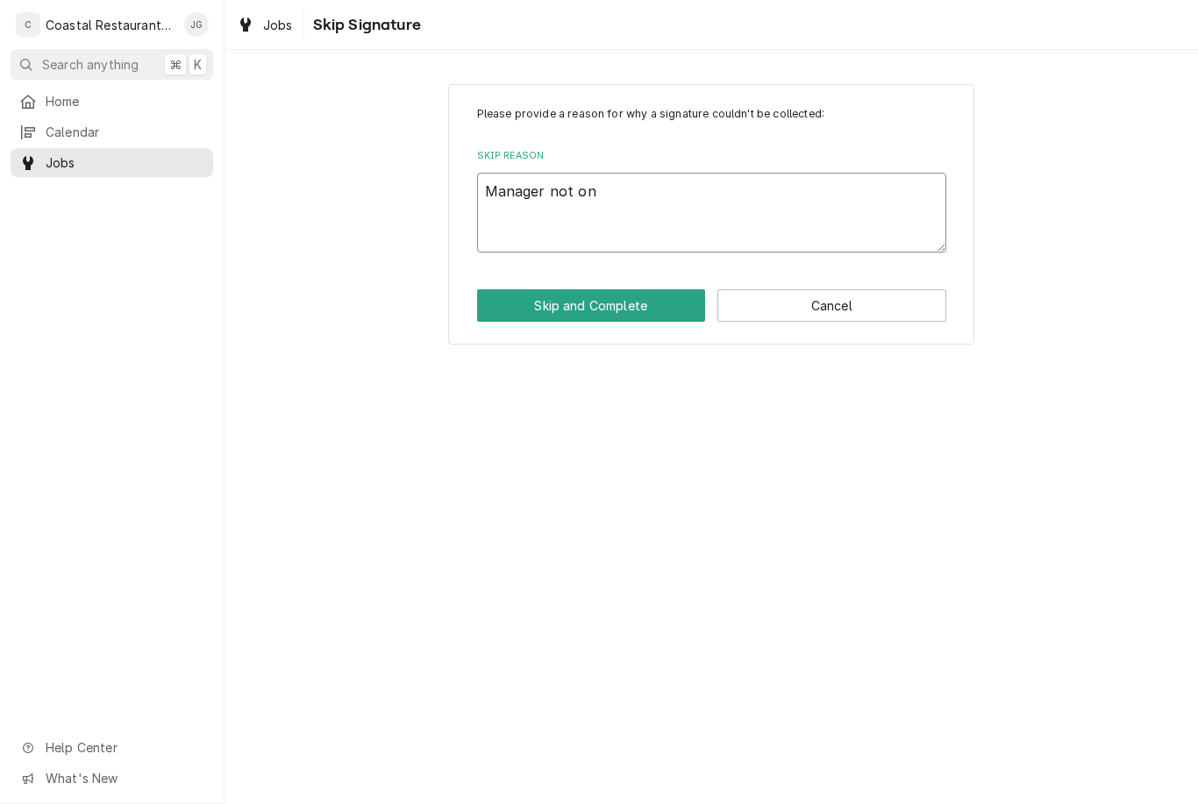
type textarea "x"
type textarea "Manager not ons"
type textarea "x"
type textarea "Manager not onsite"
type textarea "x"
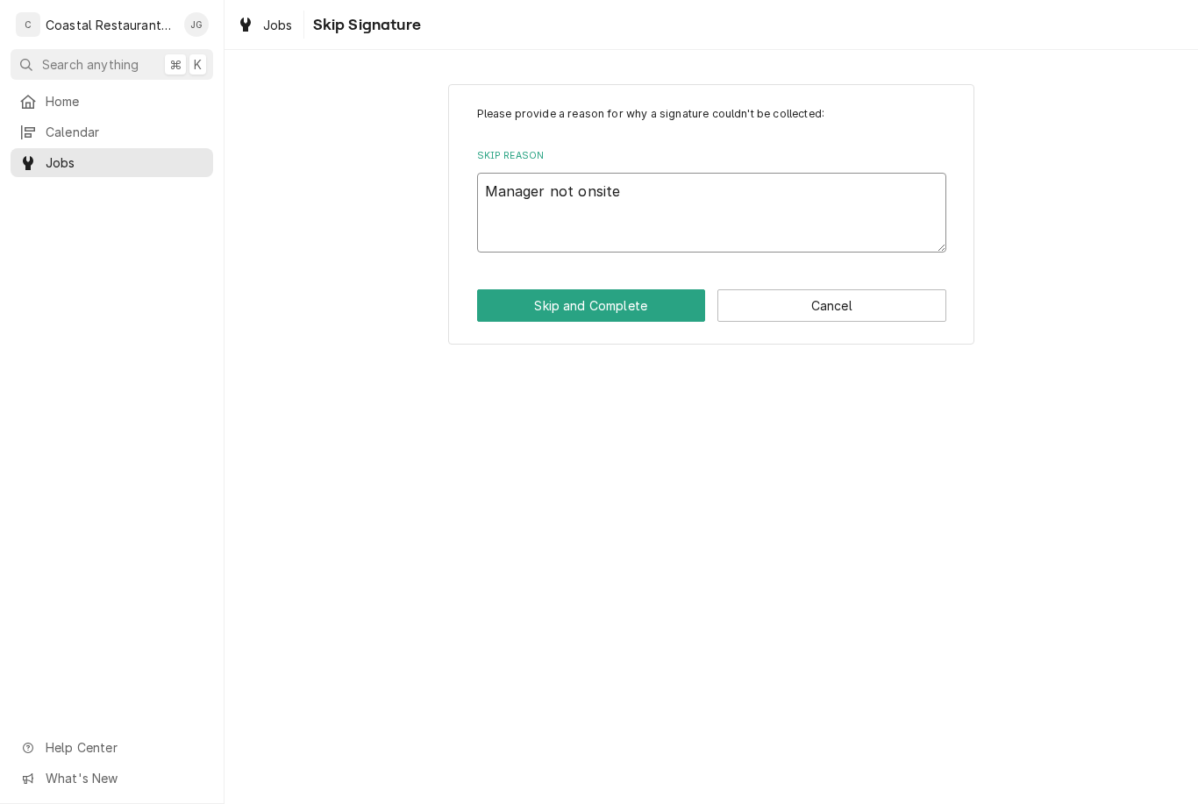
type textarea "Manager not onsite"
click at [625, 310] on button "Skip and Complete" at bounding box center [591, 305] width 229 height 32
type textarea "x"
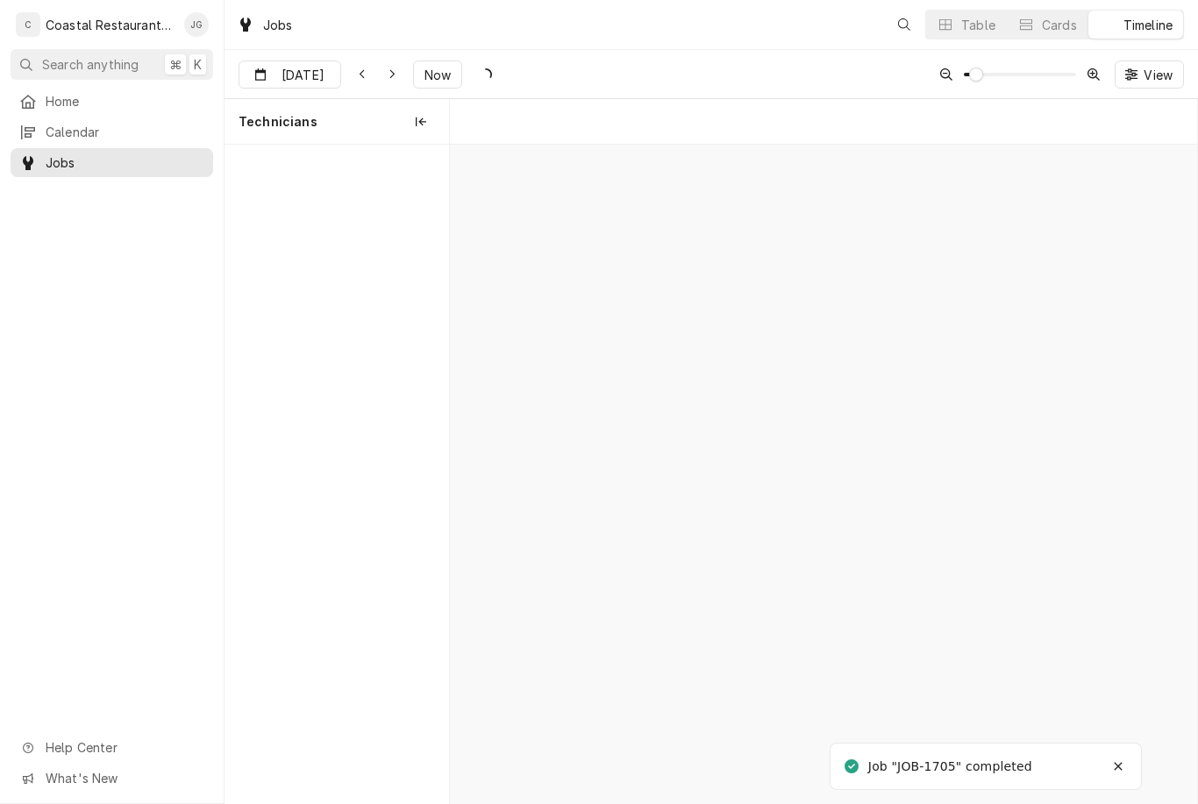
scroll to position [0, 14812]
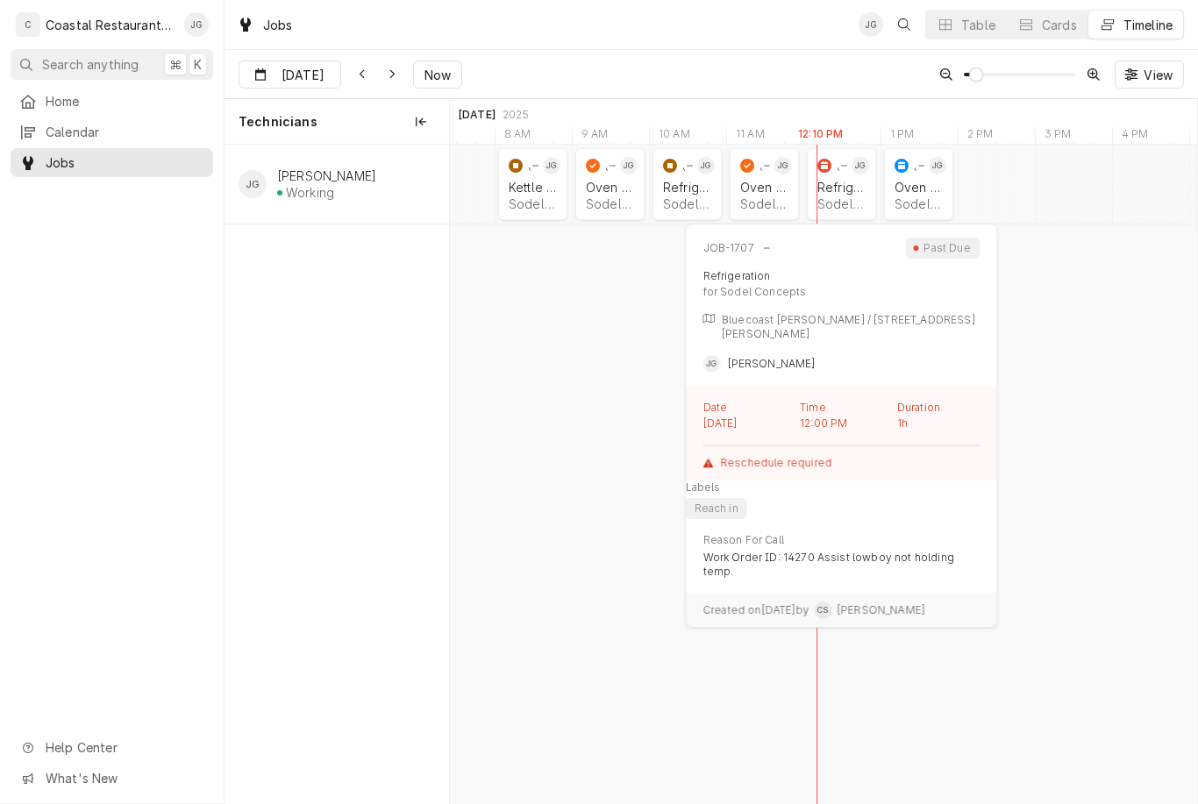
click at [842, 174] on div "JOB-1707" at bounding box center [830, 165] width 33 height 21
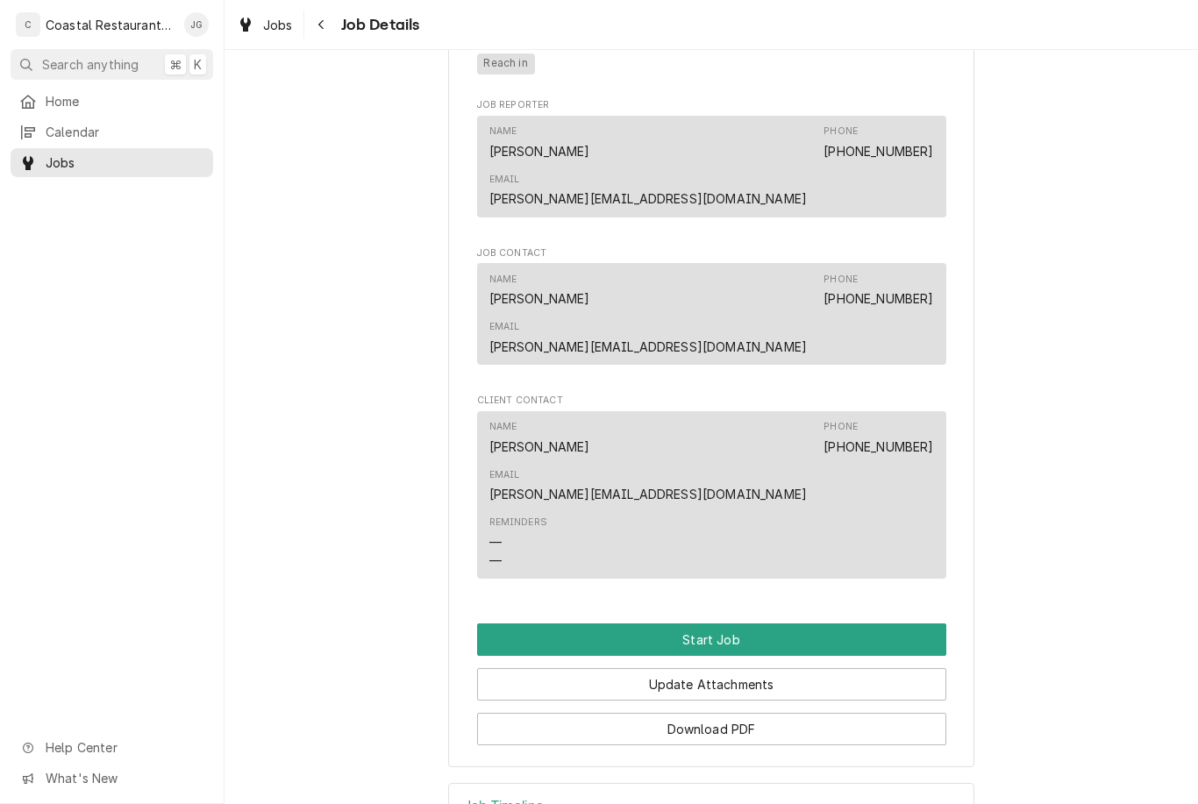
scroll to position [992, 0]
click at [709, 624] on button "Start Job" at bounding box center [711, 640] width 469 height 32
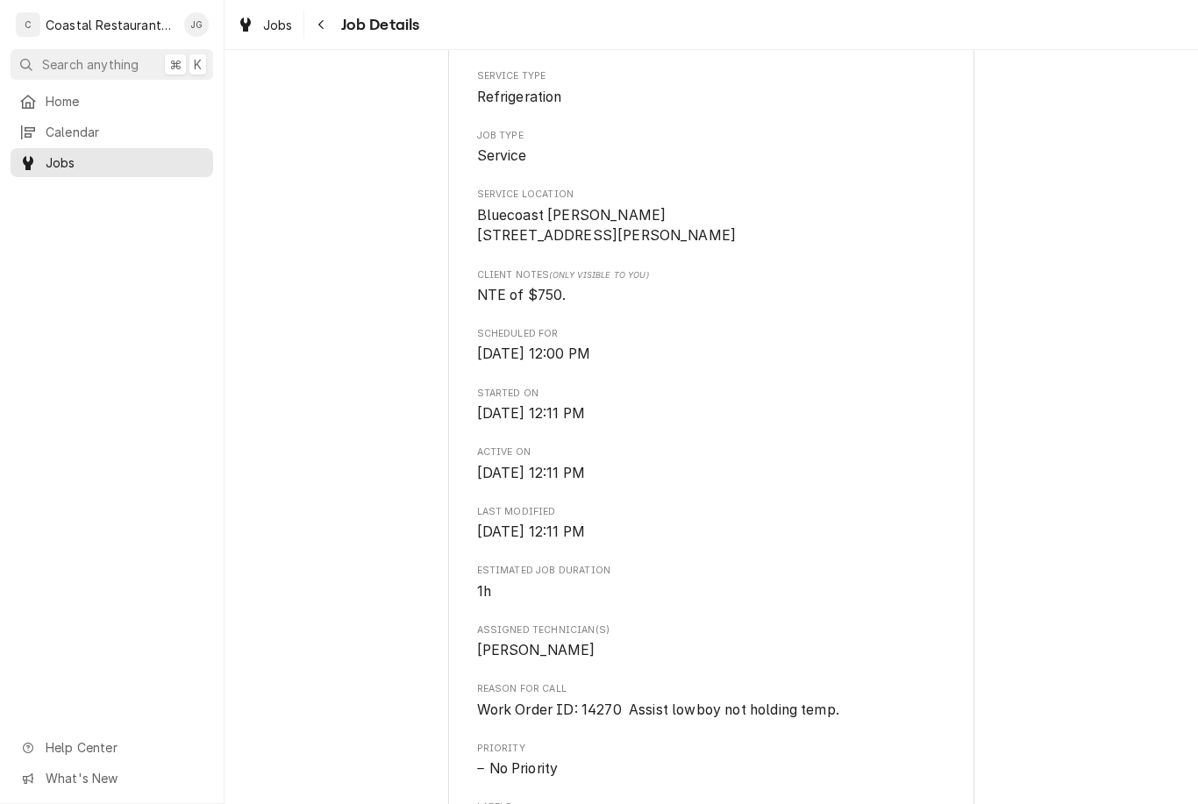
scroll to position [317, 0]
